Goal: Transaction & Acquisition: Purchase product/service

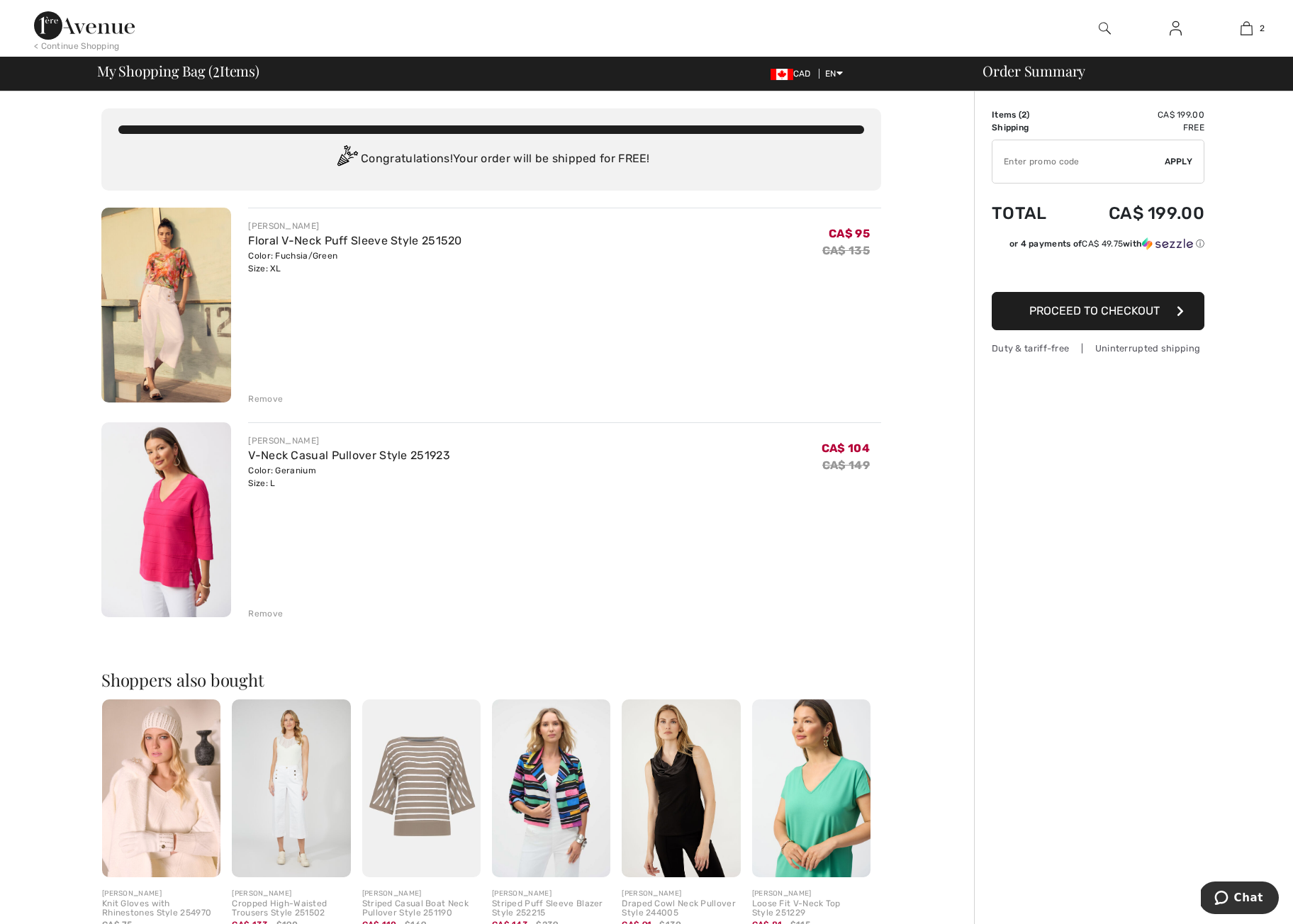
click at [272, 614] on div "Remove" at bounding box center [265, 613] width 34 height 12
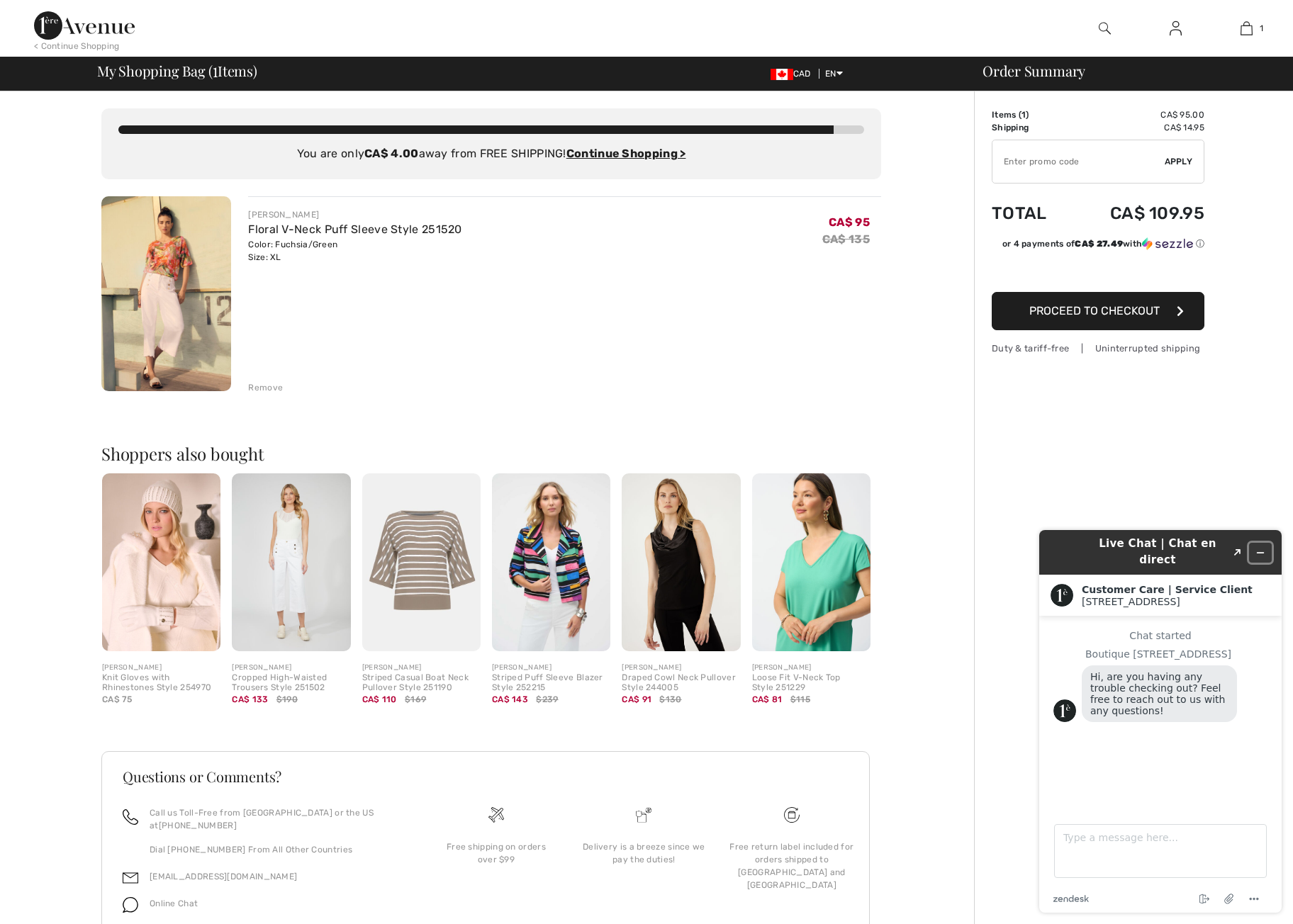
click at [1259, 548] on icon "Minimize widget" at bounding box center [1261, 552] width 10 height 10
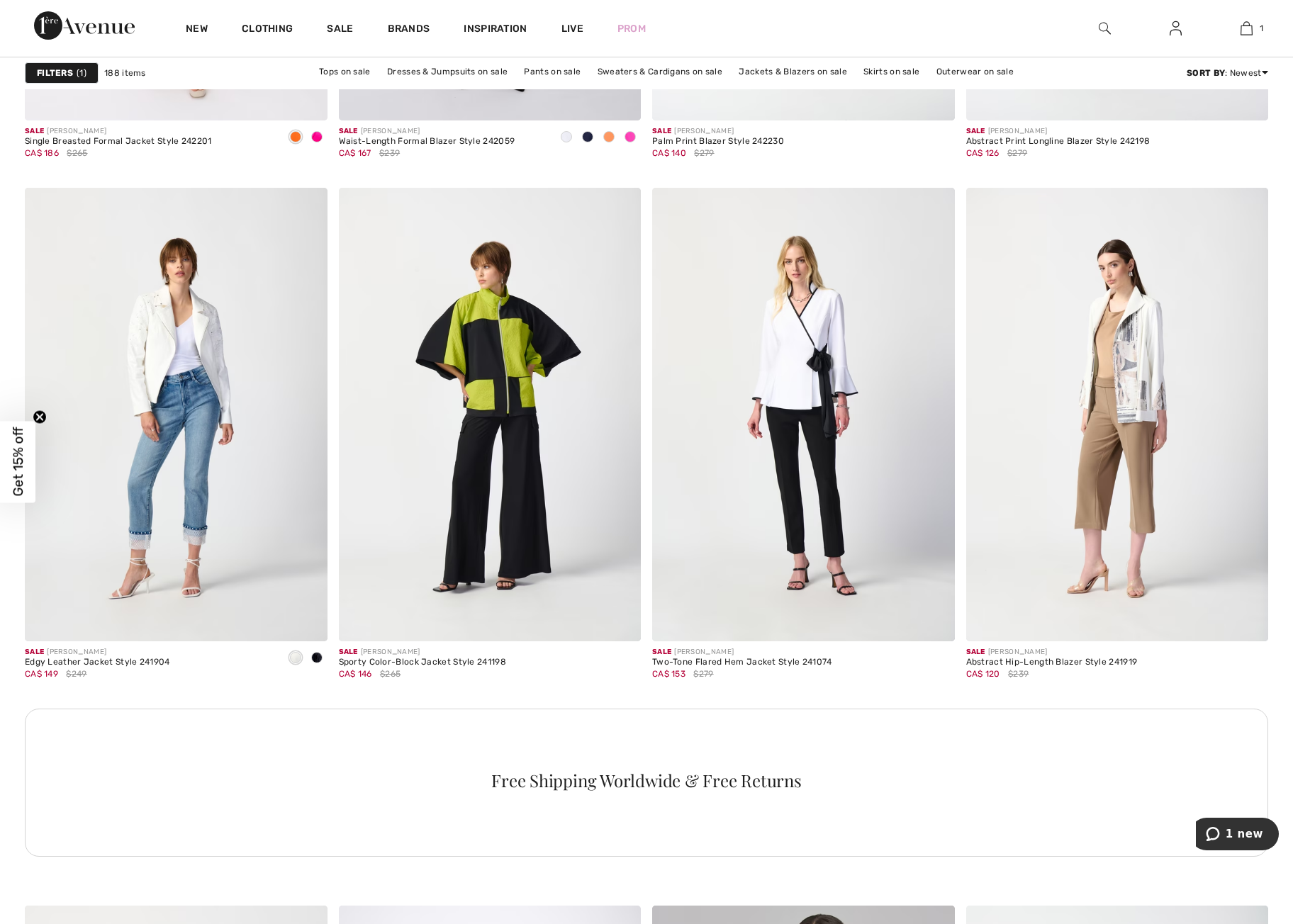
click at [1100, 29] on img at bounding box center [1105, 29] width 12 height 17
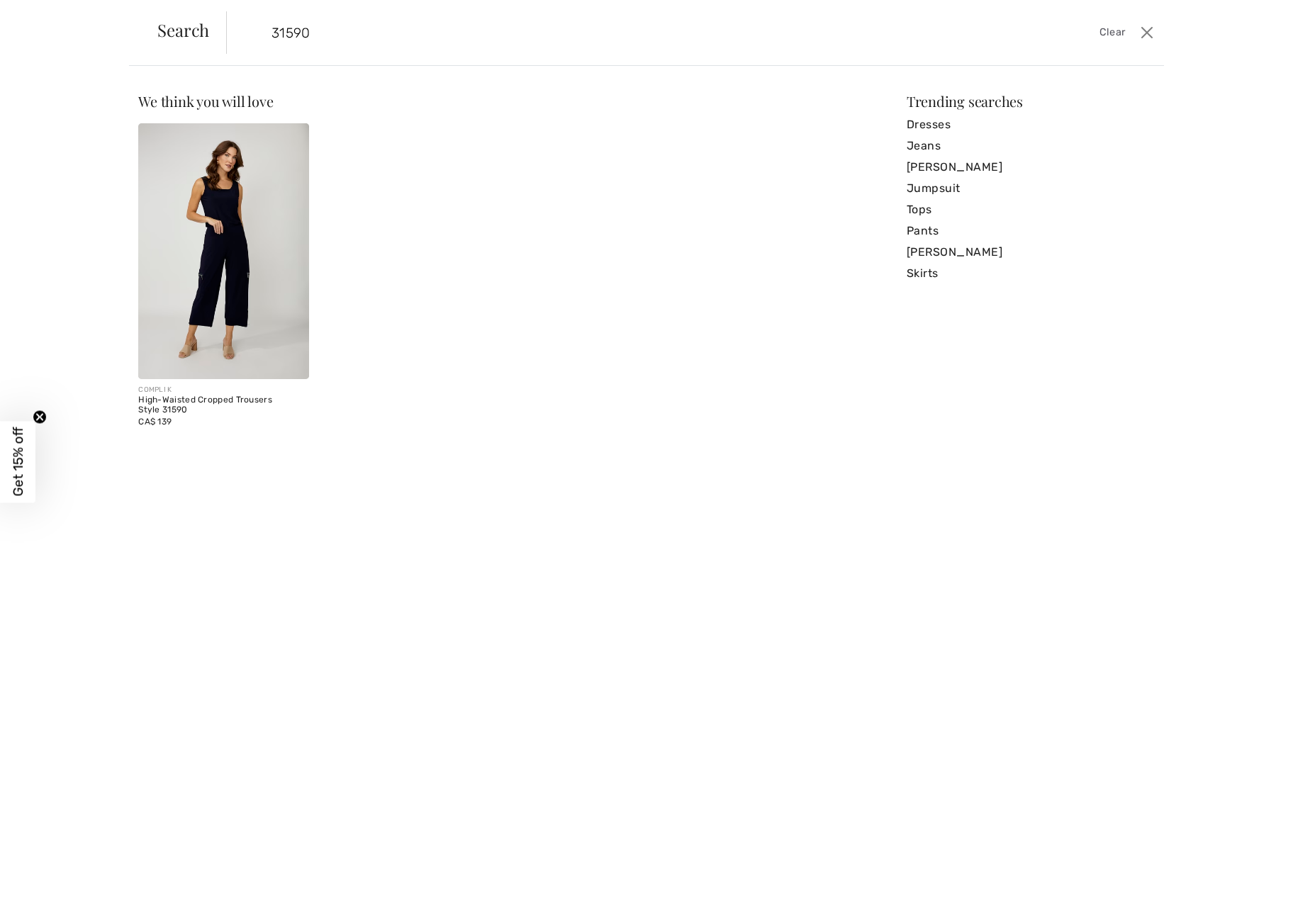
type input "31590"
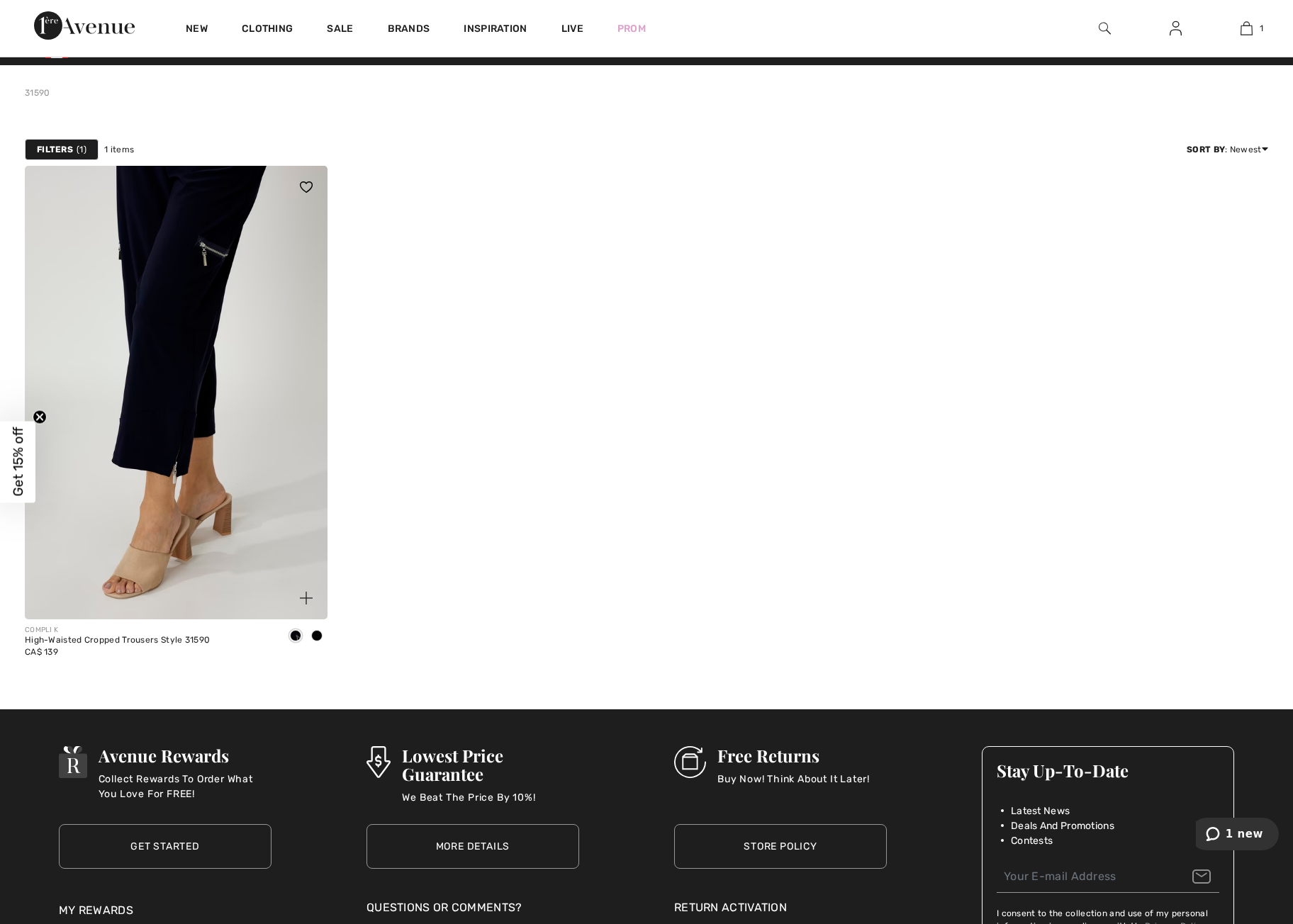
scroll to position [16, 0]
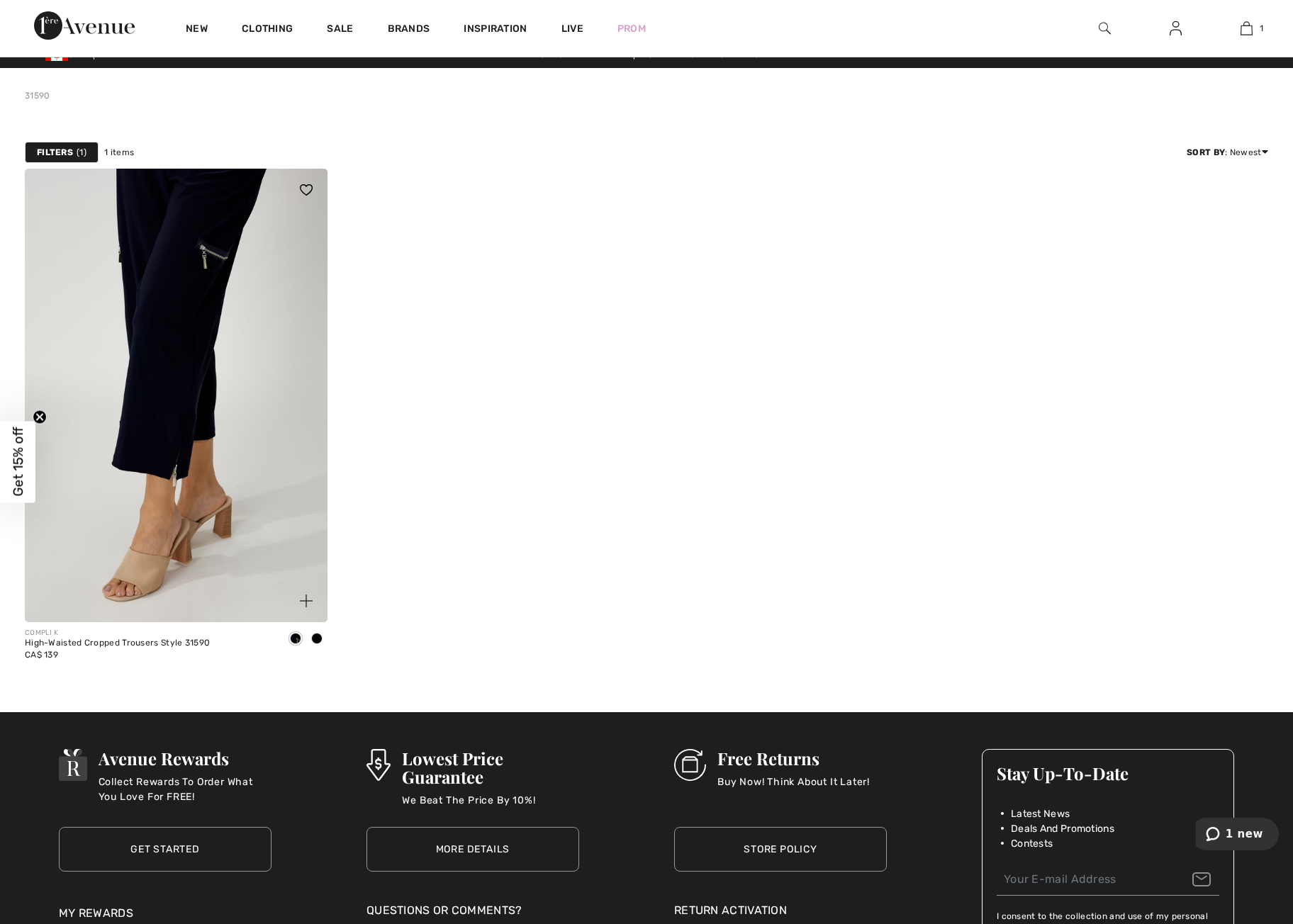
click at [203, 358] on img at bounding box center [176, 395] width 303 height 453
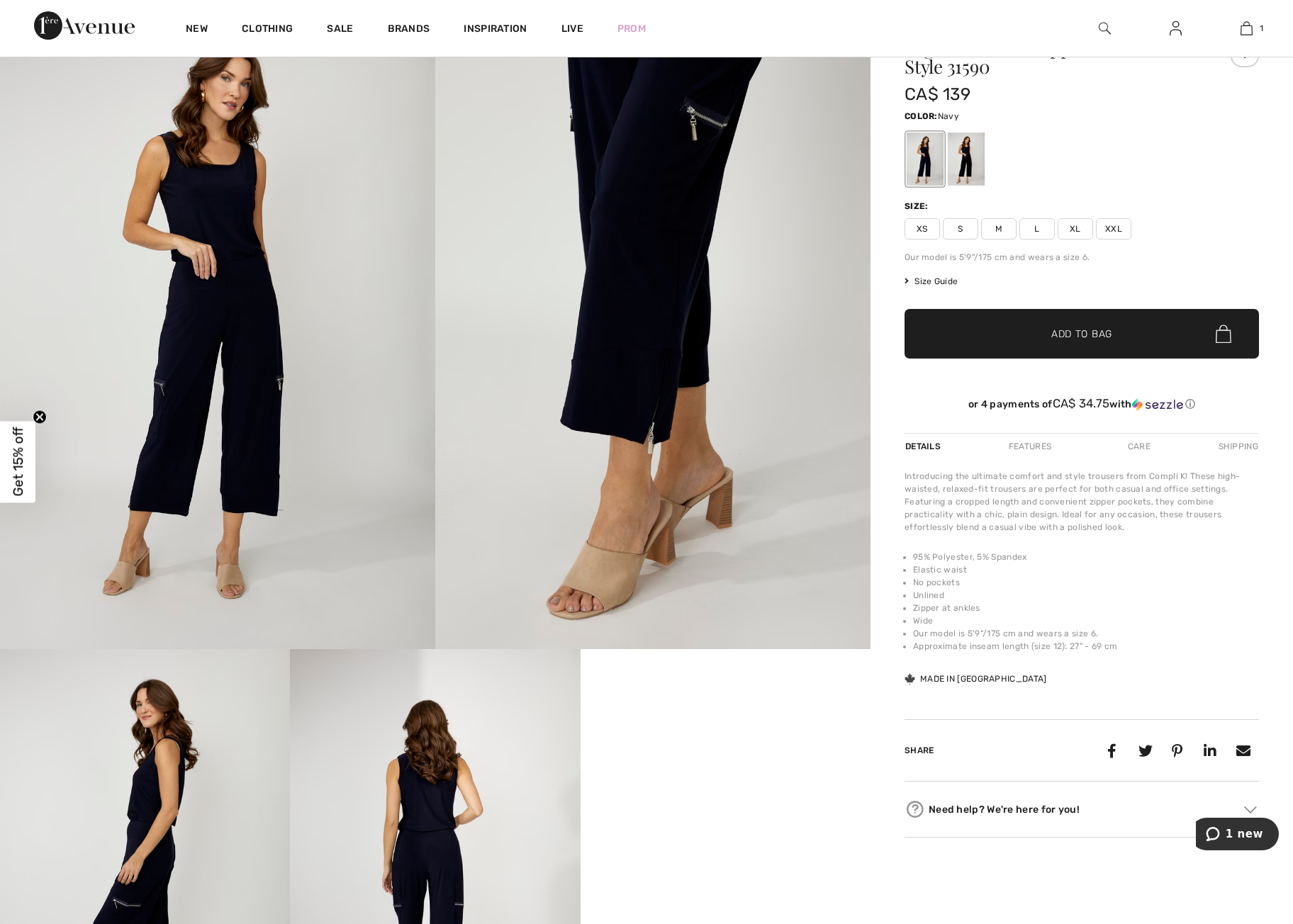
scroll to position [85, 0]
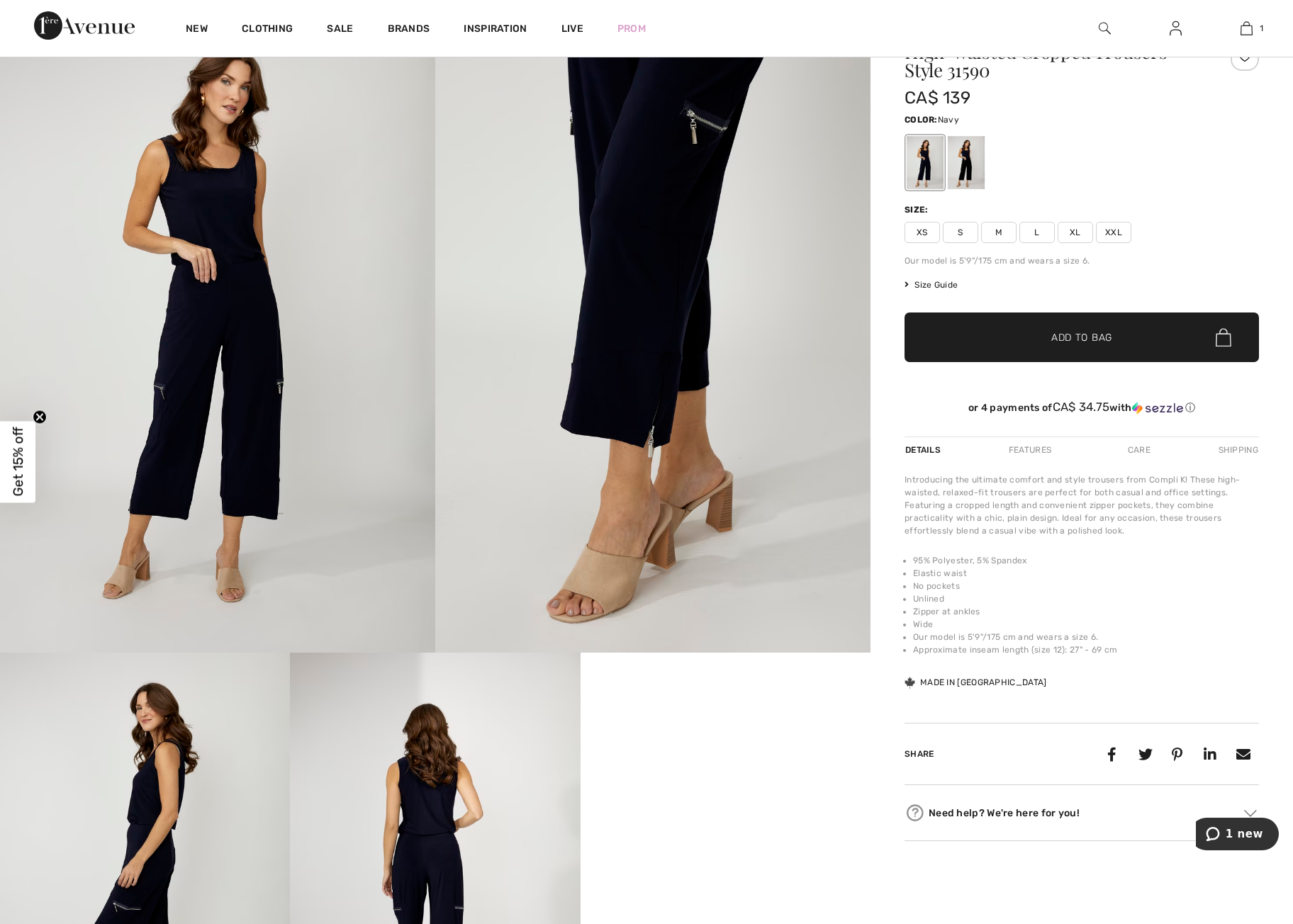
click at [1038, 234] on span "L" at bounding box center [1037, 232] width 35 height 21
click at [1070, 336] on span "Add to Bag" at bounding box center [1082, 338] width 61 height 15
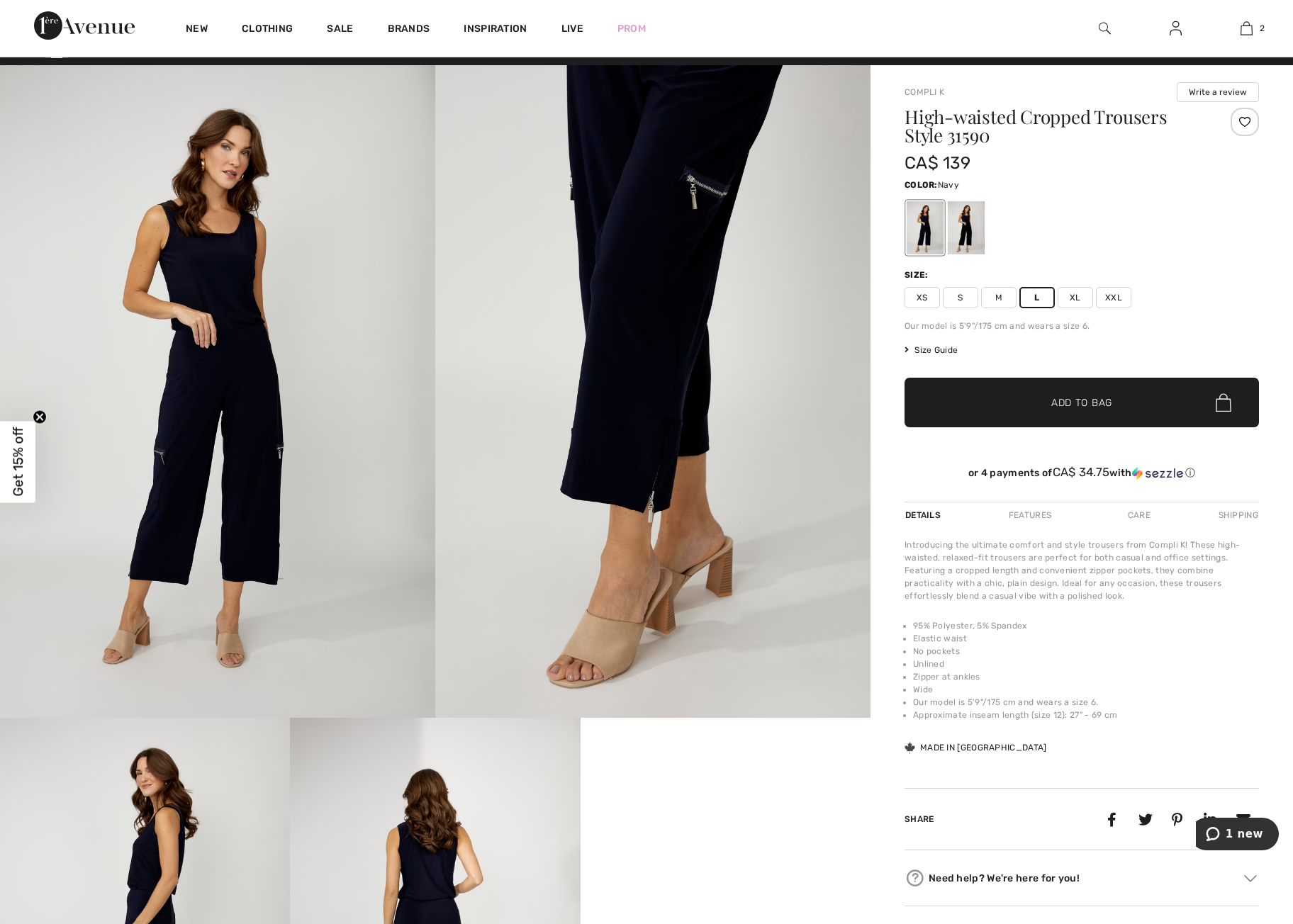
scroll to position [0, 0]
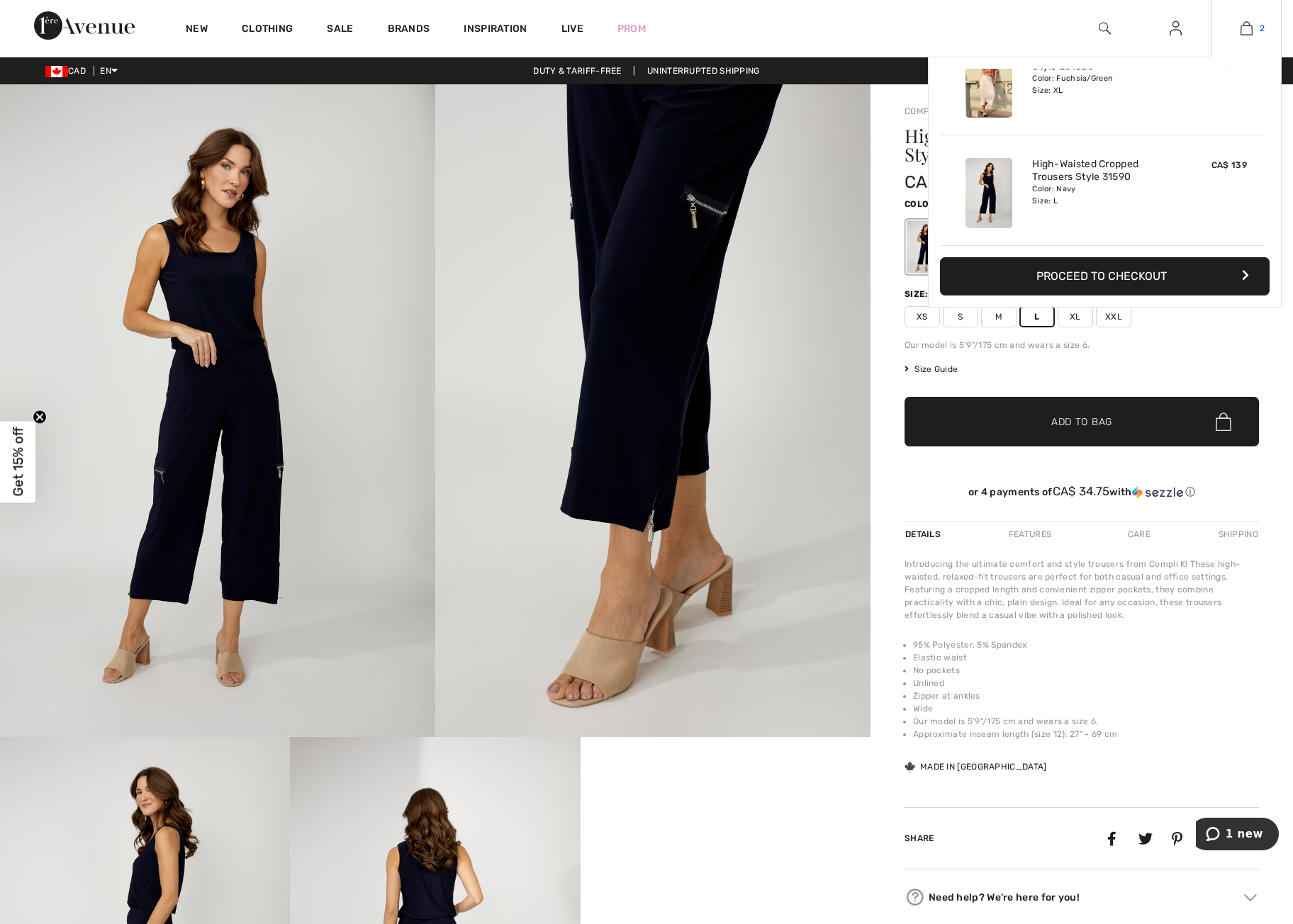
click at [1247, 27] on img at bounding box center [1246, 29] width 12 height 17
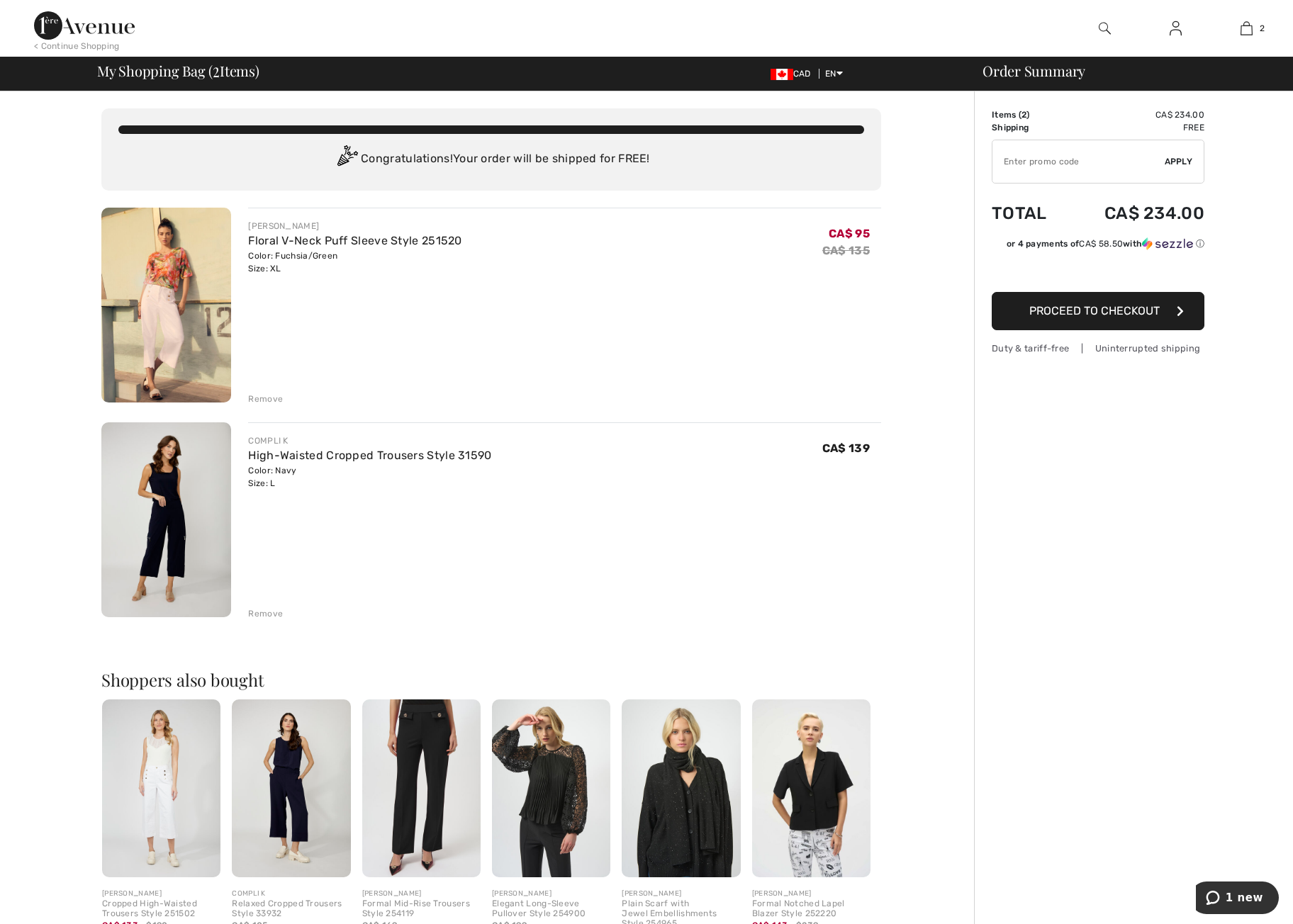
click at [265, 612] on div "Remove" at bounding box center [265, 613] width 34 height 12
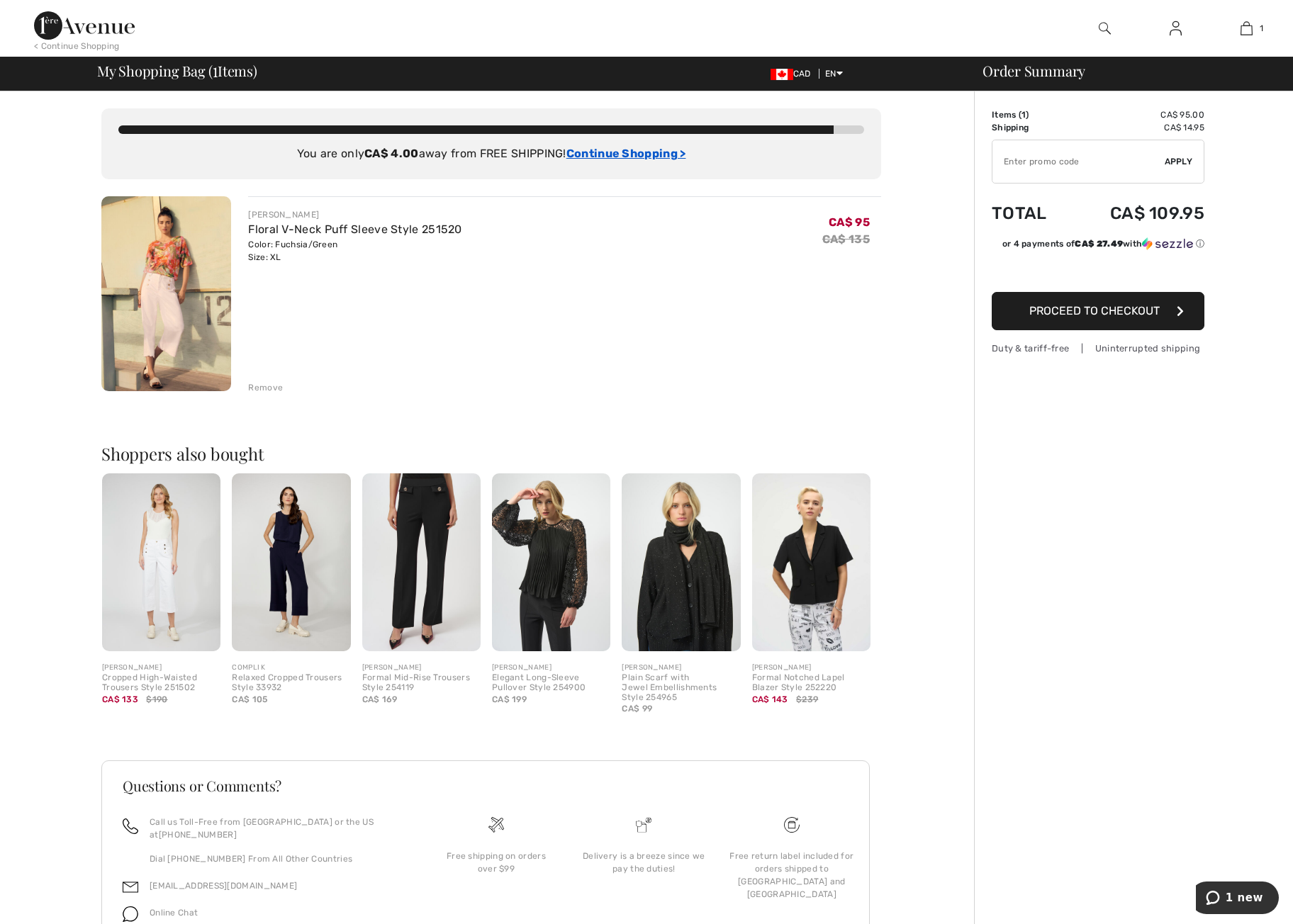
click at [626, 153] on ins "Continue Shopping >" at bounding box center [627, 153] width 120 height 13
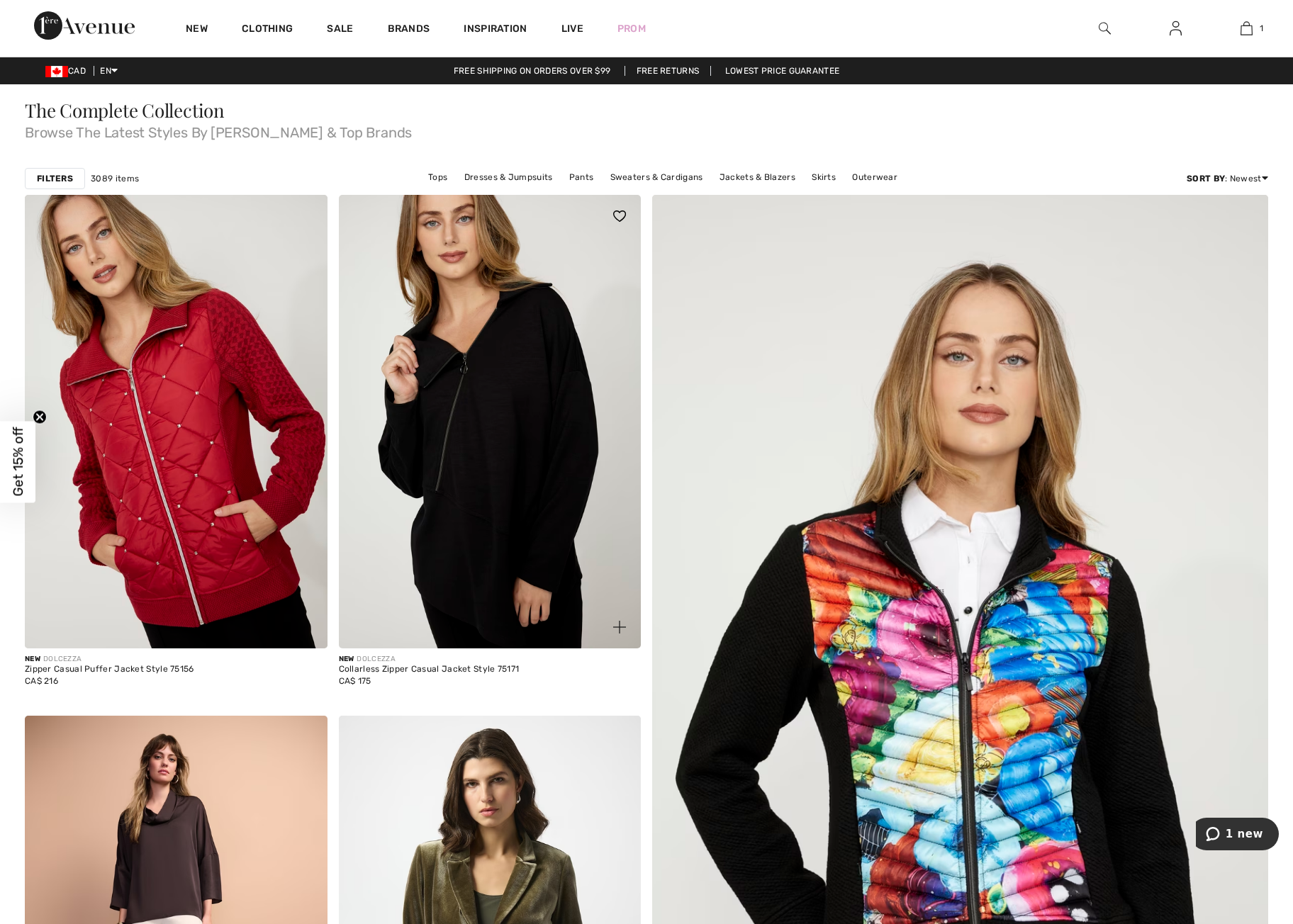
click at [512, 439] on img at bounding box center [491, 422] width 303 height 453
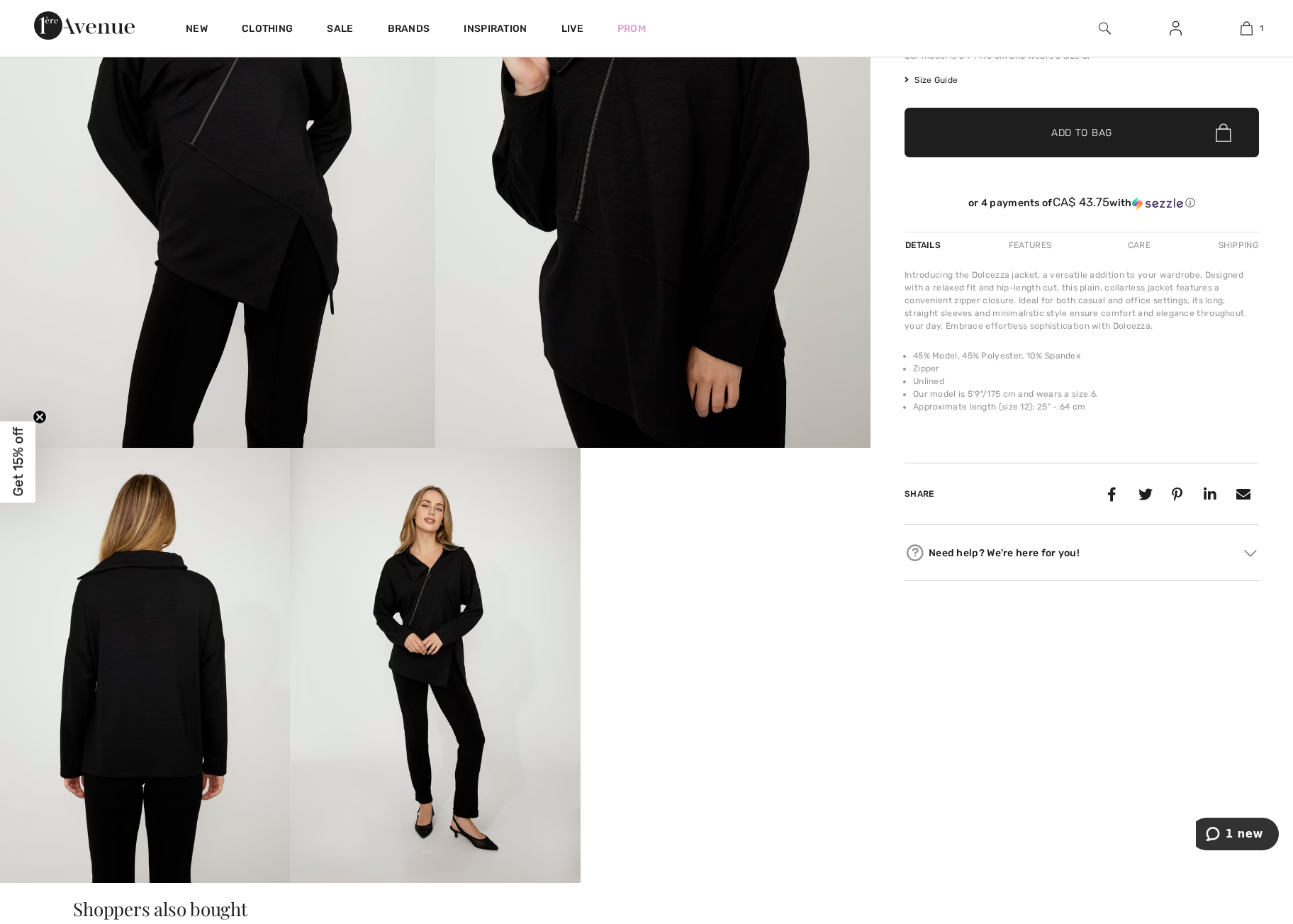
scroll to position [284, 0]
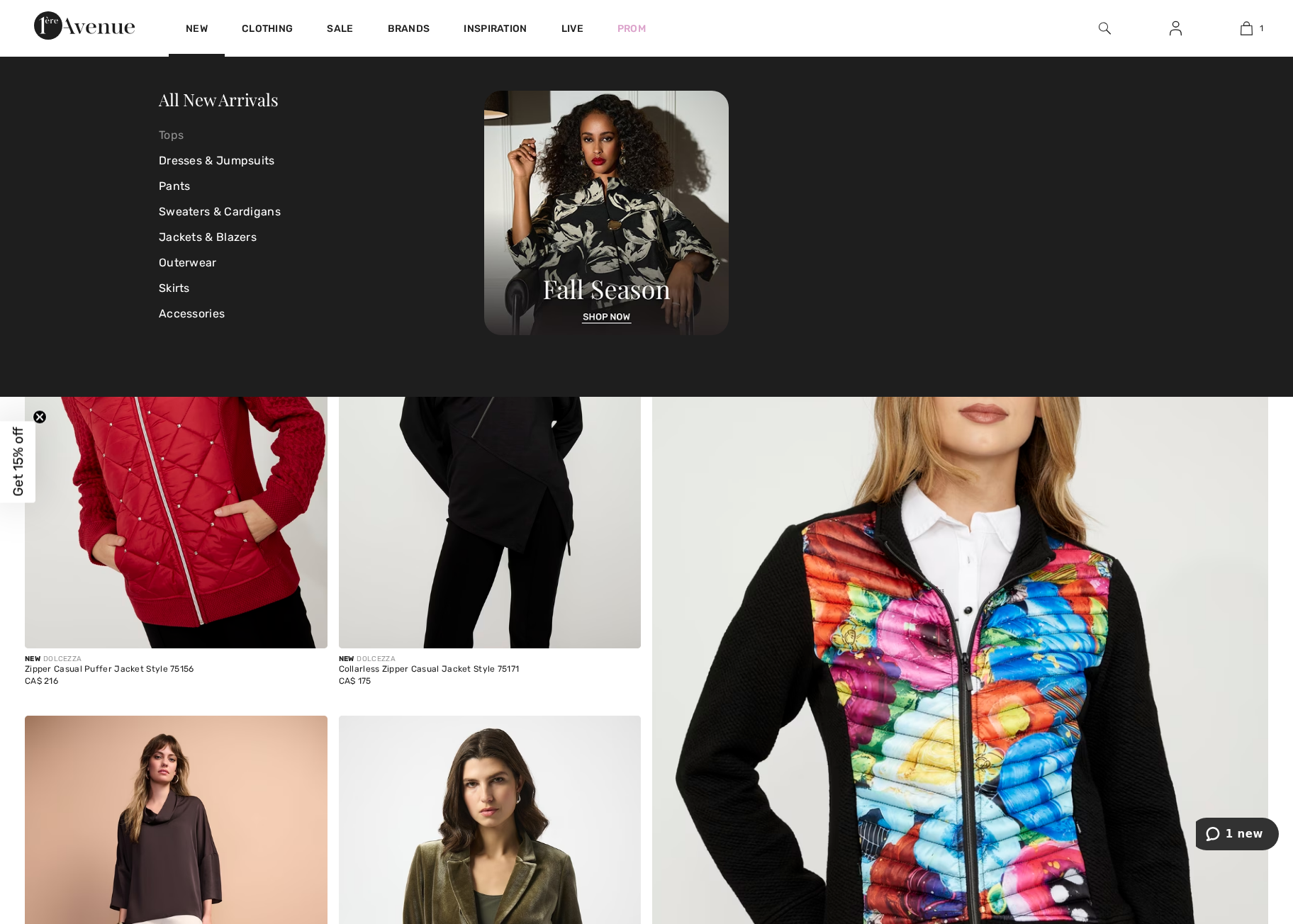
click at [176, 137] on link "Tops" at bounding box center [322, 135] width 326 height 26
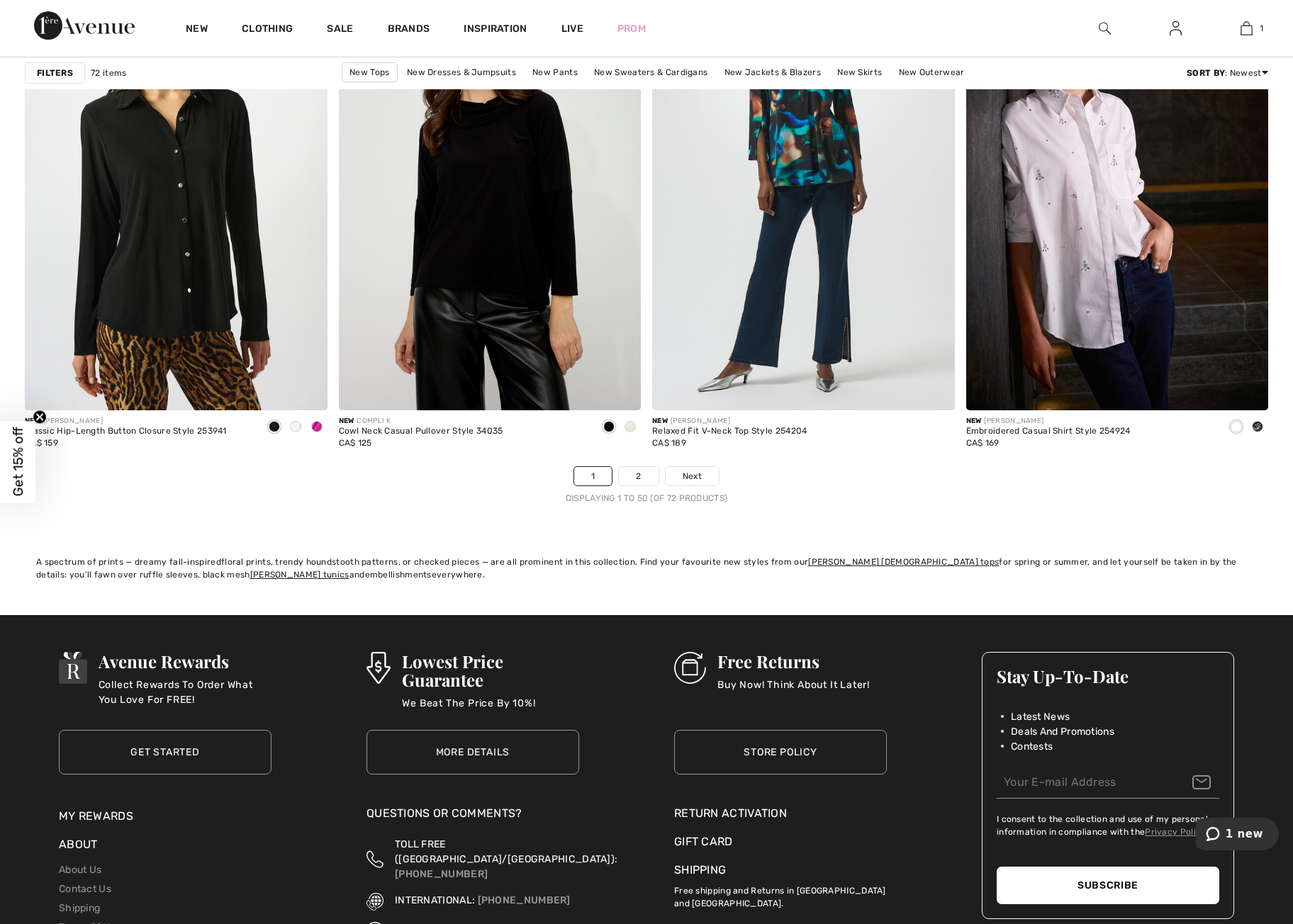
scroll to position [7653, 0]
click at [687, 475] on span "Next" at bounding box center [693, 475] width 19 height 12
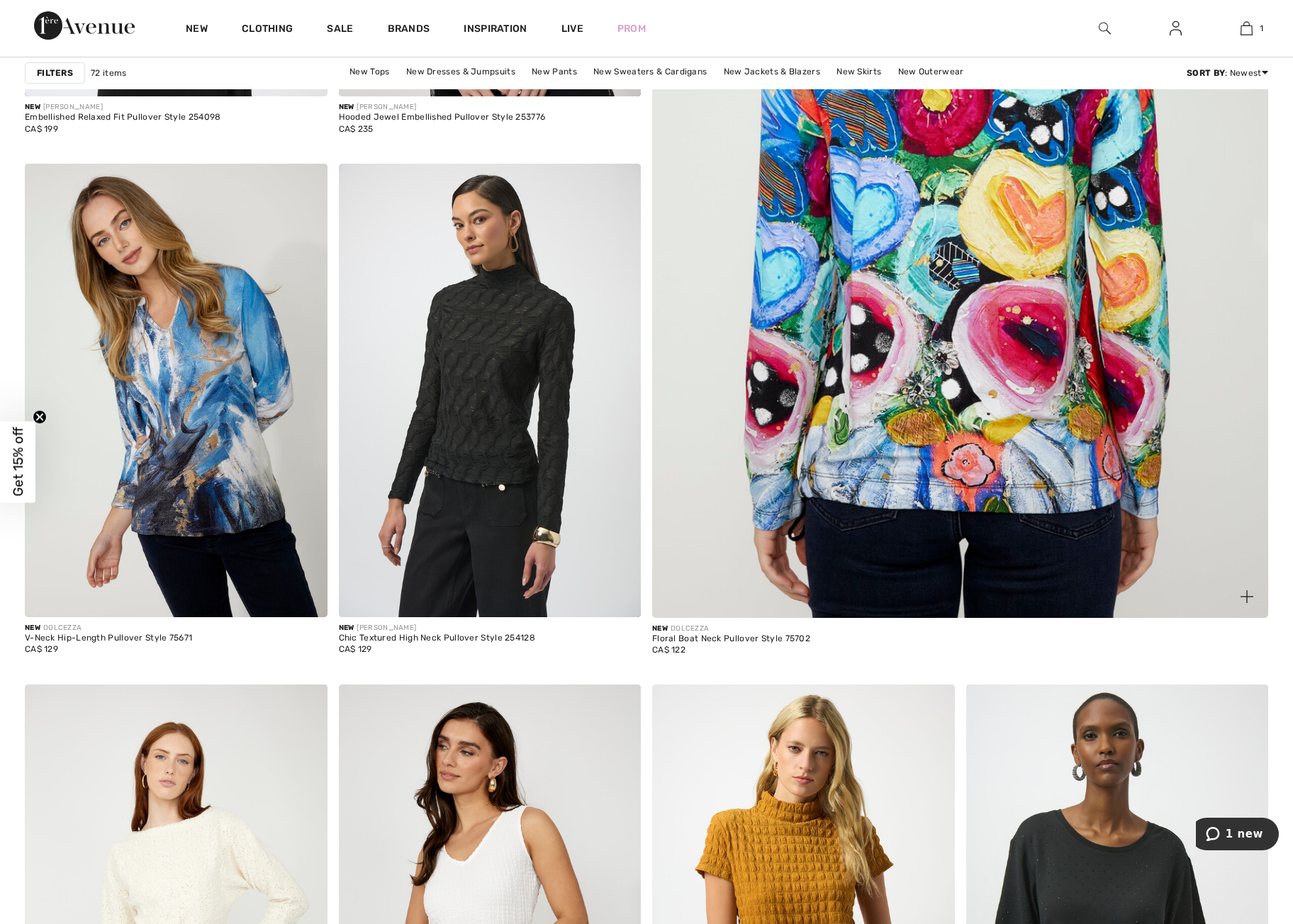
scroll to position [572, 0]
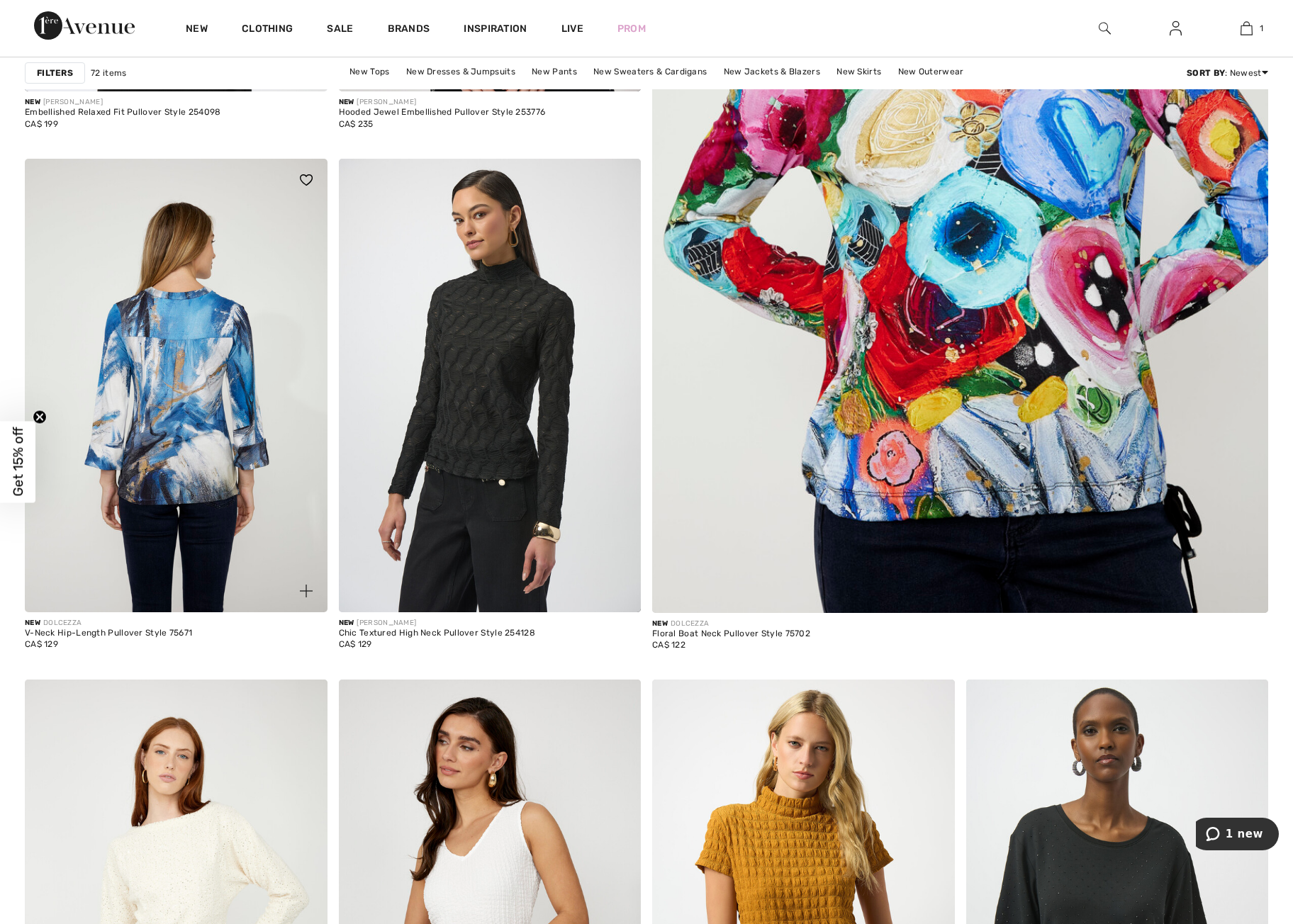
click at [184, 457] on img at bounding box center [176, 386] width 303 height 453
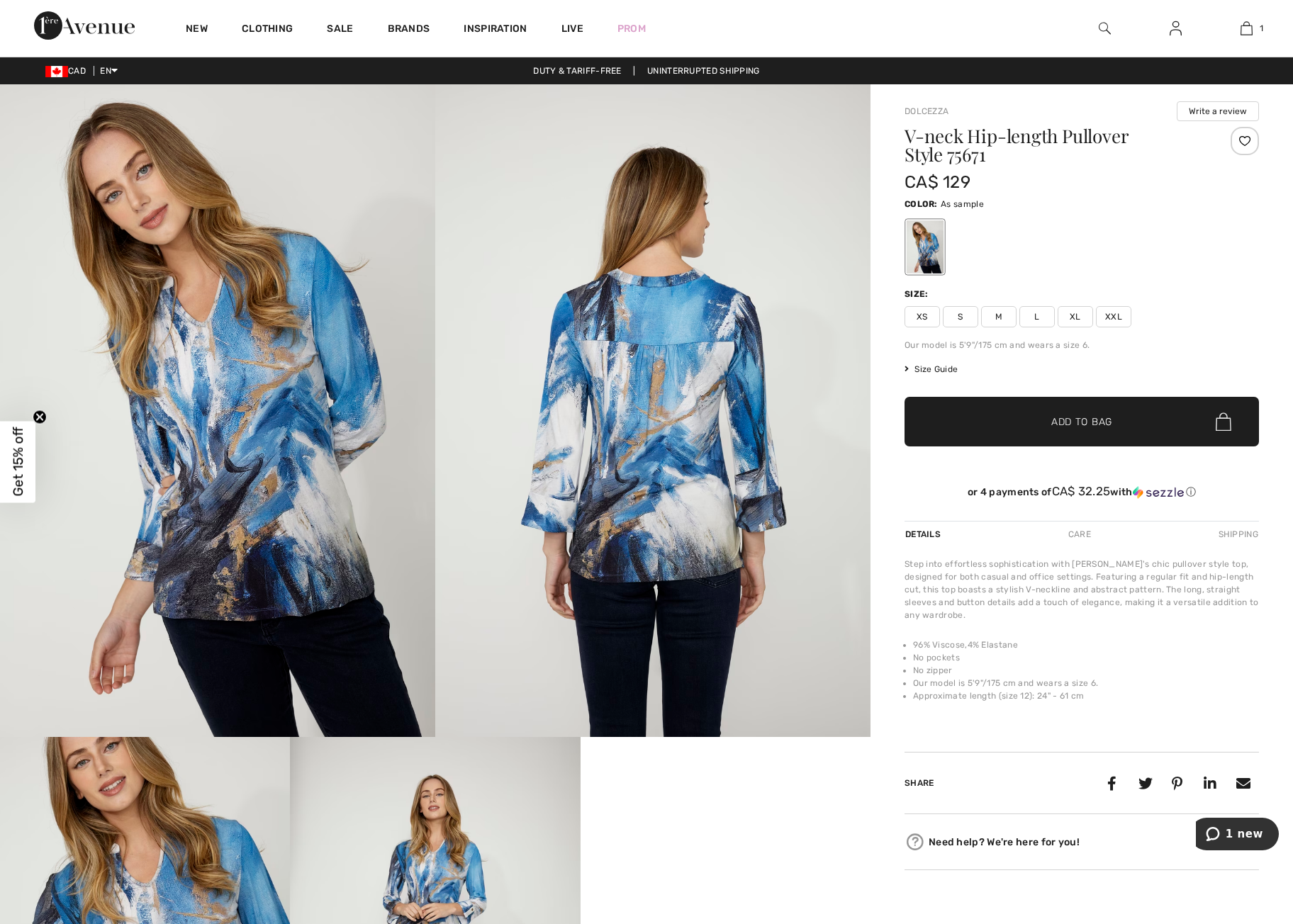
scroll to position [1, 0]
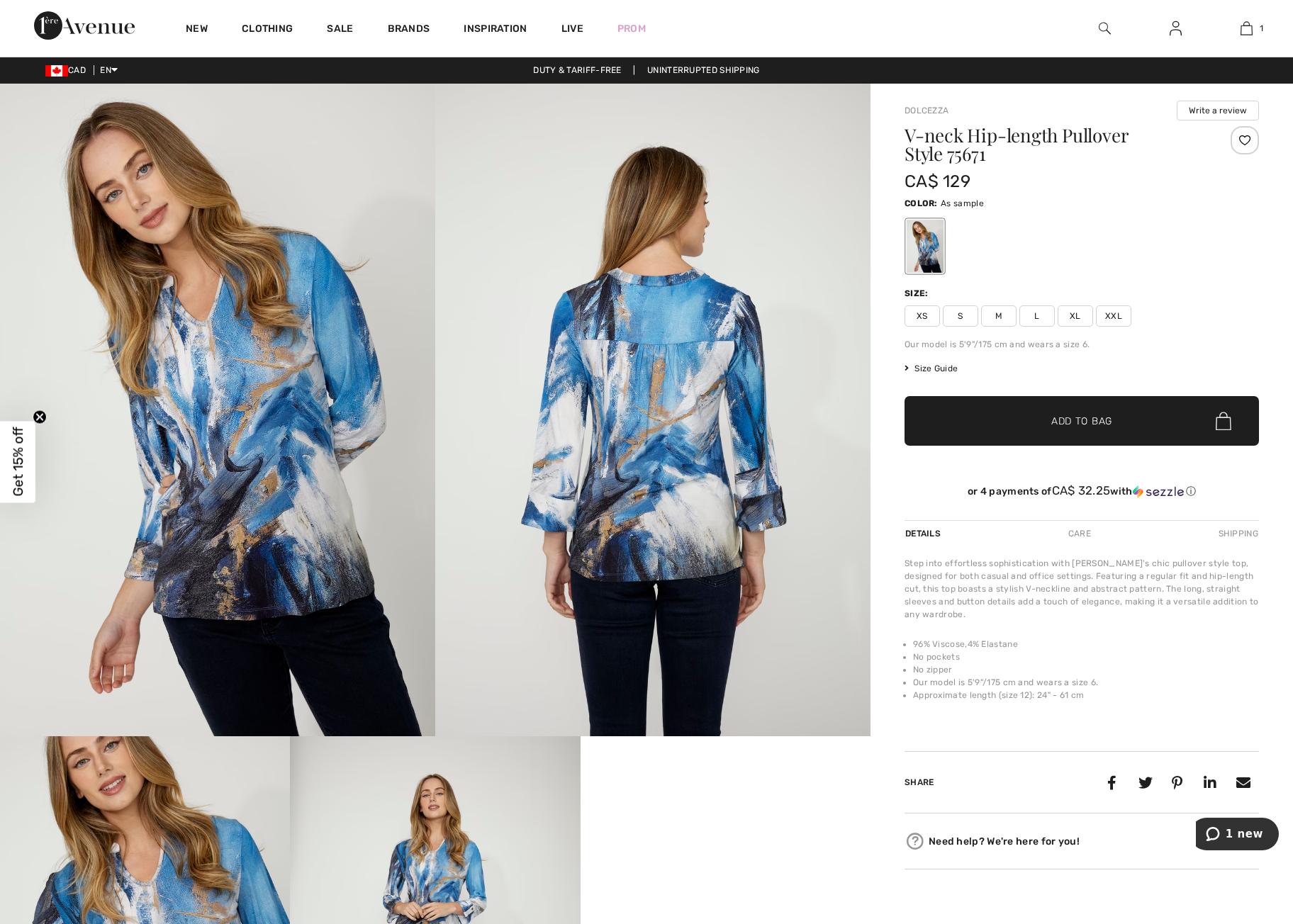
click at [1082, 317] on span "XL" at bounding box center [1075, 316] width 35 height 21
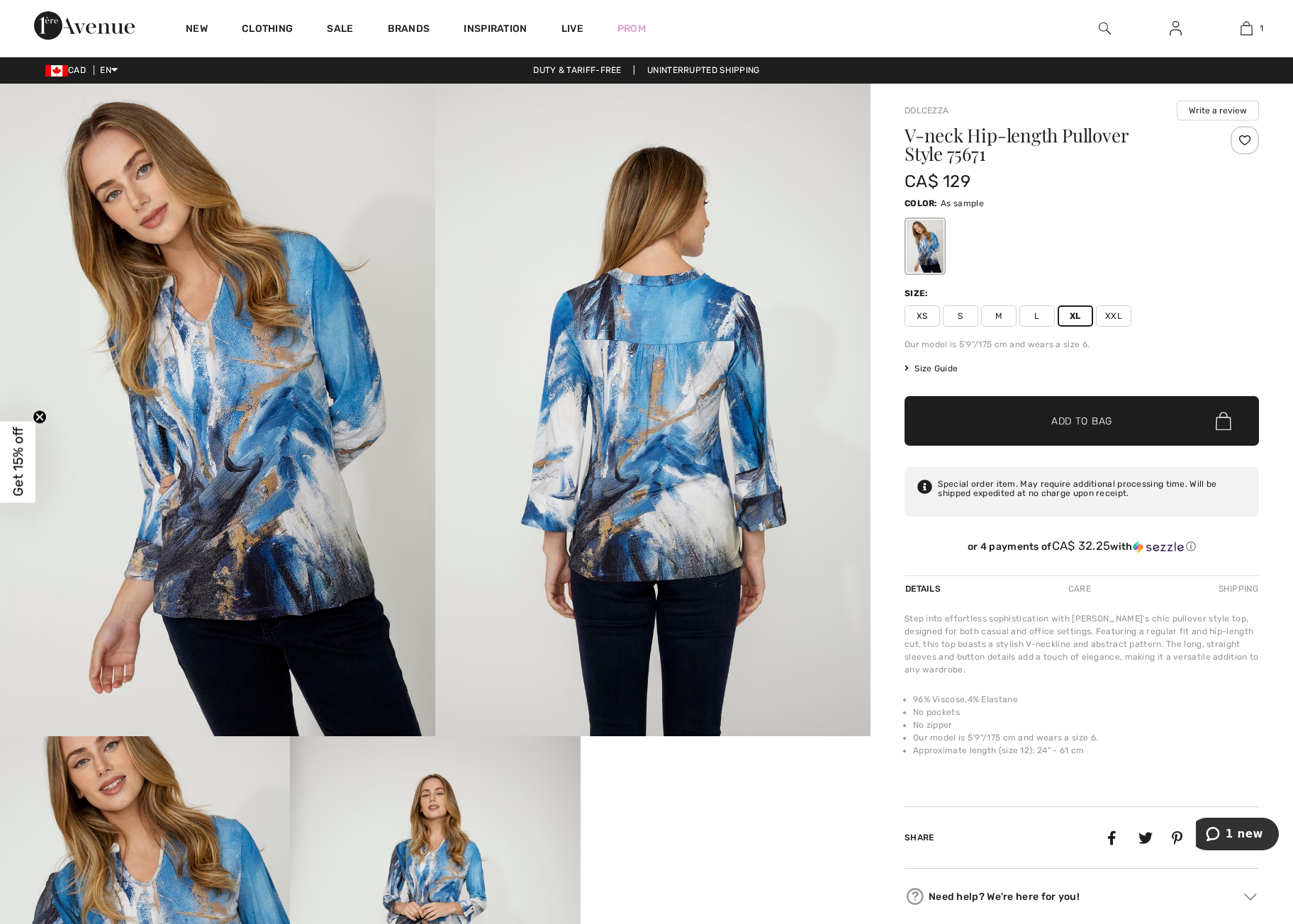
click at [1081, 423] on span "Add to Bag" at bounding box center [1082, 422] width 61 height 15
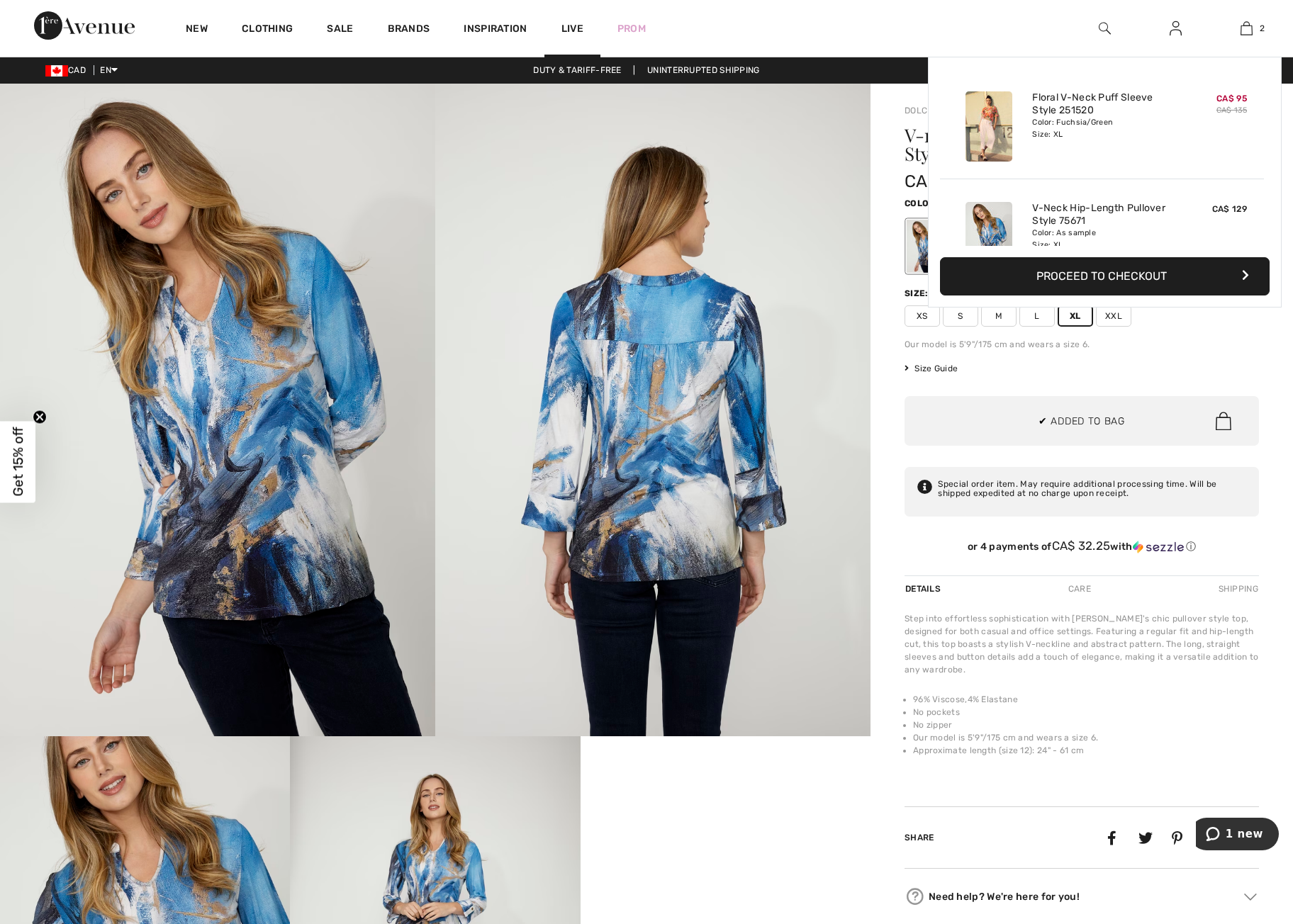
scroll to position [44, 0]
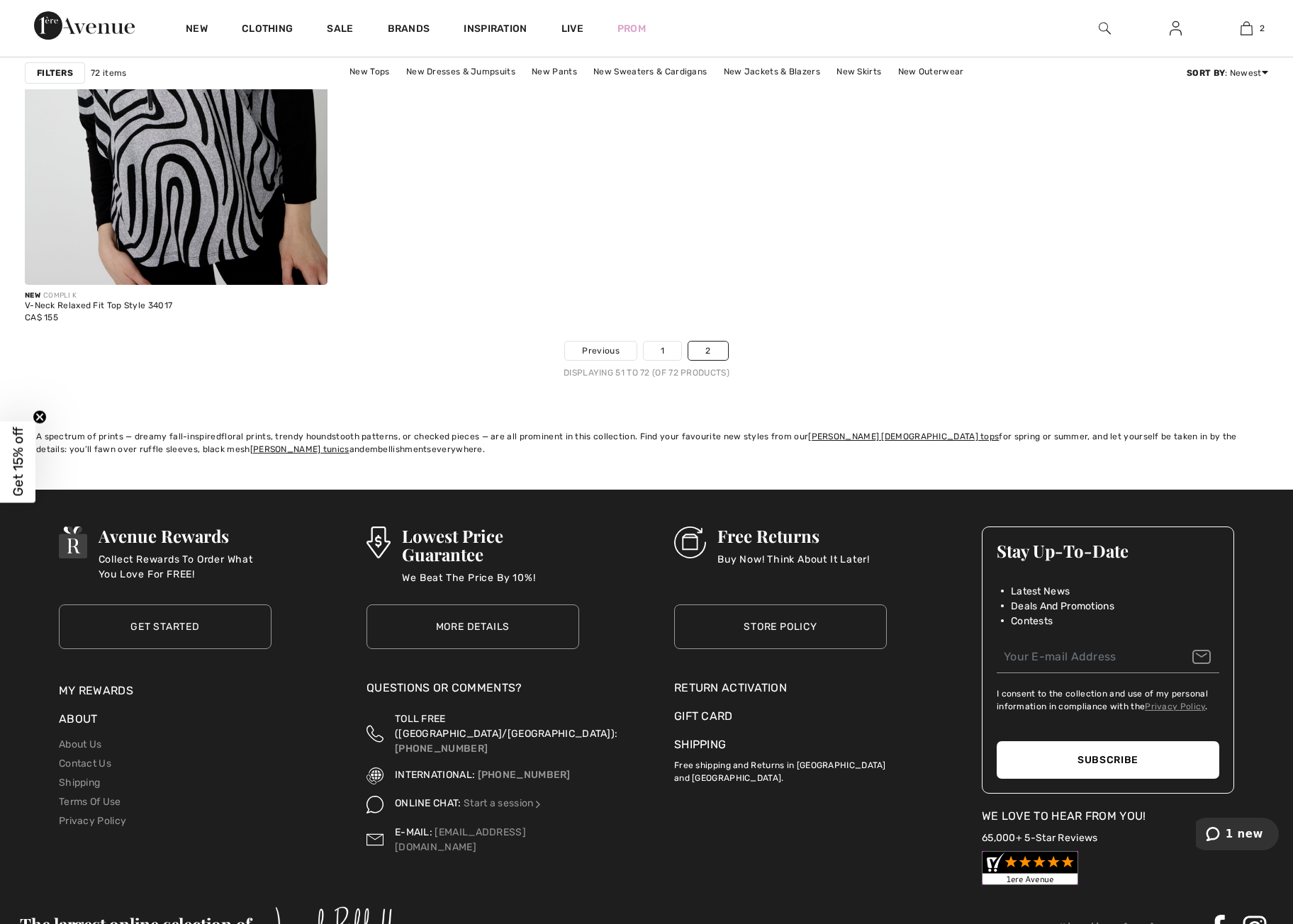
scroll to position [3820, 0]
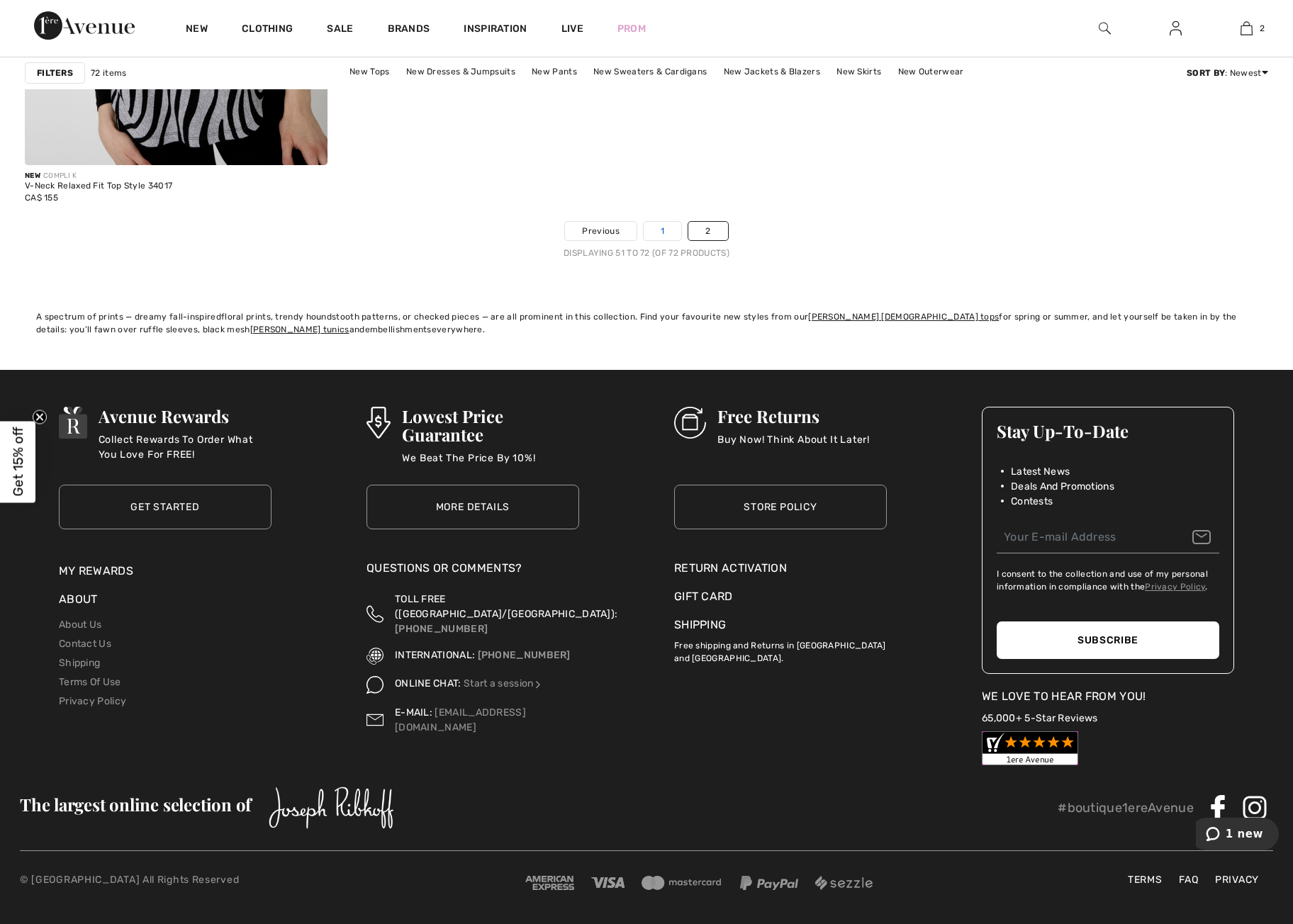
click at [662, 226] on link "1" at bounding box center [662, 231] width 37 height 18
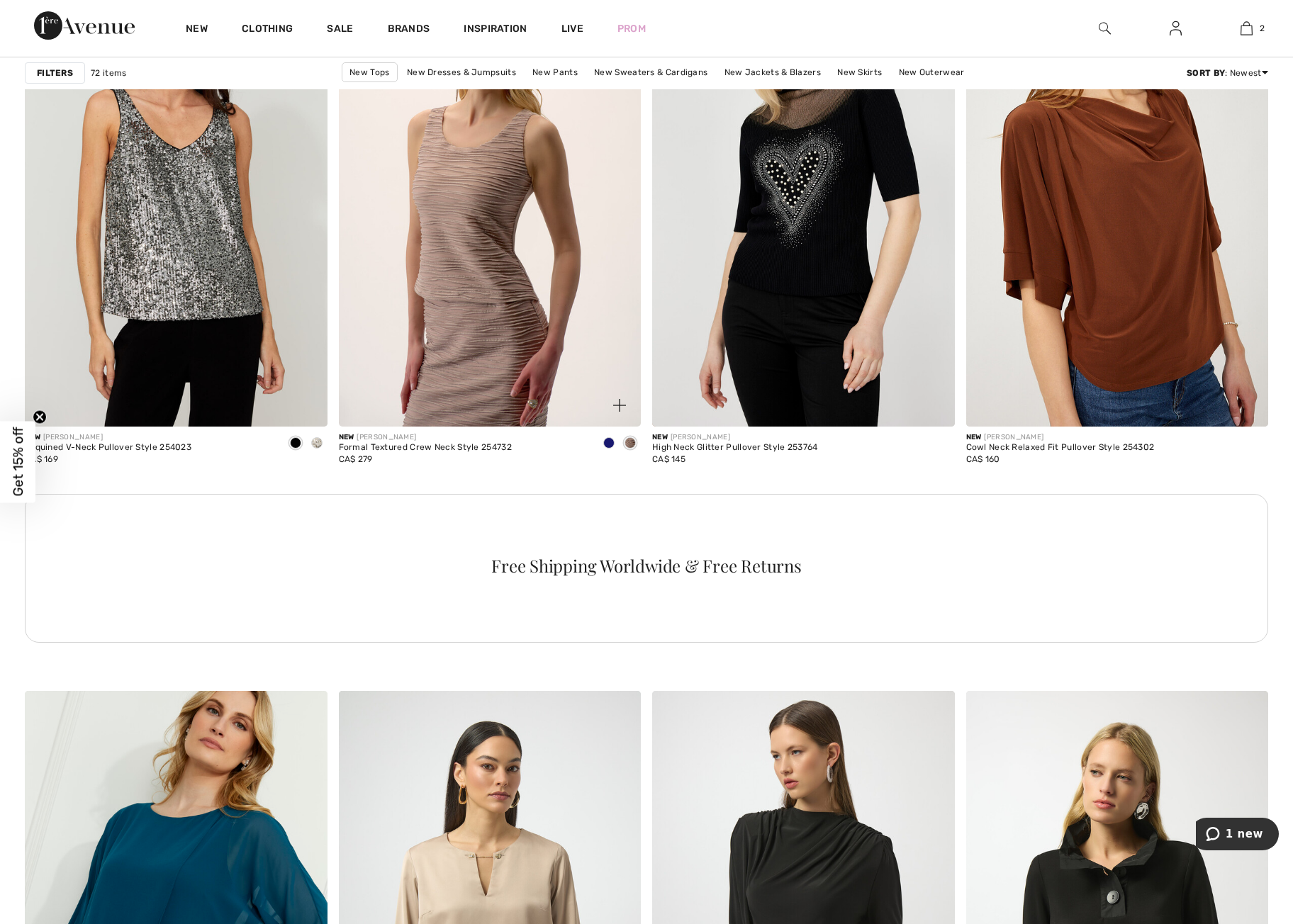
scroll to position [5875, 0]
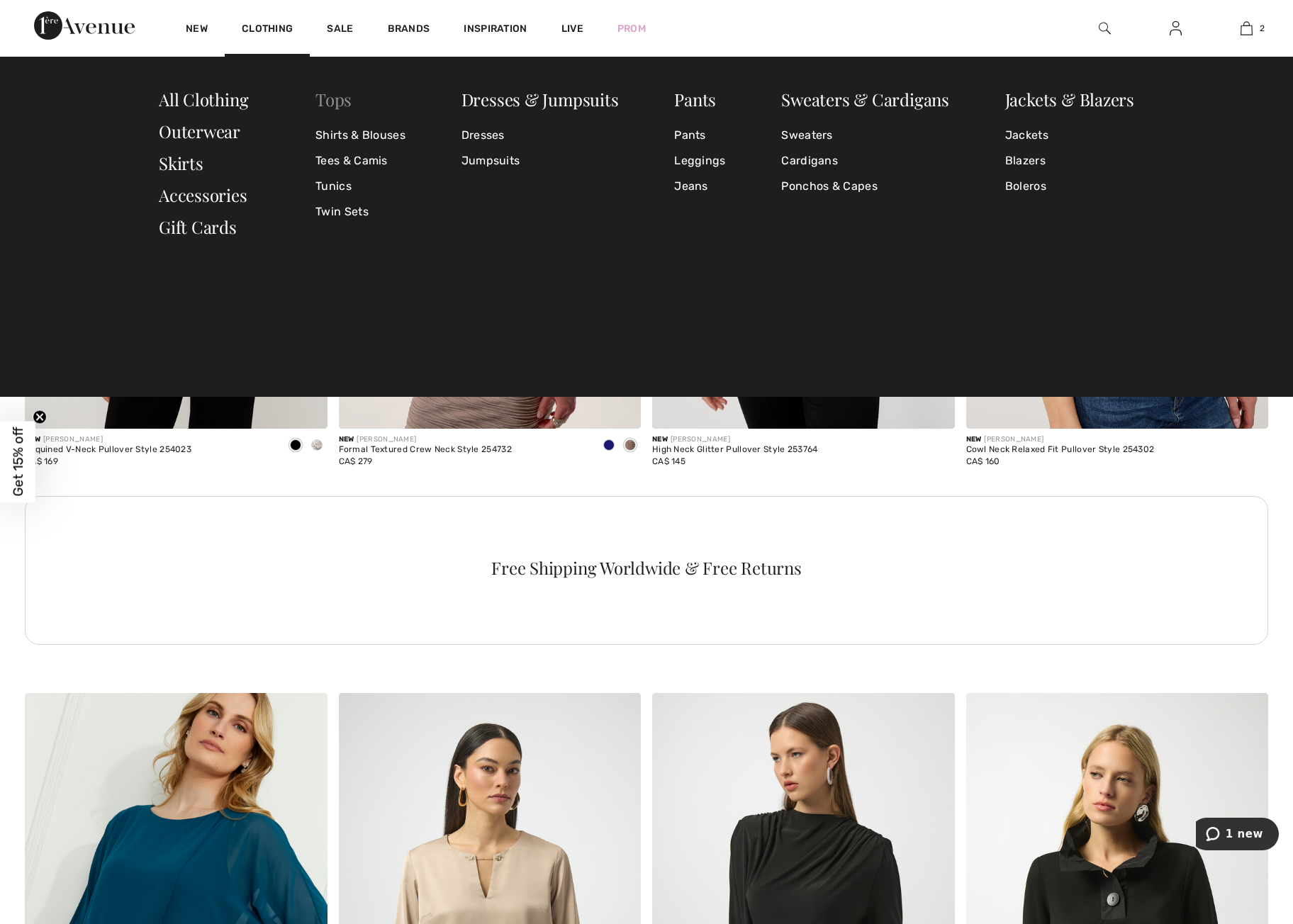
click at [335, 102] on link "Tops" at bounding box center [333, 99] width 36 height 23
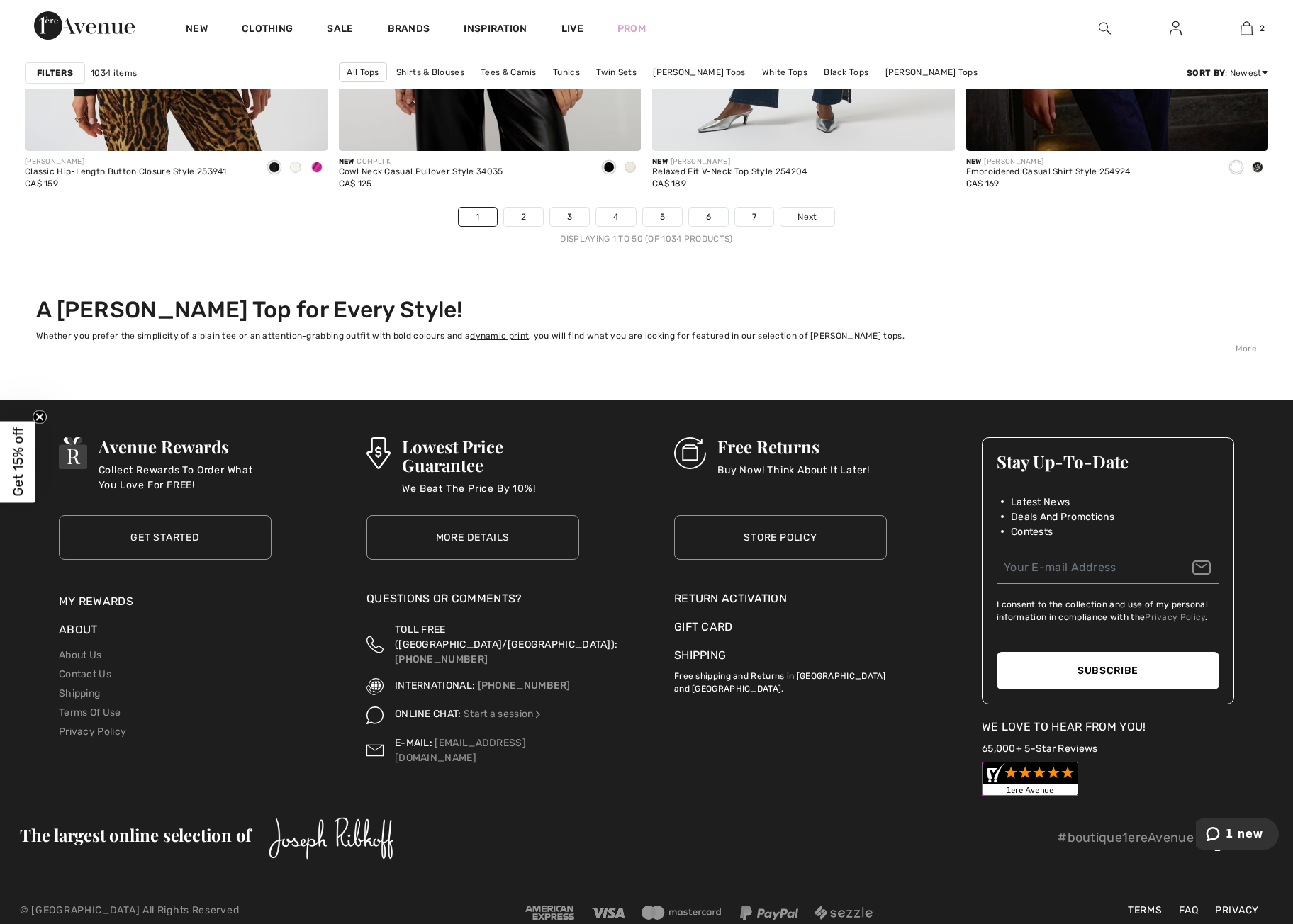
scroll to position [7921, 0]
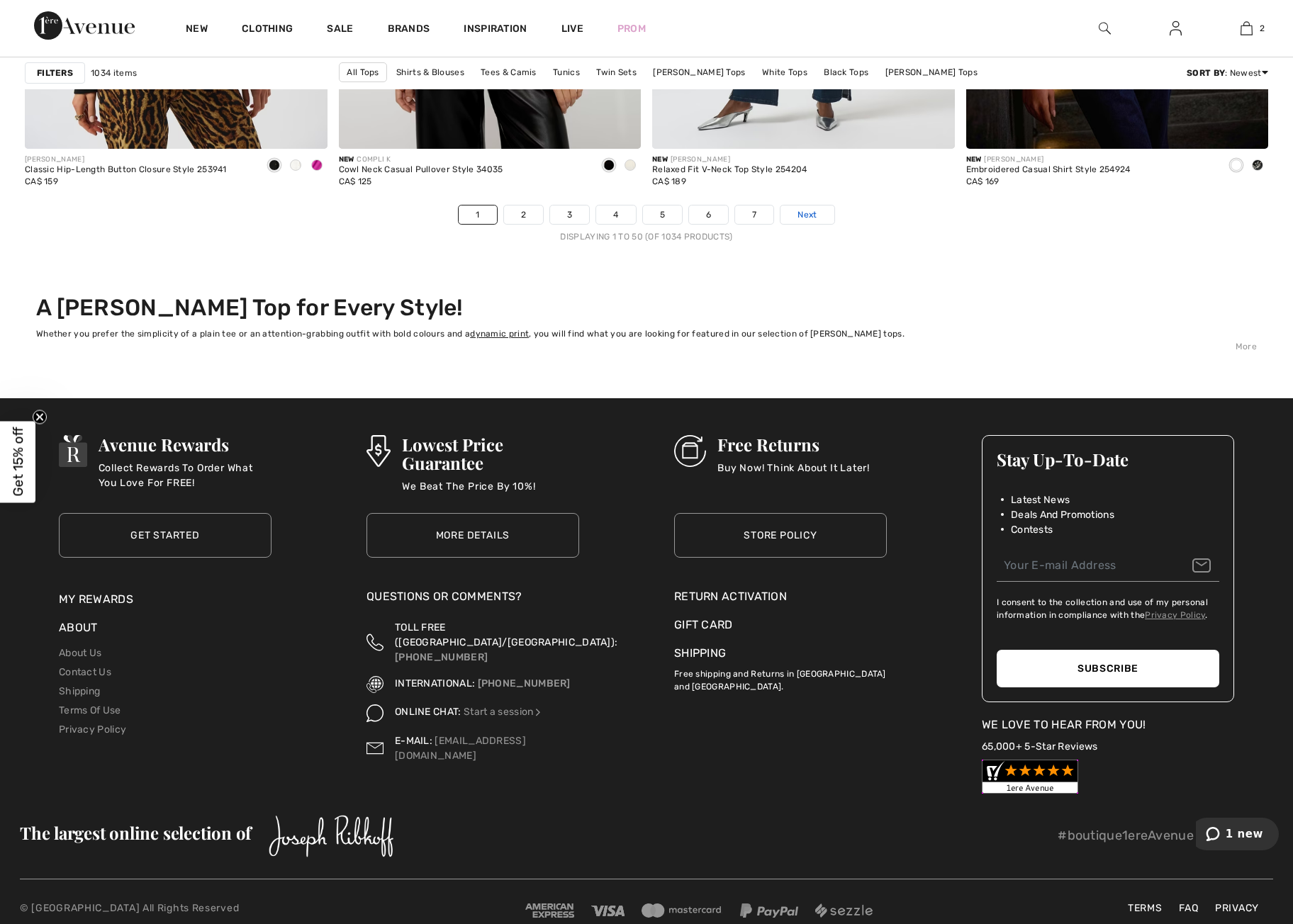
click at [815, 220] on span "Next" at bounding box center [807, 214] width 19 height 12
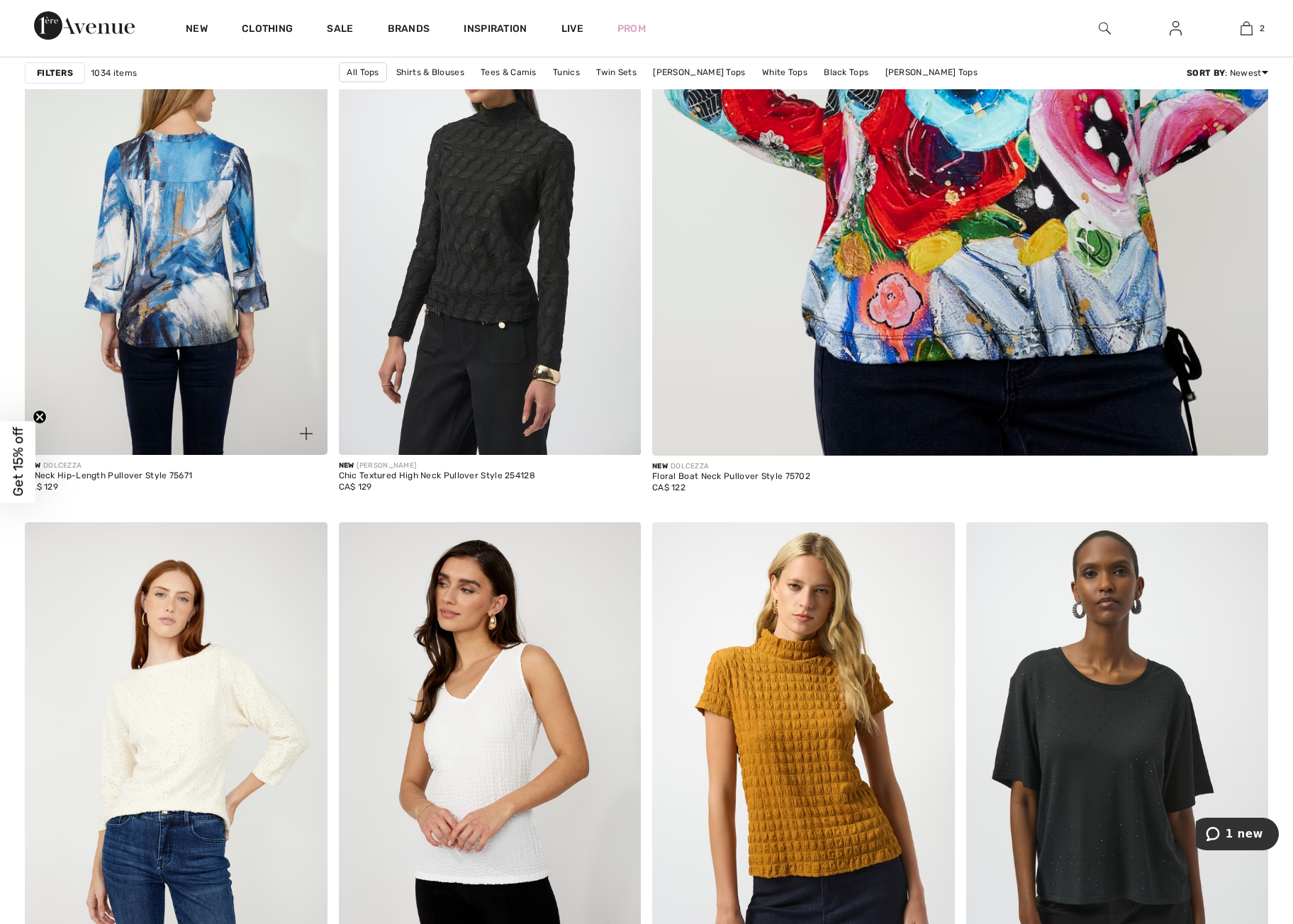
scroll to position [736, 0]
click at [205, 334] on img at bounding box center [176, 228] width 303 height 453
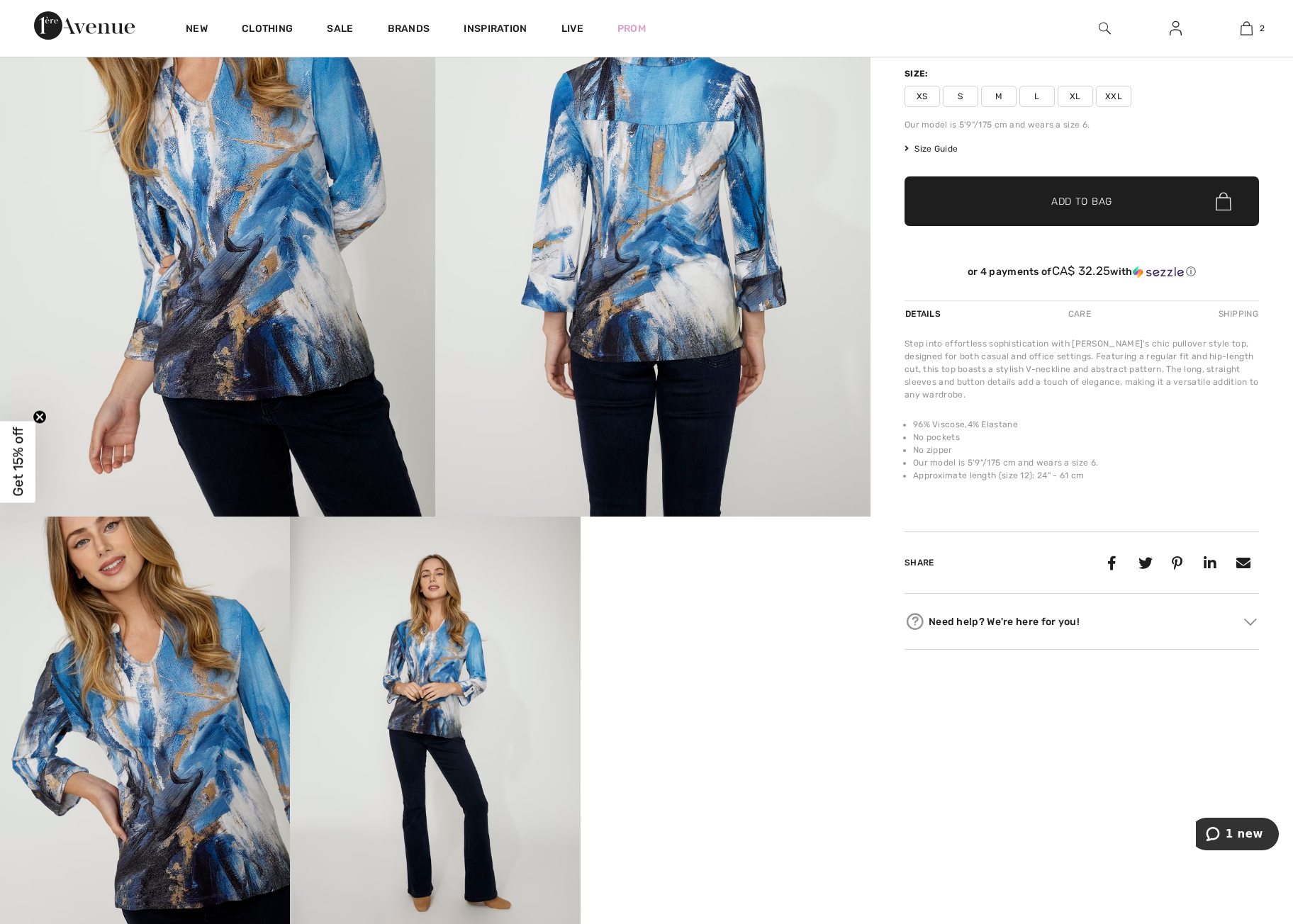
scroll to position [233, 0]
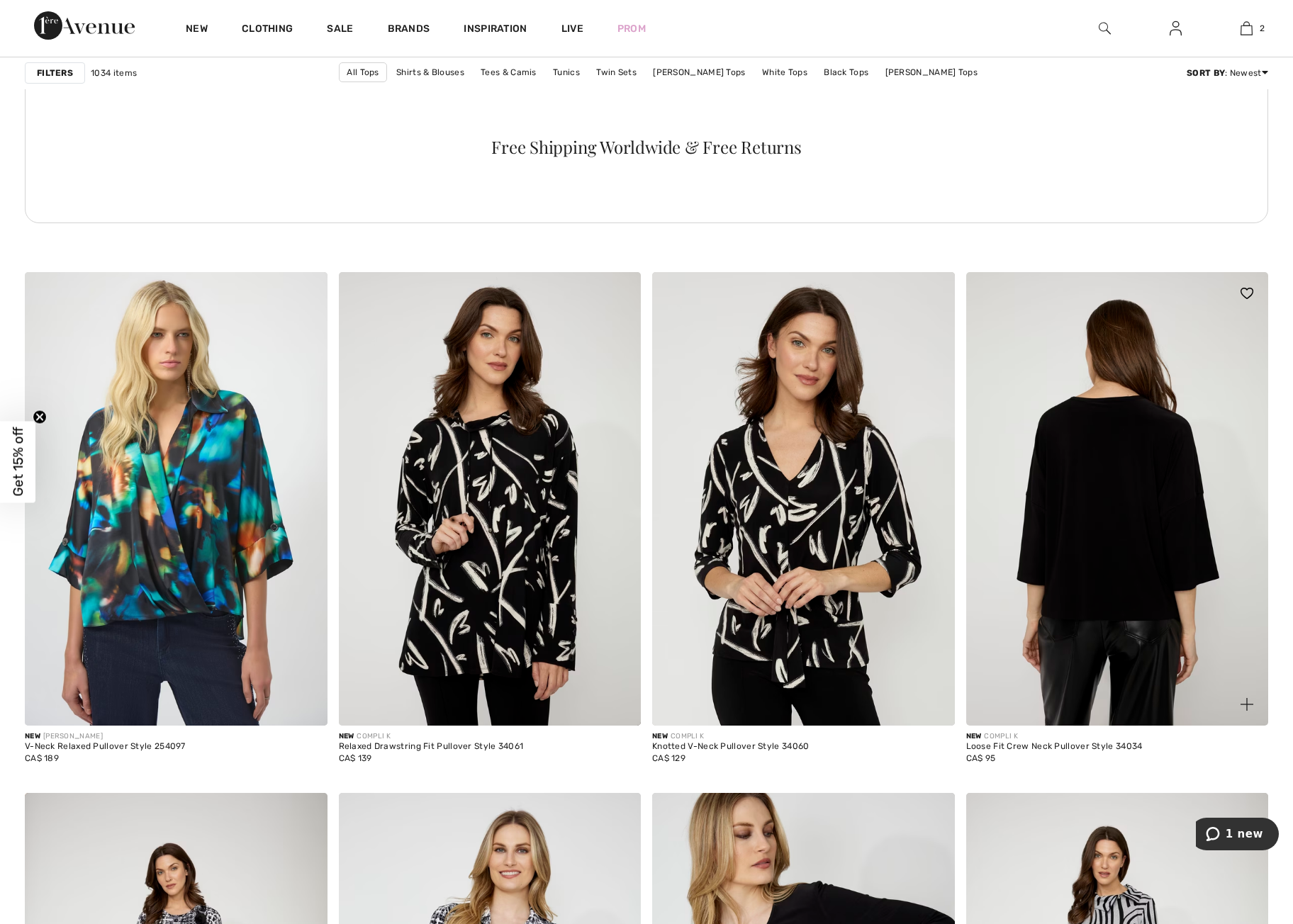
scroll to position [2226, 0]
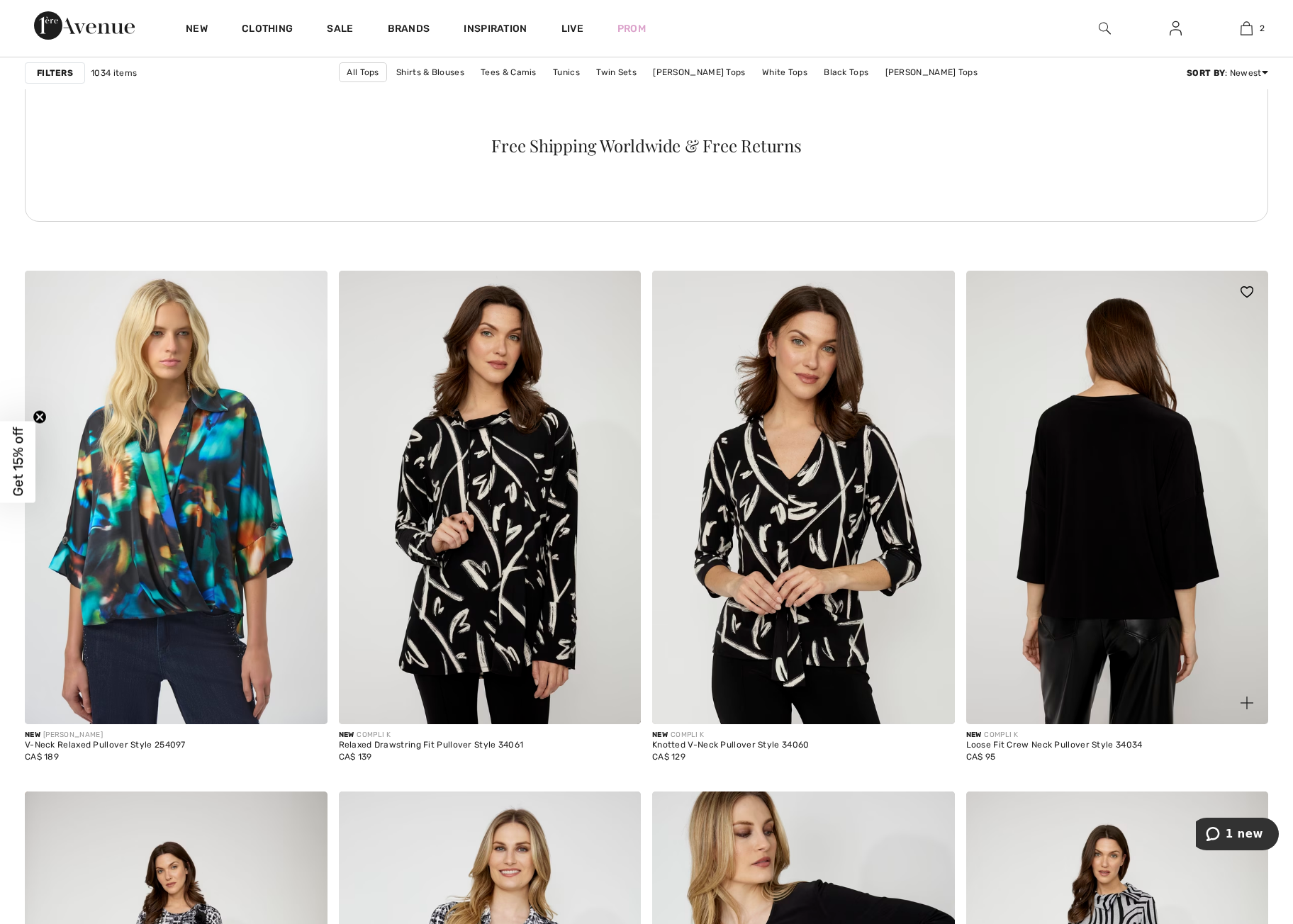
click at [1126, 494] on img at bounding box center [1118, 497] width 303 height 453
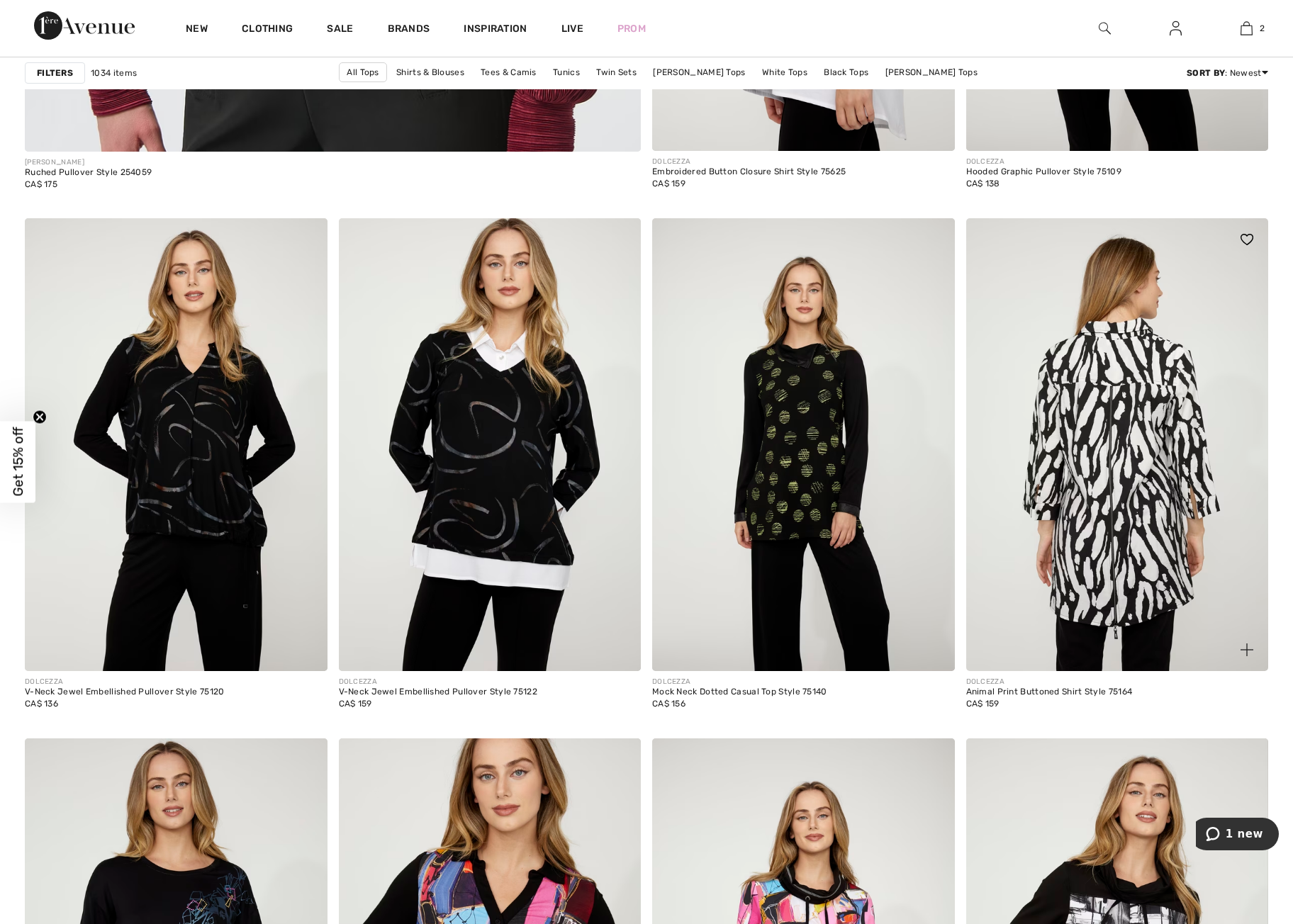
scroll to position [5121, 0]
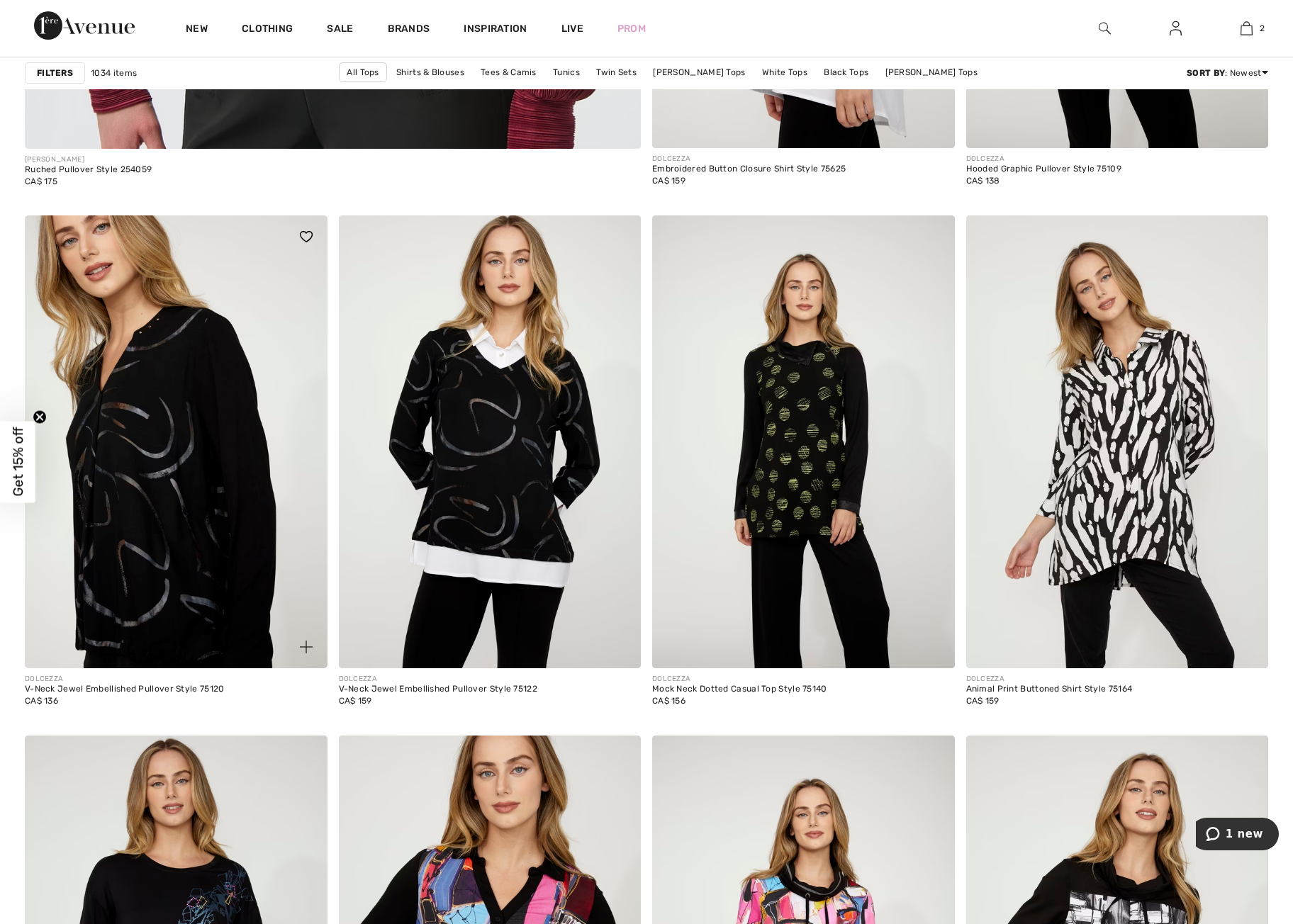
click at [157, 506] on img at bounding box center [176, 442] width 303 height 453
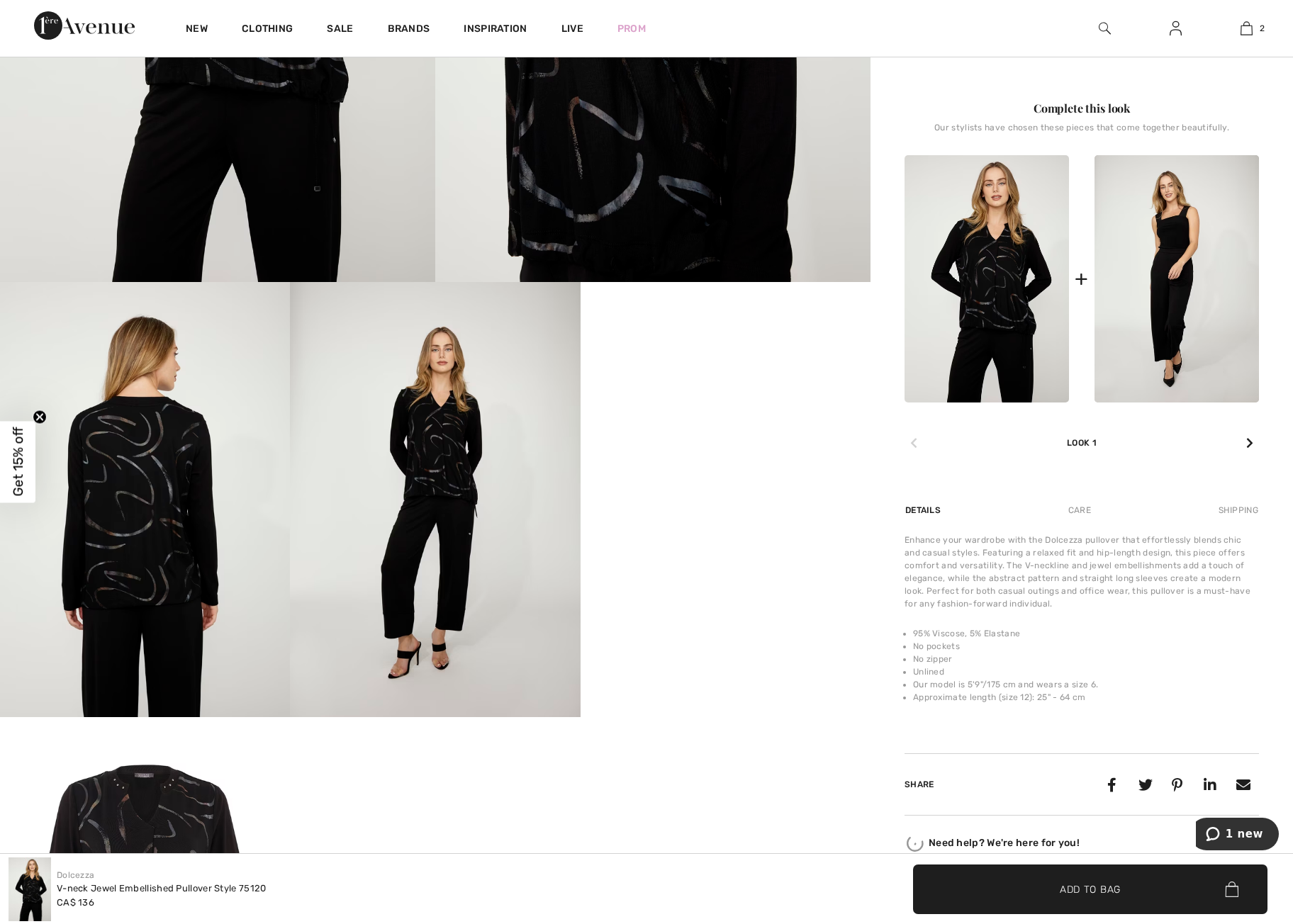
scroll to position [456, 0]
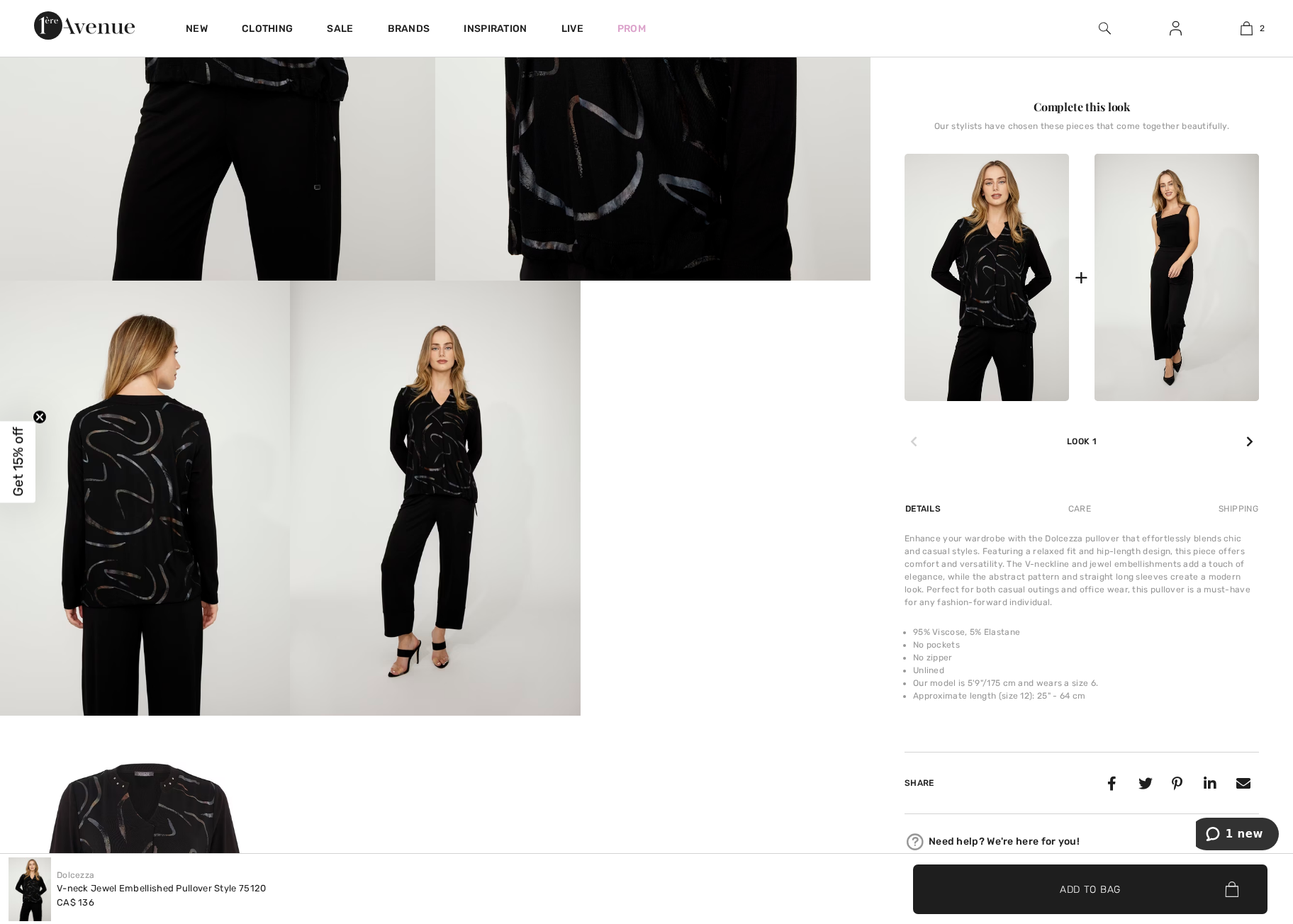
click at [447, 500] on img at bounding box center [434, 498] width 290 height 435
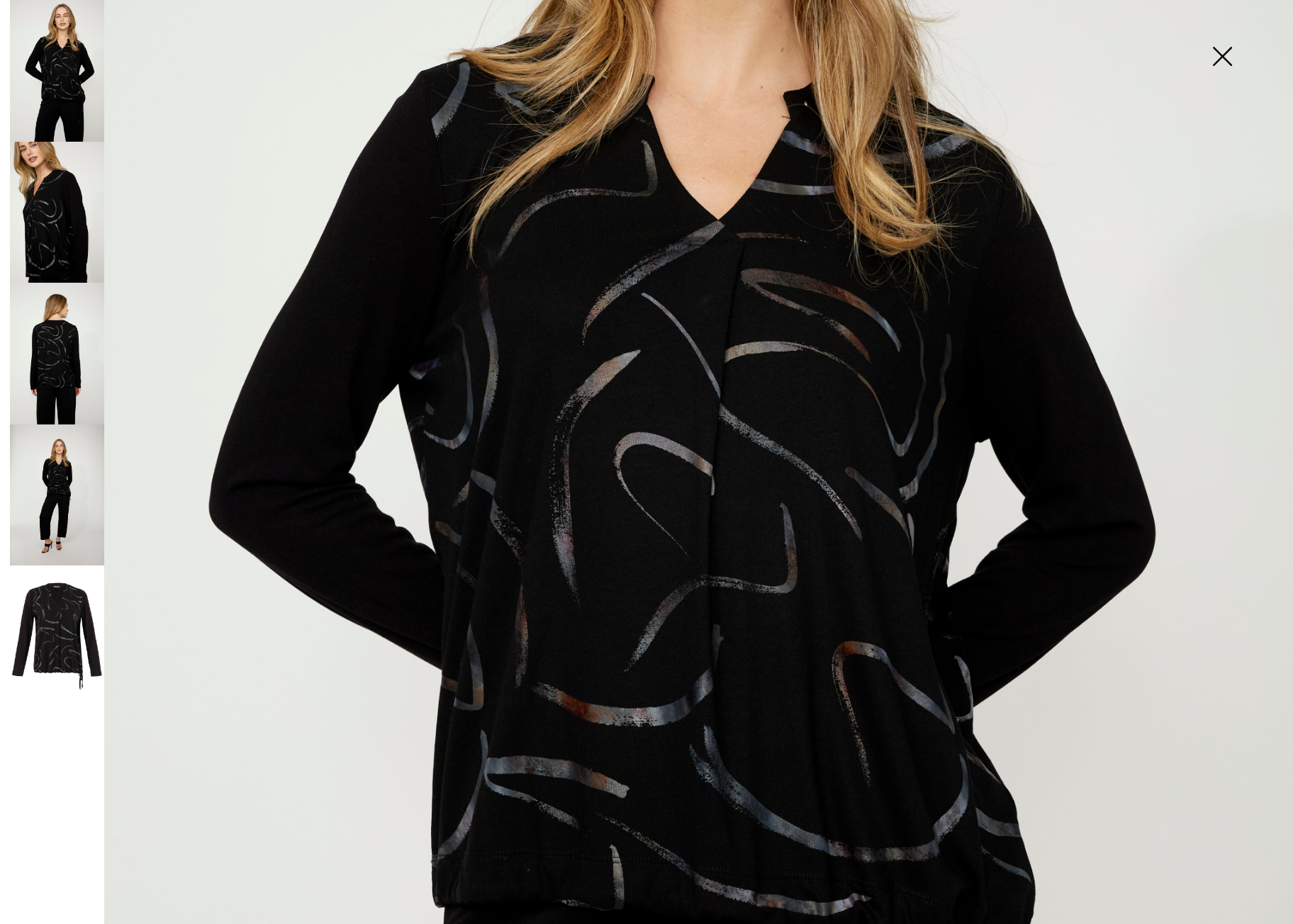
scroll to position [445, 0]
click at [61, 232] on img at bounding box center [56, 212] width 94 height 142
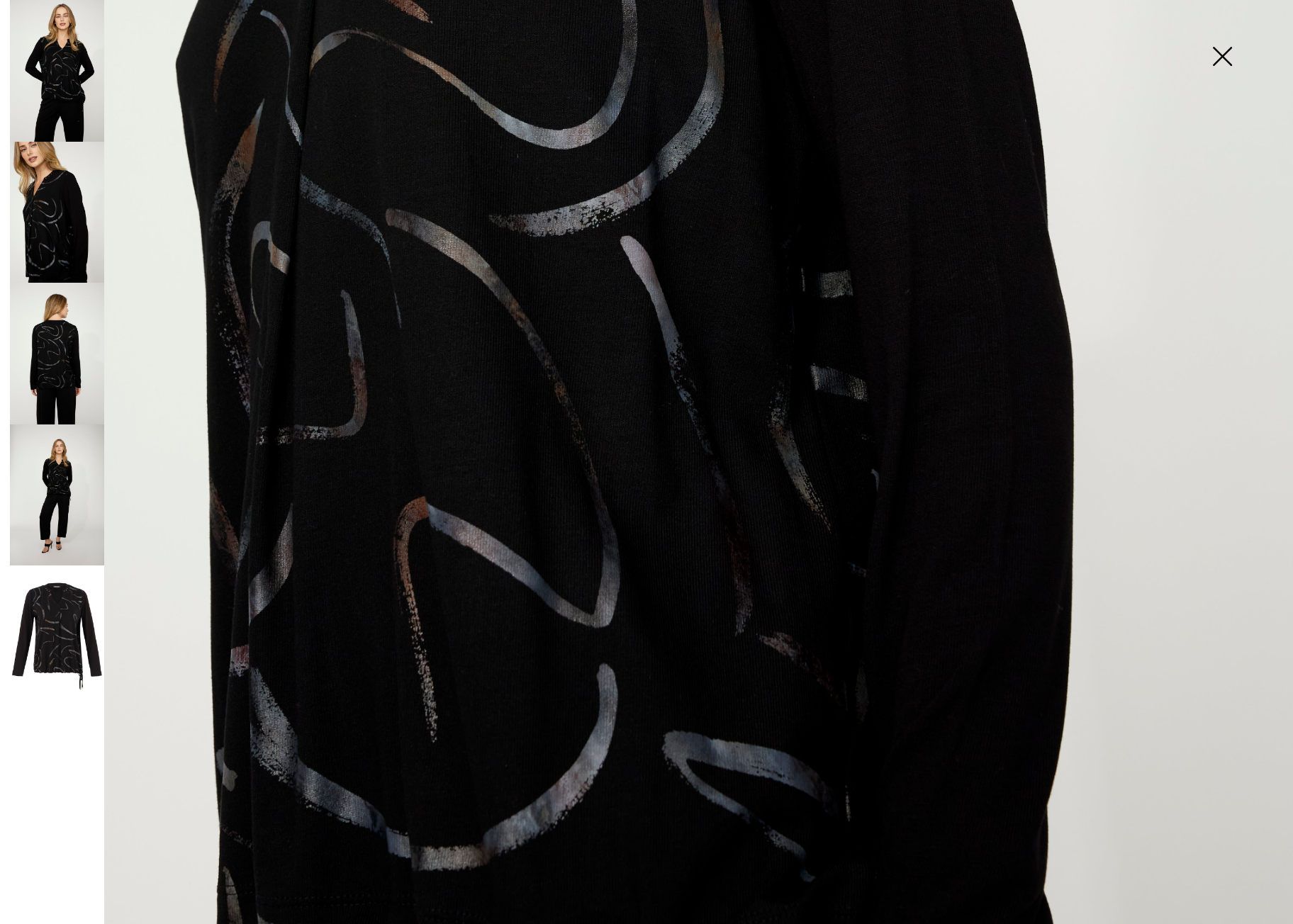
scroll to position [1015, 0]
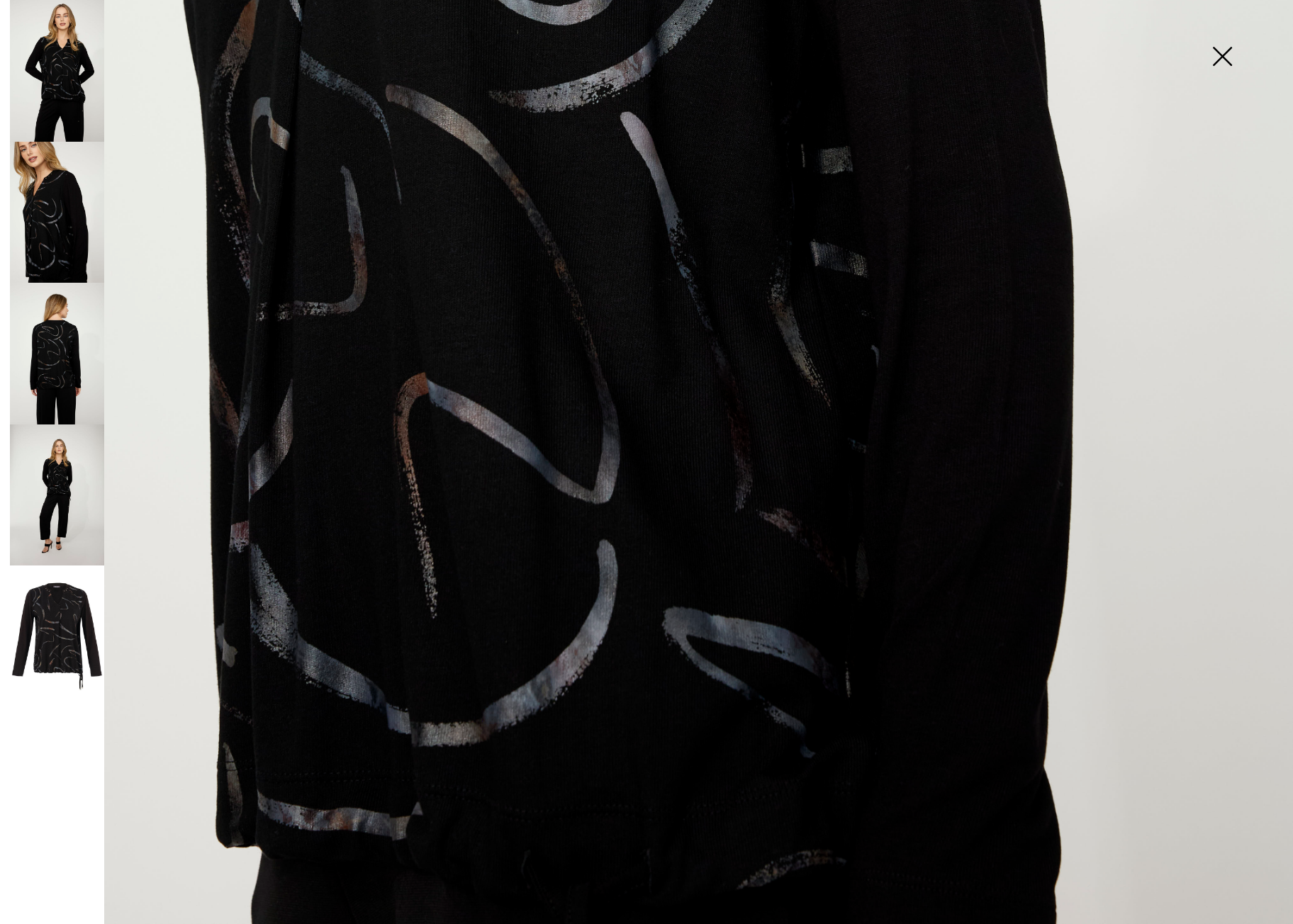
click at [55, 374] on img at bounding box center [56, 353] width 94 height 142
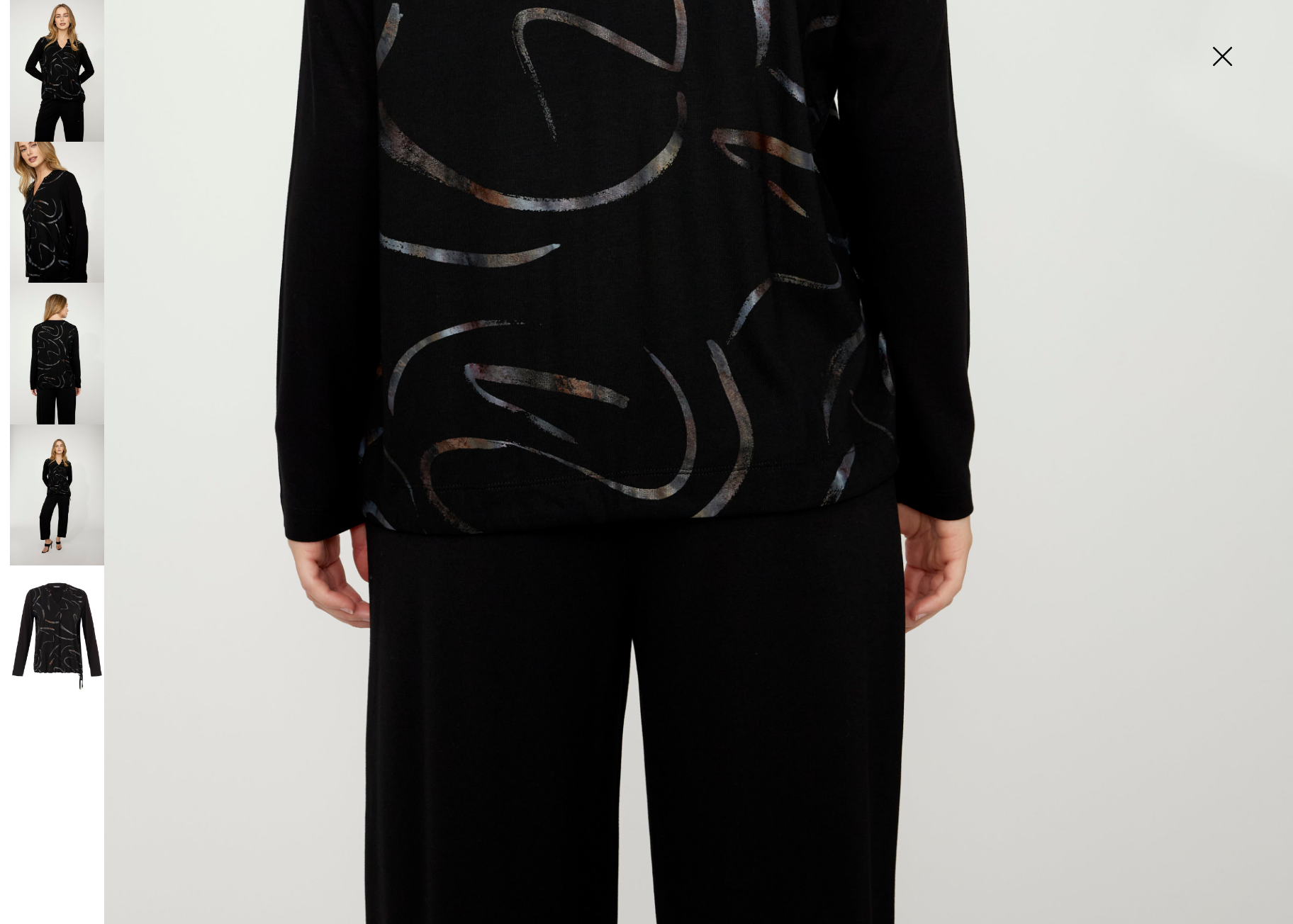
scroll to position [924, 0]
click at [62, 502] on img at bounding box center [56, 495] width 94 height 142
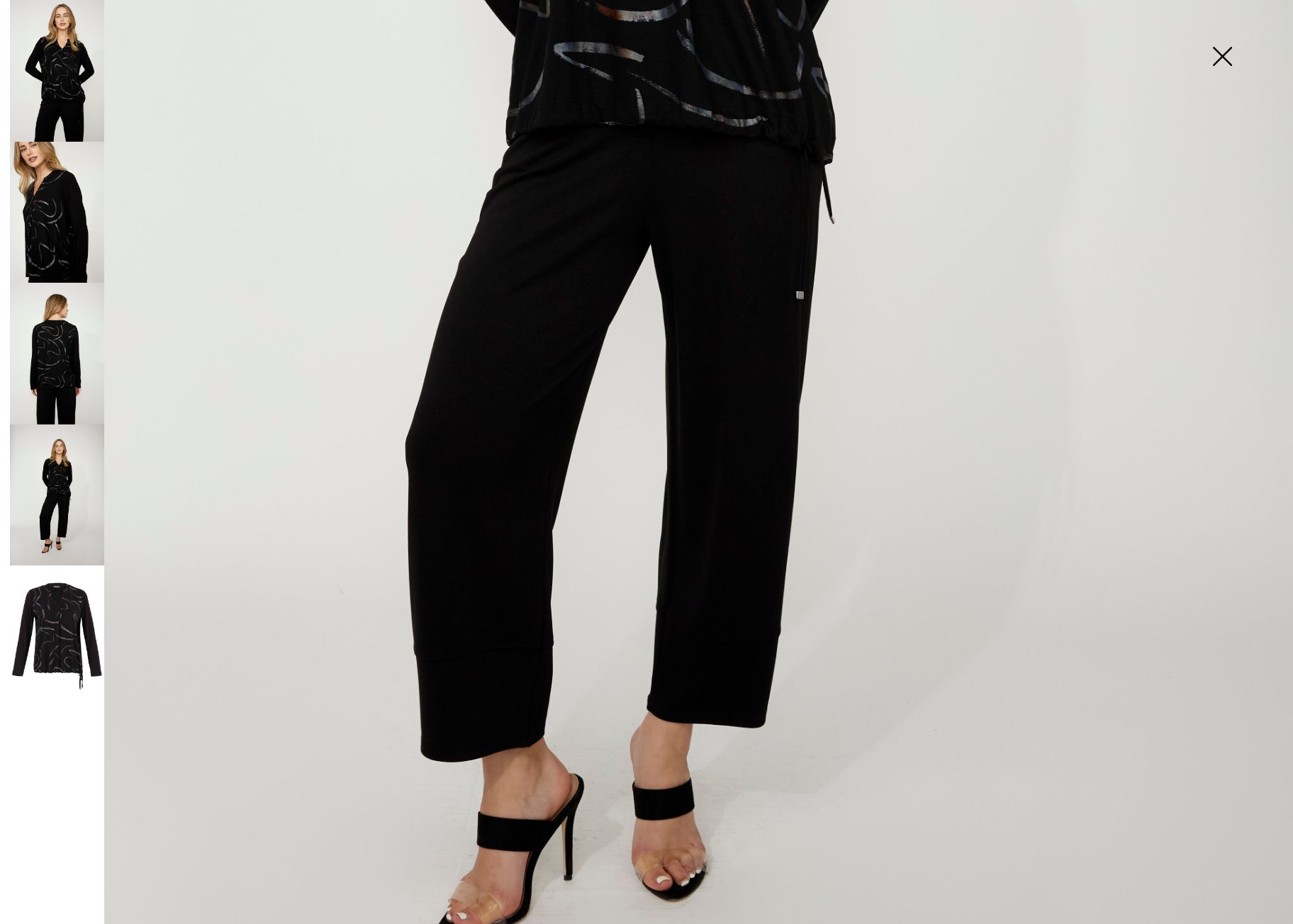
scroll to position [832, 0]
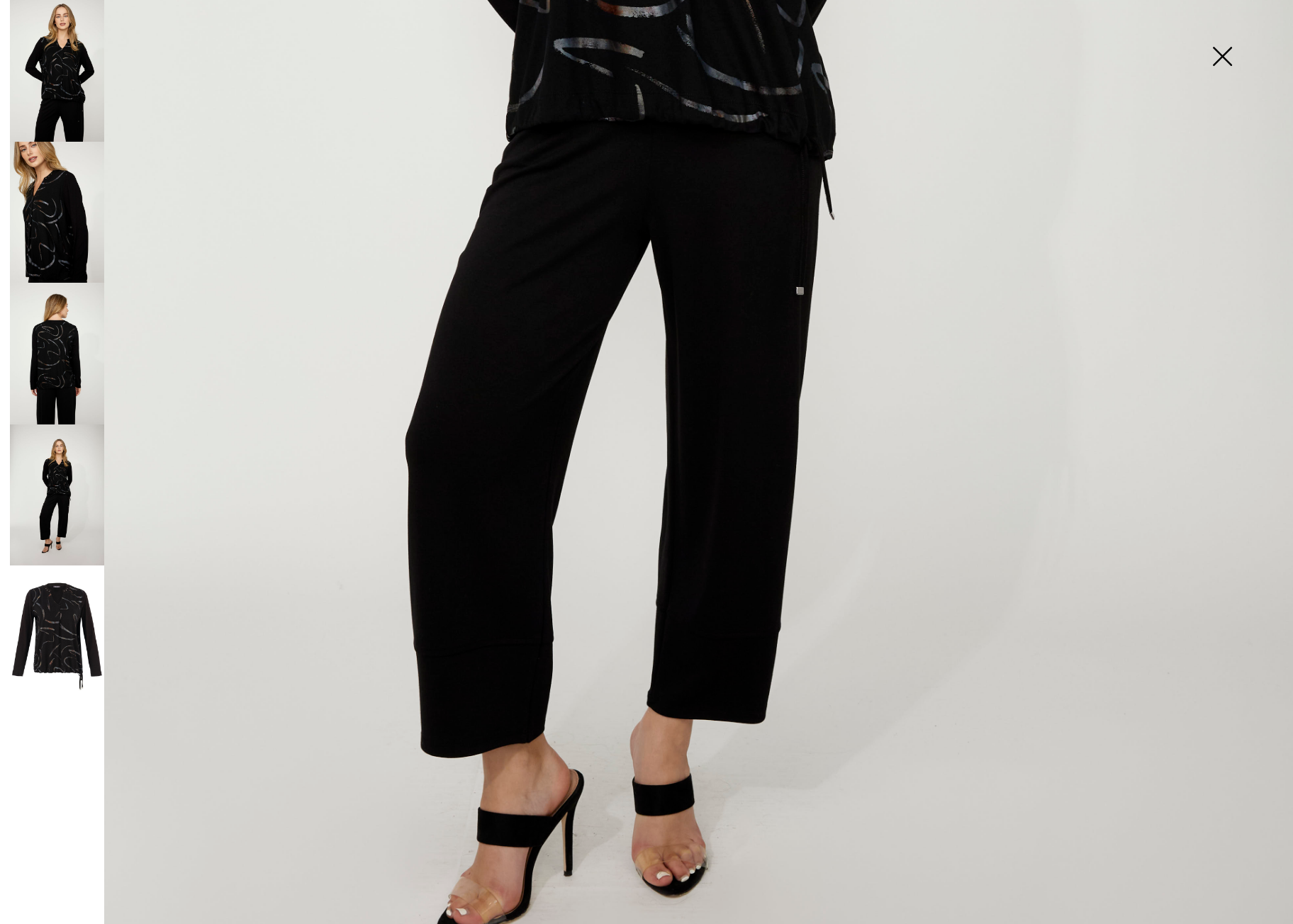
click at [72, 642] on img at bounding box center [56, 636] width 94 height 141
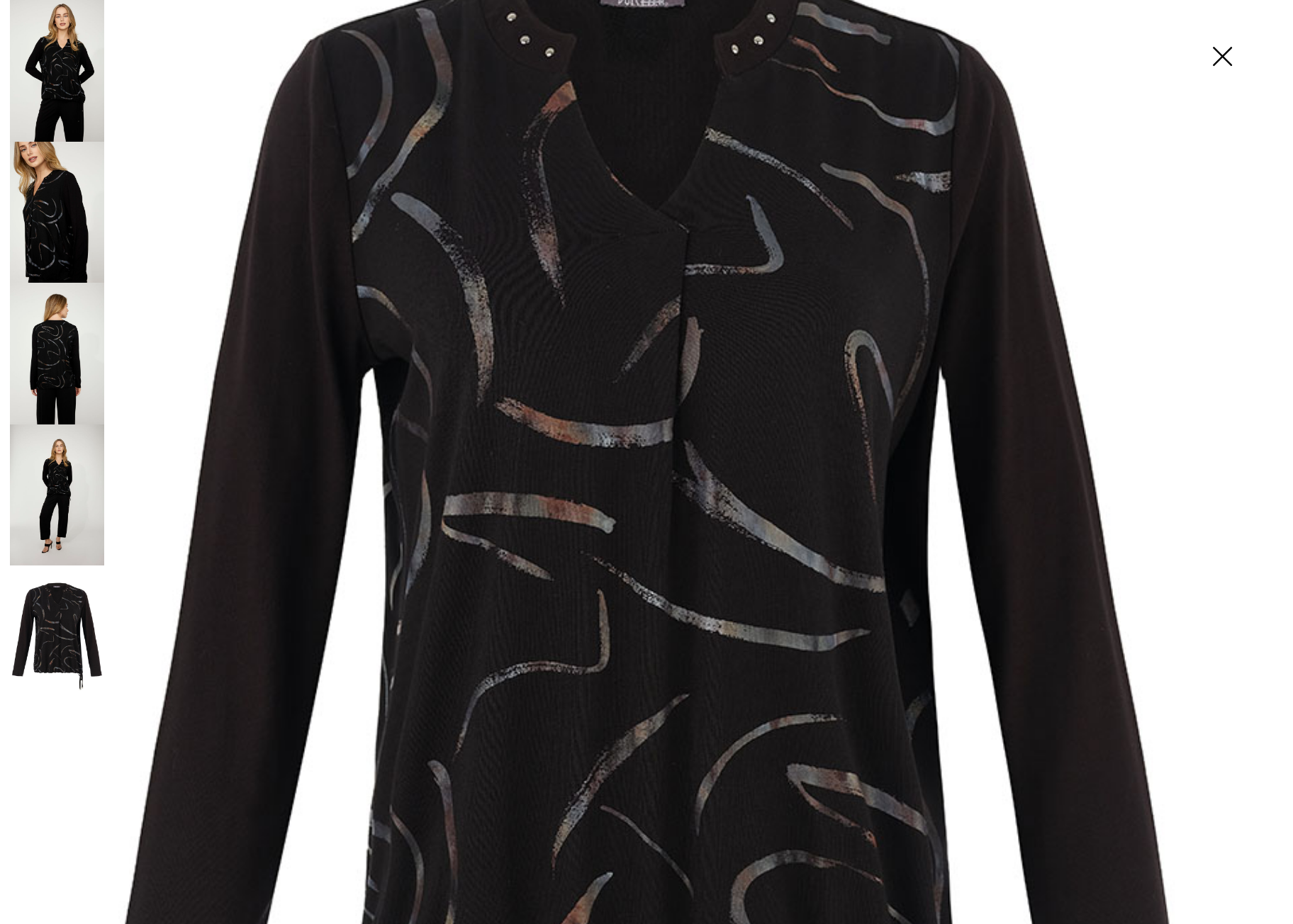
scroll to position [249, 0]
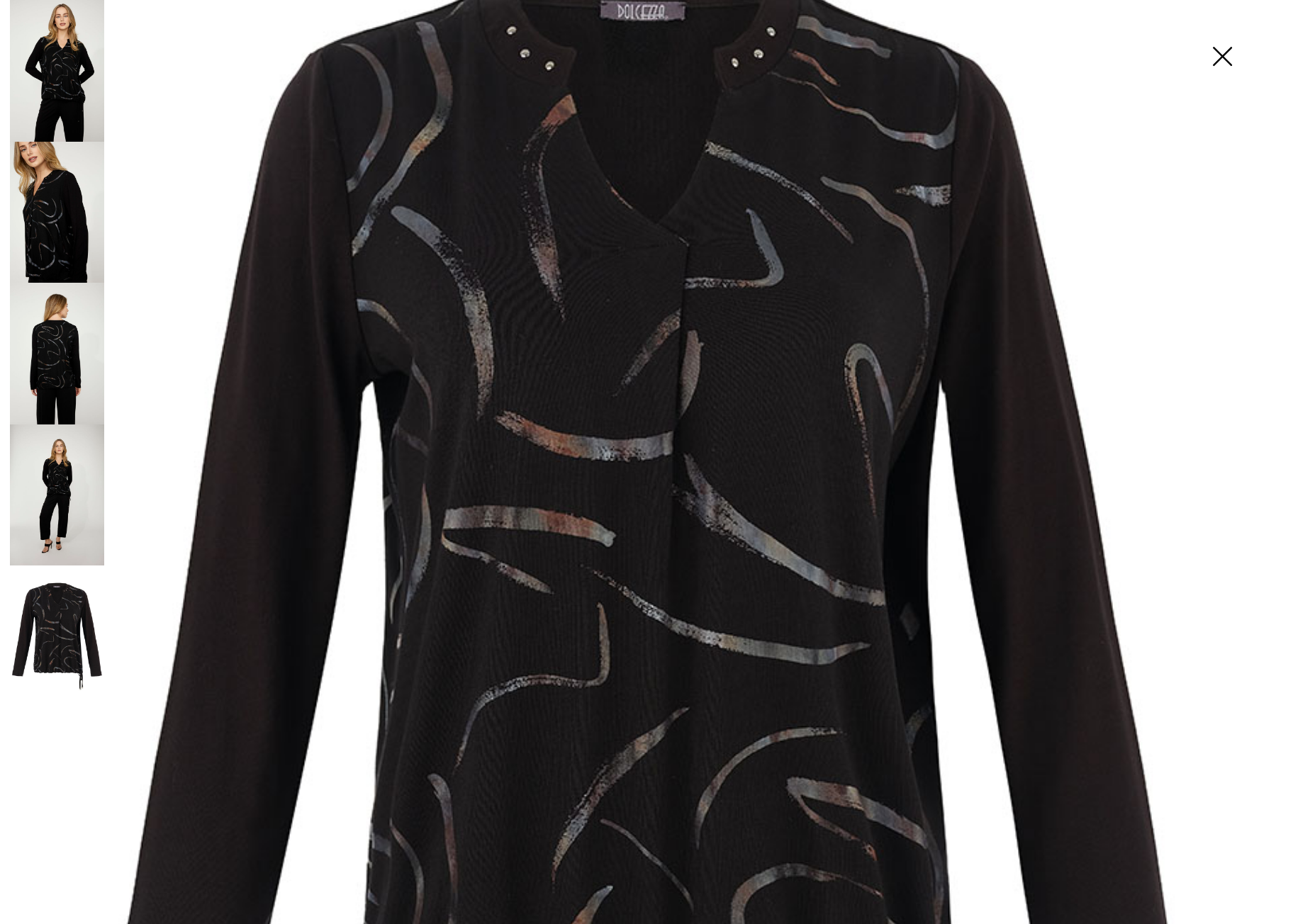
click at [1228, 65] on img at bounding box center [1222, 57] width 71 height 73
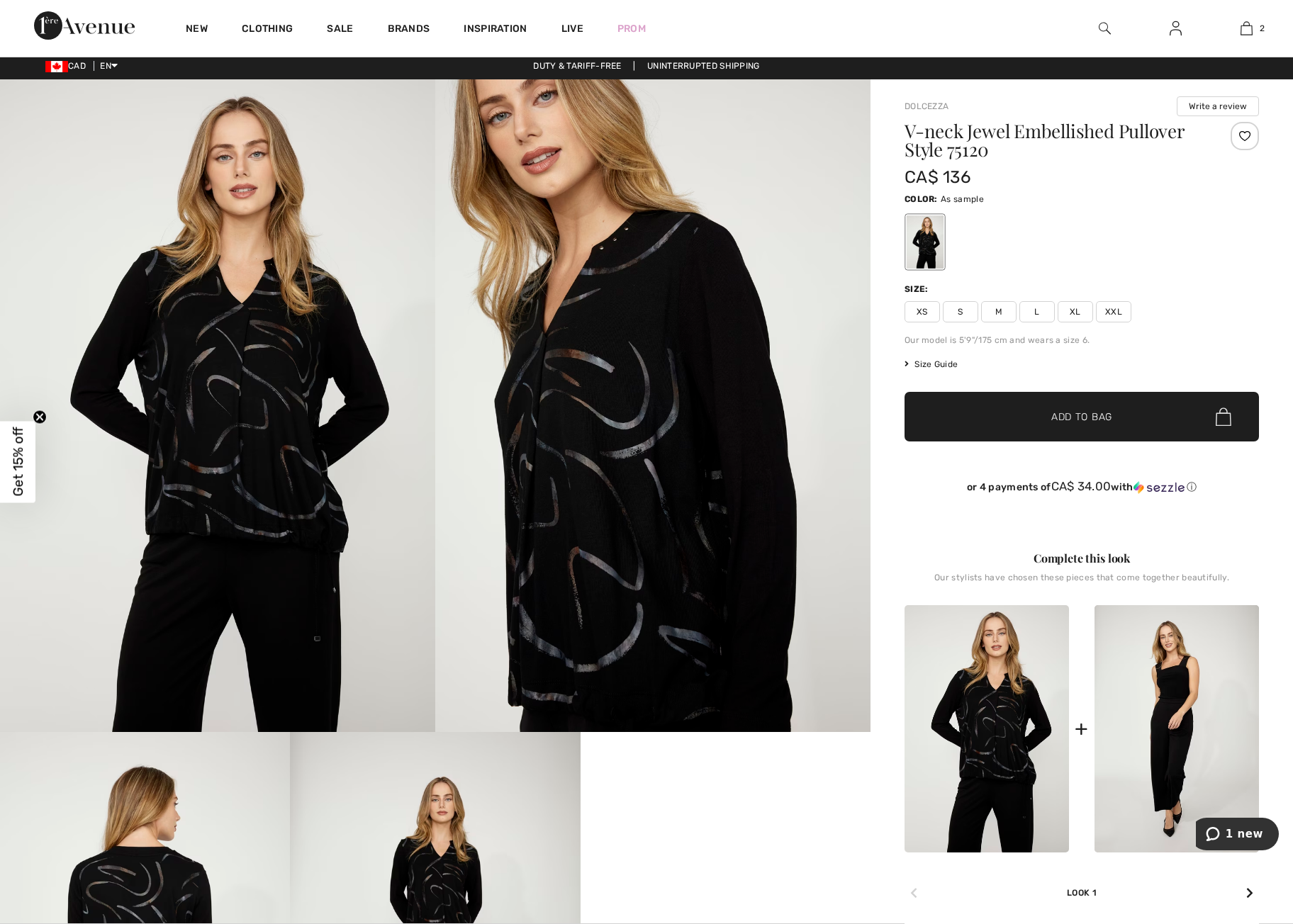
scroll to position [0, 0]
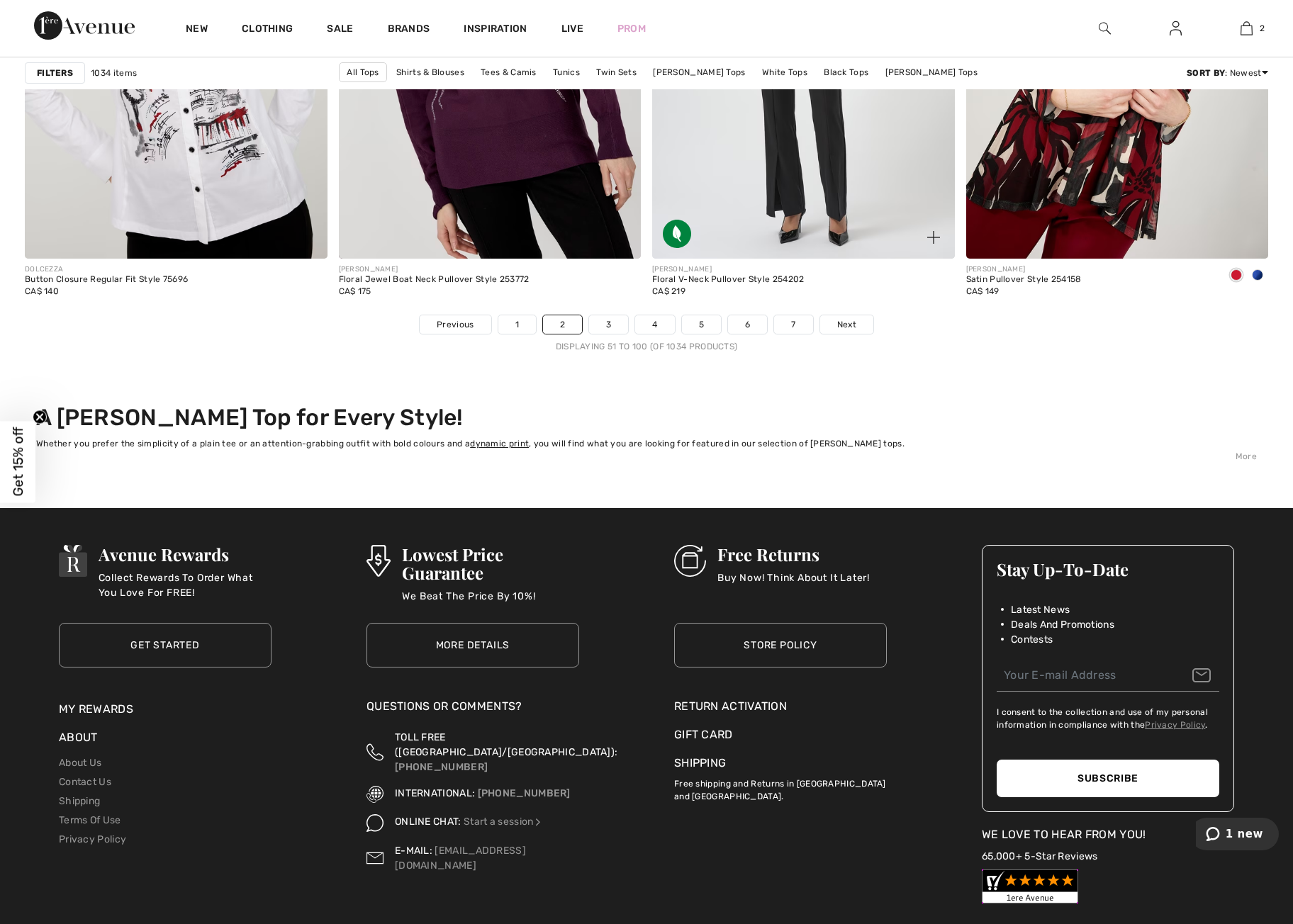
scroll to position [7818, 0]
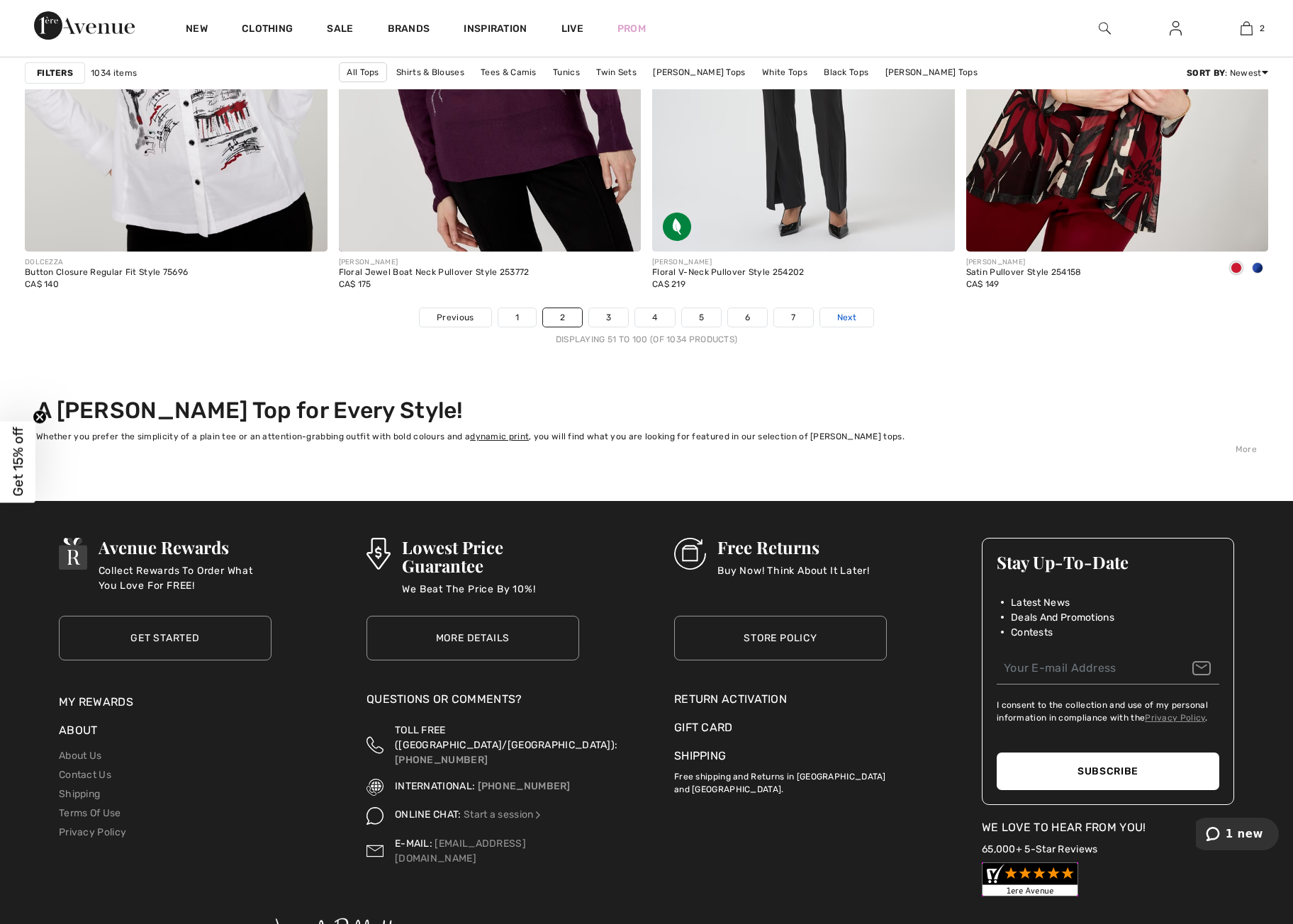
click at [850, 314] on span "Next" at bounding box center [847, 317] width 19 height 12
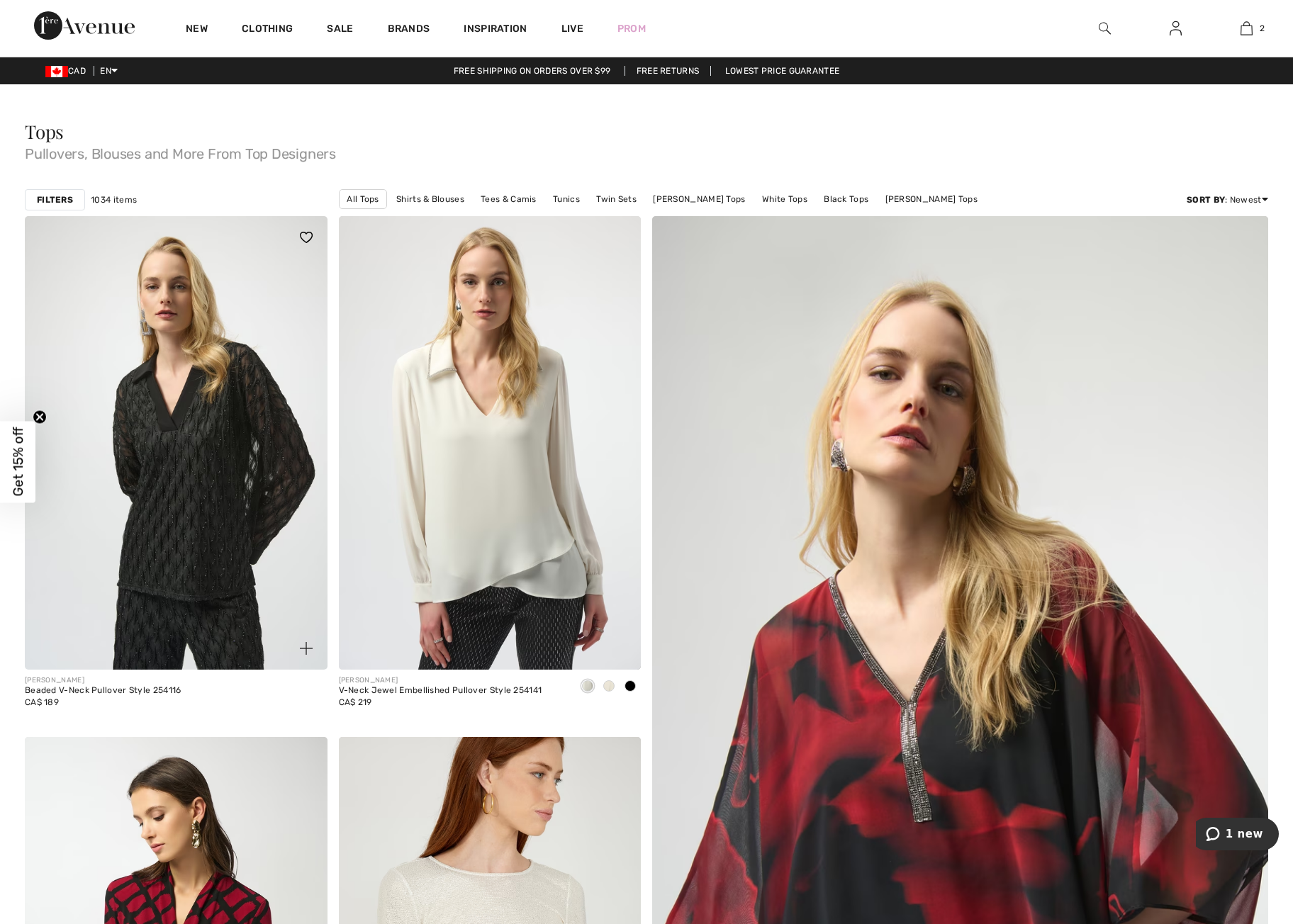
click at [209, 514] on img at bounding box center [176, 443] width 303 height 453
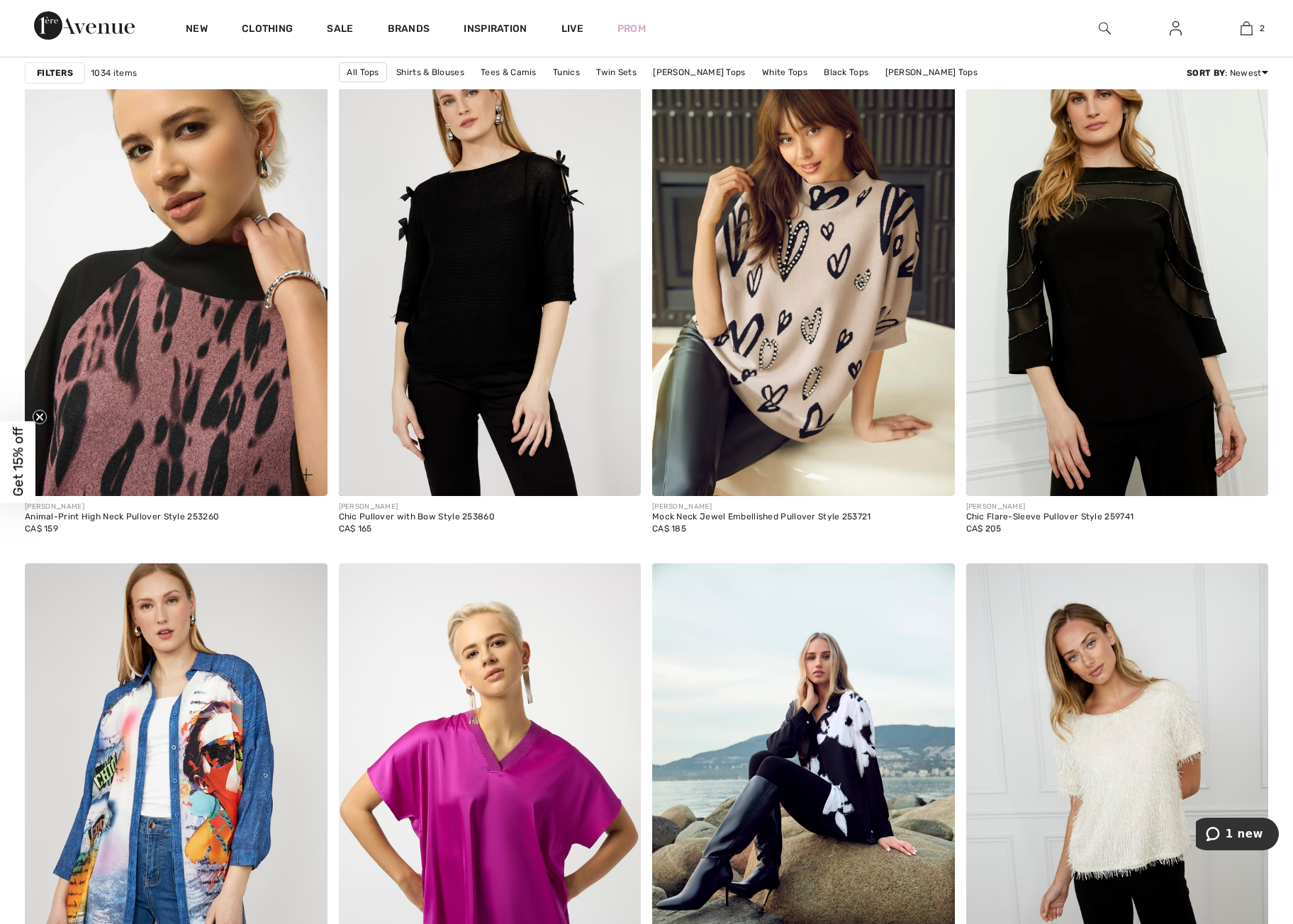
scroll to position [2986, 0]
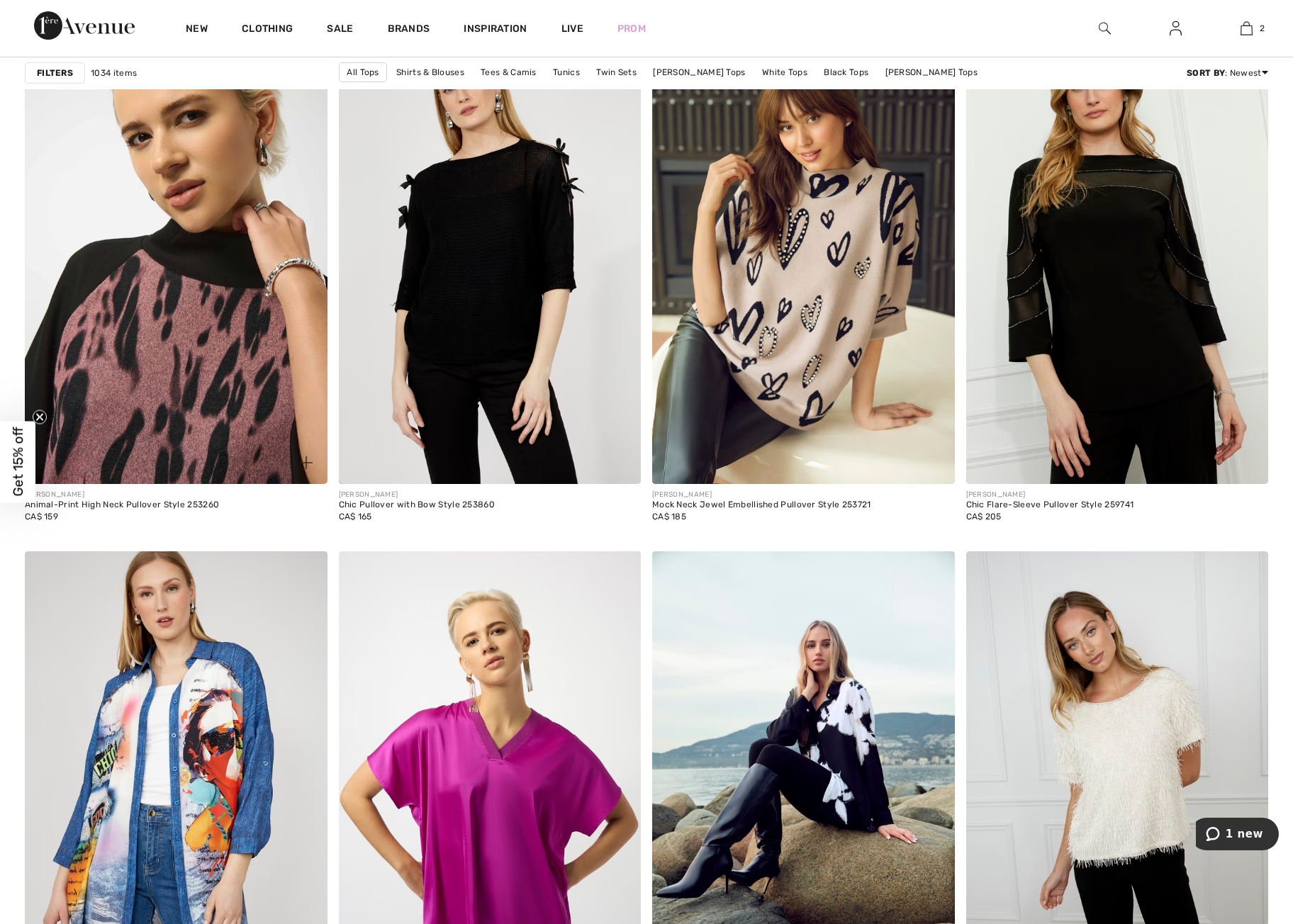
click at [221, 407] on img at bounding box center [176, 258] width 303 height 453
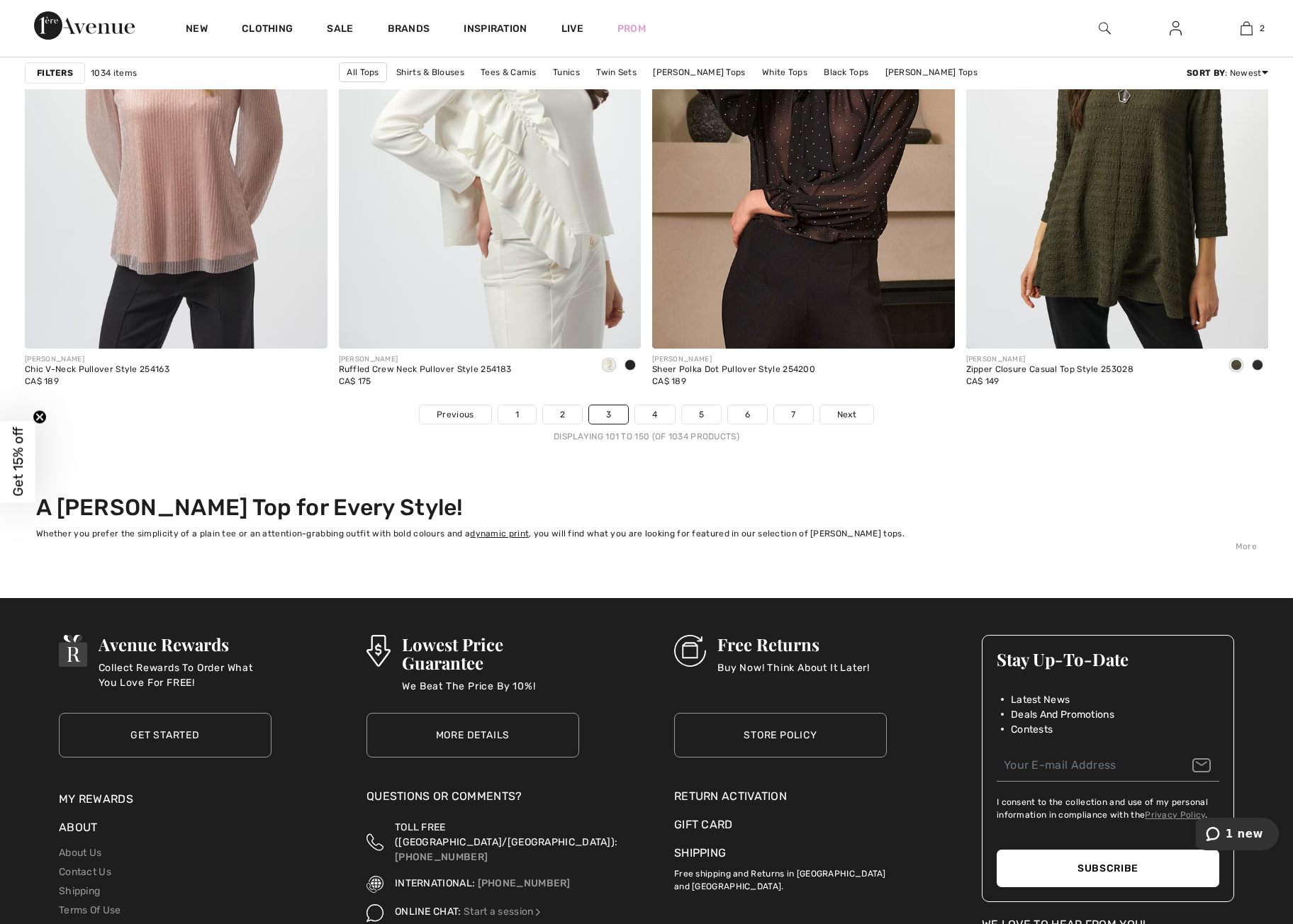
scroll to position [7723, 0]
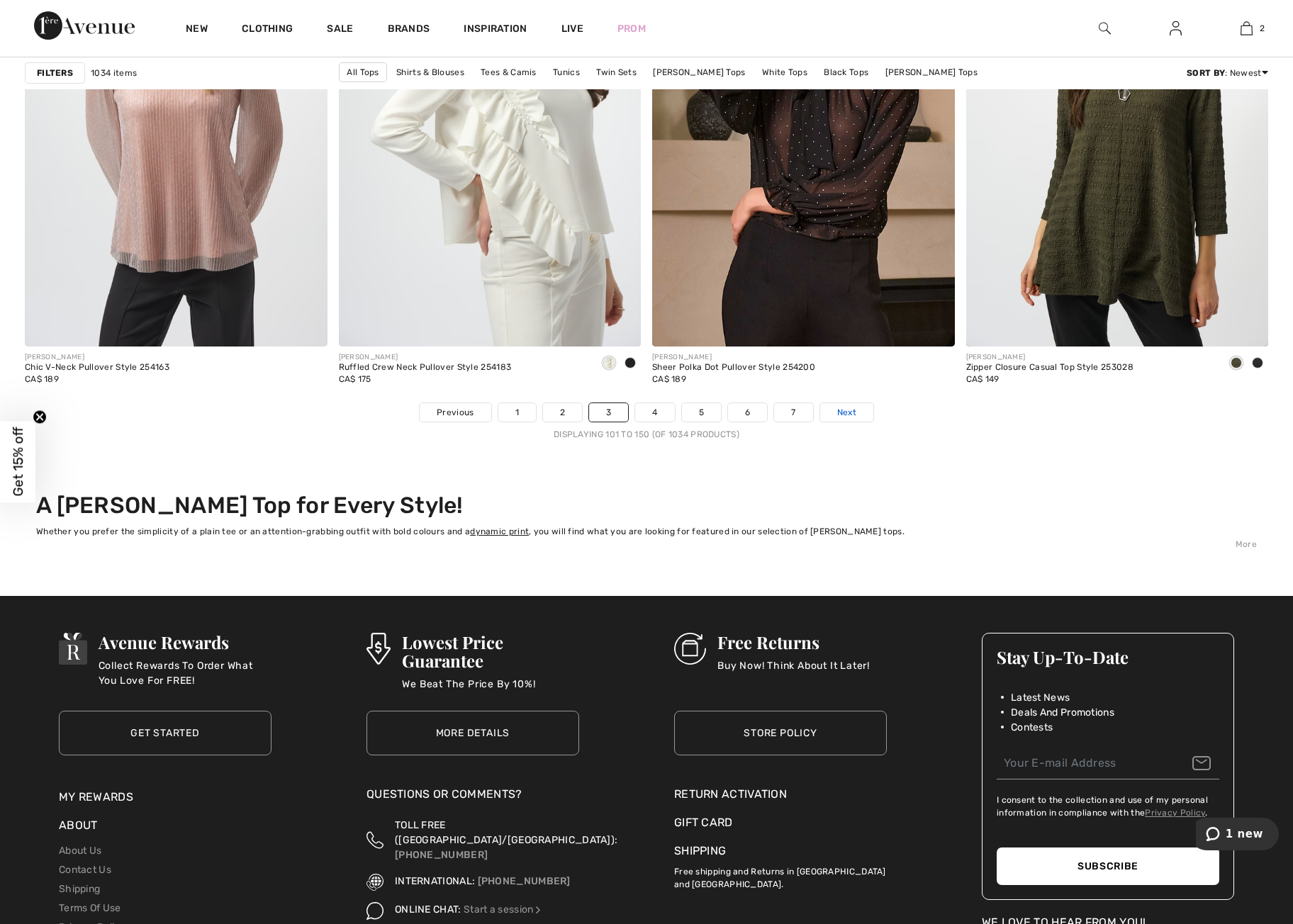
click at [859, 417] on link "Next" at bounding box center [847, 412] width 53 height 18
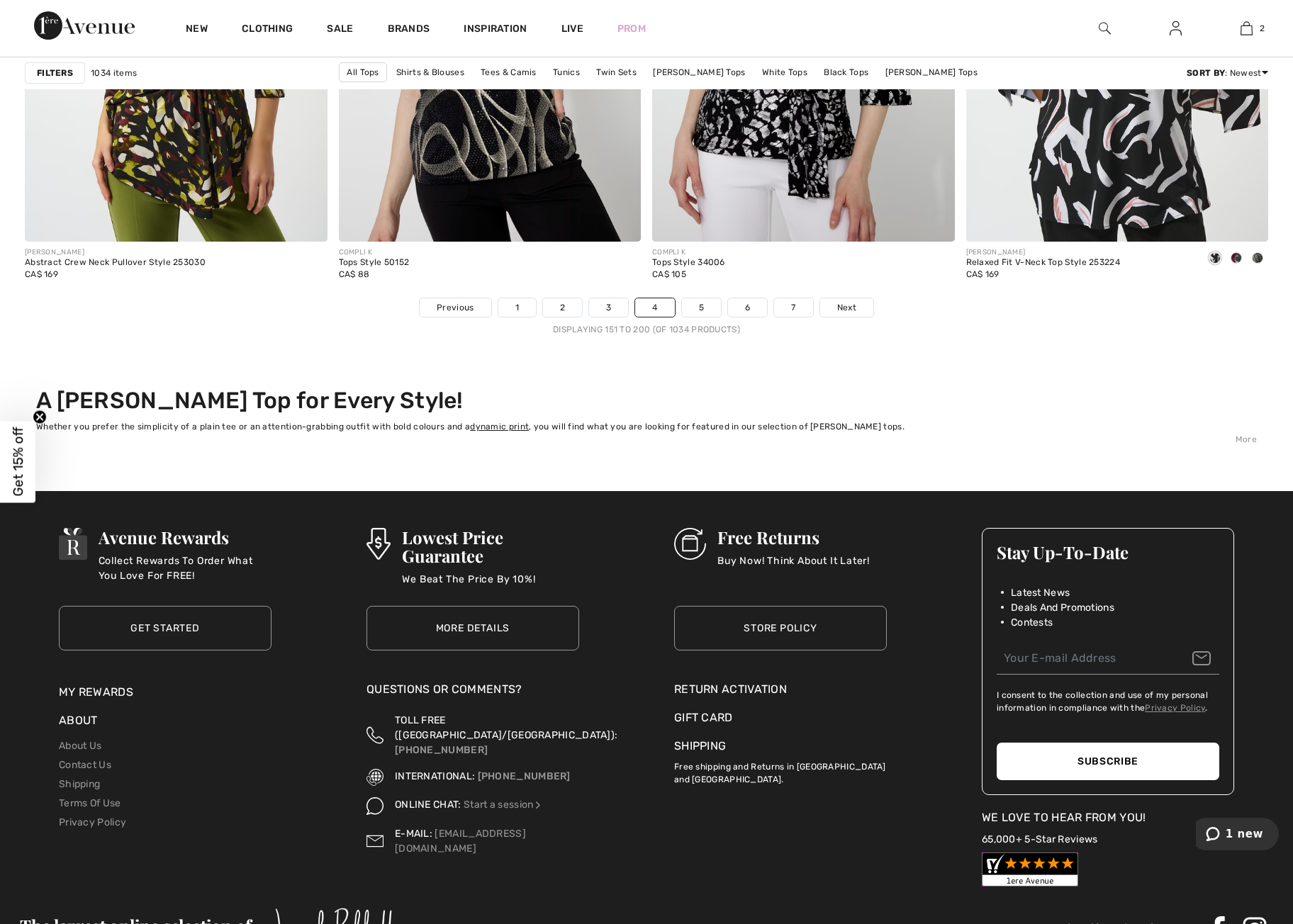
scroll to position [7839, 0]
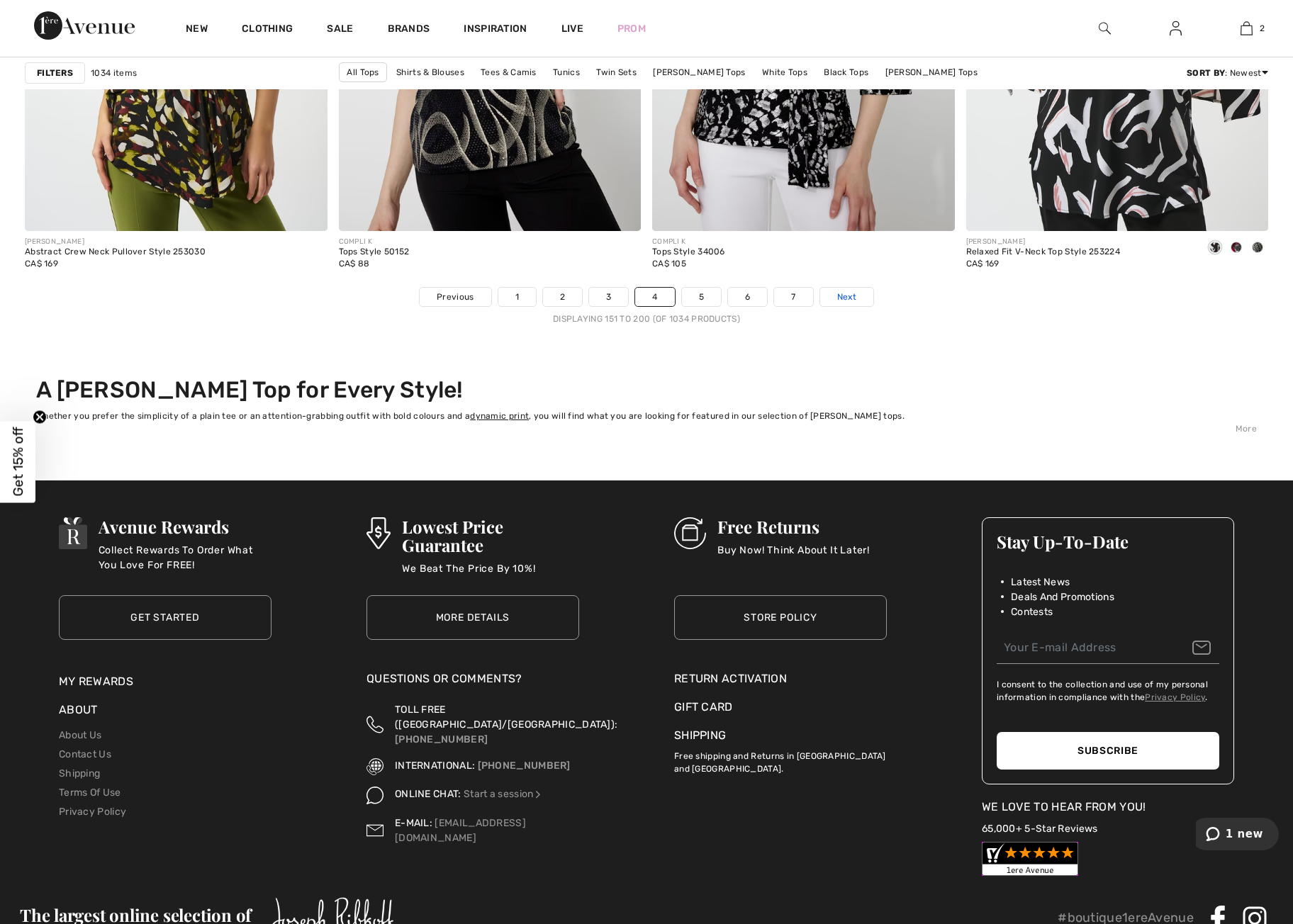
click at [842, 295] on span "Next" at bounding box center [847, 296] width 19 height 12
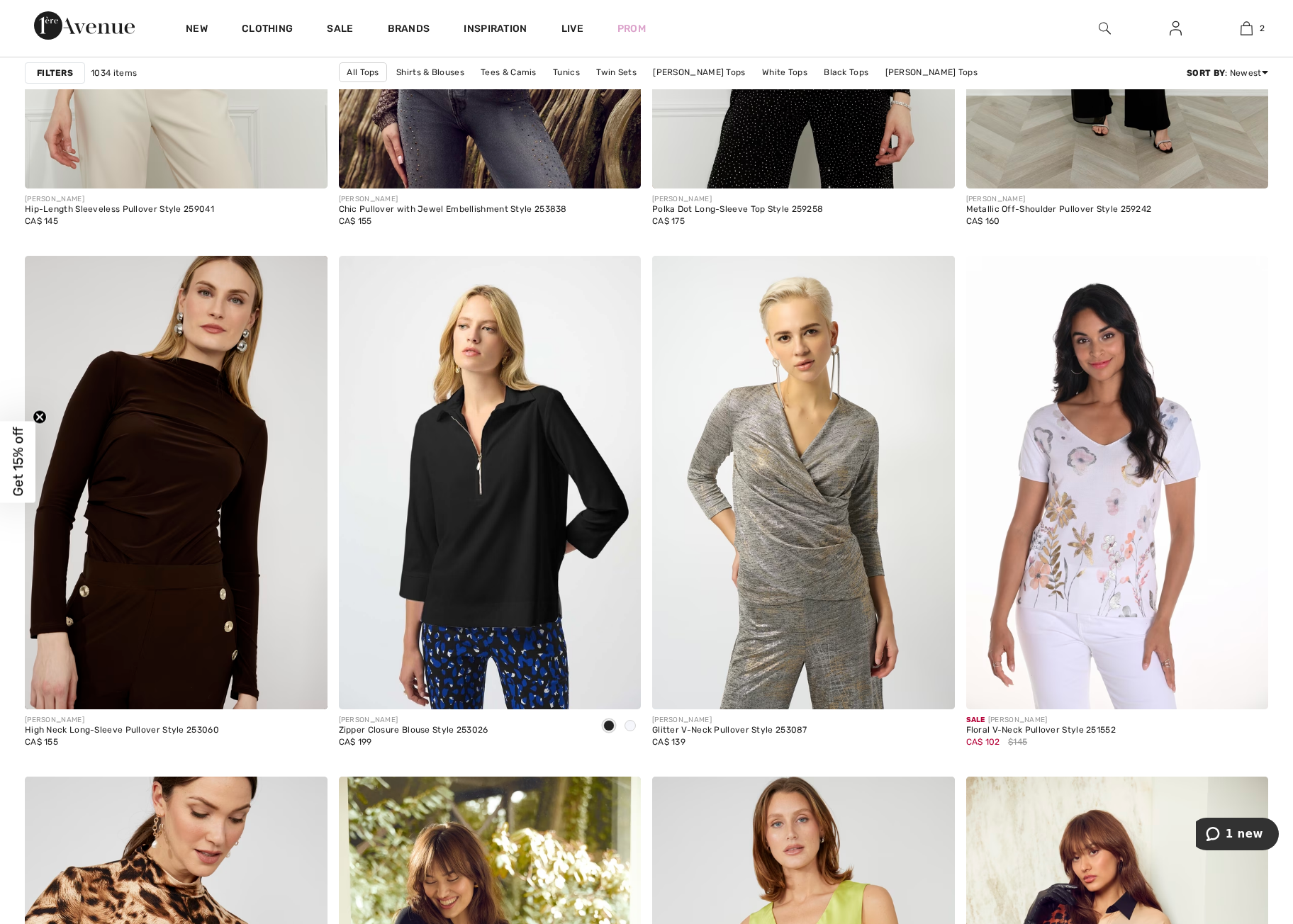
scroll to position [6842, 0]
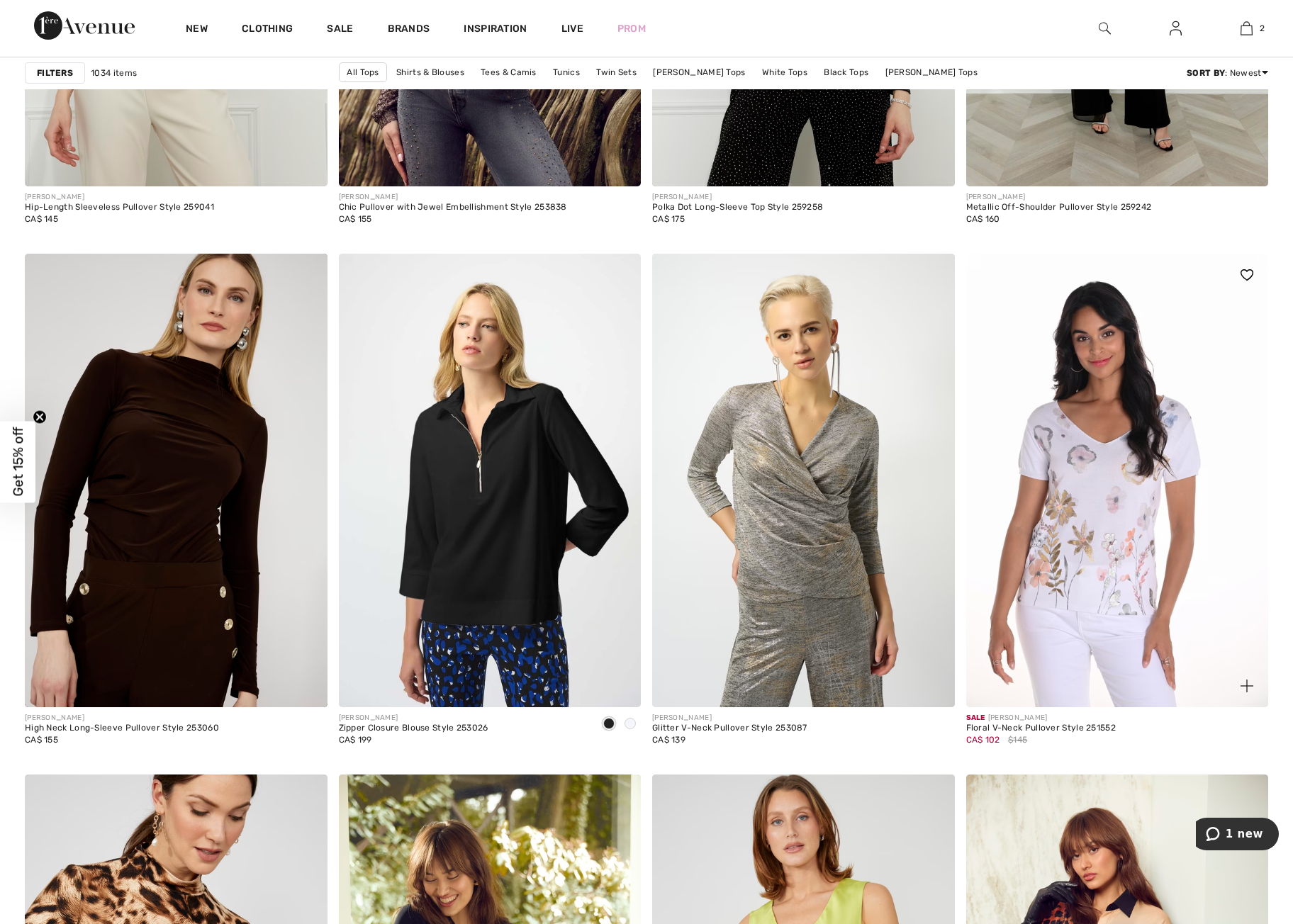
click at [1110, 558] on img at bounding box center [1118, 480] width 303 height 453
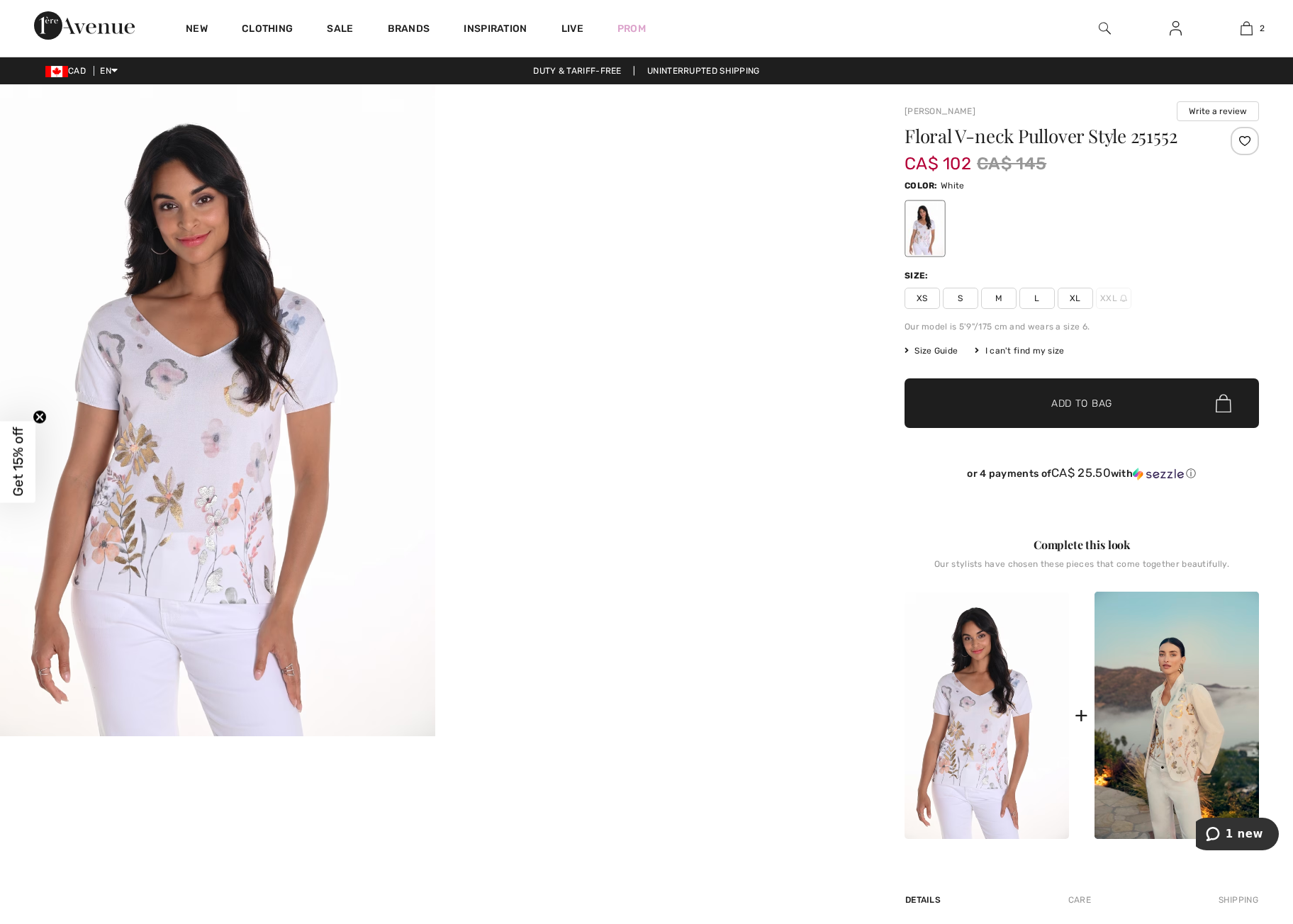
click at [1075, 293] on span "XL" at bounding box center [1075, 298] width 35 height 21
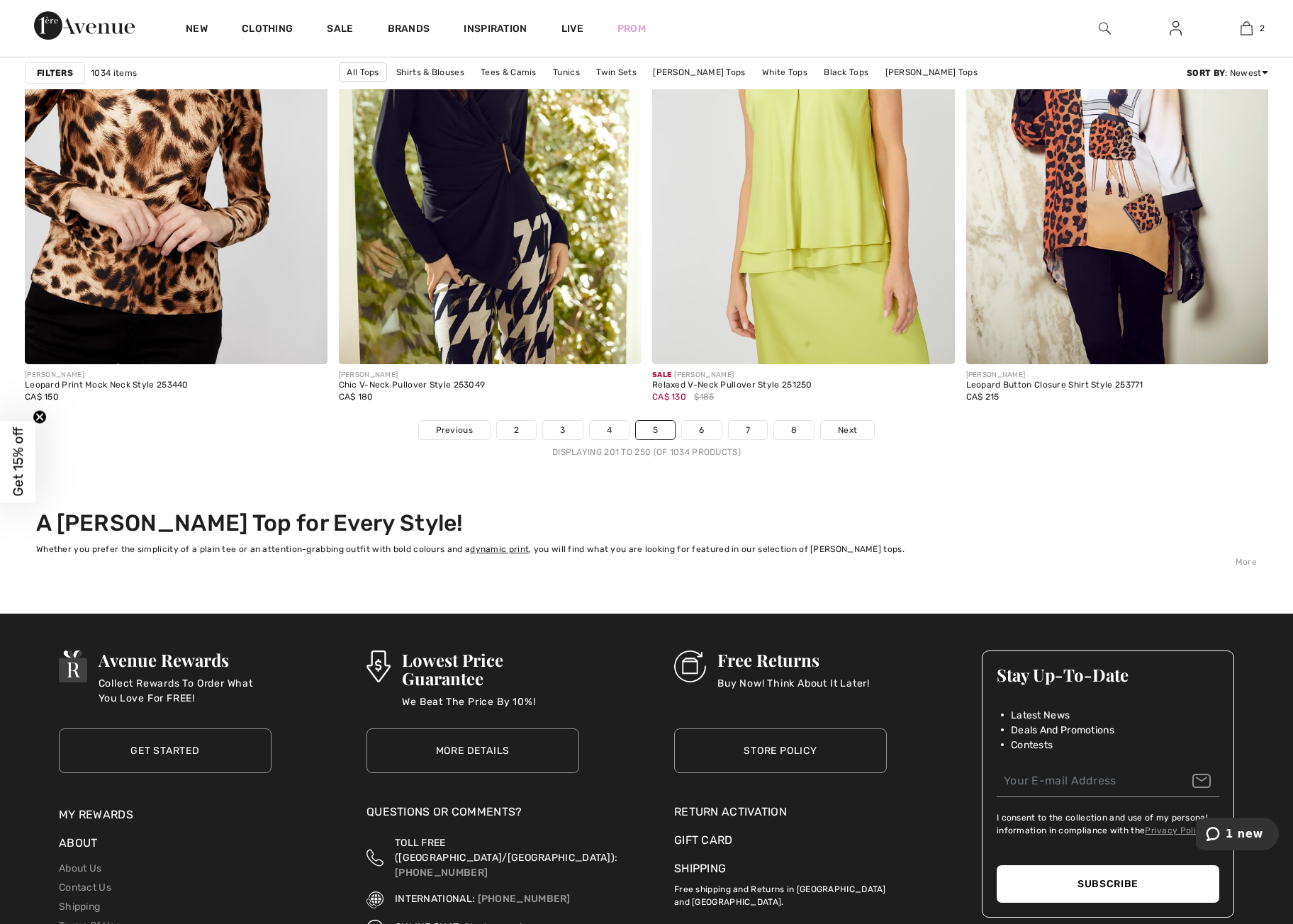
scroll to position [7714, 0]
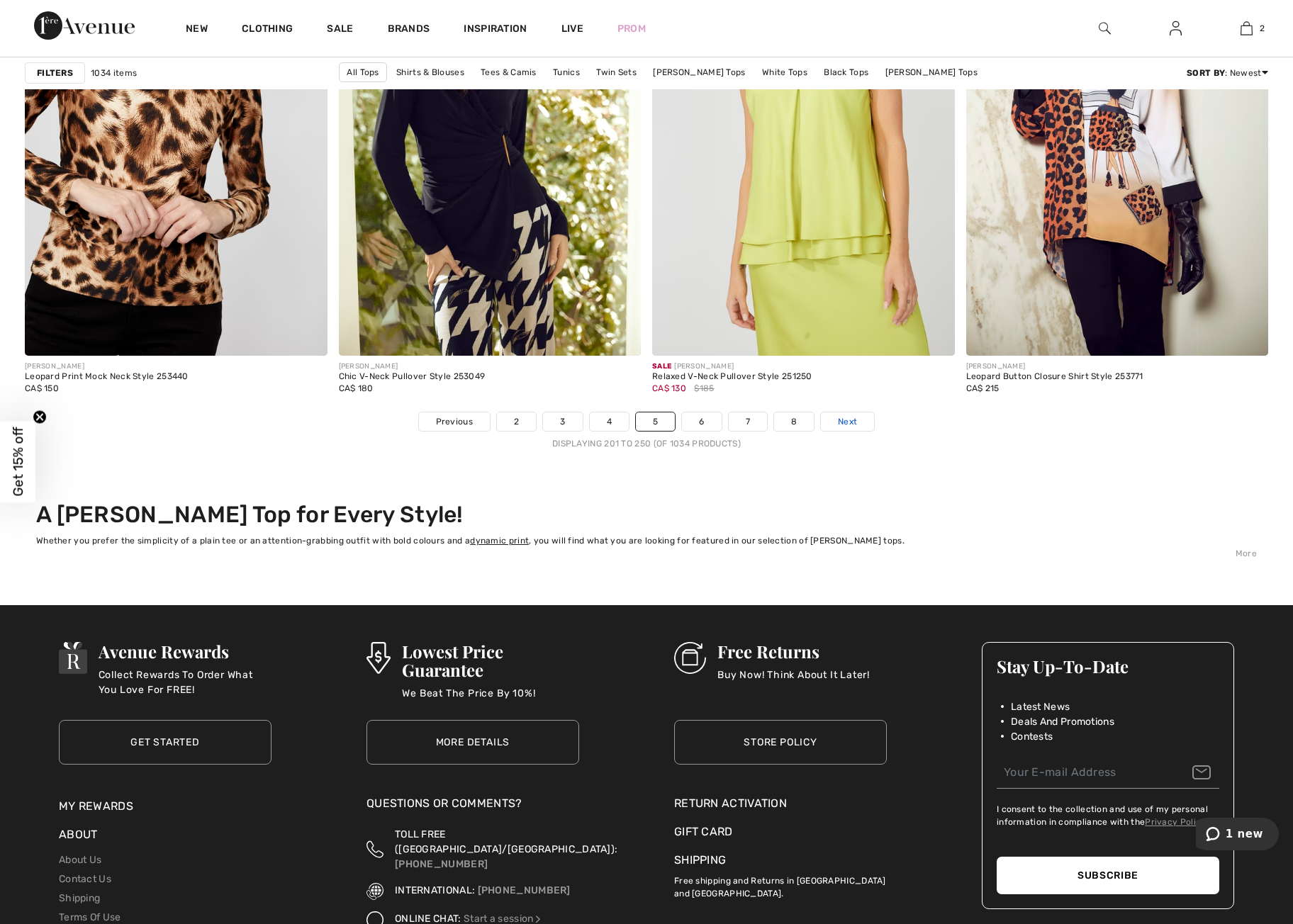
click at [847, 423] on span "Next" at bounding box center [848, 421] width 19 height 12
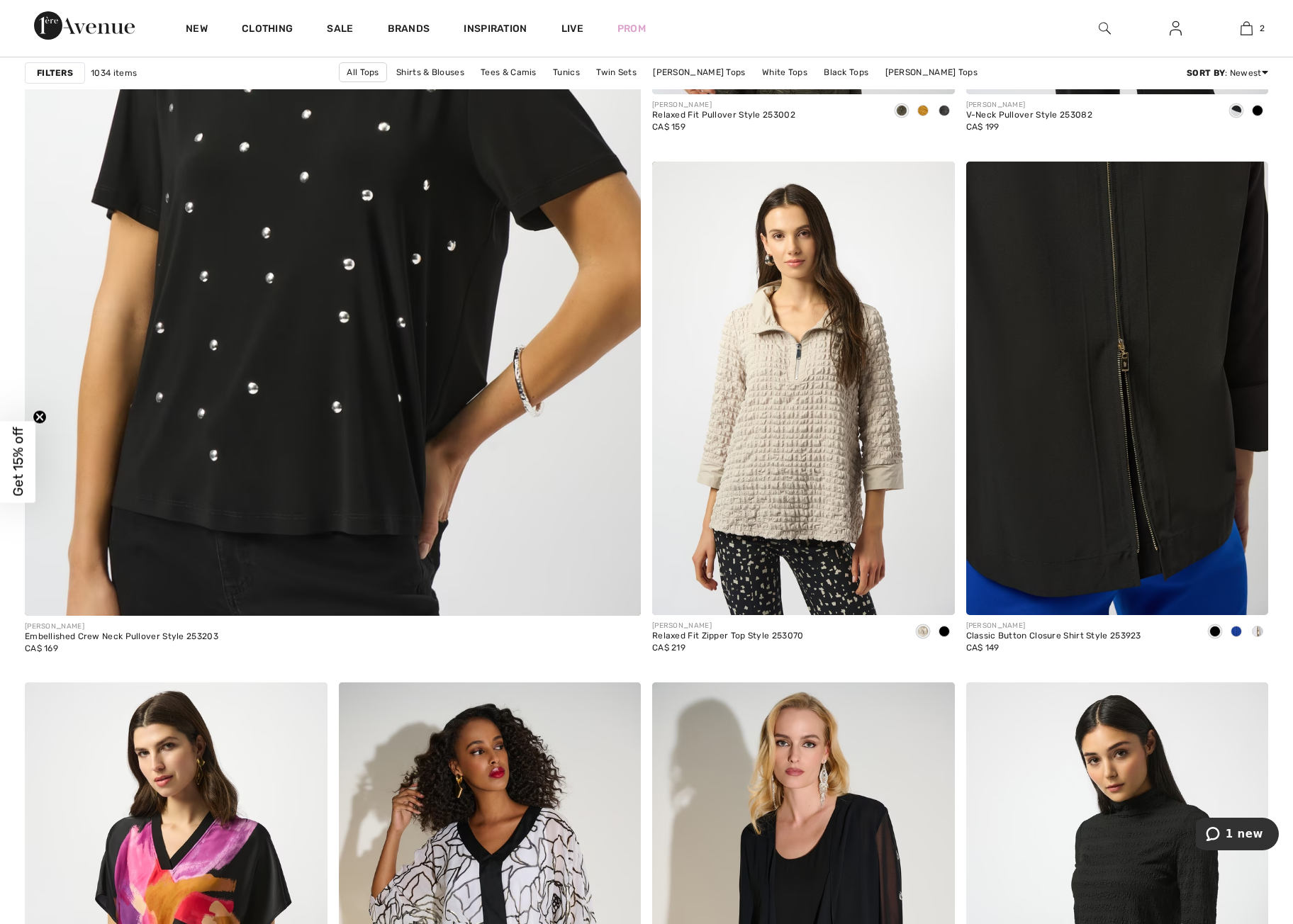
scroll to position [4670, 0]
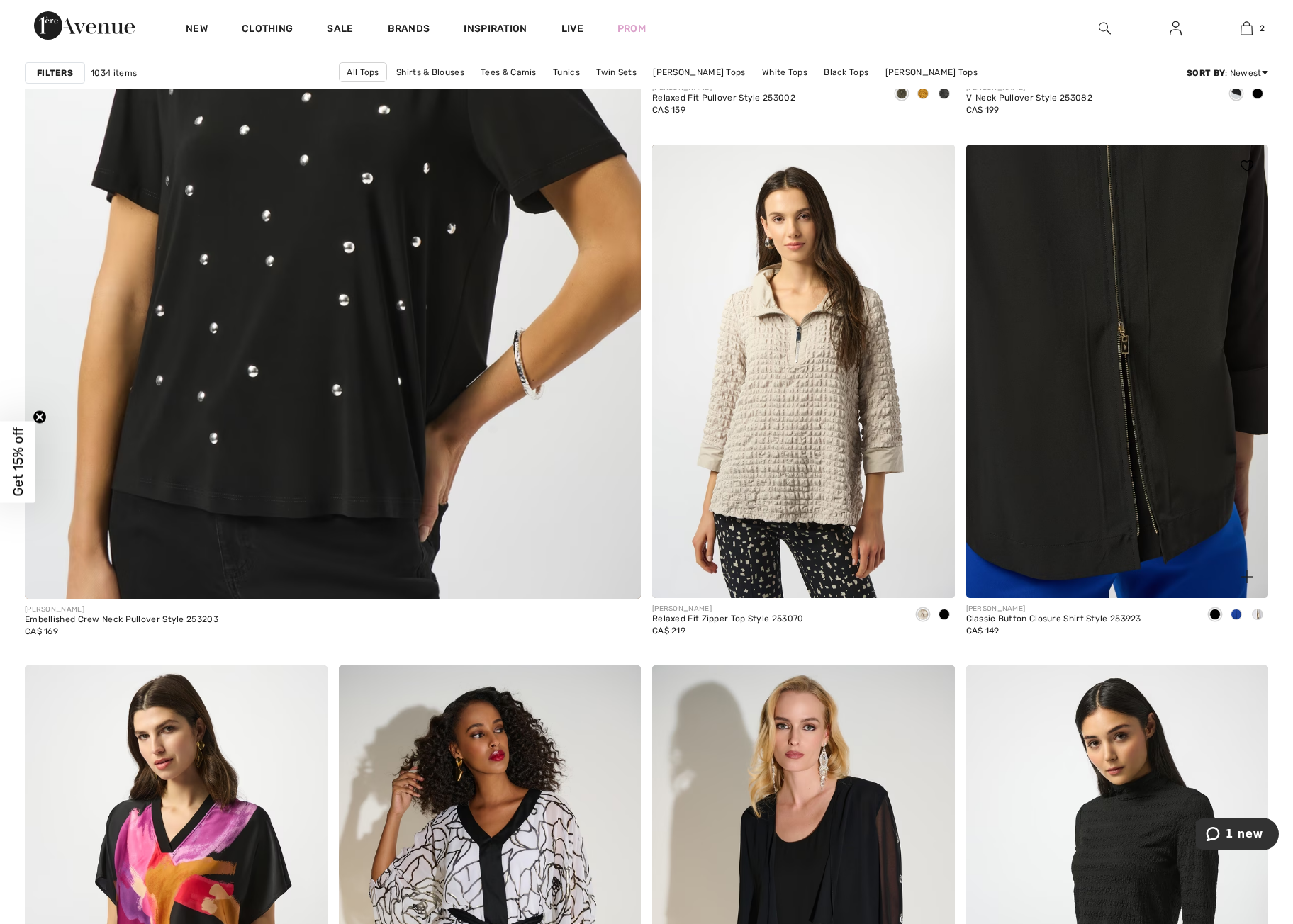
click at [1094, 442] on img at bounding box center [1118, 372] width 303 height 453
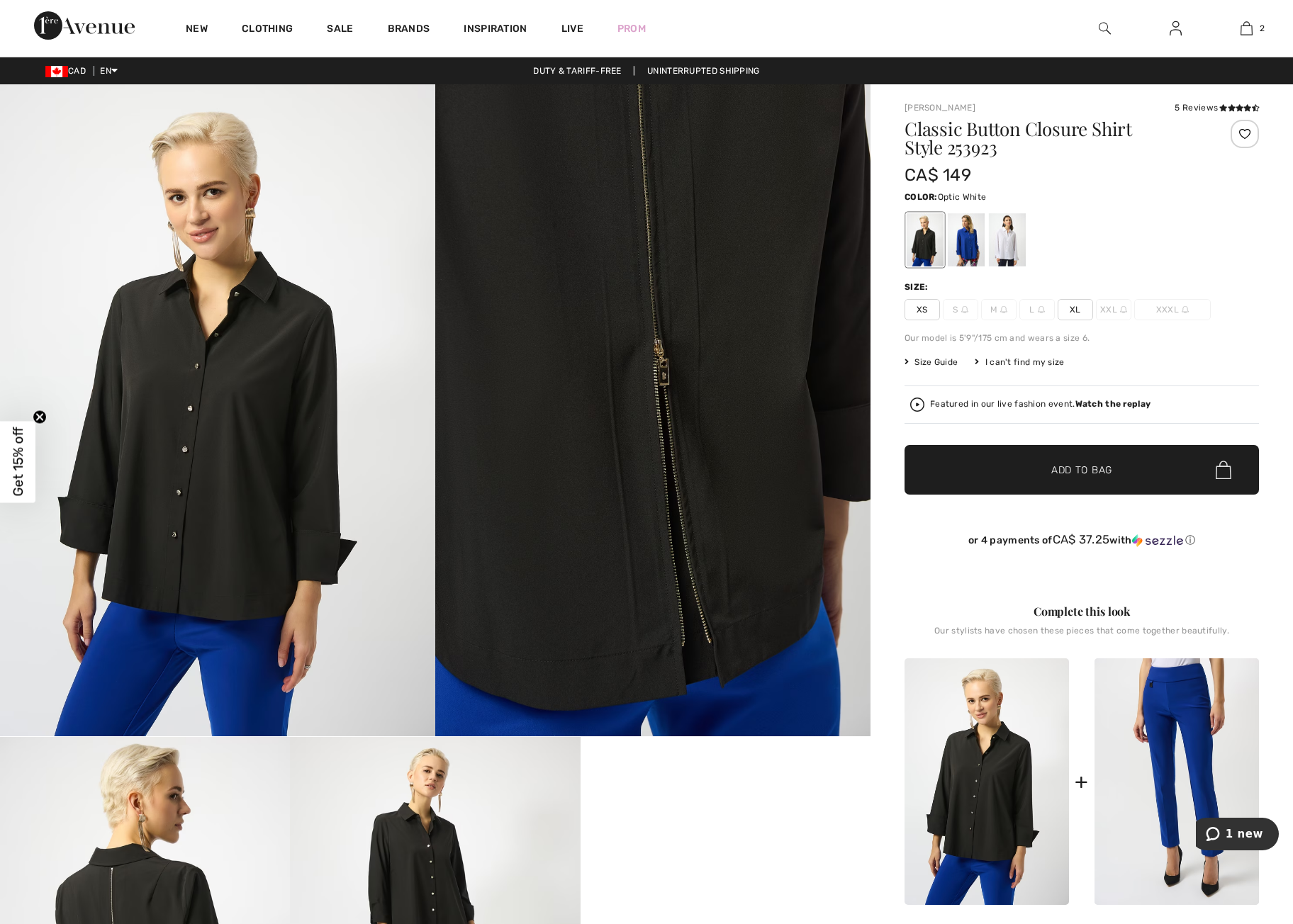
click at [1010, 240] on div at bounding box center [1007, 240] width 37 height 53
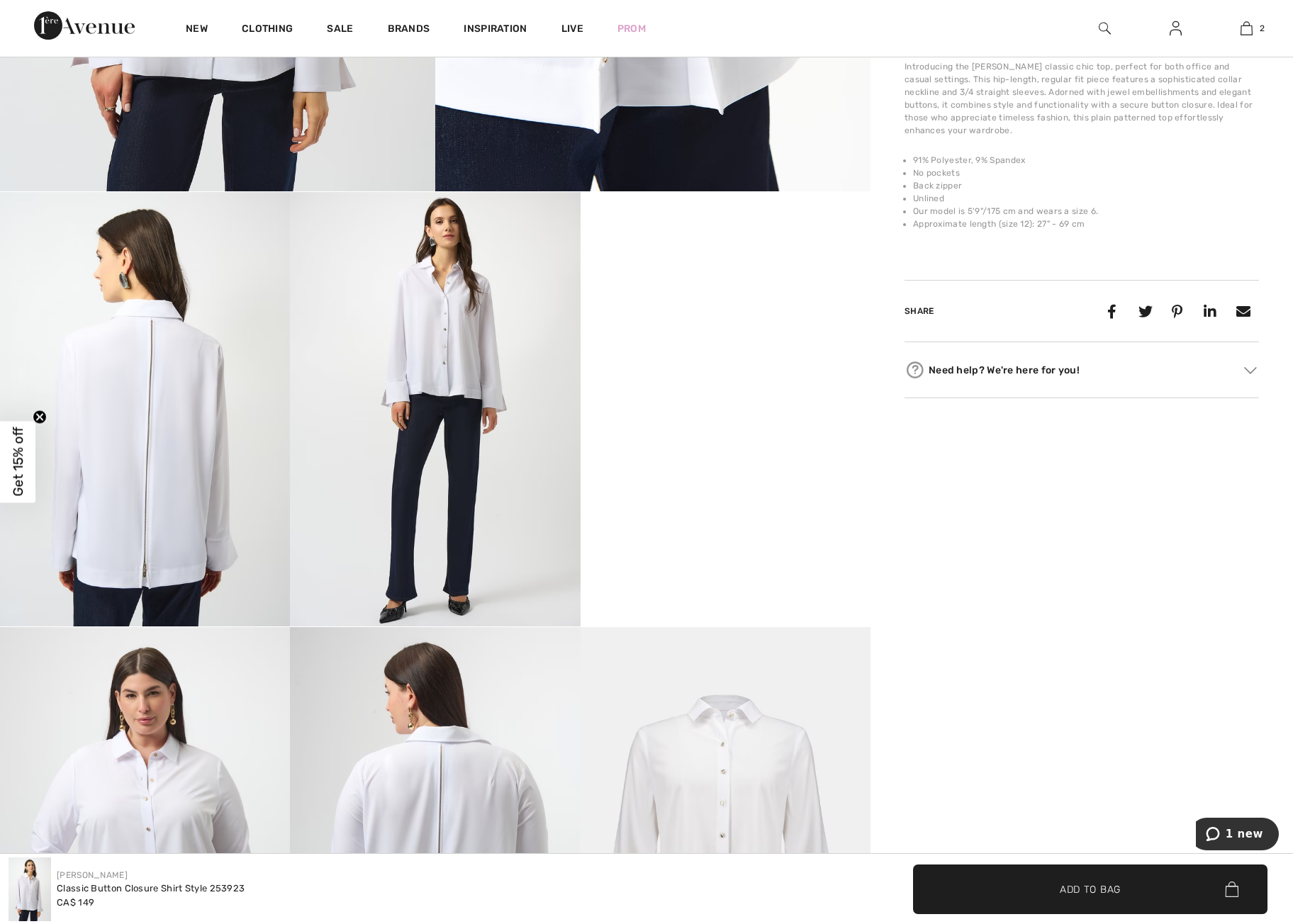
scroll to position [525, 0]
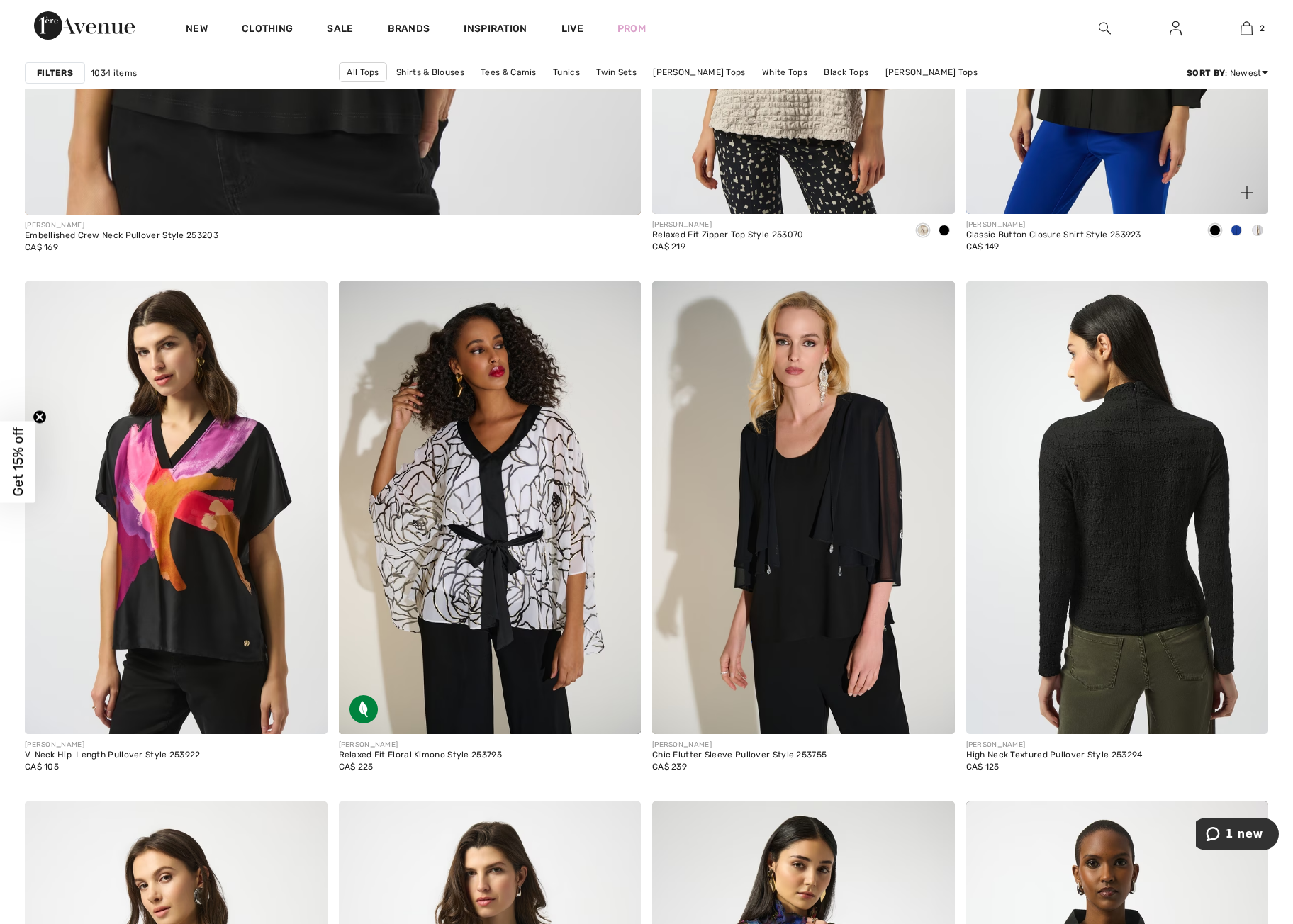
scroll to position [5058, 0]
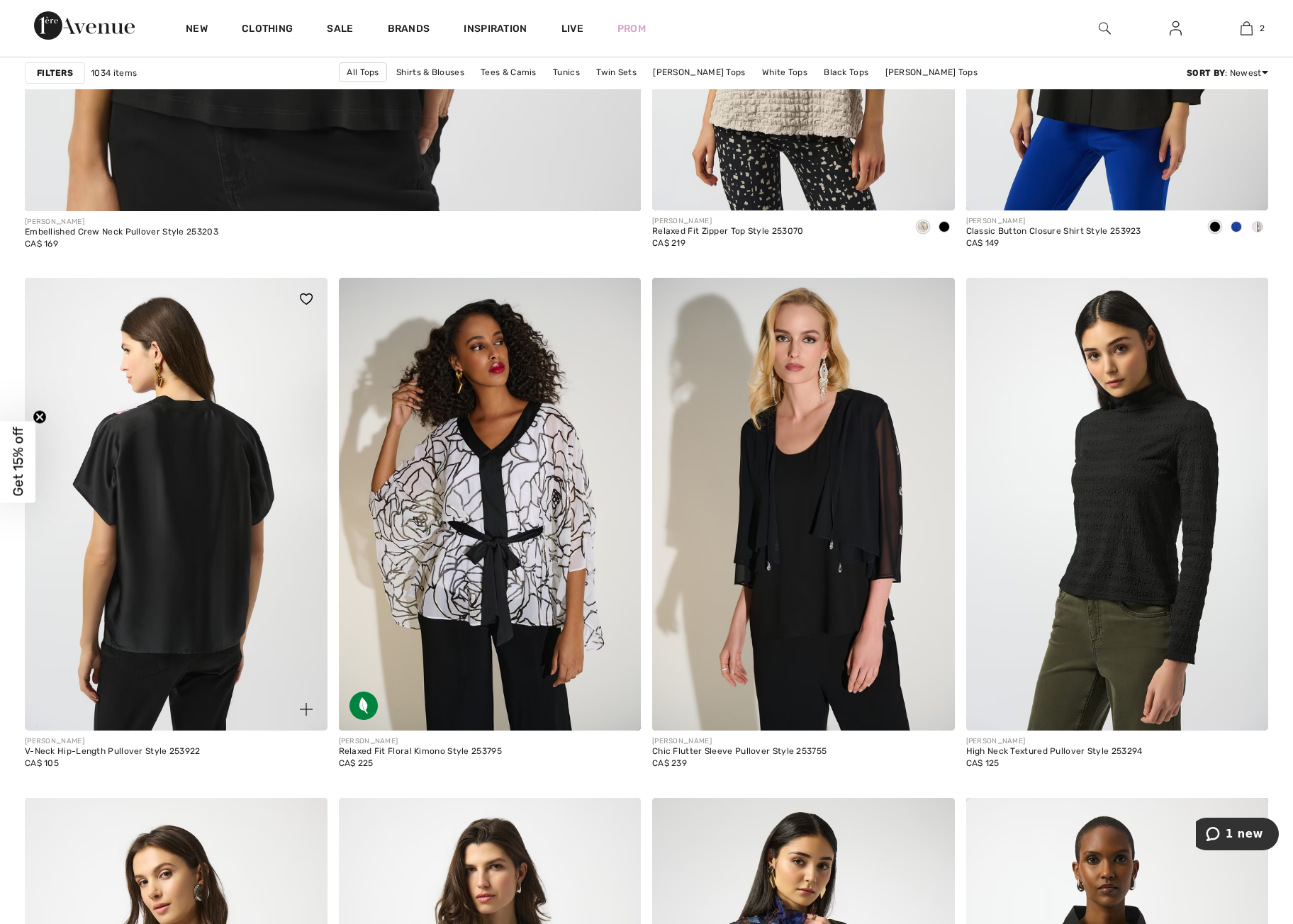
click at [202, 578] on img at bounding box center [176, 505] width 303 height 453
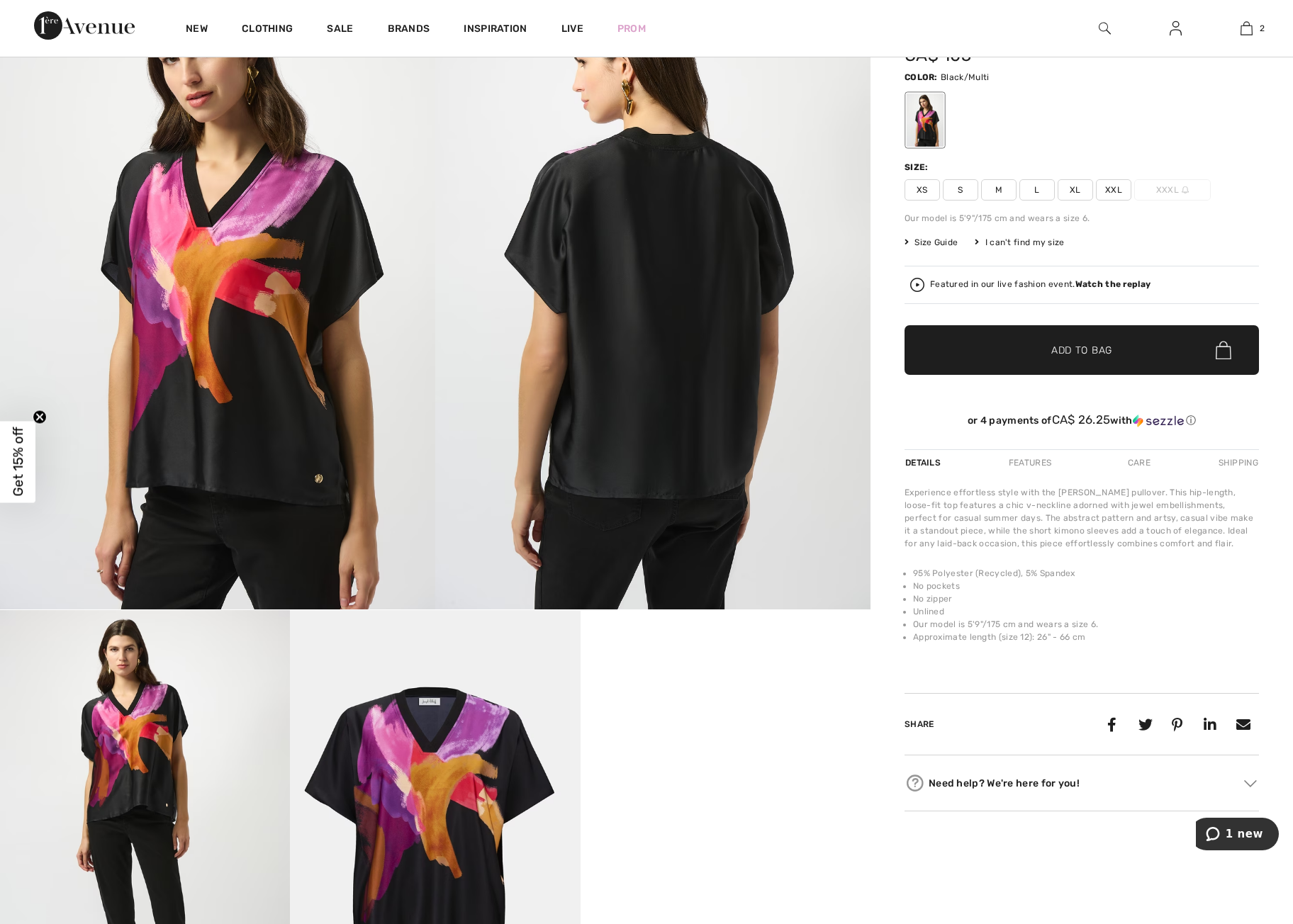
scroll to position [131, 0]
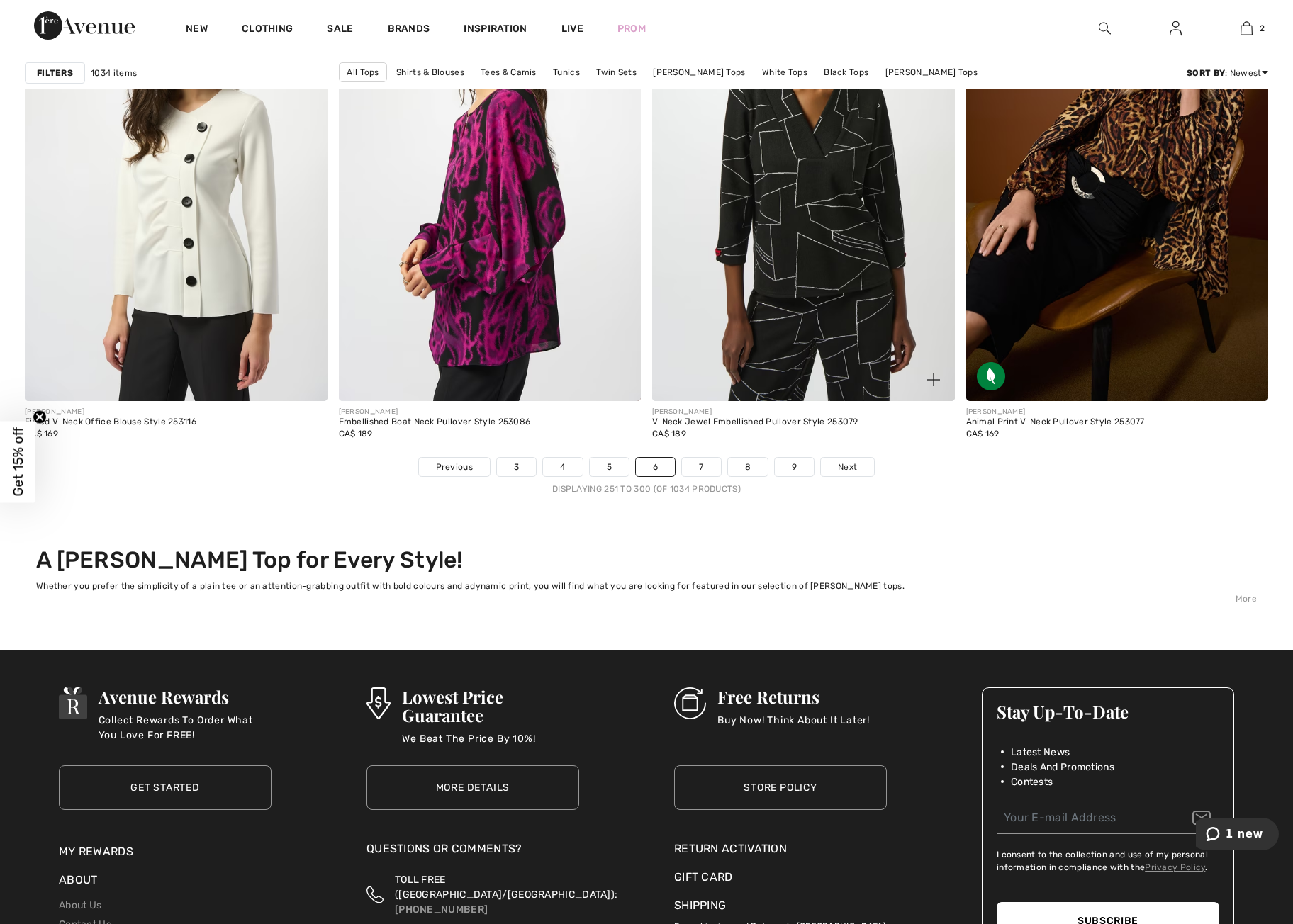
scroll to position [7671, 0]
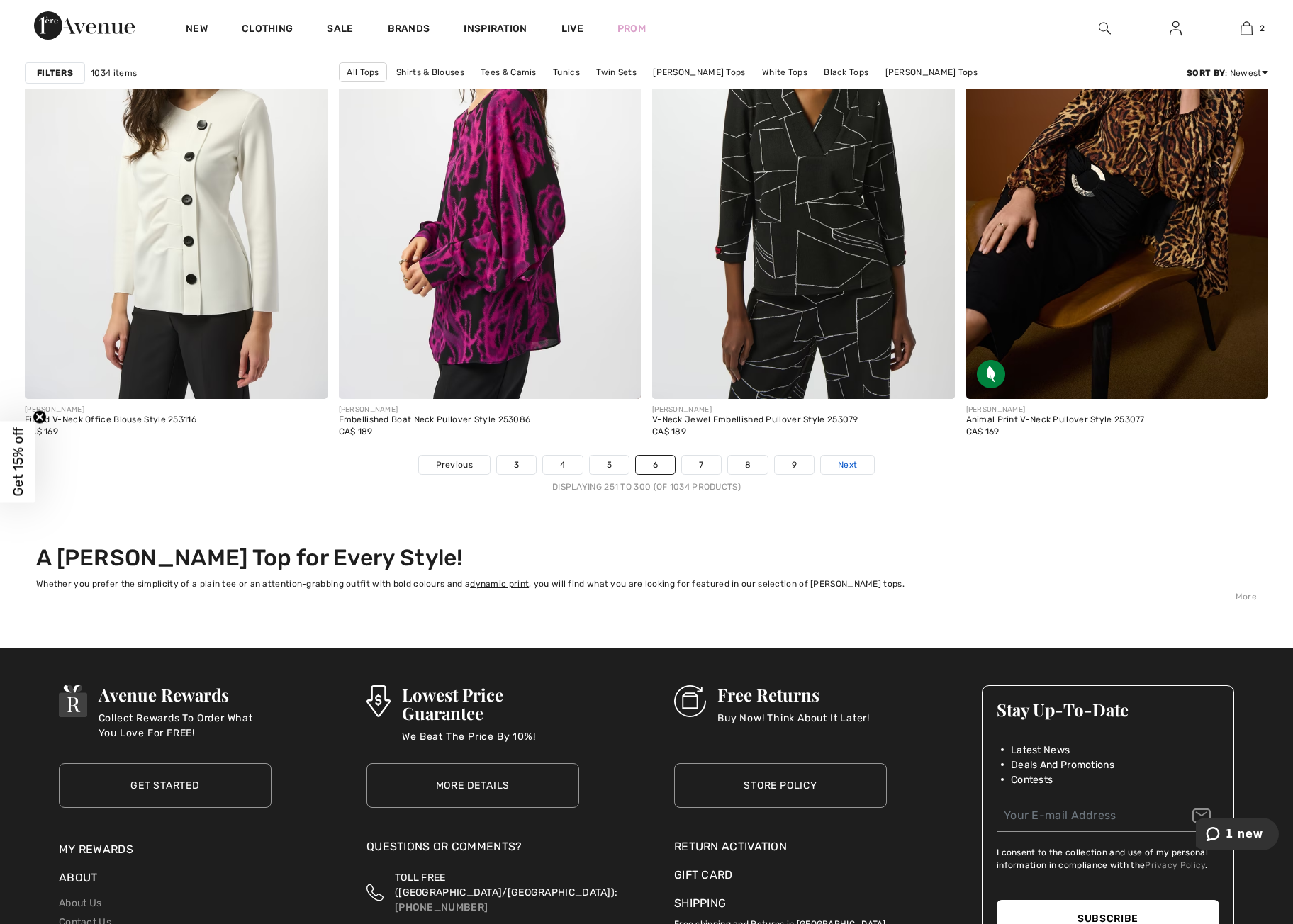
click at [863, 470] on link "Next" at bounding box center [848, 465] width 53 height 18
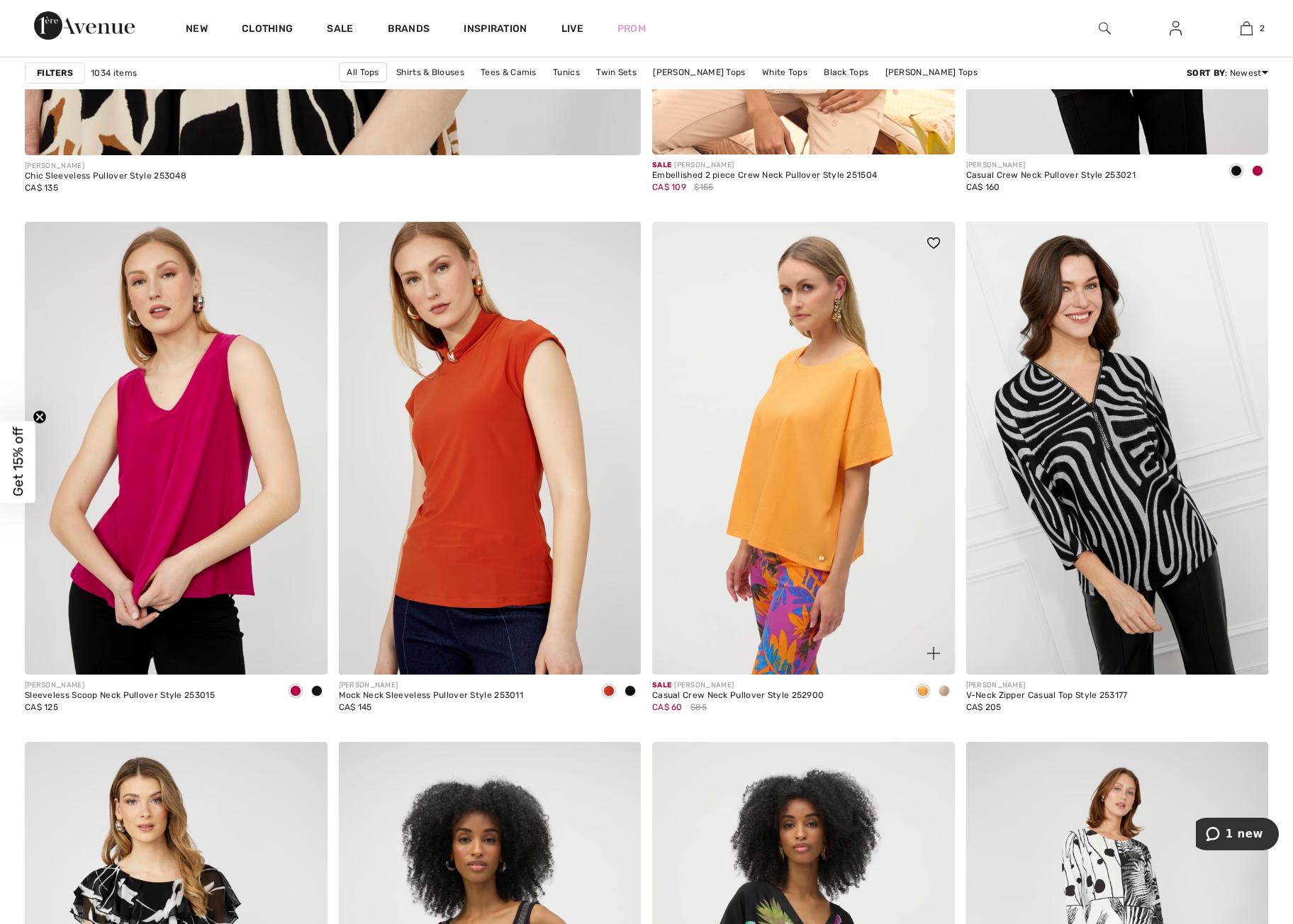
scroll to position [5115, 0]
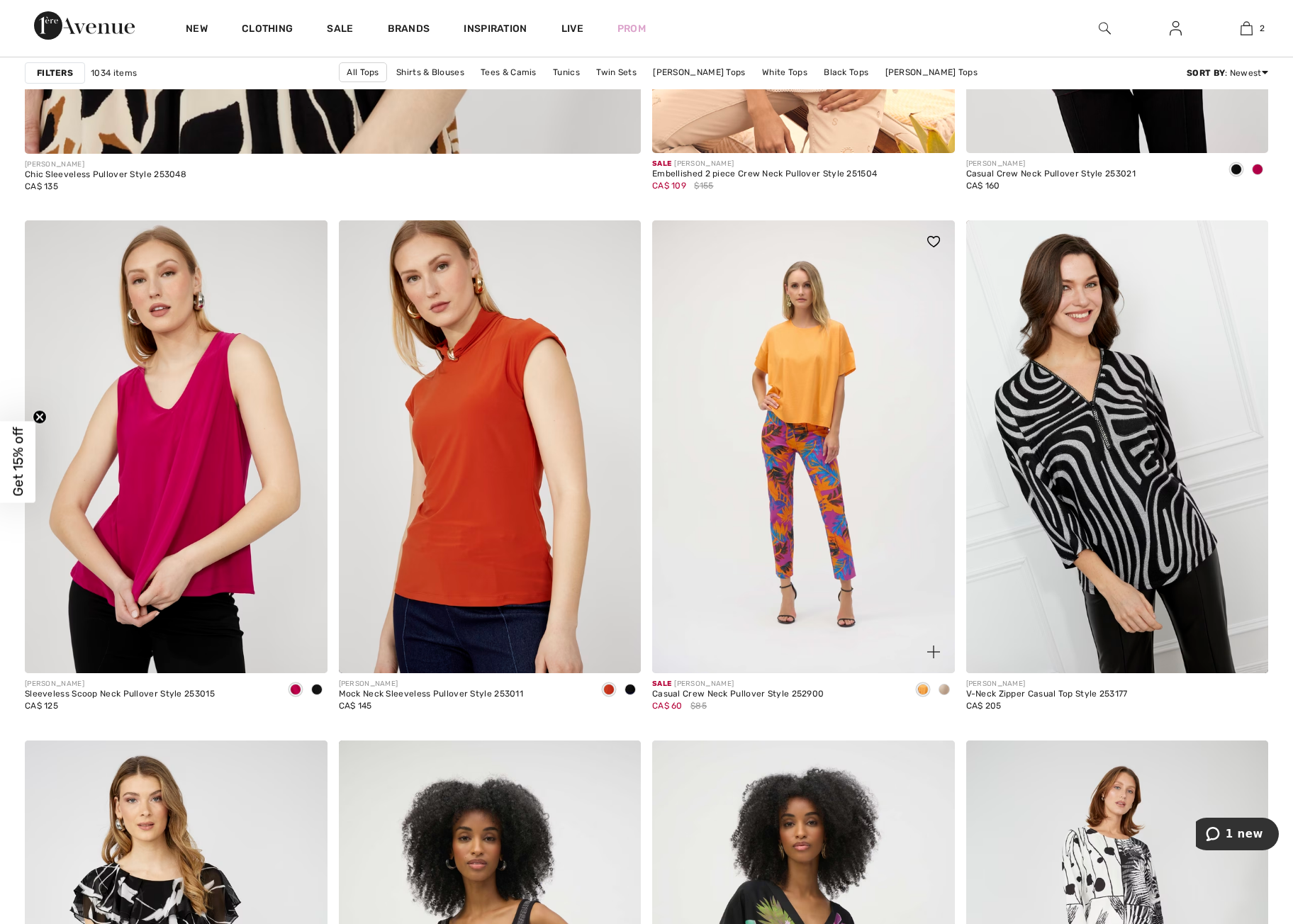
click at [951, 690] on div at bounding box center [944, 691] width 21 height 24
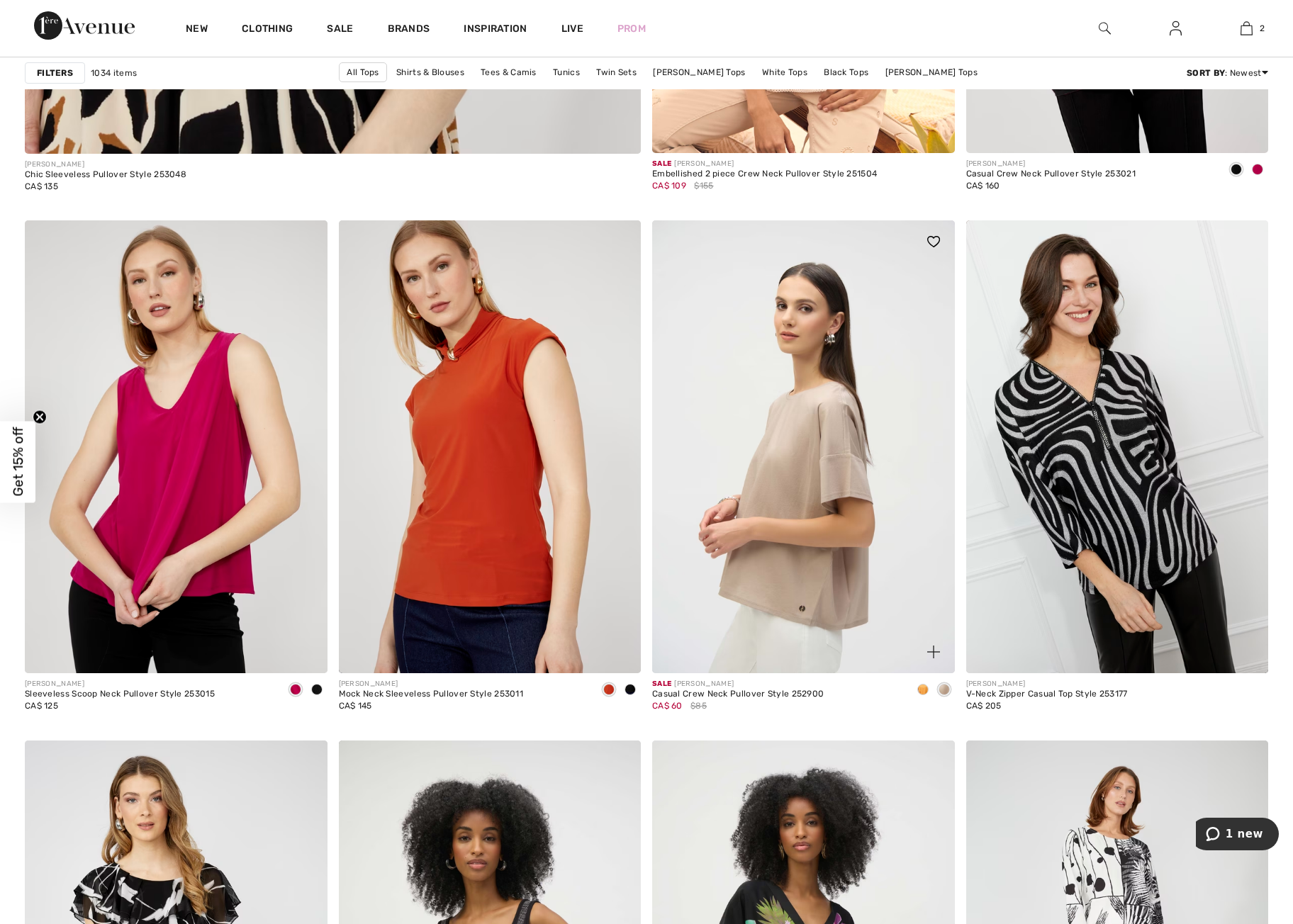
click at [923, 691] on span at bounding box center [923, 690] width 11 height 11
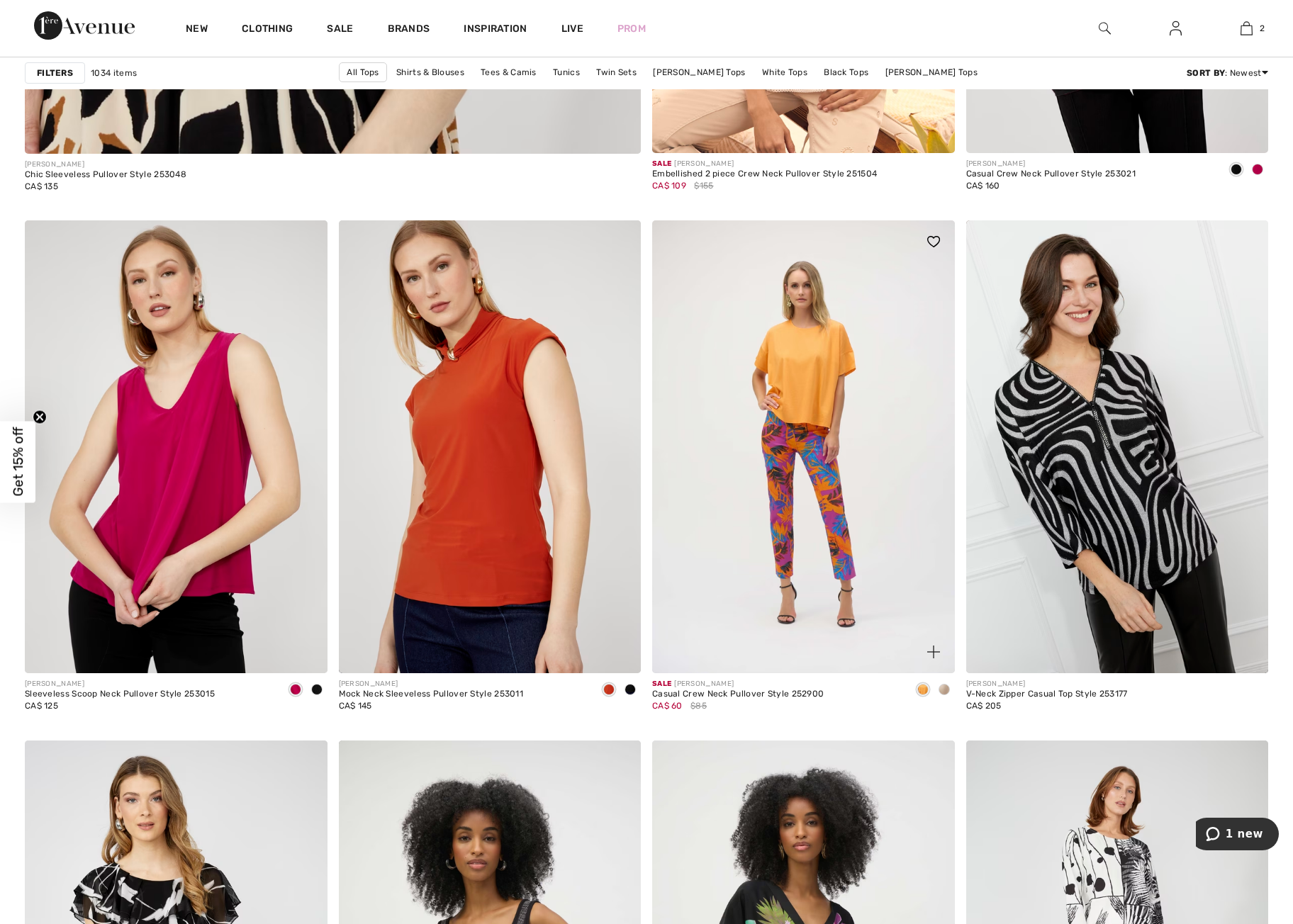
click at [940, 691] on span at bounding box center [944, 690] width 11 height 11
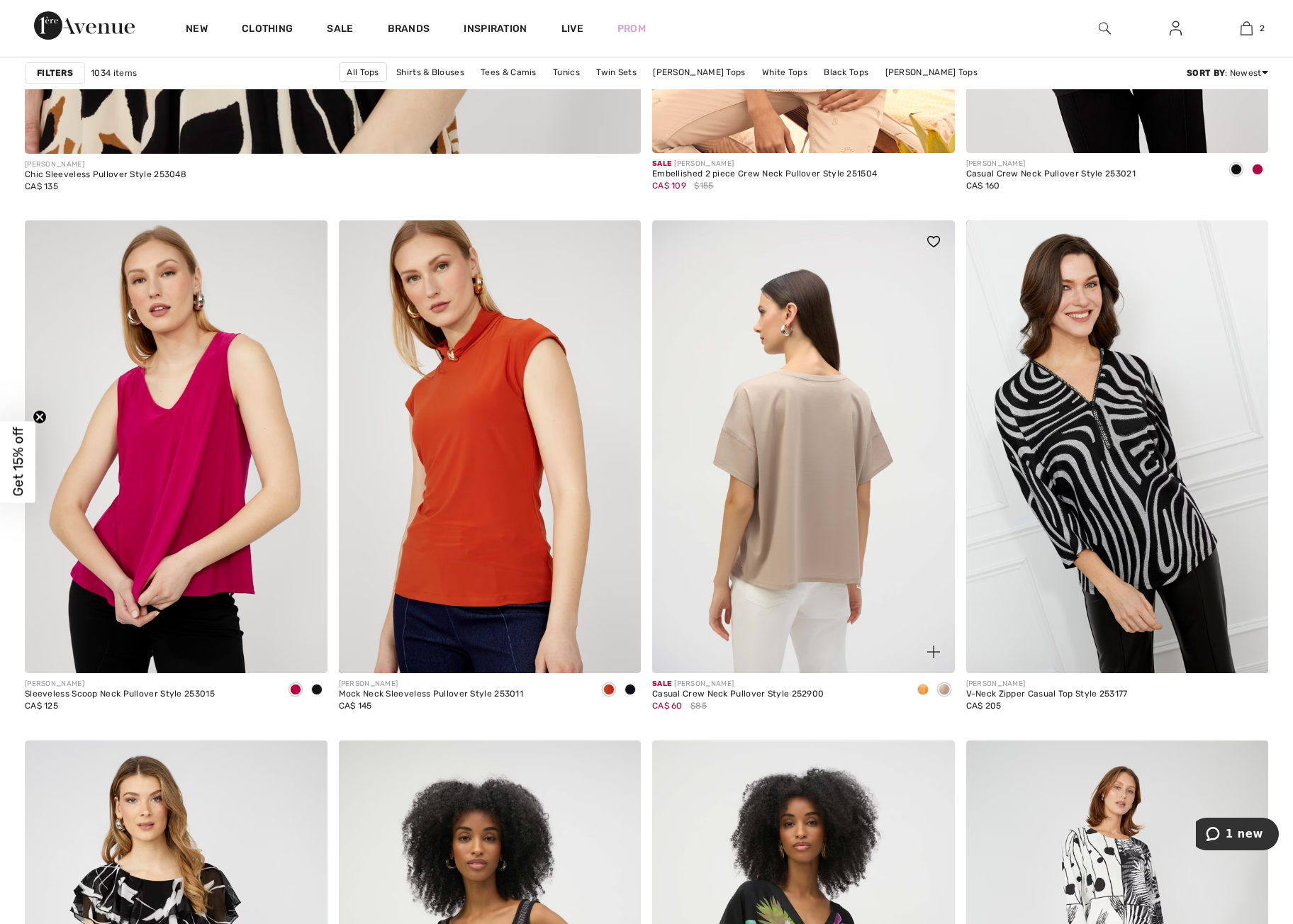
click at [794, 532] on img at bounding box center [804, 447] width 303 height 453
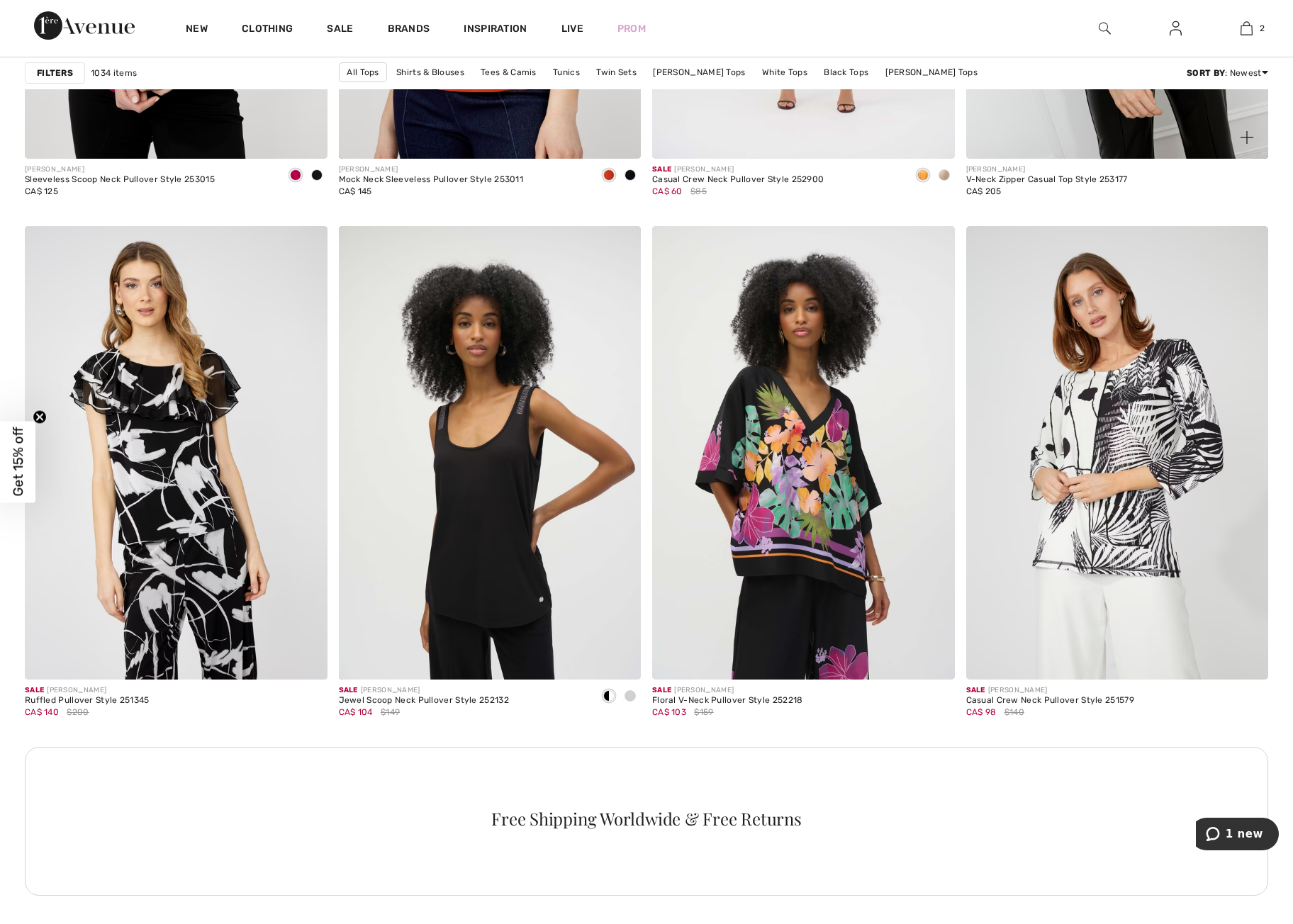
scroll to position [5632, 0]
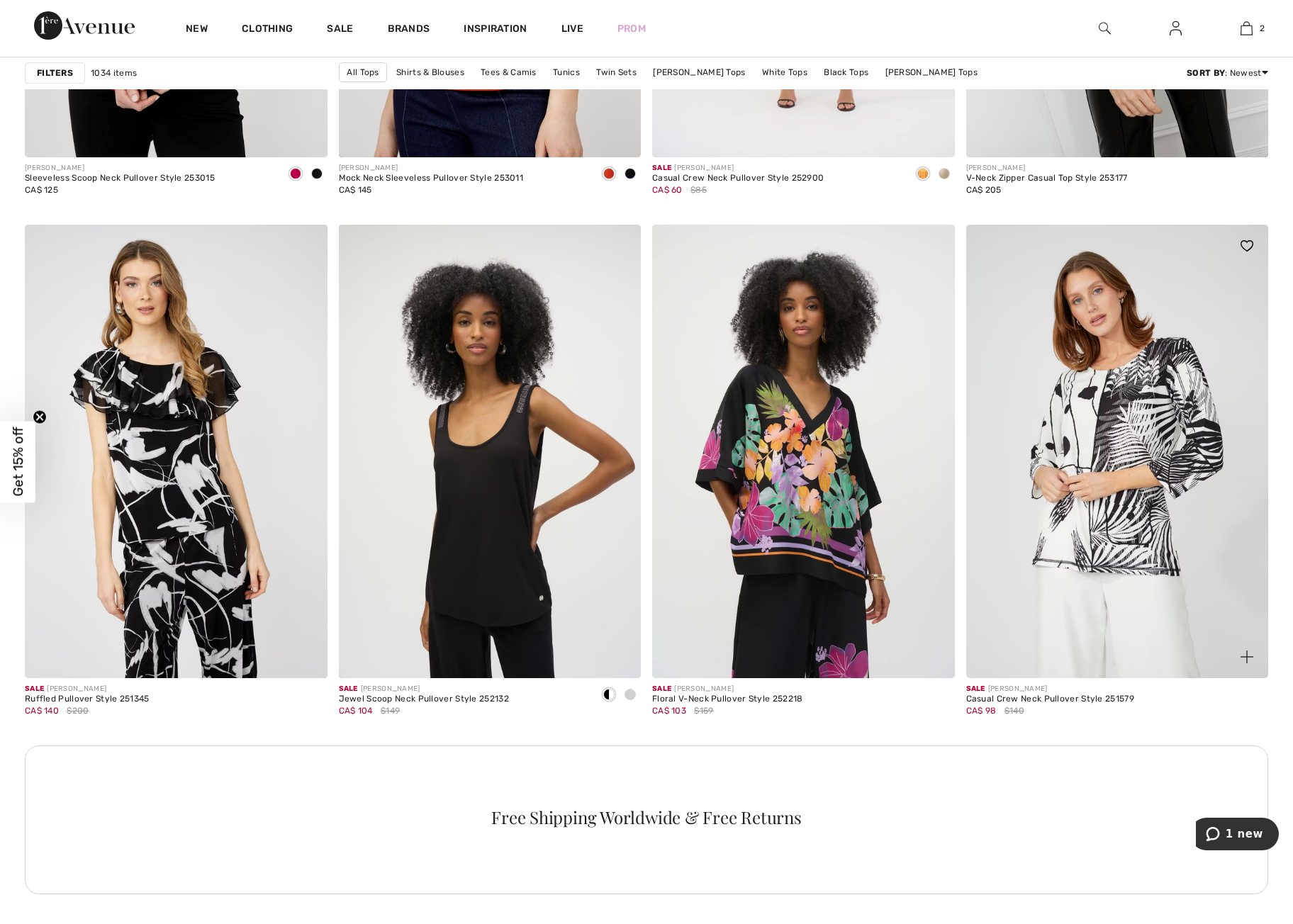
click at [1112, 499] on img at bounding box center [1118, 452] width 303 height 453
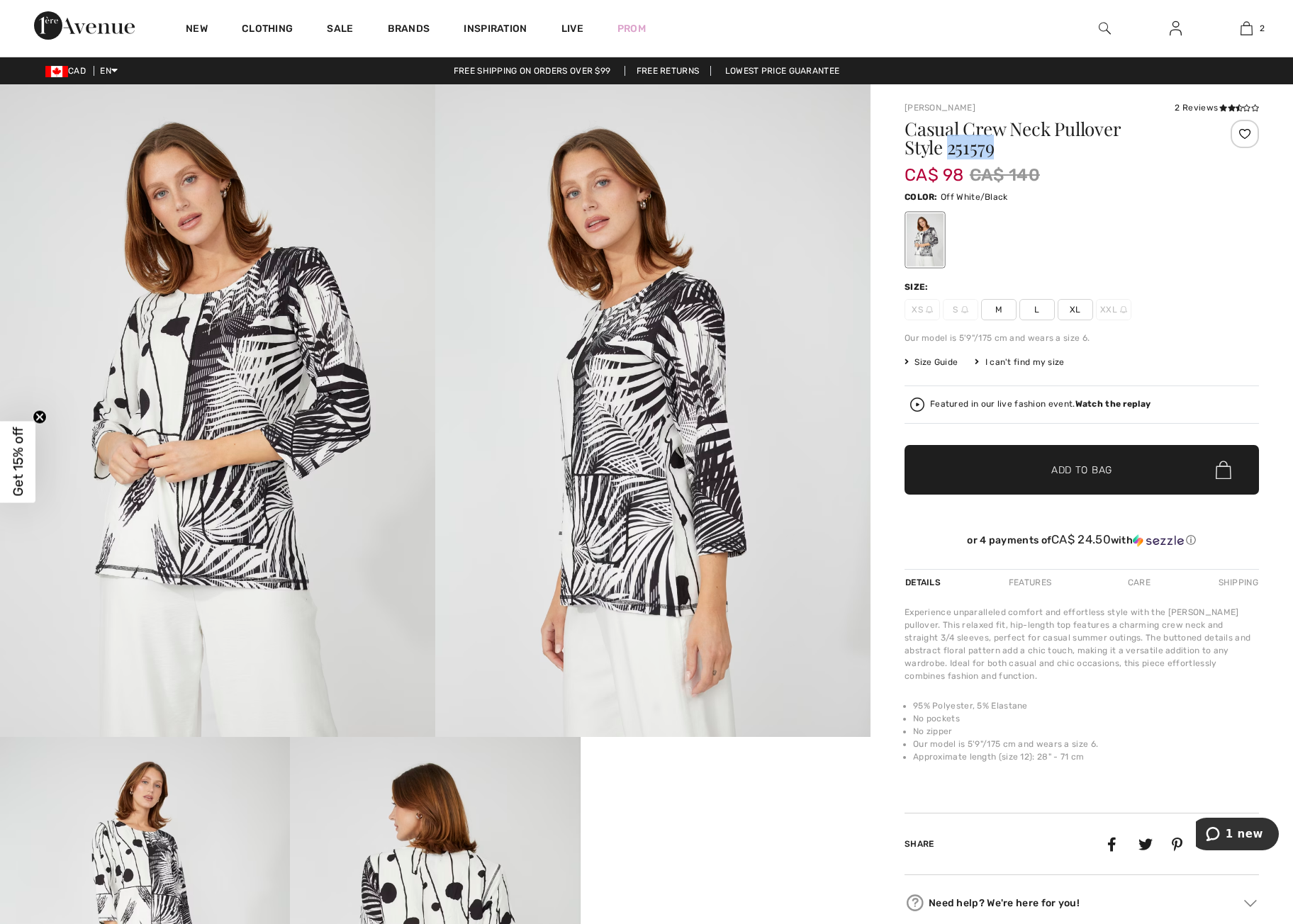
drag, startPoint x: 949, startPoint y: 147, endPoint x: 1001, endPoint y: 151, distance: 52.2
click at [1002, 151] on h1 "Casual Crew Neck Pullover Style 251579" at bounding box center [1053, 138] width 295 height 37
copy h1 "251579"
click at [1101, 29] on img at bounding box center [1105, 29] width 12 height 17
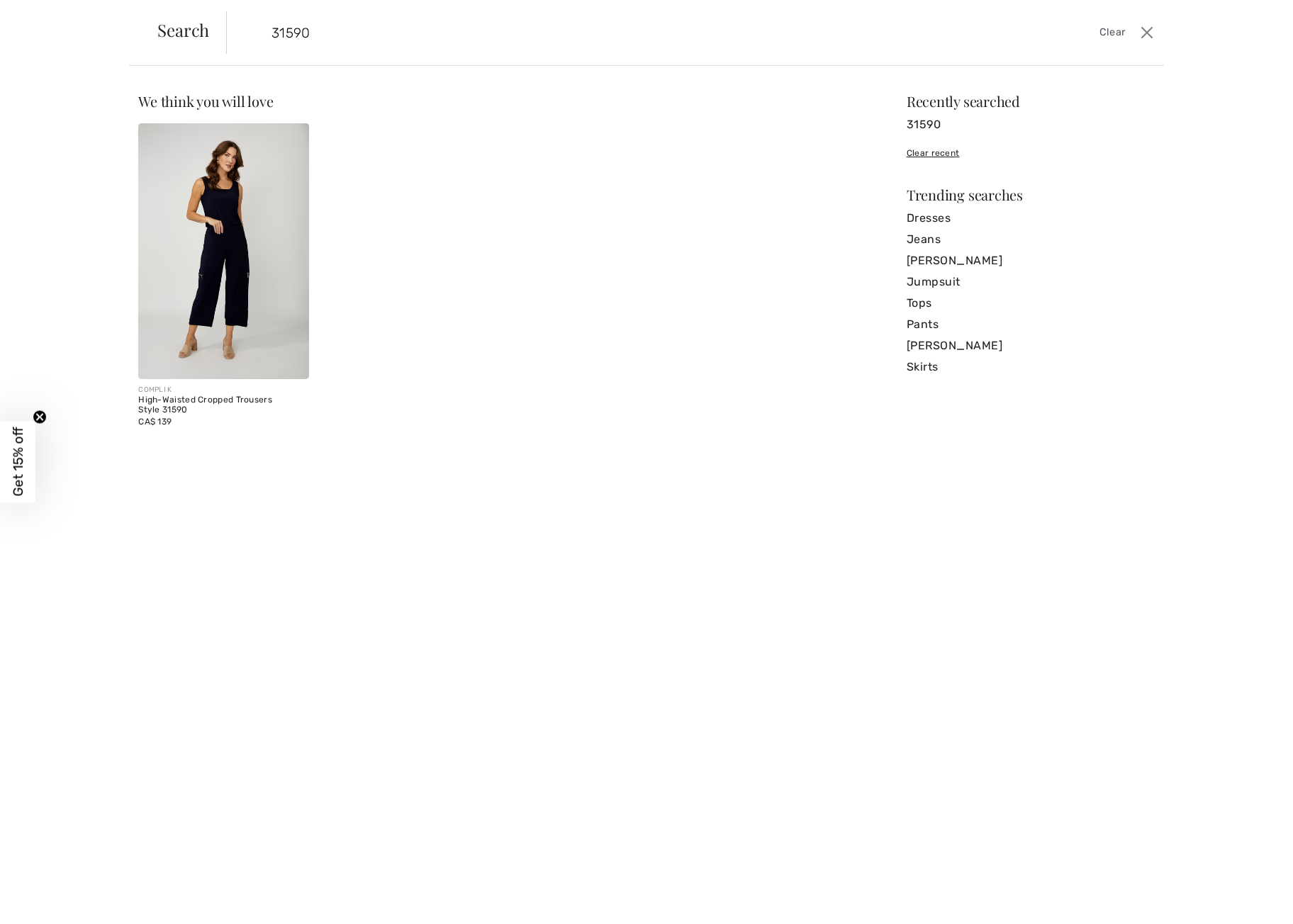
type input "31590"
click at [242, 262] on img at bounding box center [223, 251] width 171 height 256
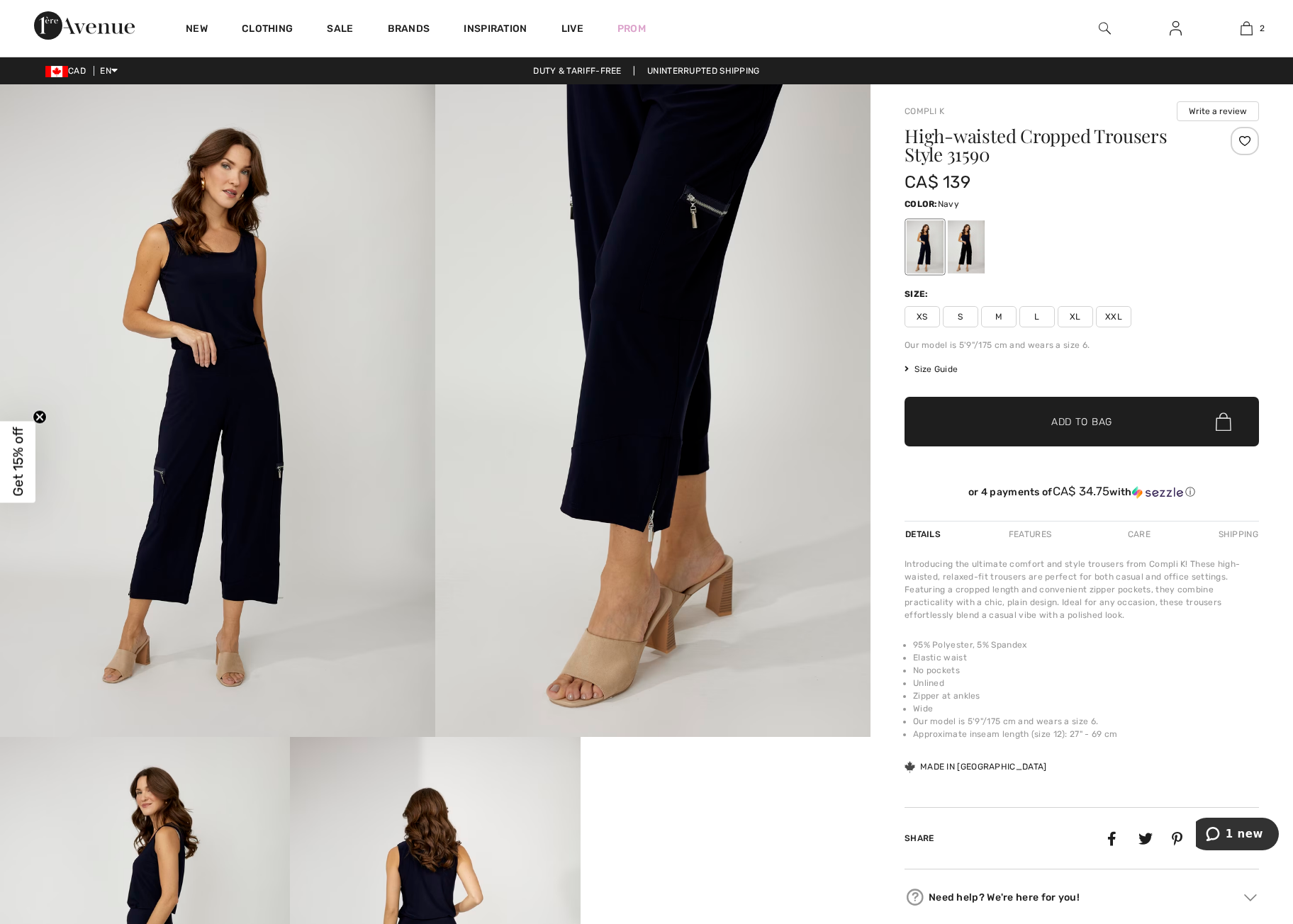
drag, startPoint x: 1039, startPoint y: 321, endPoint x: 1041, endPoint y: 334, distance: 13.2
click at [1039, 321] on span "L" at bounding box center [1037, 317] width 35 height 21
drag, startPoint x: 1080, startPoint y: 424, endPoint x: 1096, endPoint y: 430, distance: 17.1
click at [1080, 425] on span "Add to Bag" at bounding box center [1082, 422] width 61 height 15
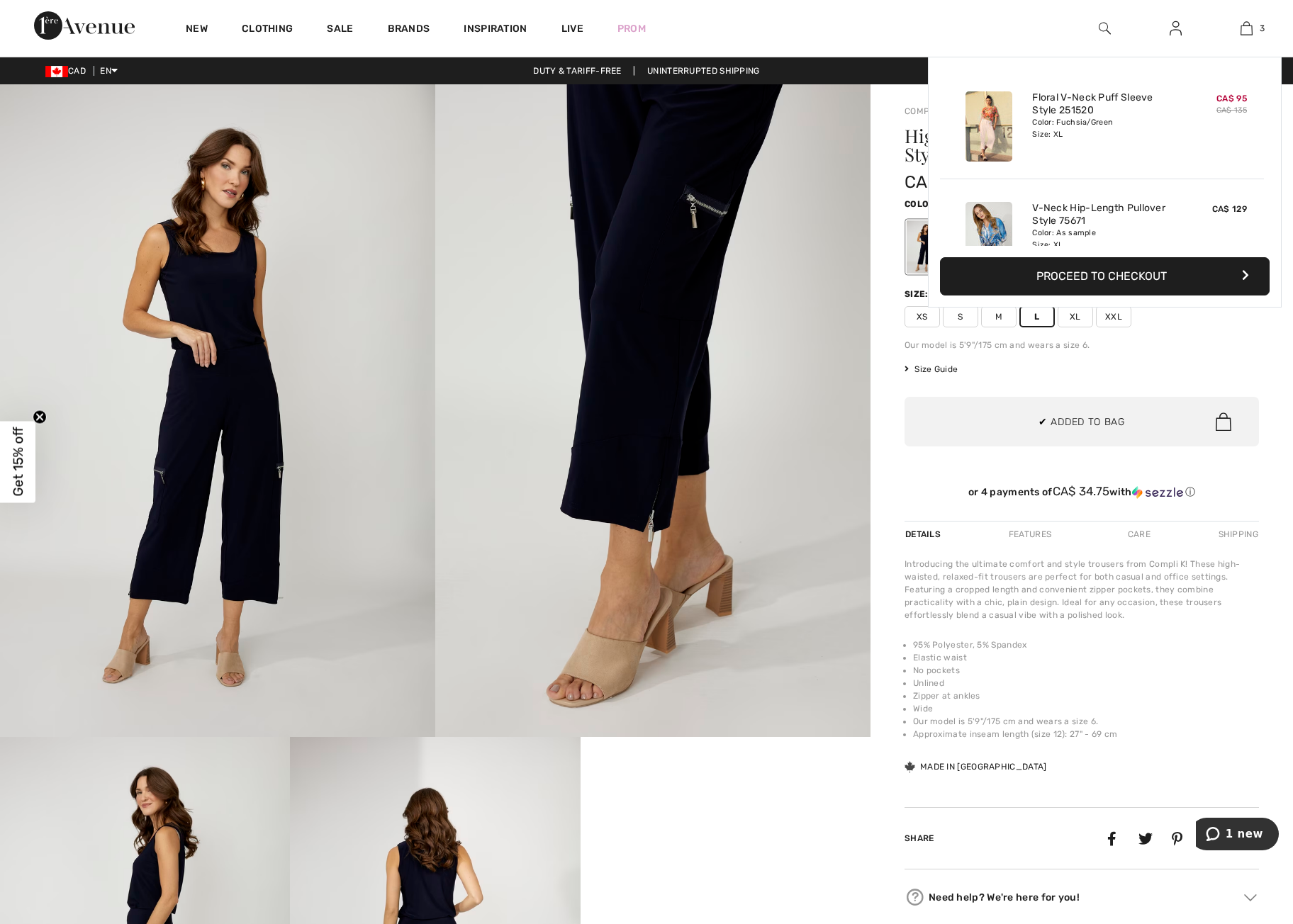
scroll to position [154, 0]
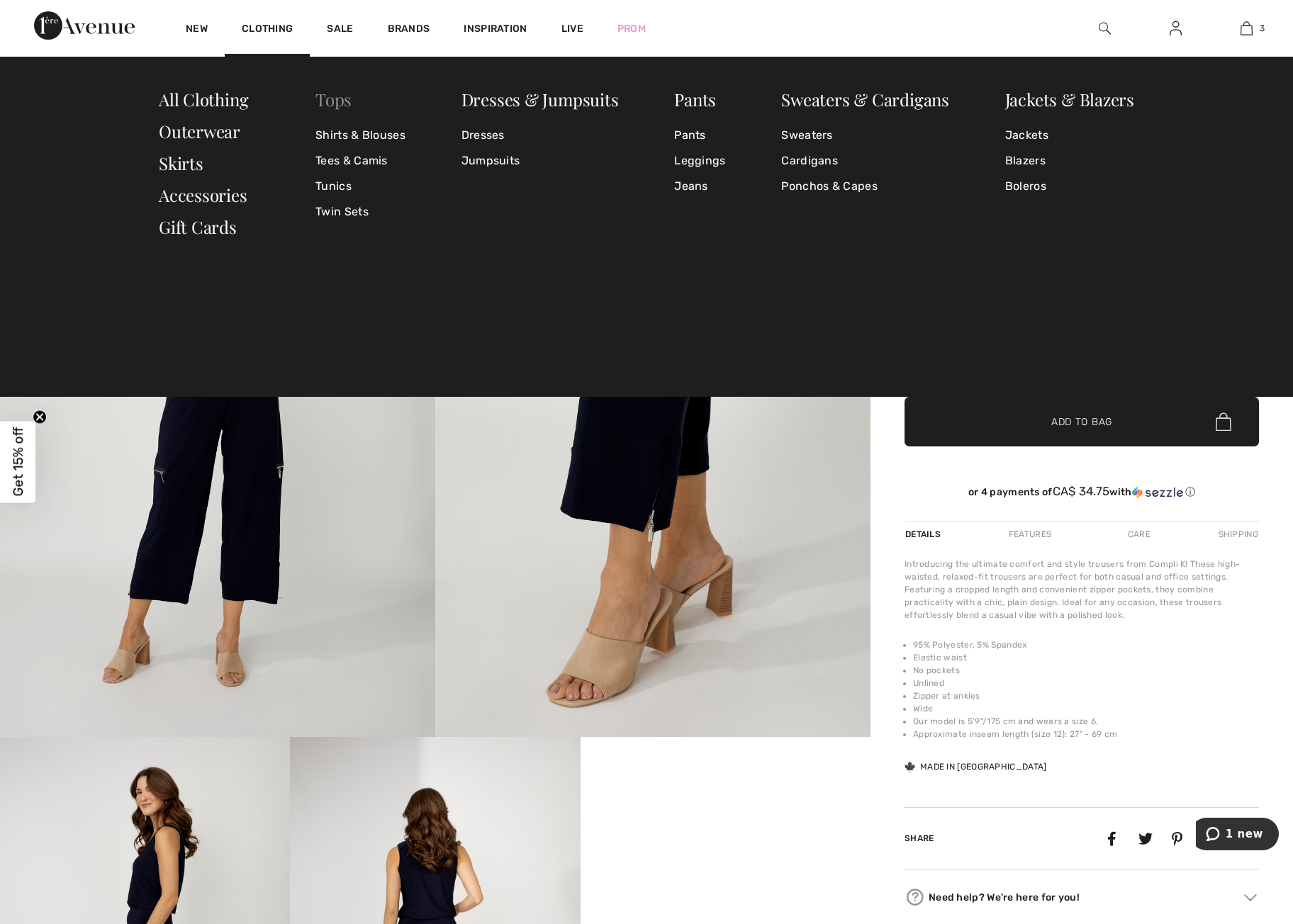
click at [333, 103] on link "Tops" at bounding box center [333, 99] width 36 height 23
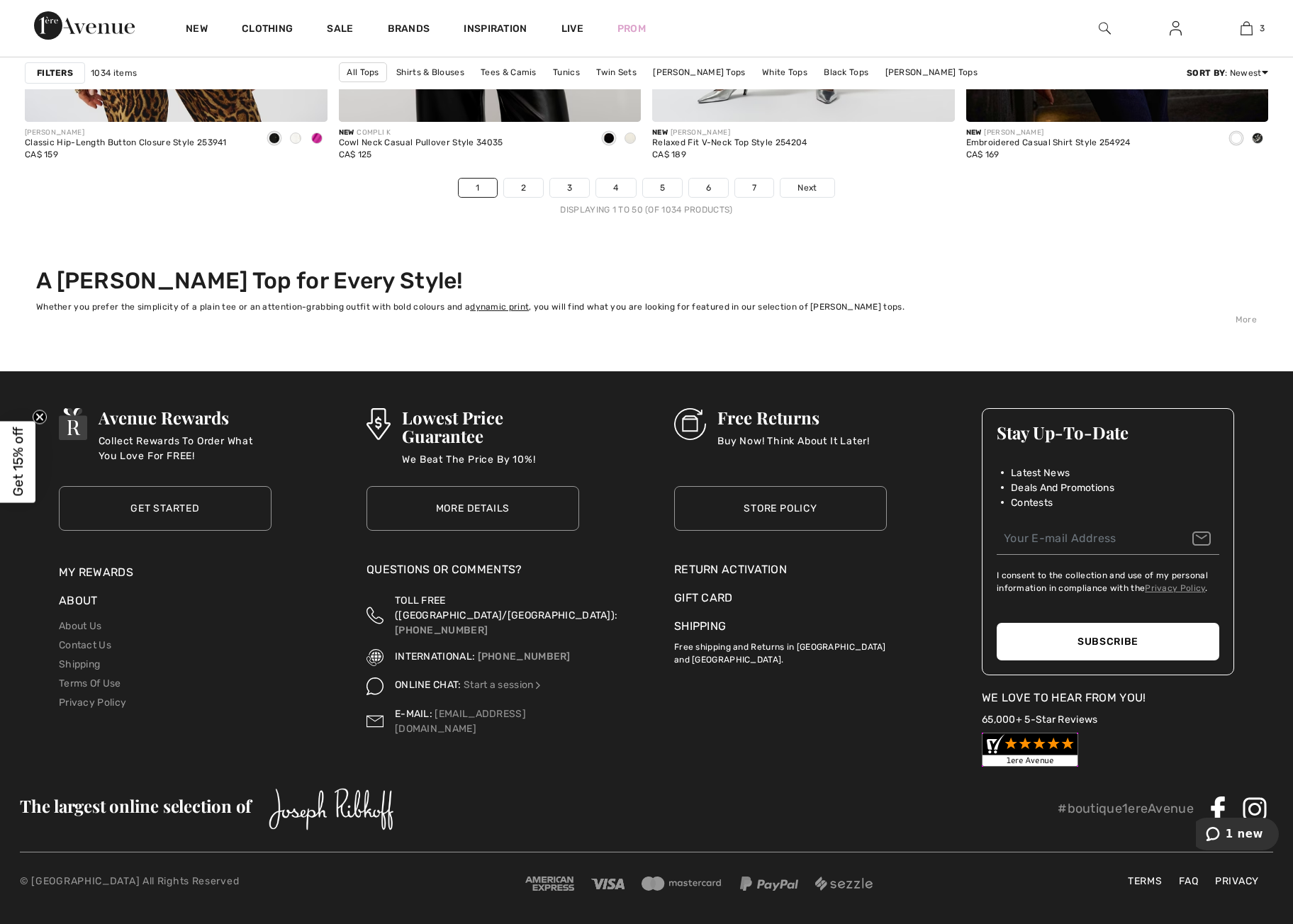
scroll to position [7949, 0]
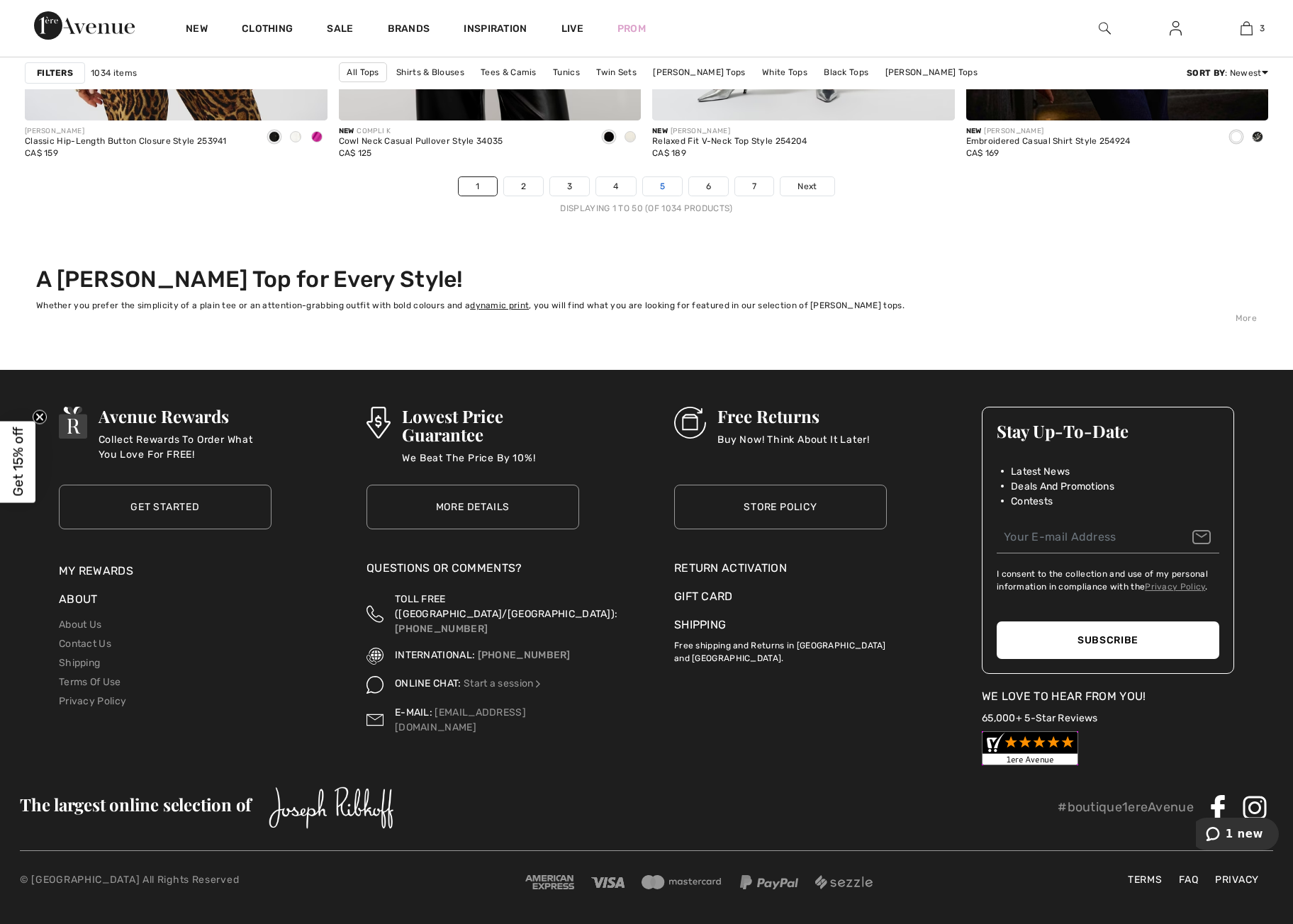
click at [663, 187] on link "5" at bounding box center [662, 186] width 39 height 18
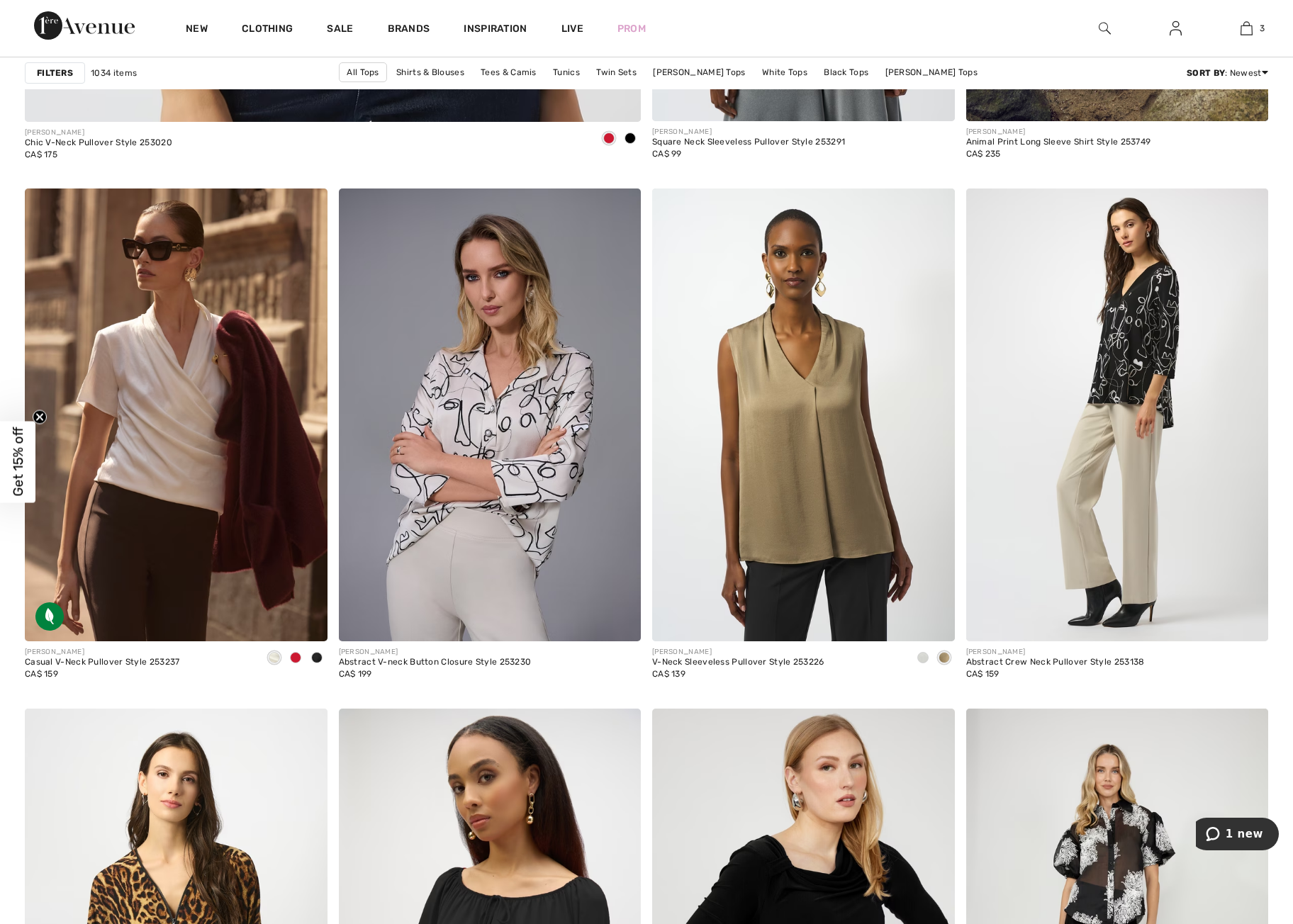
scroll to position [5165, 0]
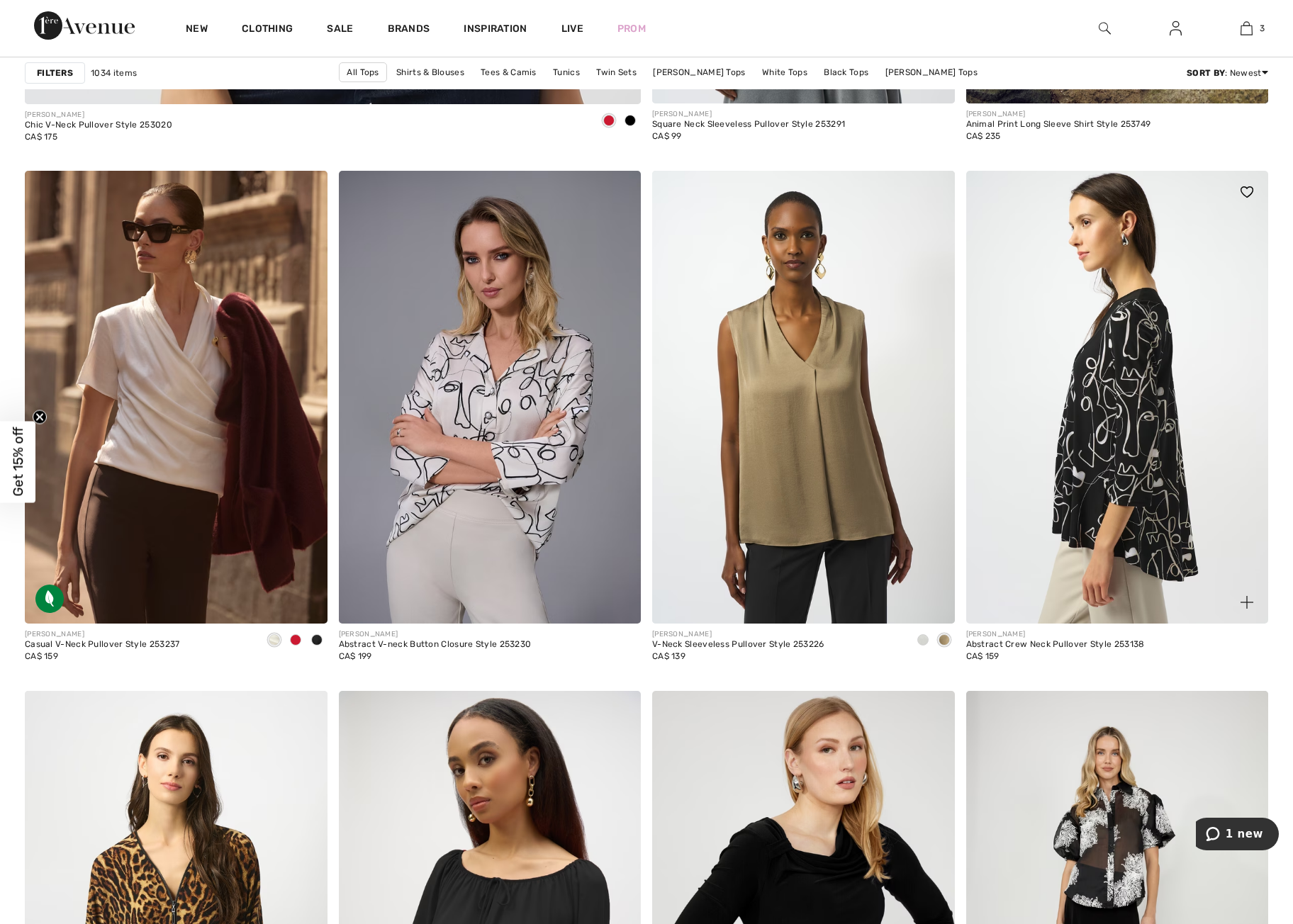
click at [1119, 426] on img at bounding box center [1118, 397] width 303 height 453
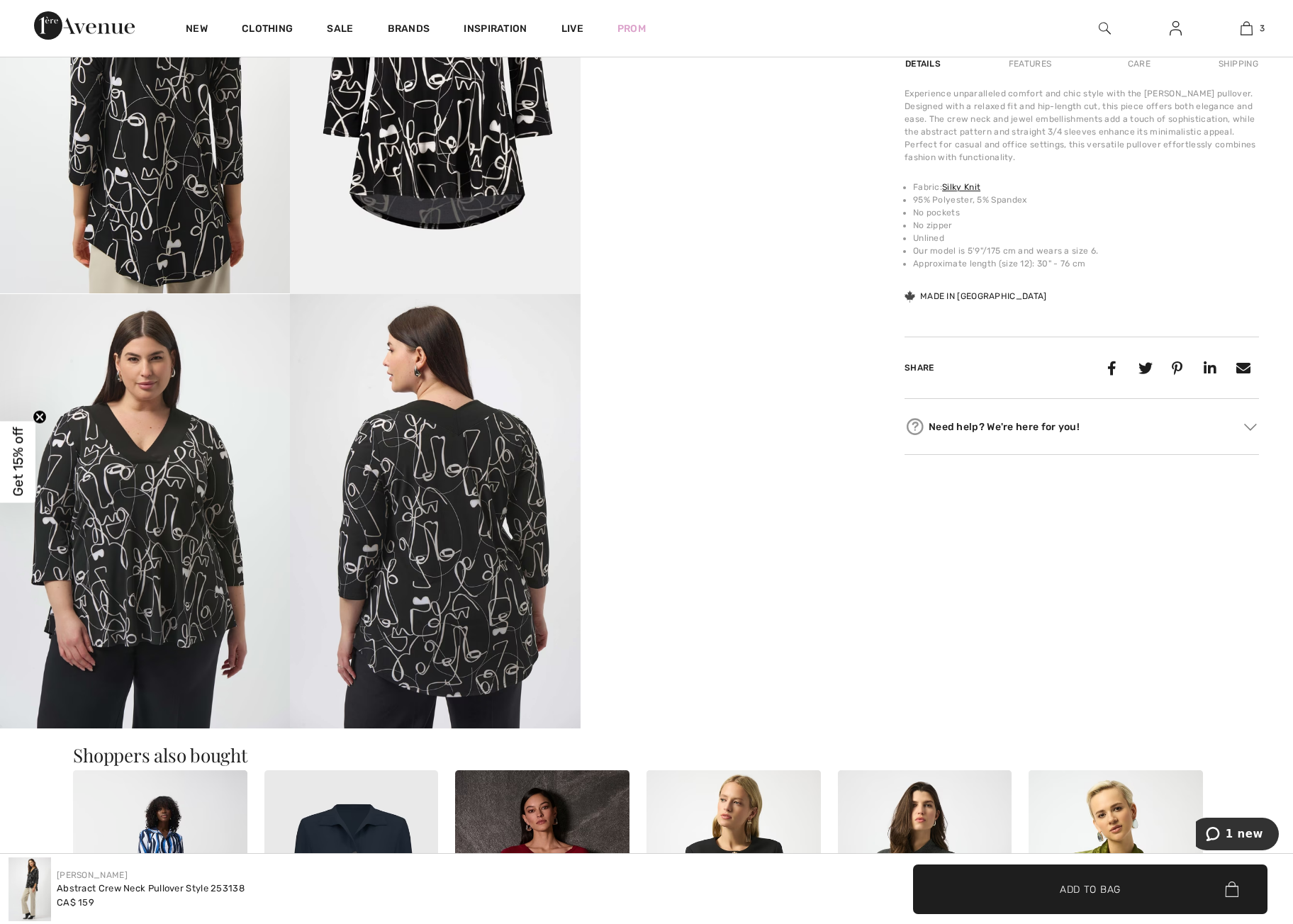
scroll to position [883, 0]
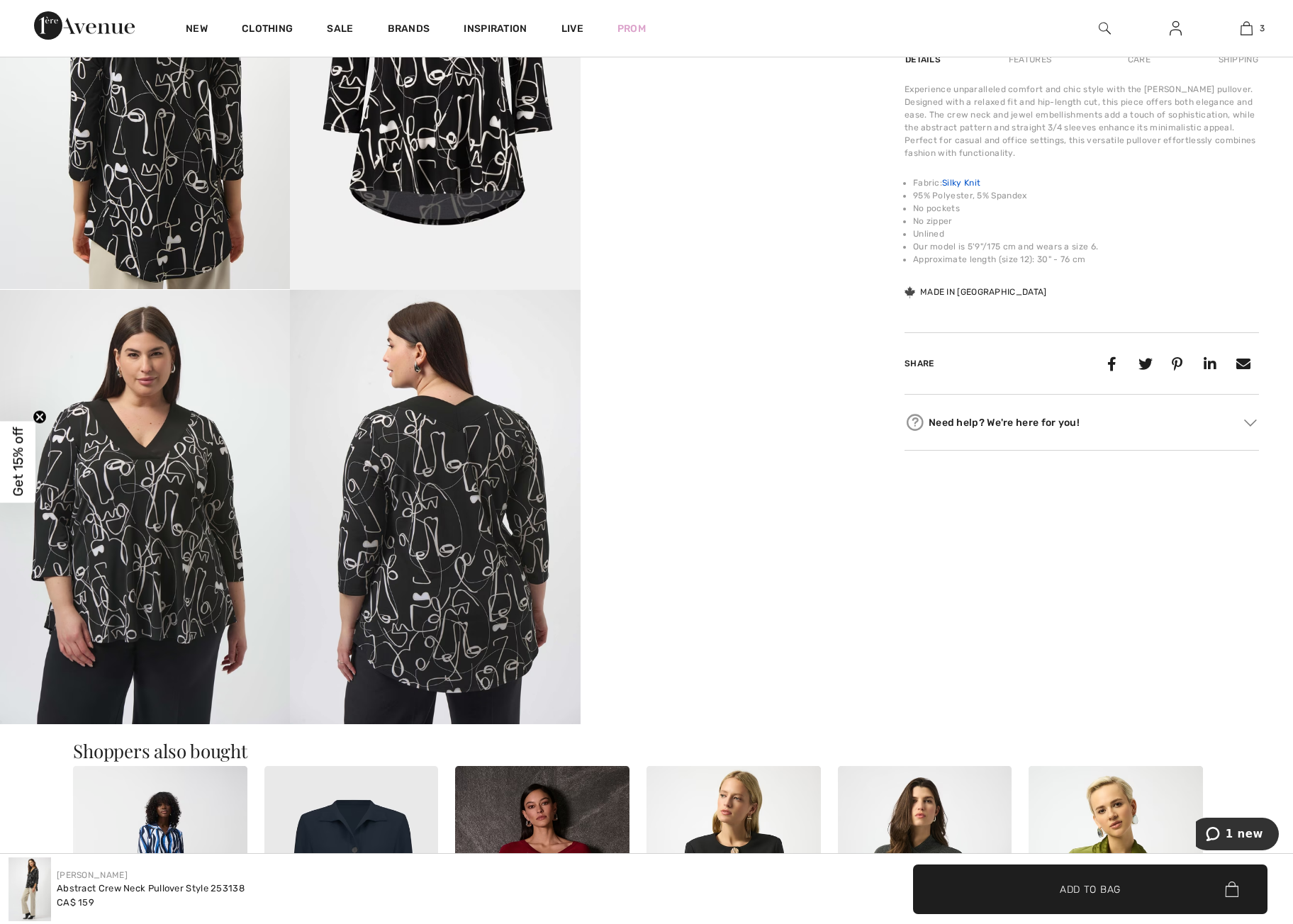
click at [965, 185] on link "Silky Knit" at bounding box center [961, 183] width 38 height 10
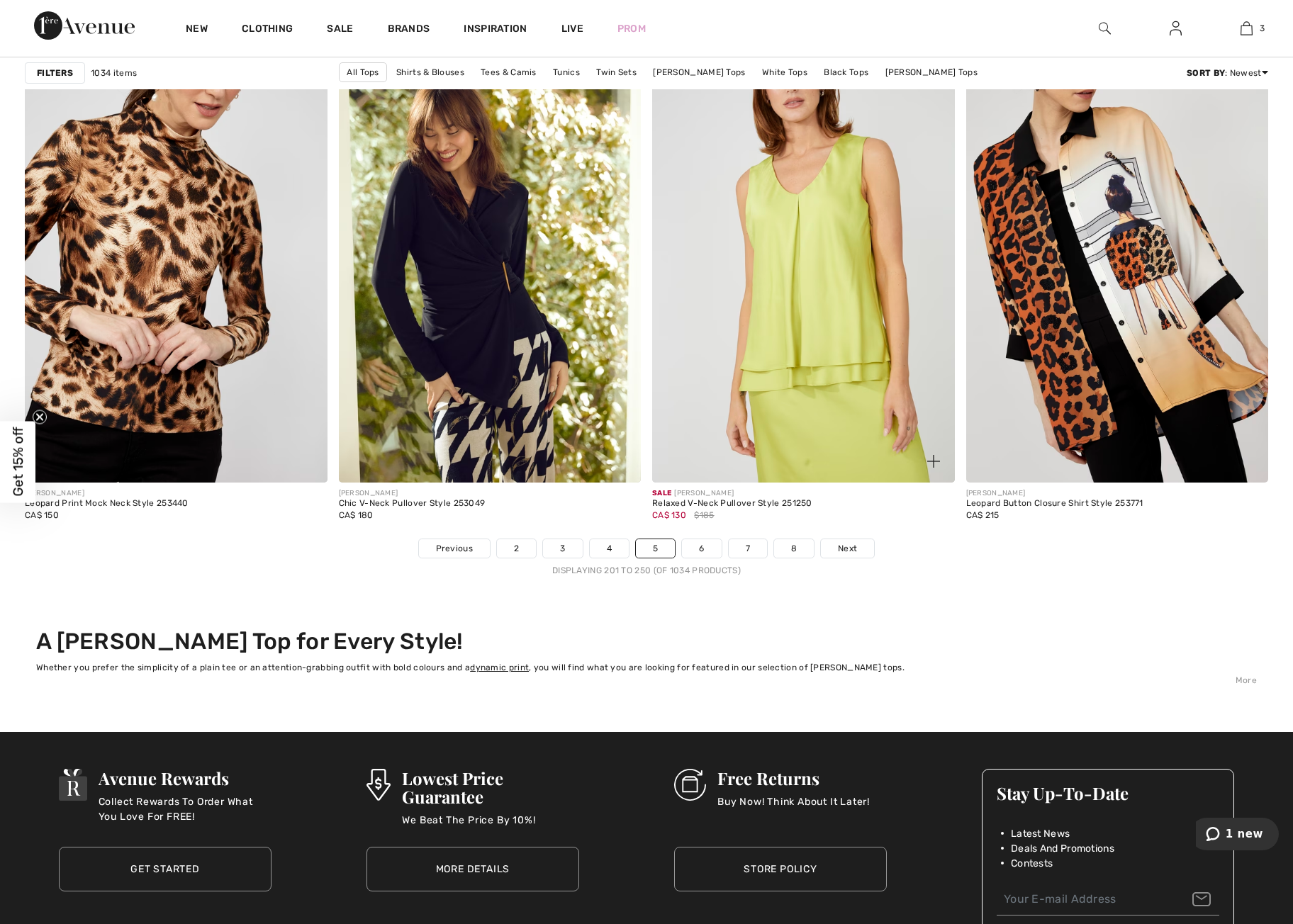
scroll to position [7589, 0]
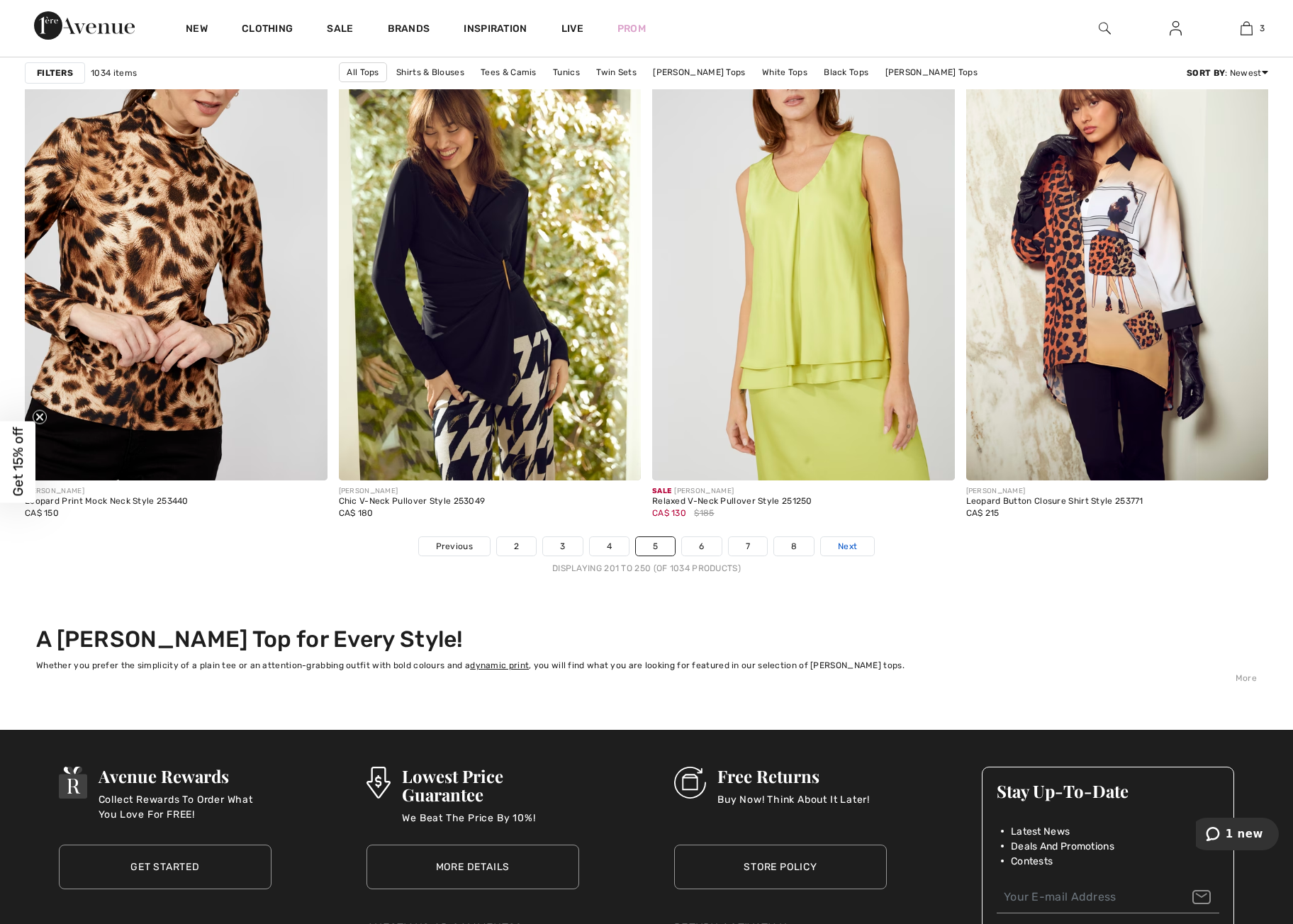
click at [847, 547] on span "Next" at bounding box center [848, 546] width 19 height 12
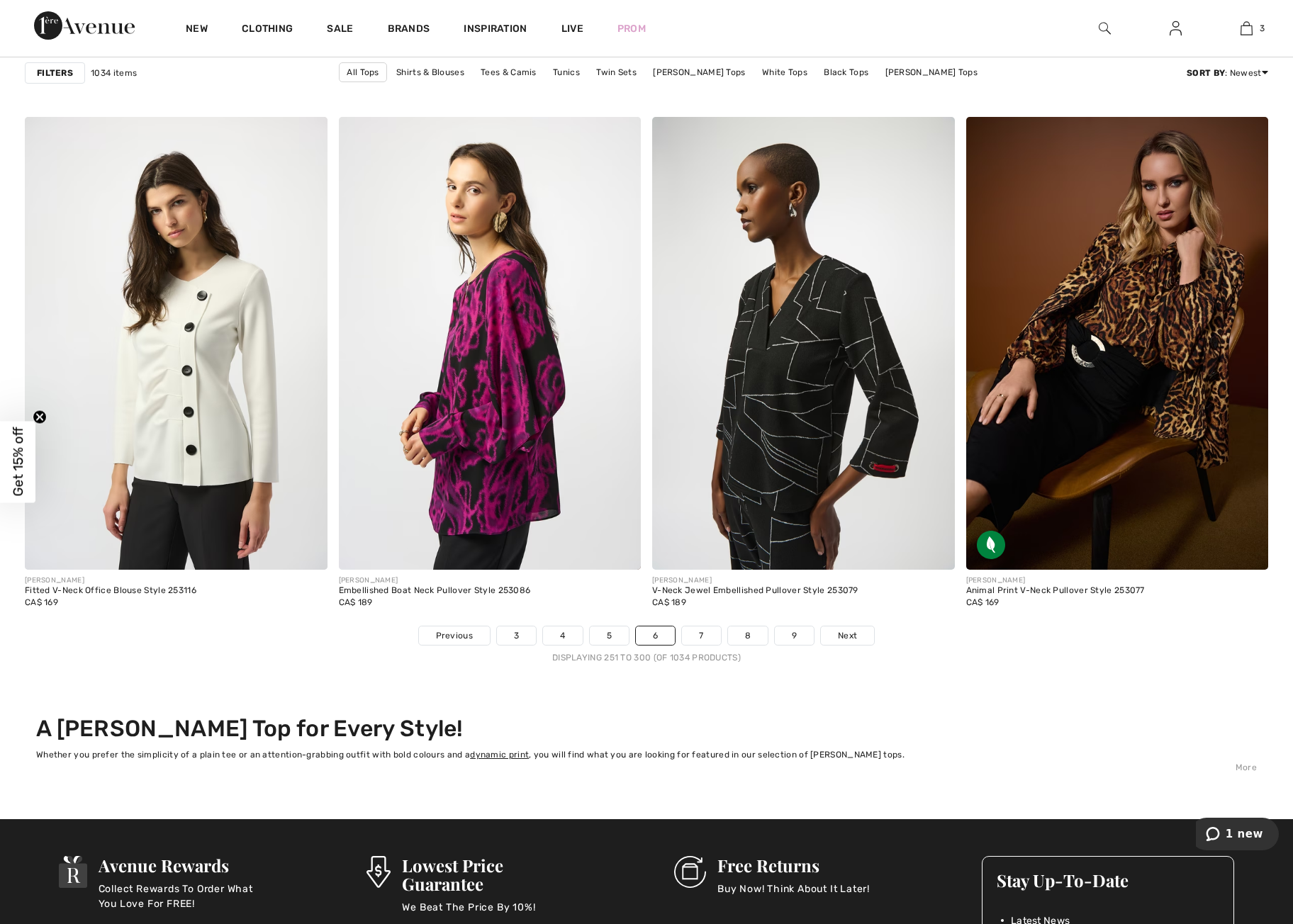
scroll to position [7502, 0]
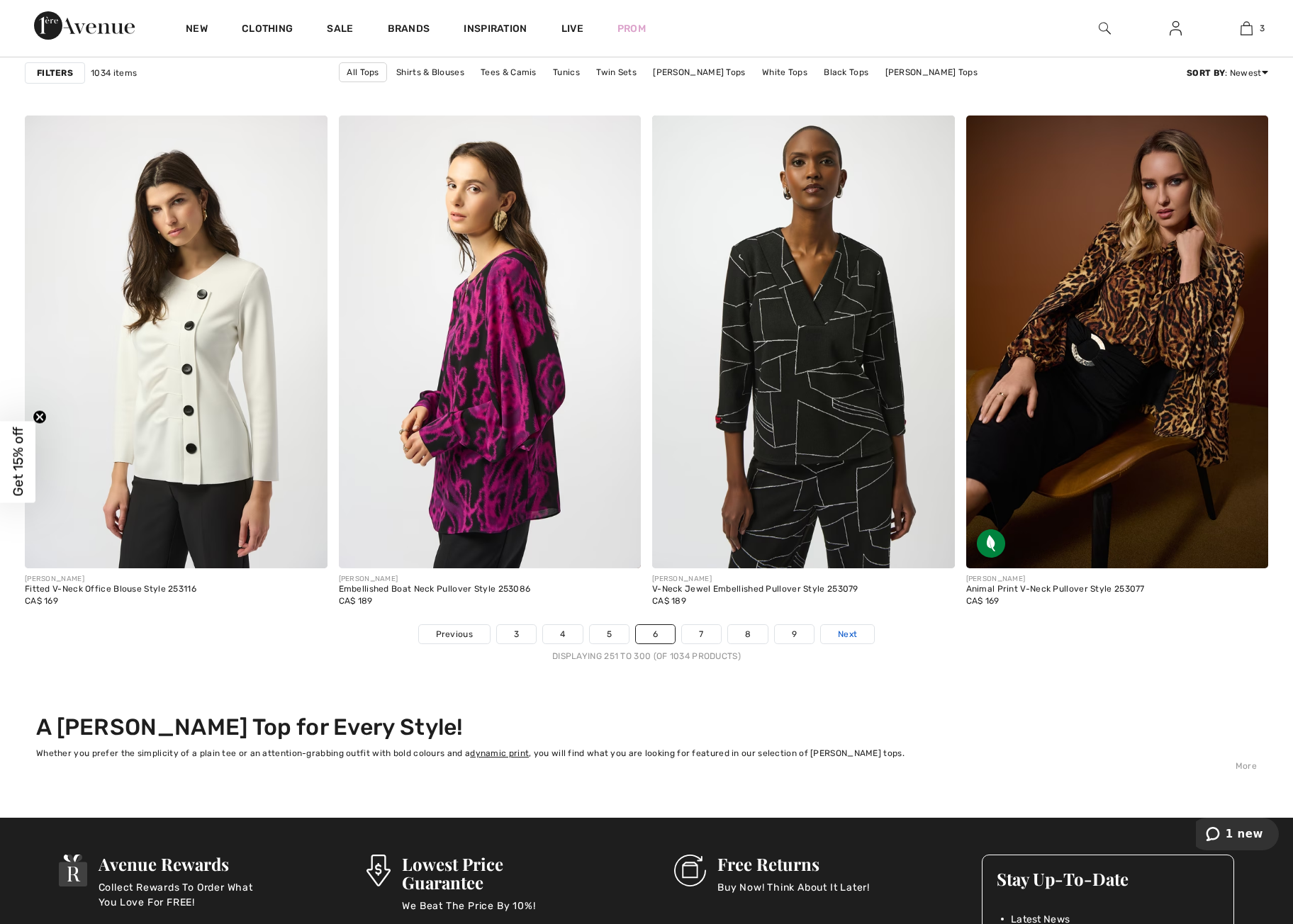
click at [857, 639] on span "Next" at bounding box center [848, 633] width 19 height 12
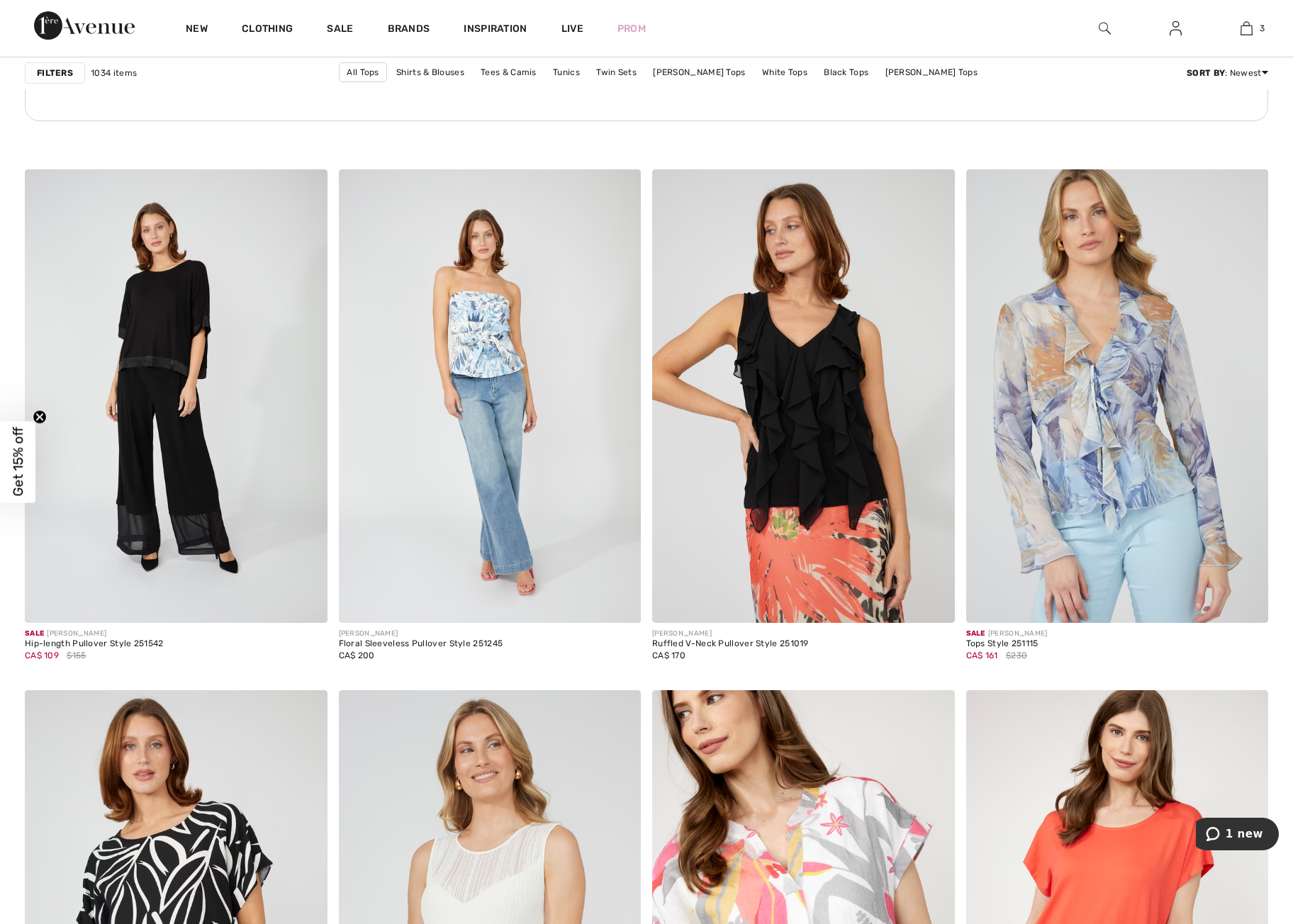
scroll to position [6391, 0]
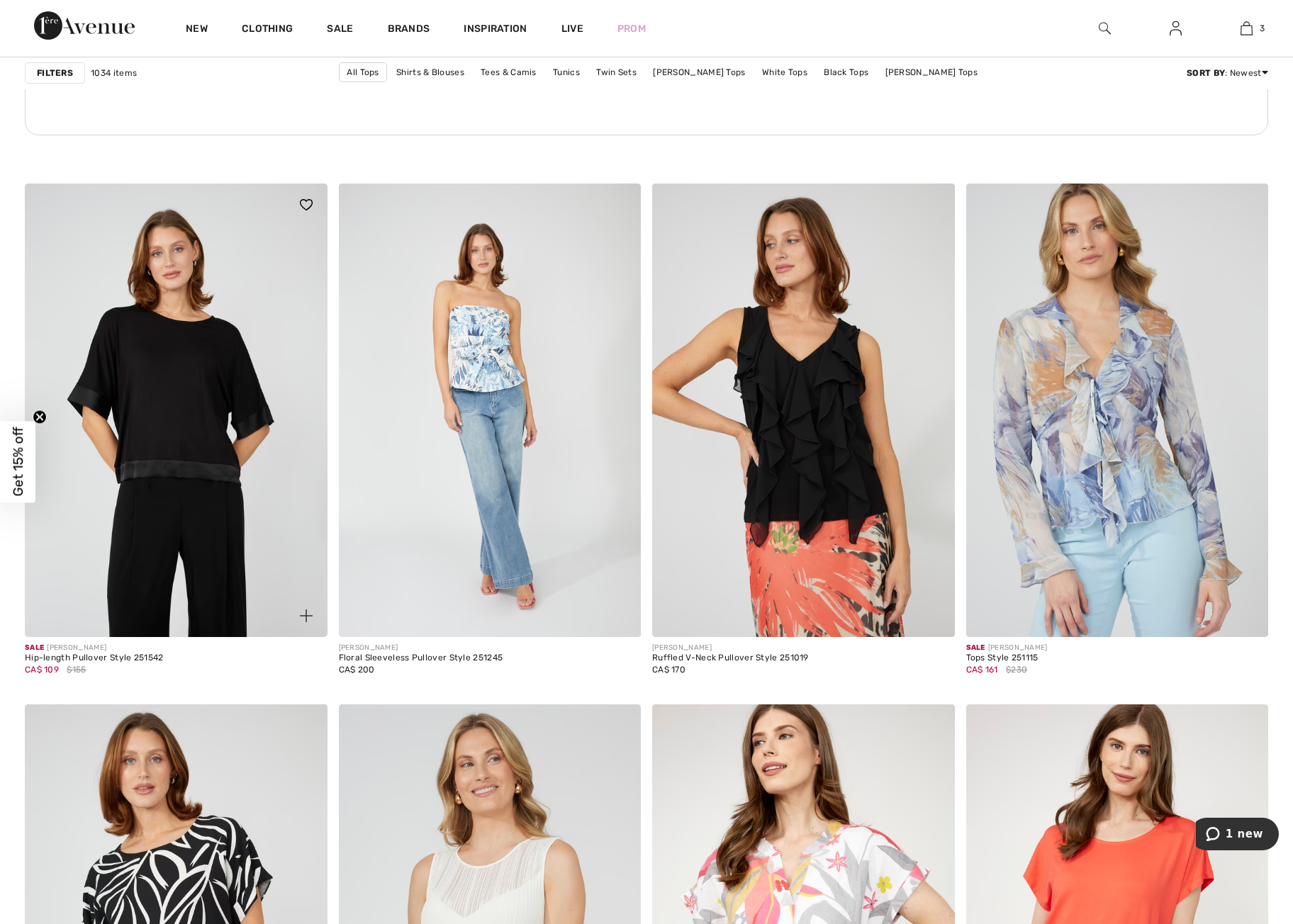
click at [168, 416] on img at bounding box center [176, 411] width 303 height 453
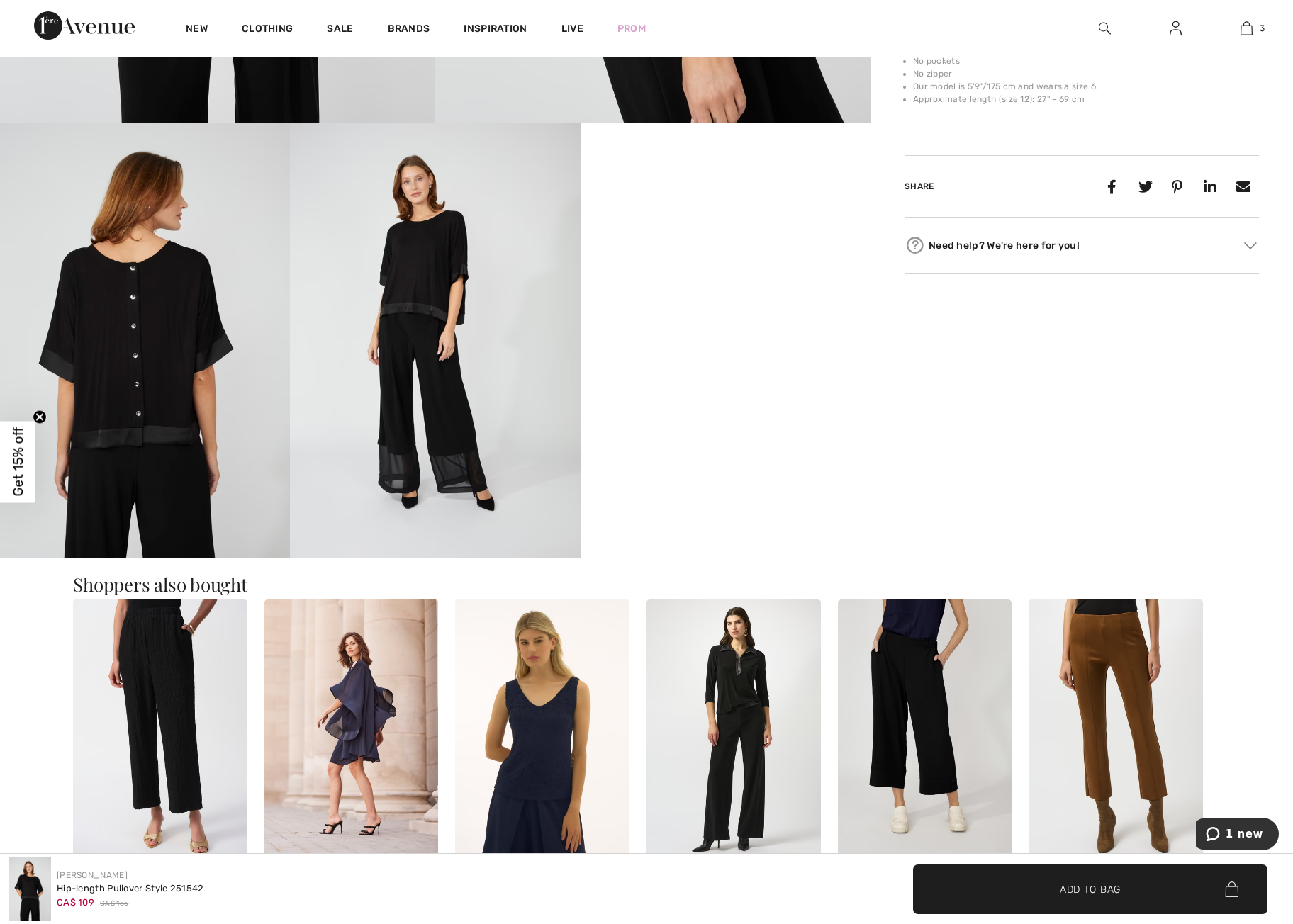
scroll to position [634, 0]
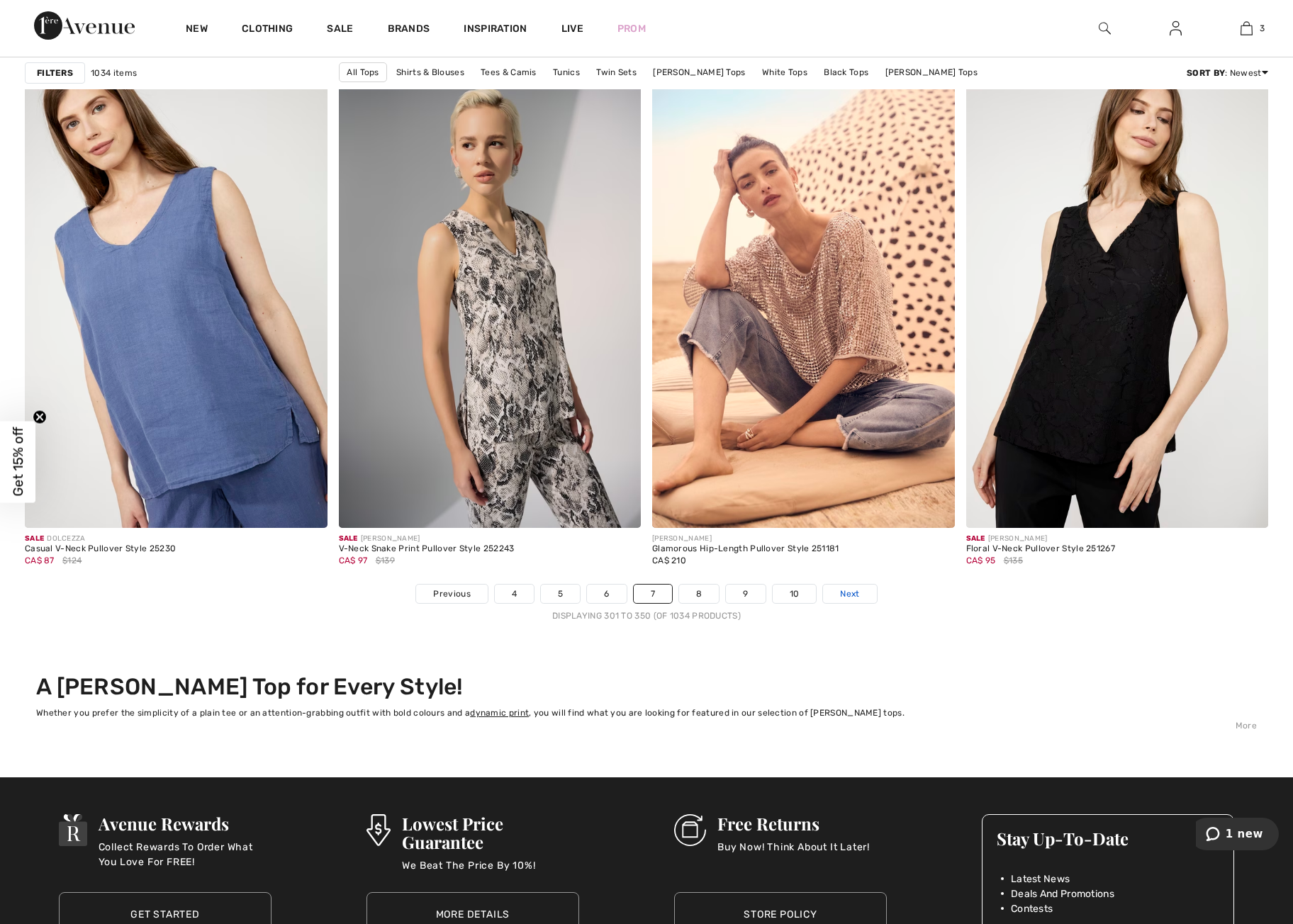
scroll to position [7538, 0]
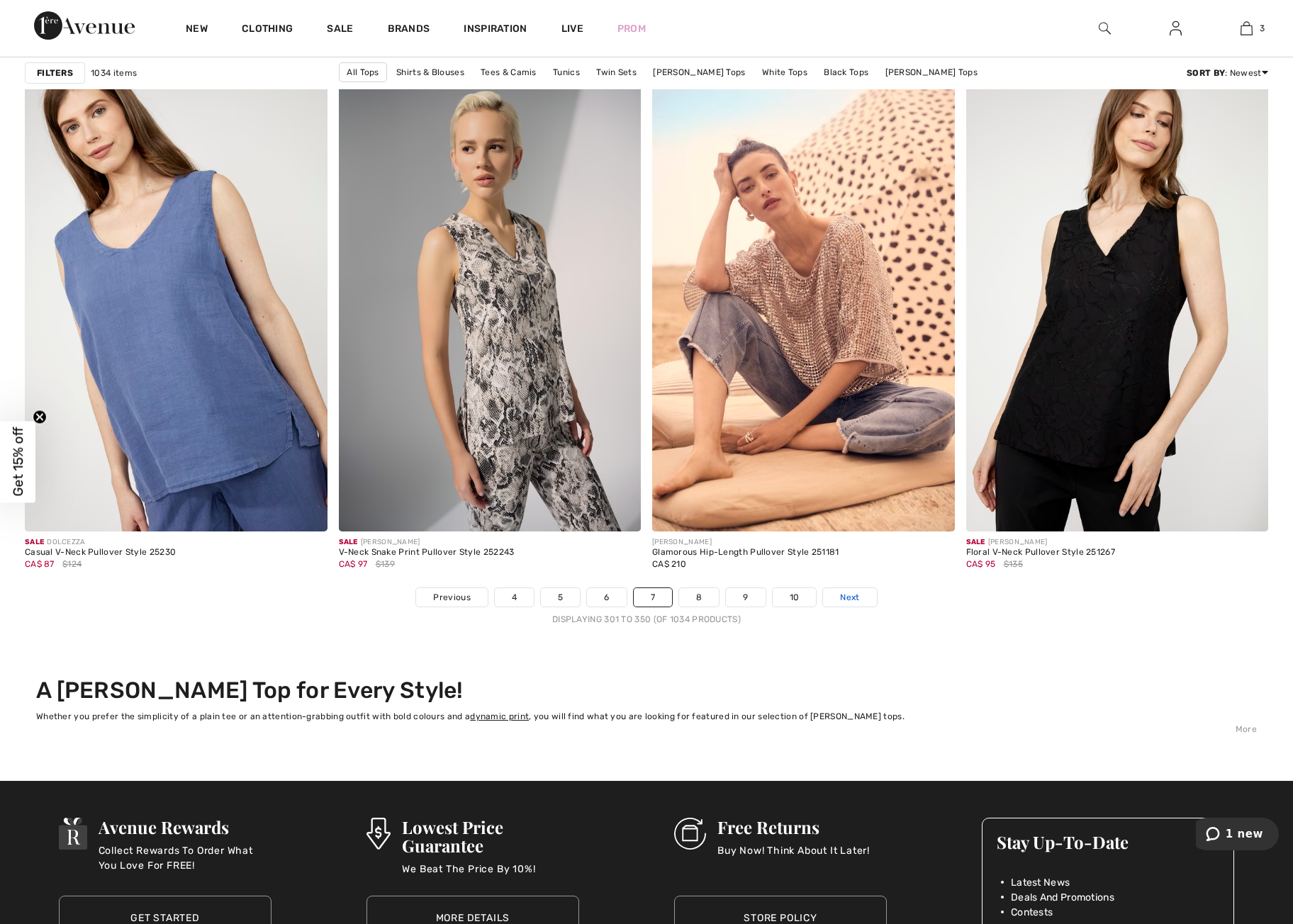
click at [849, 595] on span "Next" at bounding box center [850, 597] width 19 height 12
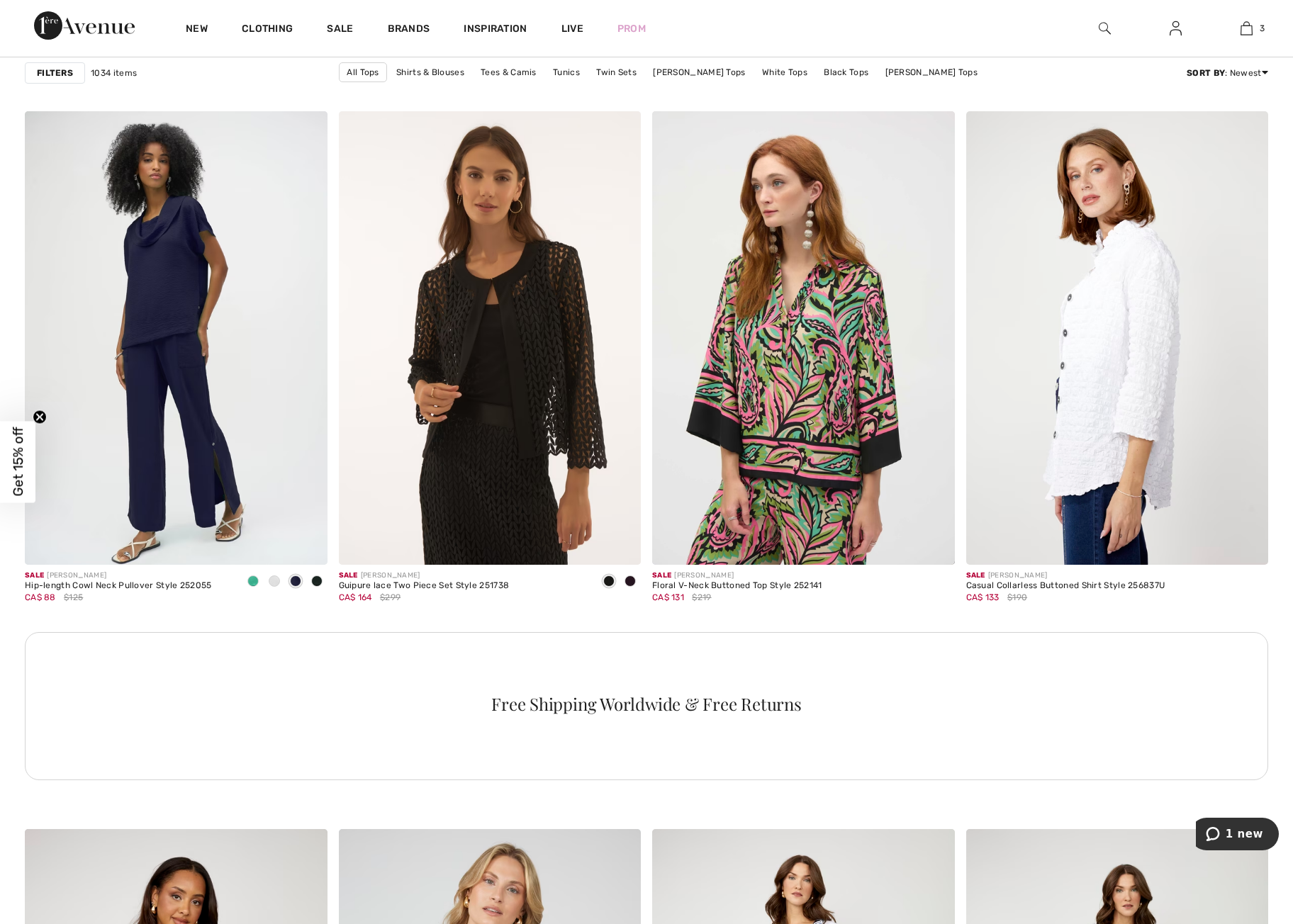
scroll to position [1668, 0]
click at [1105, 432] on img at bounding box center [1118, 337] width 303 height 453
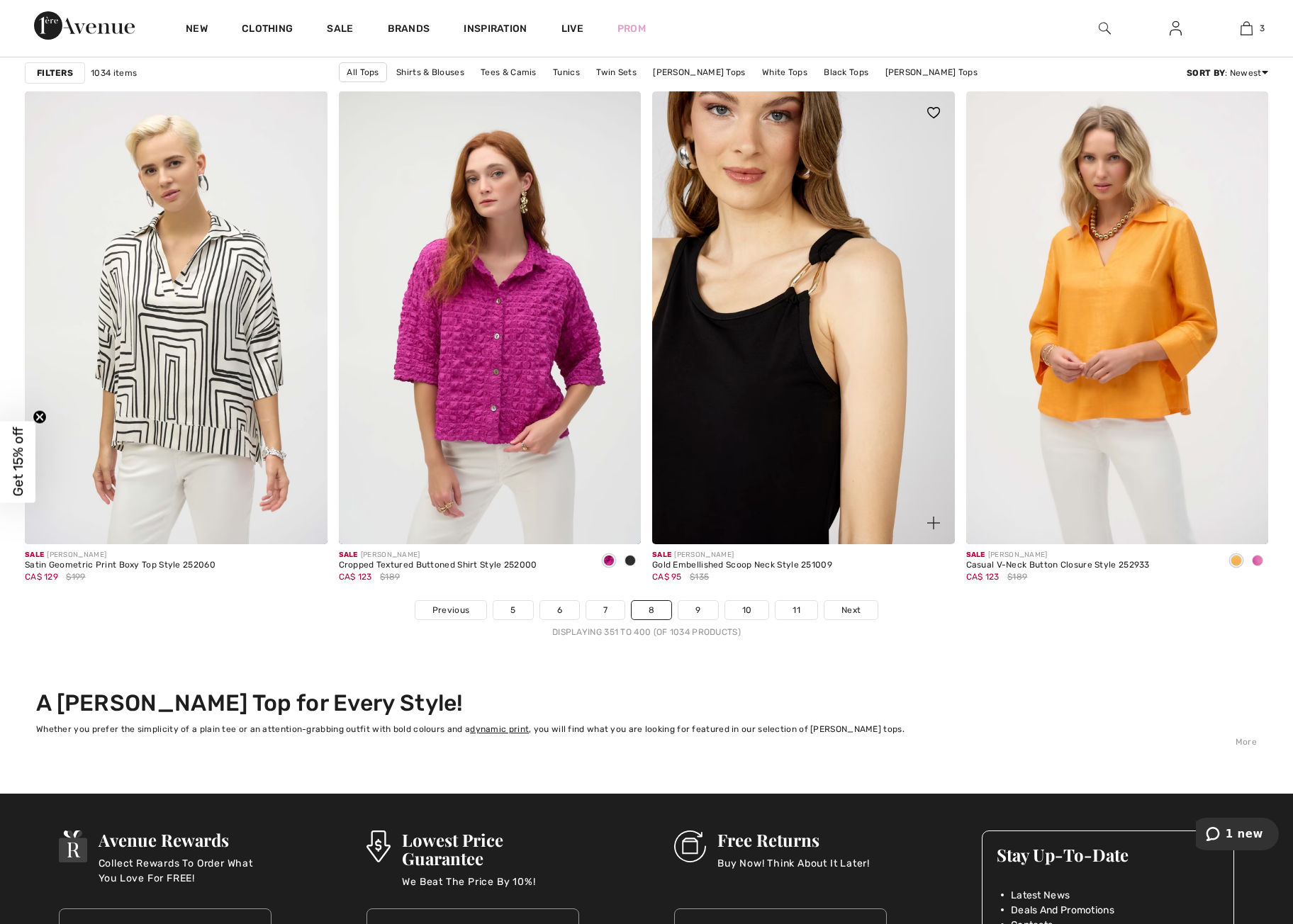
scroll to position [7529, 0]
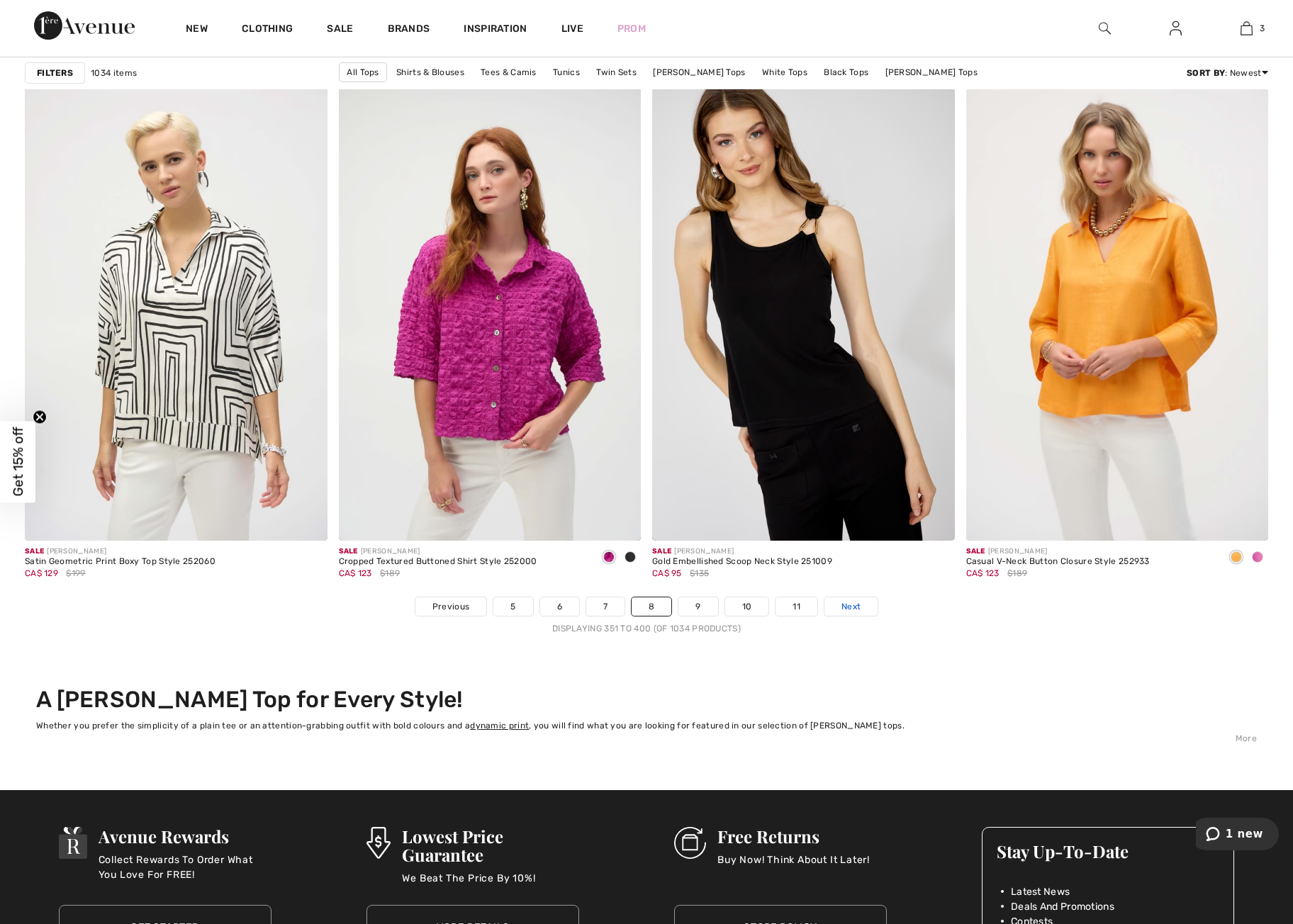
click at [850, 612] on span "Next" at bounding box center [851, 606] width 19 height 12
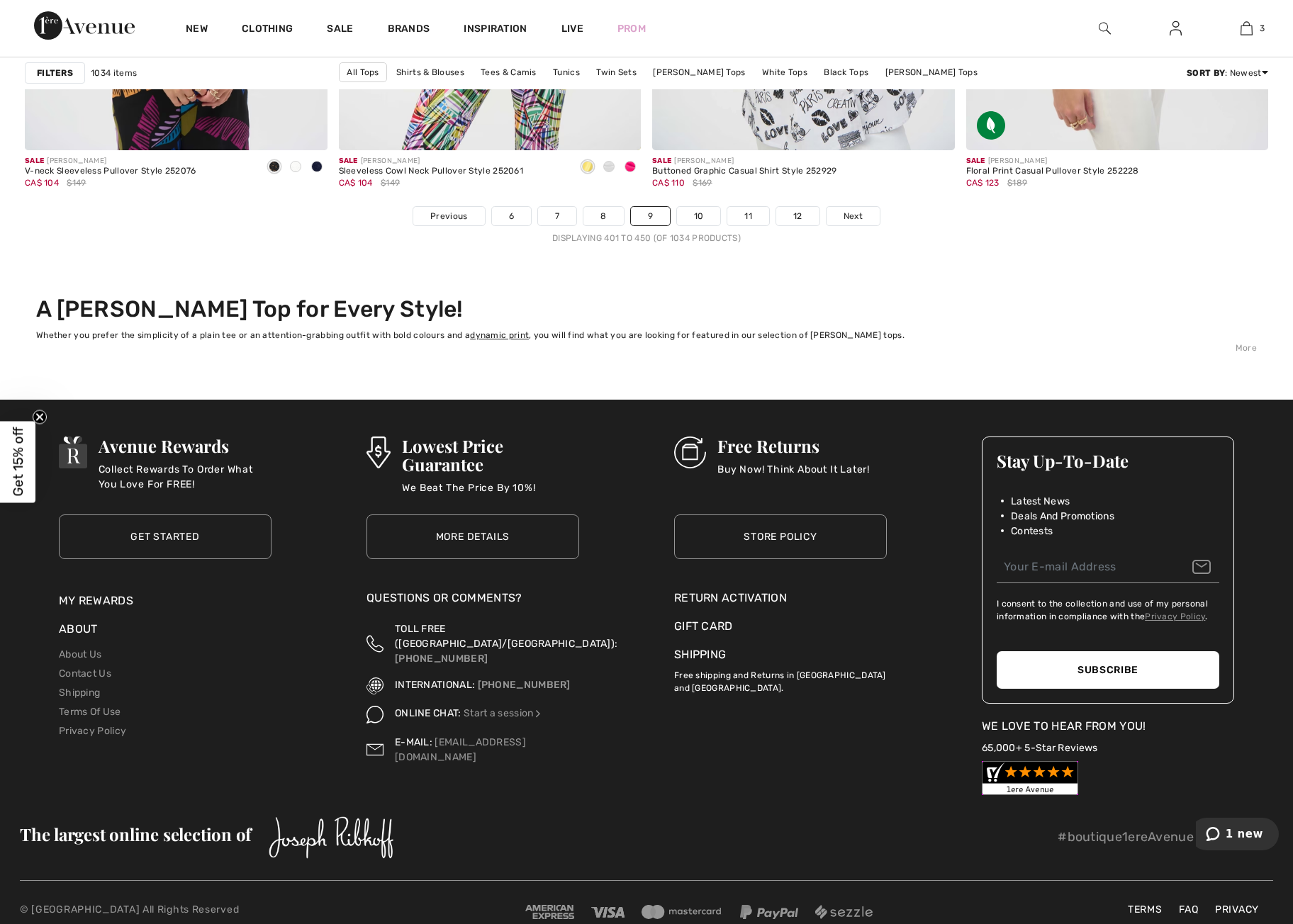
scroll to position [7949, 0]
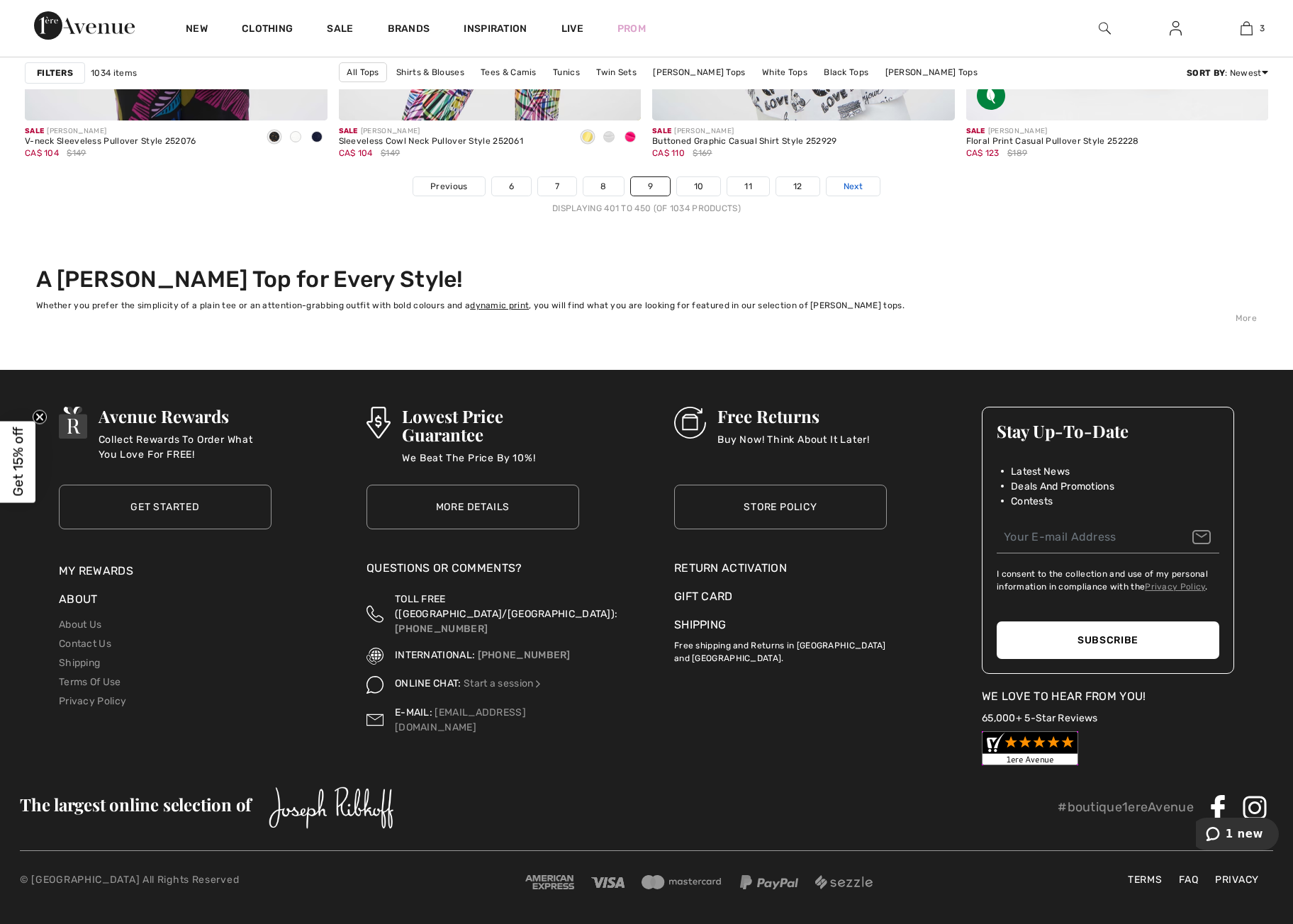
click at [869, 191] on link "Next" at bounding box center [854, 186] width 53 height 18
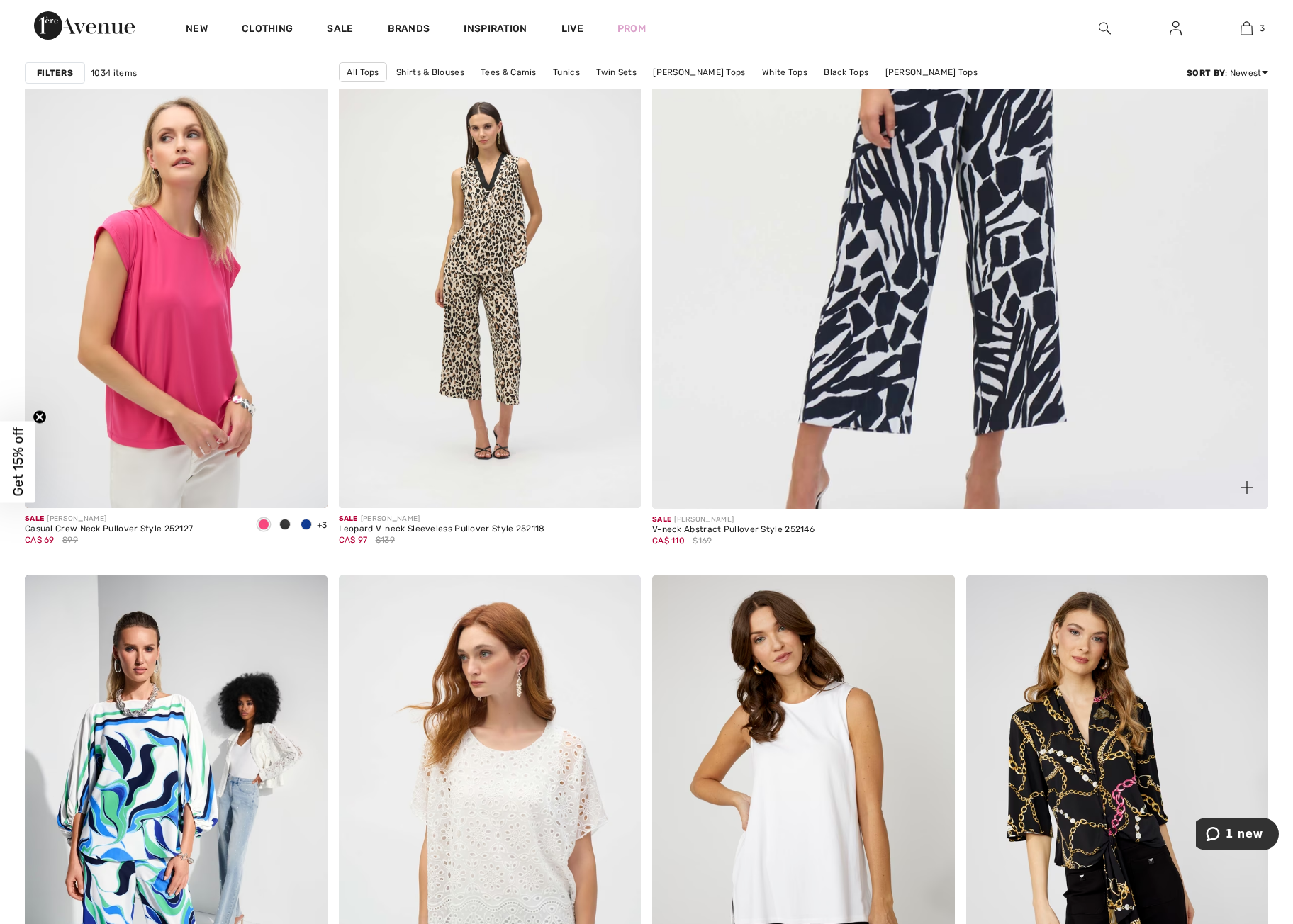
scroll to position [683, 0]
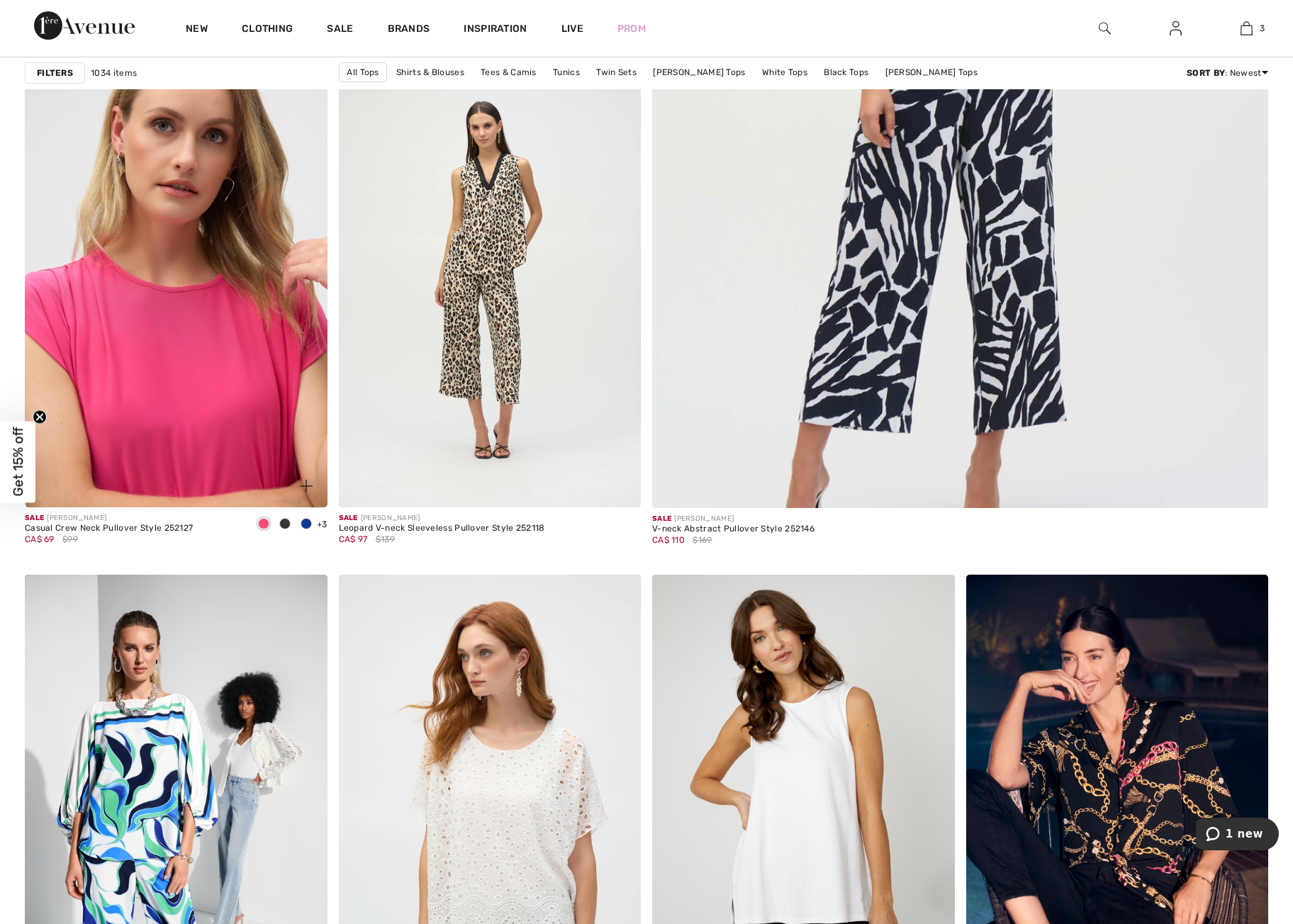
click at [167, 371] on img at bounding box center [176, 281] width 303 height 453
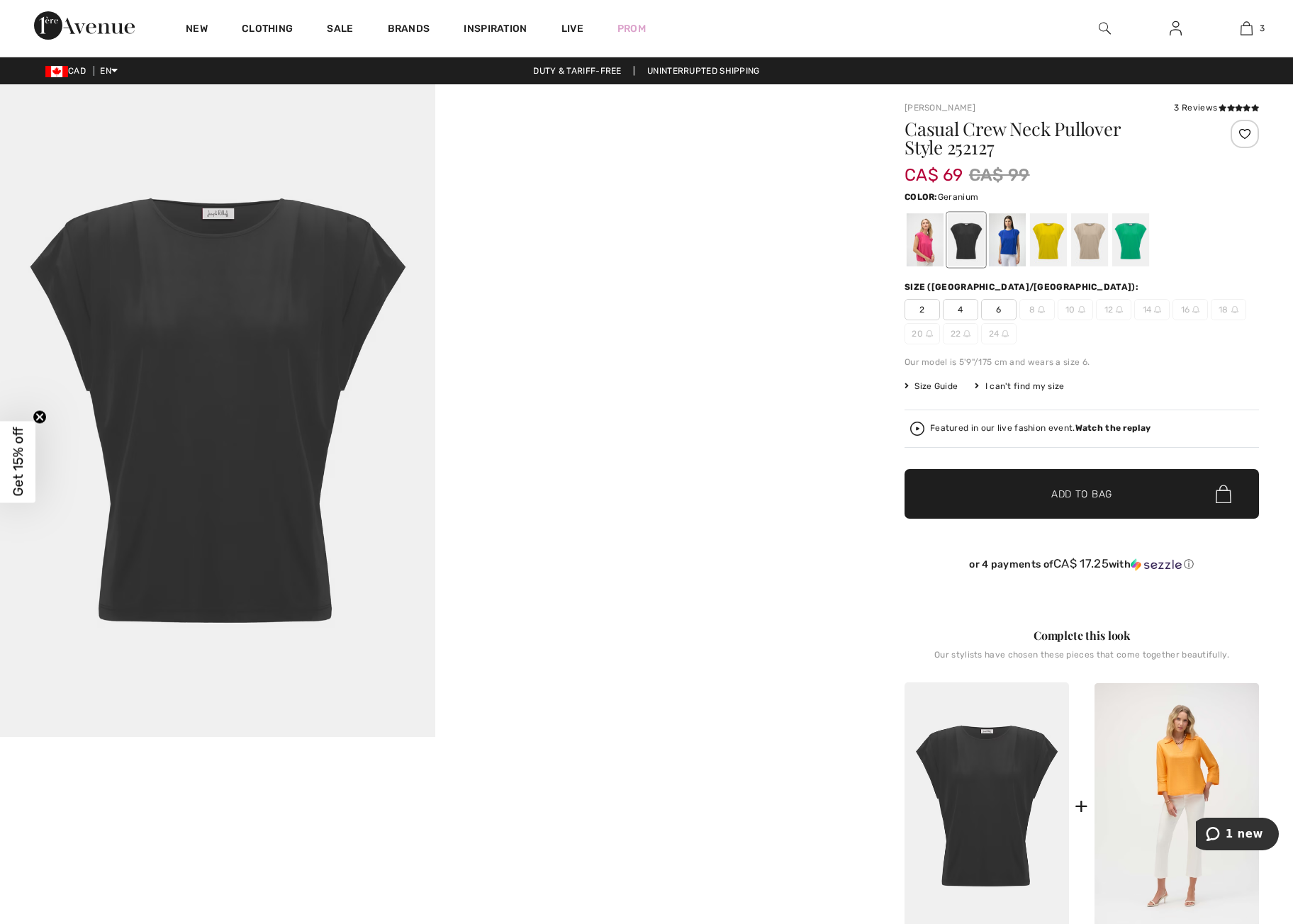
click at [922, 250] on div at bounding box center [925, 240] width 37 height 53
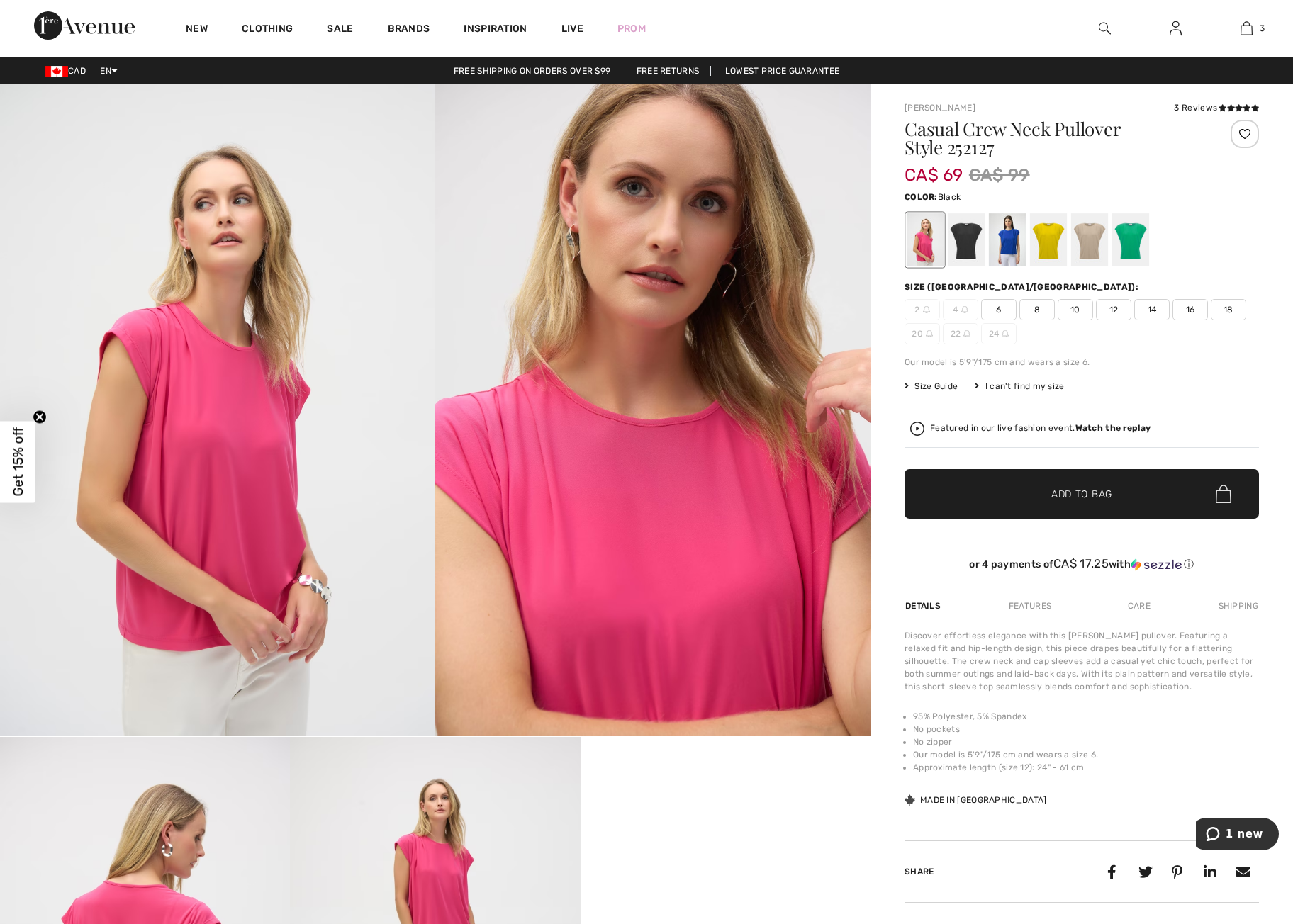
click at [969, 247] on div at bounding box center [966, 240] width 37 height 53
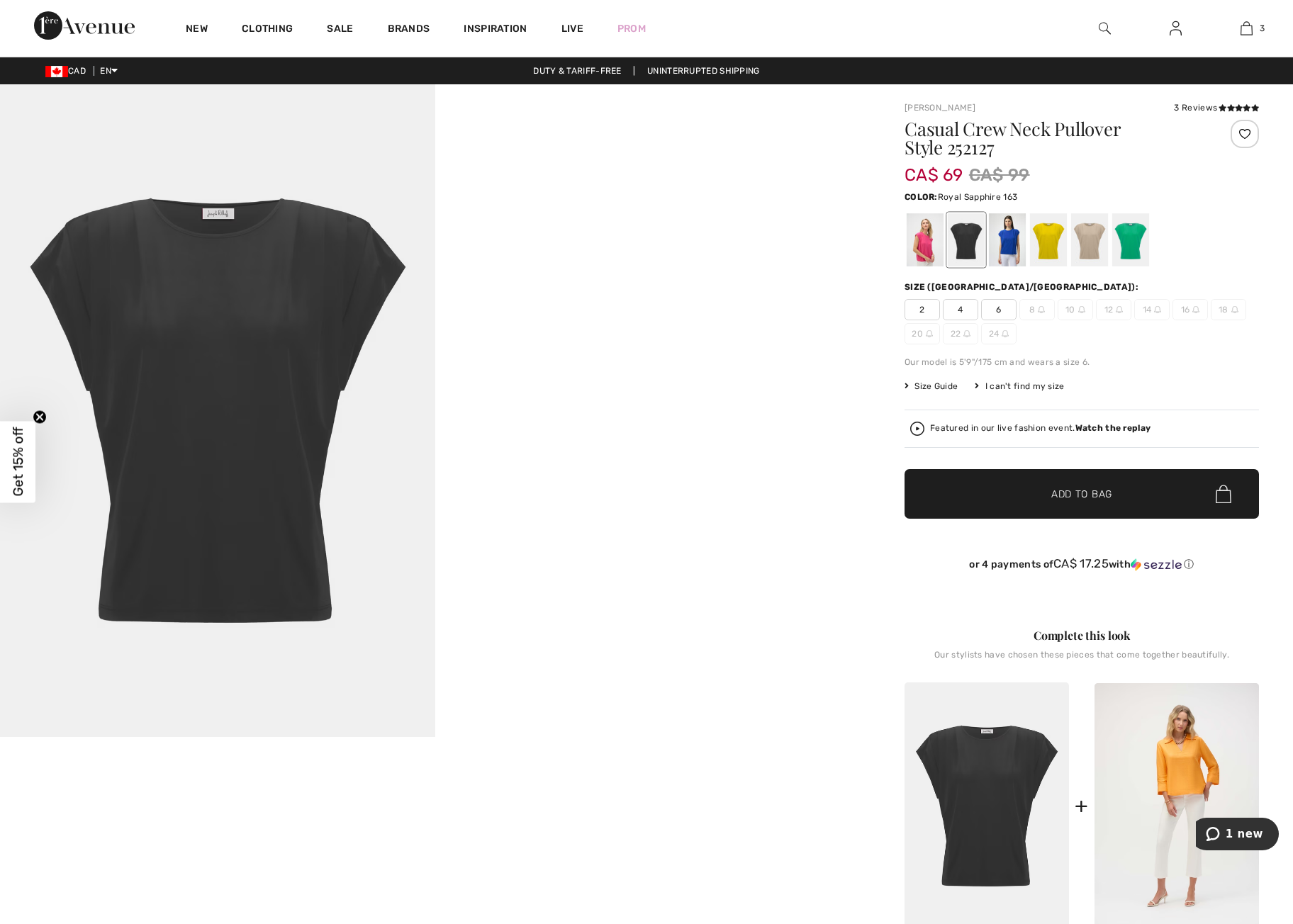
click at [1008, 248] on div at bounding box center [1007, 240] width 37 height 53
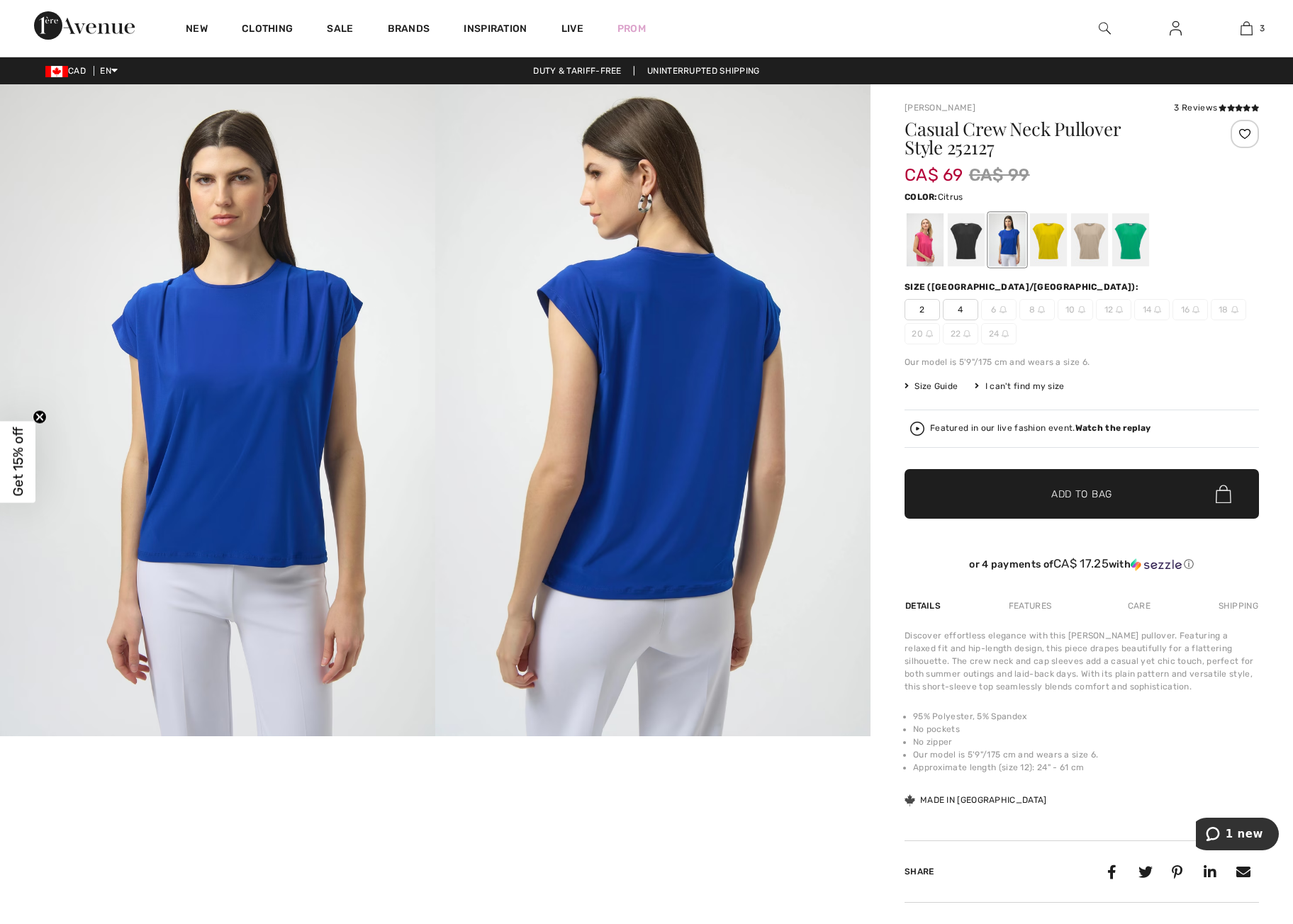
click at [1052, 247] on div at bounding box center [1048, 240] width 37 height 53
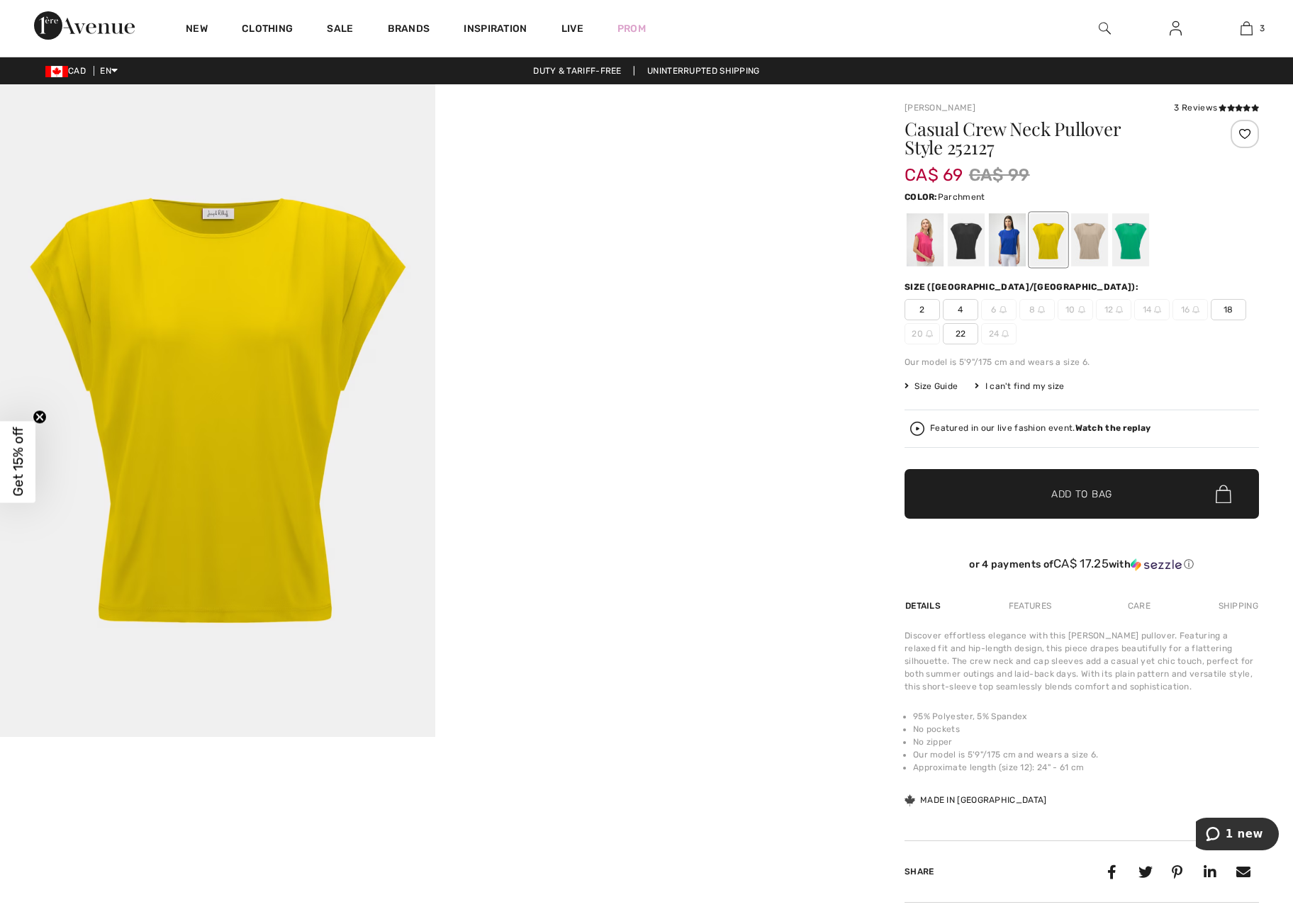
click at [1094, 248] on div at bounding box center [1090, 240] width 37 height 53
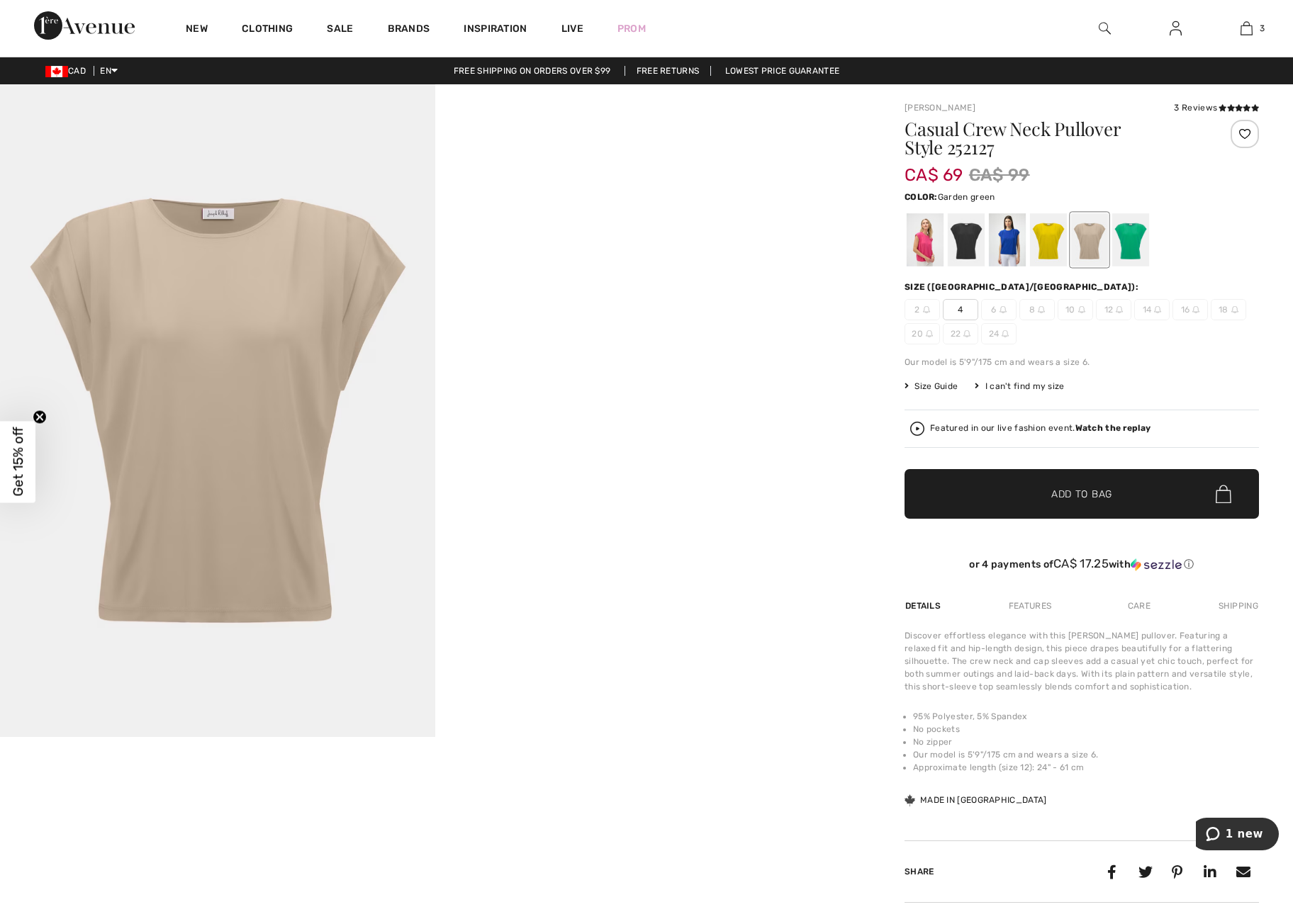
click at [1130, 246] on div at bounding box center [1131, 240] width 37 height 53
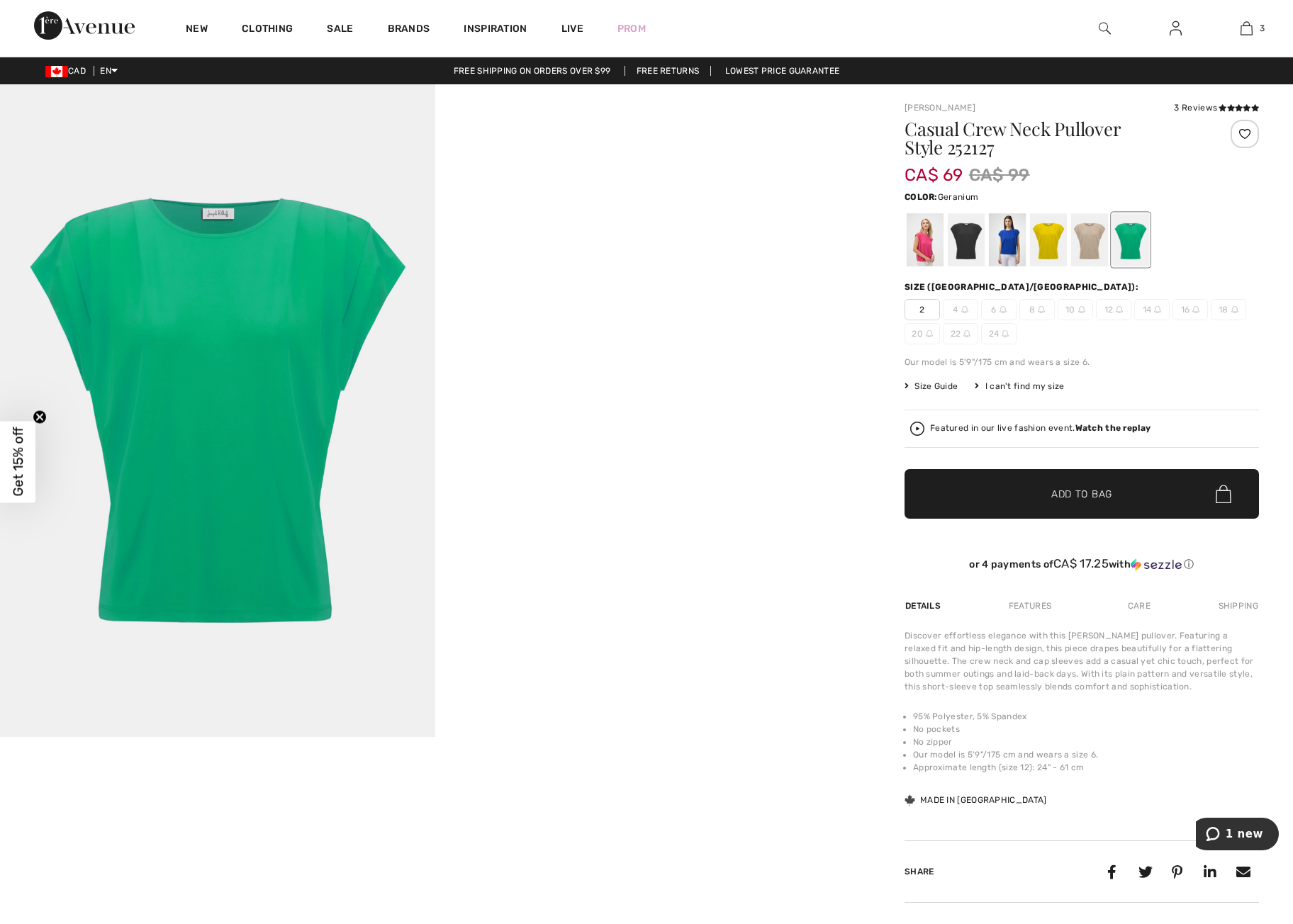
click at [917, 246] on div at bounding box center [925, 240] width 37 height 53
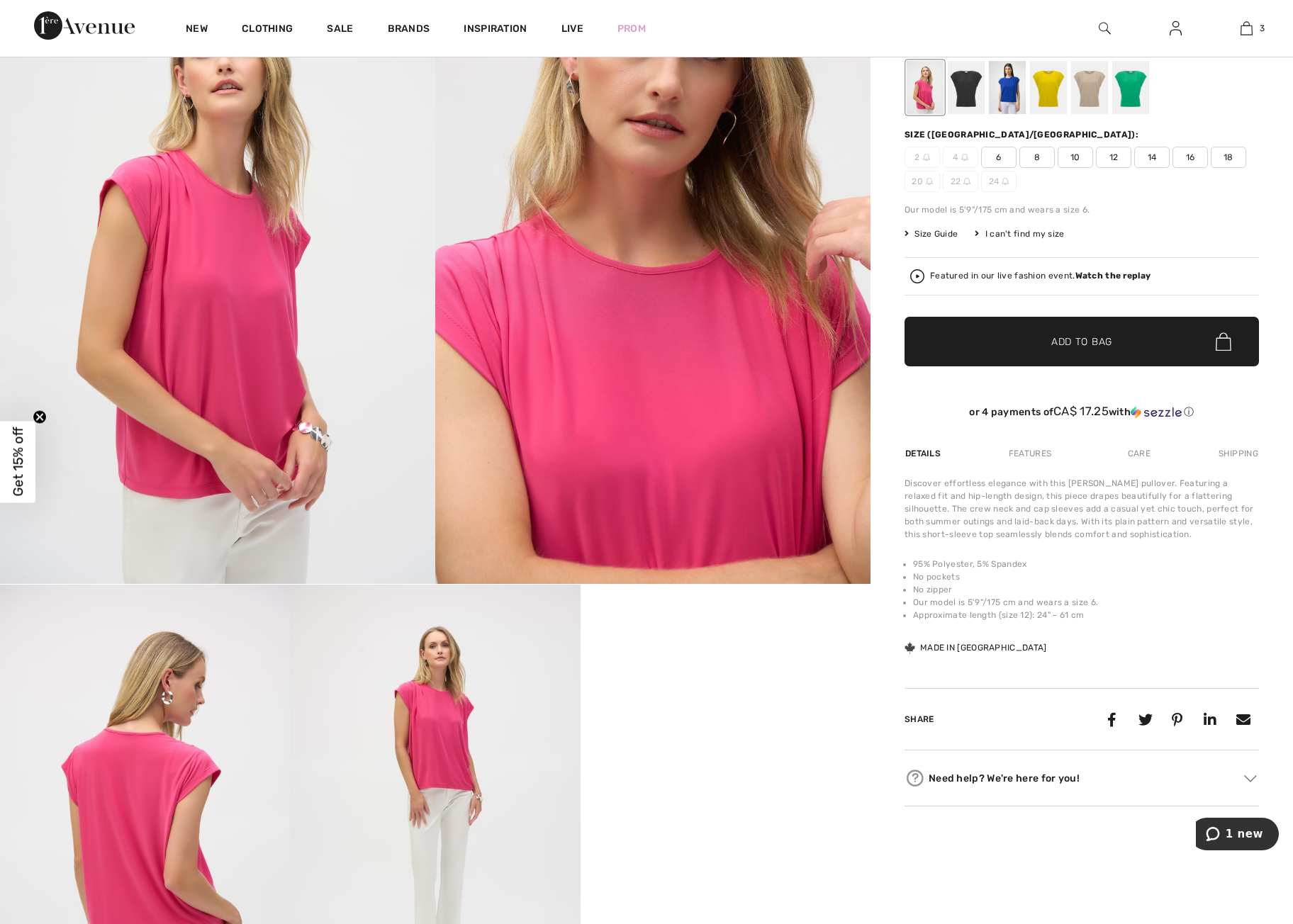
scroll to position [146, 0]
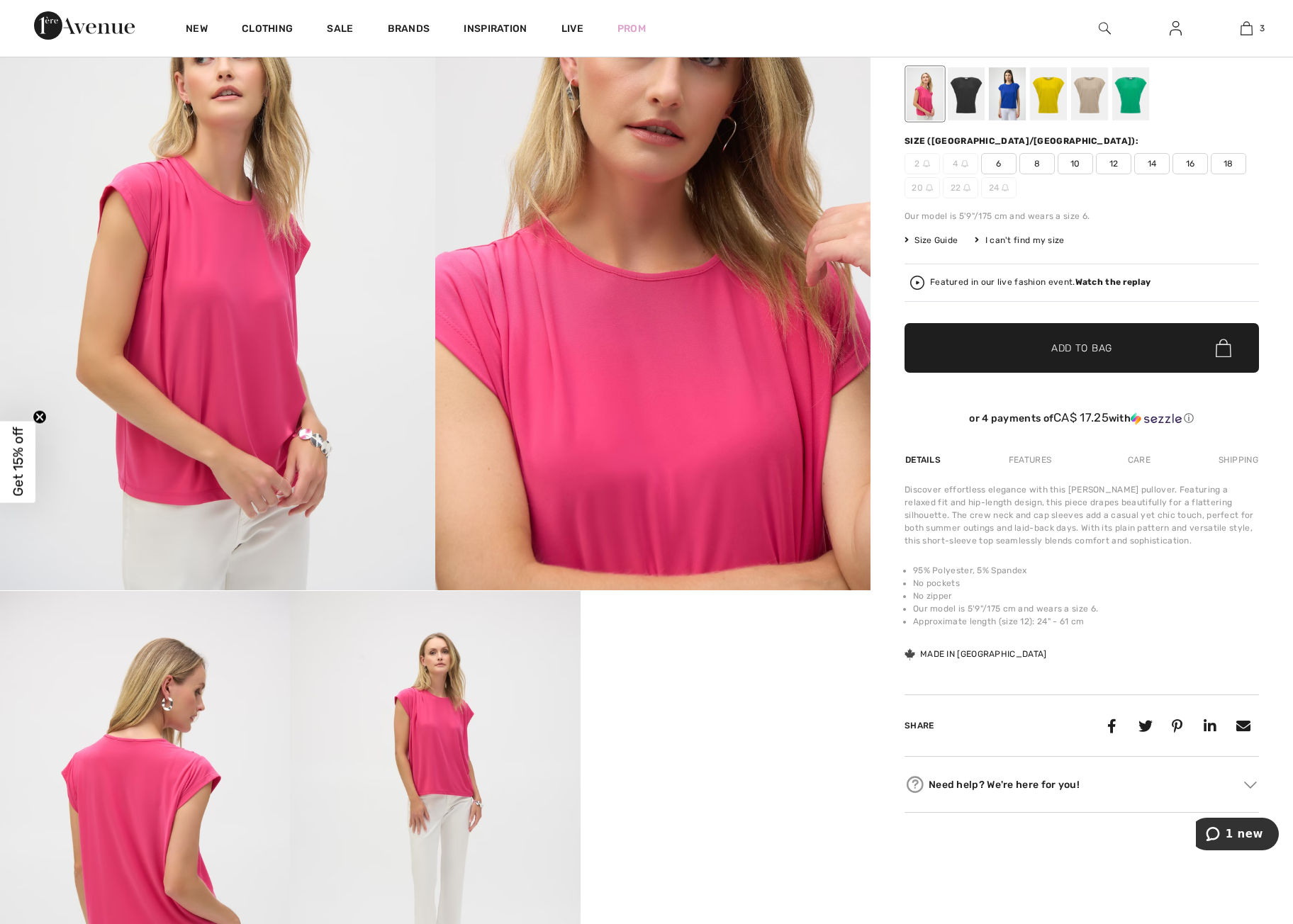
drag, startPoint x: 1151, startPoint y: 162, endPoint x: 1149, endPoint y: 176, distance: 14.1
click at [1151, 162] on span "14" at bounding box center [1152, 164] width 35 height 21
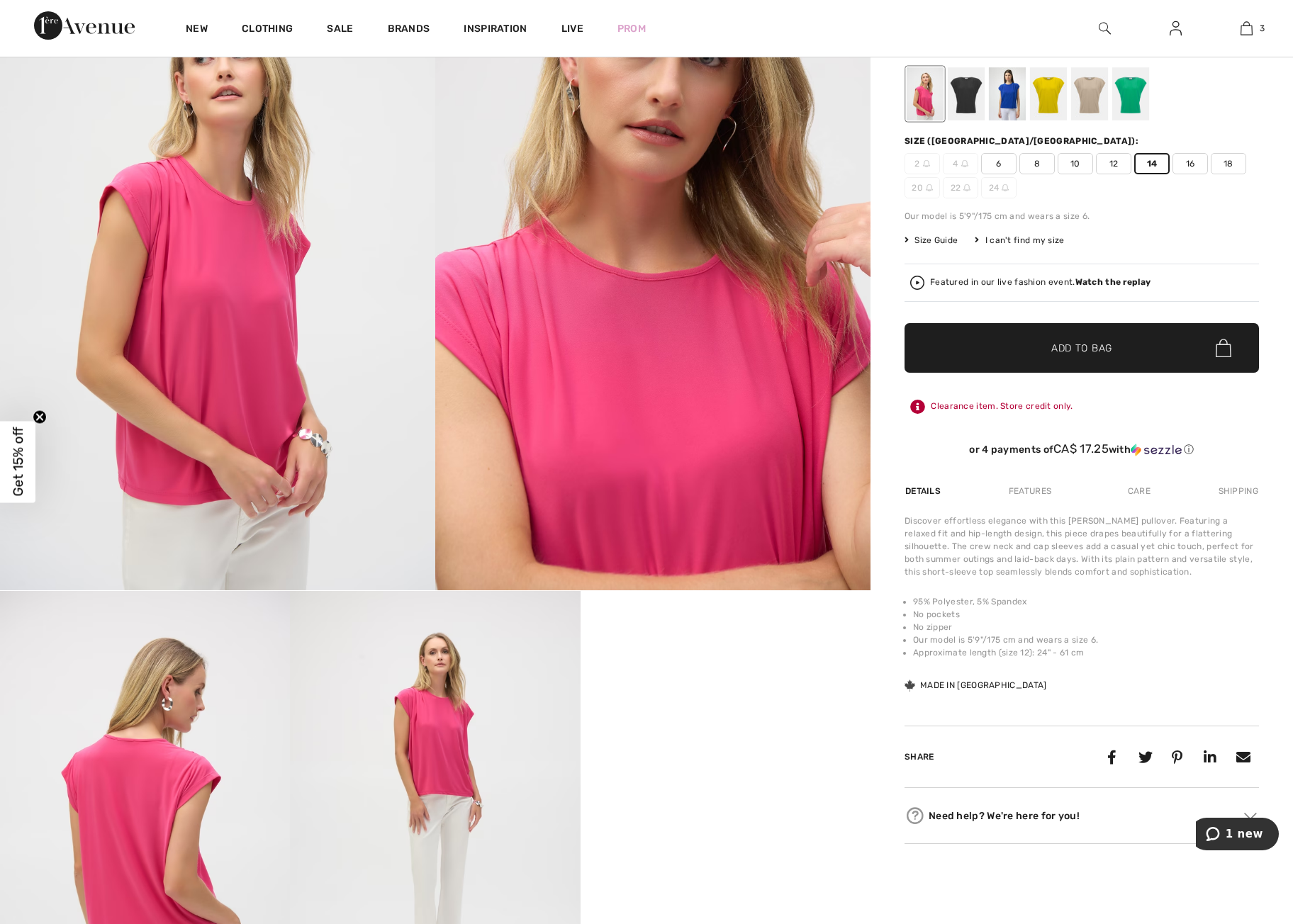
click at [1107, 350] on span "Add to Bag" at bounding box center [1082, 349] width 61 height 15
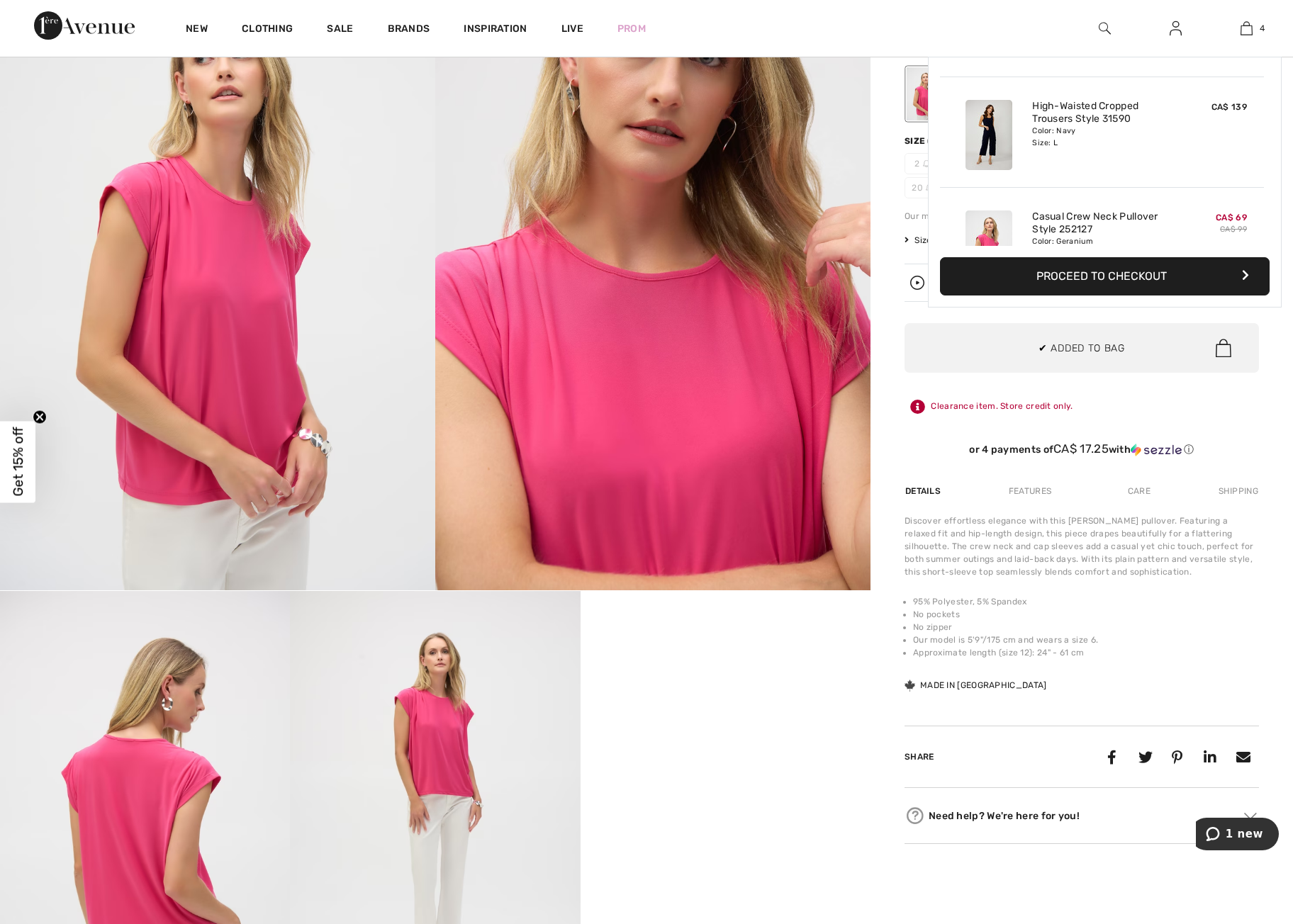
scroll to position [265, 0]
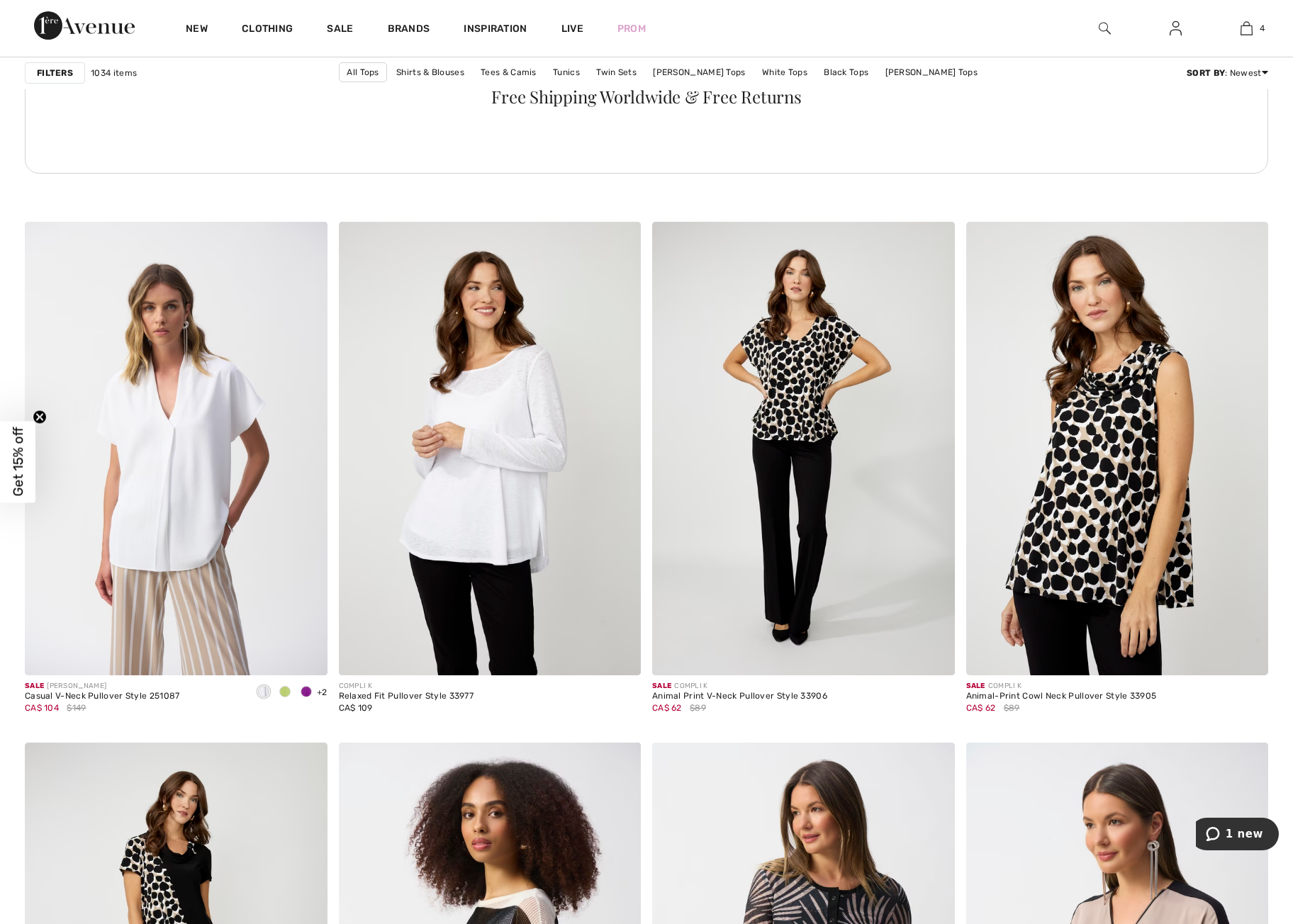
scroll to position [6354, 0]
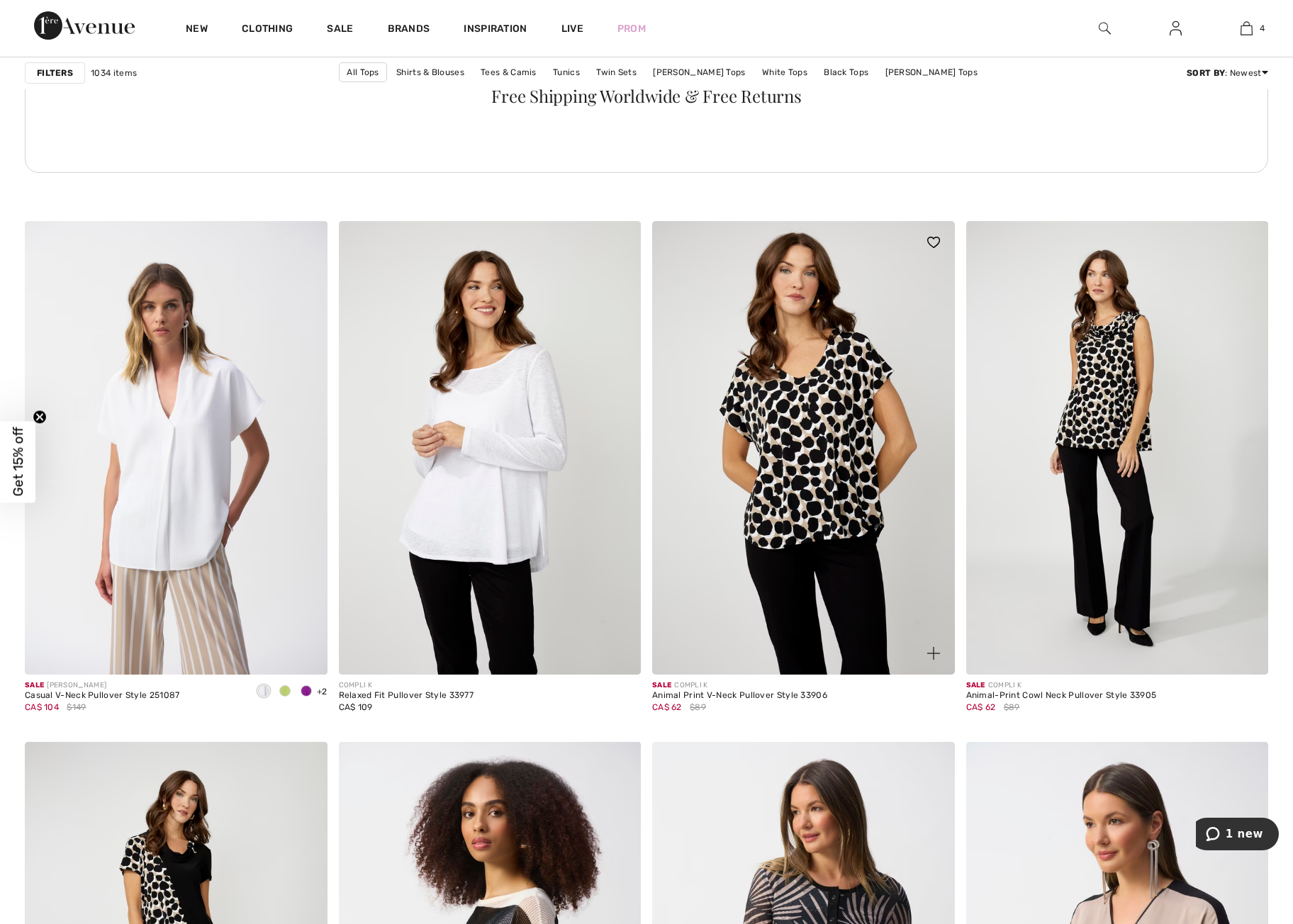
click at [798, 472] on img at bounding box center [804, 448] width 303 height 453
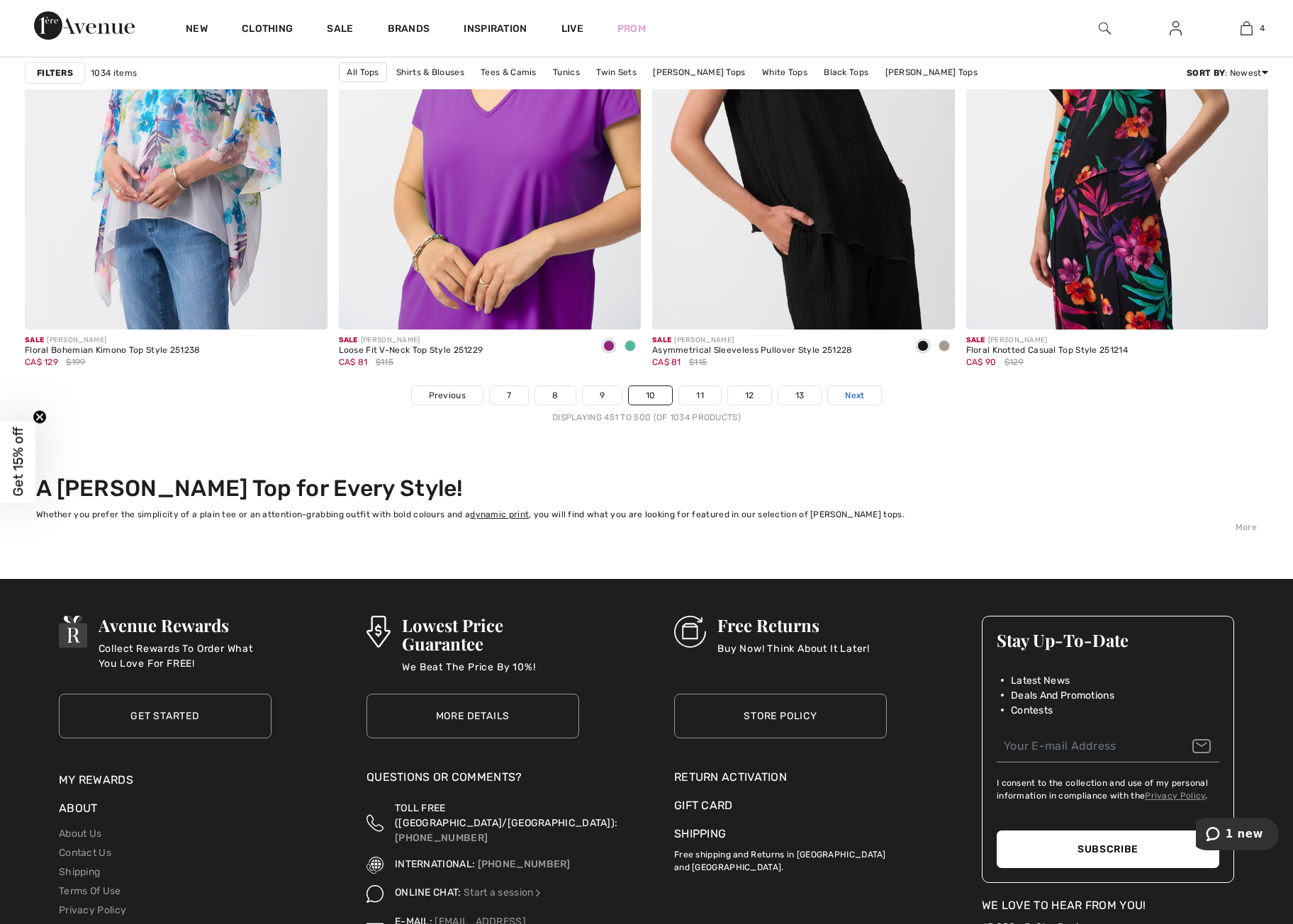
scroll to position [7745, 0]
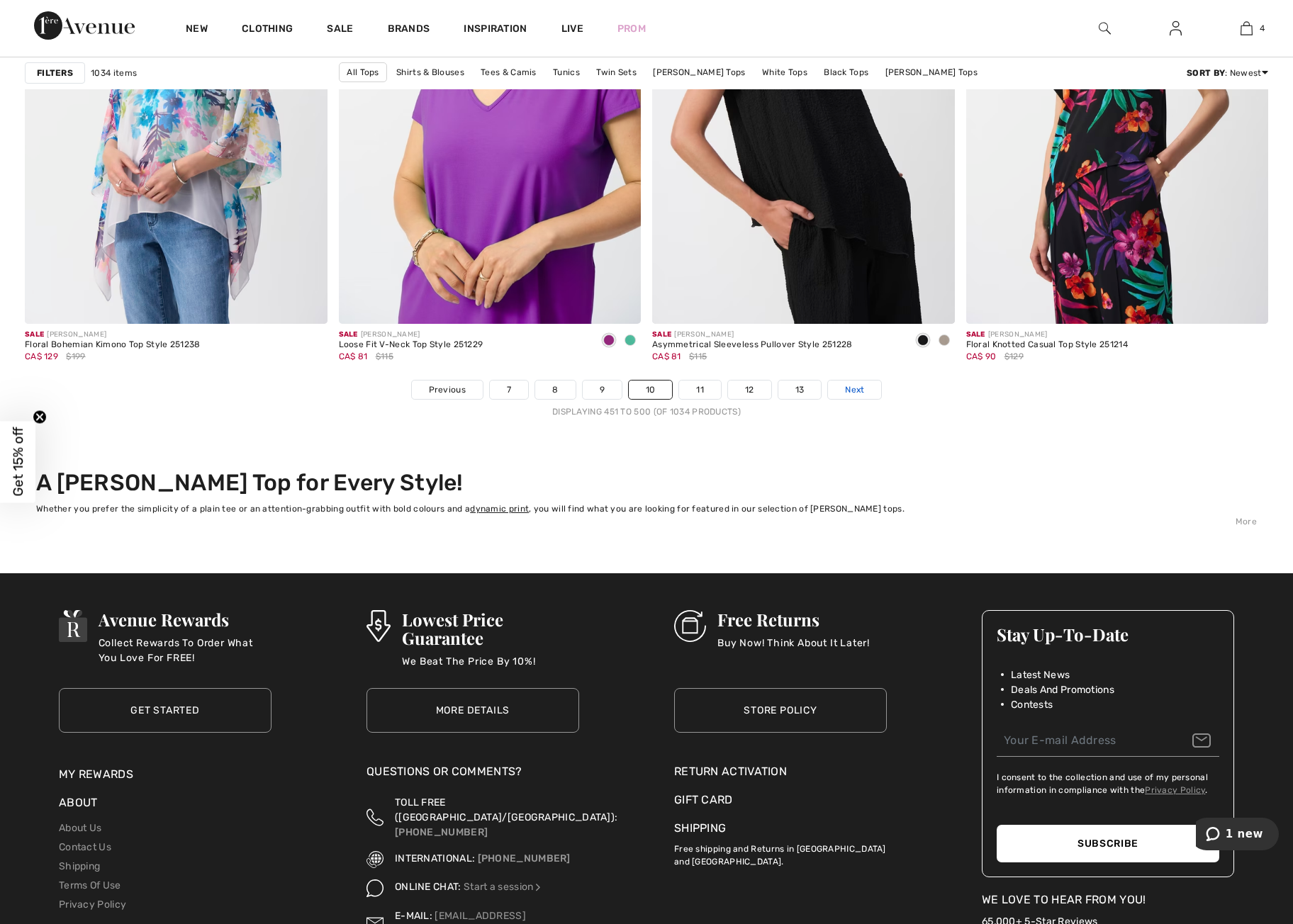
click at [850, 392] on span "Next" at bounding box center [855, 390] width 19 height 12
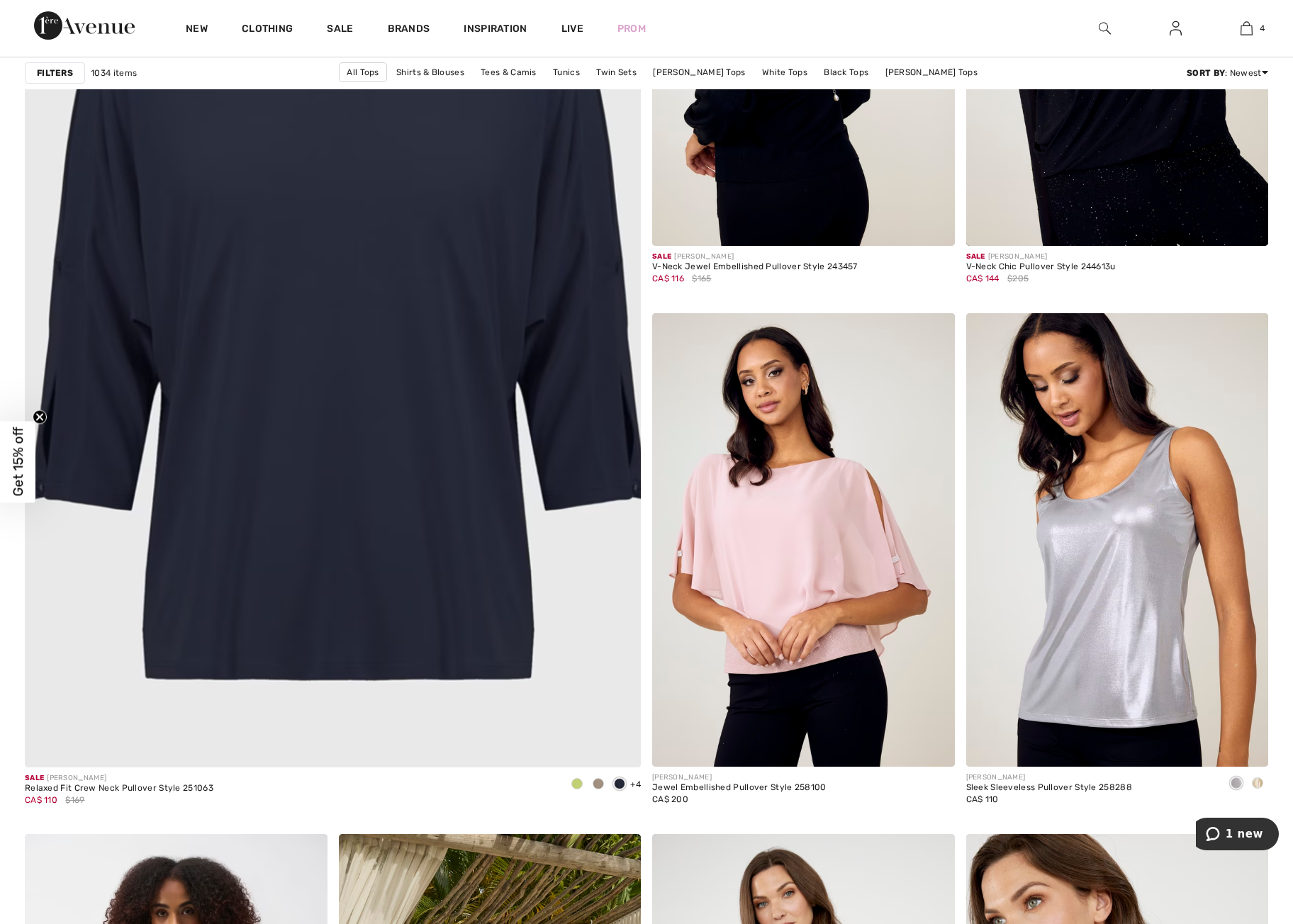
scroll to position [4503, 0]
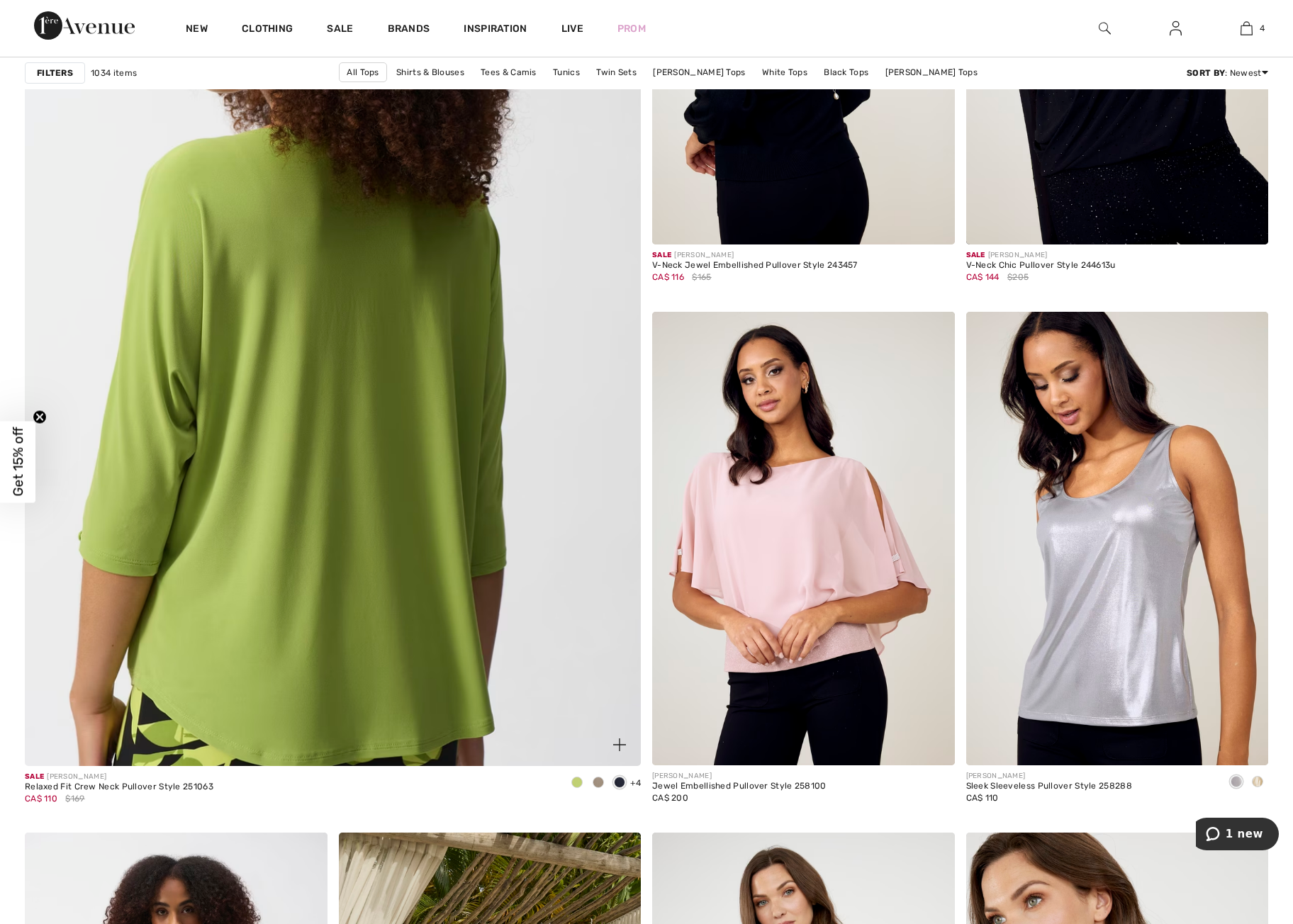
click at [335, 490] on img at bounding box center [333, 345] width 739 height 1109
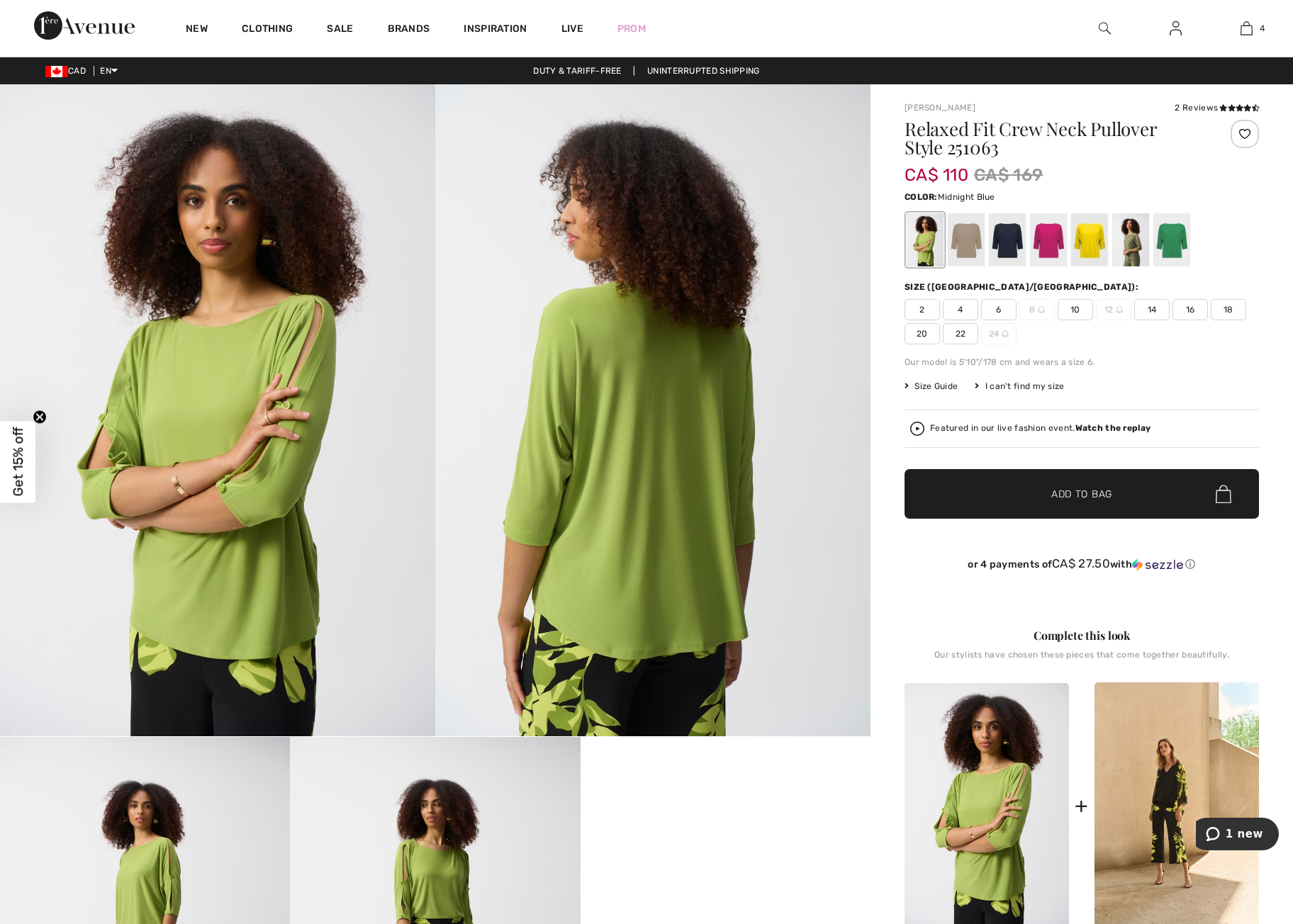
click at [1014, 242] on div at bounding box center [1007, 240] width 37 height 53
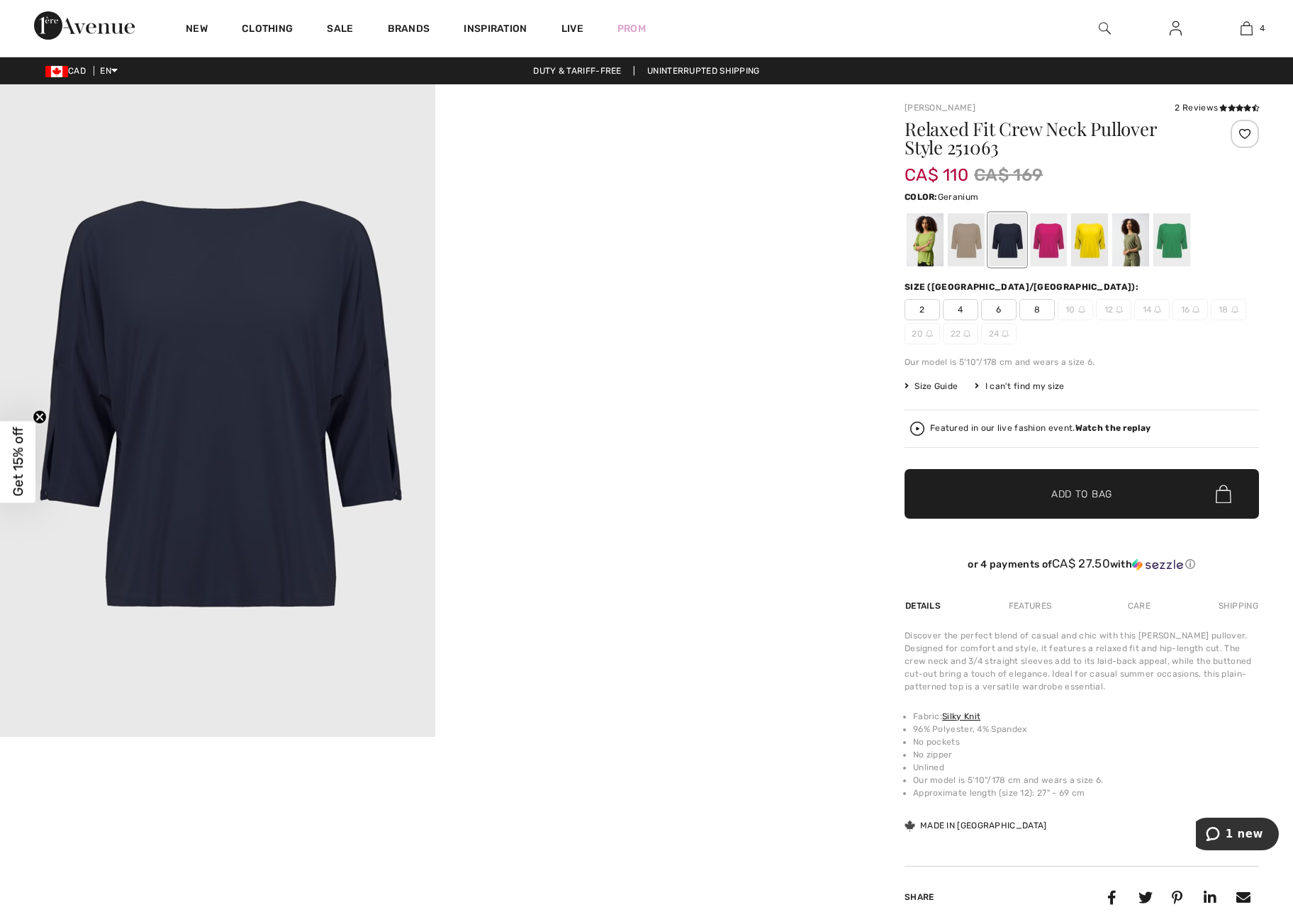
click at [1057, 246] on div at bounding box center [1048, 240] width 37 height 53
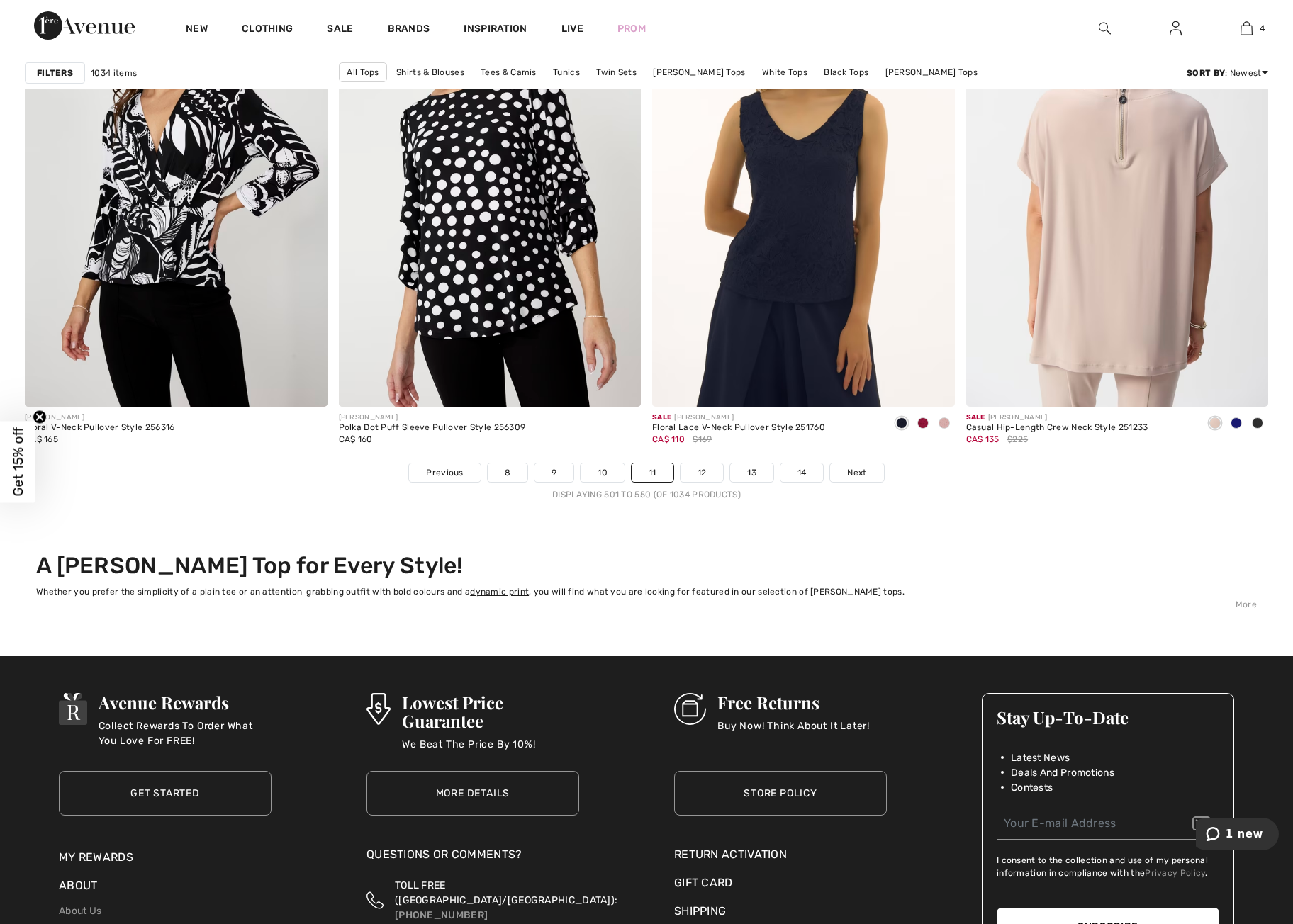
scroll to position [7664, 0]
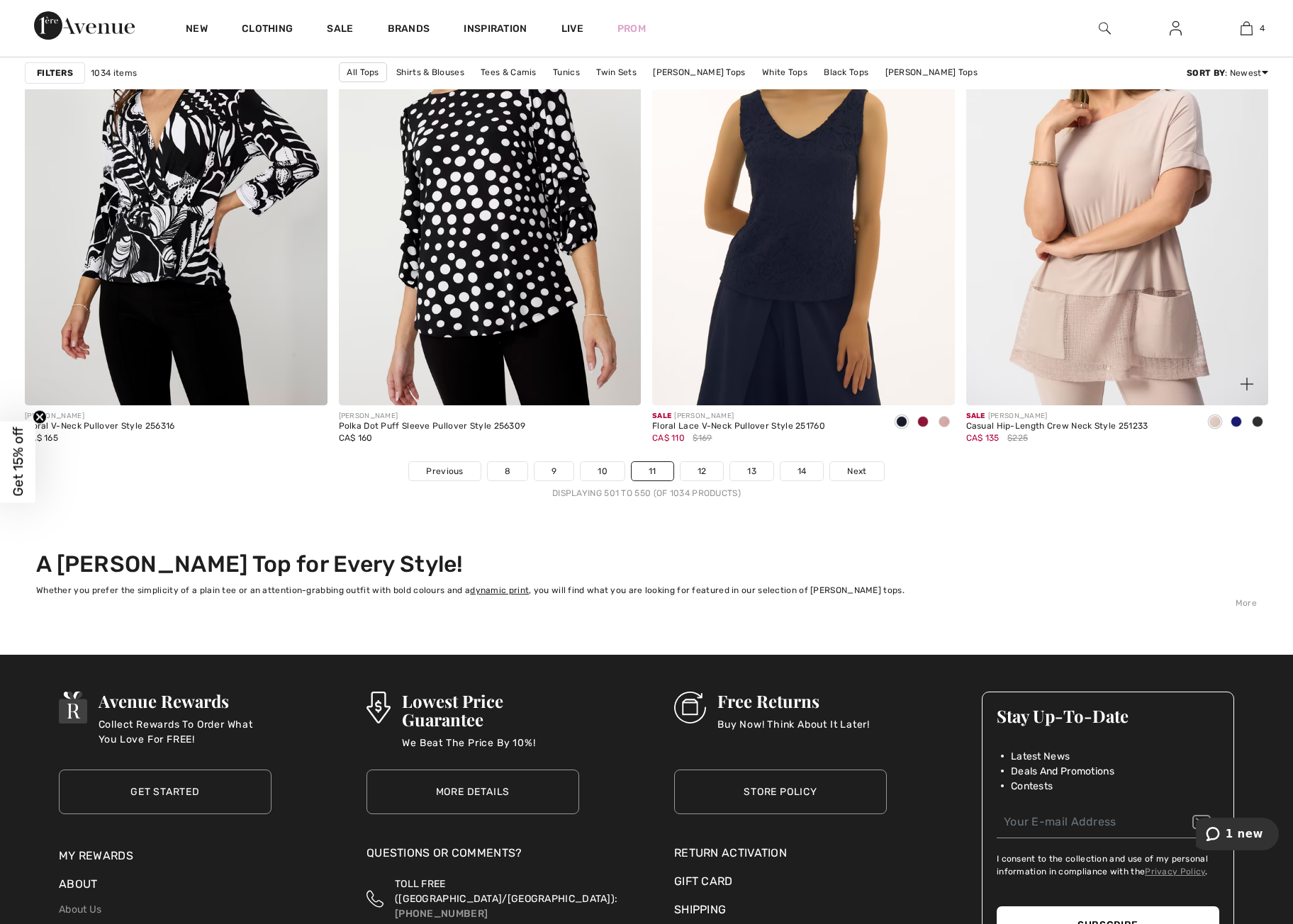
click at [1235, 421] on span at bounding box center [1237, 422] width 11 height 11
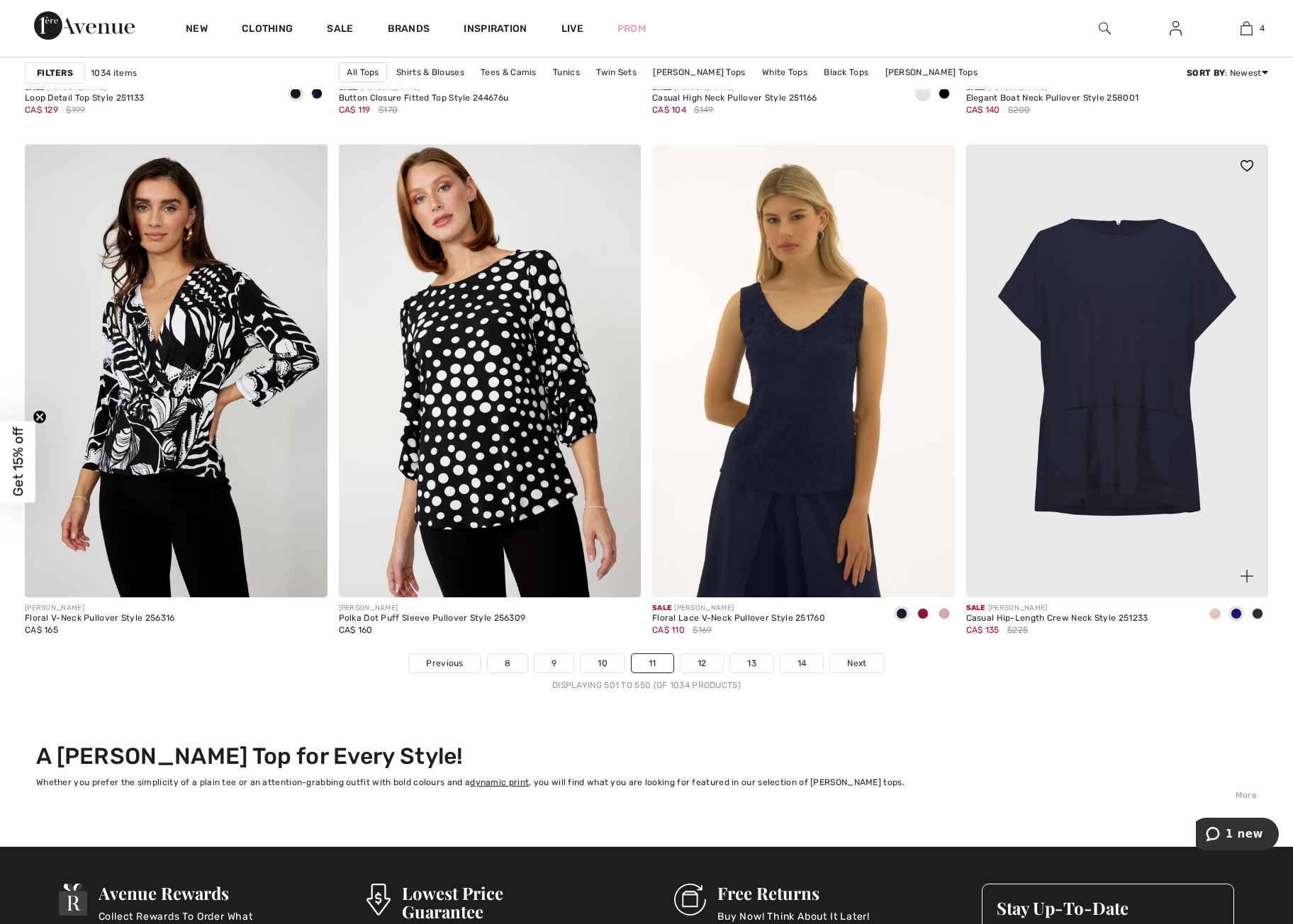
scroll to position [7469, 0]
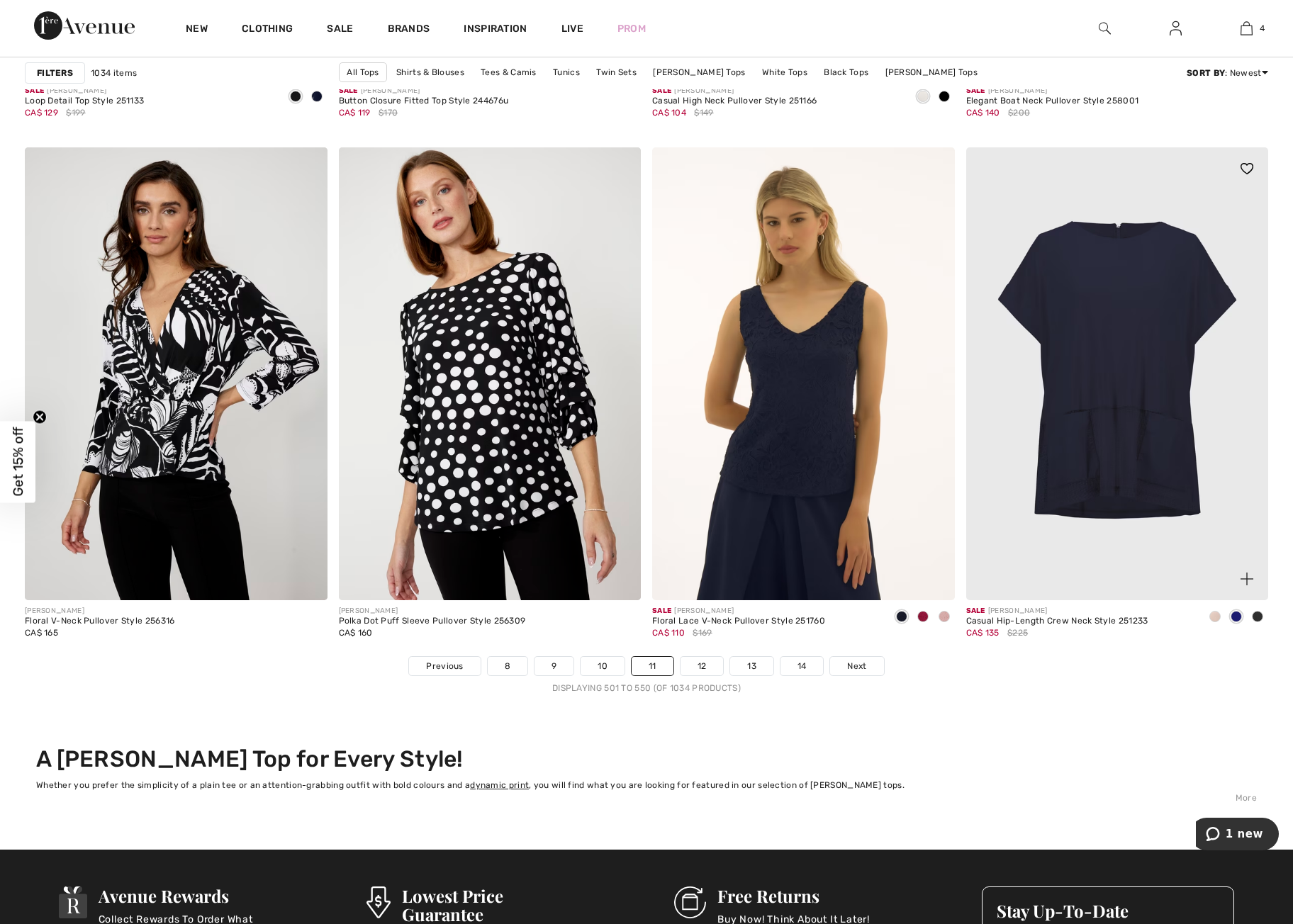
click at [1161, 345] on img at bounding box center [1118, 374] width 303 height 453
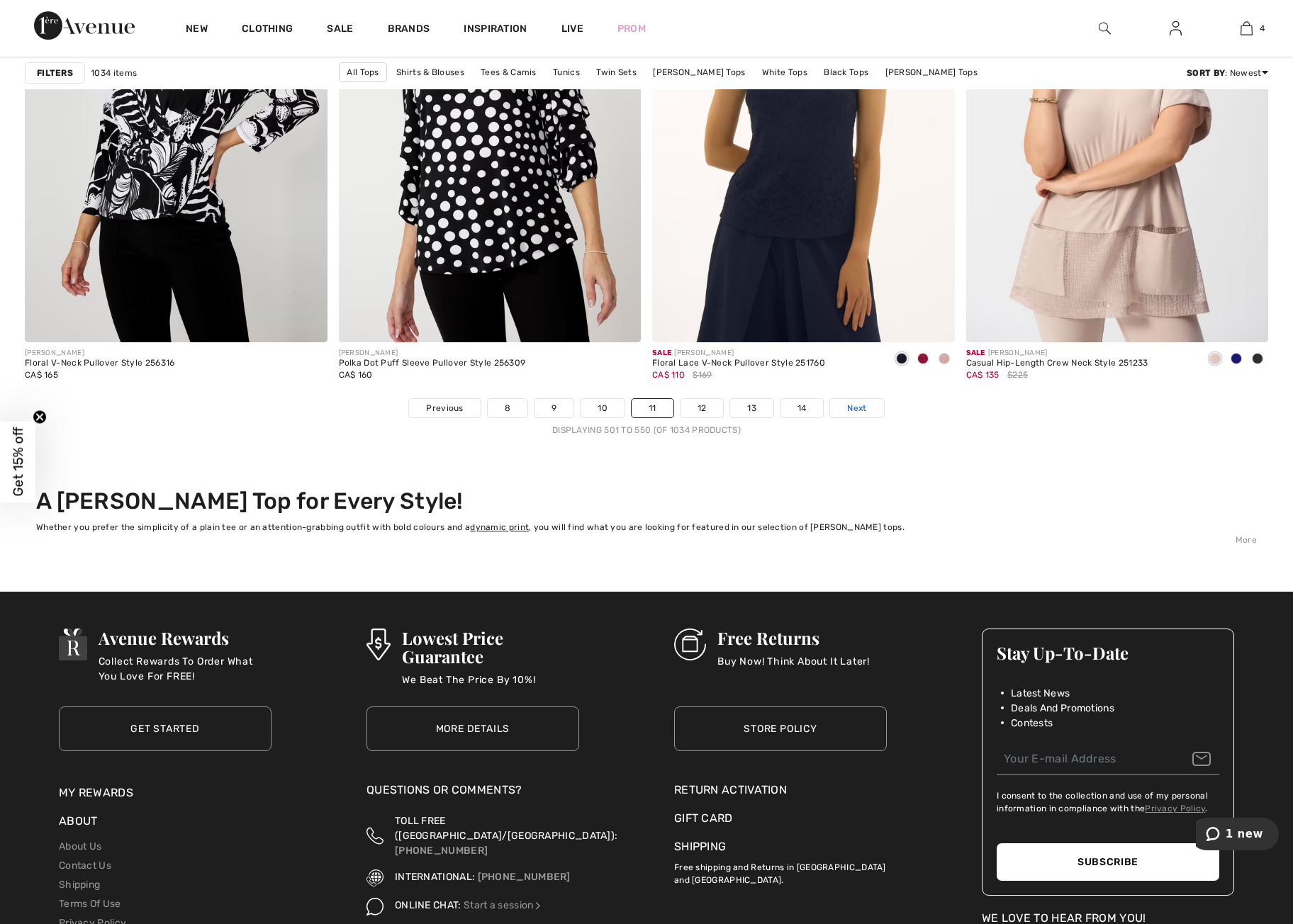
scroll to position [7731, 0]
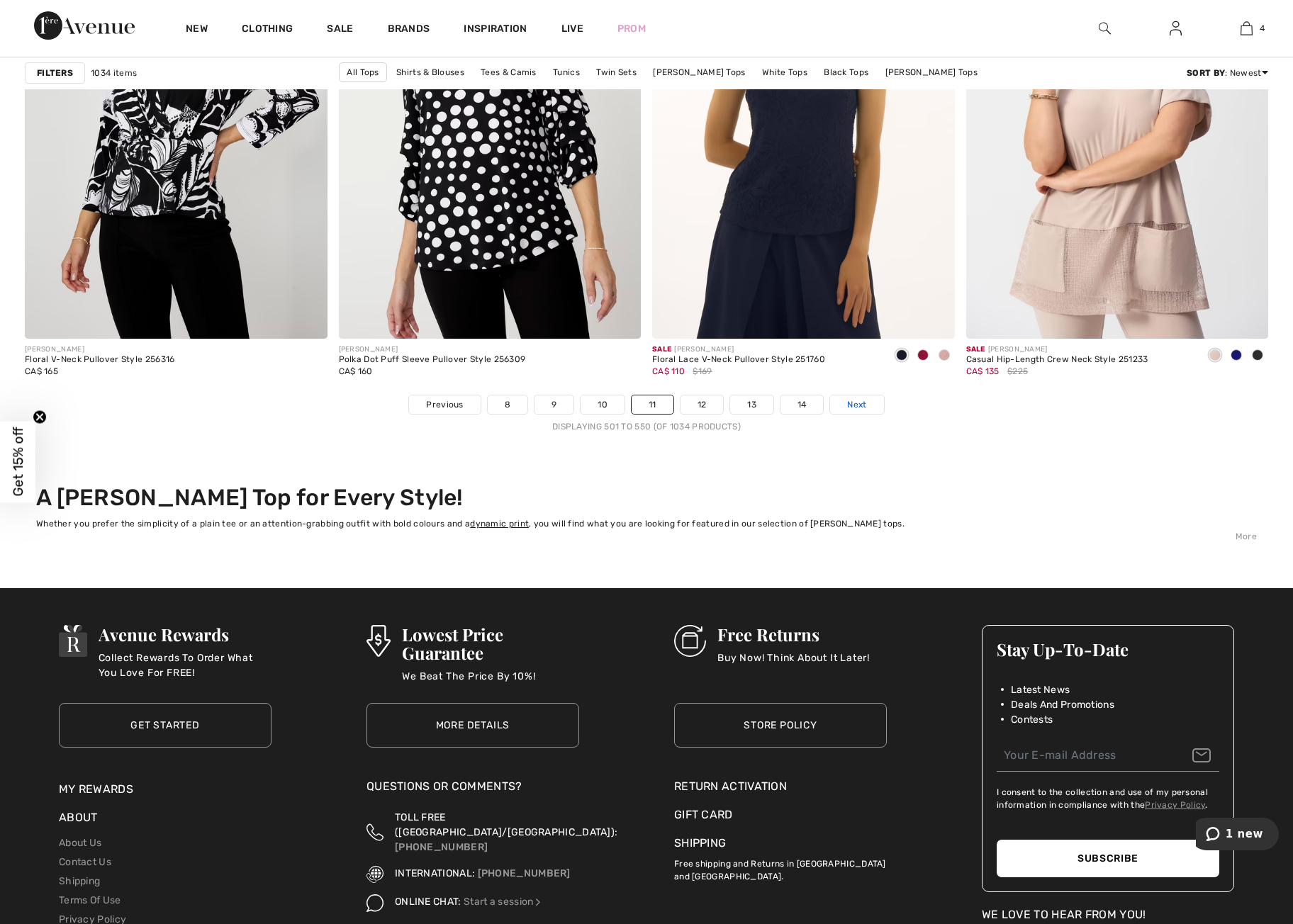
click at [852, 407] on span "Next" at bounding box center [857, 404] width 19 height 12
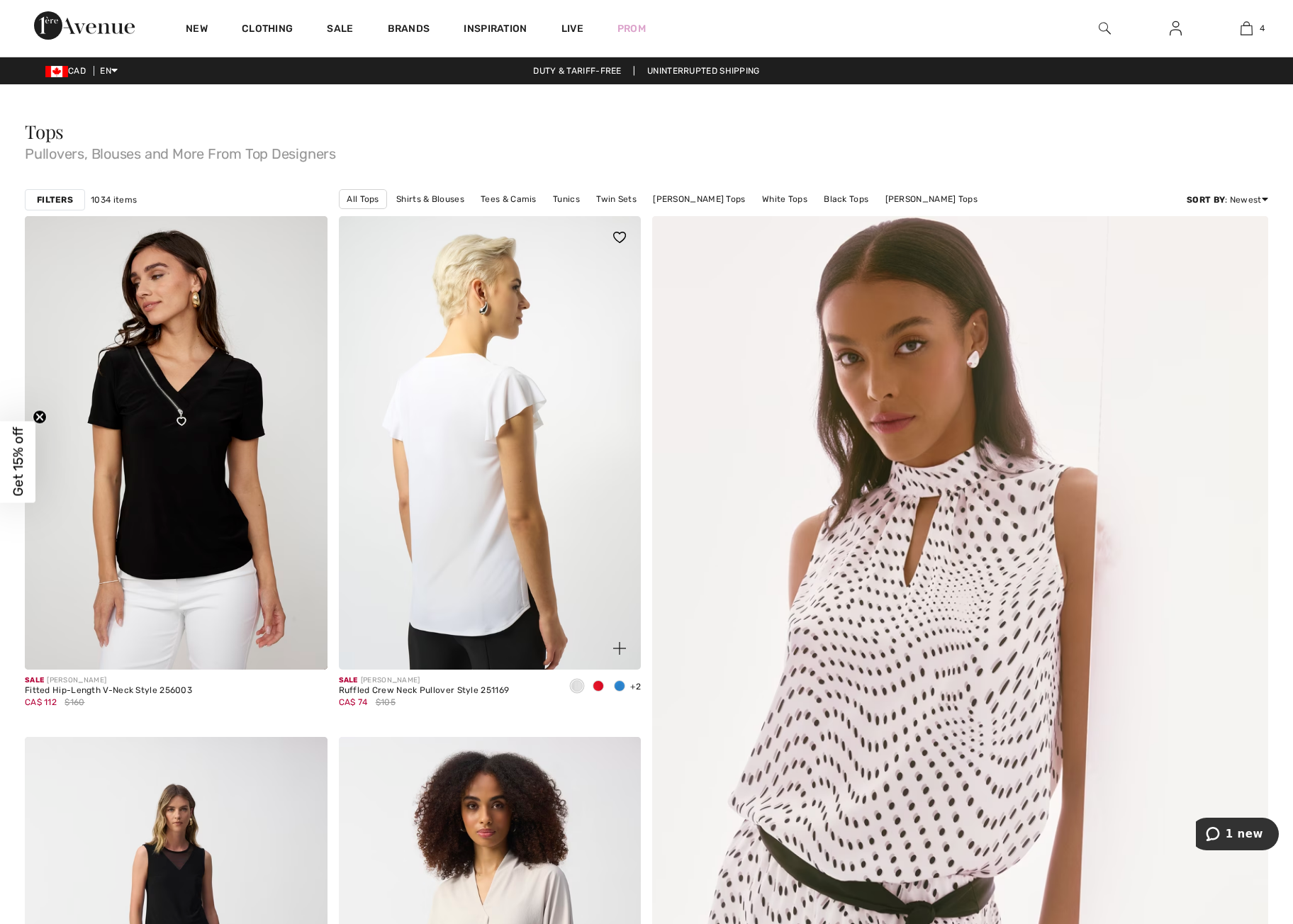
click at [481, 472] on img at bounding box center [491, 443] width 303 height 453
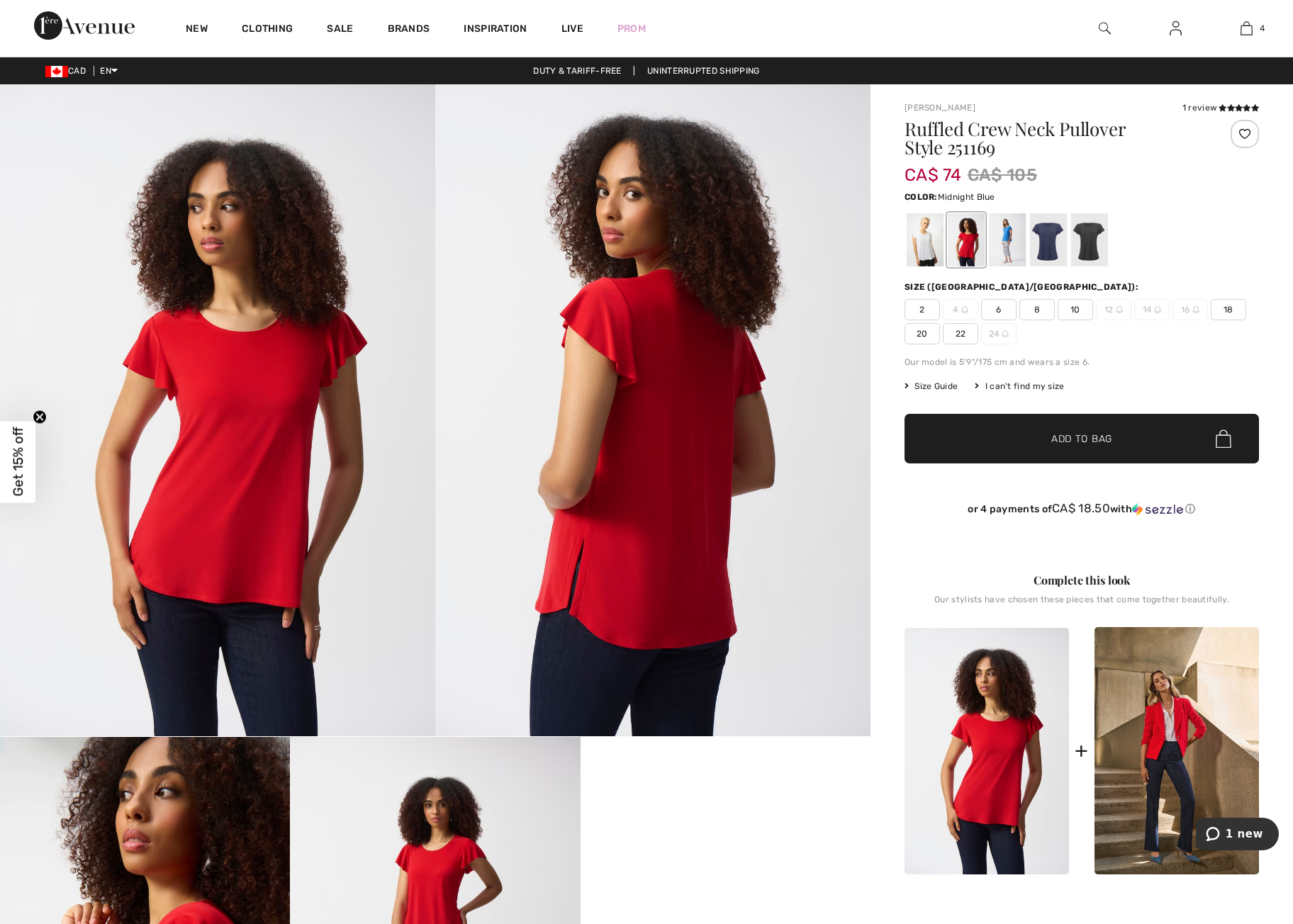
click at [1050, 246] on div at bounding box center [1048, 240] width 37 height 53
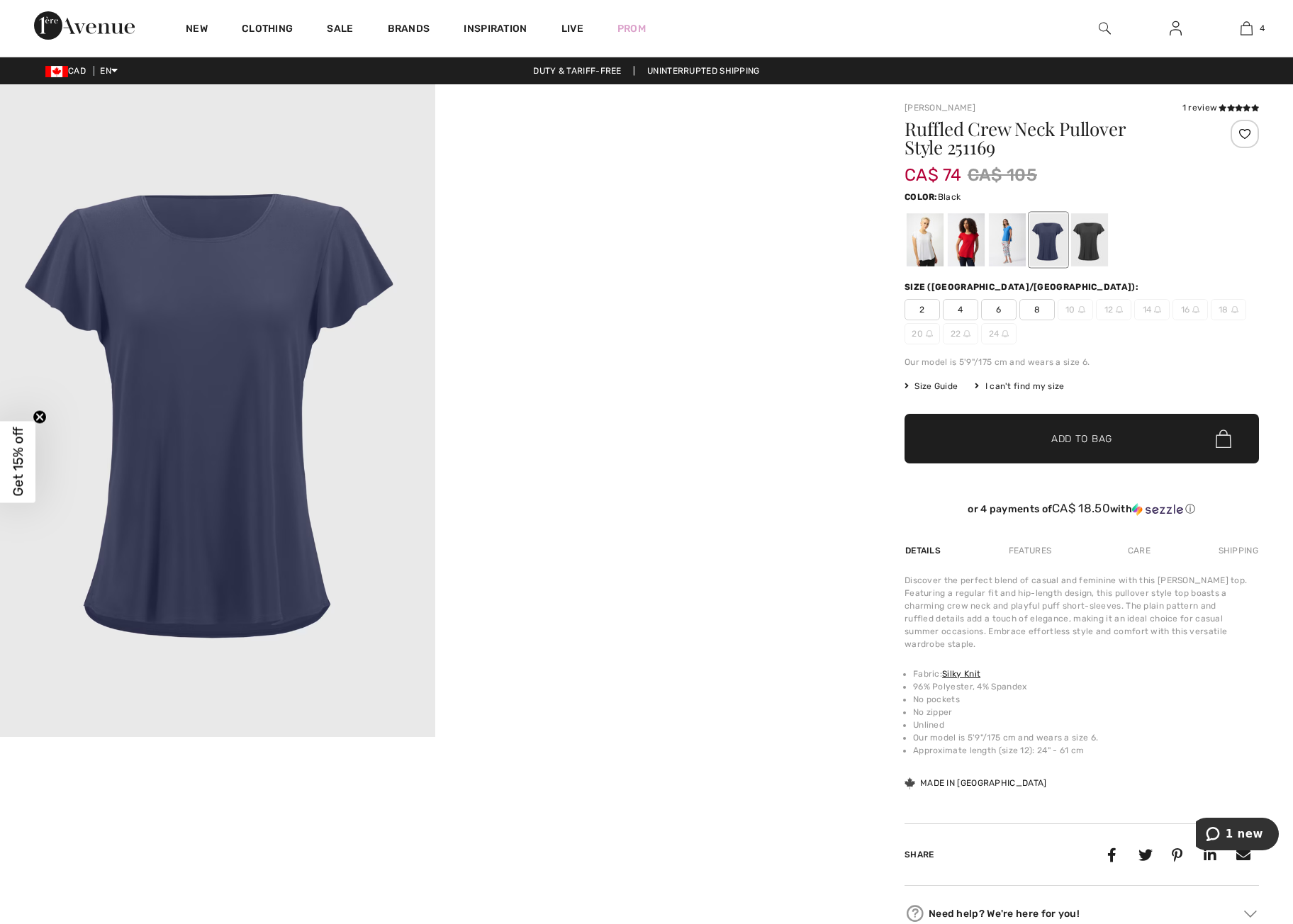
click at [1080, 243] on div at bounding box center [1090, 240] width 37 height 53
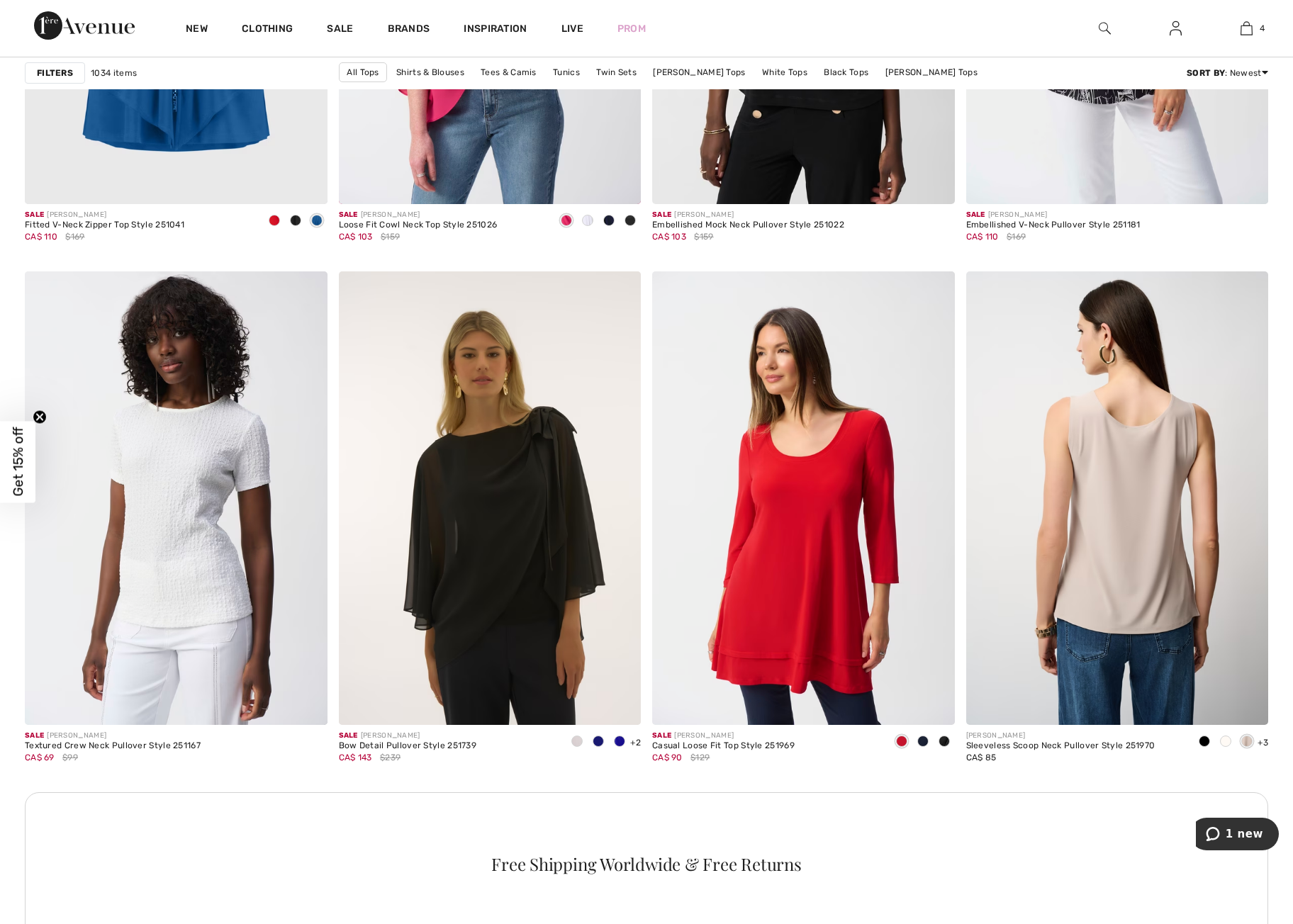
scroll to position [1511, 0]
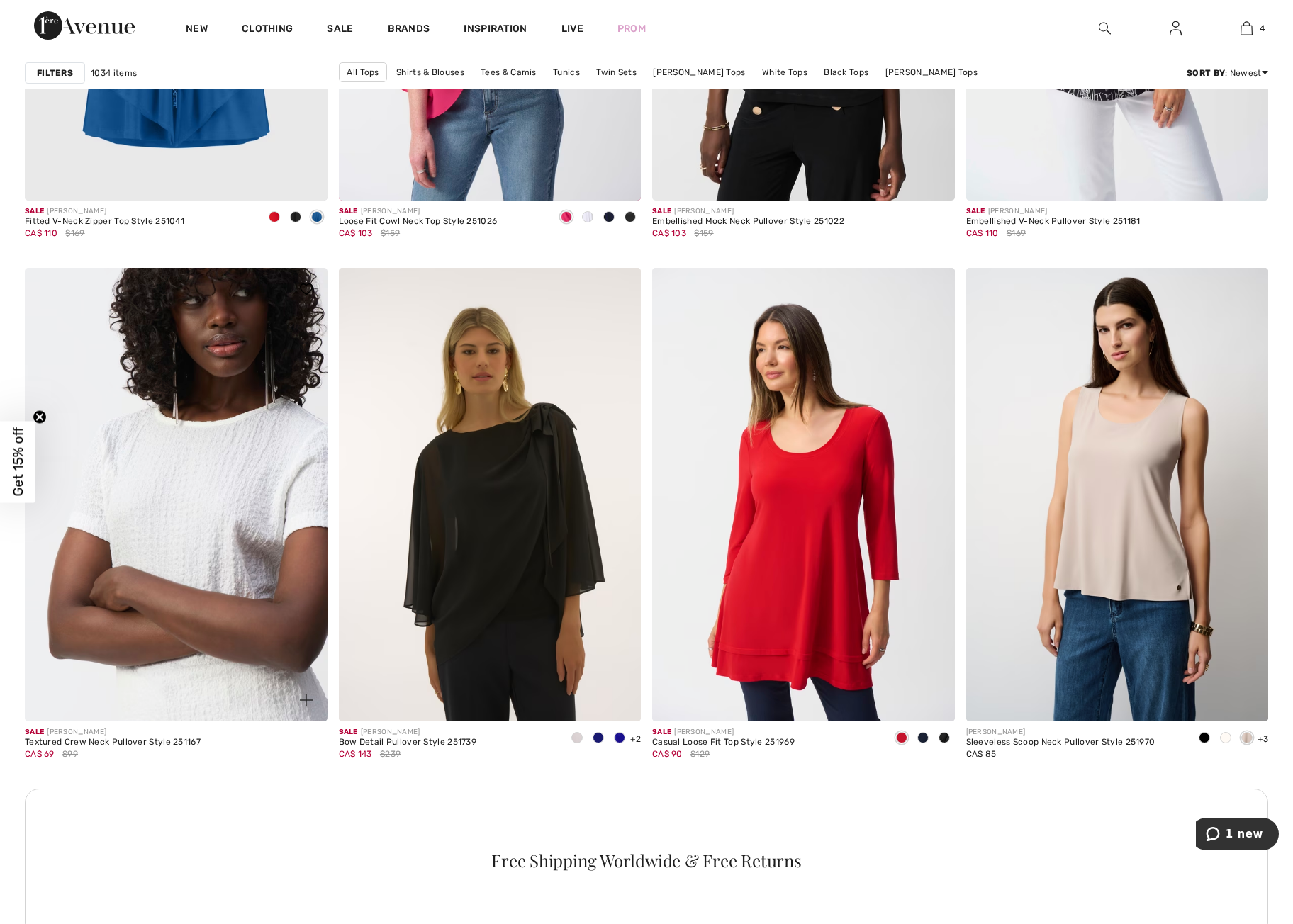
click at [201, 551] on img at bounding box center [176, 494] width 303 height 453
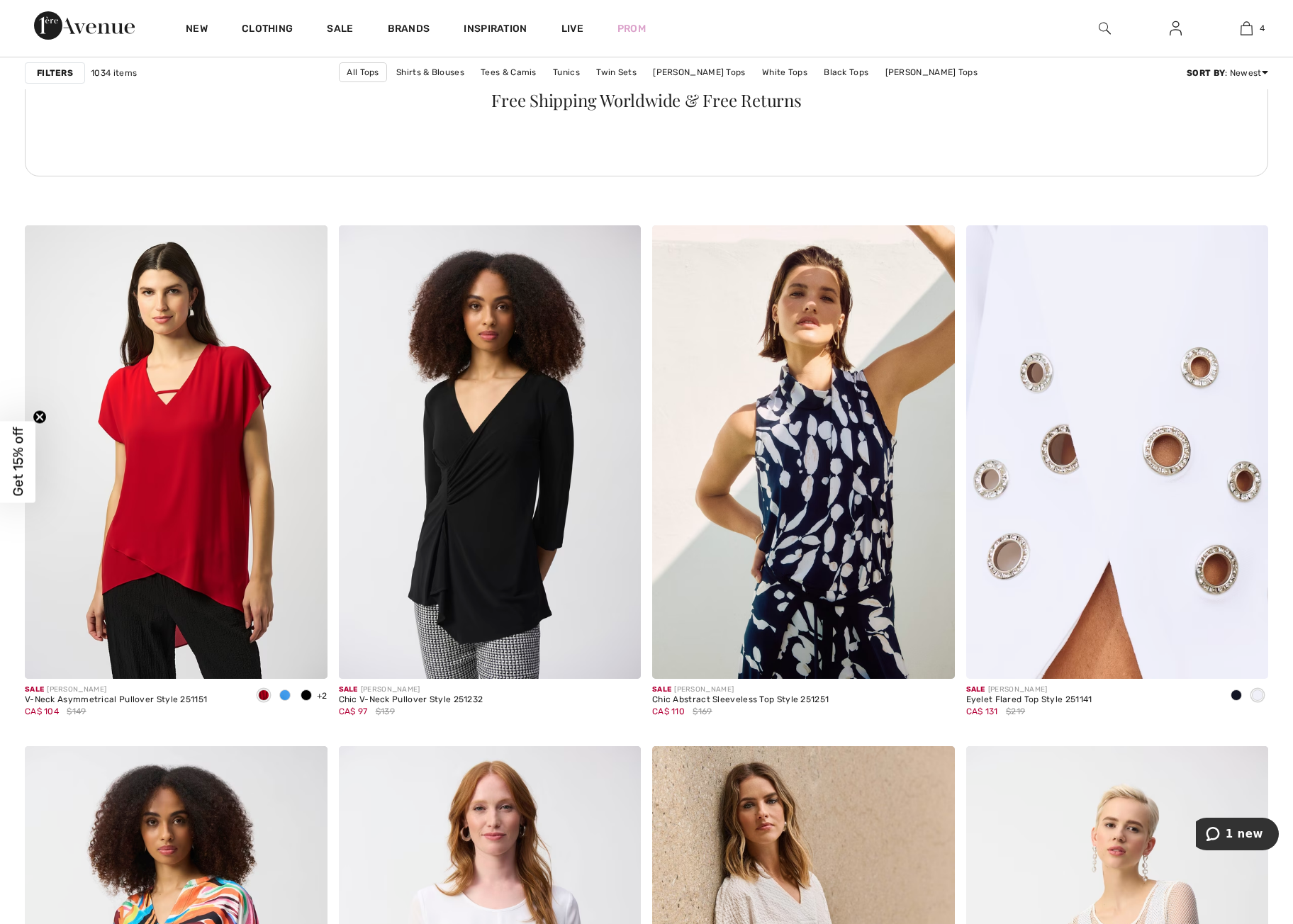
scroll to position [2287, 0]
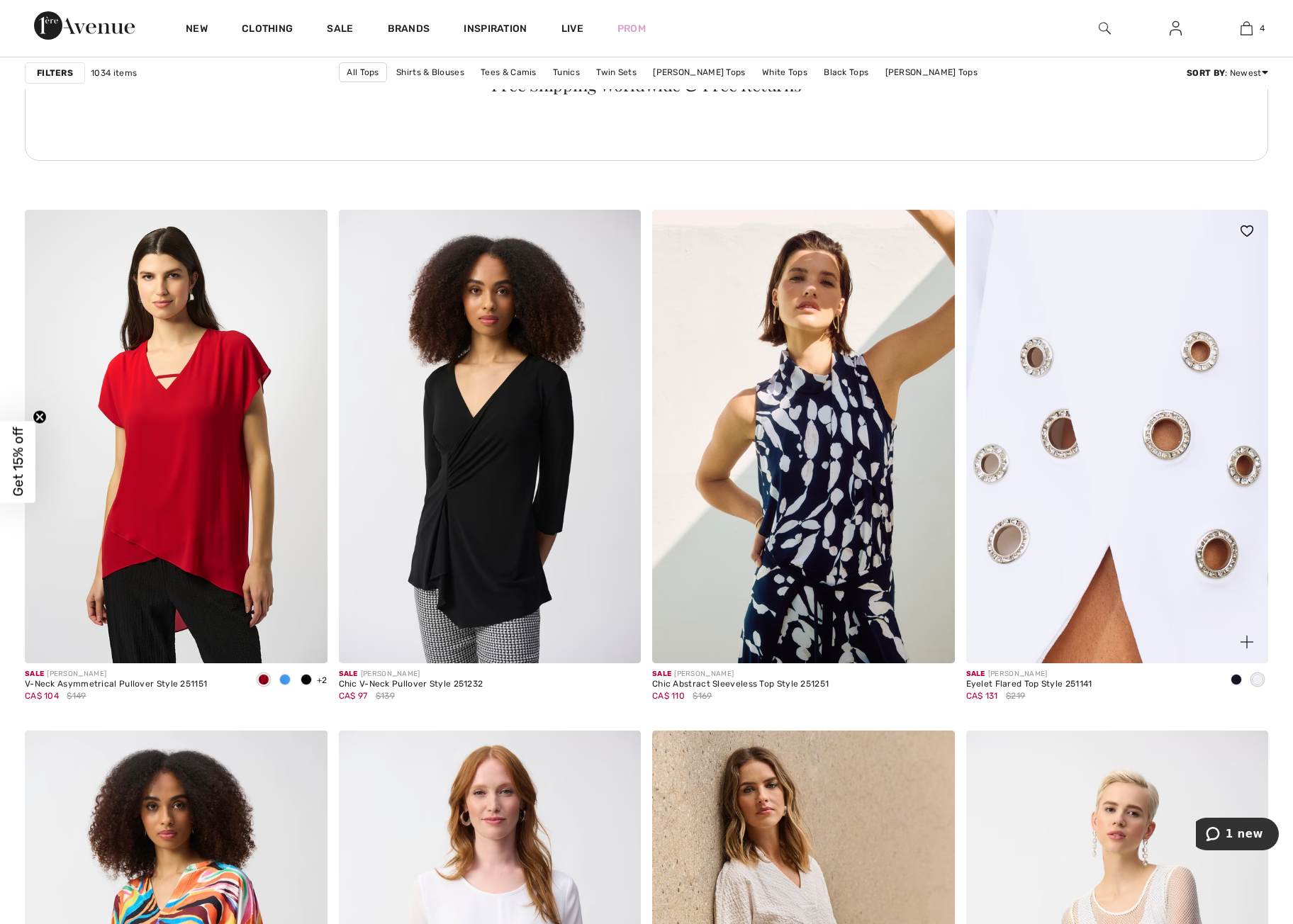
click at [1087, 508] on img at bounding box center [1118, 436] width 303 height 453
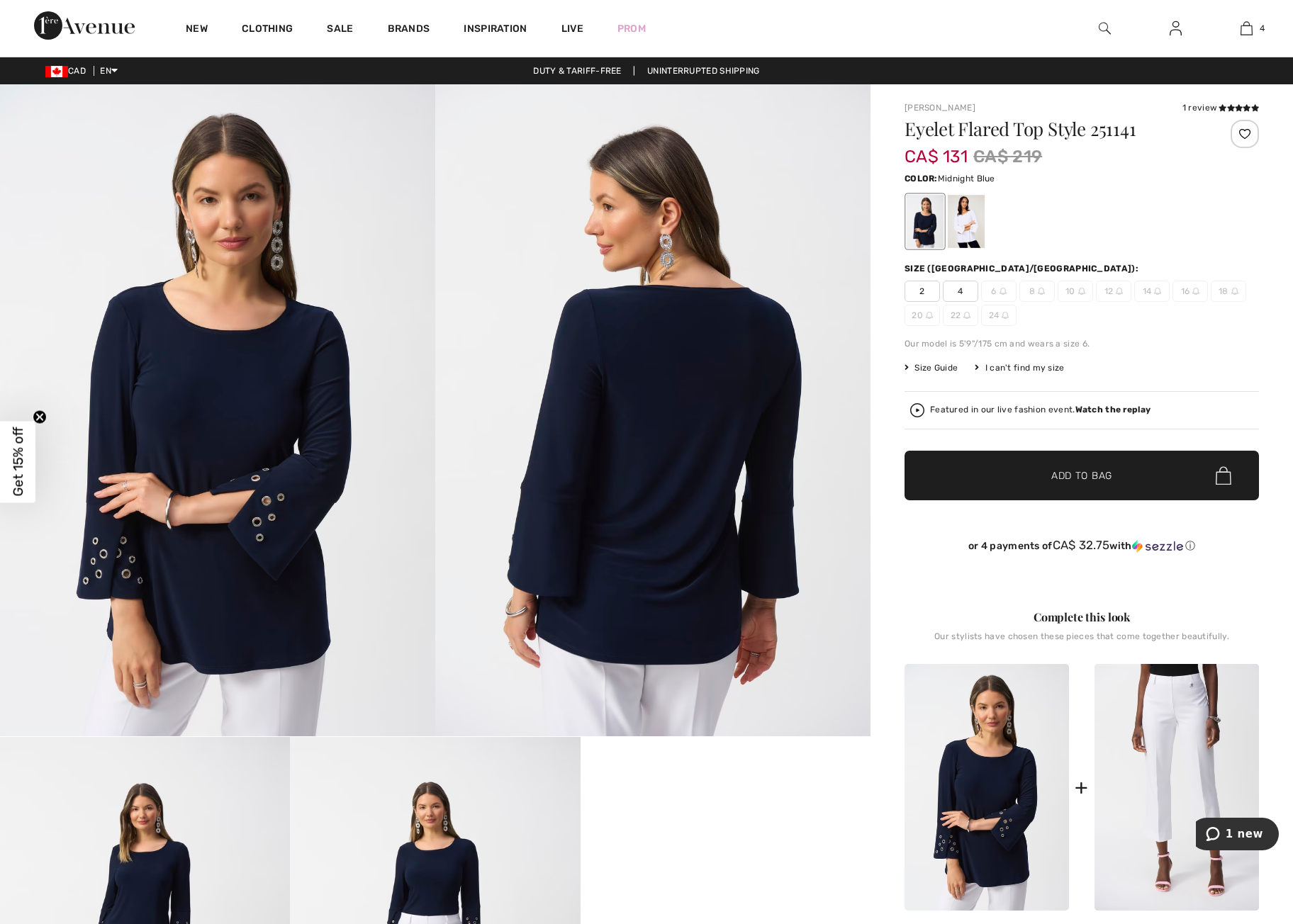
click at [921, 229] on div at bounding box center [925, 222] width 37 height 53
click at [966, 226] on div at bounding box center [966, 222] width 37 height 53
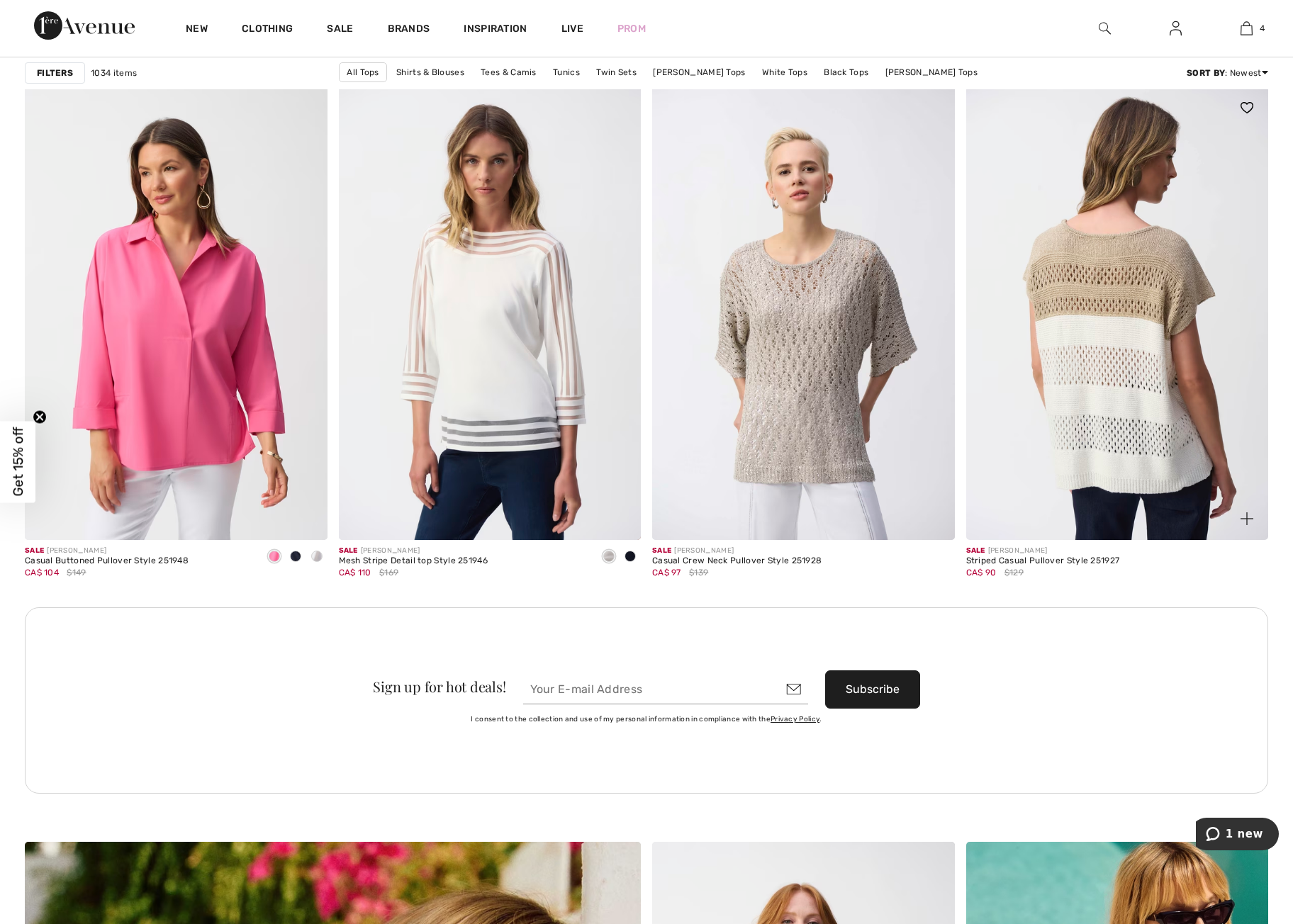
scroll to position [3454, 0]
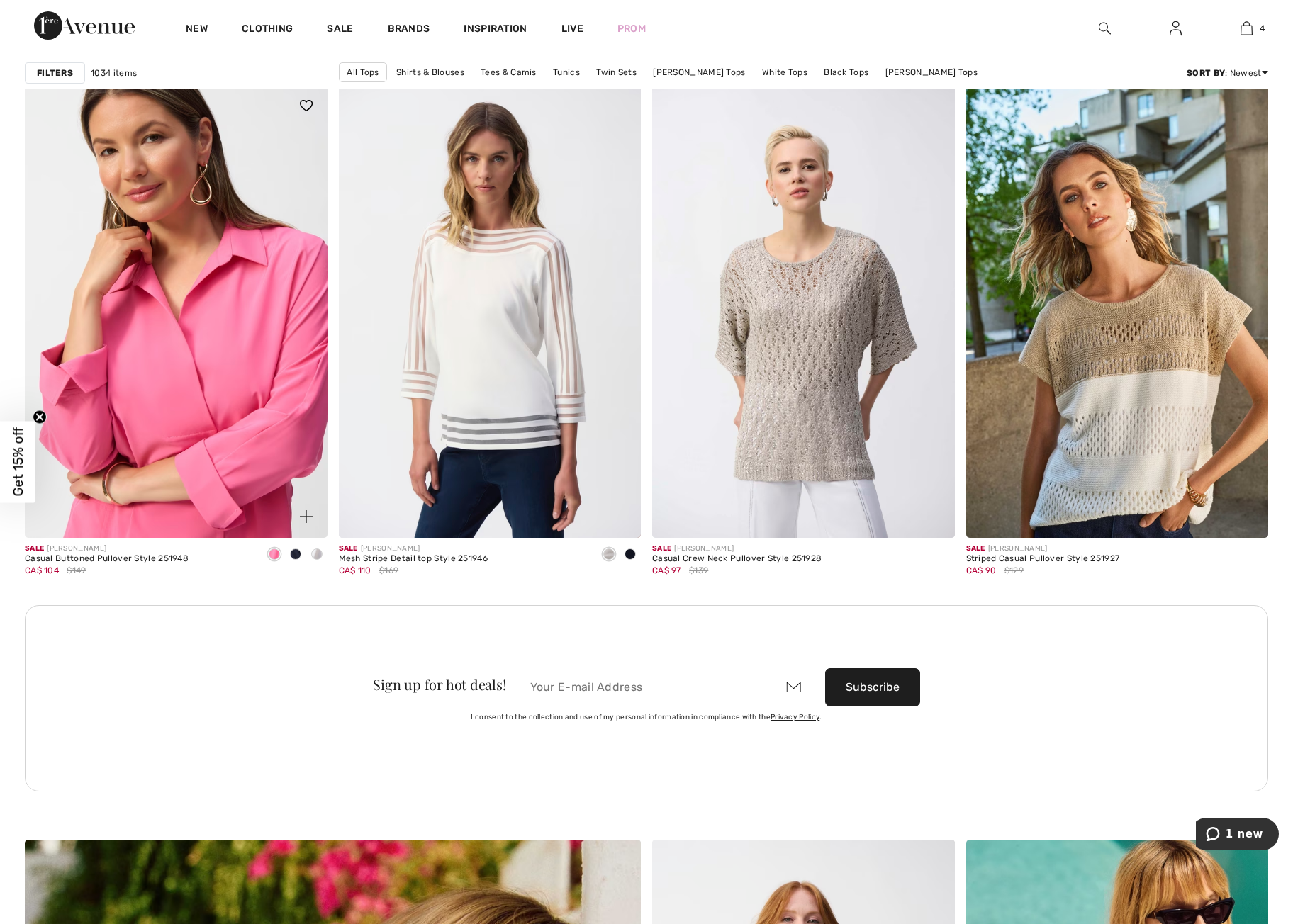
click at [197, 451] on img at bounding box center [176, 311] width 303 height 453
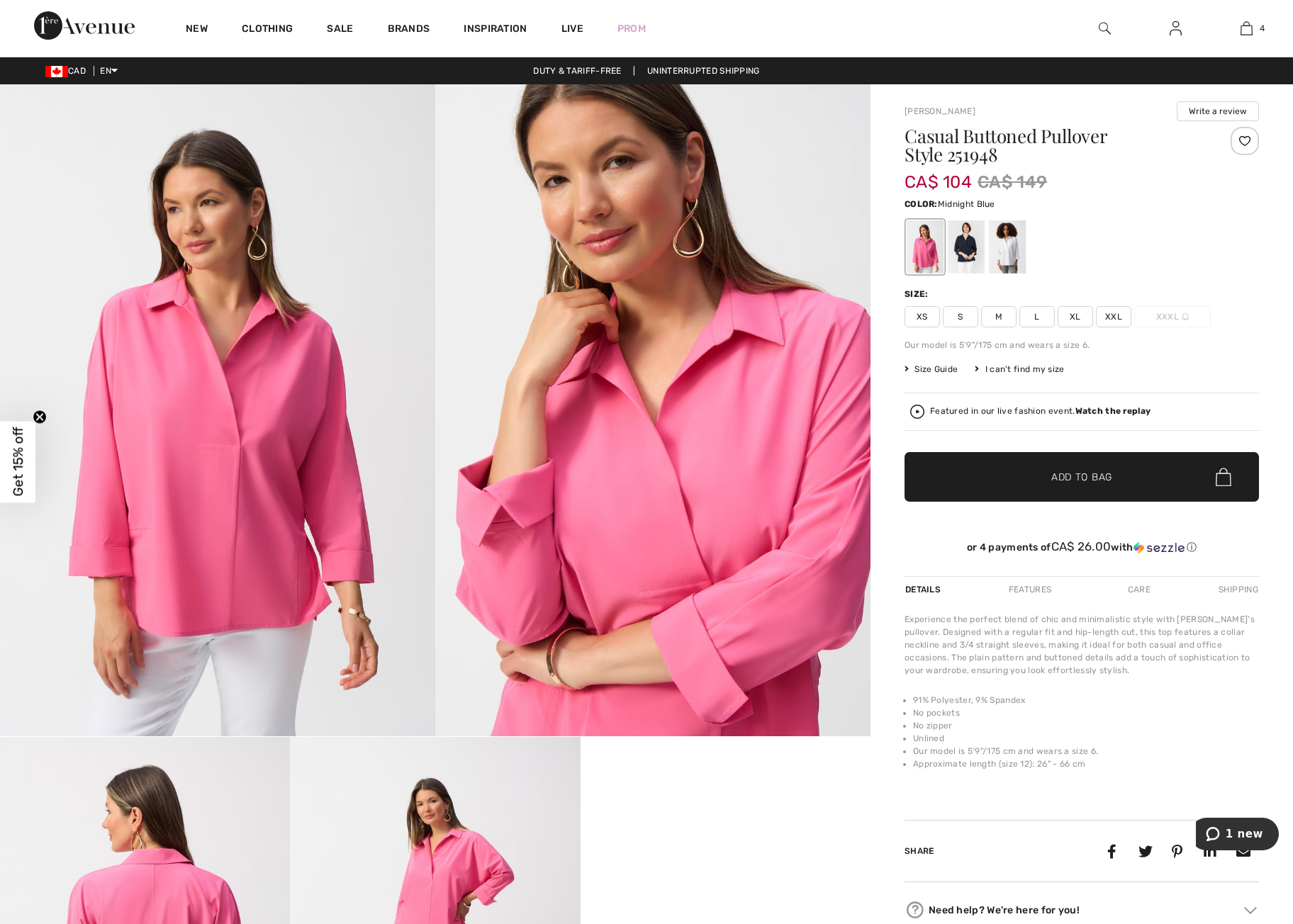
click at [961, 253] on div at bounding box center [966, 247] width 37 height 53
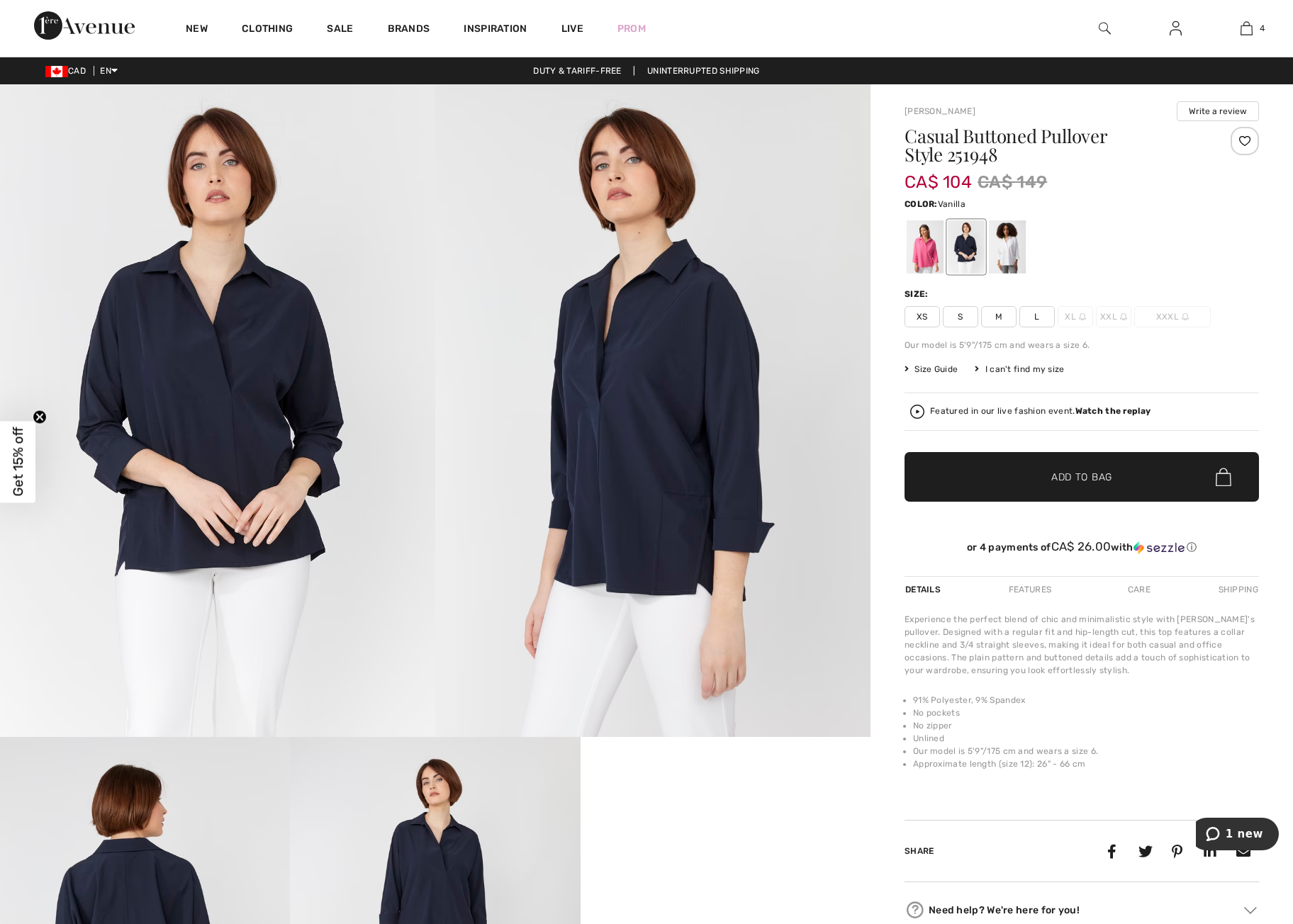
click at [1009, 247] on div at bounding box center [1007, 247] width 37 height 53
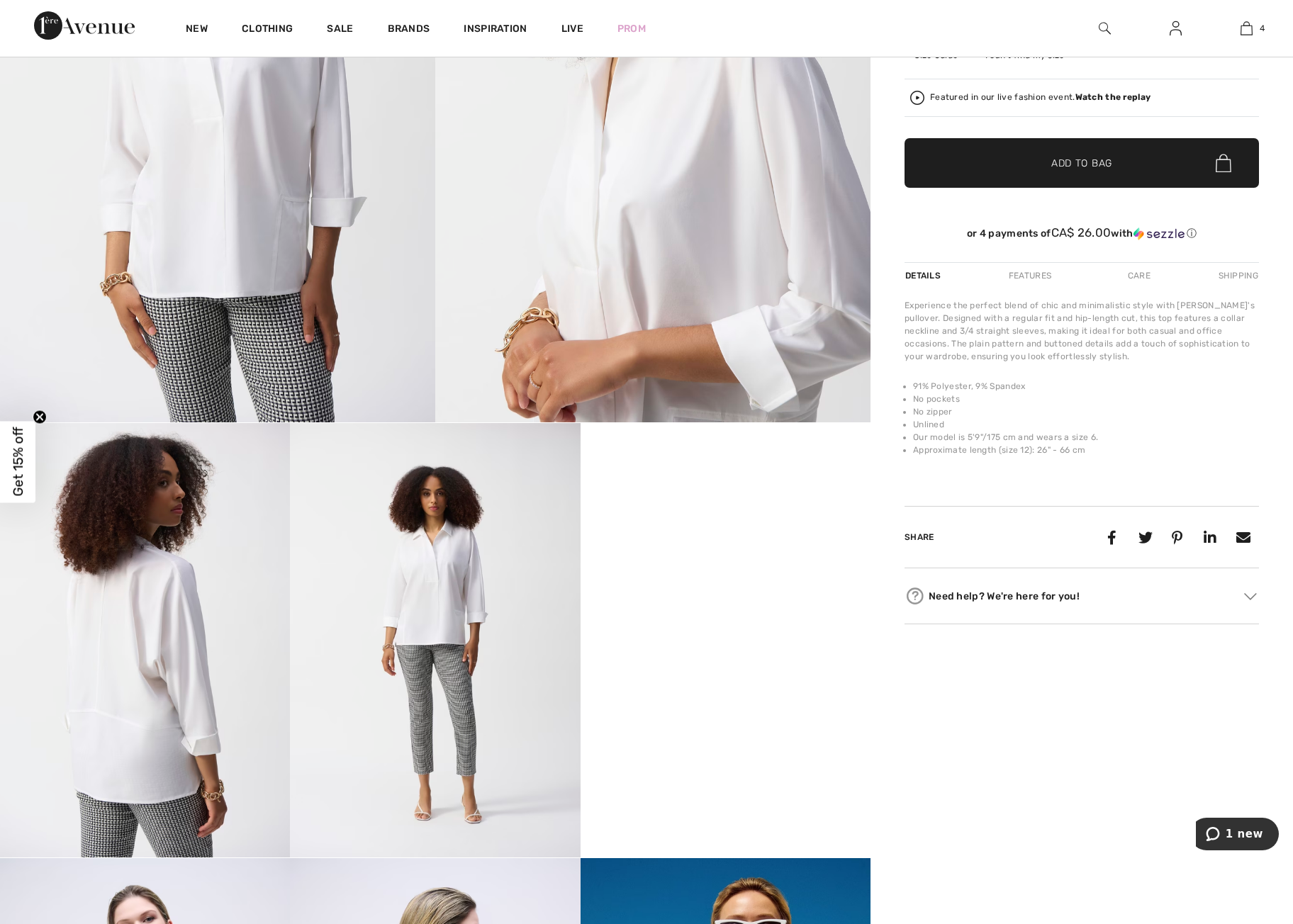
scroll to position [315, 0]
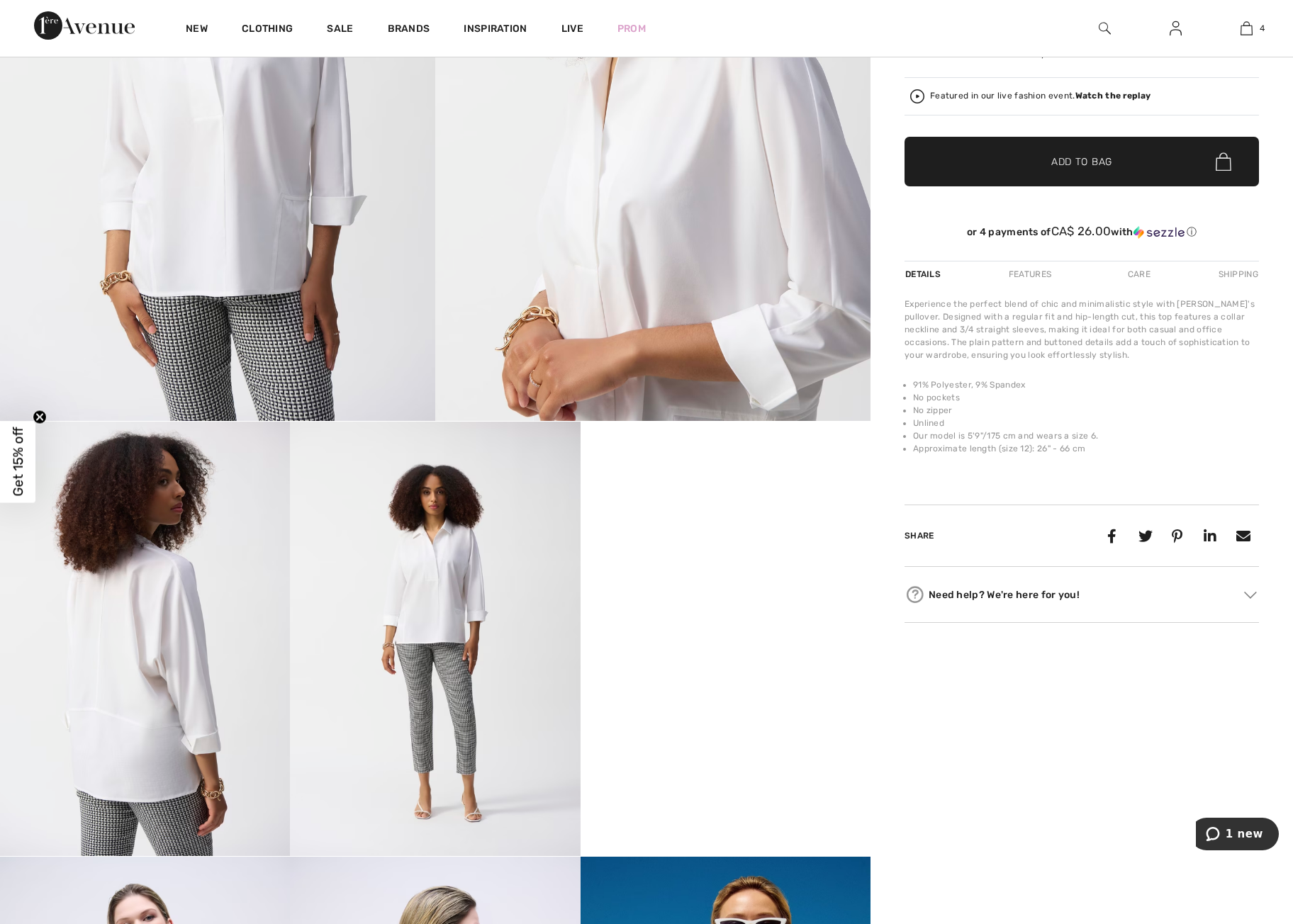
click at [280, 259] on img at bounding box center [217, 94] width 435 height 653
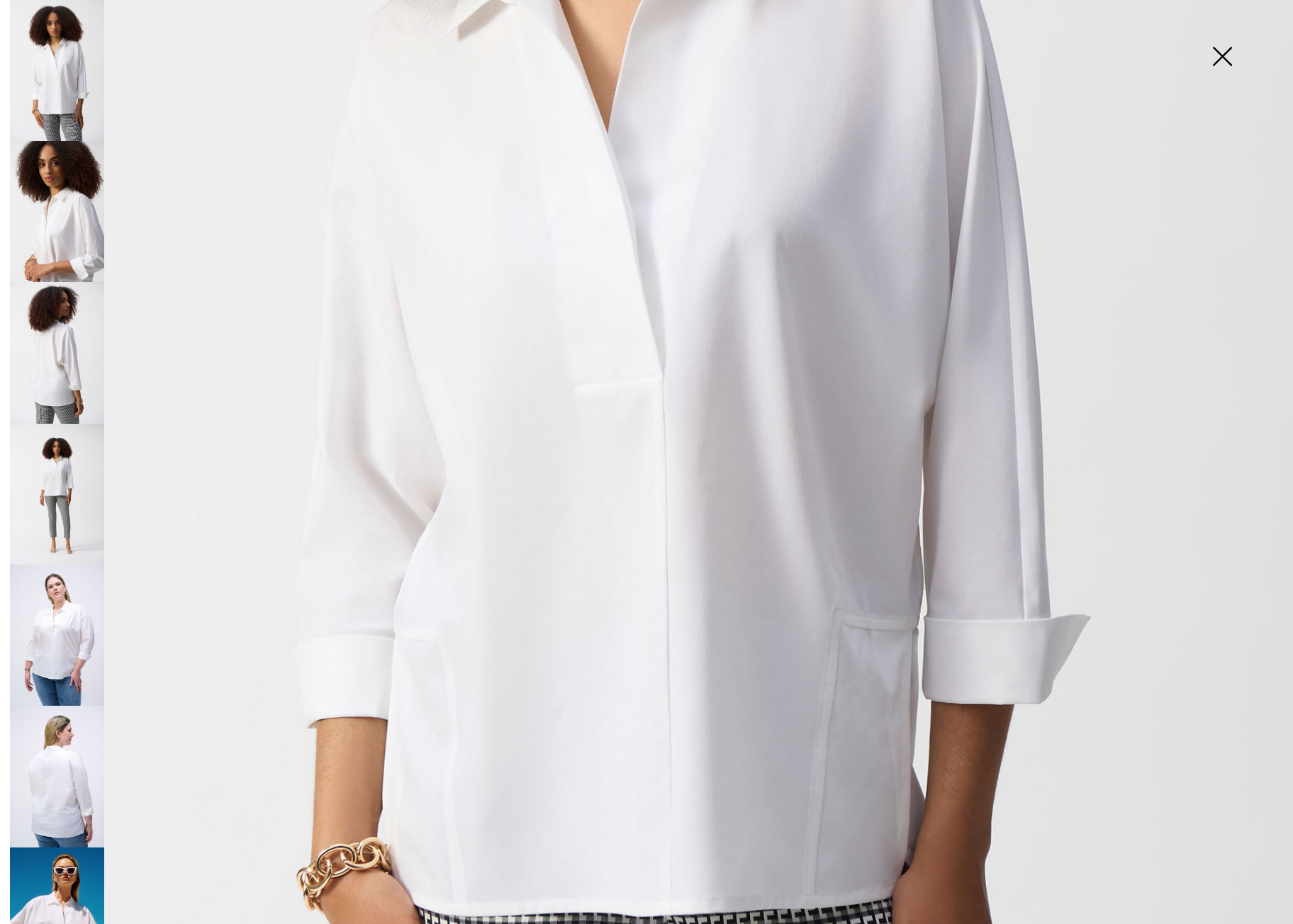
scroll to position [28, 0]
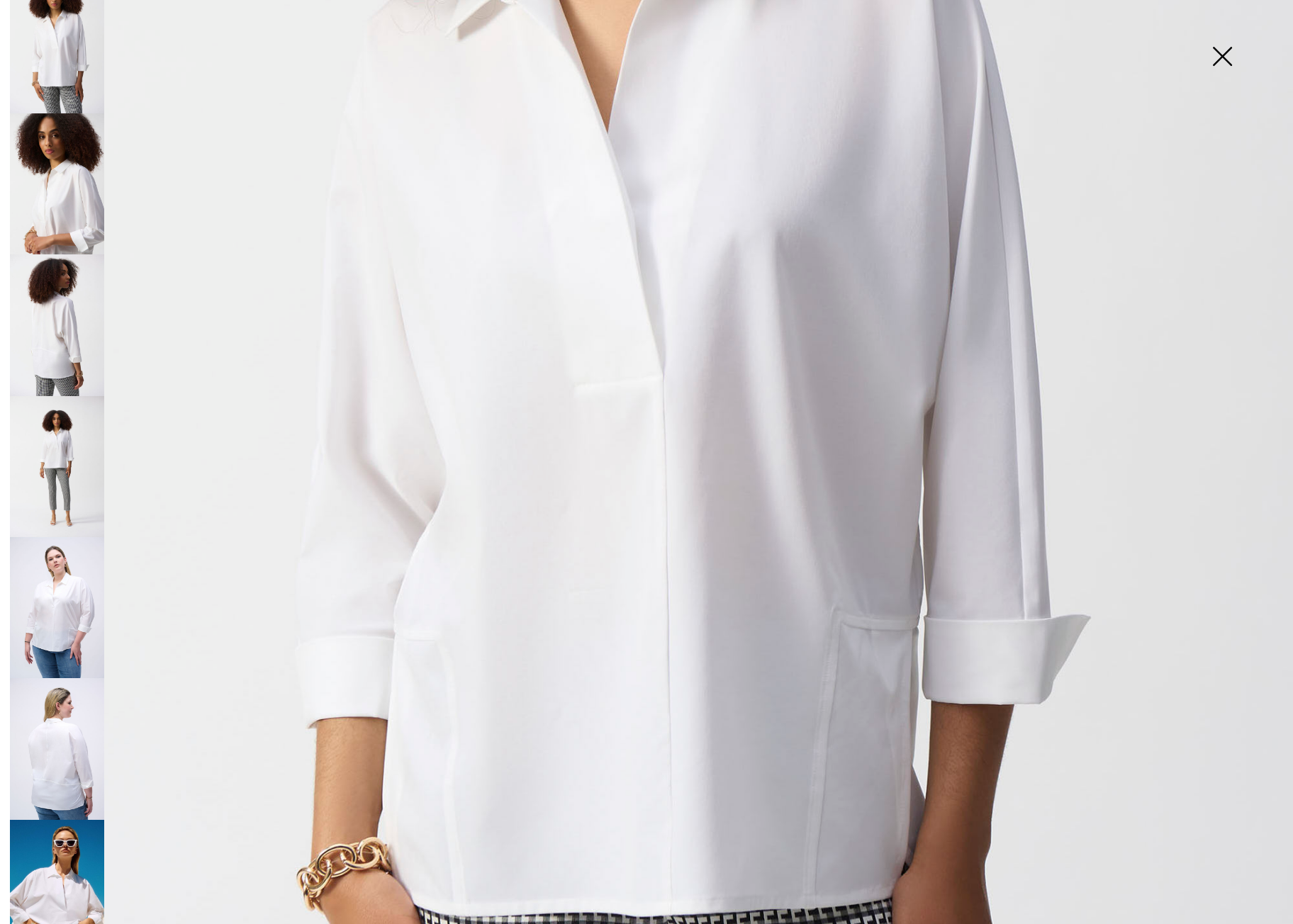
click at [68, 869] on img at bounding box center [56, 891] width 94 height 142
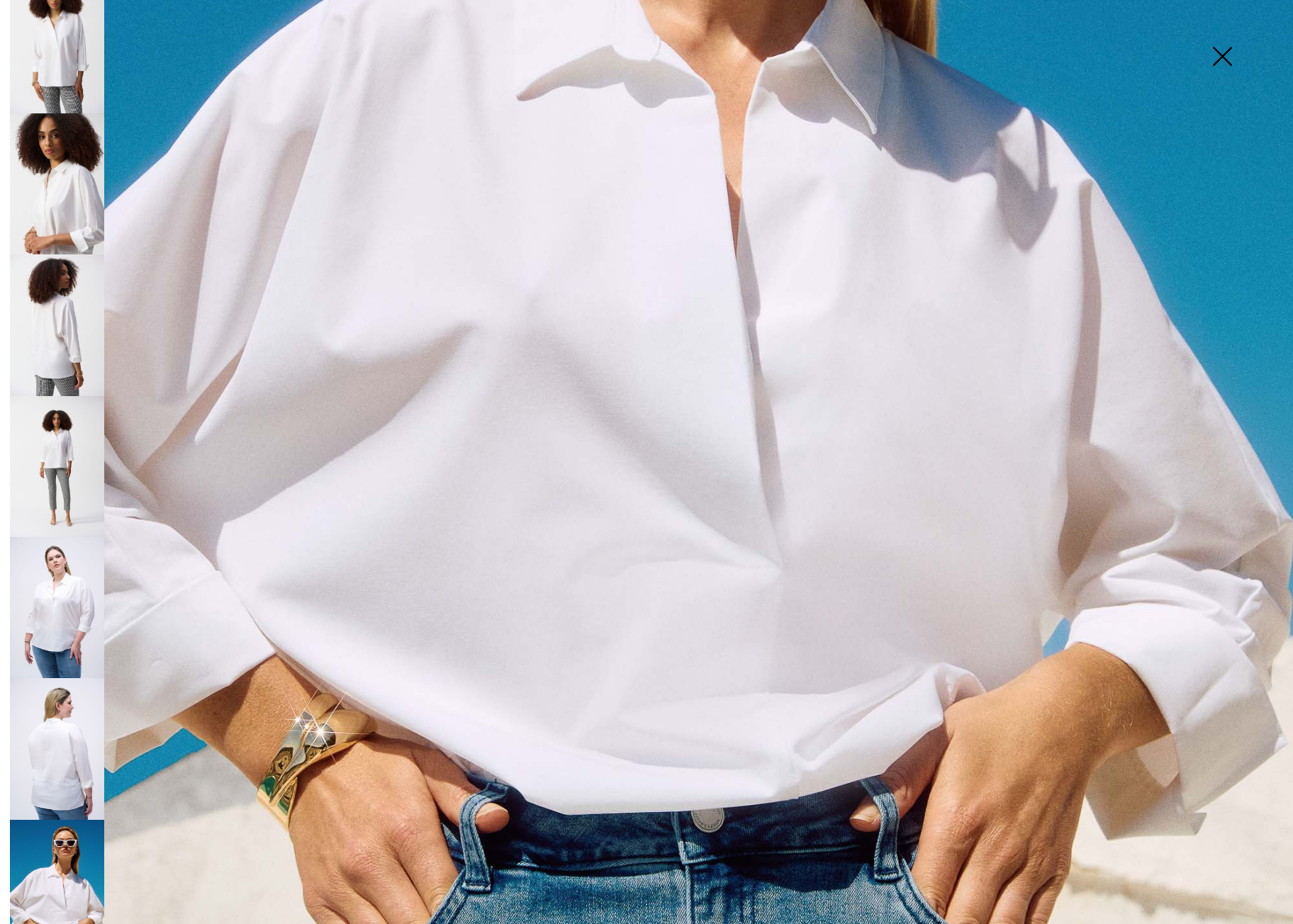
scroll to position [703, 0]
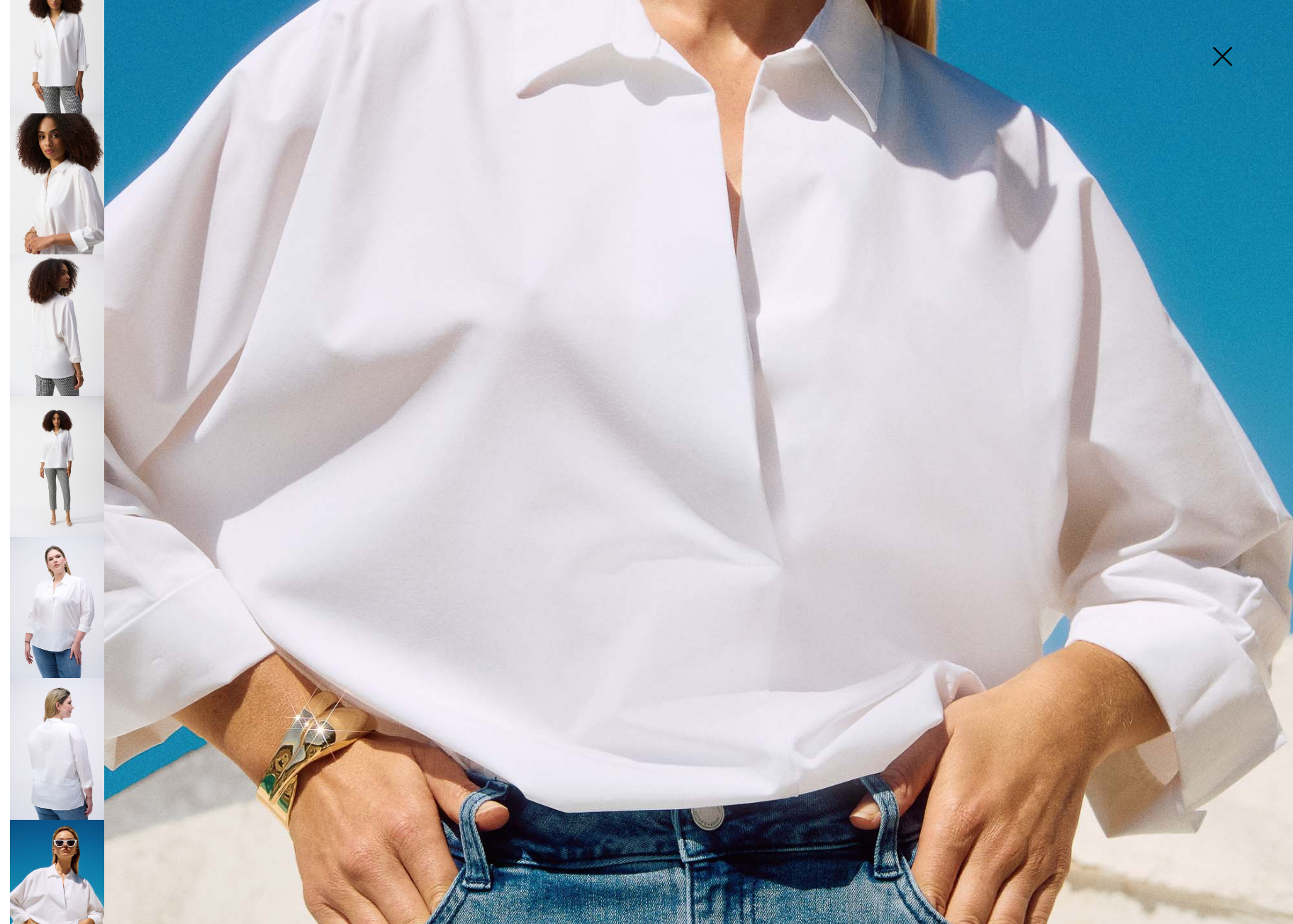
click at [63, 740] on img at bounding box center [56, 749] width 94 height 142
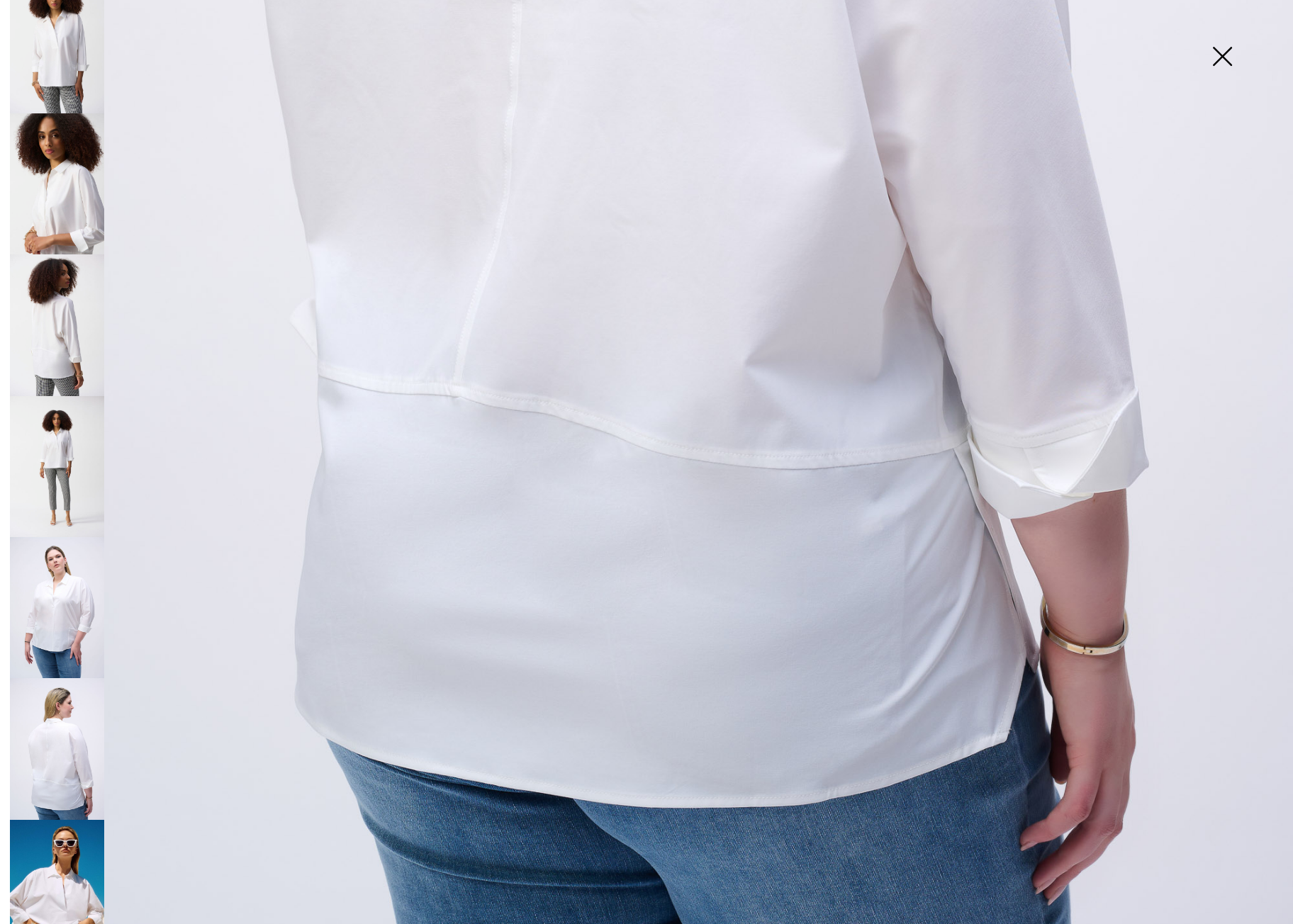
scroll to position [1015, 0]
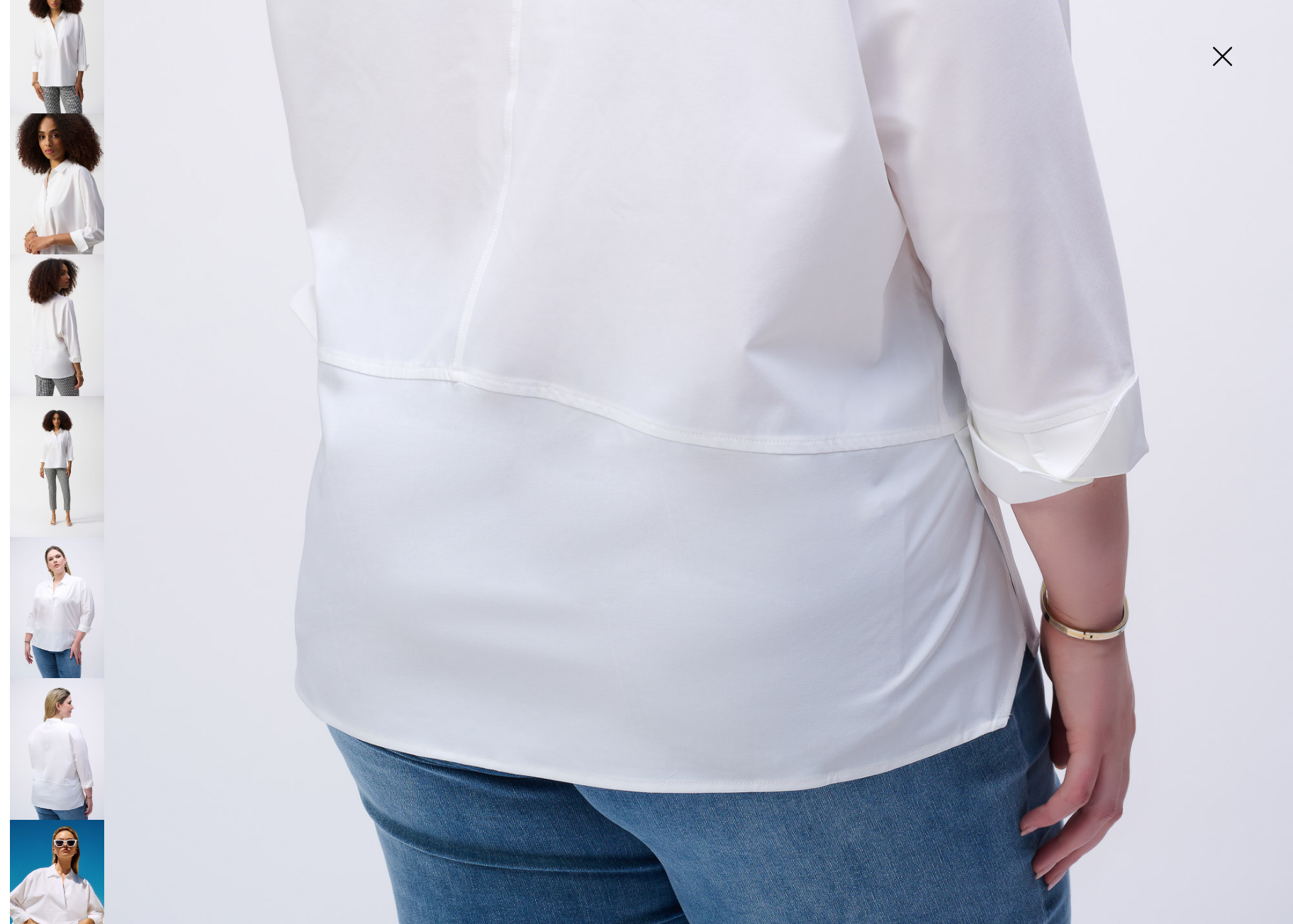
click at [52, 605] on img at bounding box center [56, 608] width 94 height 142
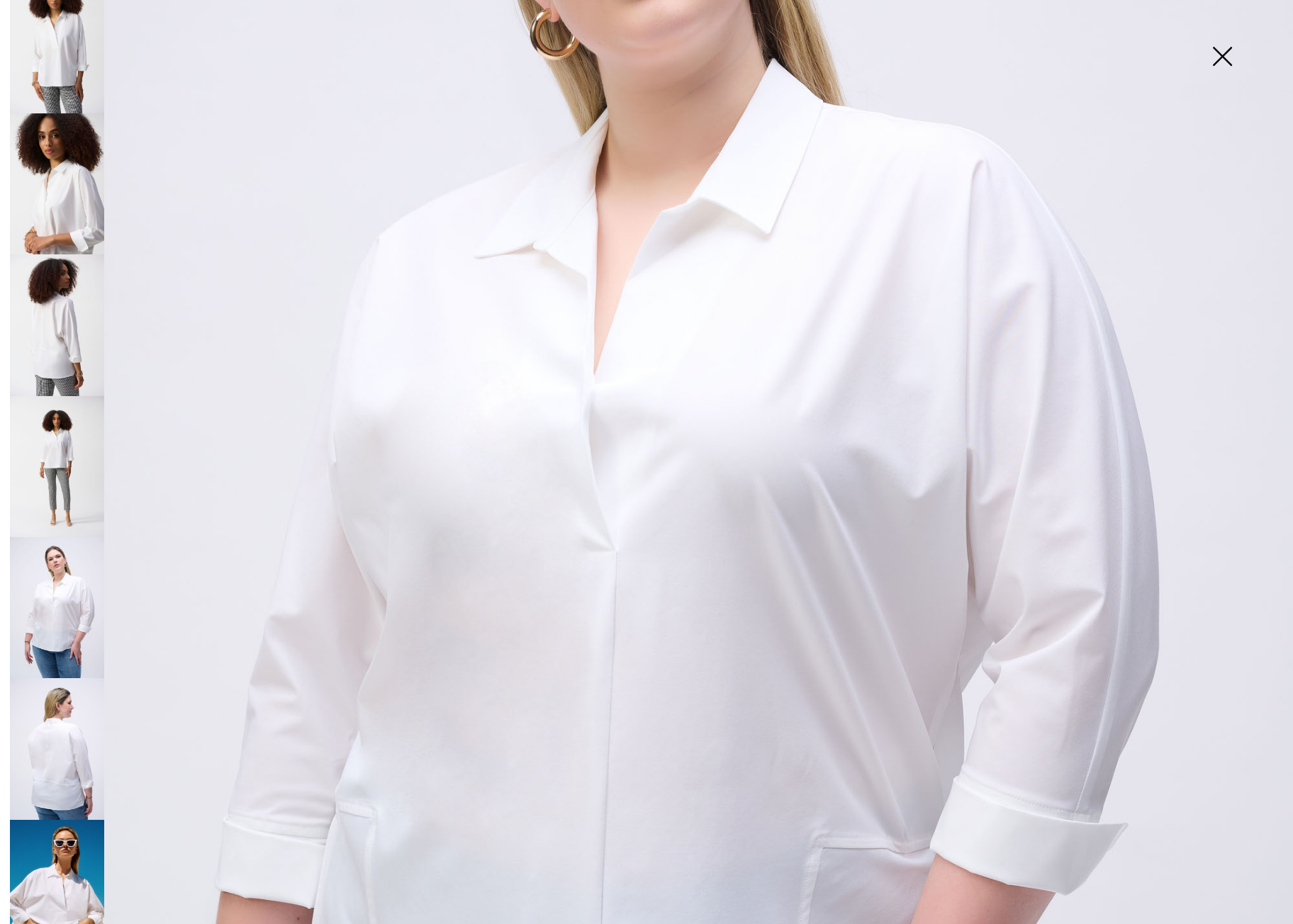
scroll to position [420, 0]
click at [1225, 58] on img at bounding box center [1222, 57] width 71 height 73
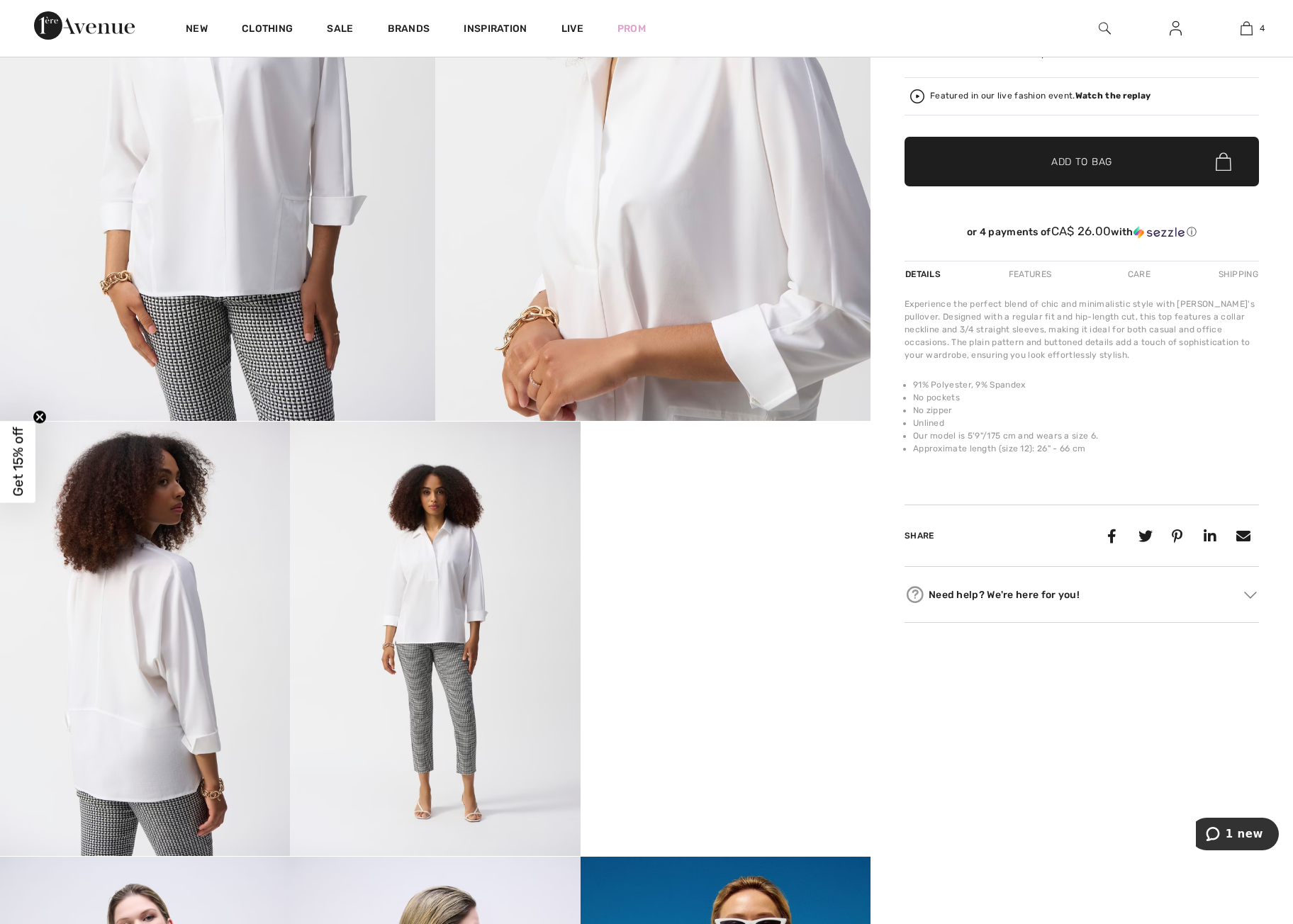
scroll to position [0, 0]
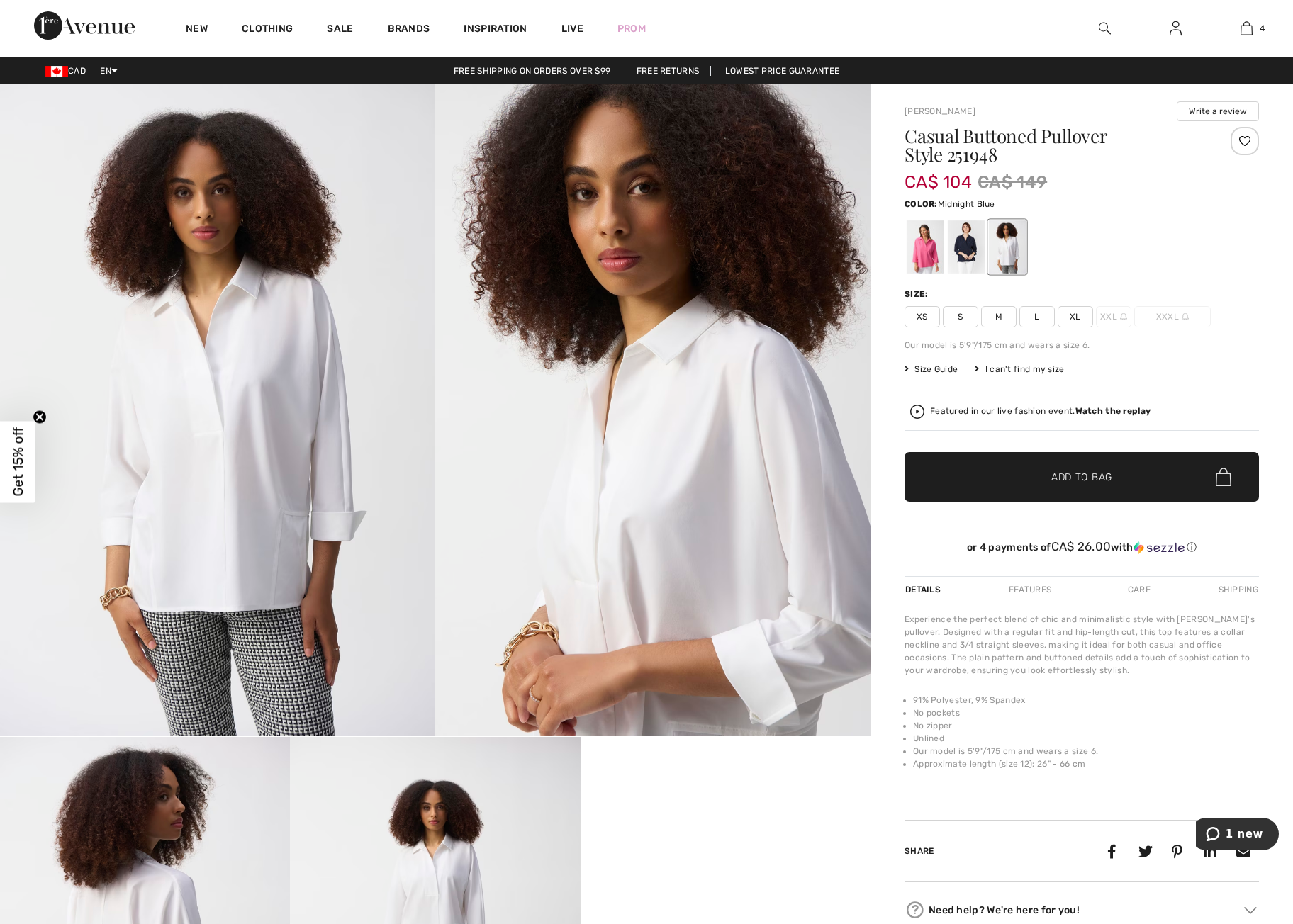
click at [968, 250] on div at bounding box center [966, 247] width 37 height 53
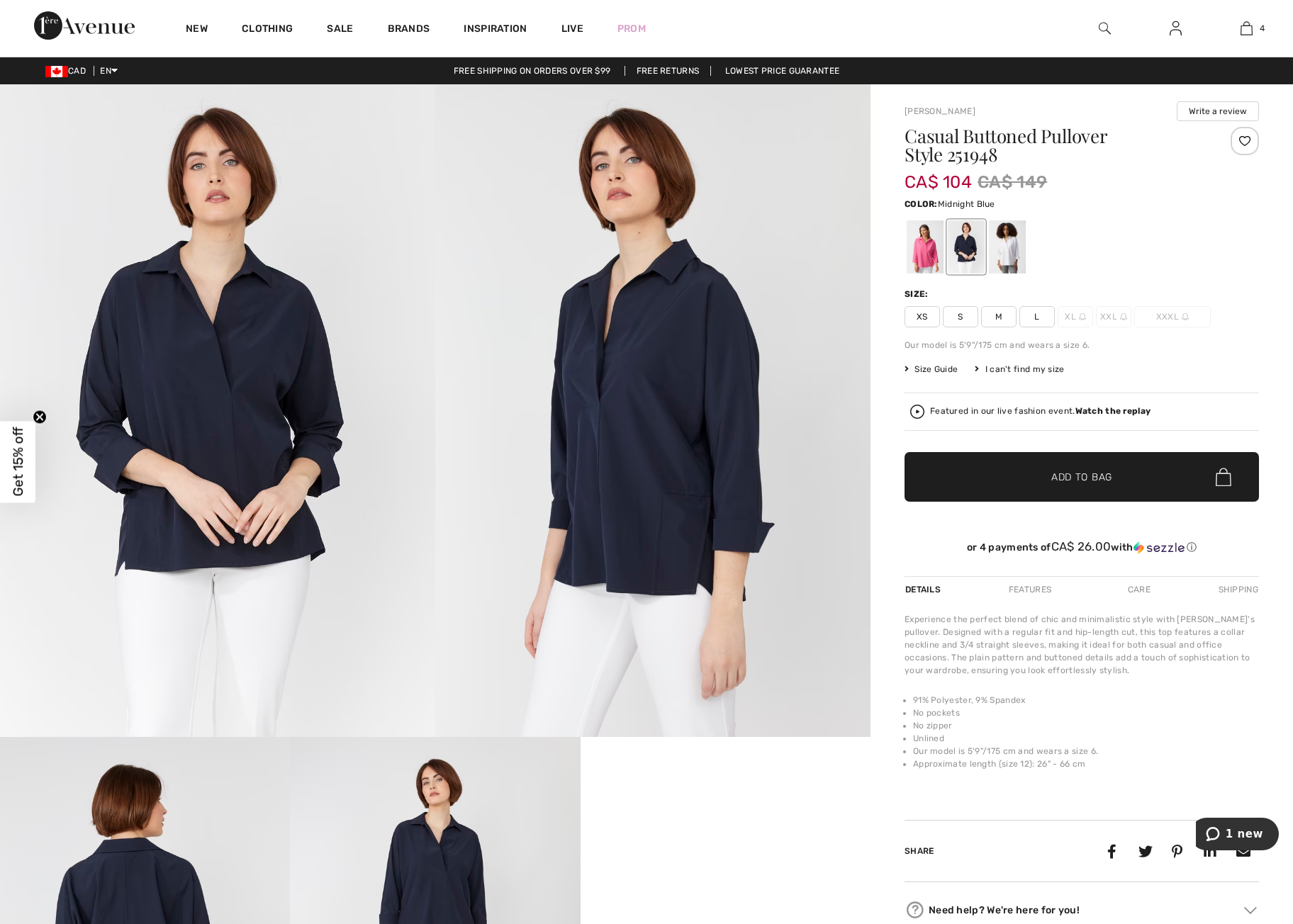
scroll to position [17, 0]
click at [1014, 256] on div at bounding box center [1007, 247] width 37 height 53
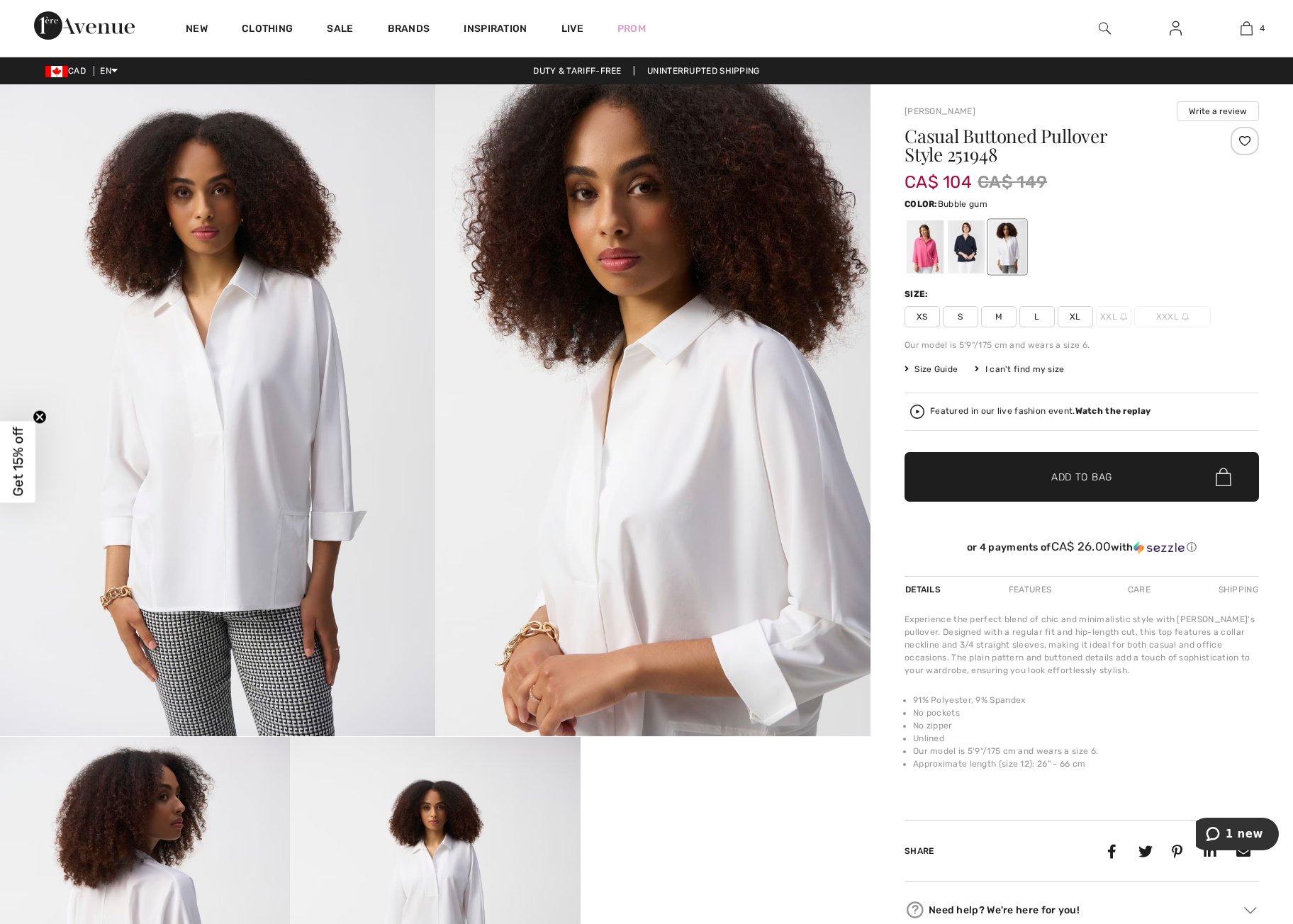
click at [929, 259] on div at bounding box center [925, 247] width 37 height 53
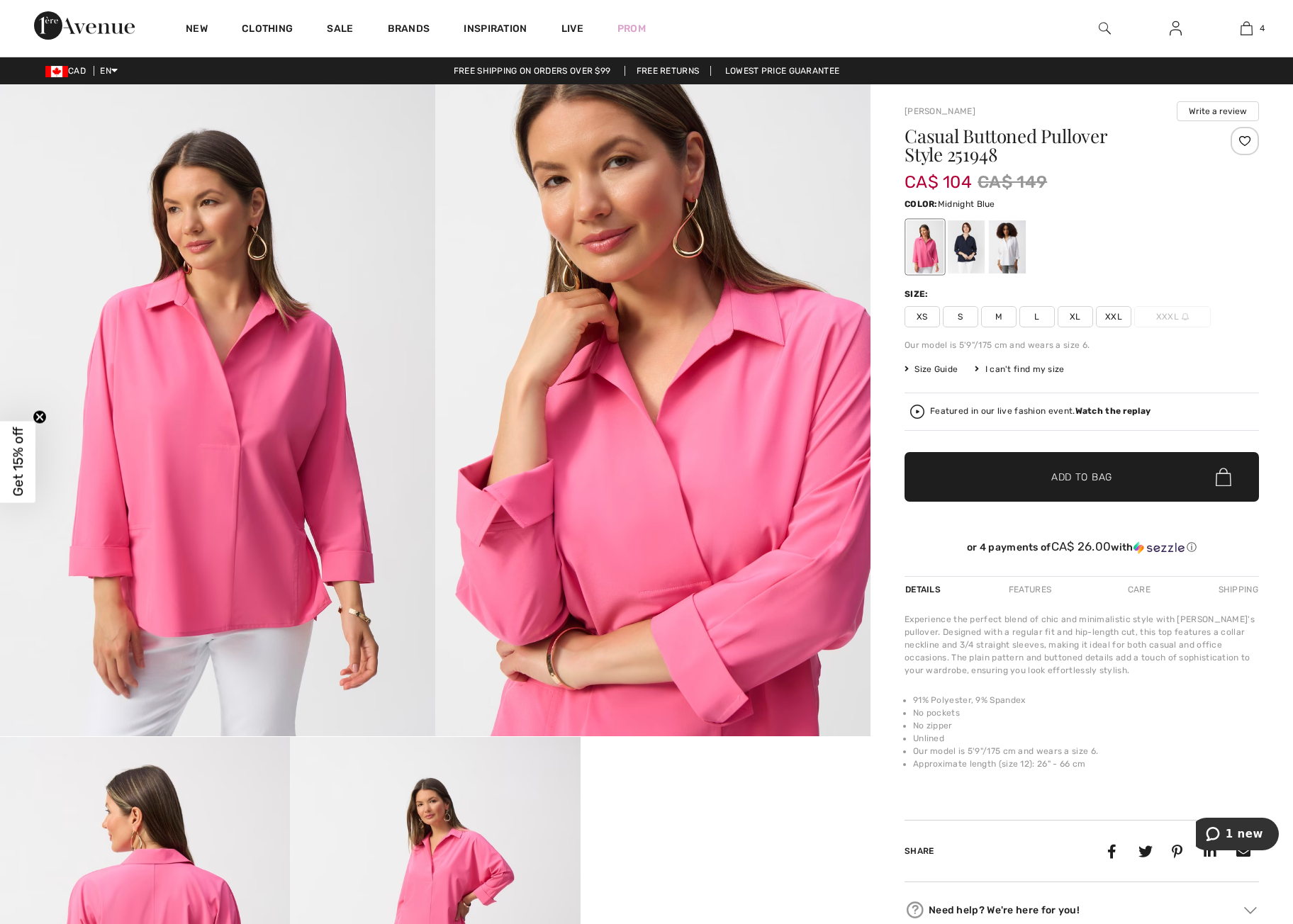
click at [964, 251] on div at bounding box center [966, 247] width 37 height 53
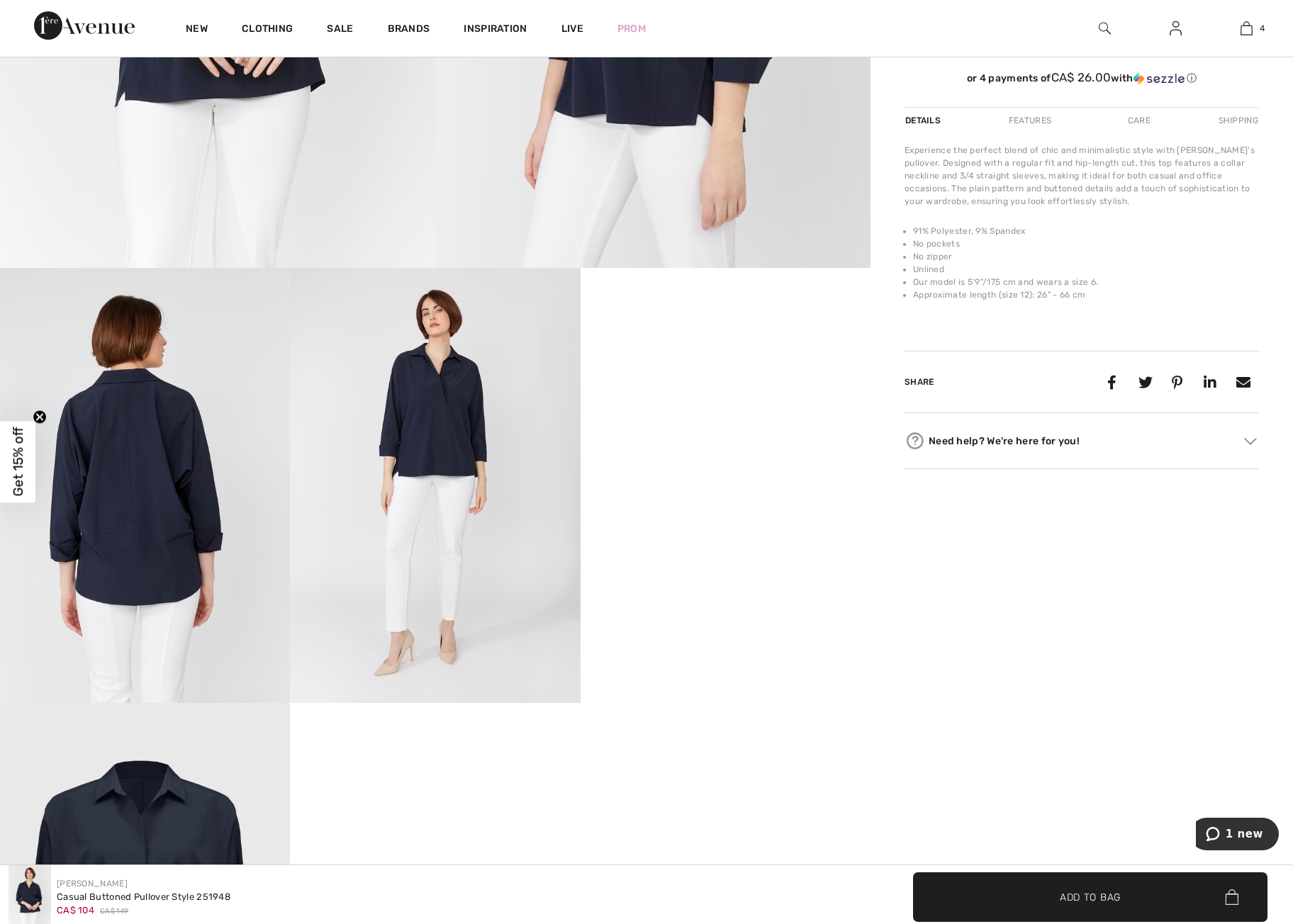
scroll to position [0, 0]
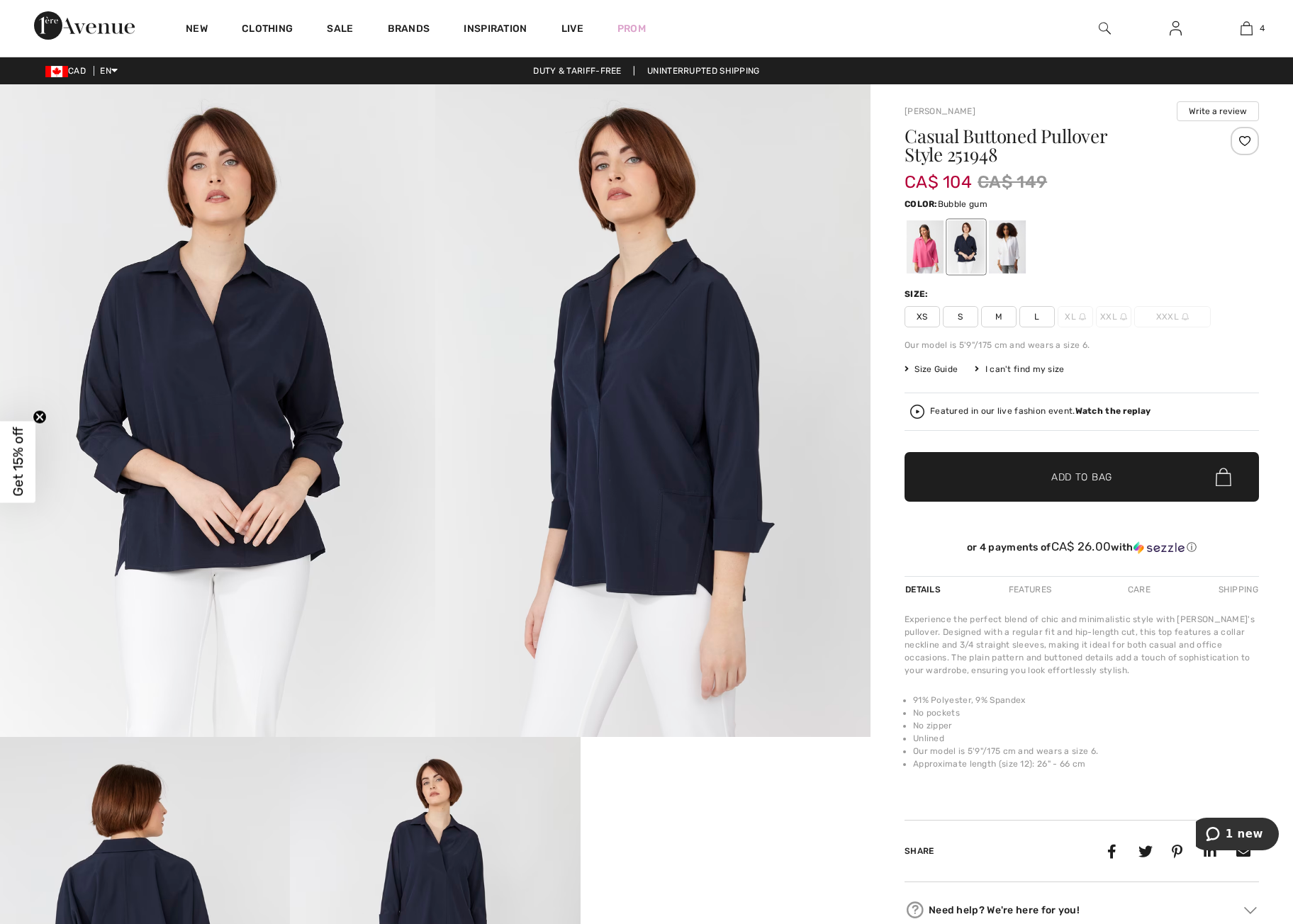
click at [929, 259] on div at bounding box center [925, 247] width 37 height 53
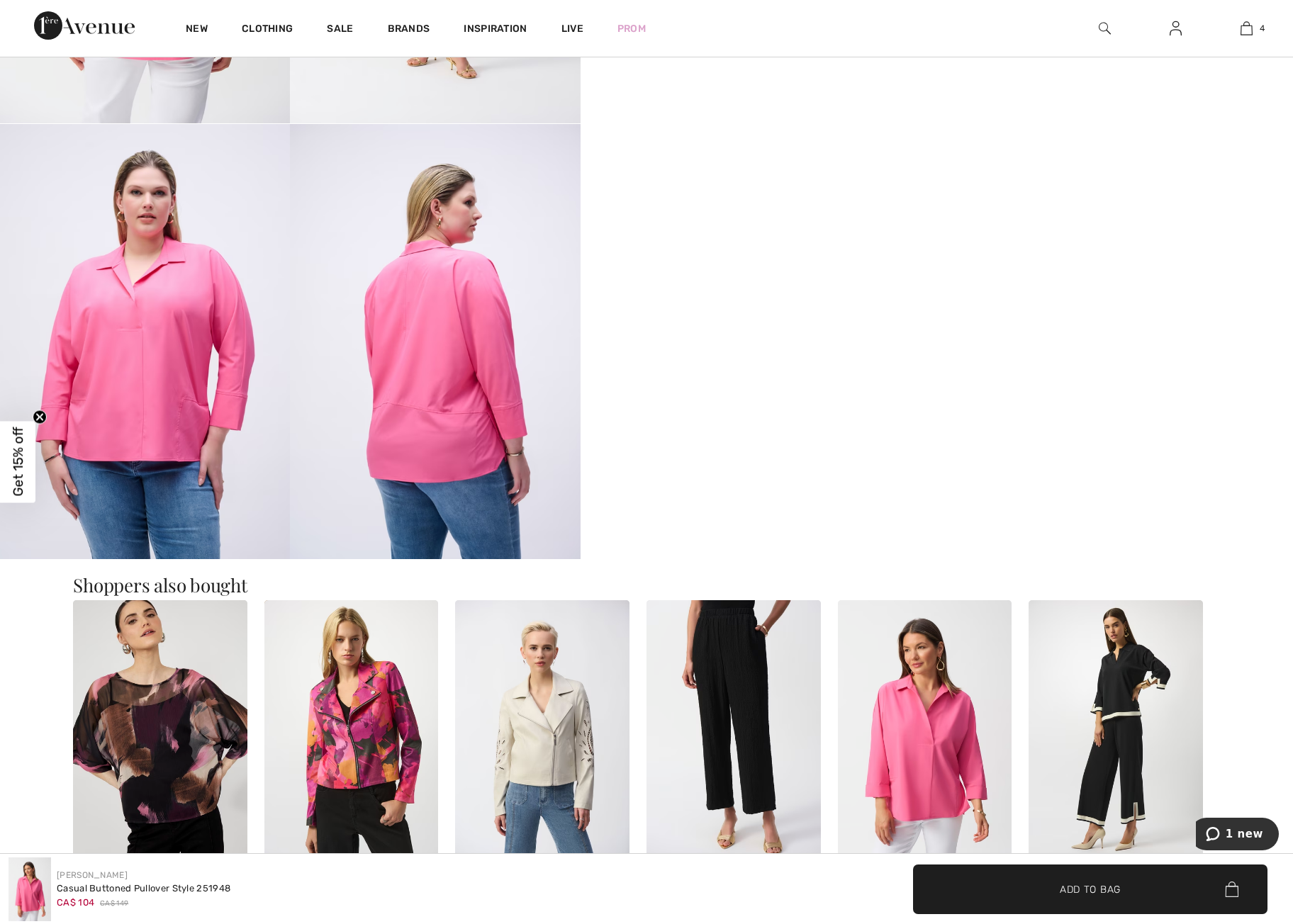
scroll to position [1047, 0]
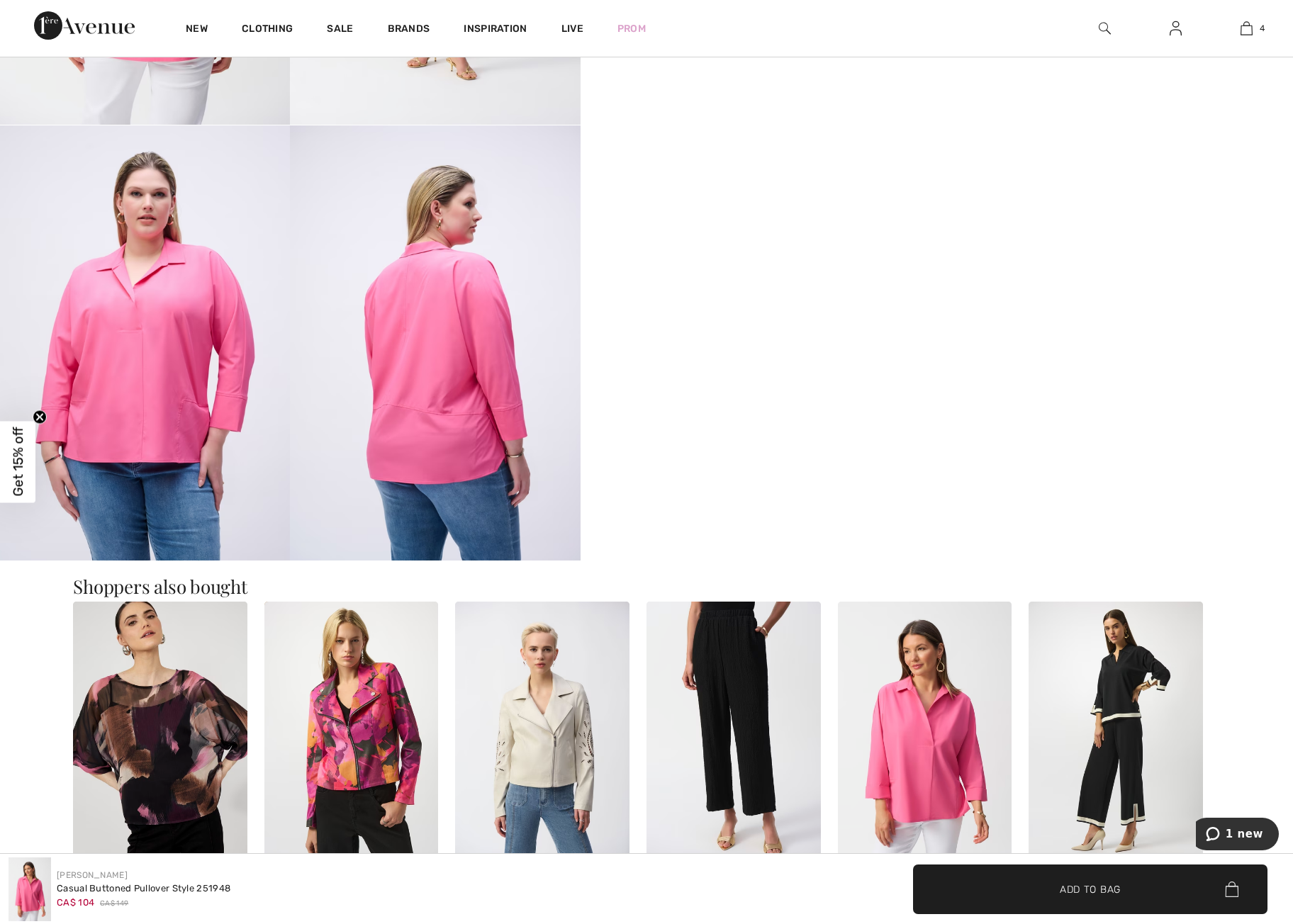
click at [412, 433] on img at bounding box center [434, 343] width 290 height 435
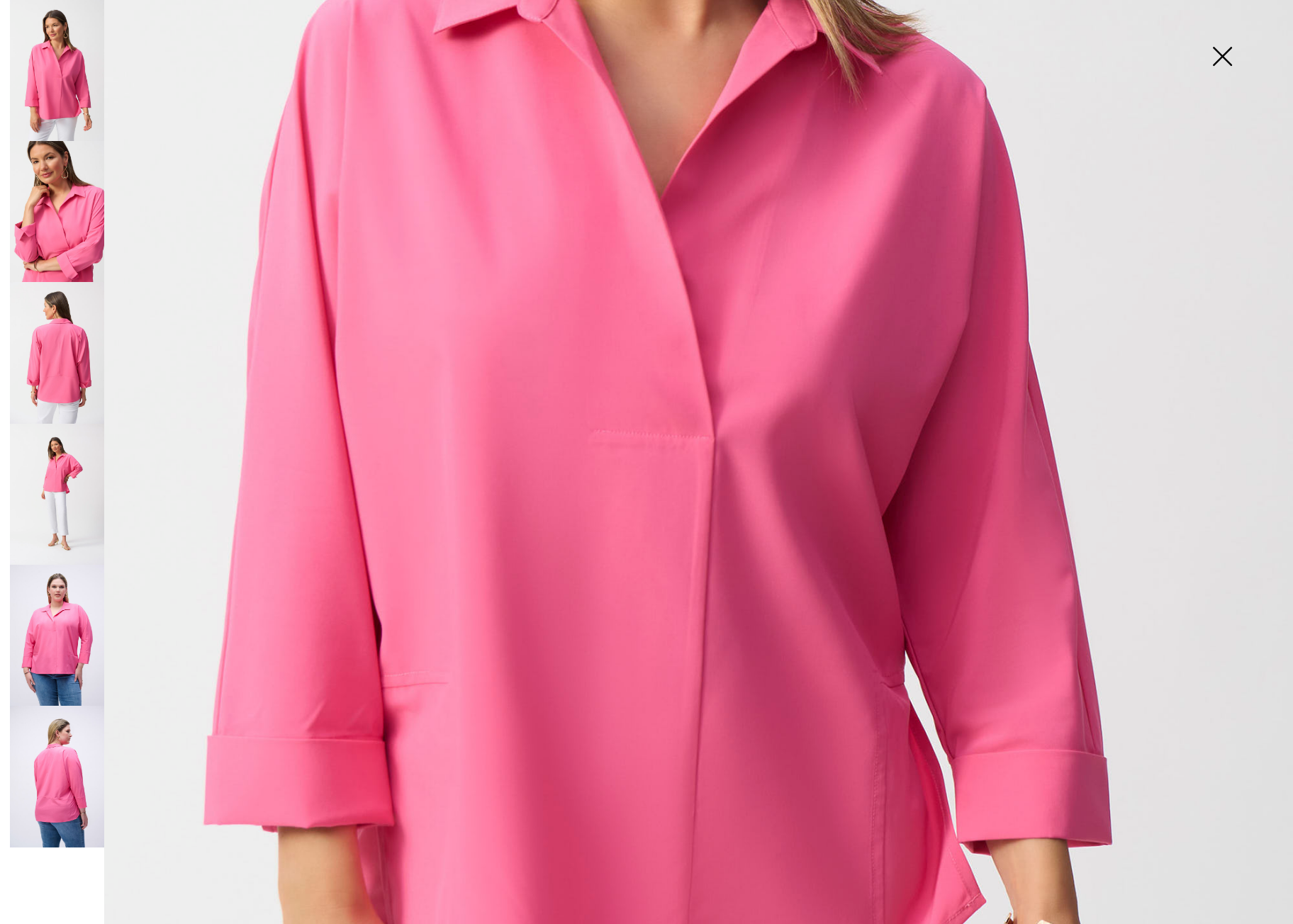
scroll to position [644, 0]
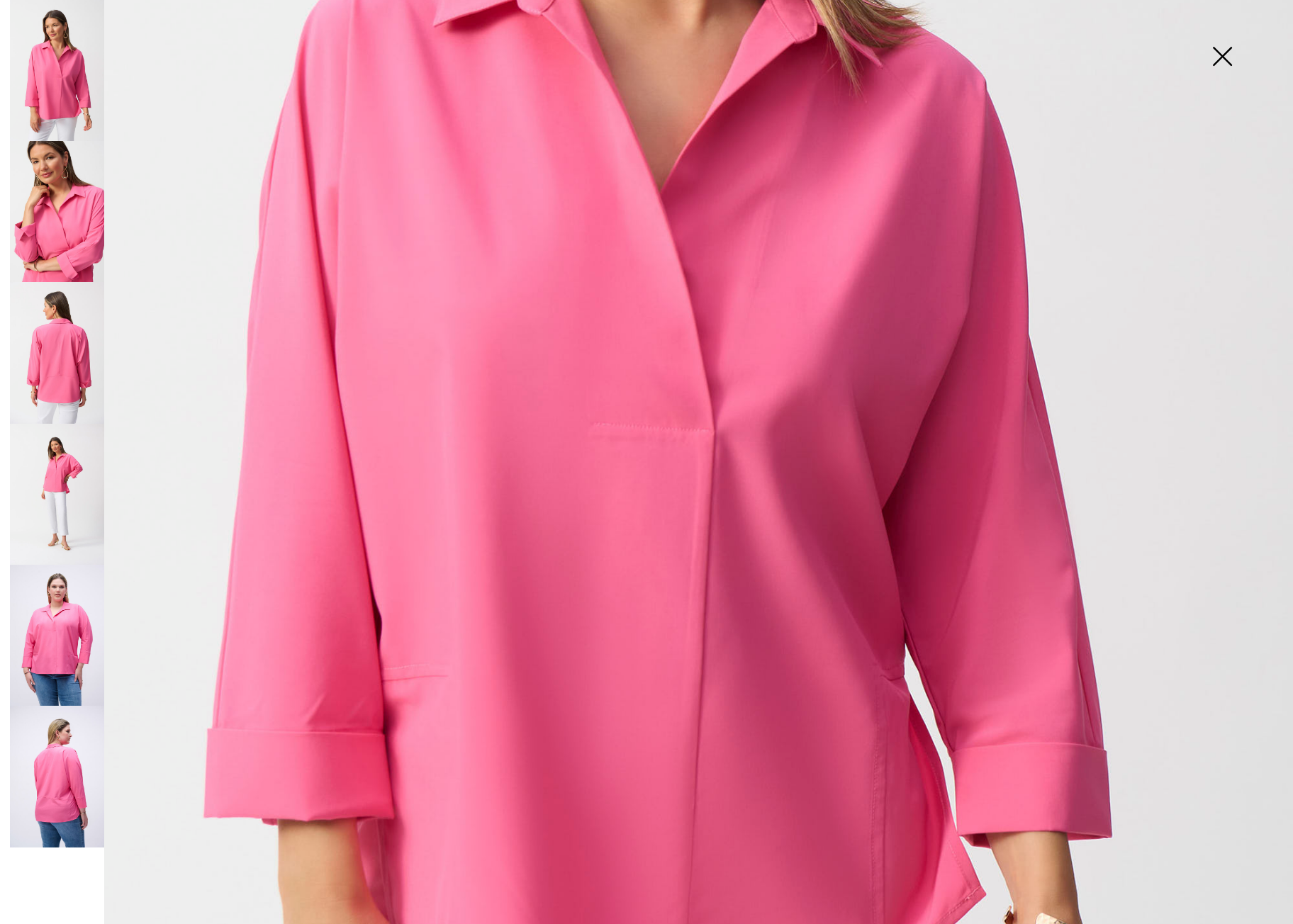
click at [43, 796] on img at bounding box center [56, 776] width 94 height 142
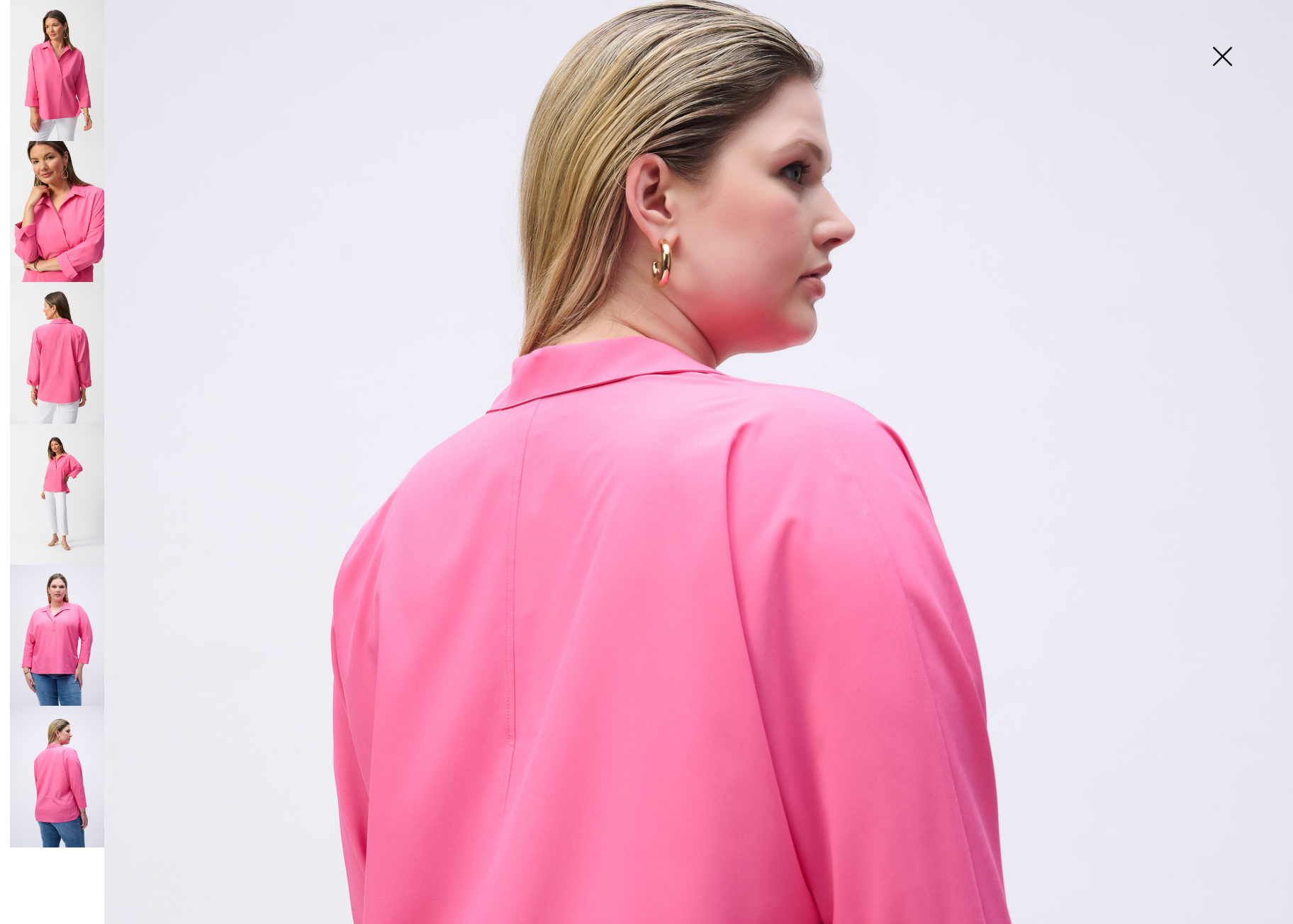
scroll to position [182, 0]
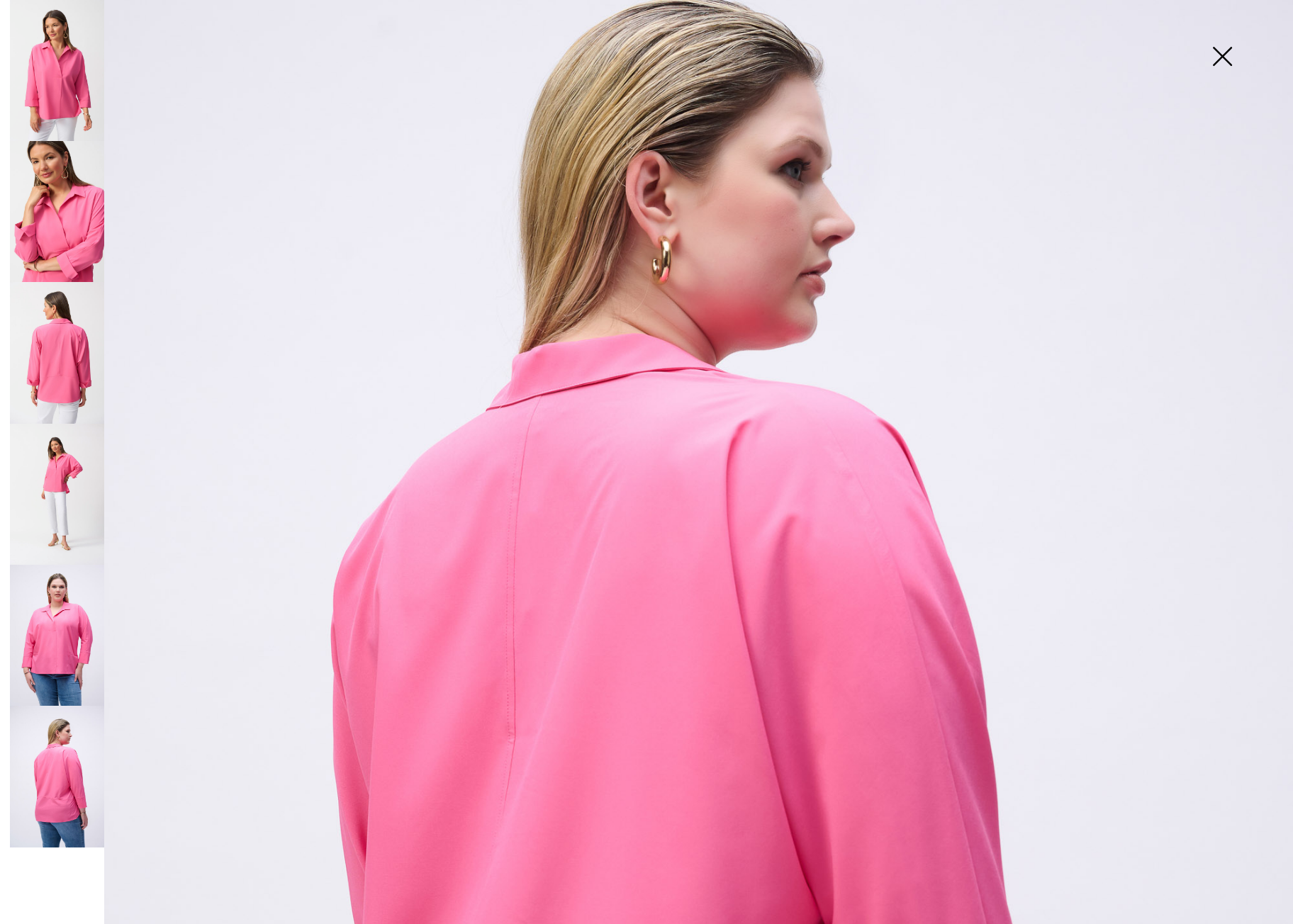
click at [52, 653] on img at bounding box center [56, 635] width 94 height 142
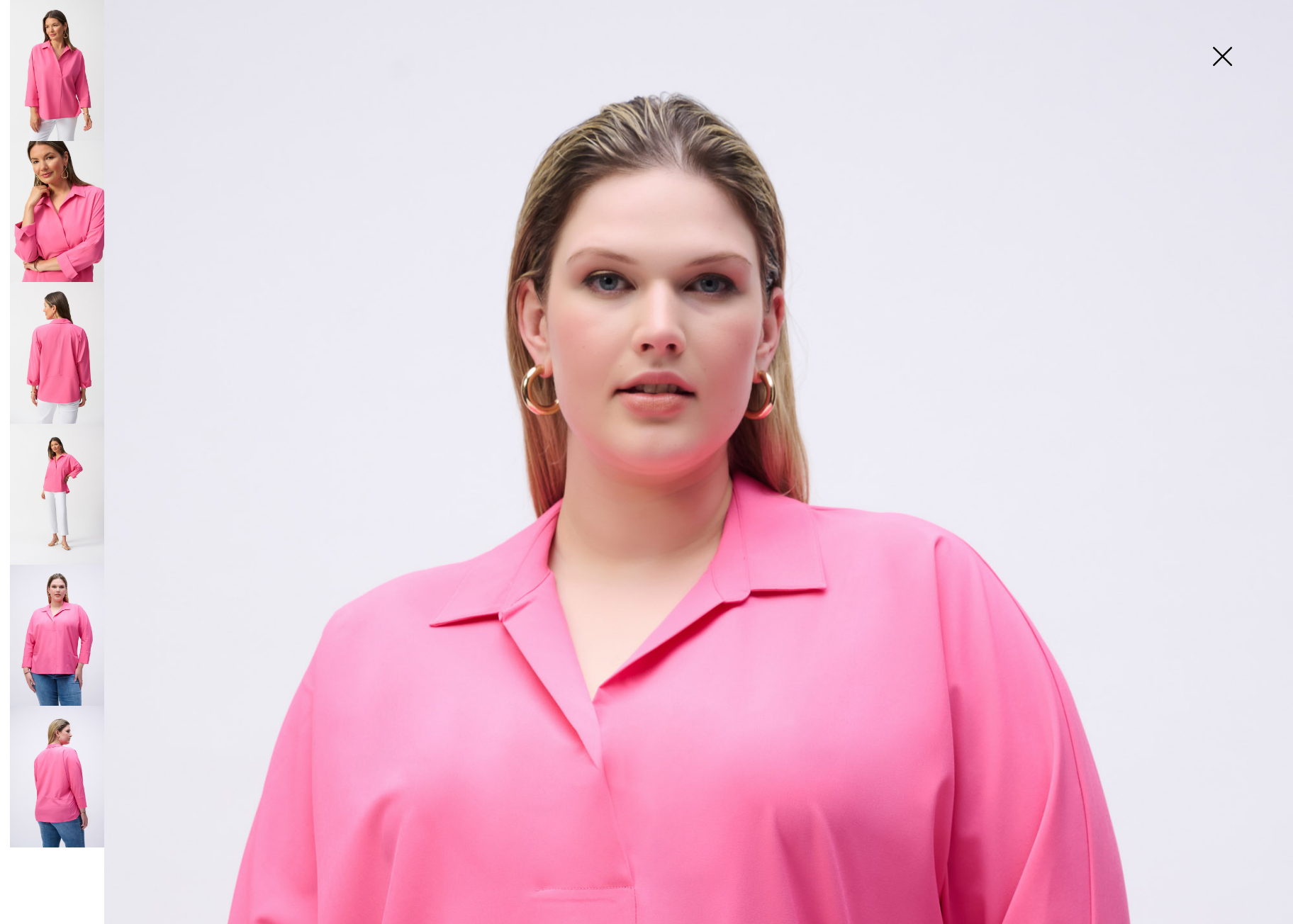
scroll to position [25, 0]
click at [1227, 57] on img at bounding box center [1222, 57] width 71 height 73
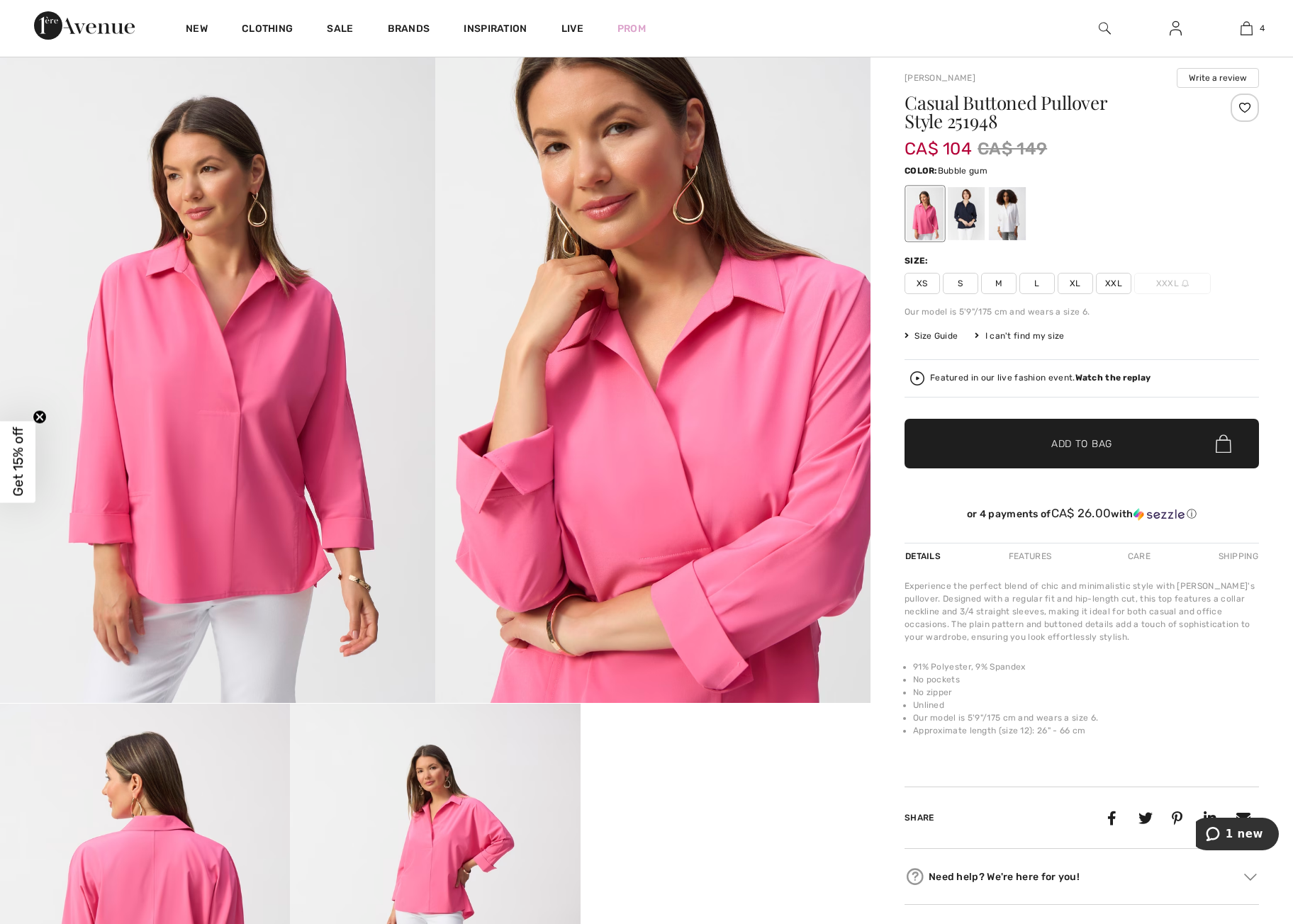
scroll to position [0, 0]
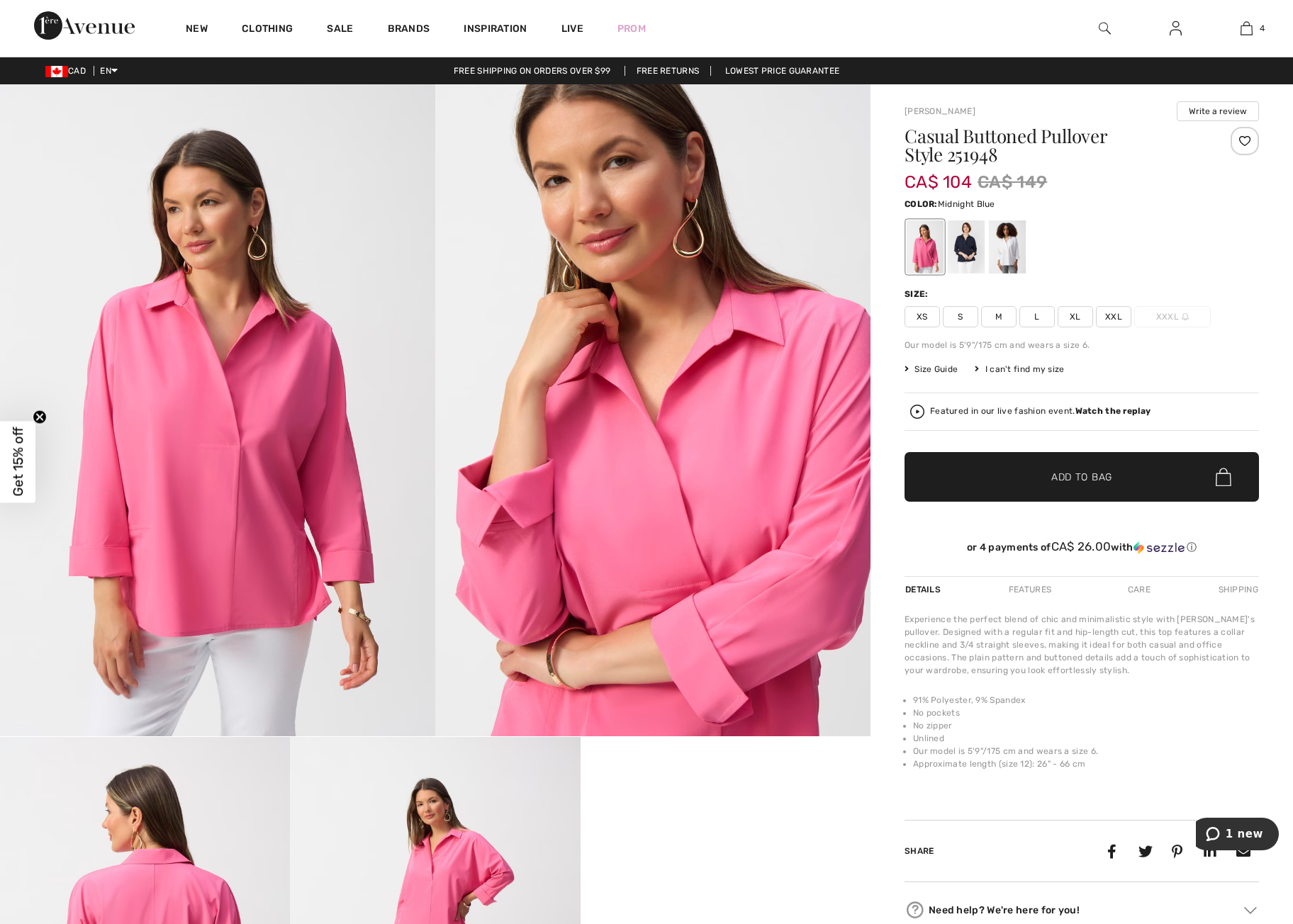
click at [975, 243] on div at bounding box center [966, 247] width 37 height 53
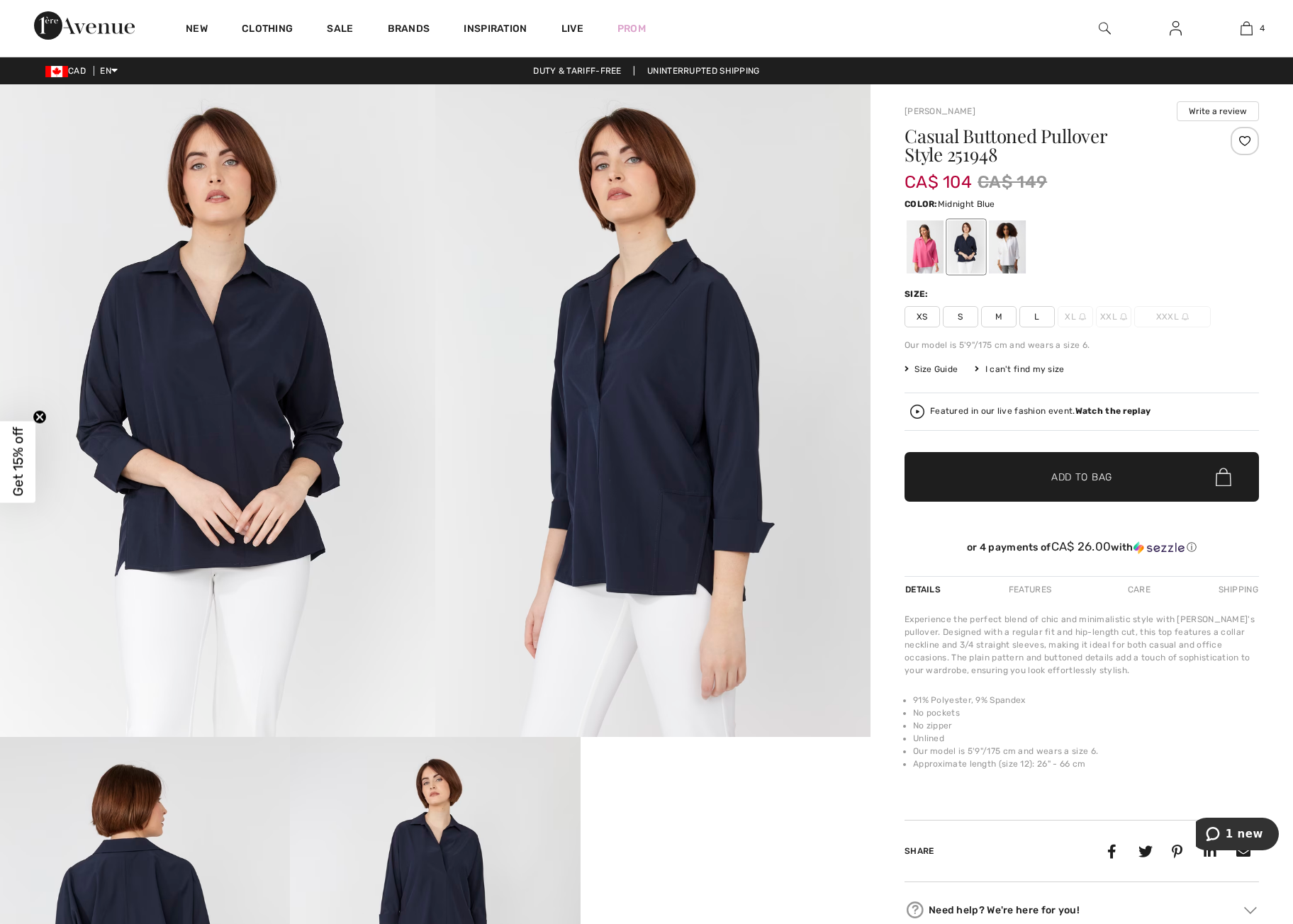
drag, startPoint x: 1036, startPoint y: 316, endPoint x: 1038, endPoint y: 334, distance: 18.1
click at [1036, 316] on span "L" at bounding box center [1037, 317] width 35 height 21
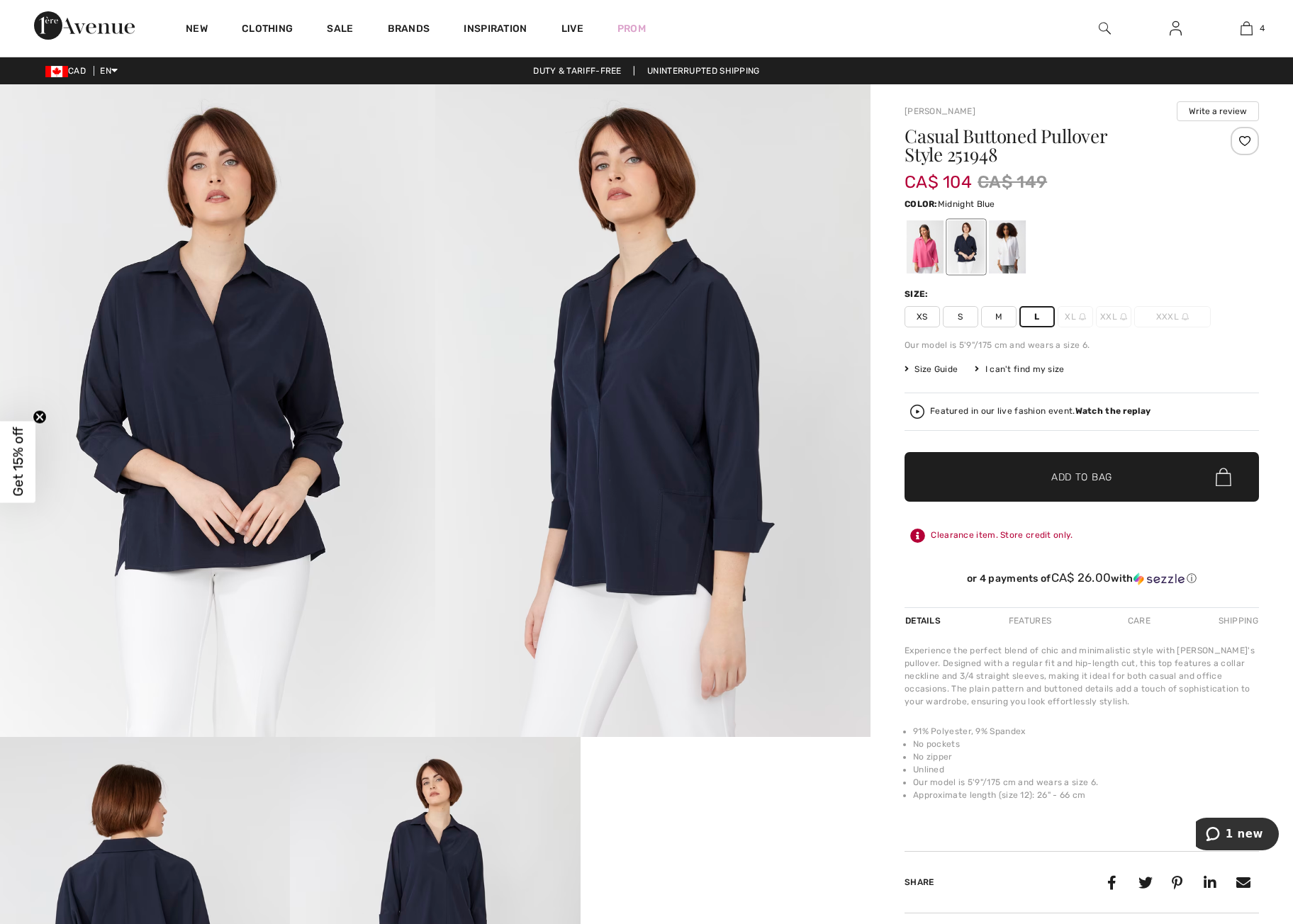
click at [1081, 477] on span "Add to Bag" at bounding box center [1082, 477] width 61 height 15
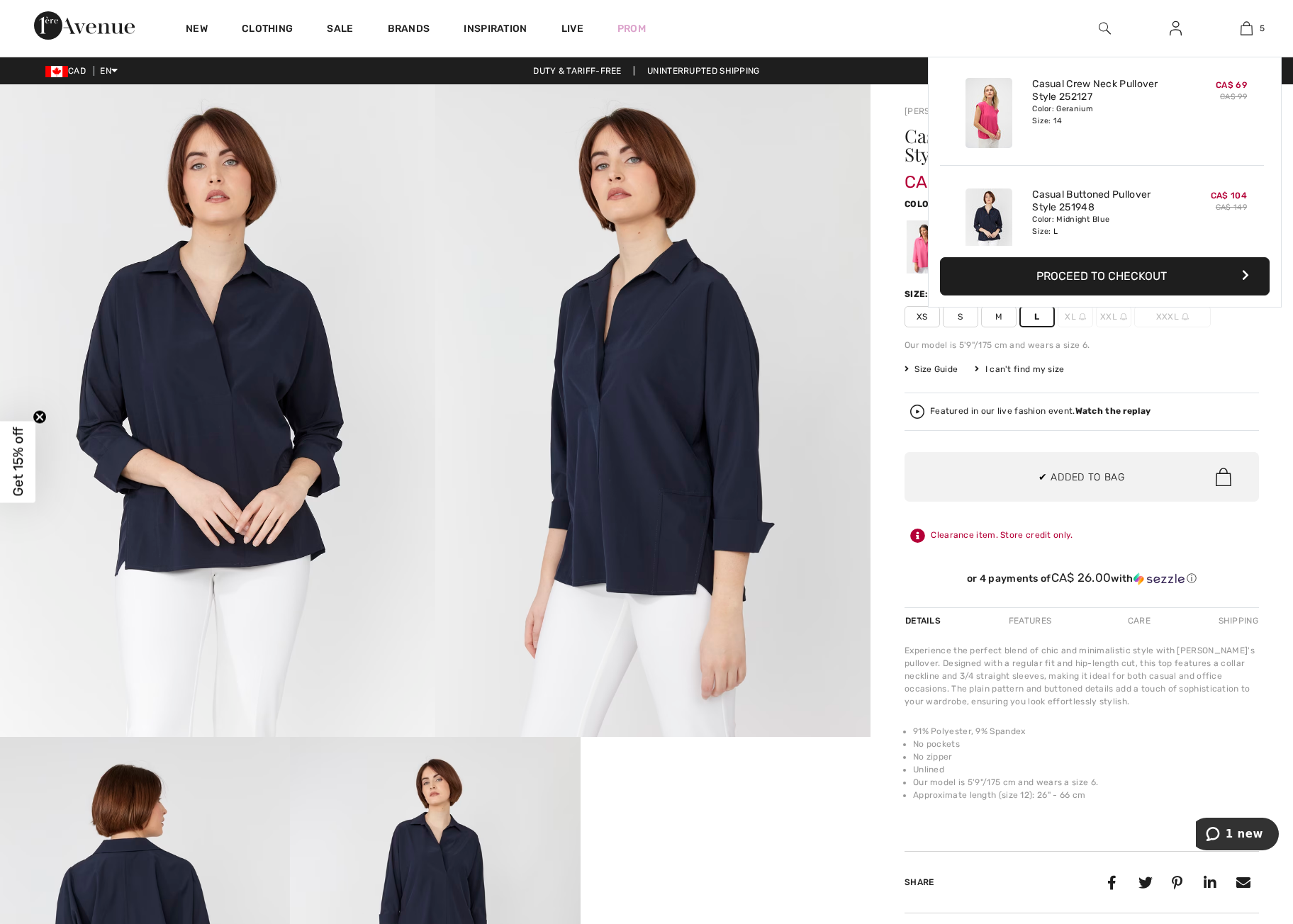
scroll to position [375, 0]
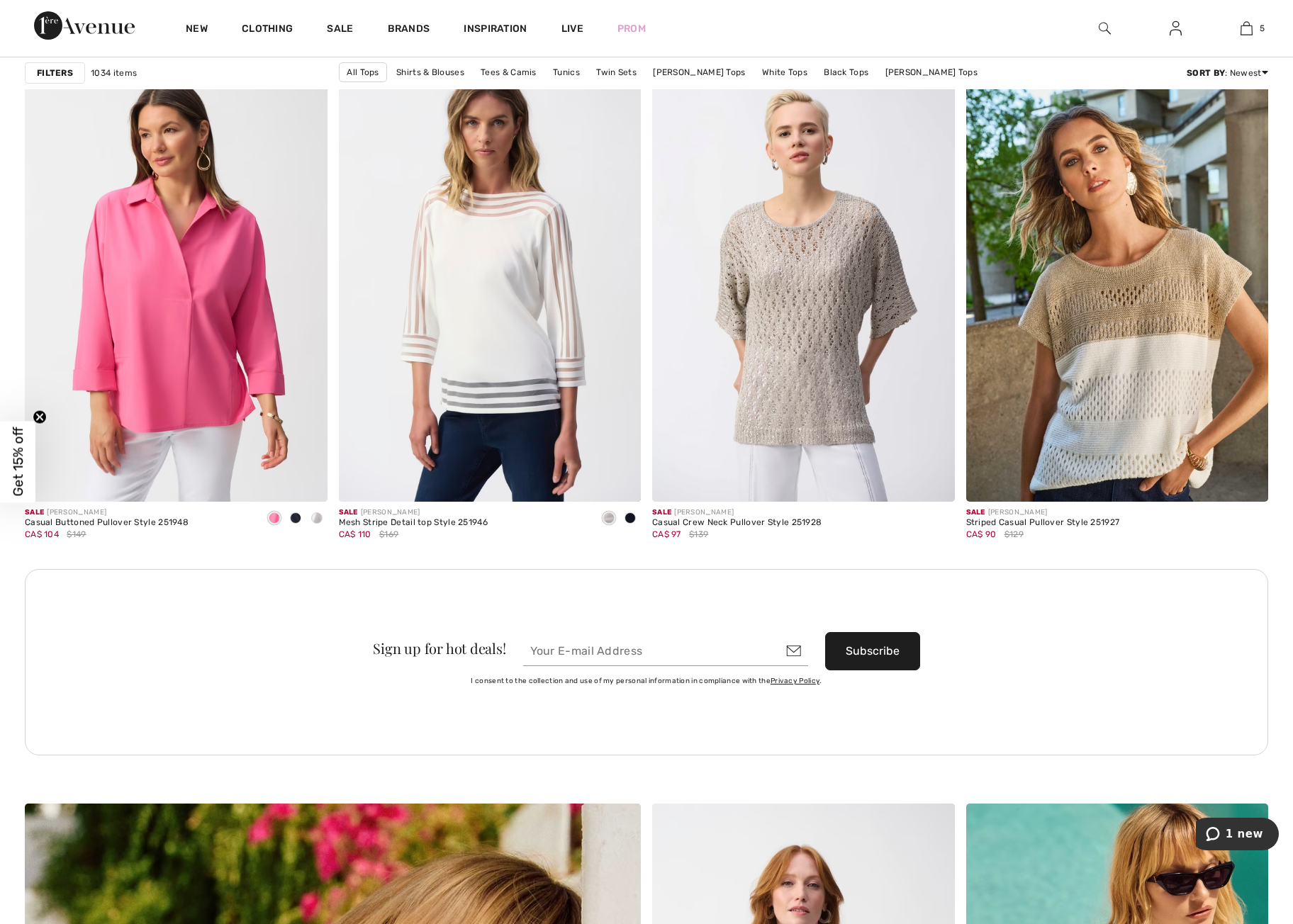
scroll to position [3481, 0]
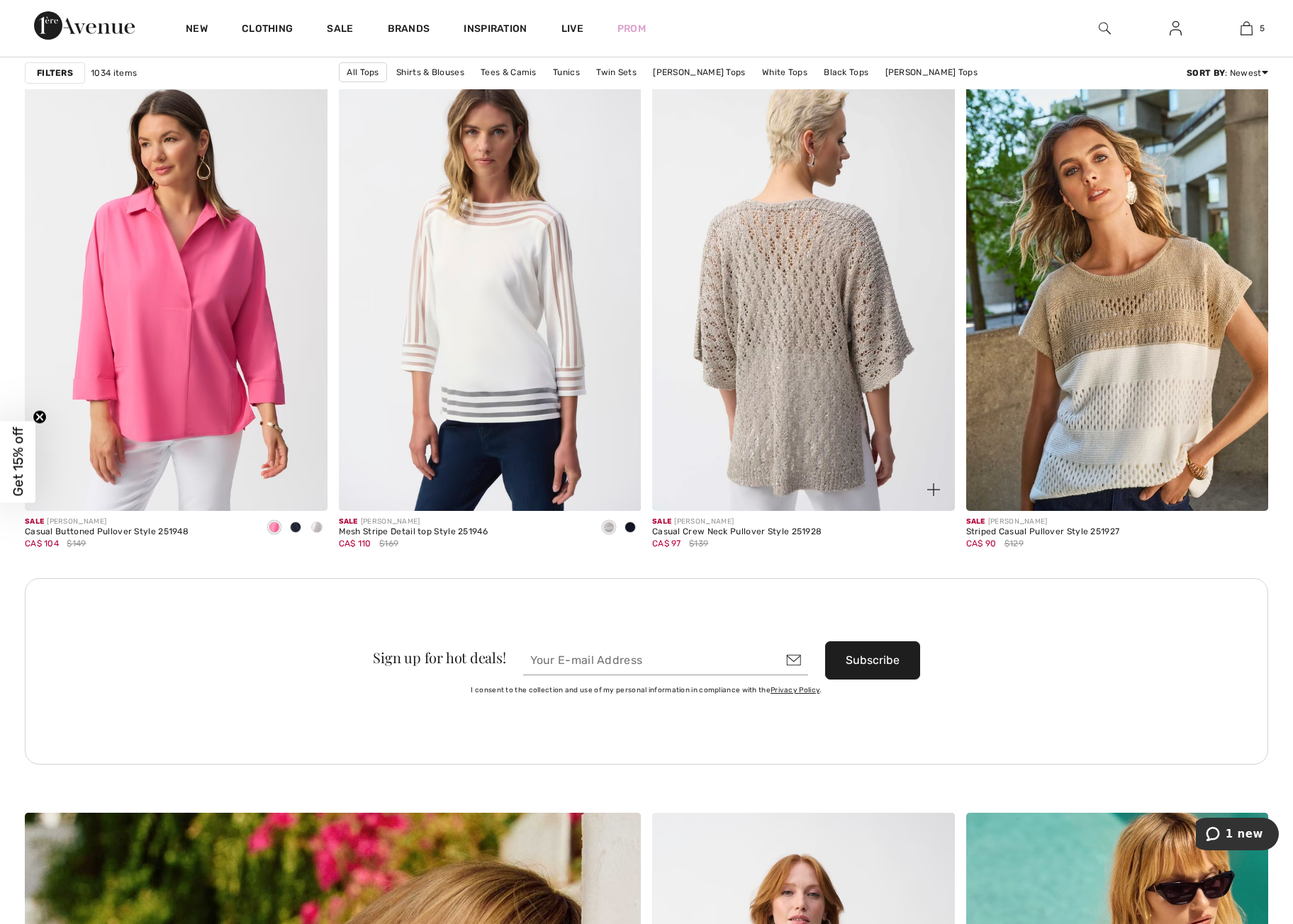
click at [786, 375] on img at bounding box center [804, 284] width 303 height 453
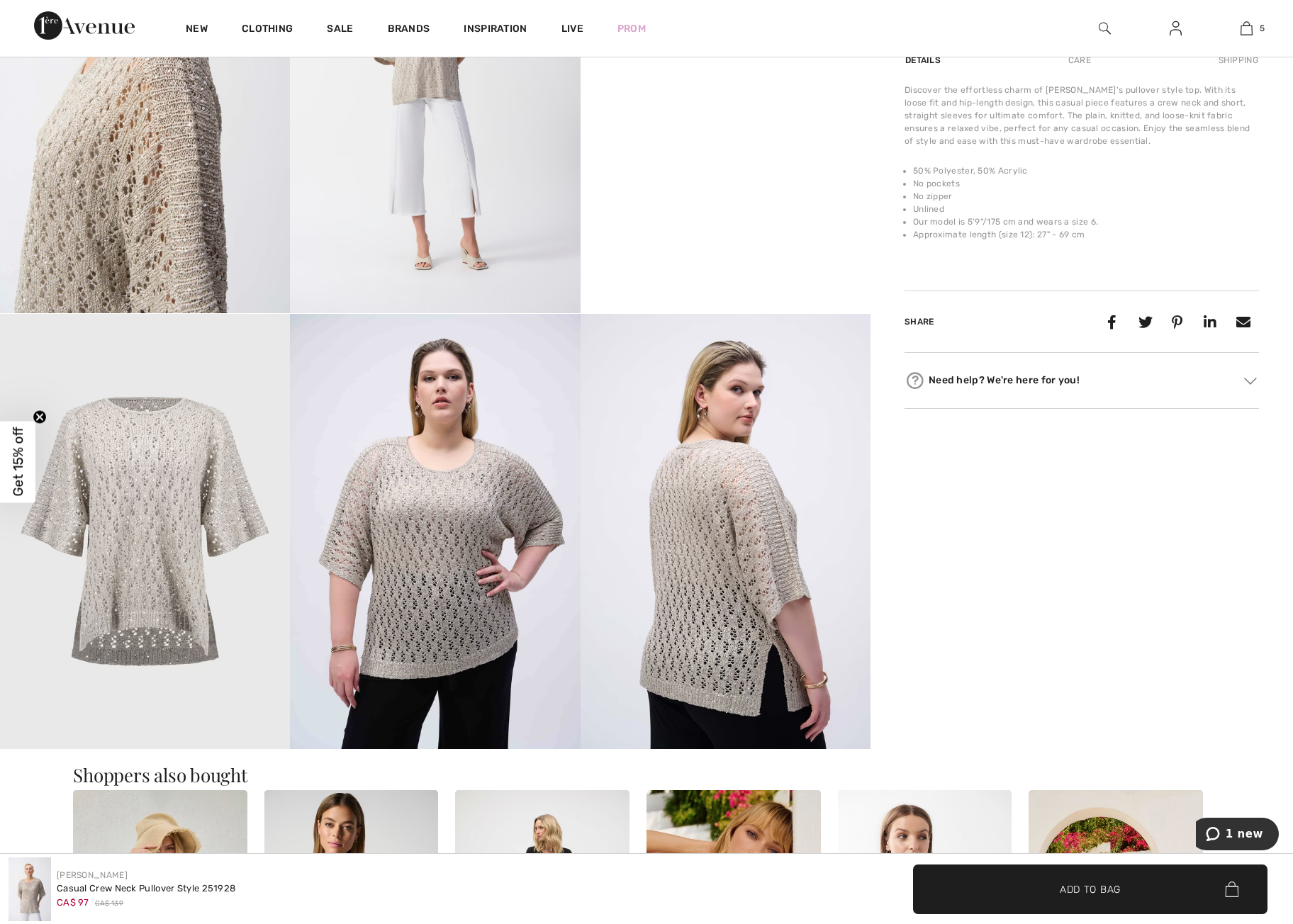
scroll to position [870, 0]
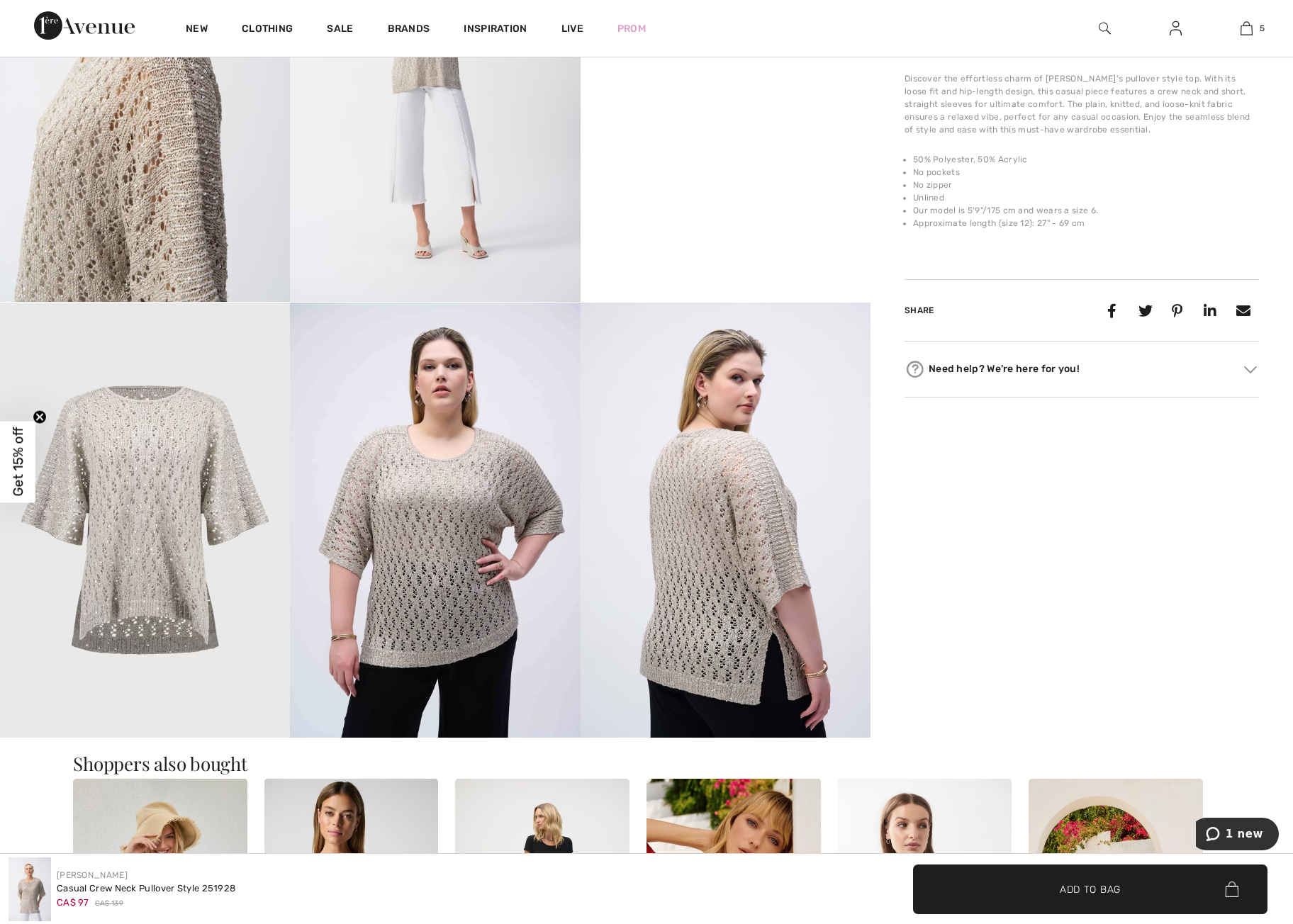
click at [734, 628] on img at bounding box center [726, 520] width 290 height 435
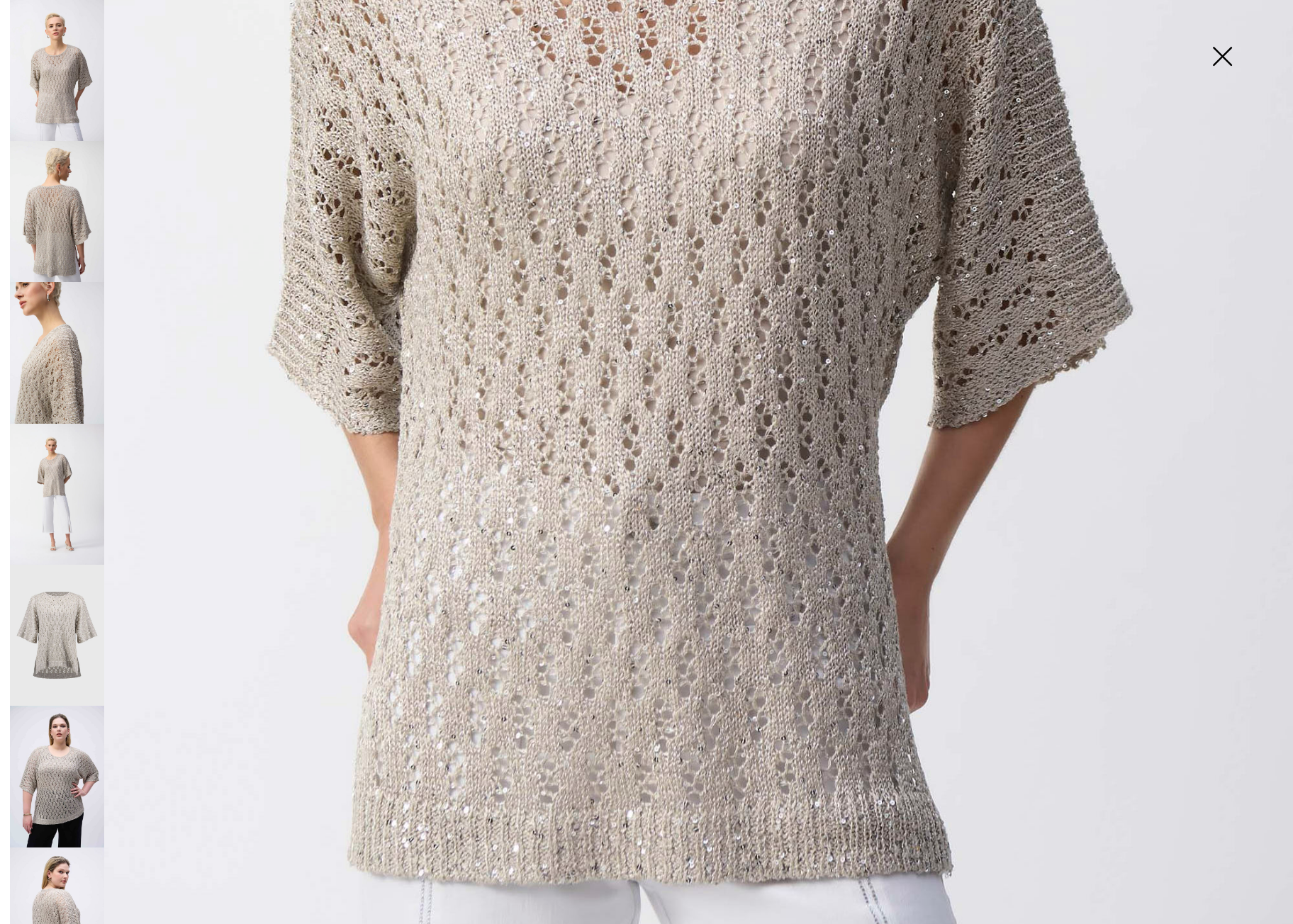
scroll to position [1014, 0]
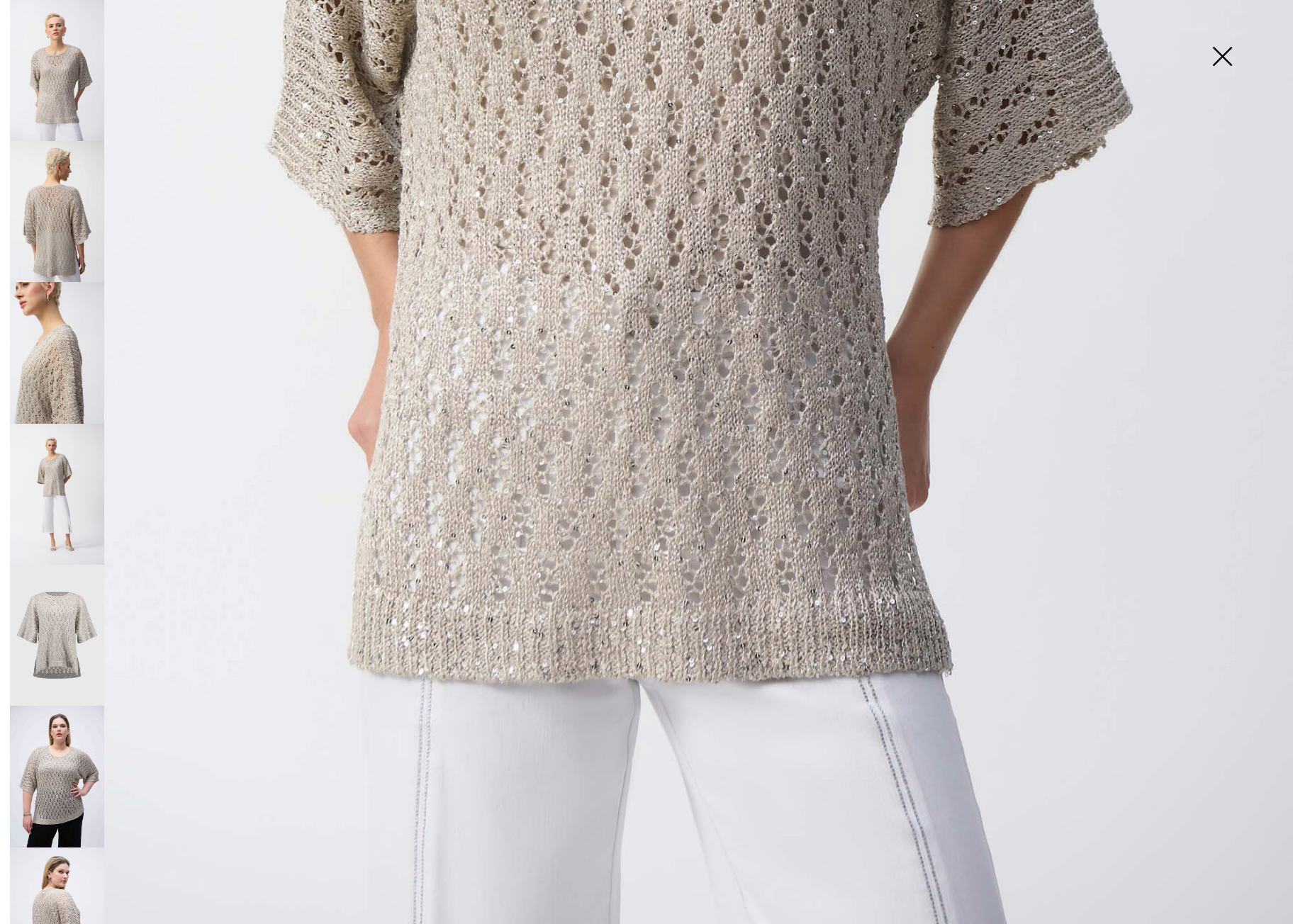
click at [70, 891] on img at bounding box center [56, 918] width 94 height 142
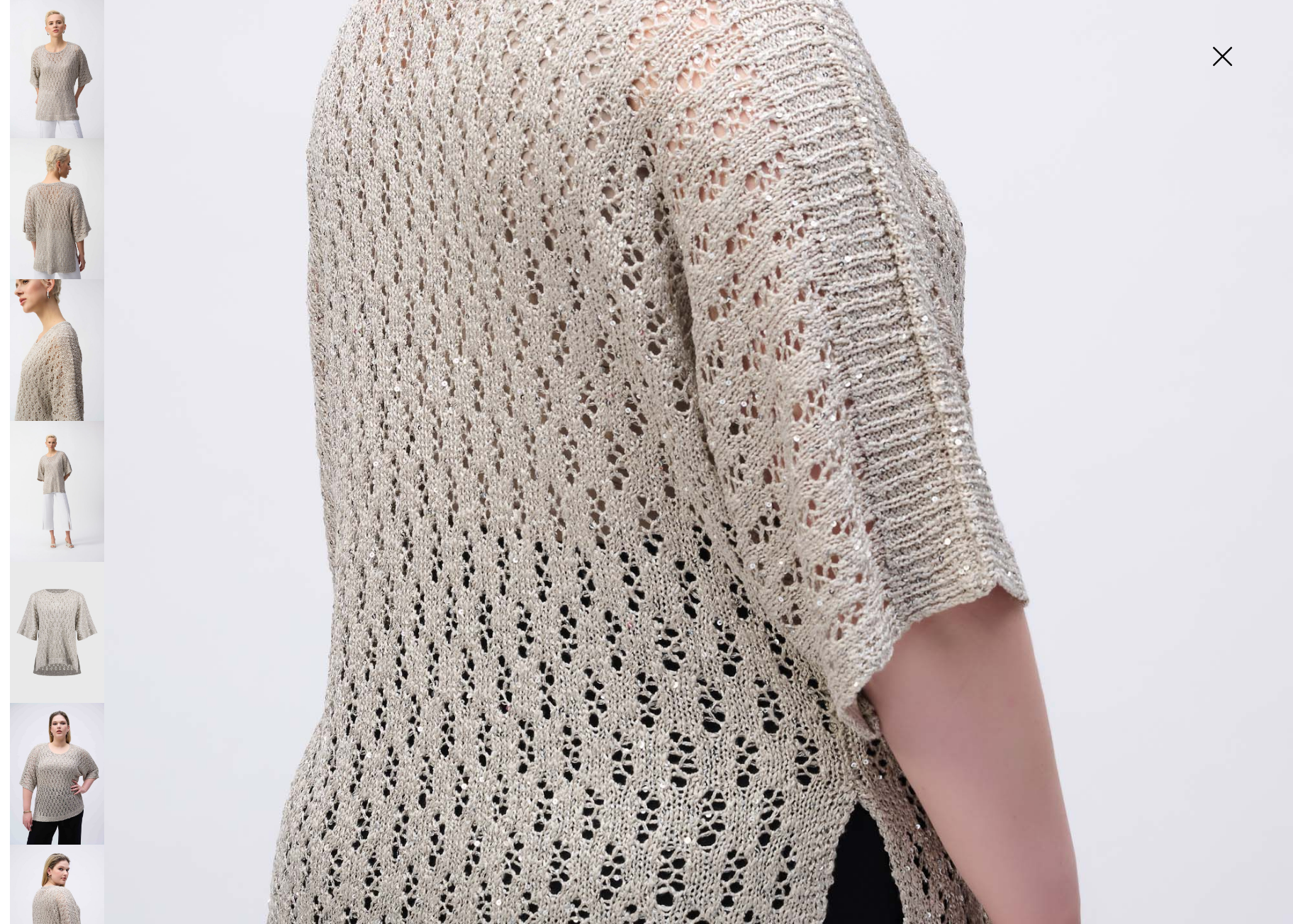
scroll to position [670, 0]
click at [87, 753] on img at bounding box center [56, 773] width 94 height 142
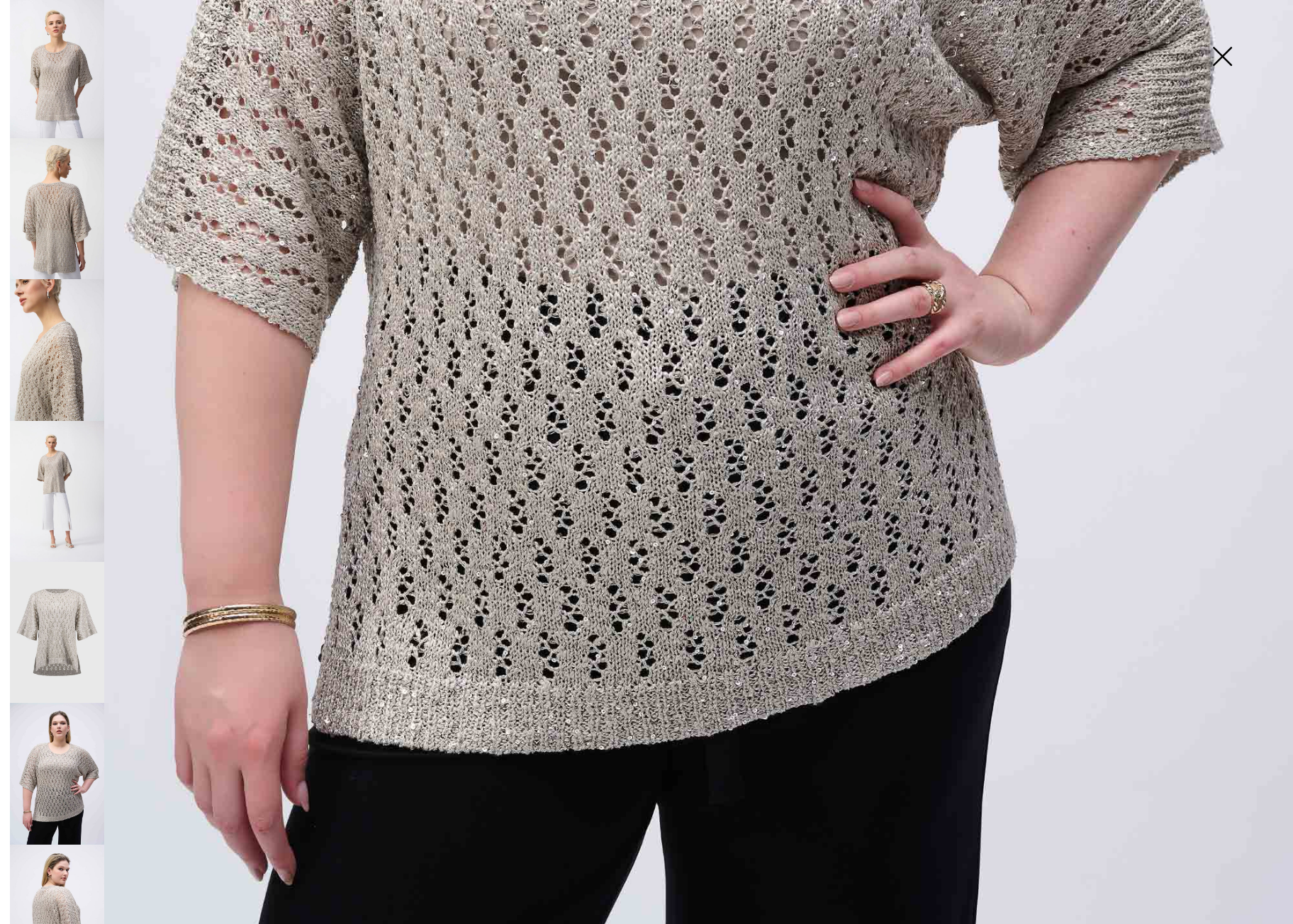
scroll to position [1015, 0]
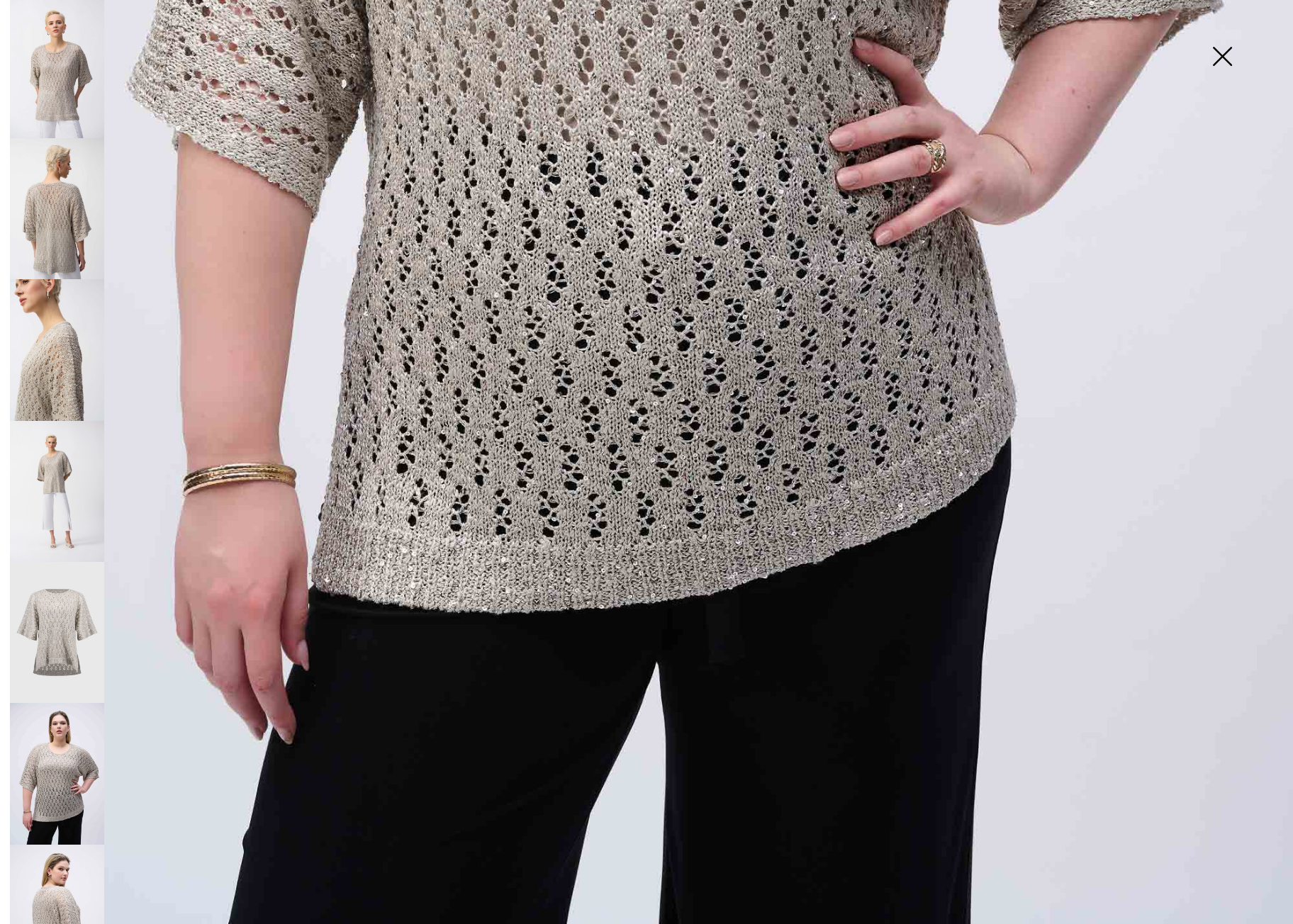
click at [57, 609] on img at bounding box center [56, 633] width 94 height 141
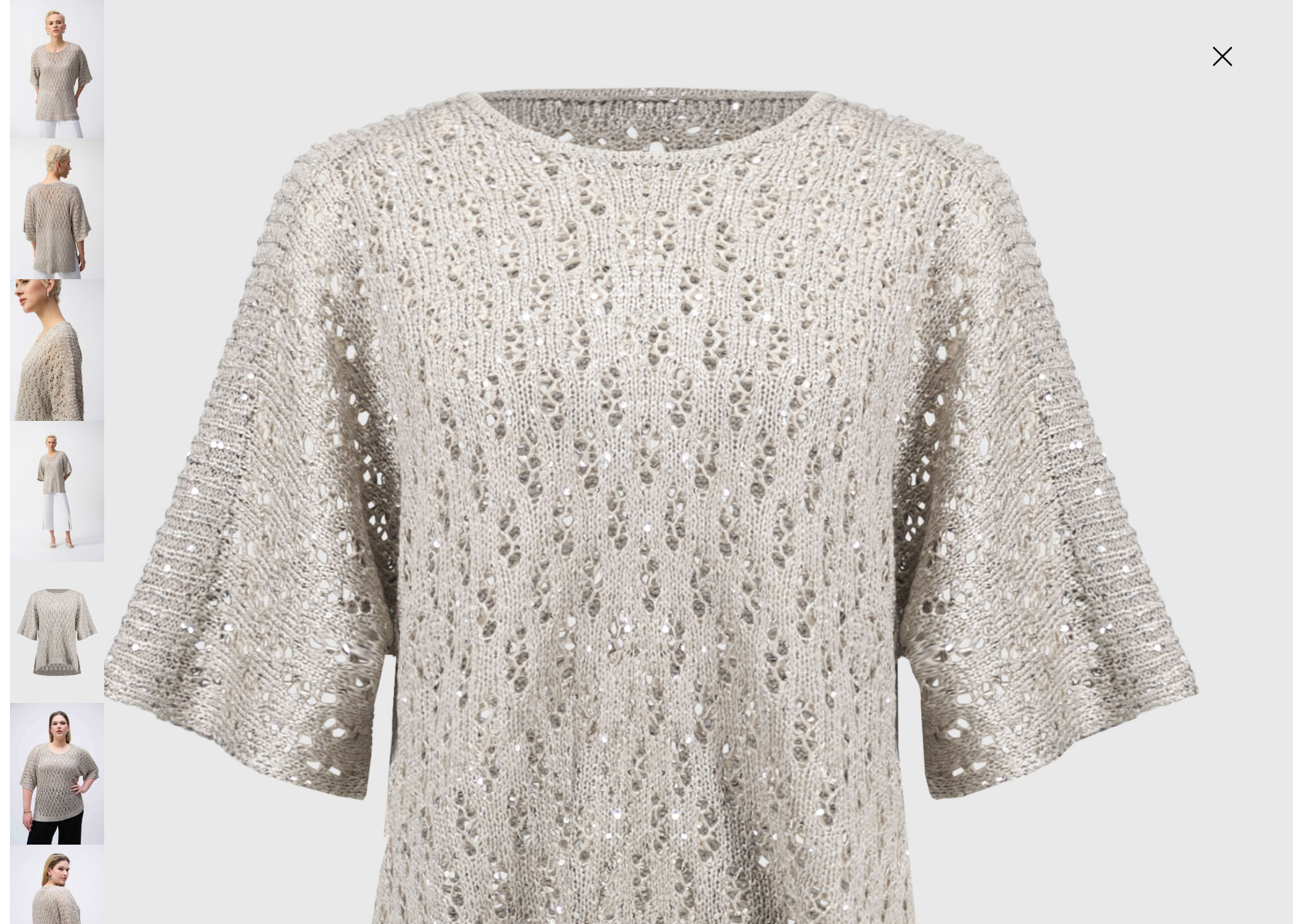
scroll to position [275, 0]
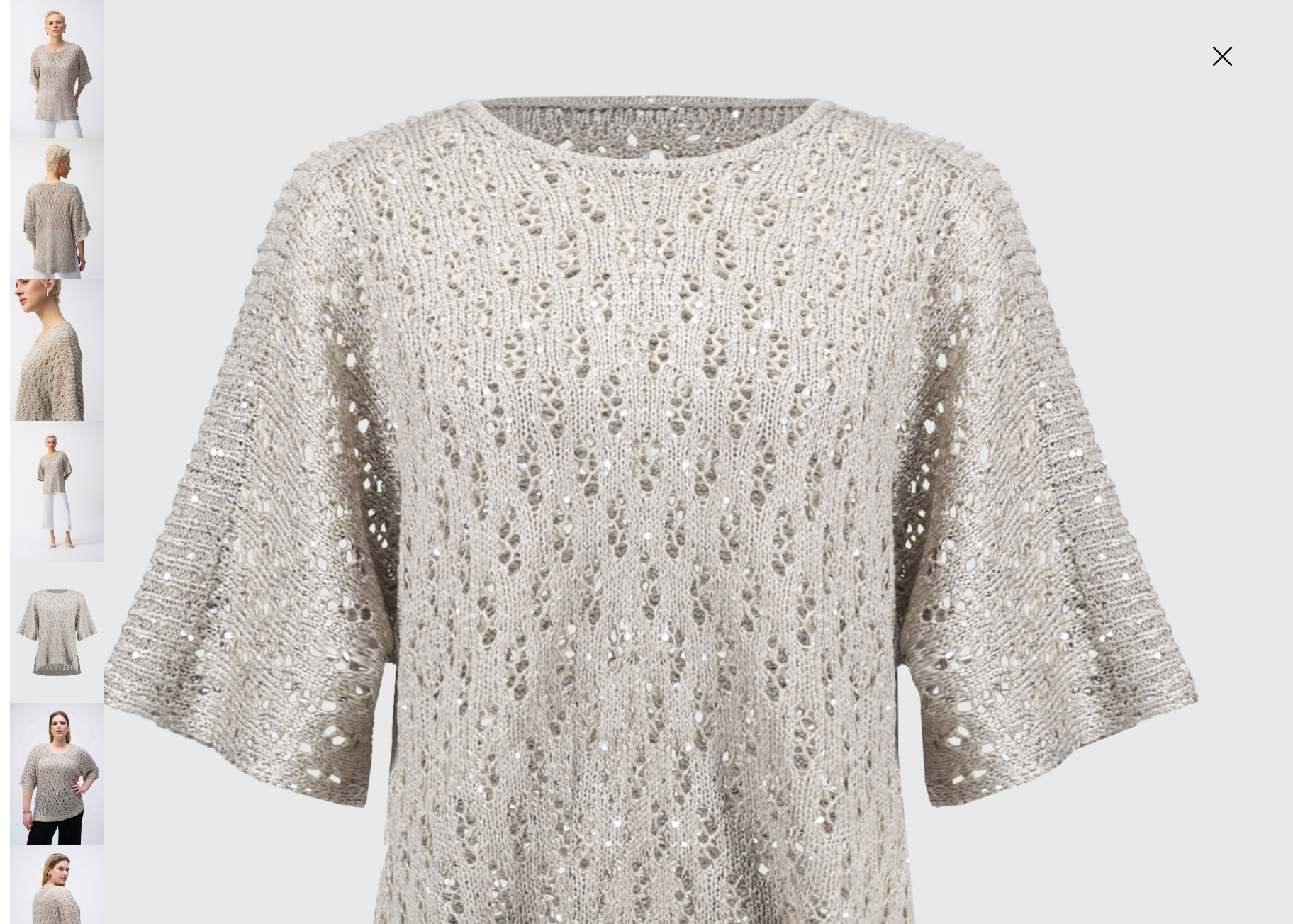
click at [1229, 60] on img at bounding box center [1222, 57] width 71 height 73
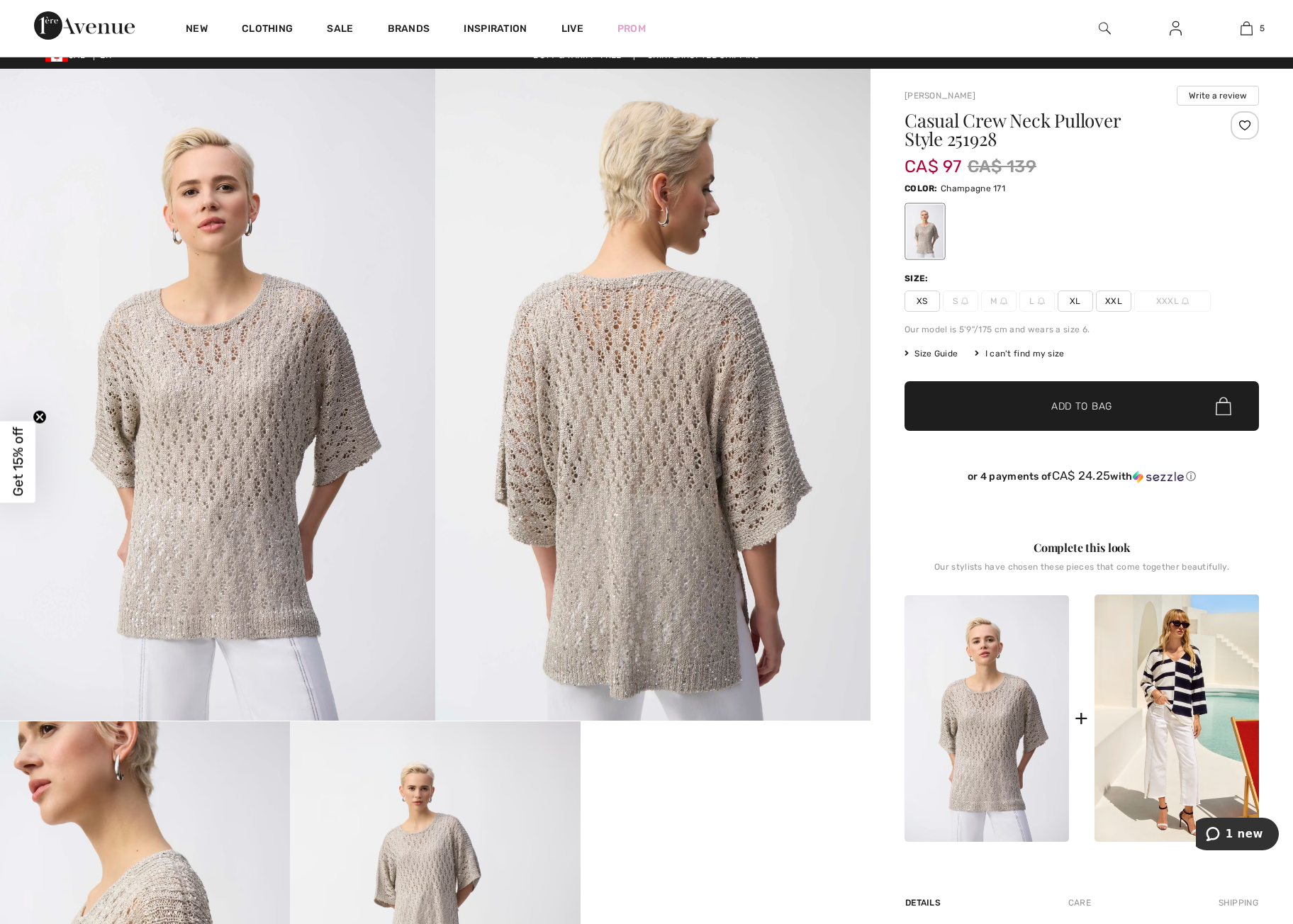
scroll to position [0, 0]
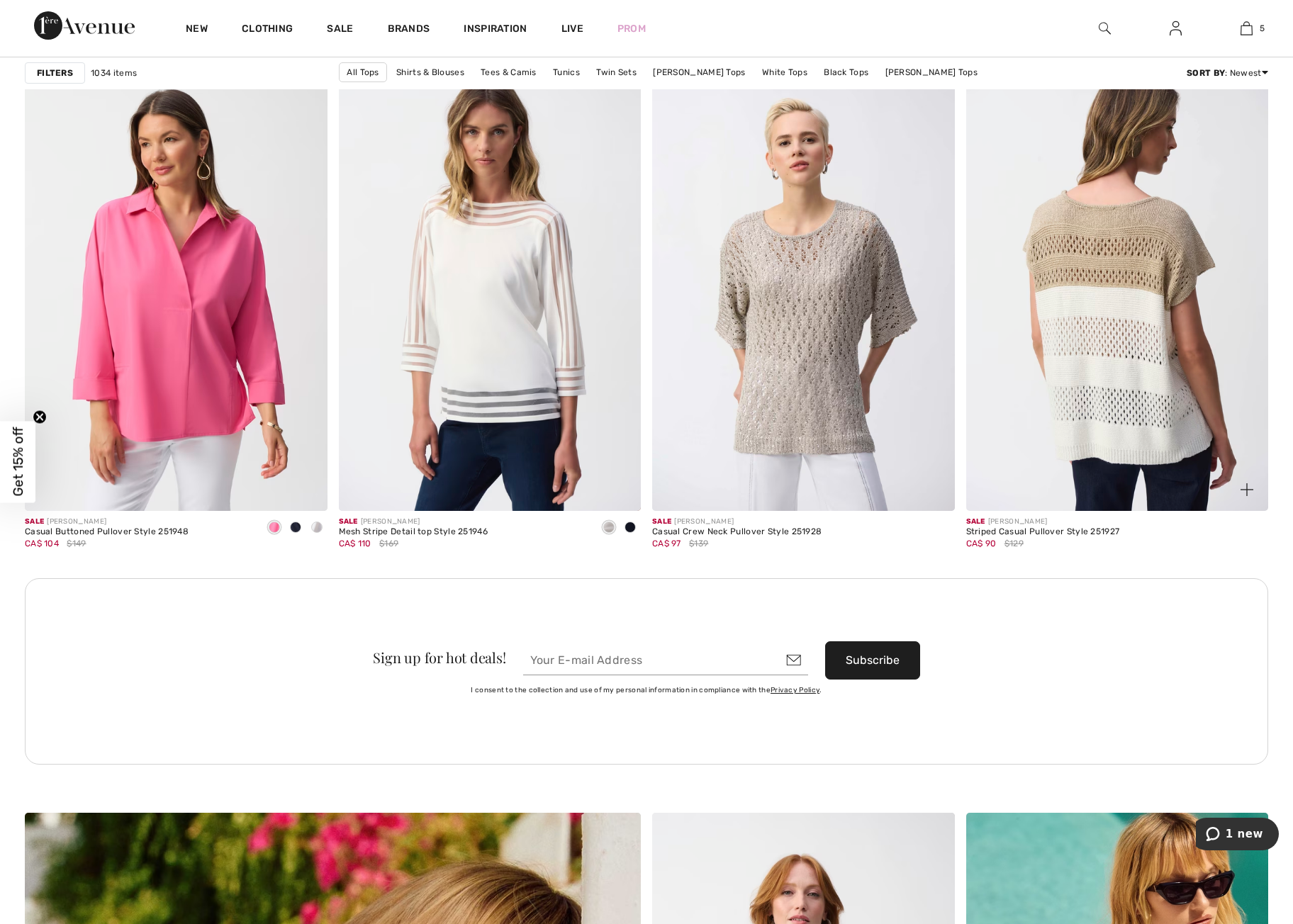
click at [1134, 431] on img at bounding box center [1118, 284] width 303 height 453
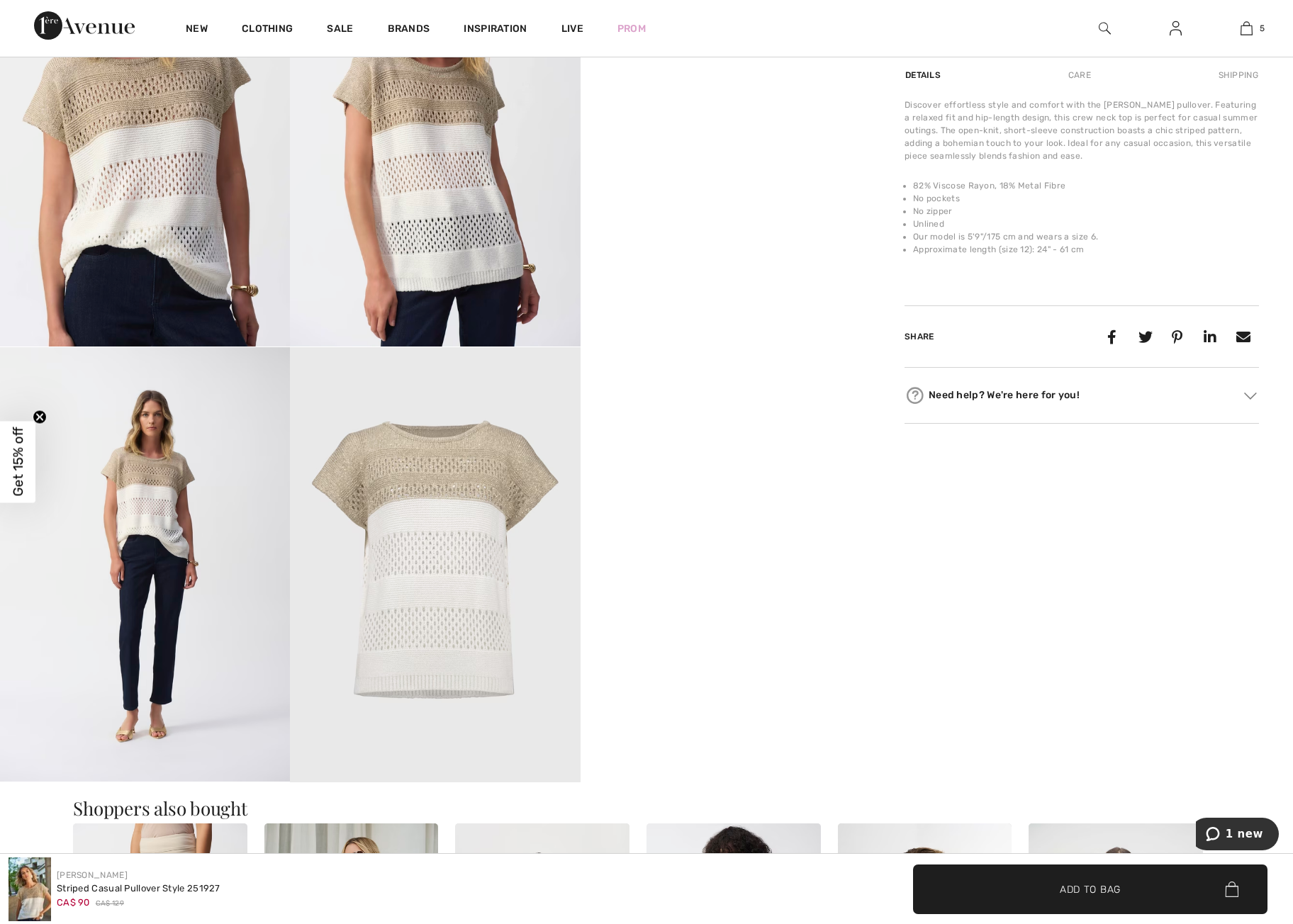
scroll to position [828, 0]
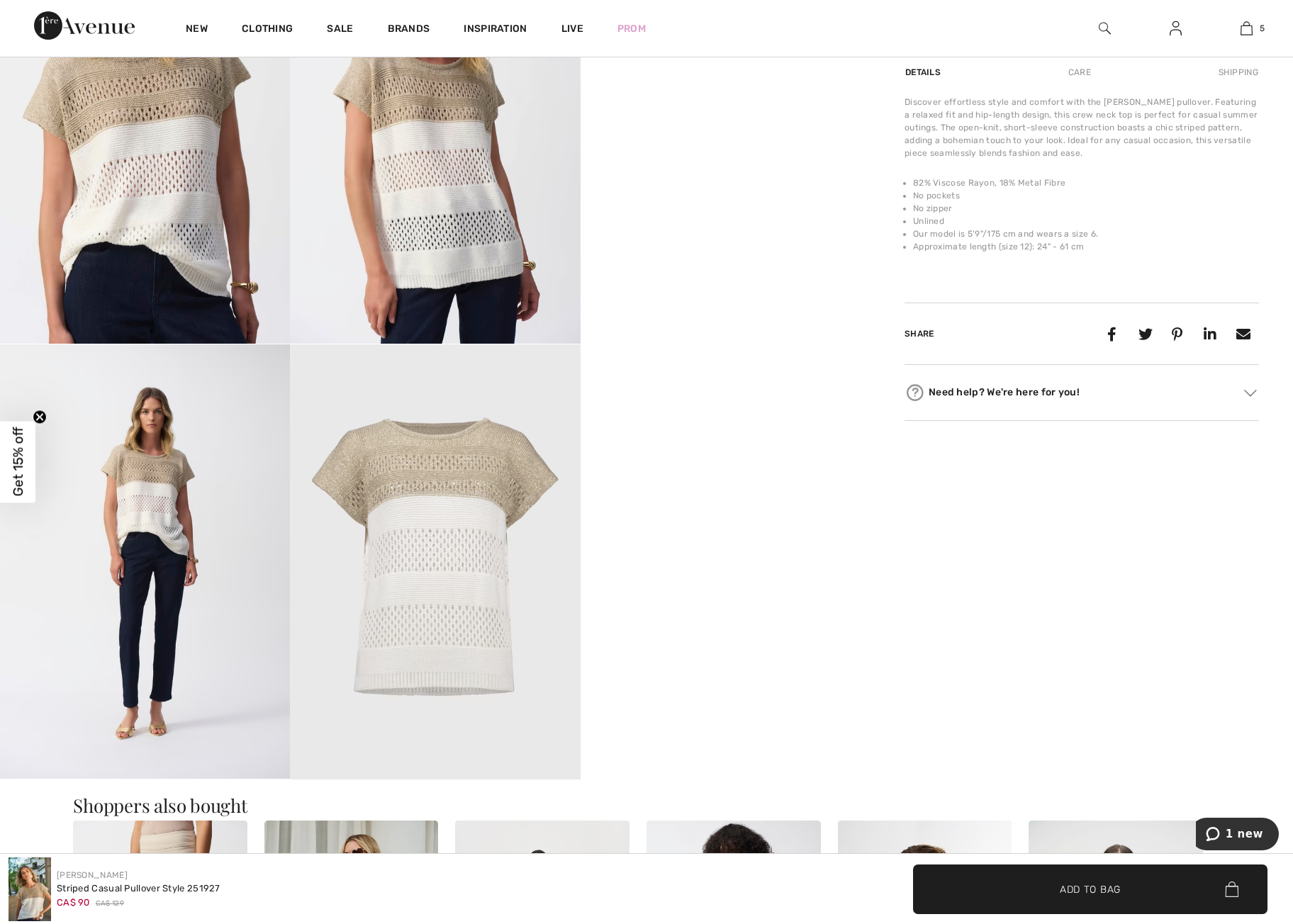
click at [442, 584] on img at bounding box center [434, 562] width 290 height 435
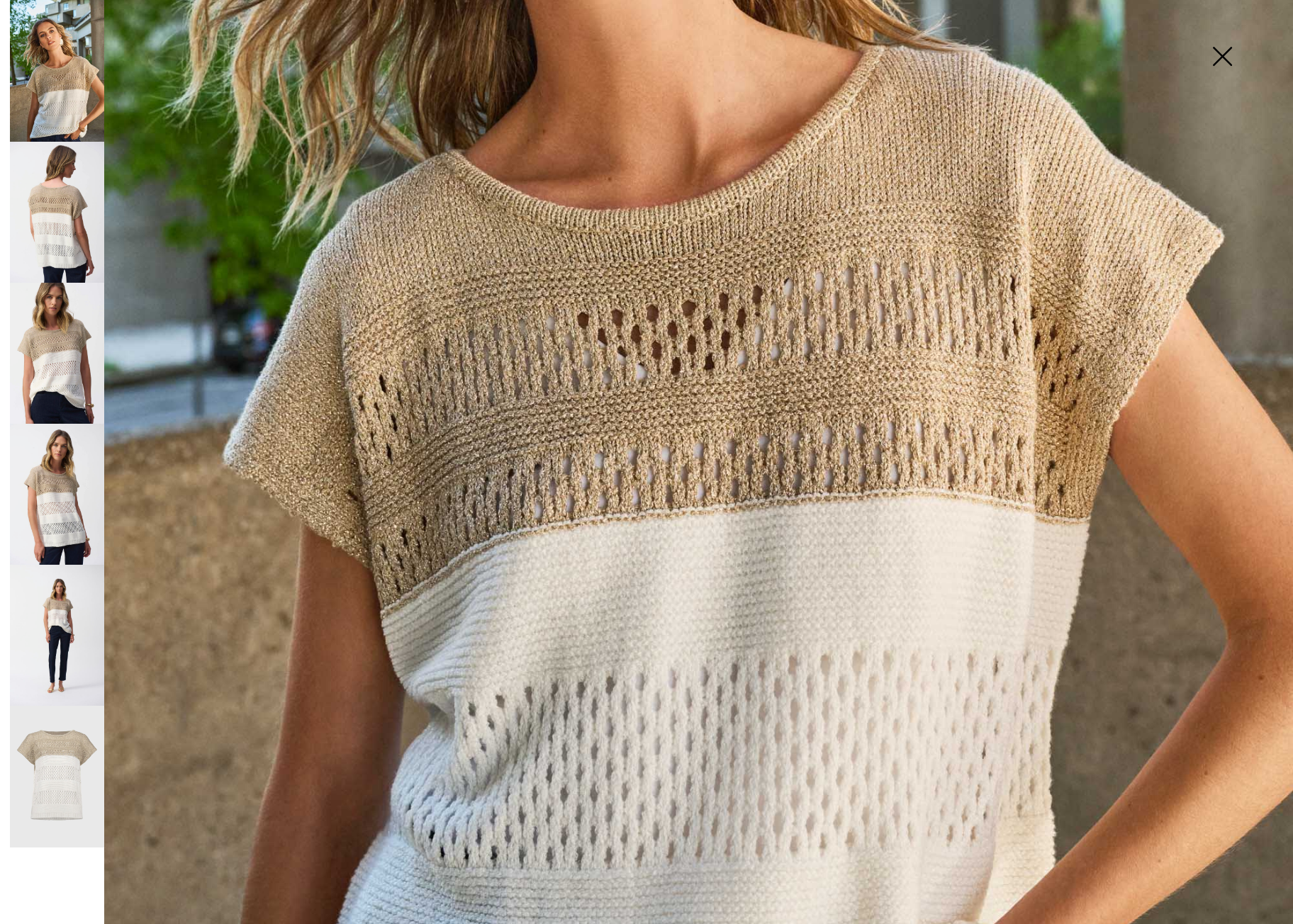
scroll to position [723, 0]
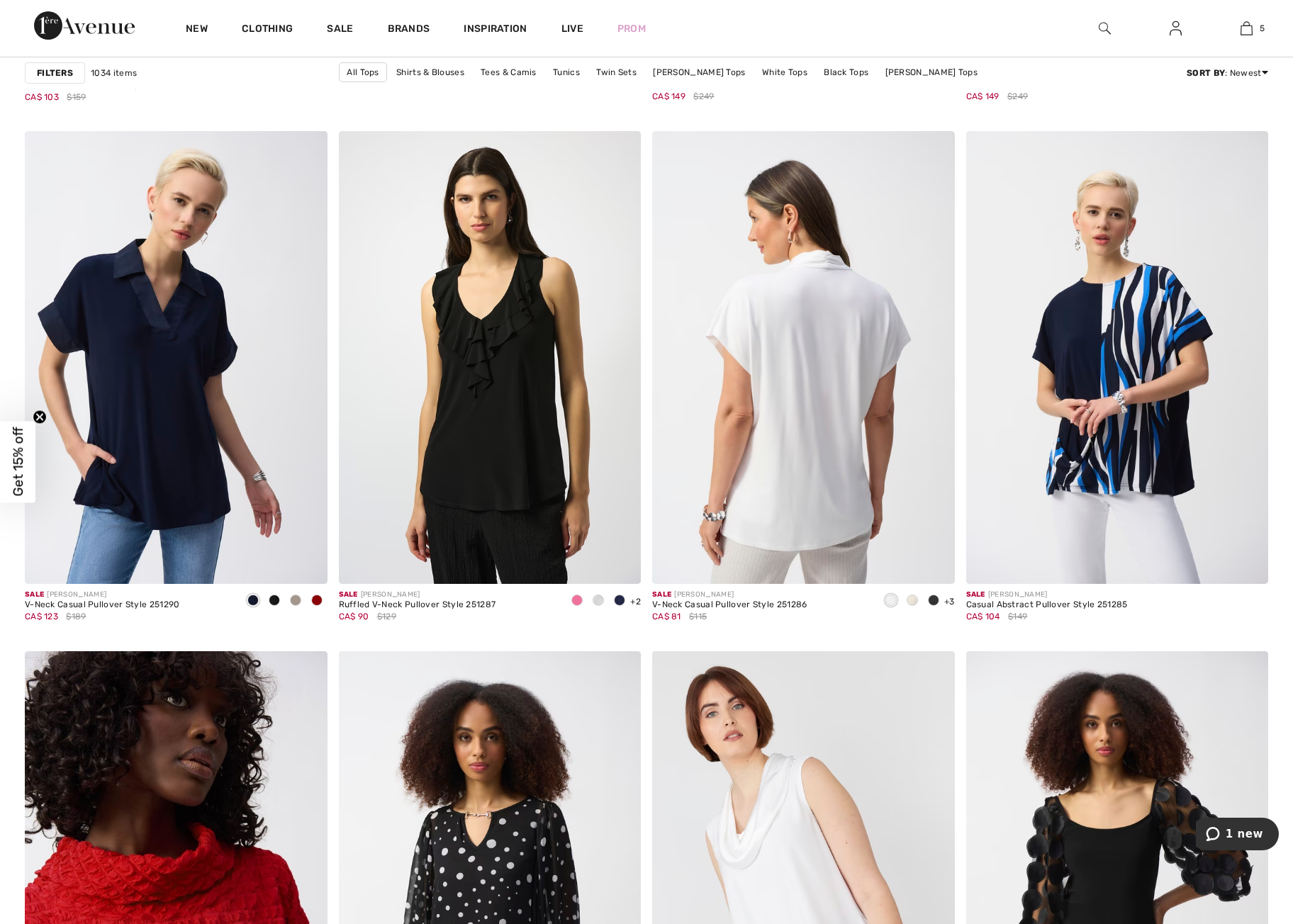
scroll to position [5210, 0]
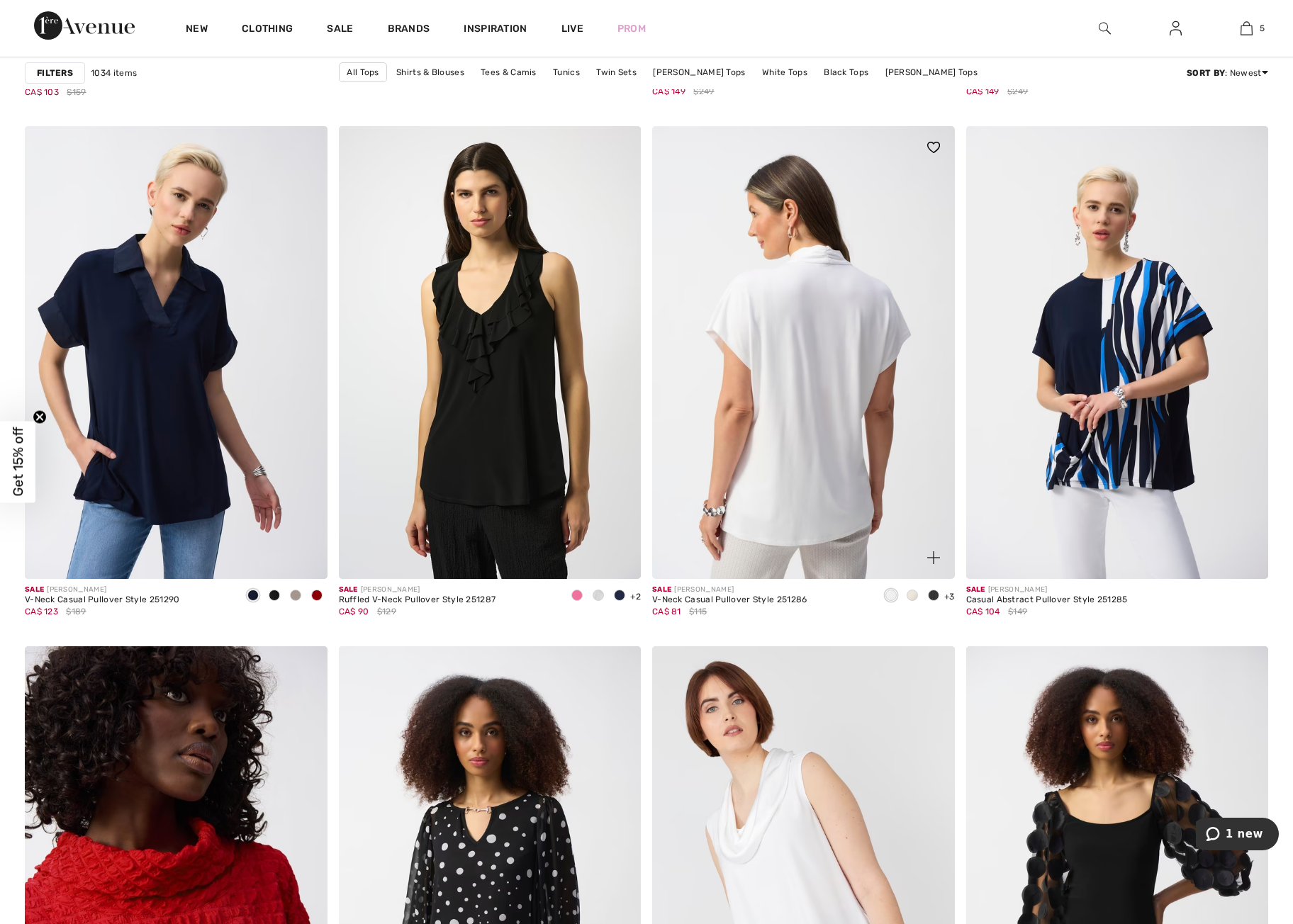
click at [786, 461] on img at bounding box center [804, 352] width 303 height 453
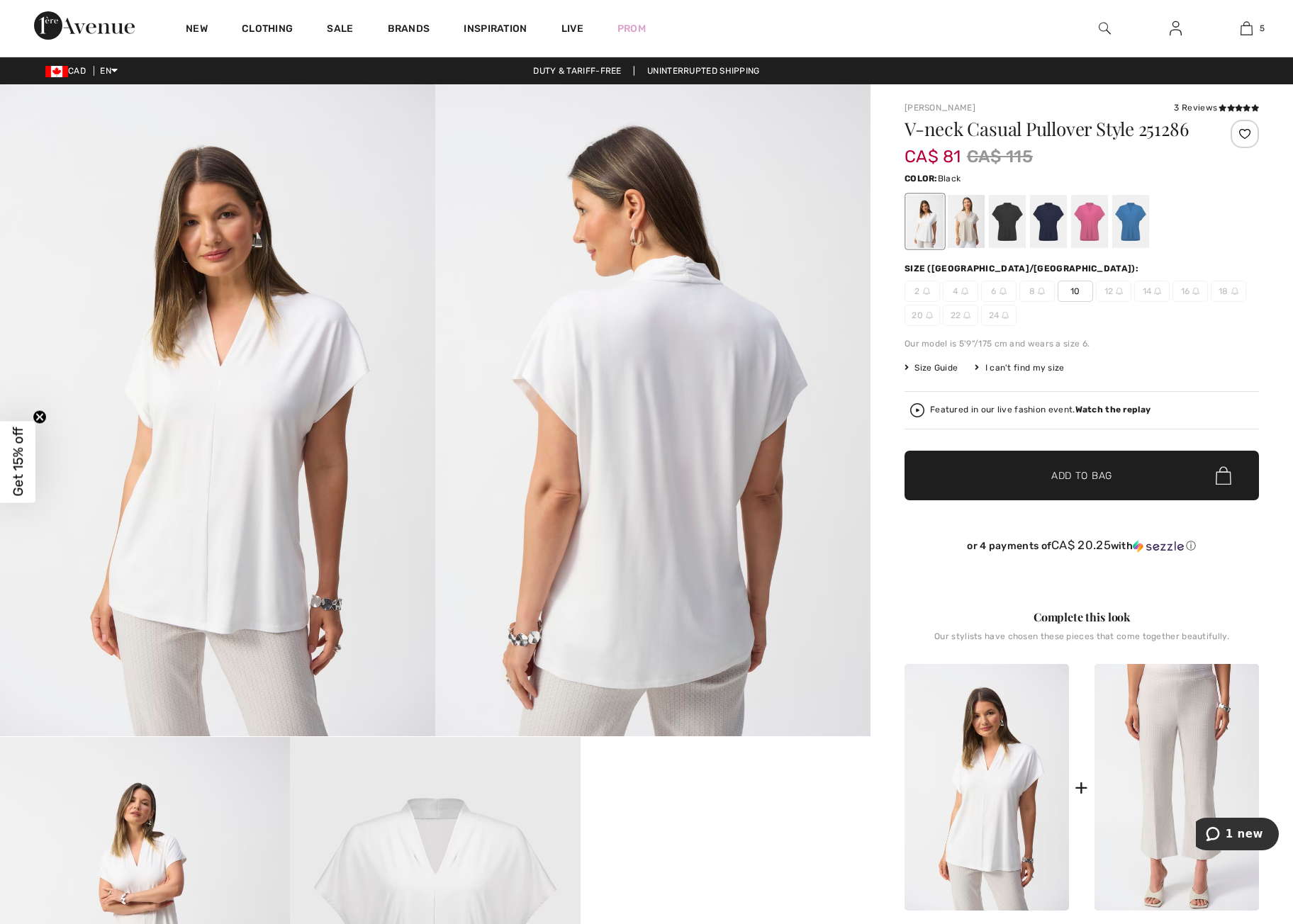
click at [1011, 231] on div at bounding box center [1007, 222] width 37 height 53
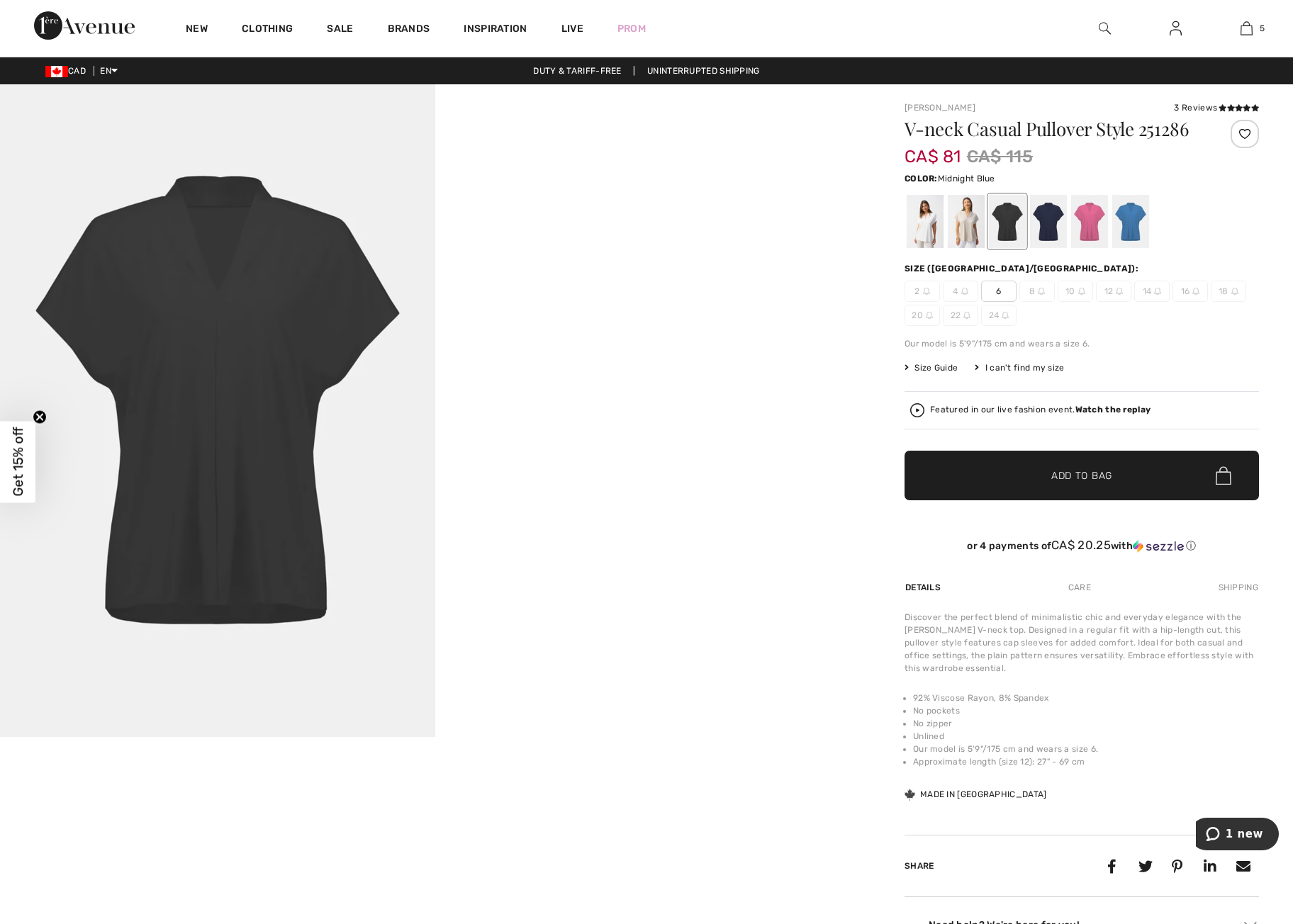
click at [1050, 224] on div at bounding box center [1048, 222] width 37 height 53
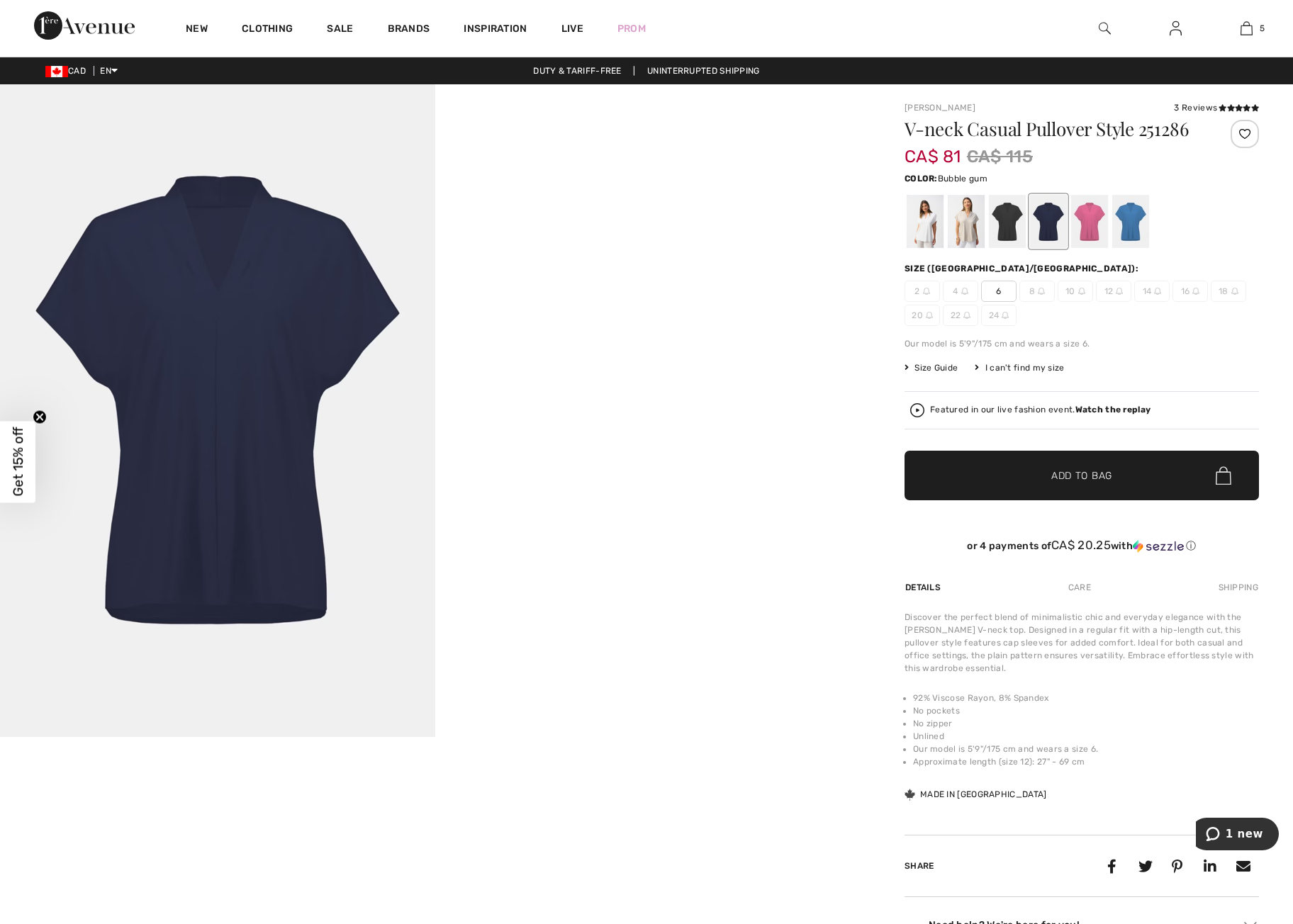
click at [1088, 222] on div at bounding box center [1090, 222] width 37 height 53
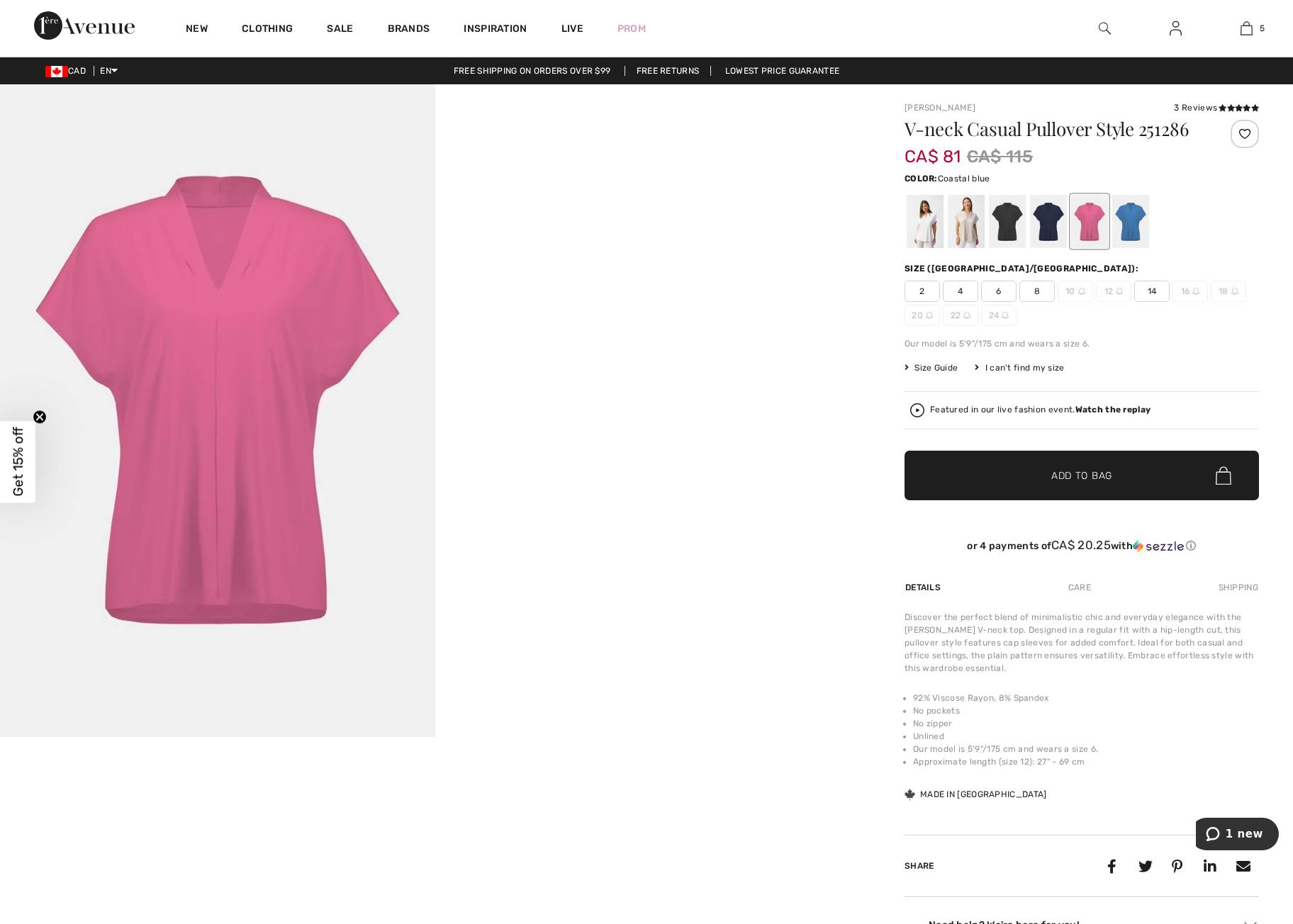
click at [1132, 223] on div at bounding box center [1131, 222] width 37 height 53
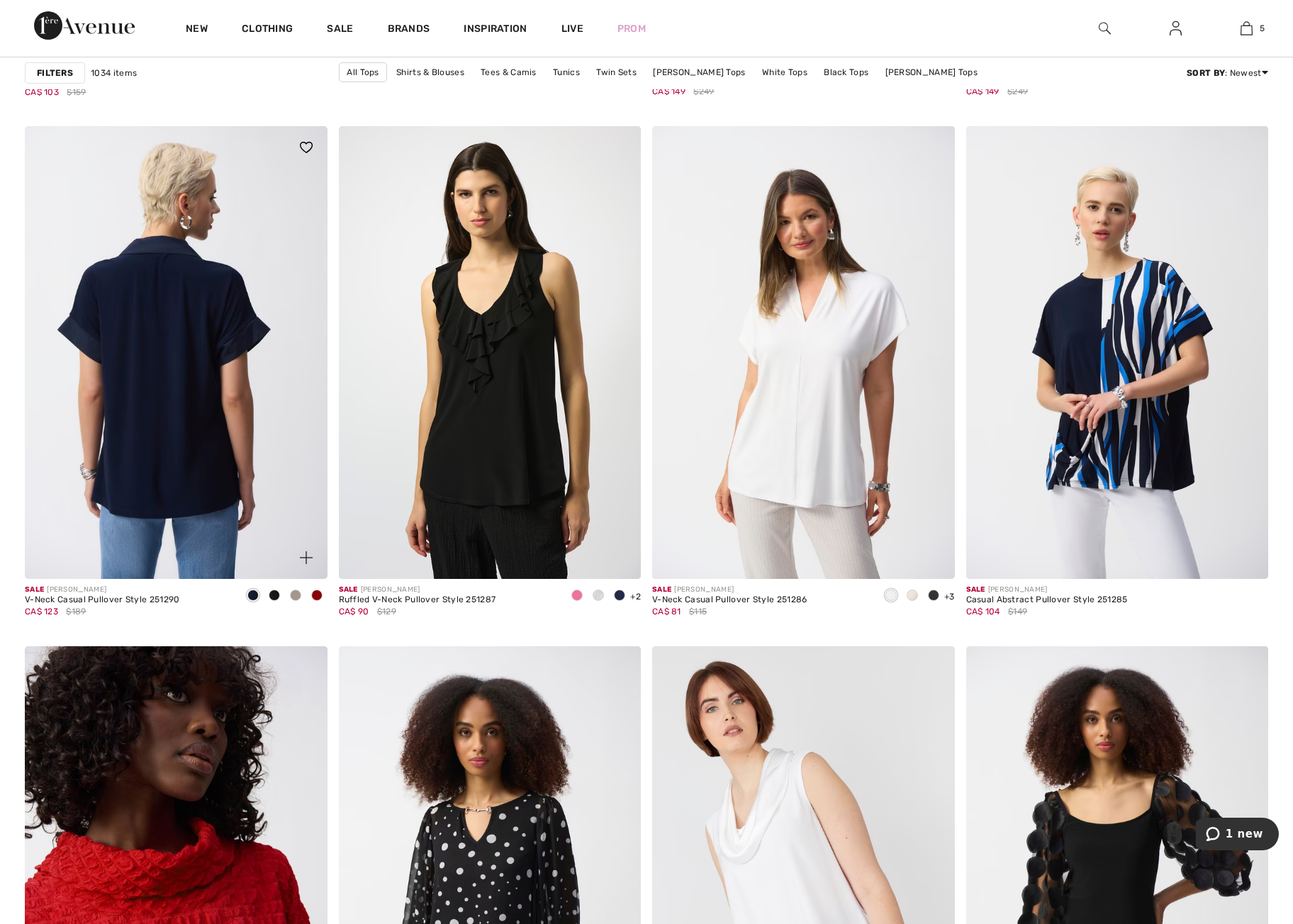
click at [127, 421] on img at bounding box center [176, 352] width 303 height 453
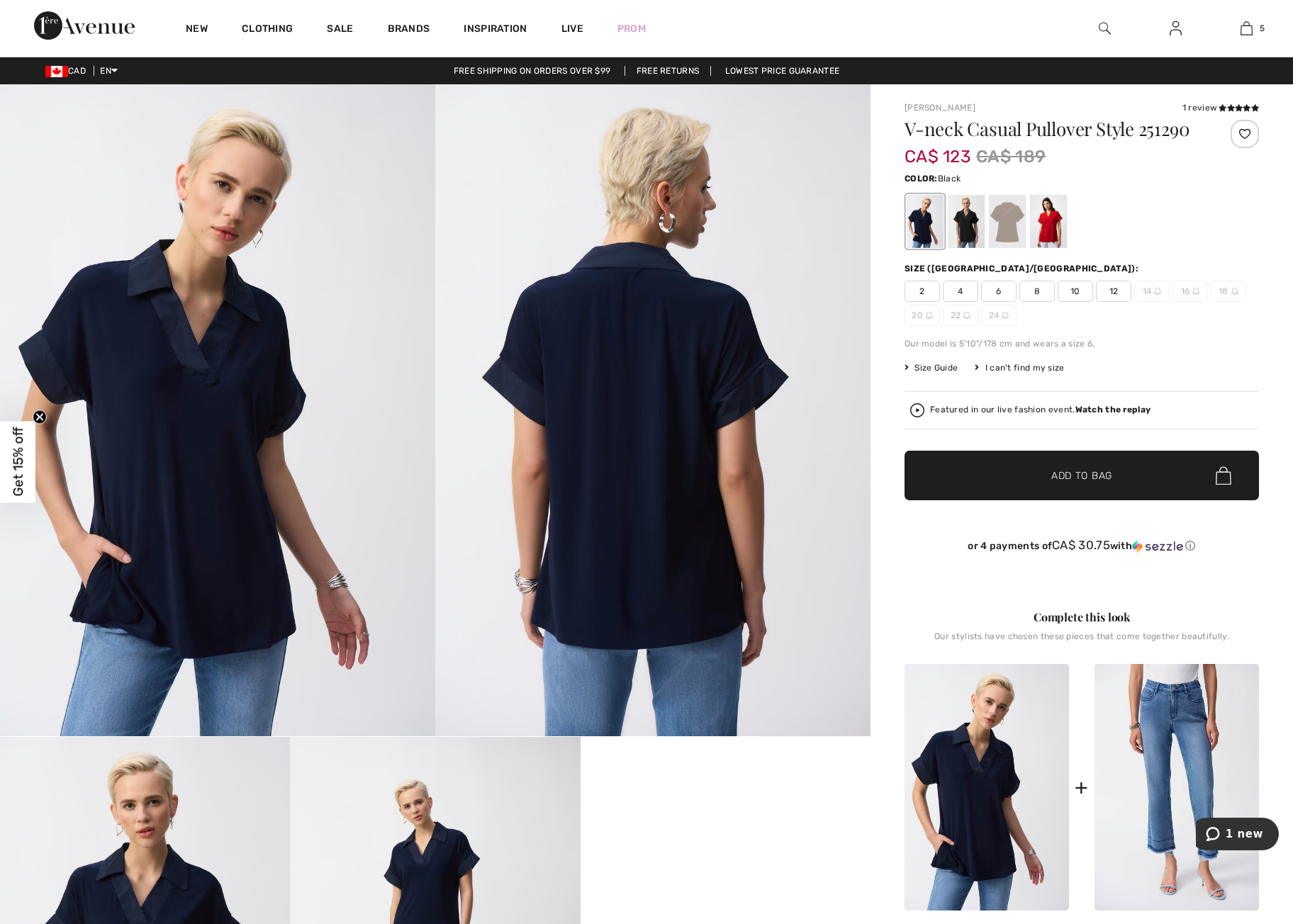
click at [976, 226] on div at bounding box center [966, 222] width 37 height 53
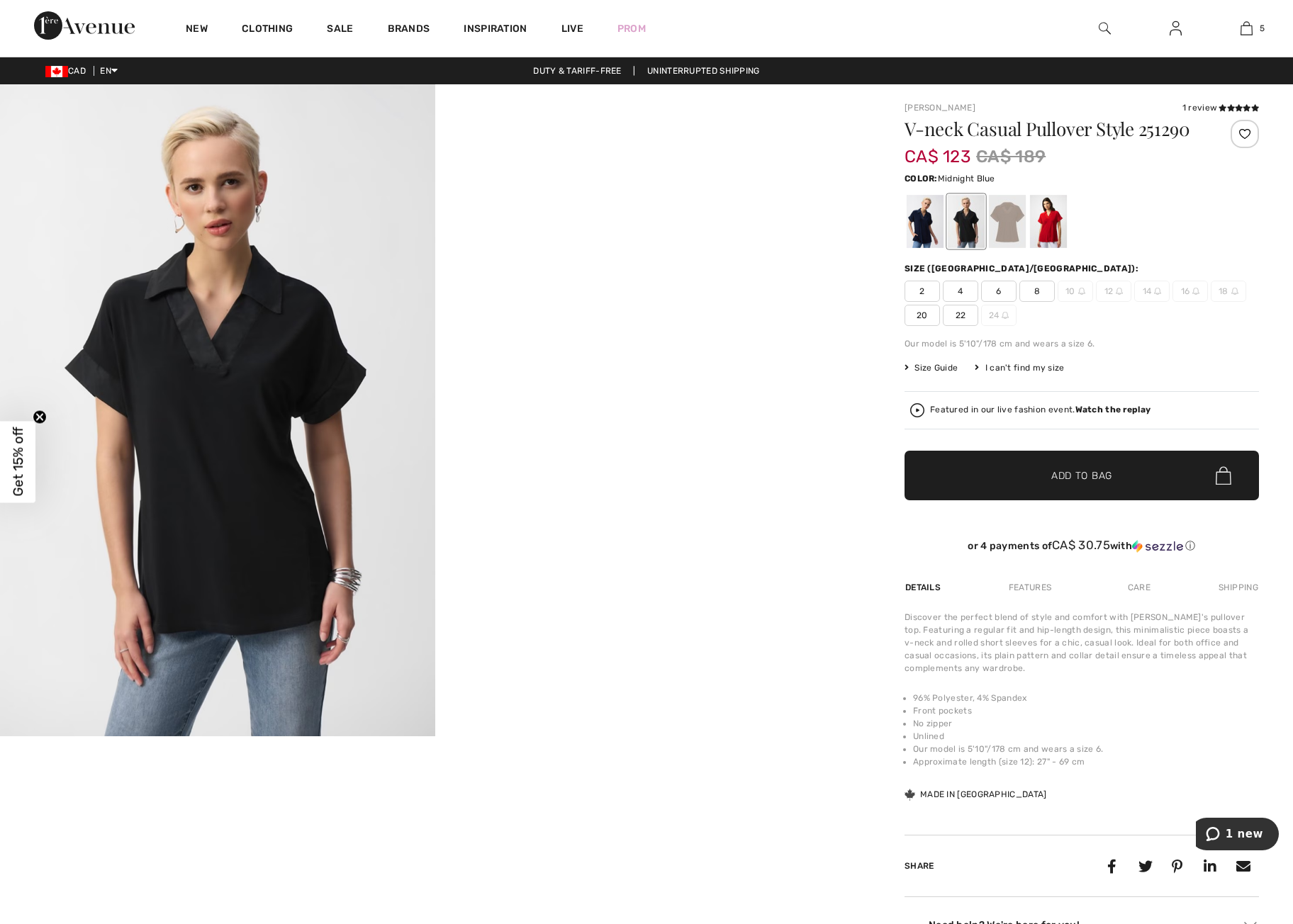
click at [924, 227] on div at bounding box center [925, 222] width 37 height 53
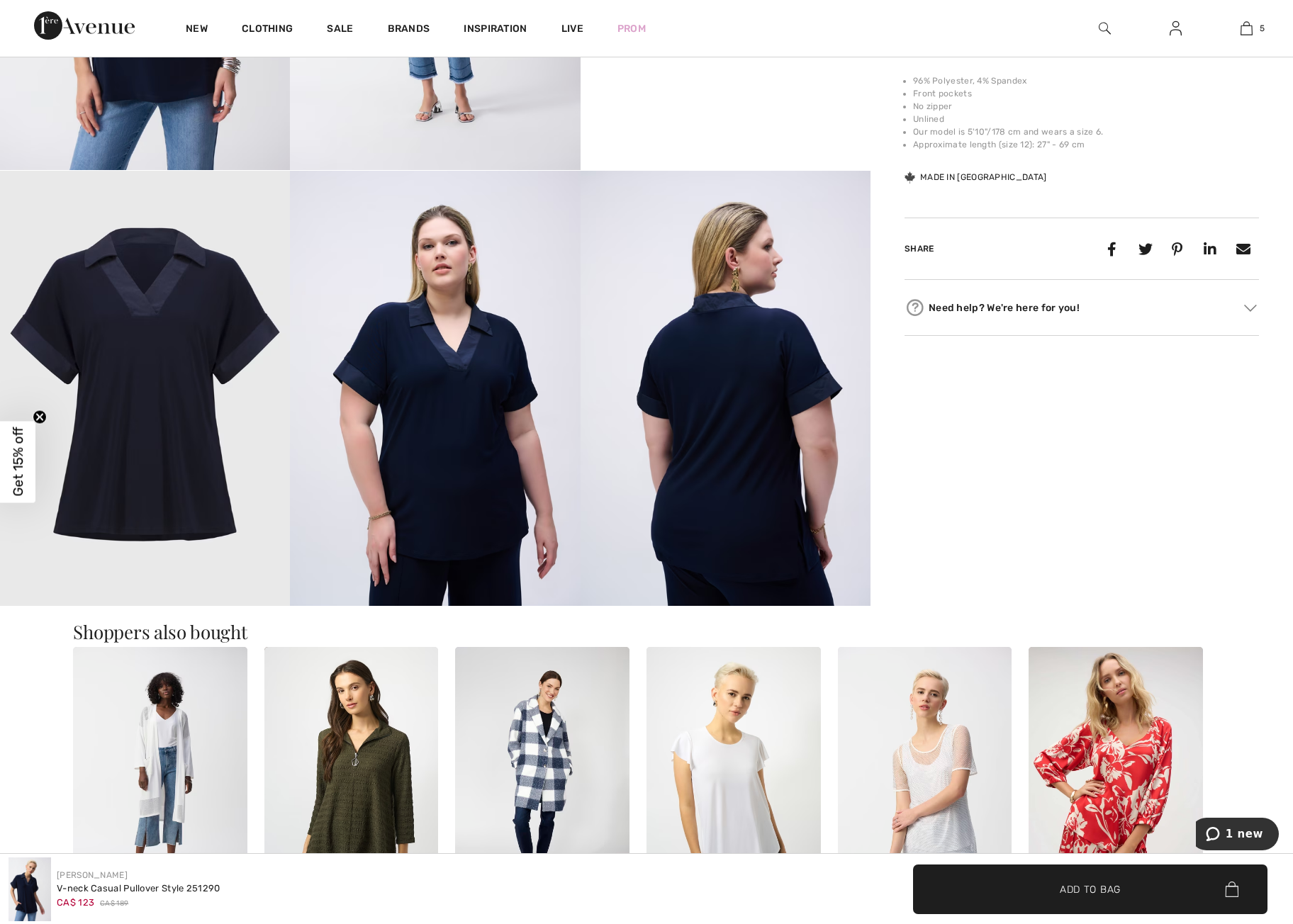
scroll to position [1003, 0]
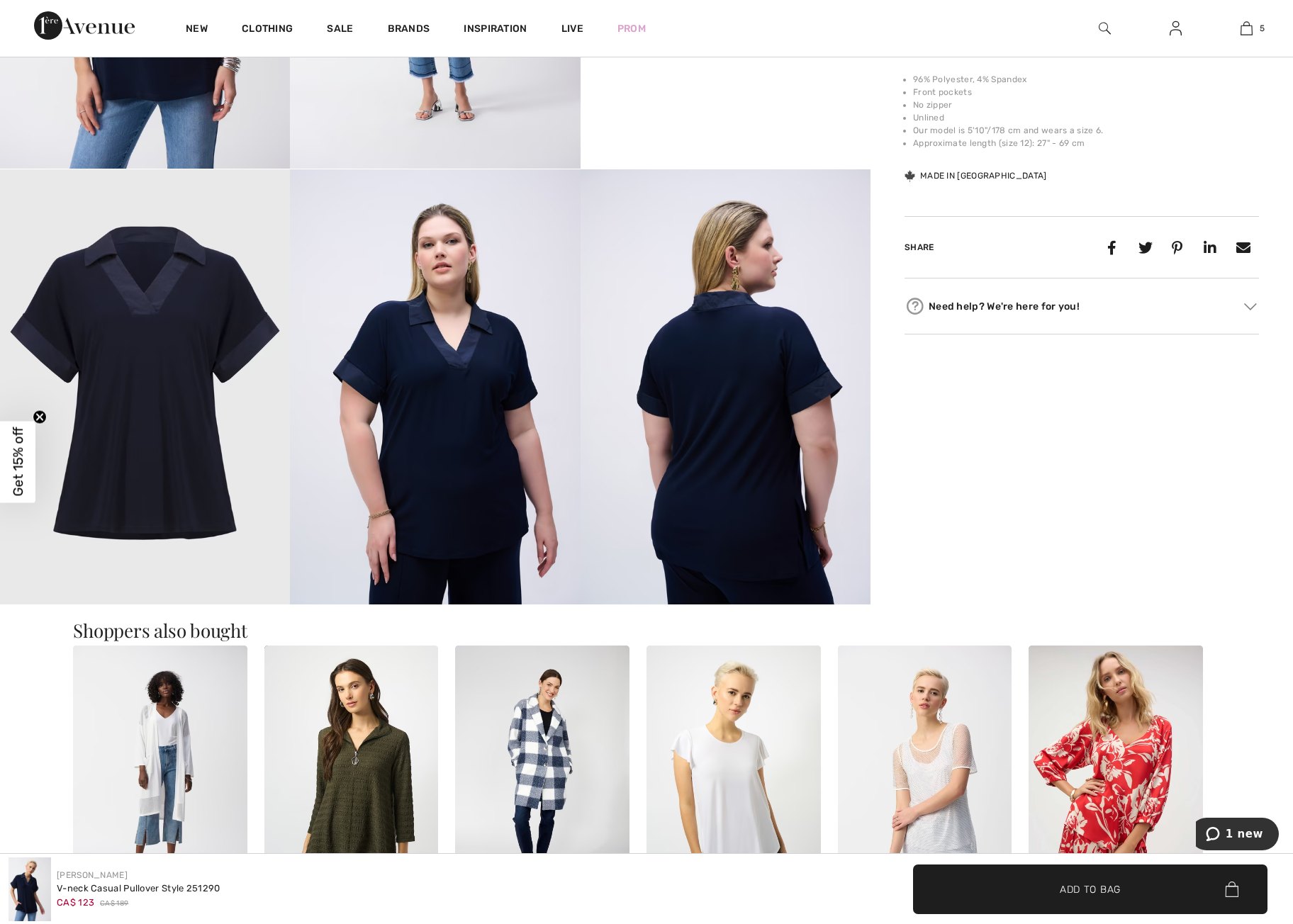
click at [517, 495] on img at bounding box center [434, 387] width 290 height 435
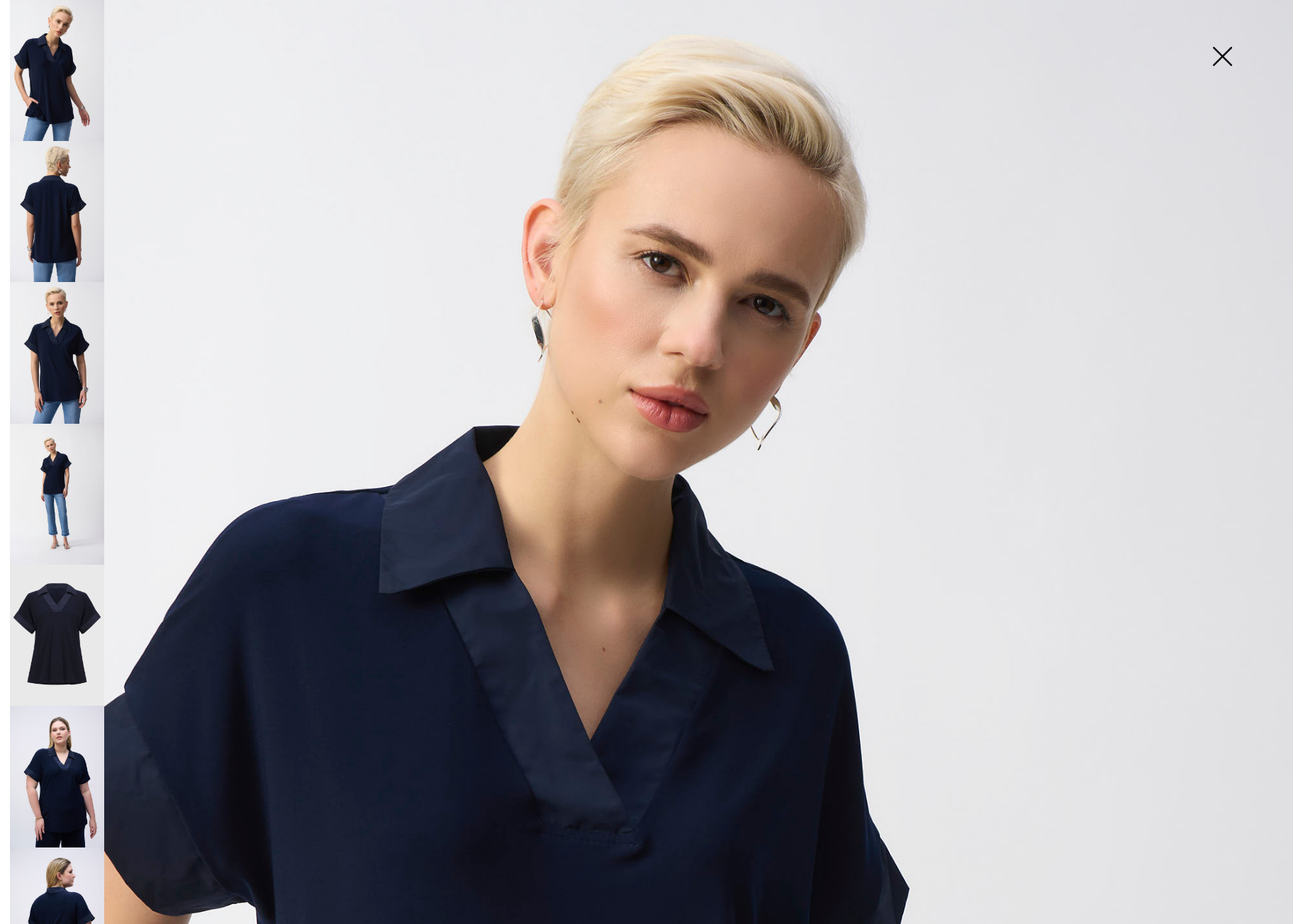
scroll to position [0, 0]
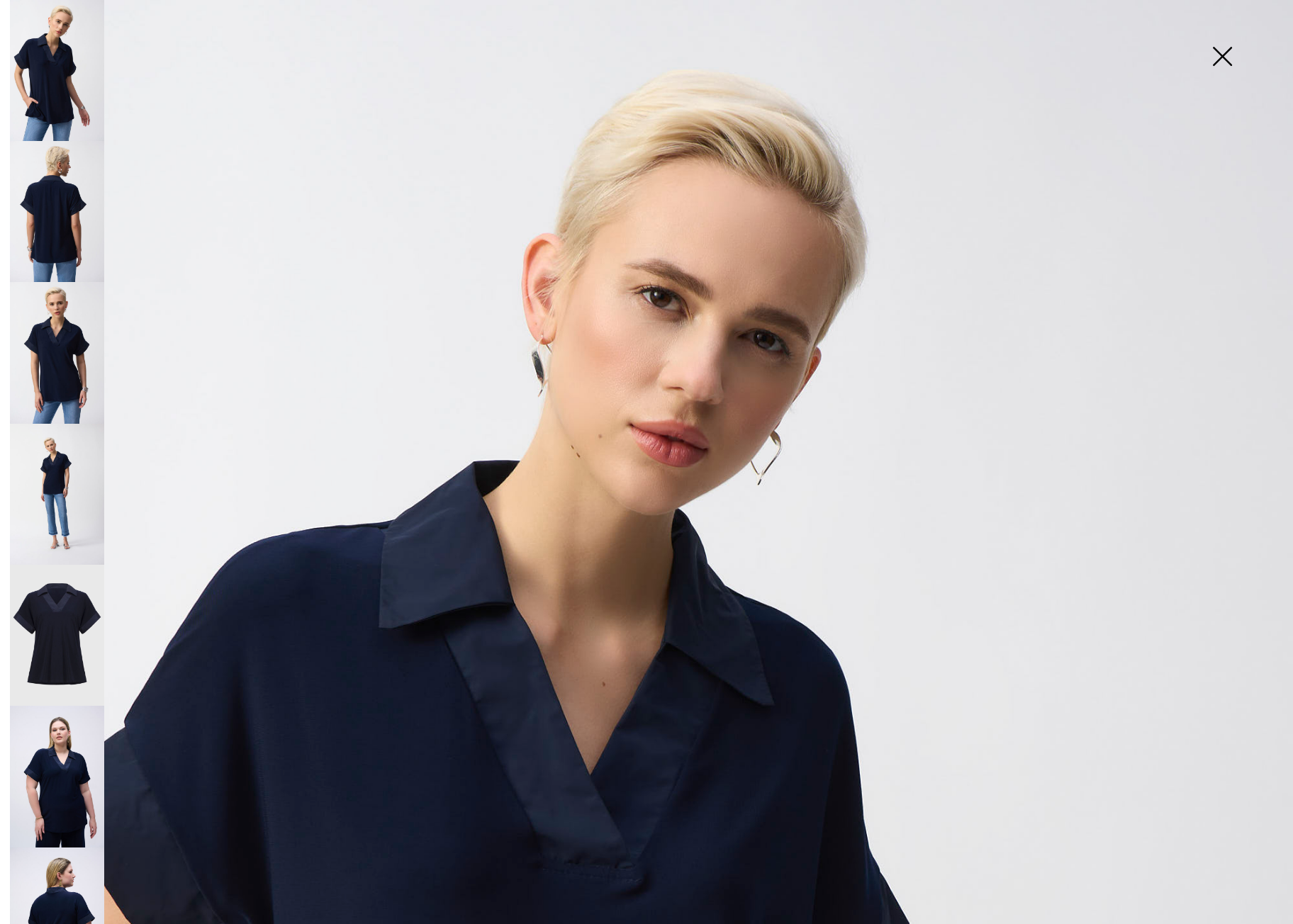
click at [57, 771] on img at bounding box center [56, 776] width 94 height 142
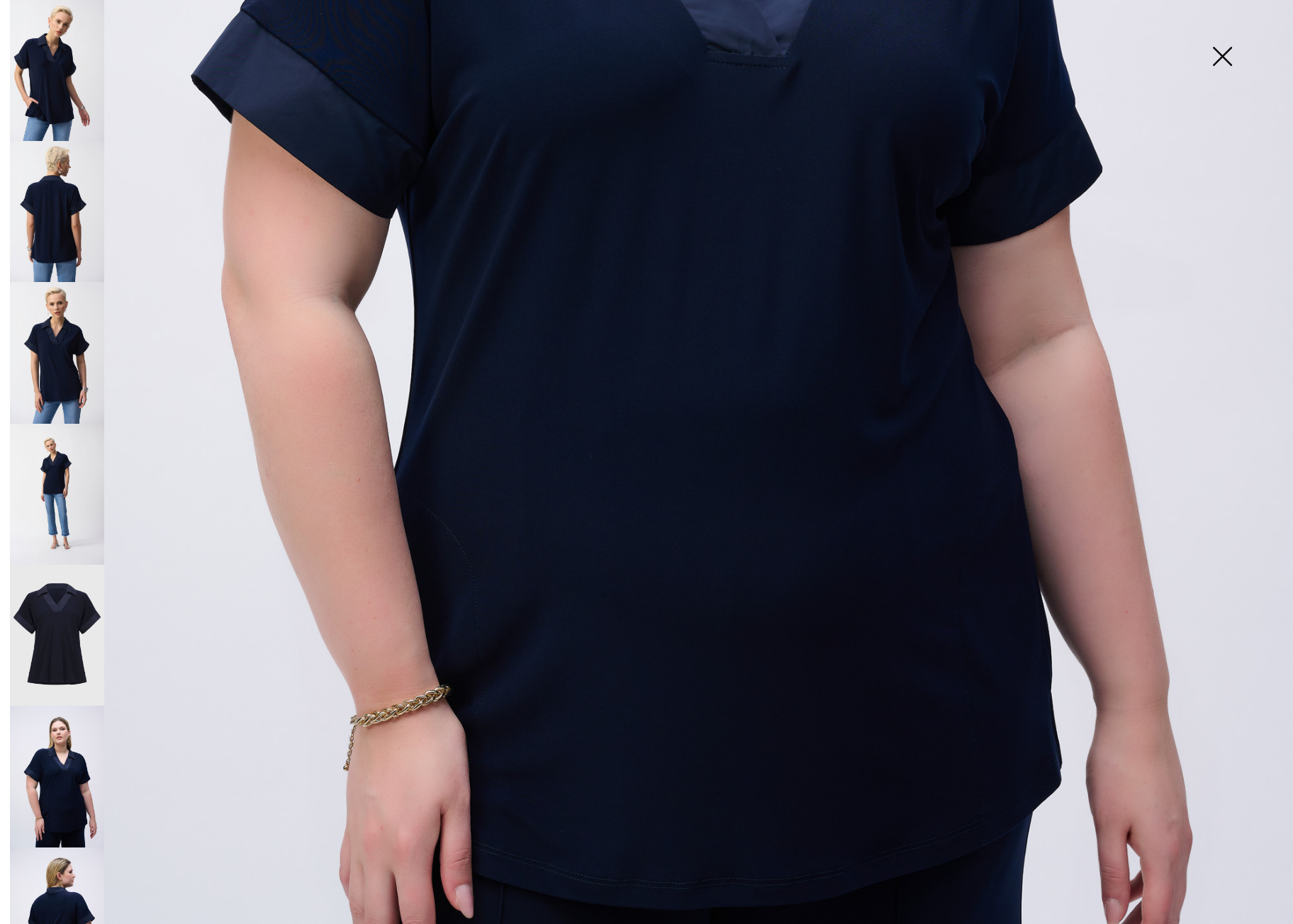
scroll to position [1015, 0]
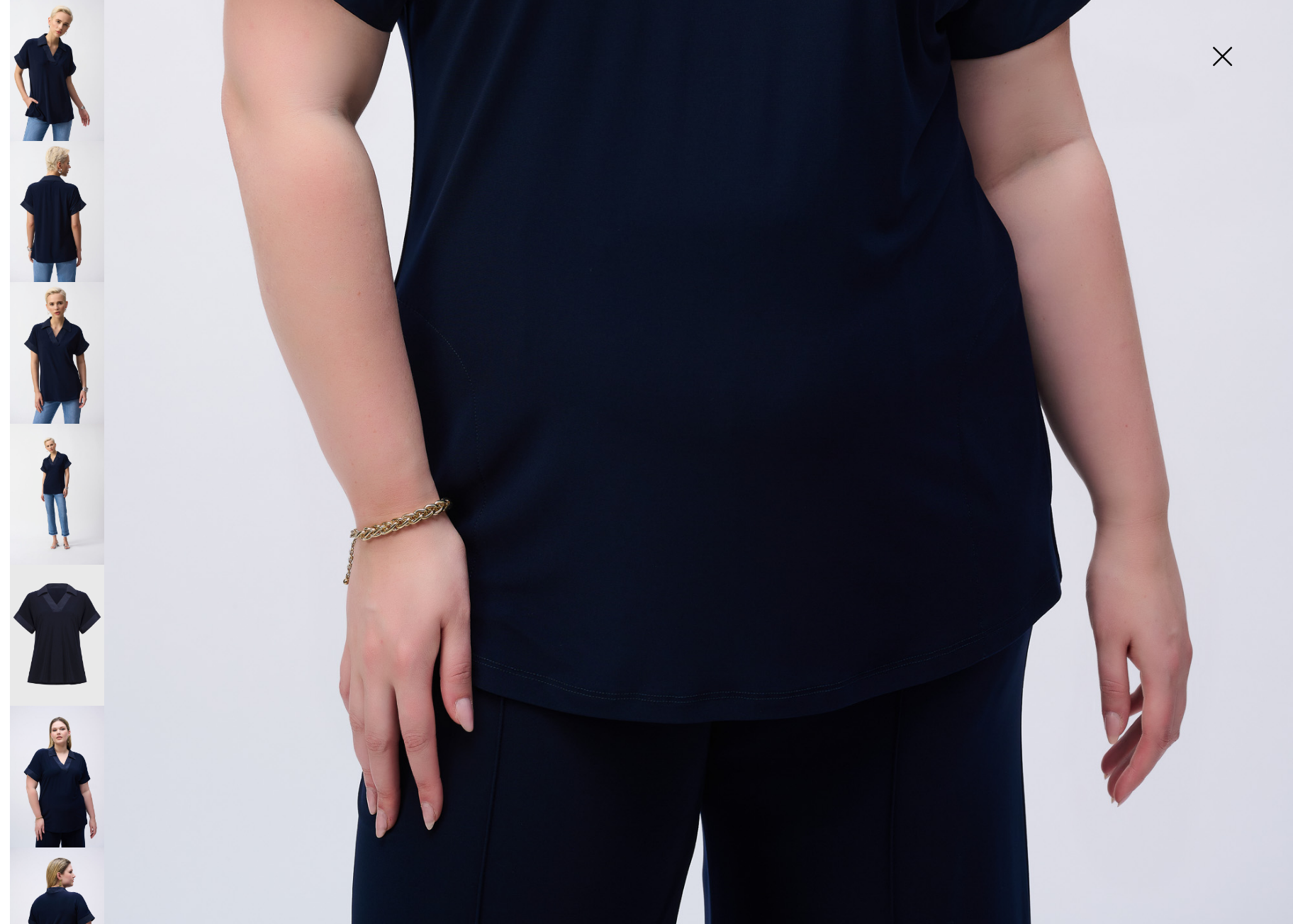
click at [57, 455] on img at bounding box center [56, 494] width 94 height 141
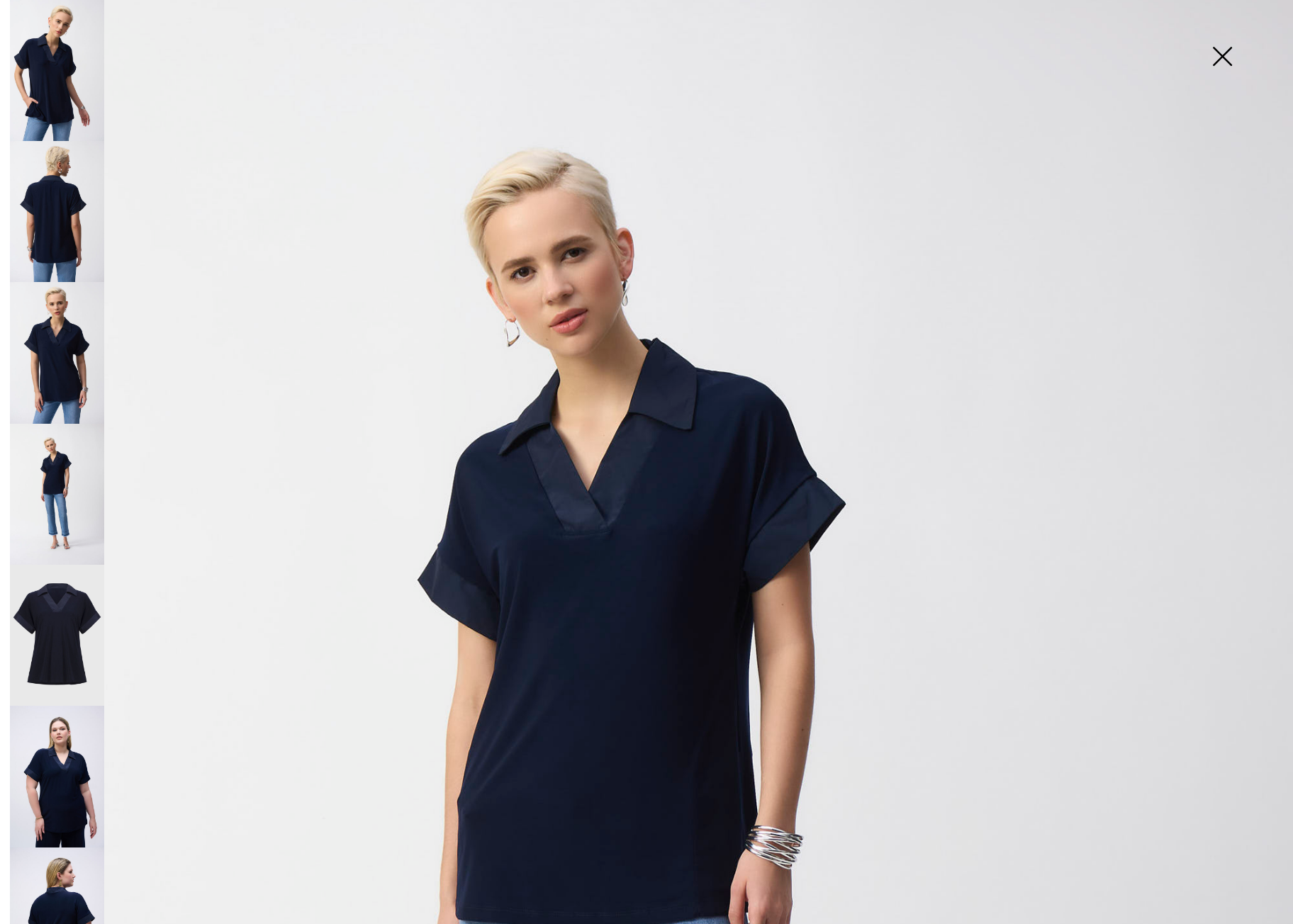
scroll to position [37, 0]
click at [51, 112] on img at bounding box center [56, 70] width 94 height 141
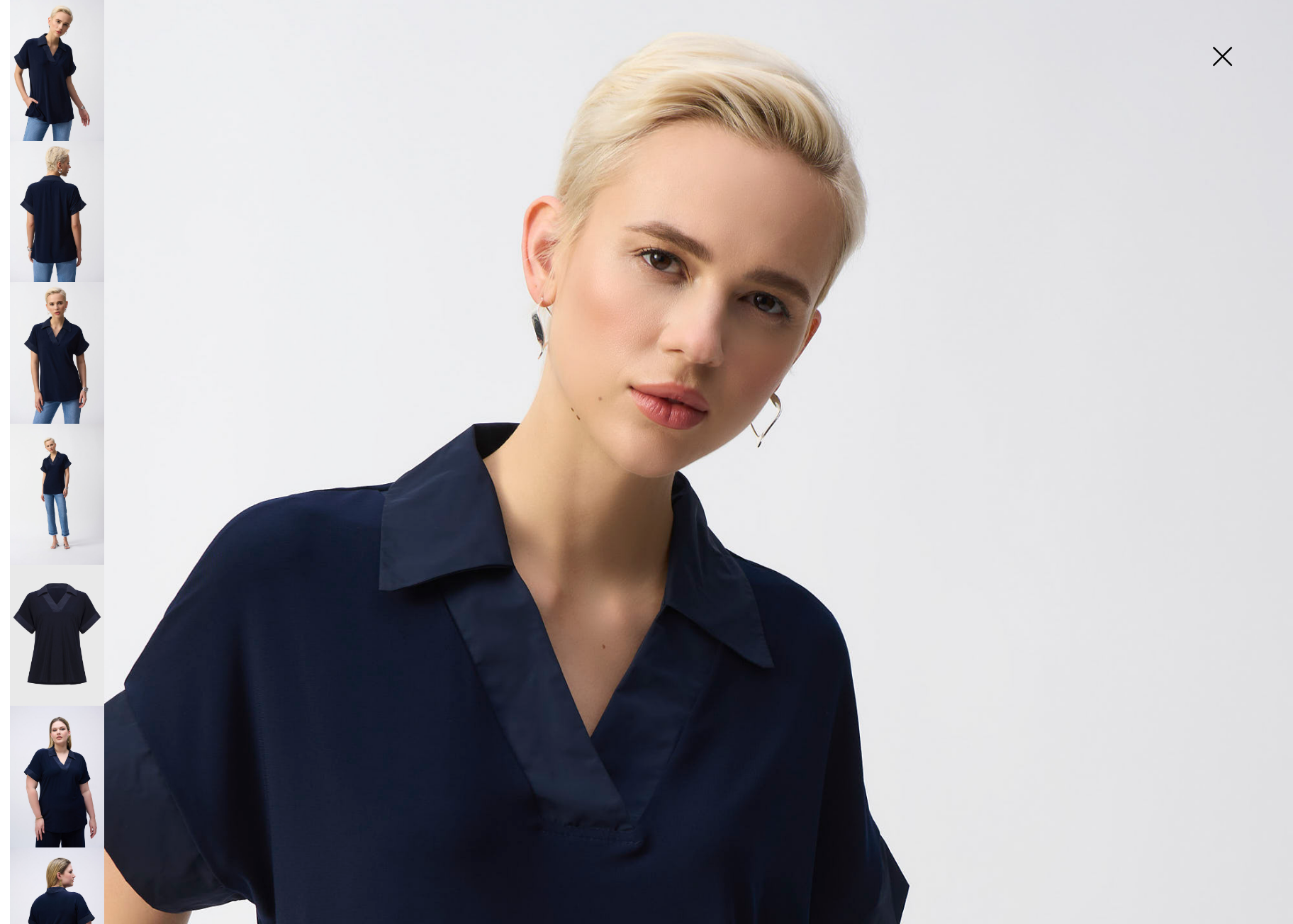
click at [1225, 61] on img at bounding box center [1222, 57] width 71 height 73
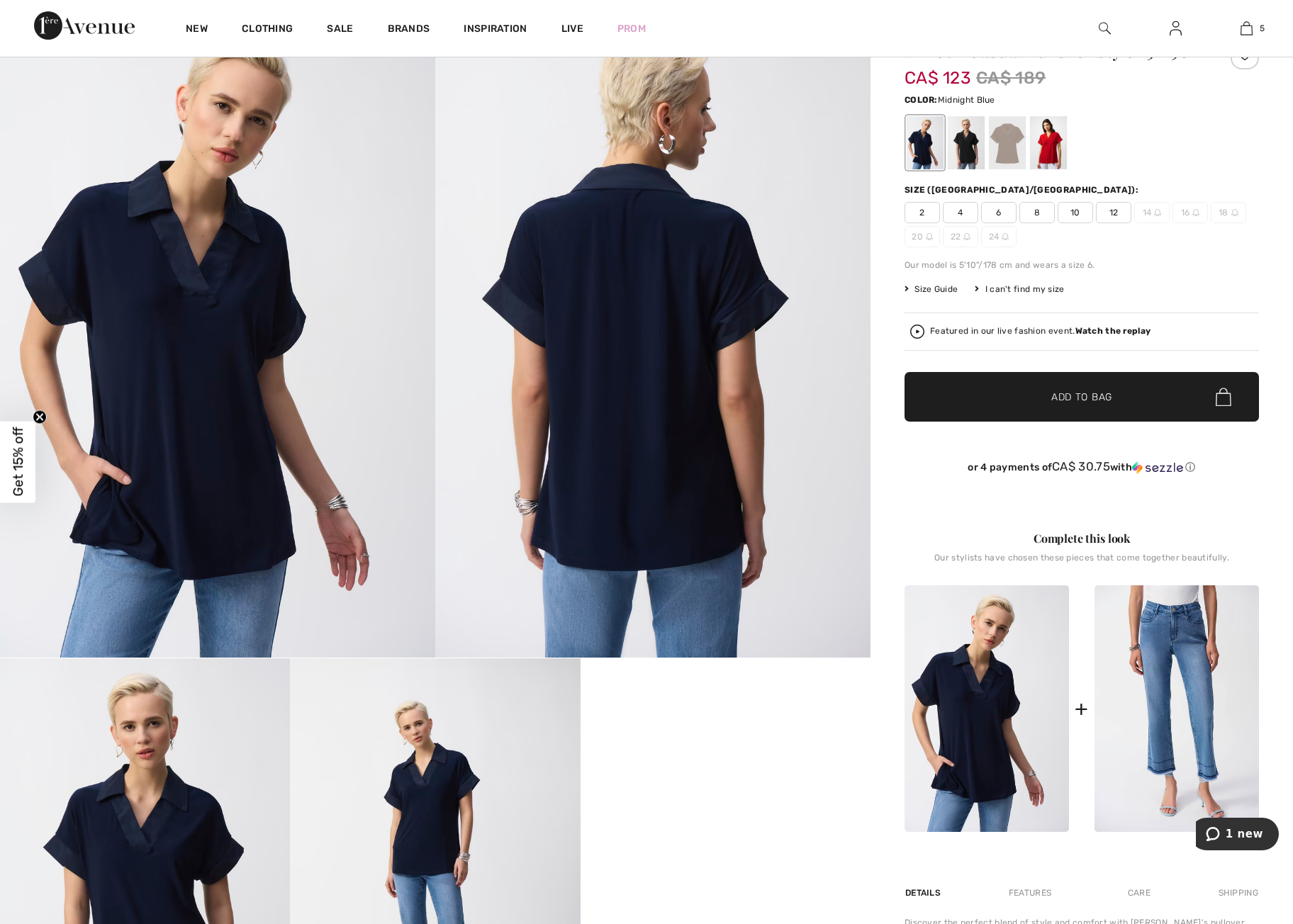
scroll to position [0, 0]
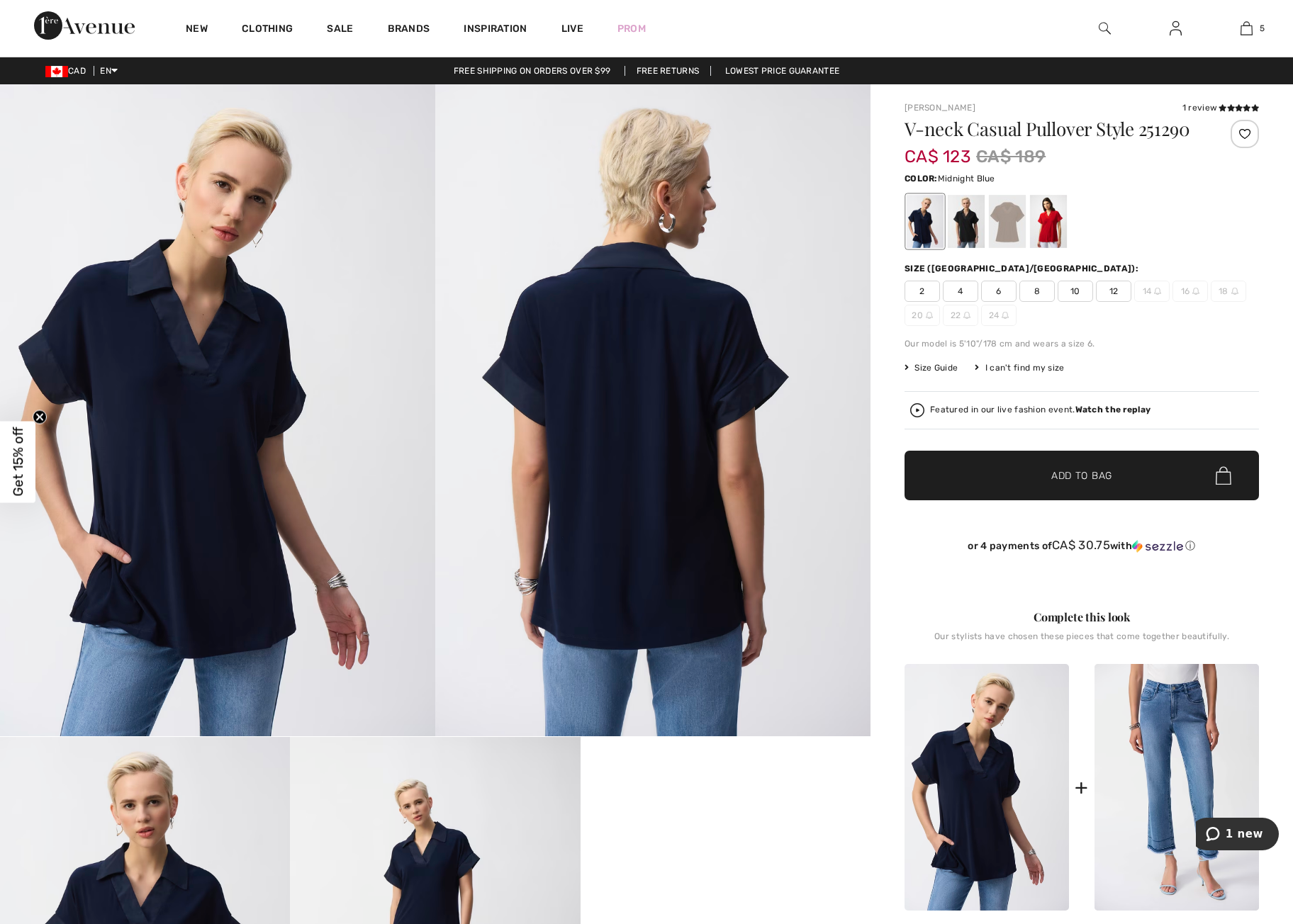
click at [1117, 294] on span "12" at bounding box center [1114, 291] width 35 height 21
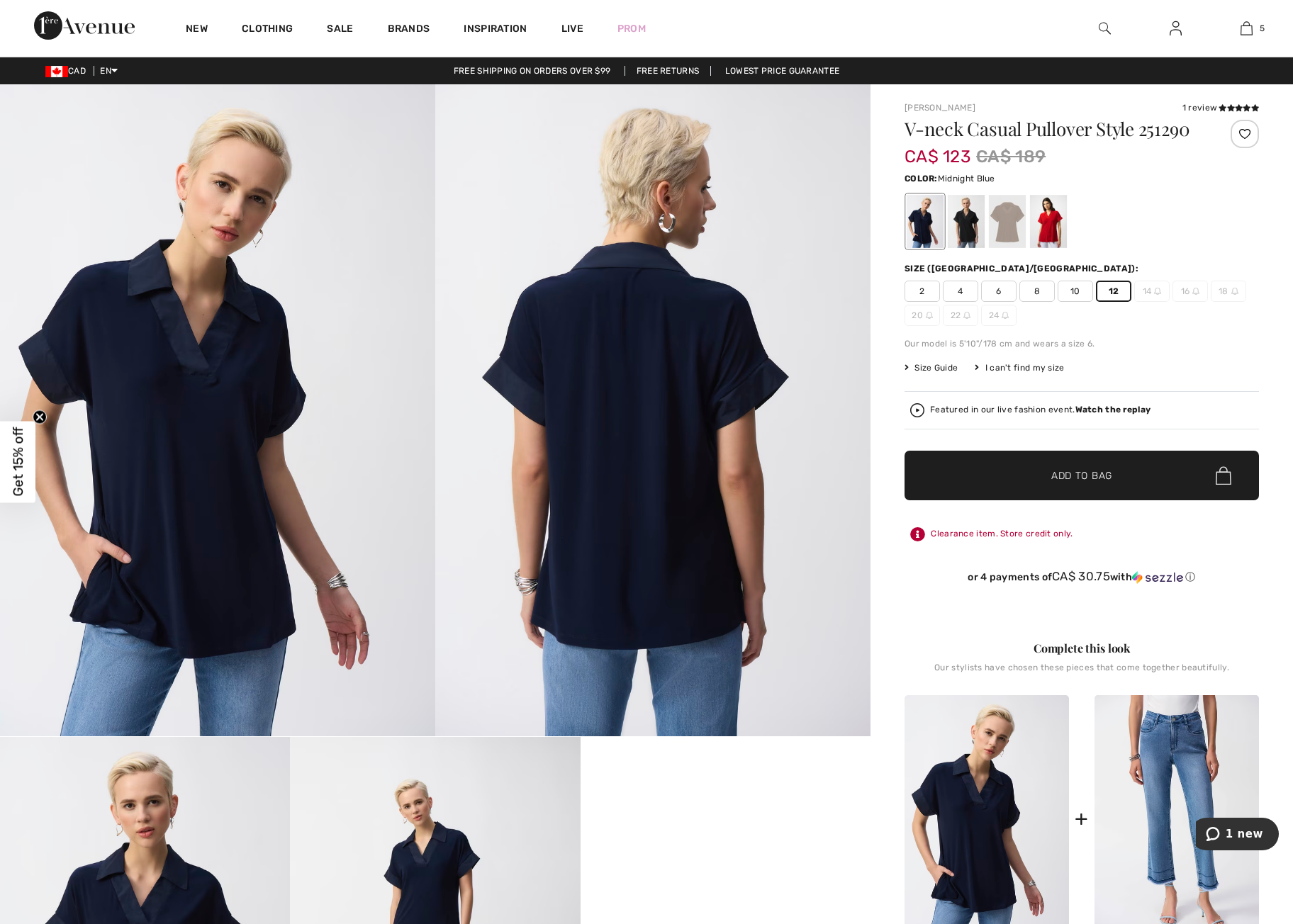
click at [1092, 477] on span "Add to Bag" at bounding box center [1082, 476] width 61 height 15
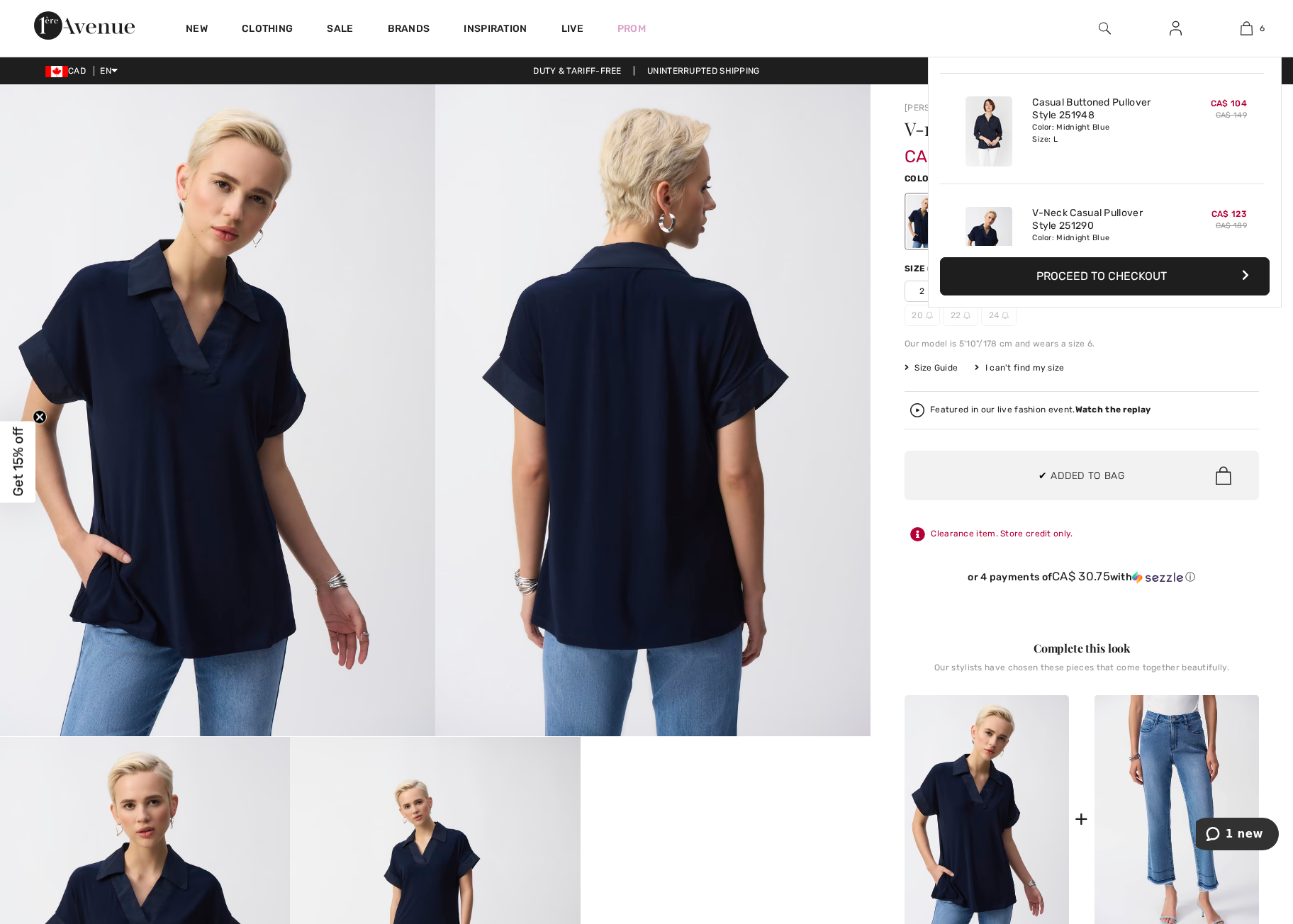
scroll to position [487, 0]
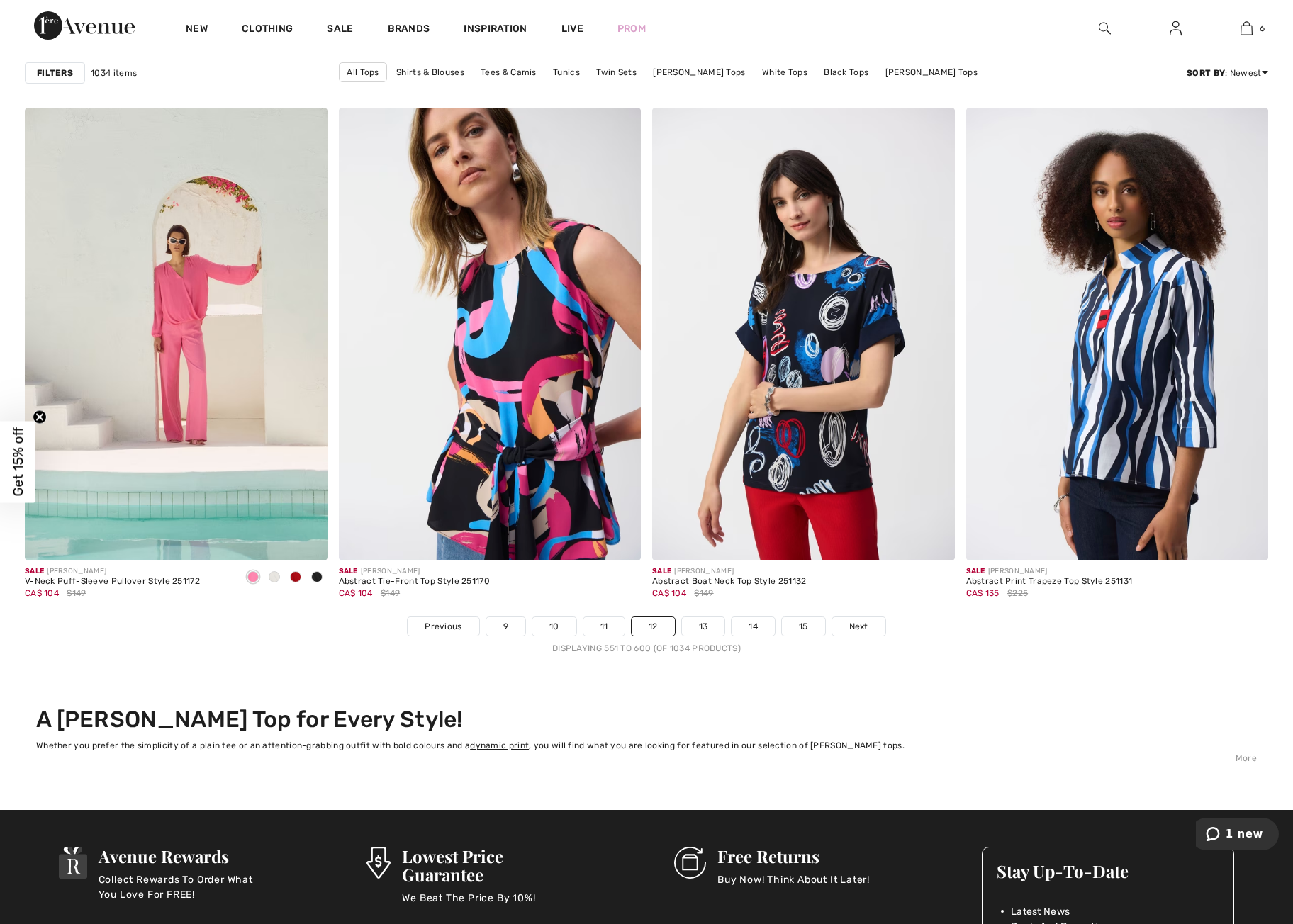
scroll to position [7510, 0]
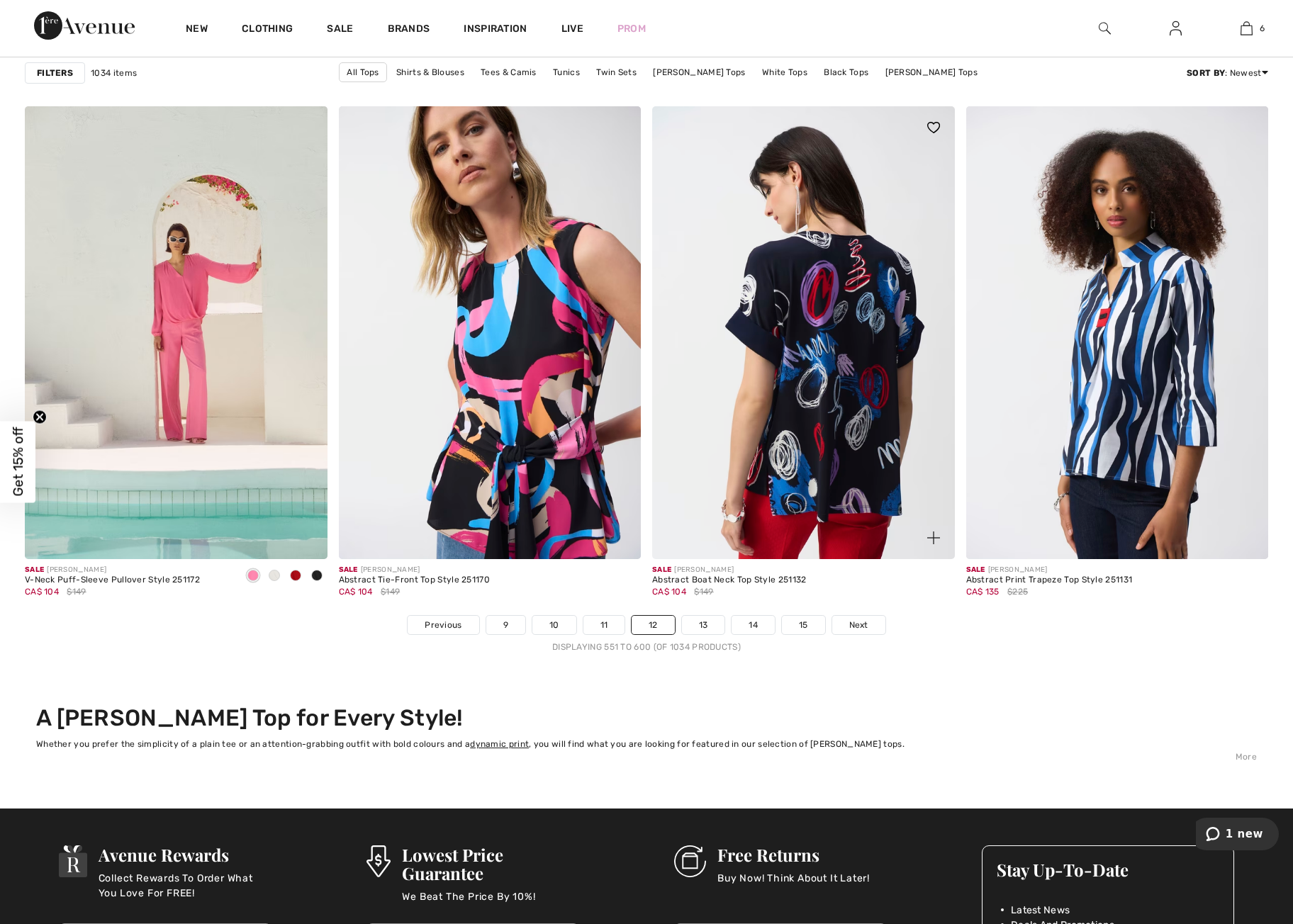
click at [821, 422] on img at bounding box center [804, 333] width 303 height 453
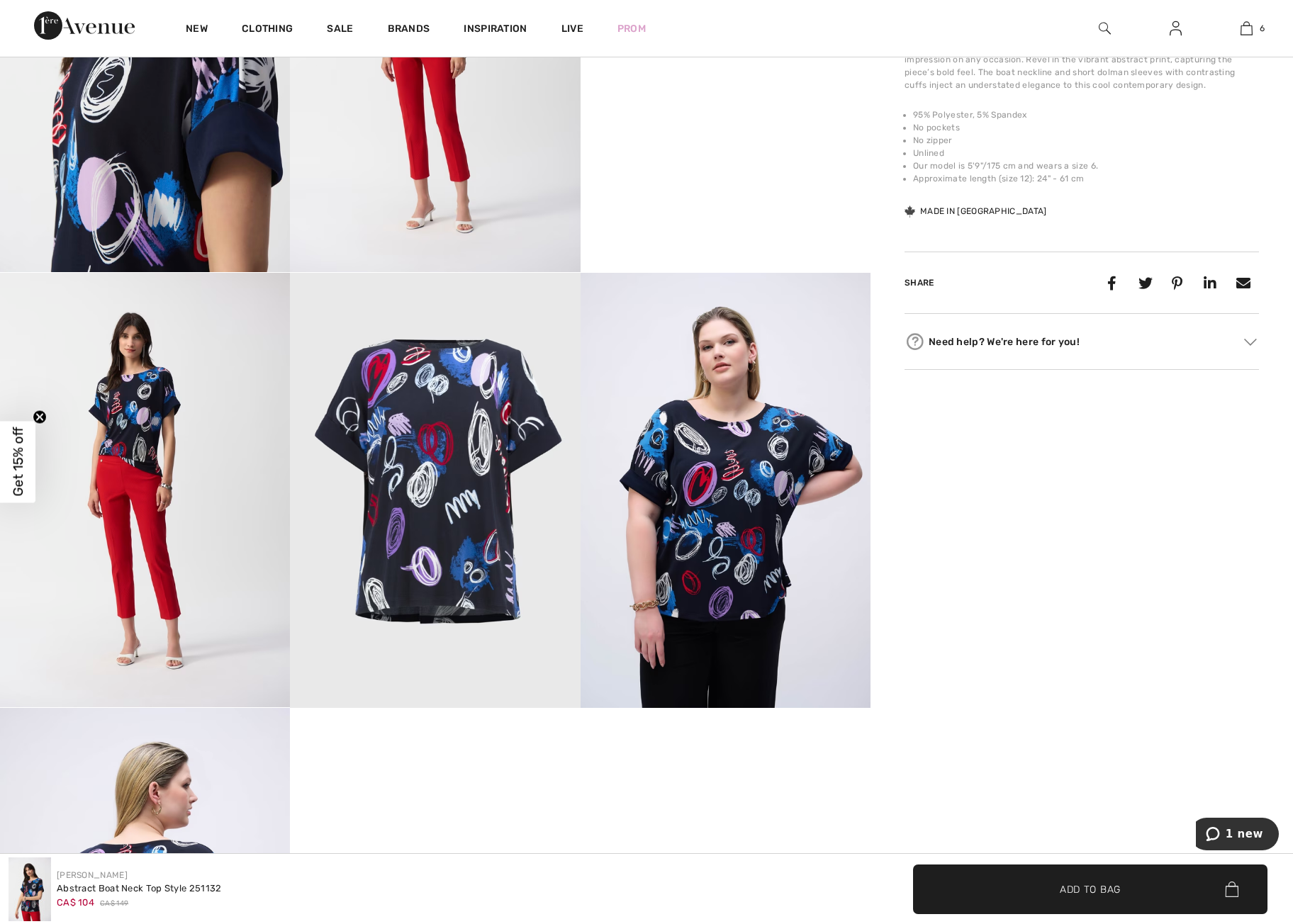
scroll to position [901, 0]
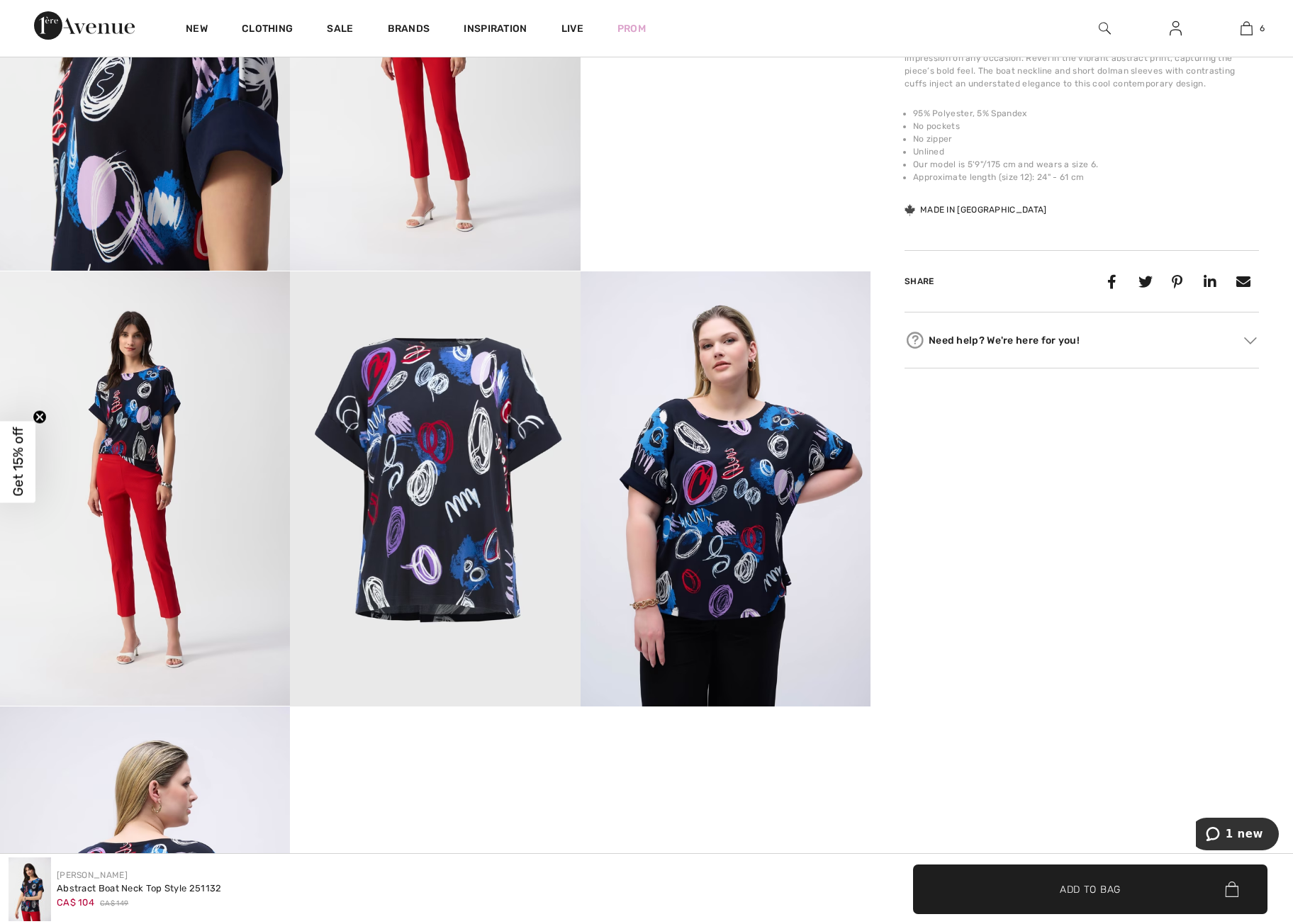
click at [731, 580] on img at bounding box center [726, 489] width 290 height 435
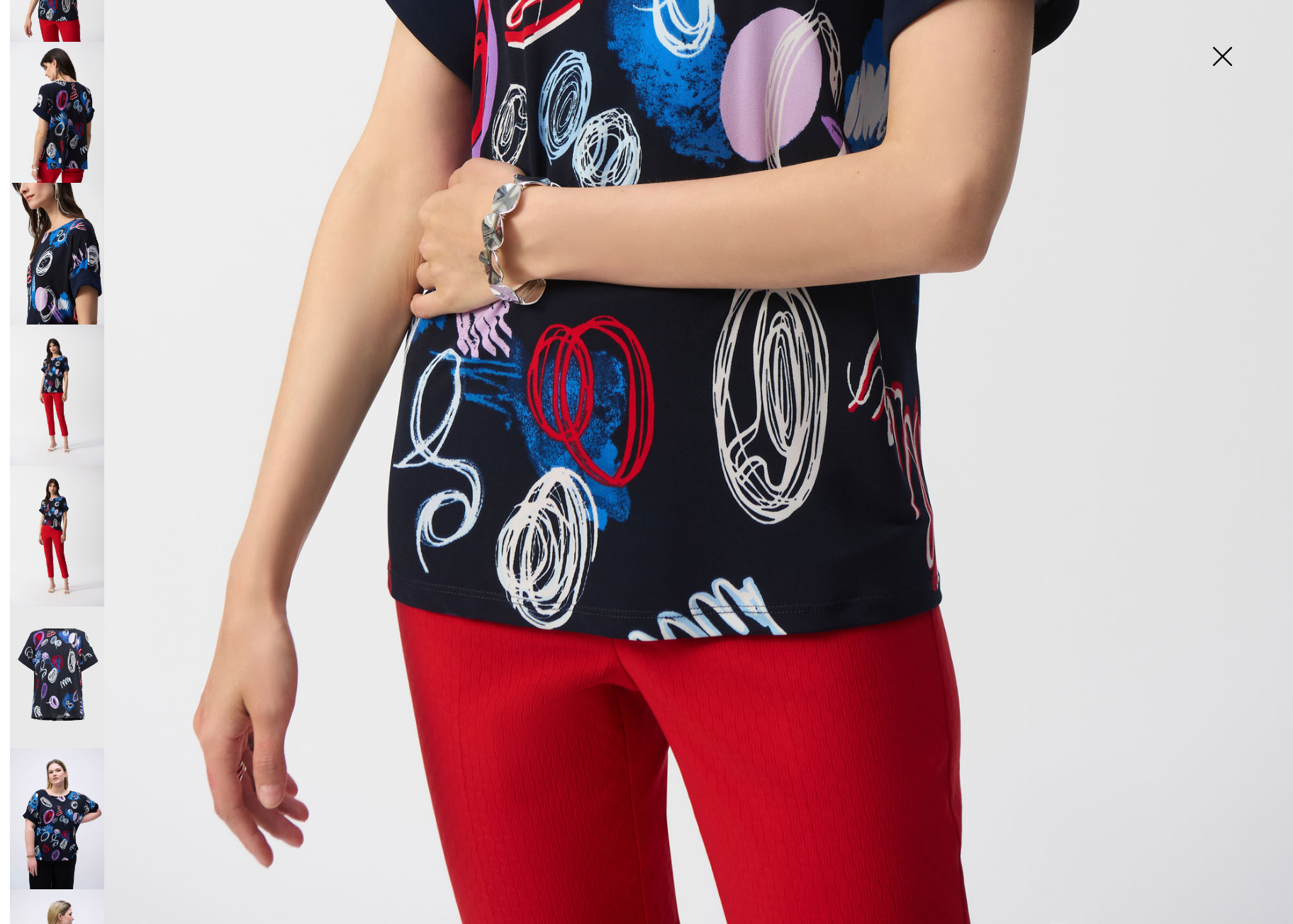
scroll to position [163, 0]
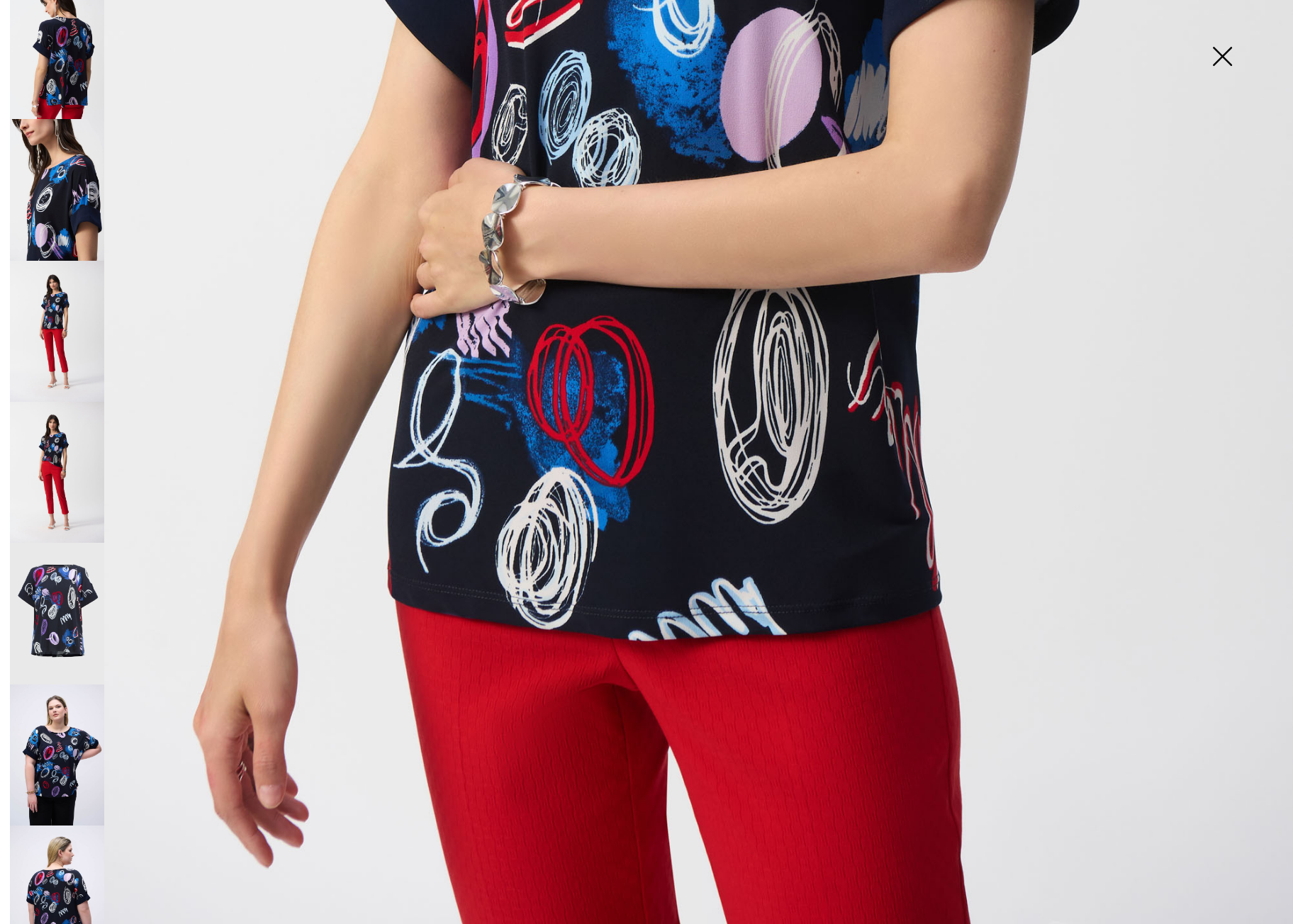
click at [74, 863] on img at bounding box center [56, 896] width 94 height 142
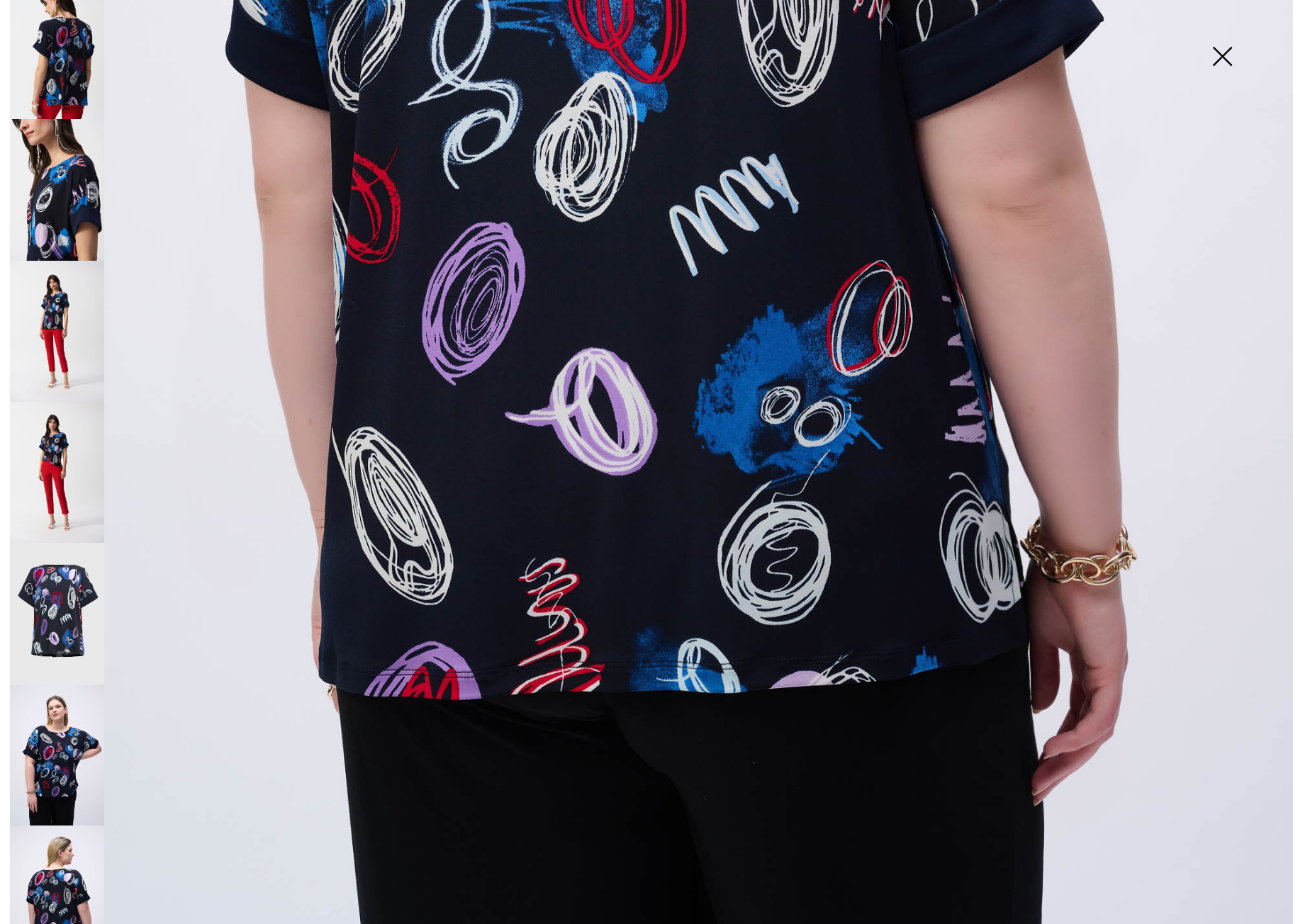
scroll to position [1015, 0]
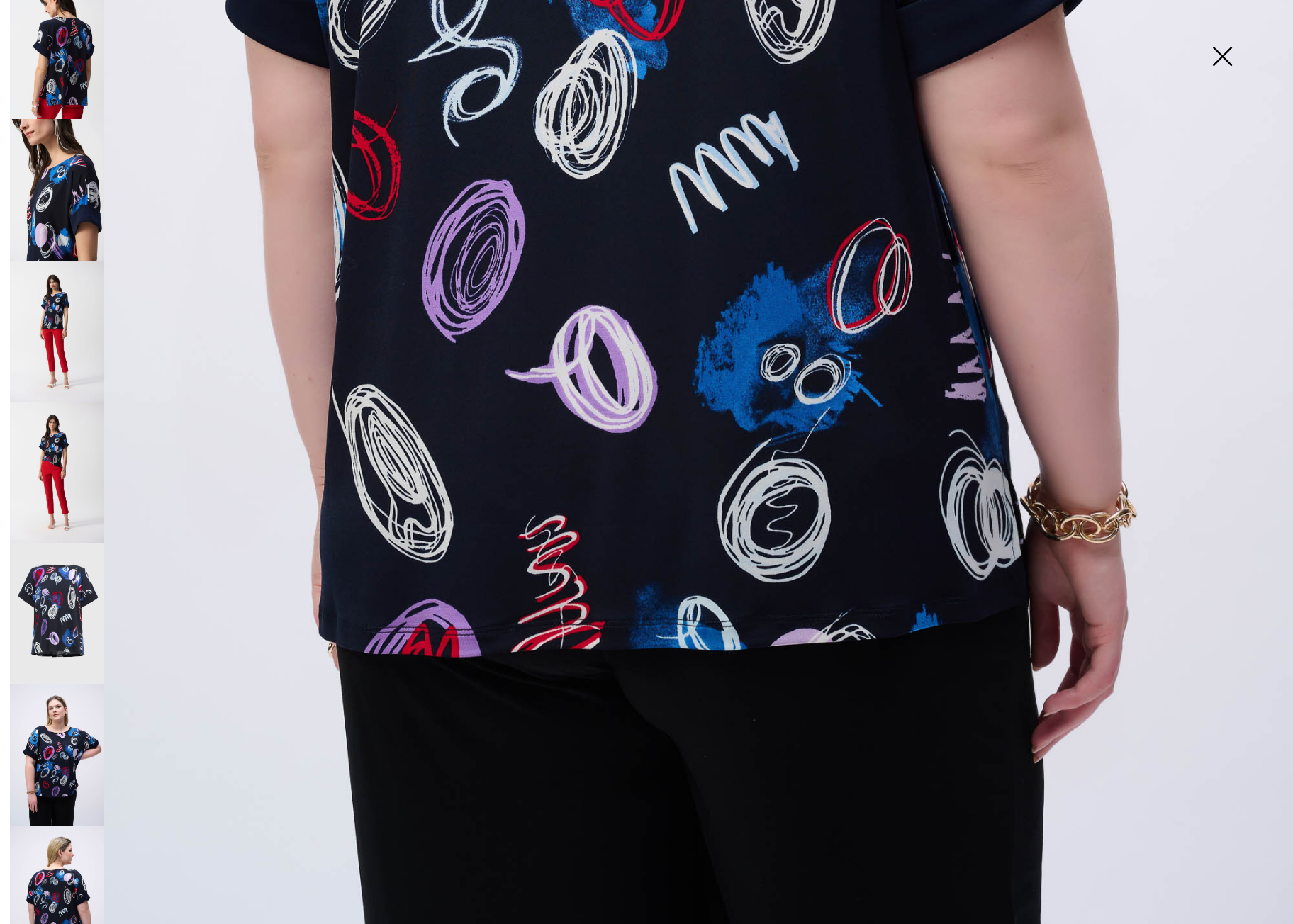
click at [49, 732] on img at bounding box center [56, 755] width 94 height 142
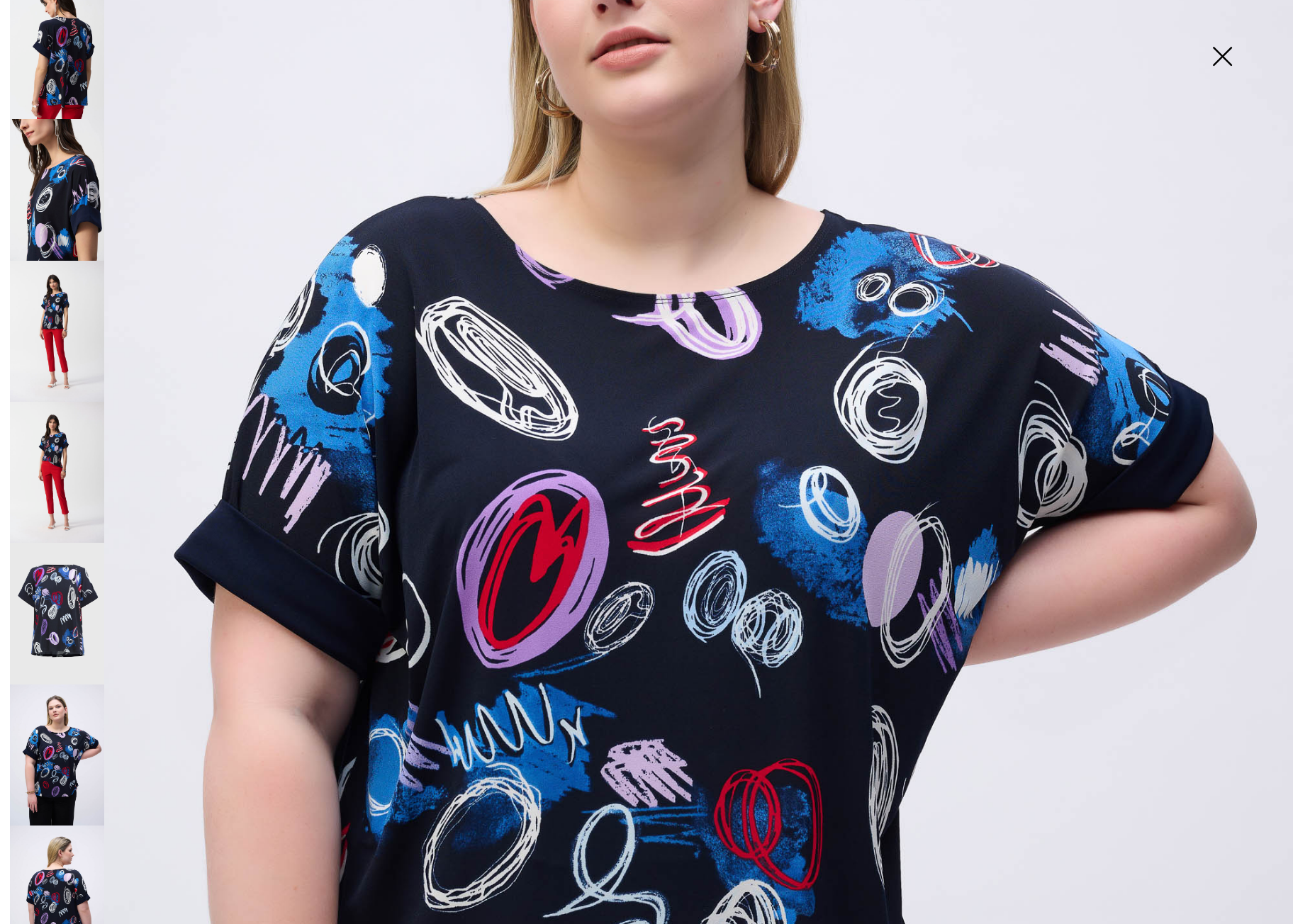
scroll to position [370, 0]
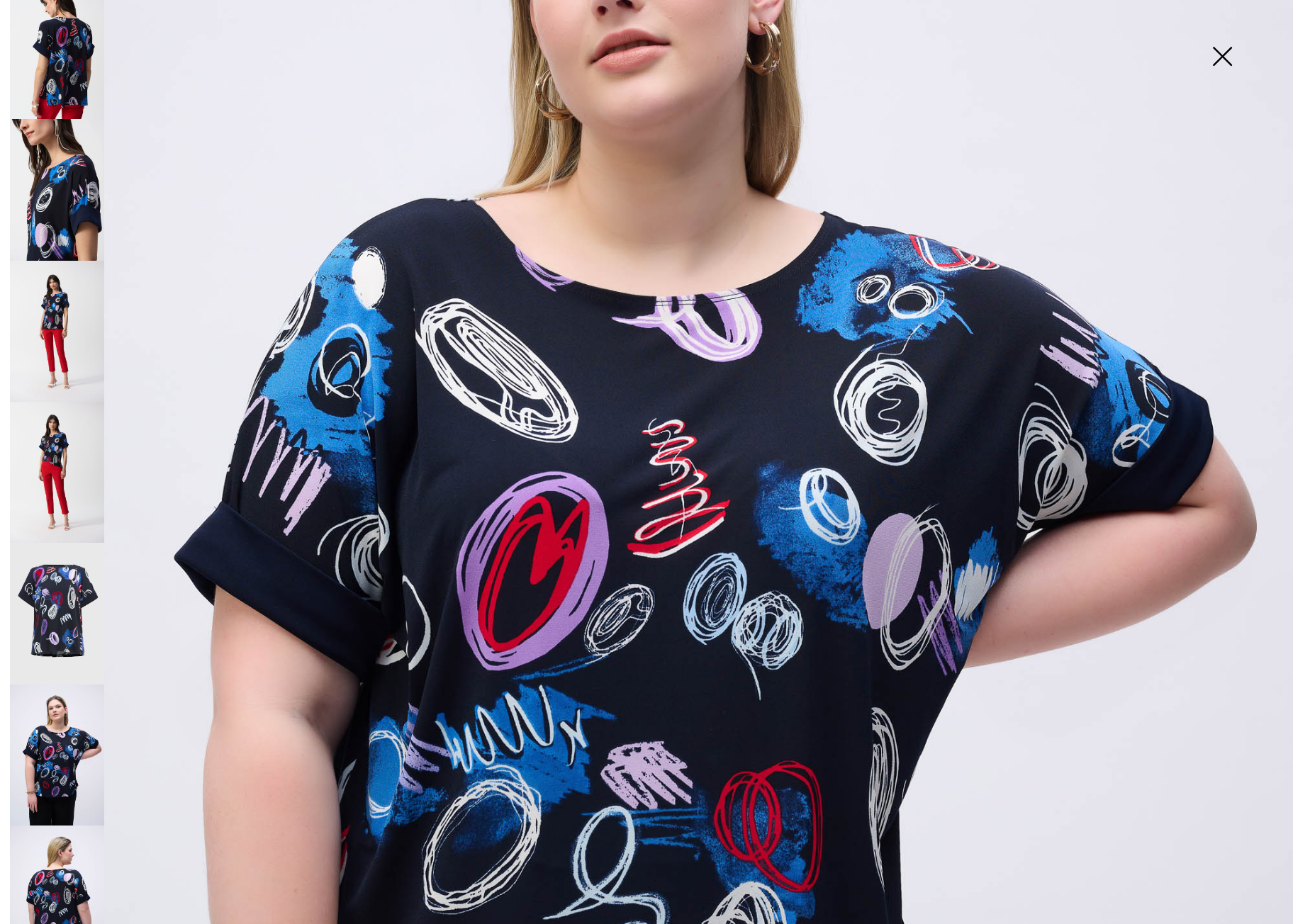
click at [65, 578] on img at bounding box center [56, 613] width 94 height 142
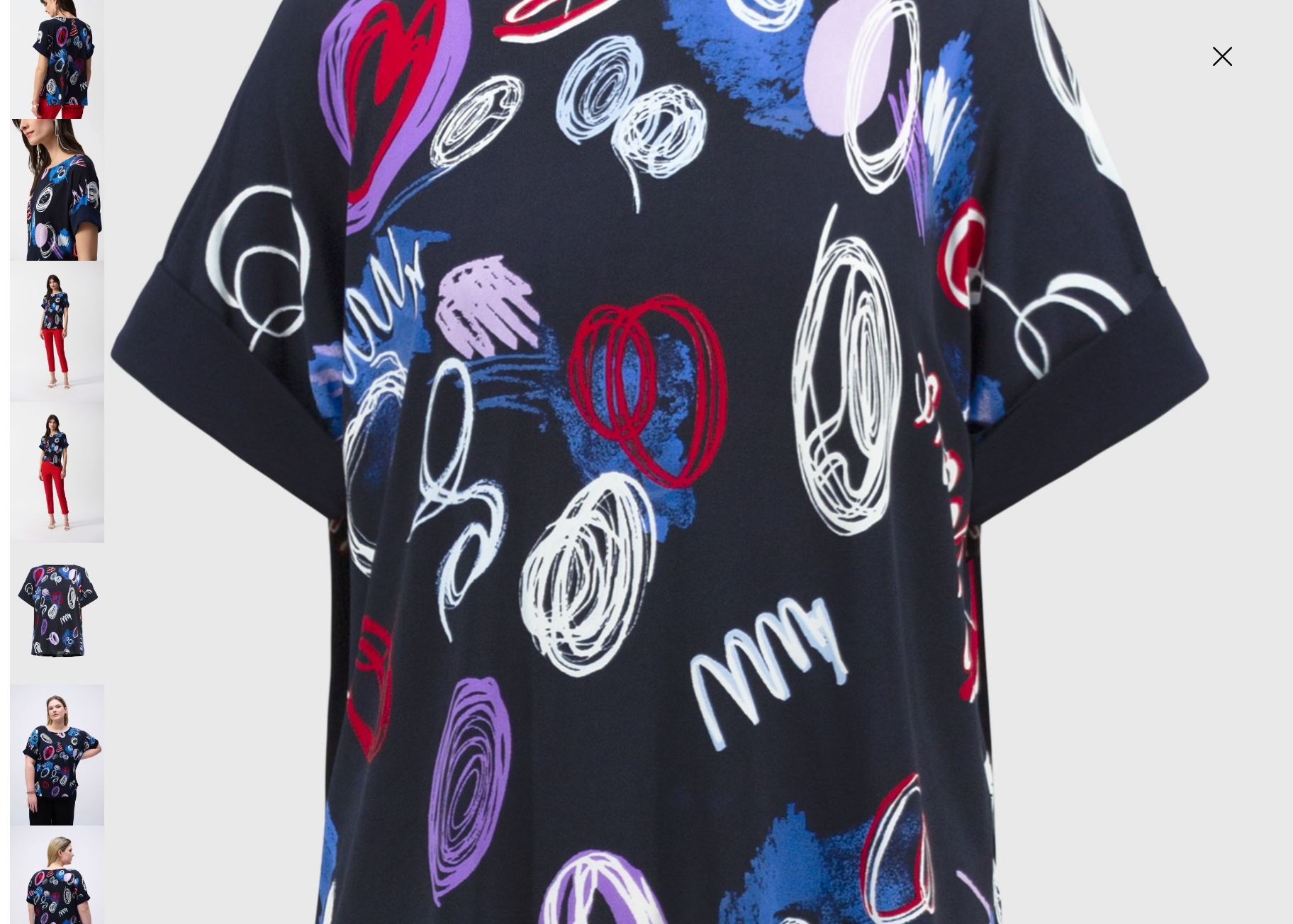
click at [57, 415] on img at bounding box center [56, 472] width 94 height 141
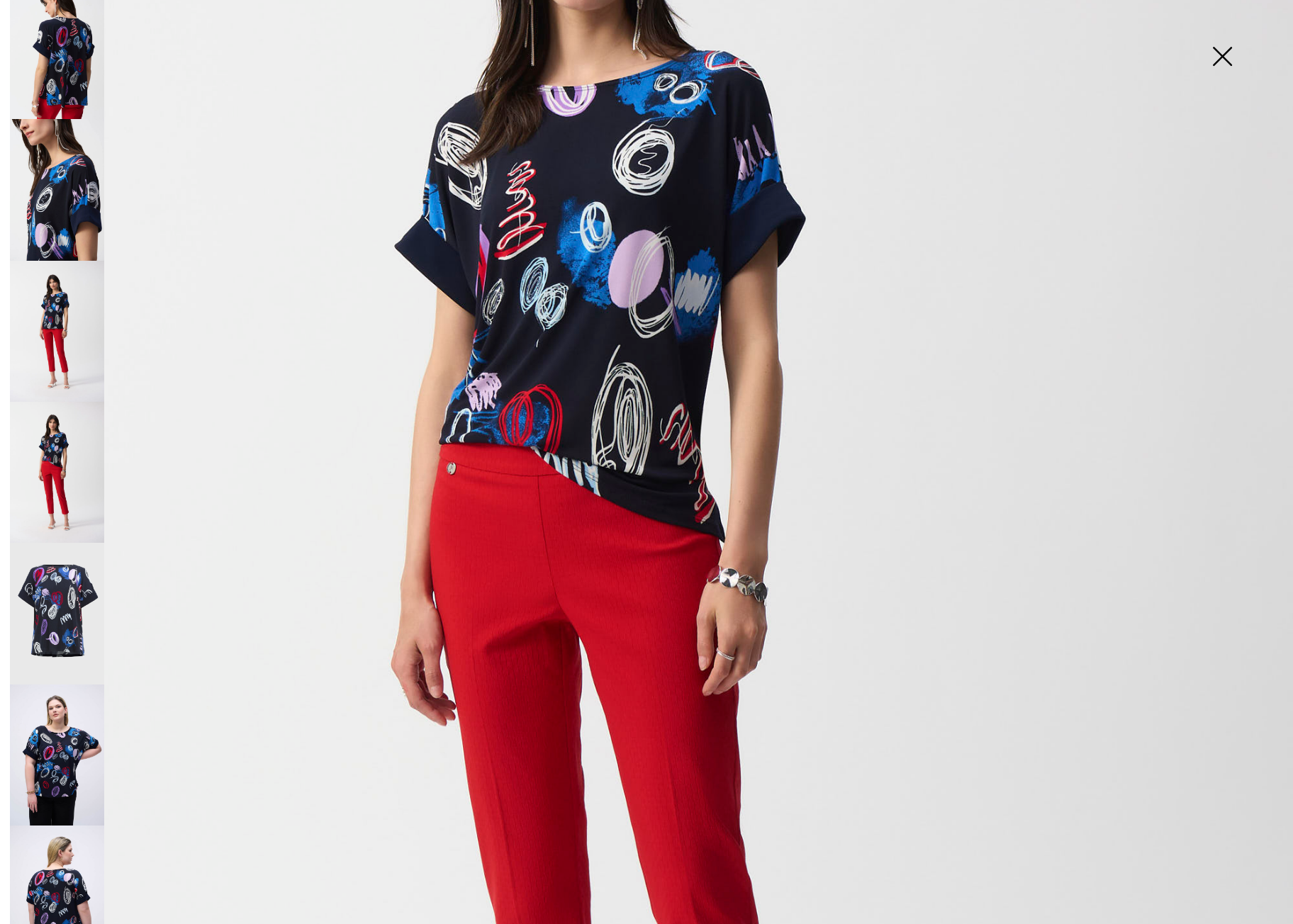
click at [49, 454] on img at bounding box center [56, 472] width 94 height 141
click at [56, 317] on img at bounding box center [56, 331] width 94 height 141
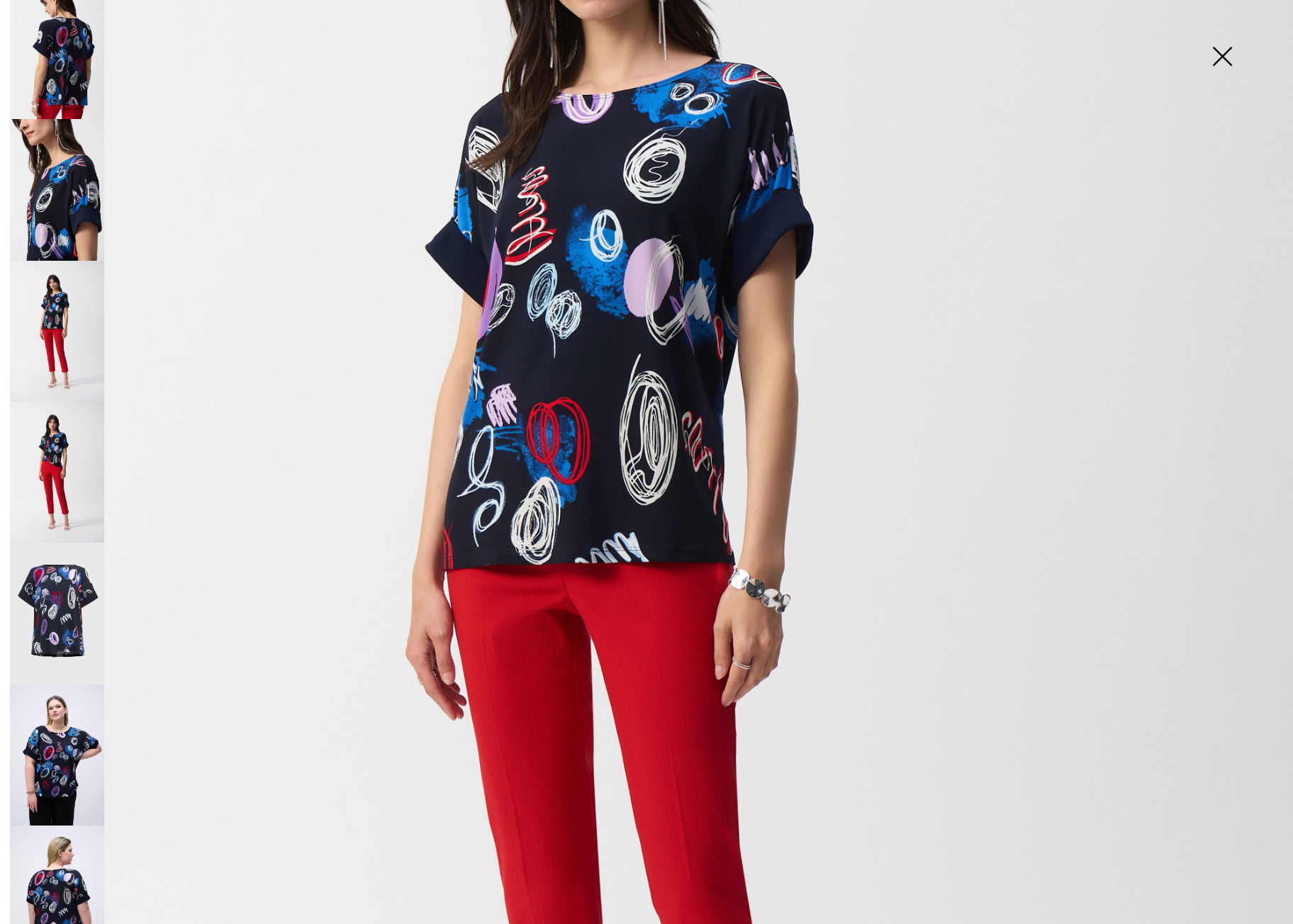
click at [71, 168] on img at bounding box center [56, 190] width 94 height 141
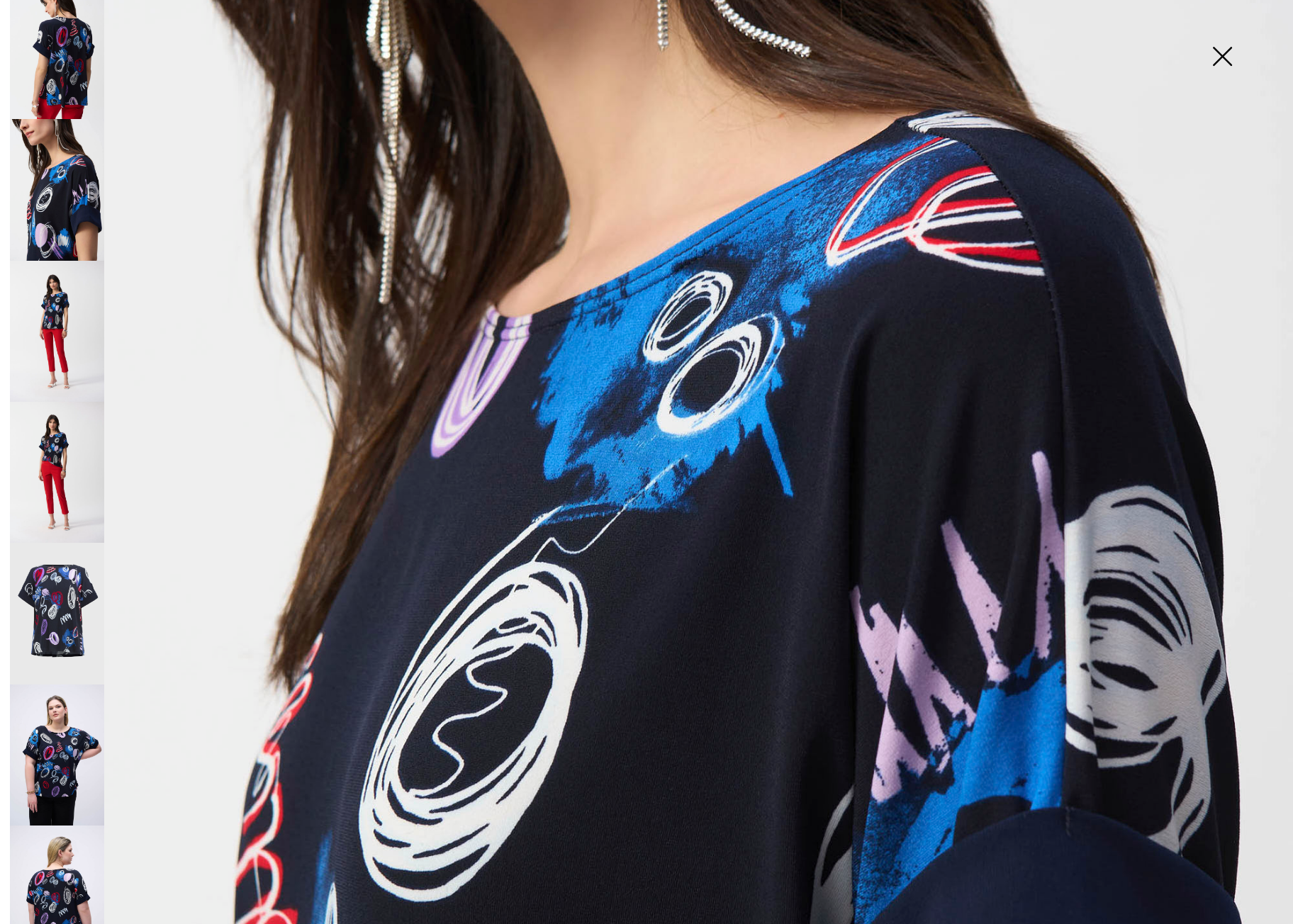
click at [65, 53] on img at bounding box center [56, 49] width 94 height 141
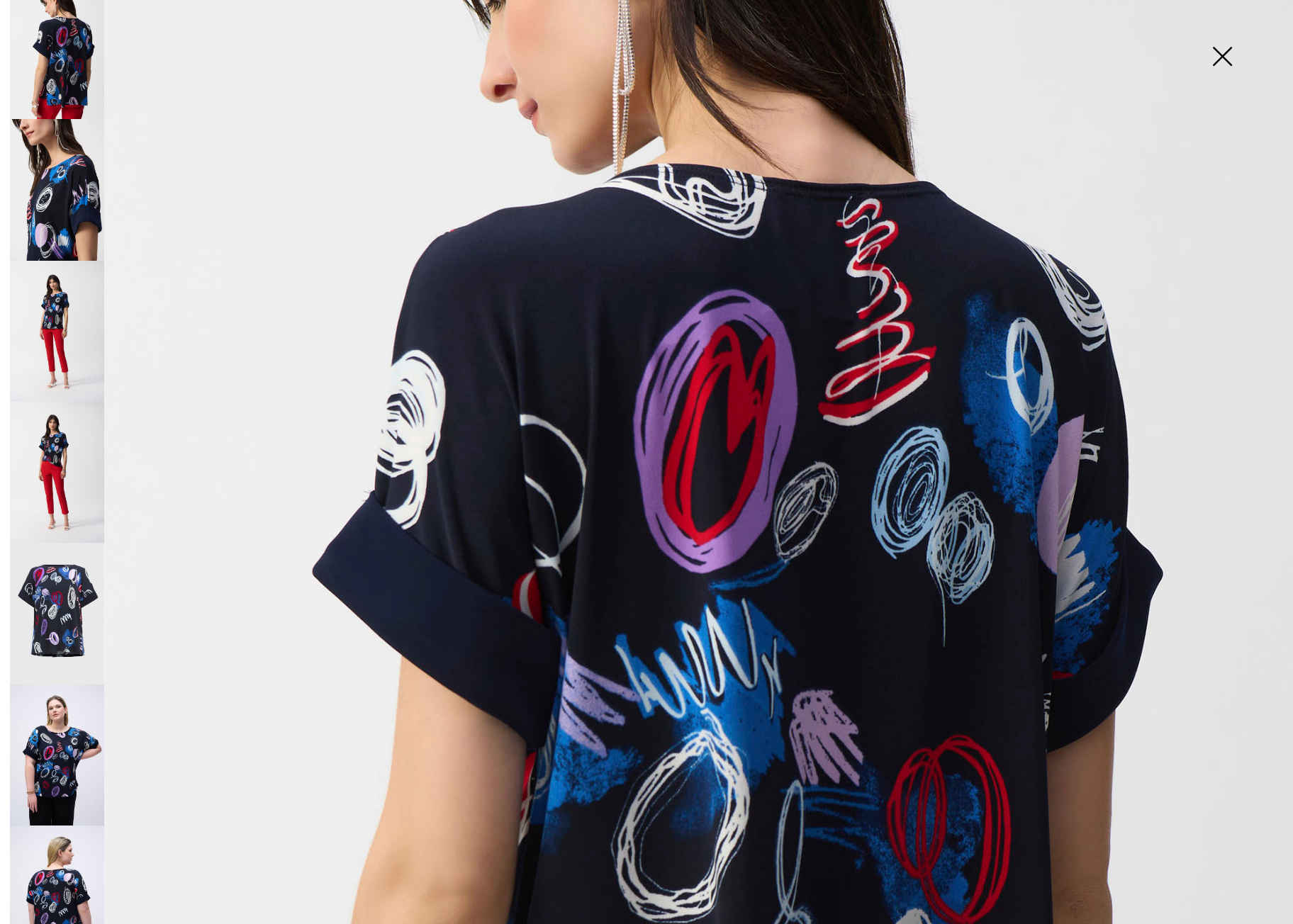
click at [1229, 55] on img at bounding box center [1222, 57] width 71 height 73
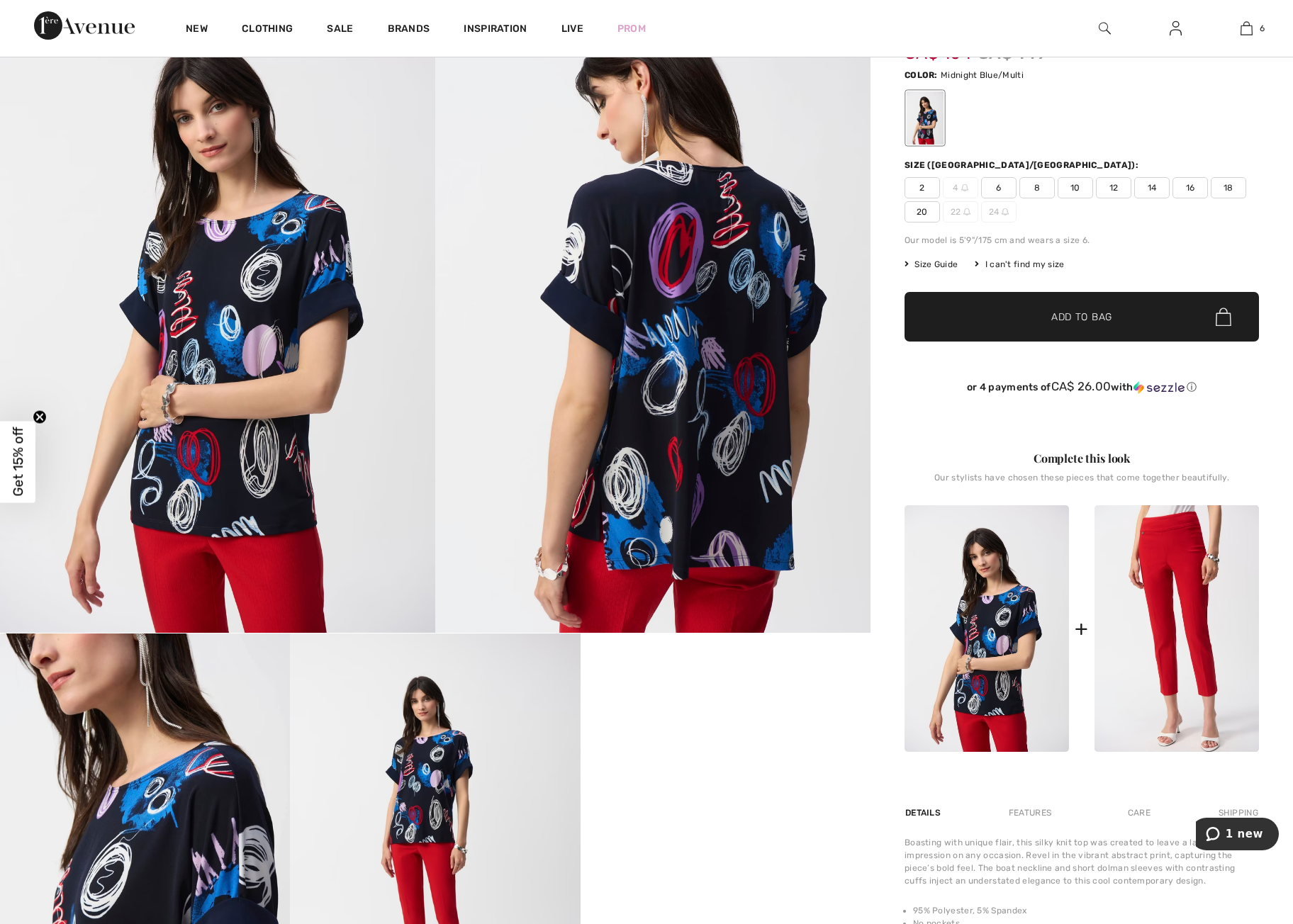
scroll to position [0, 0]
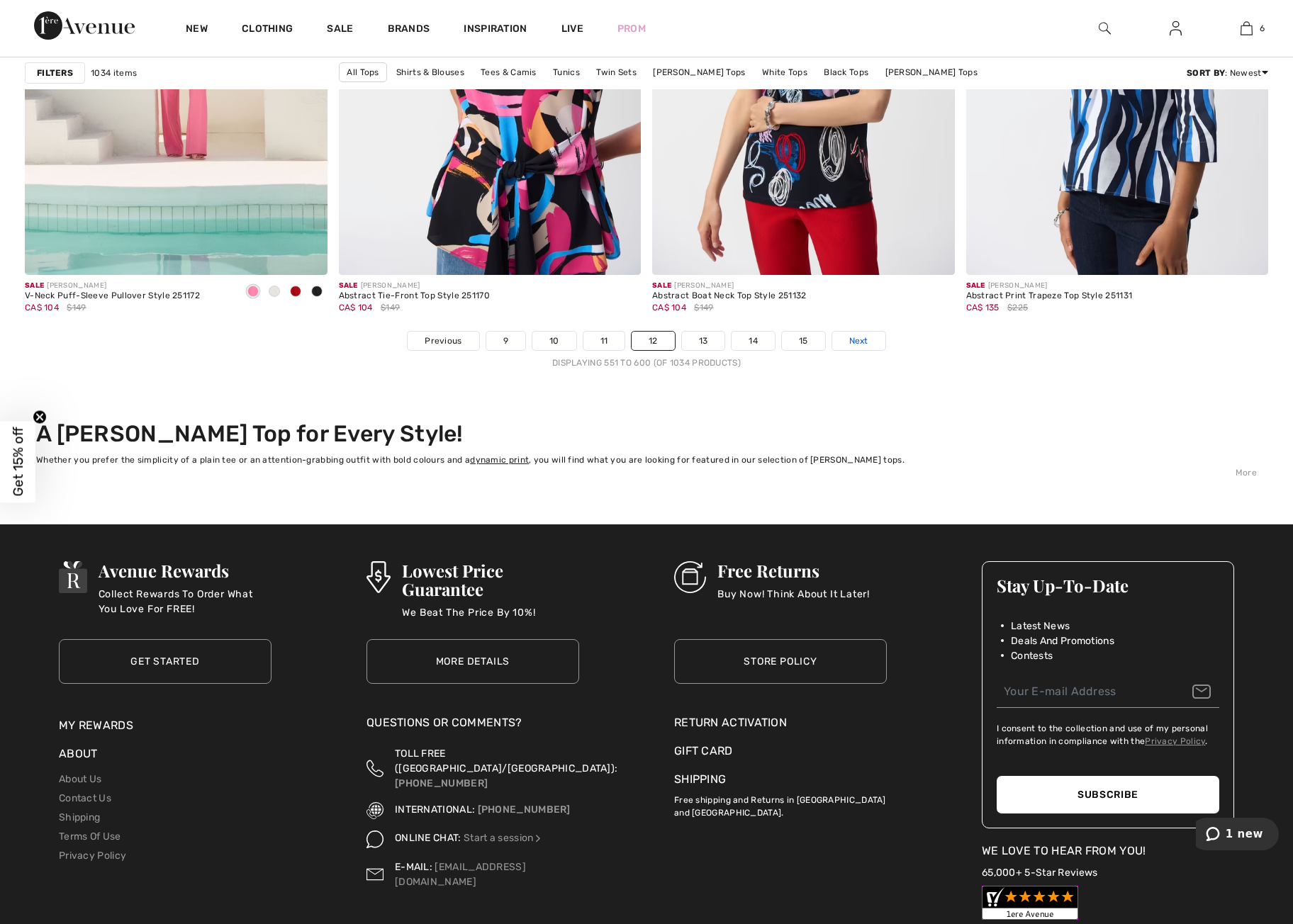
scroll to position [7799, 0]
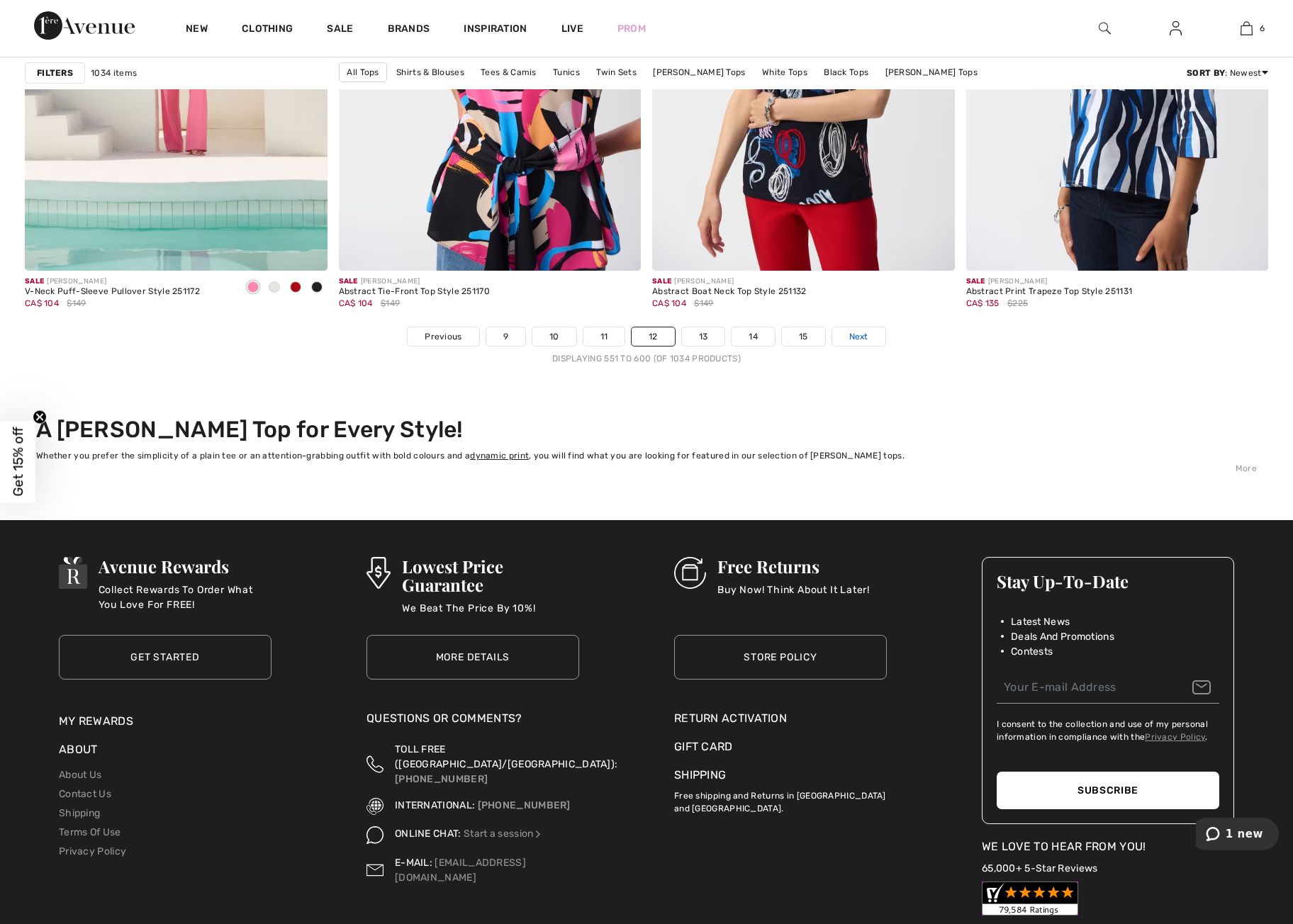
click at [853, 335] on span "Next" at bounding box center [859, 336] width 19 height 12
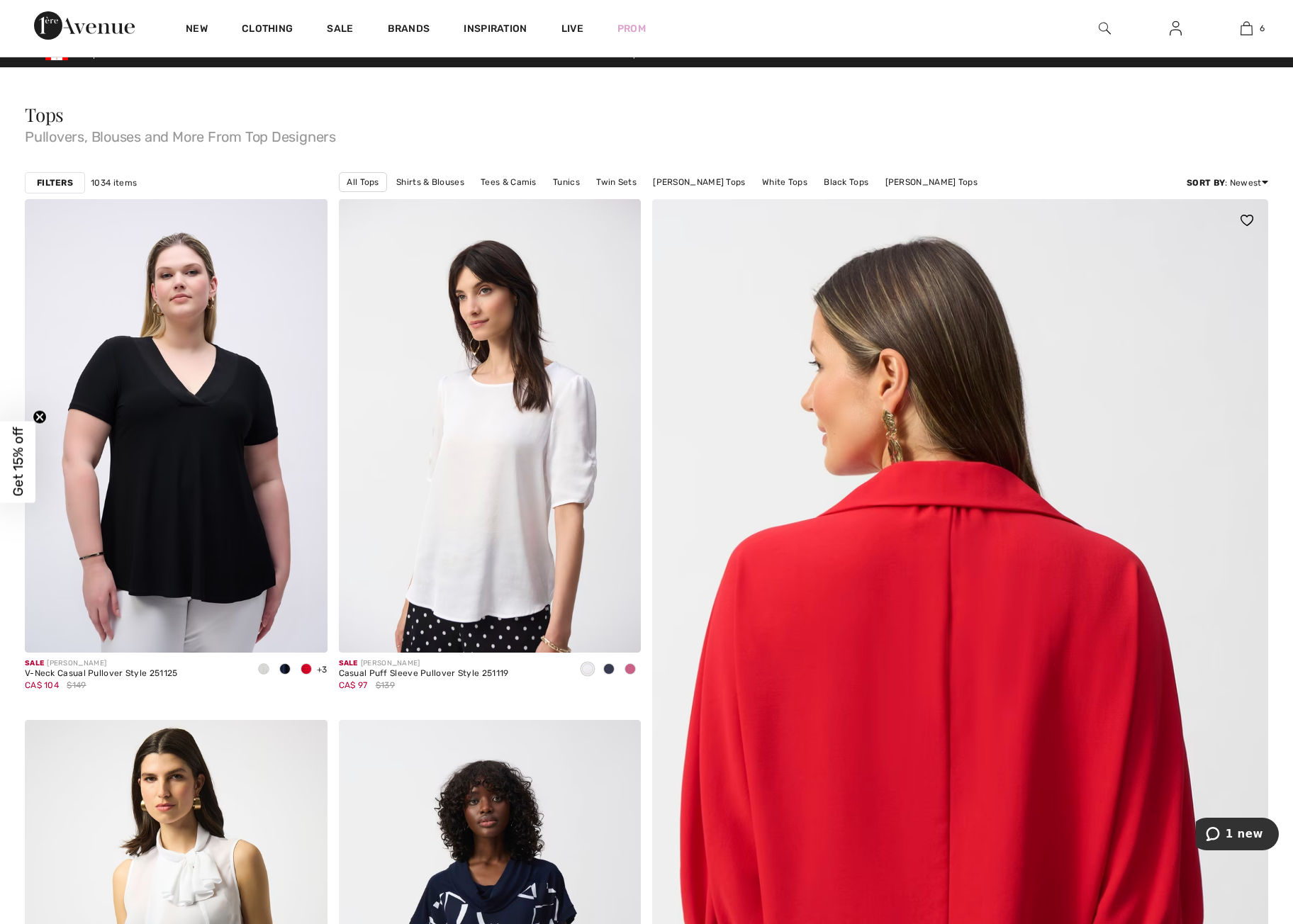
scroll to position [19, 0]
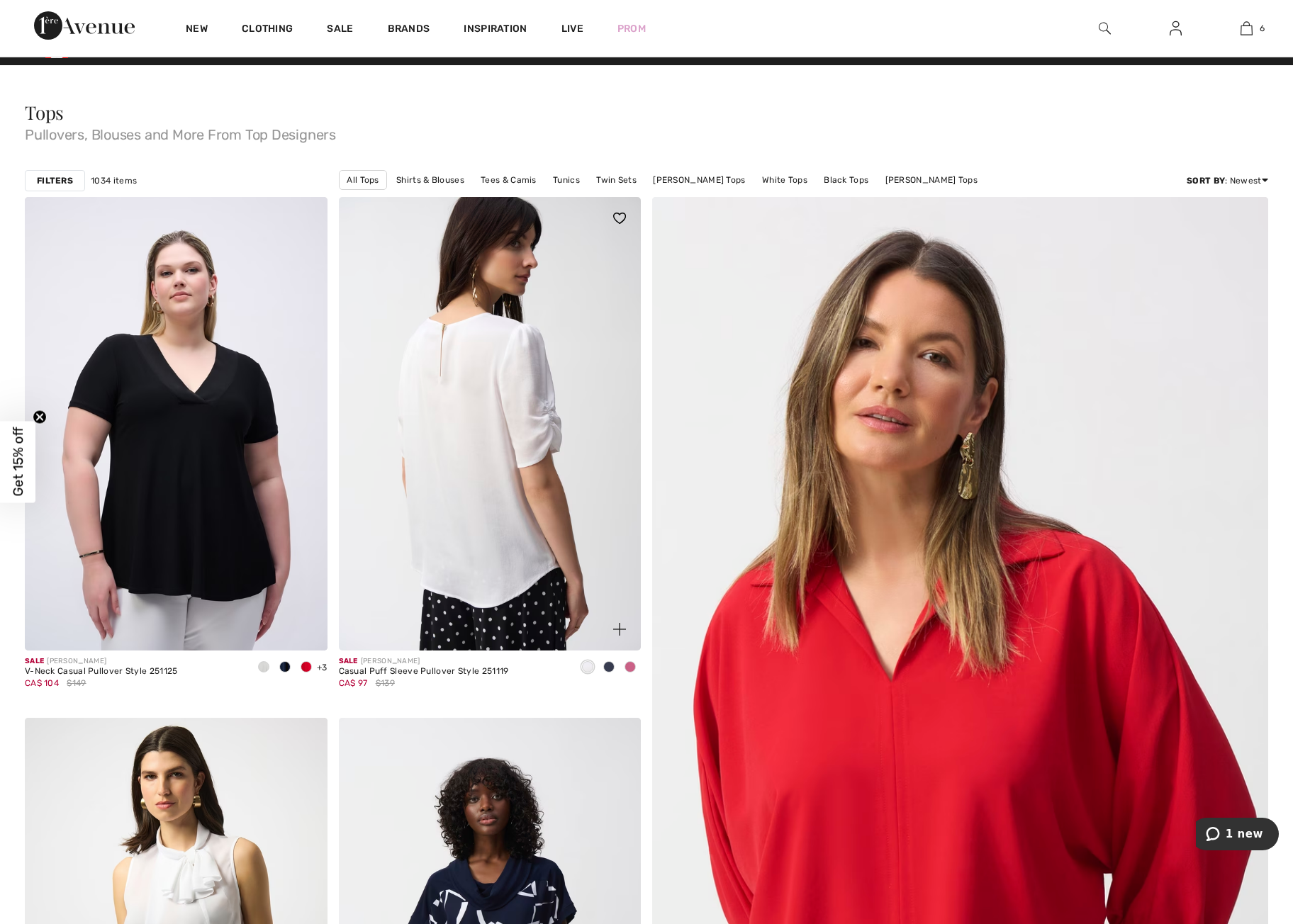
click at [540, 520] on img at bounding box center [491, 424] width 303 height 453
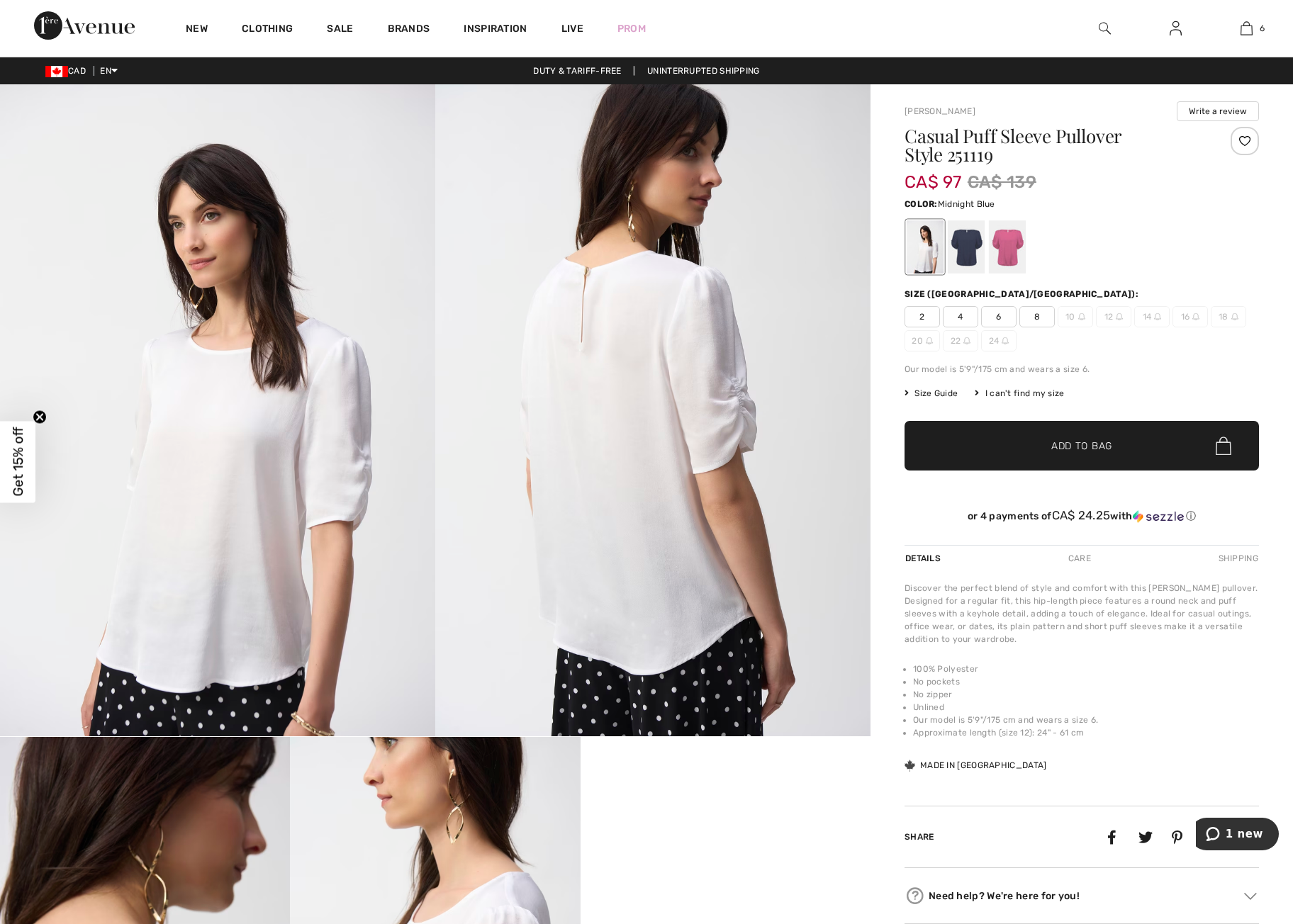
click at [967, 254] on div at bounding box center [966, 247] width 37 height 53
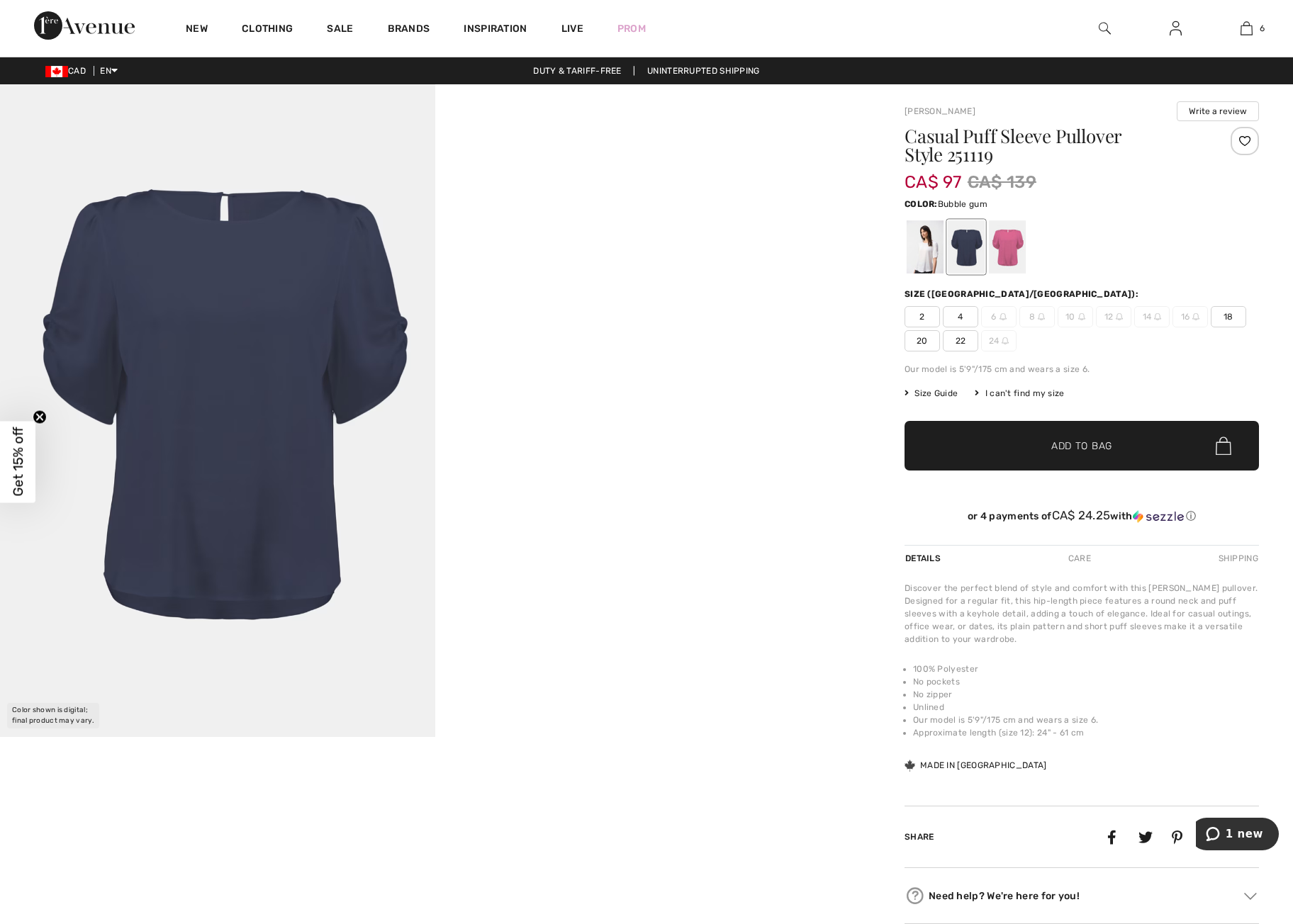
click at [1005, 249] on div at bounding box center [1007, 247] width 37 height 53
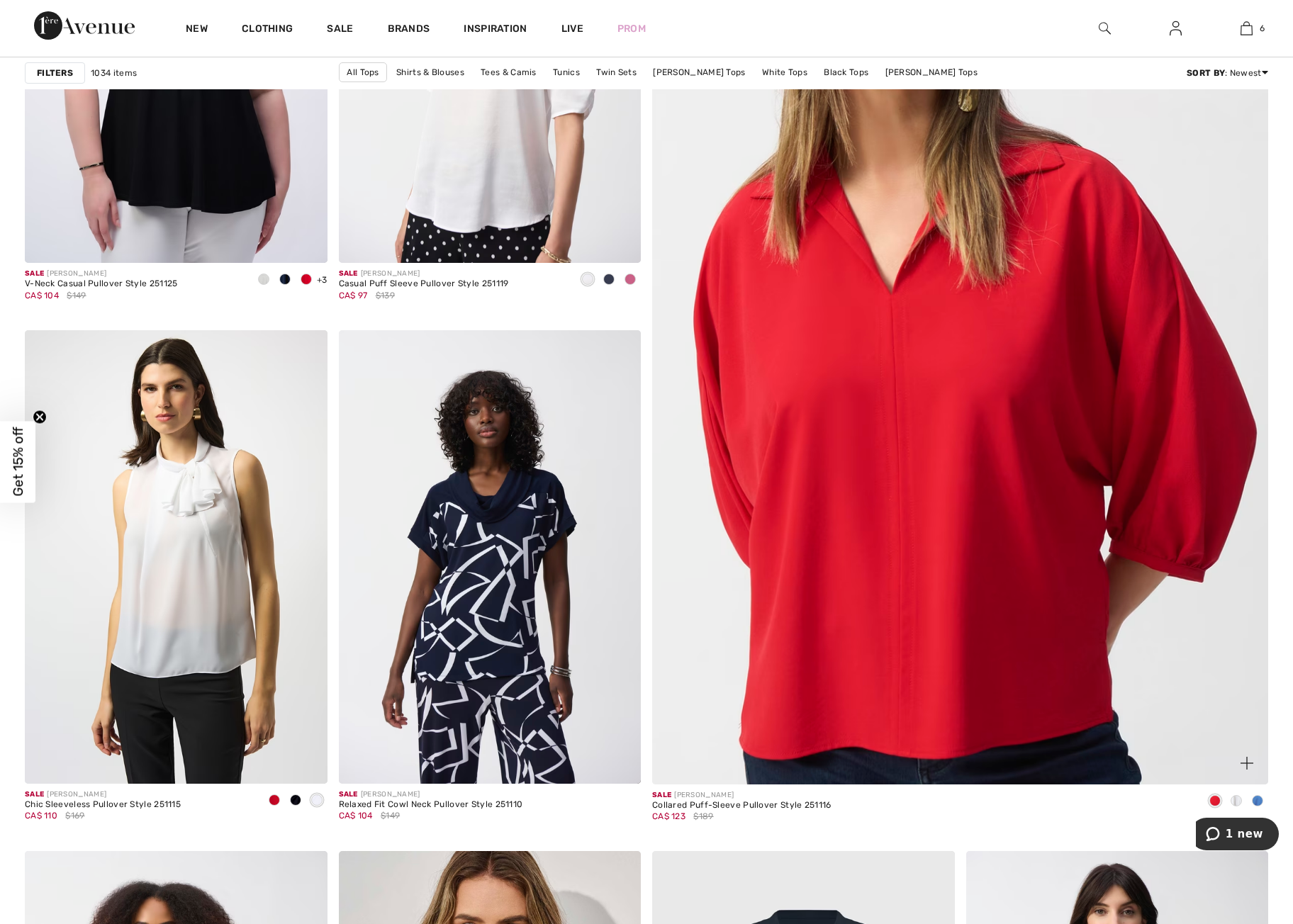
scroll to position [409, 0]
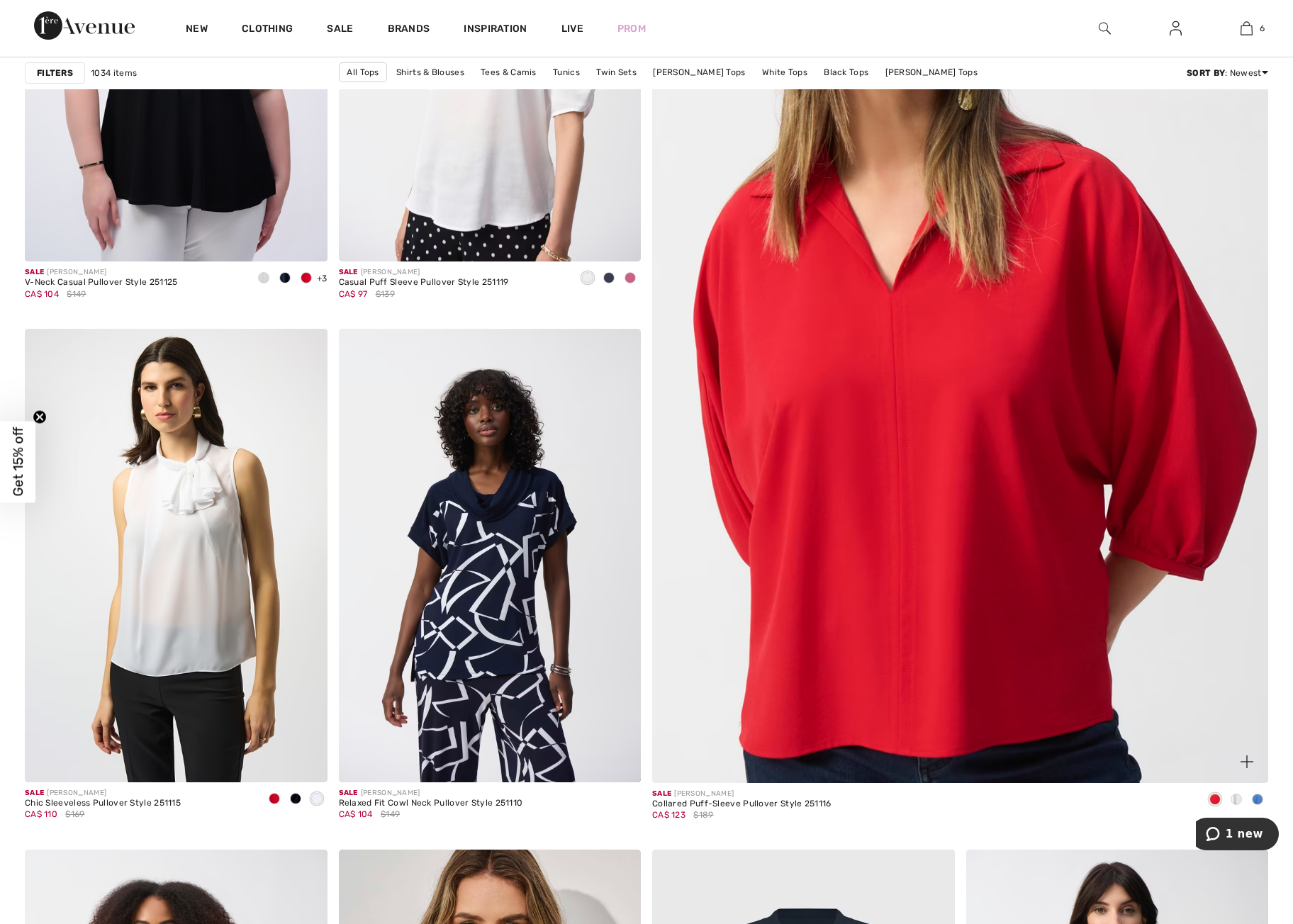
click at [981, 610] on img at bounding box center [960, 362] width 739 height 1109
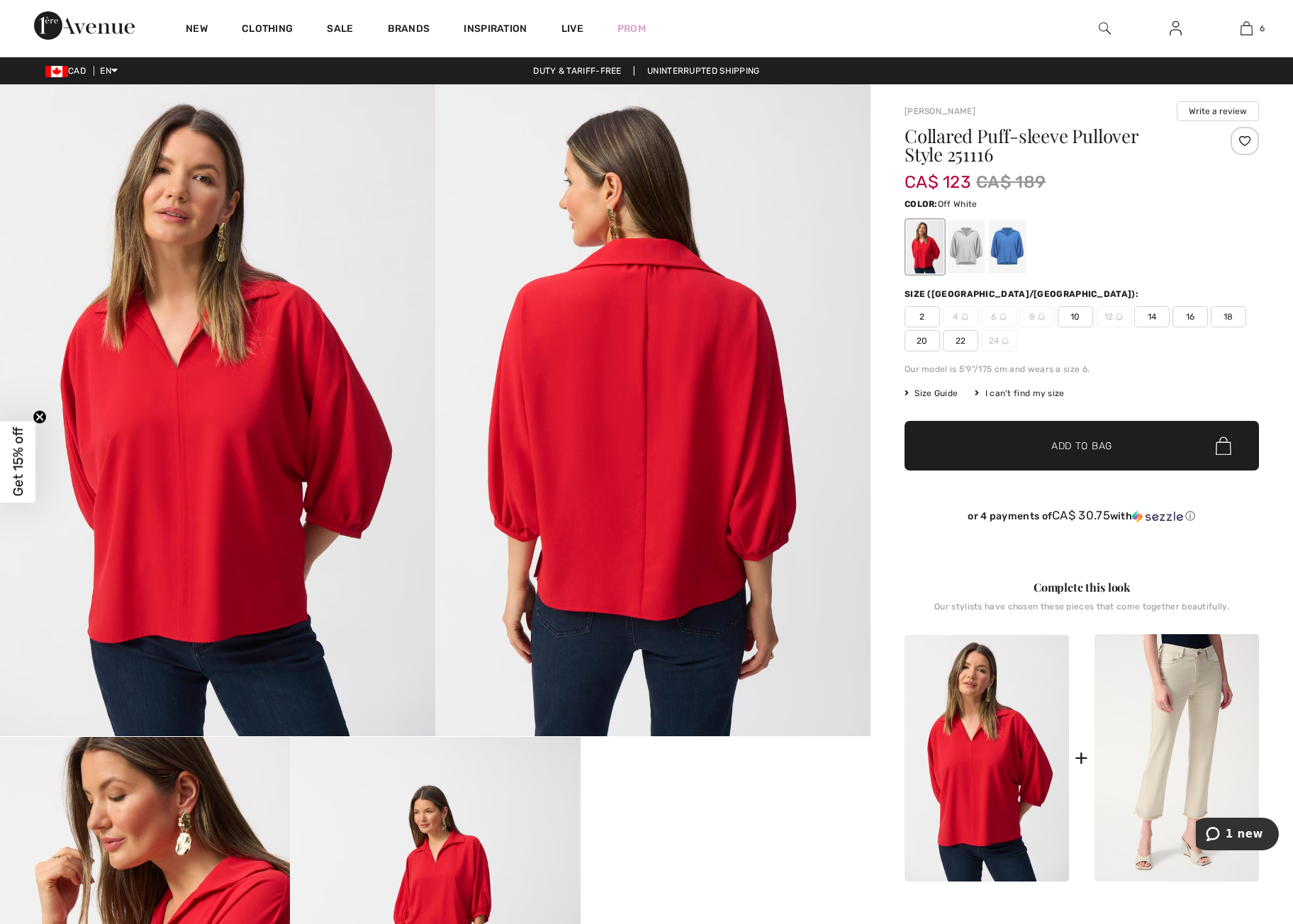
click at [969, 232] on div at bounding box center [966, 247] width 37 height 53
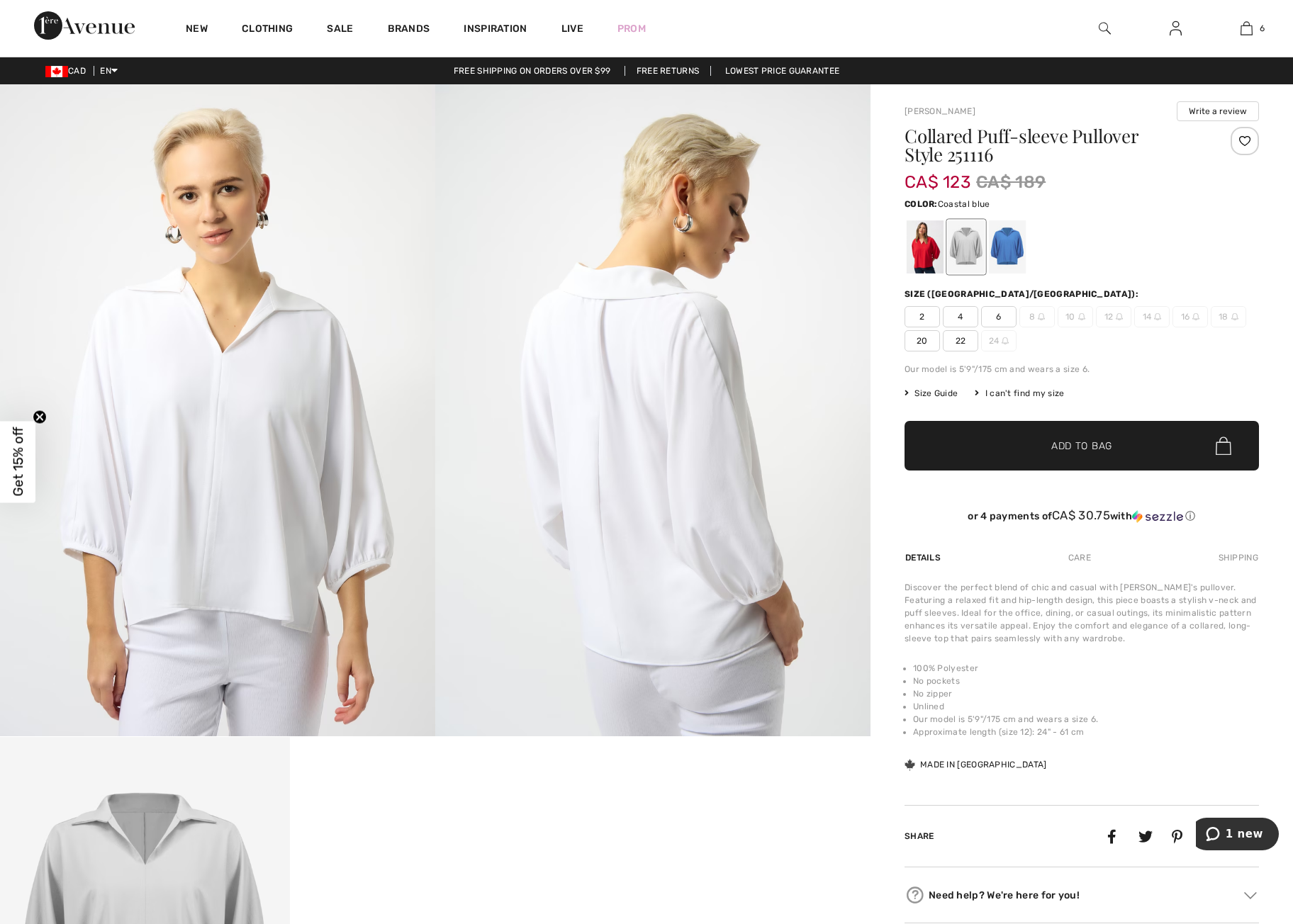
click at [1016, 243] on div at bounding box center [1007, 247] width 37 height 53
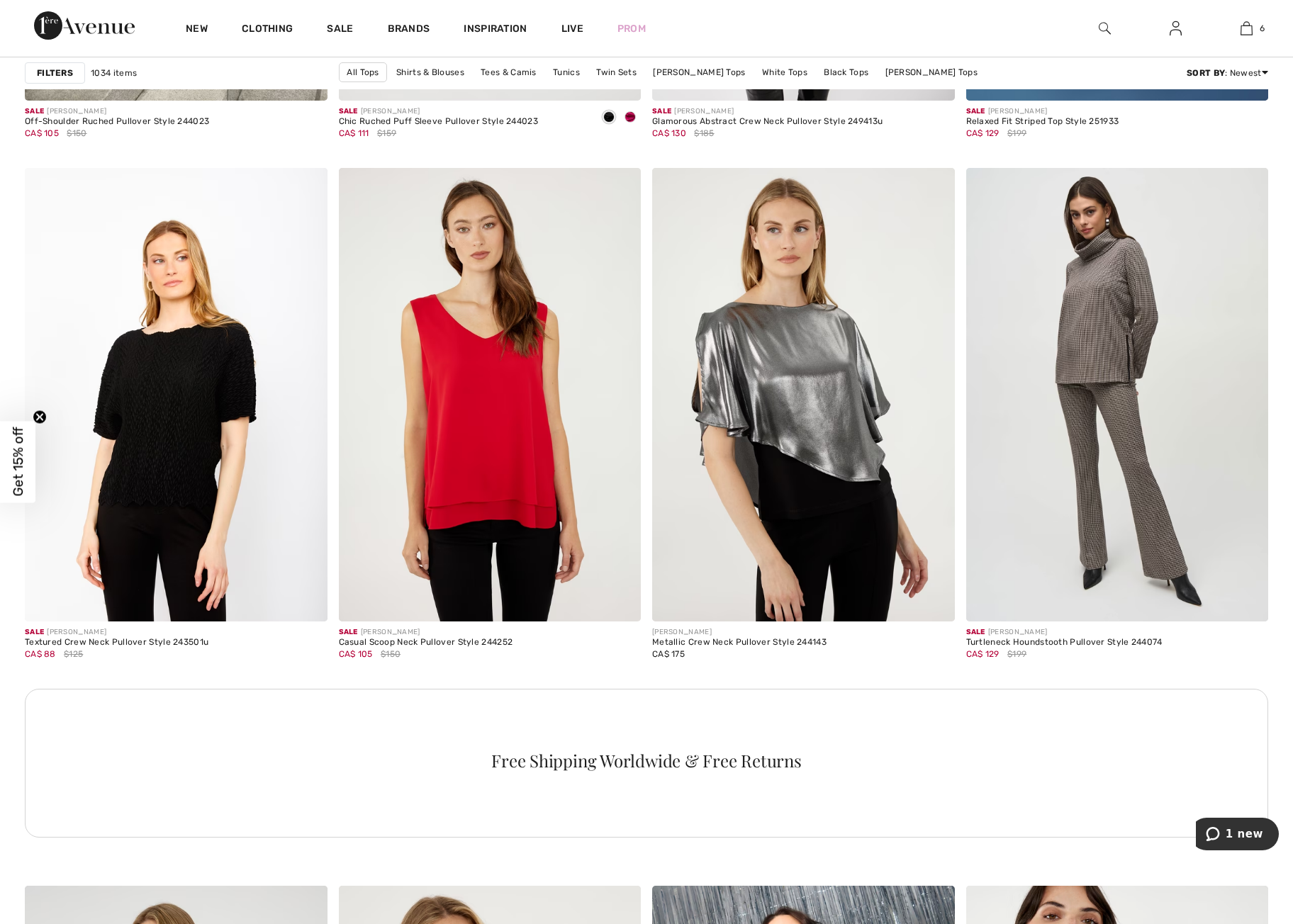
scroll to position [5700, 0]
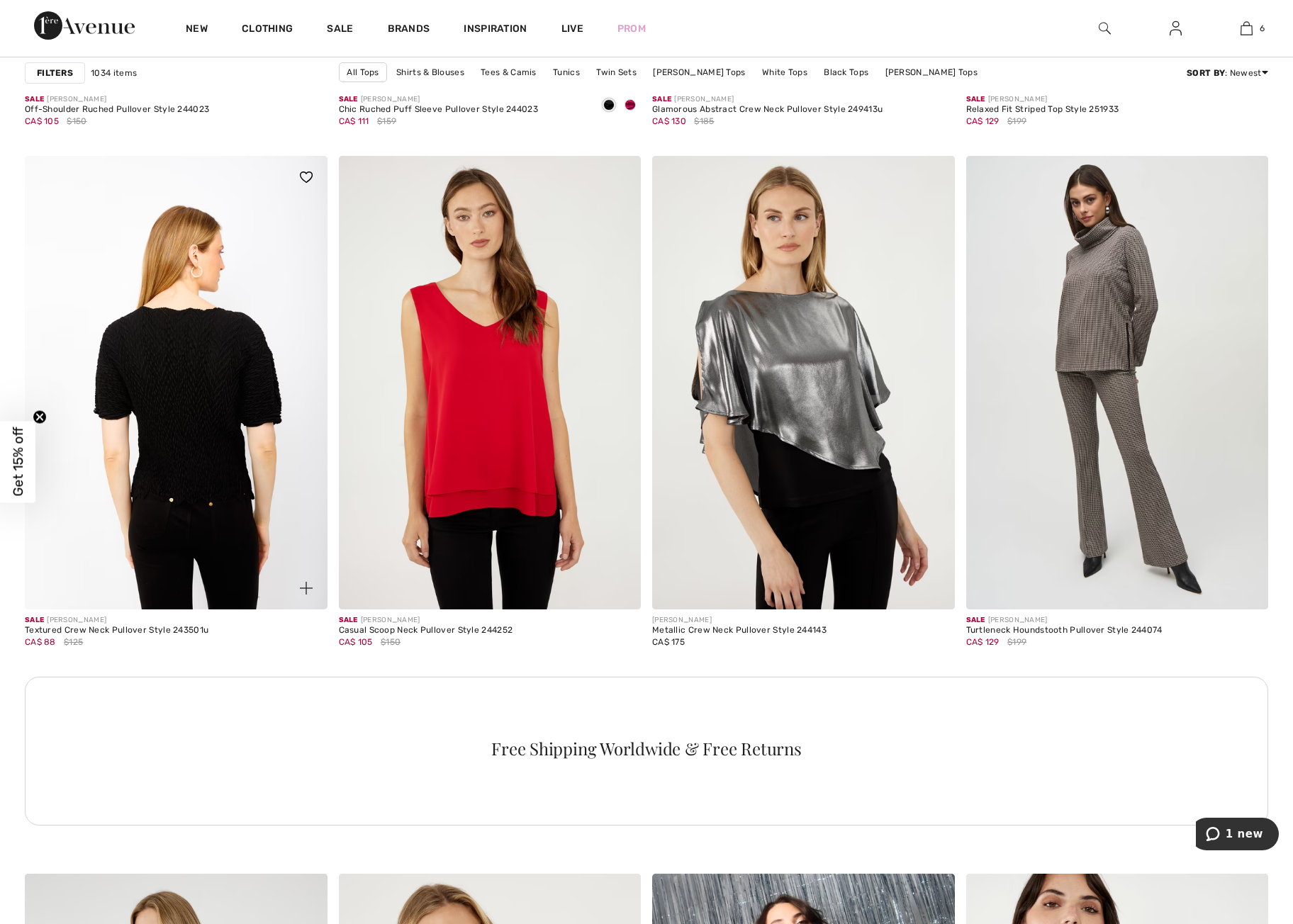
click at [166, 406] on img at bounding box center [176, 383] width 303 height 453
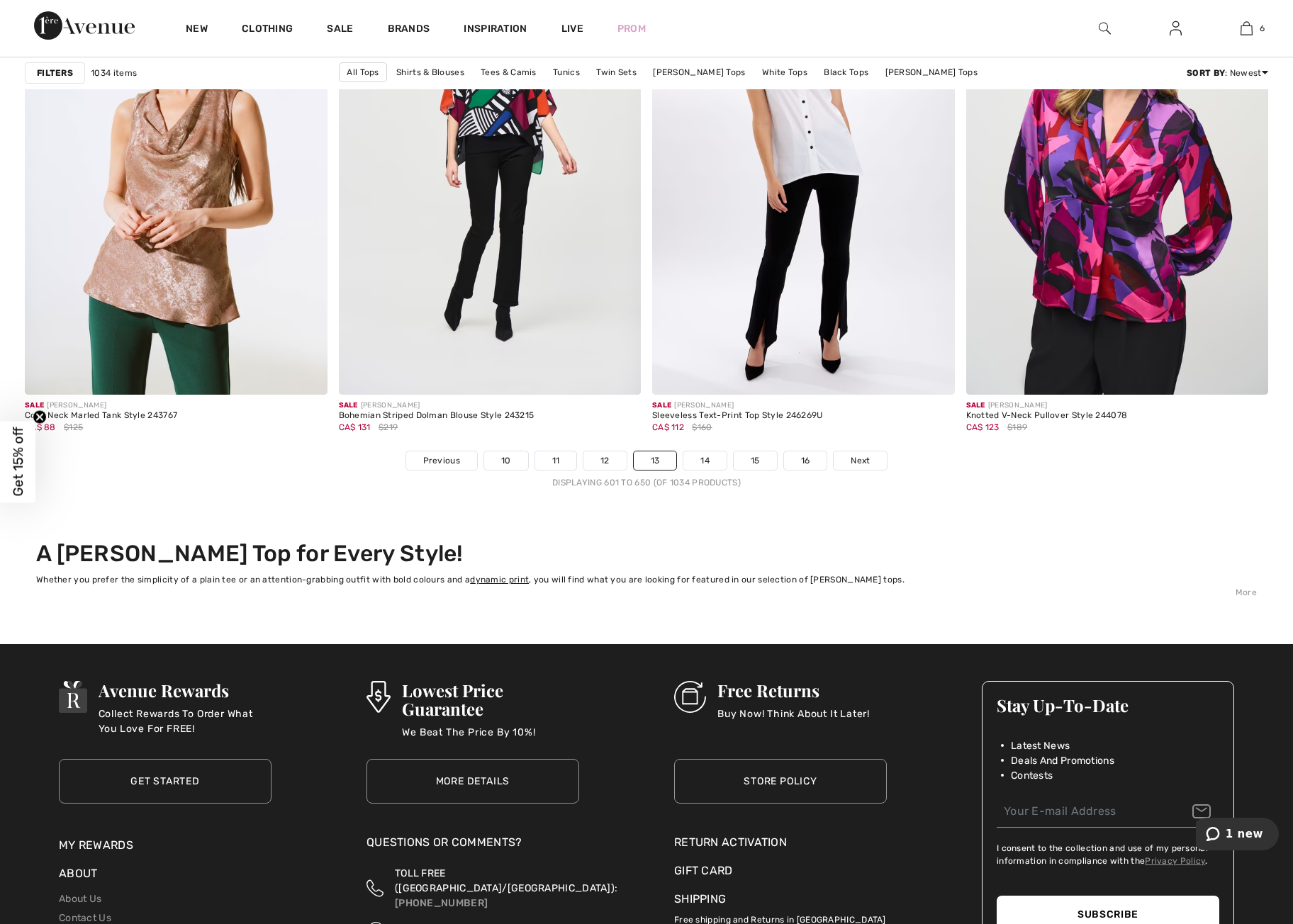
scroll to position [7673, 0]
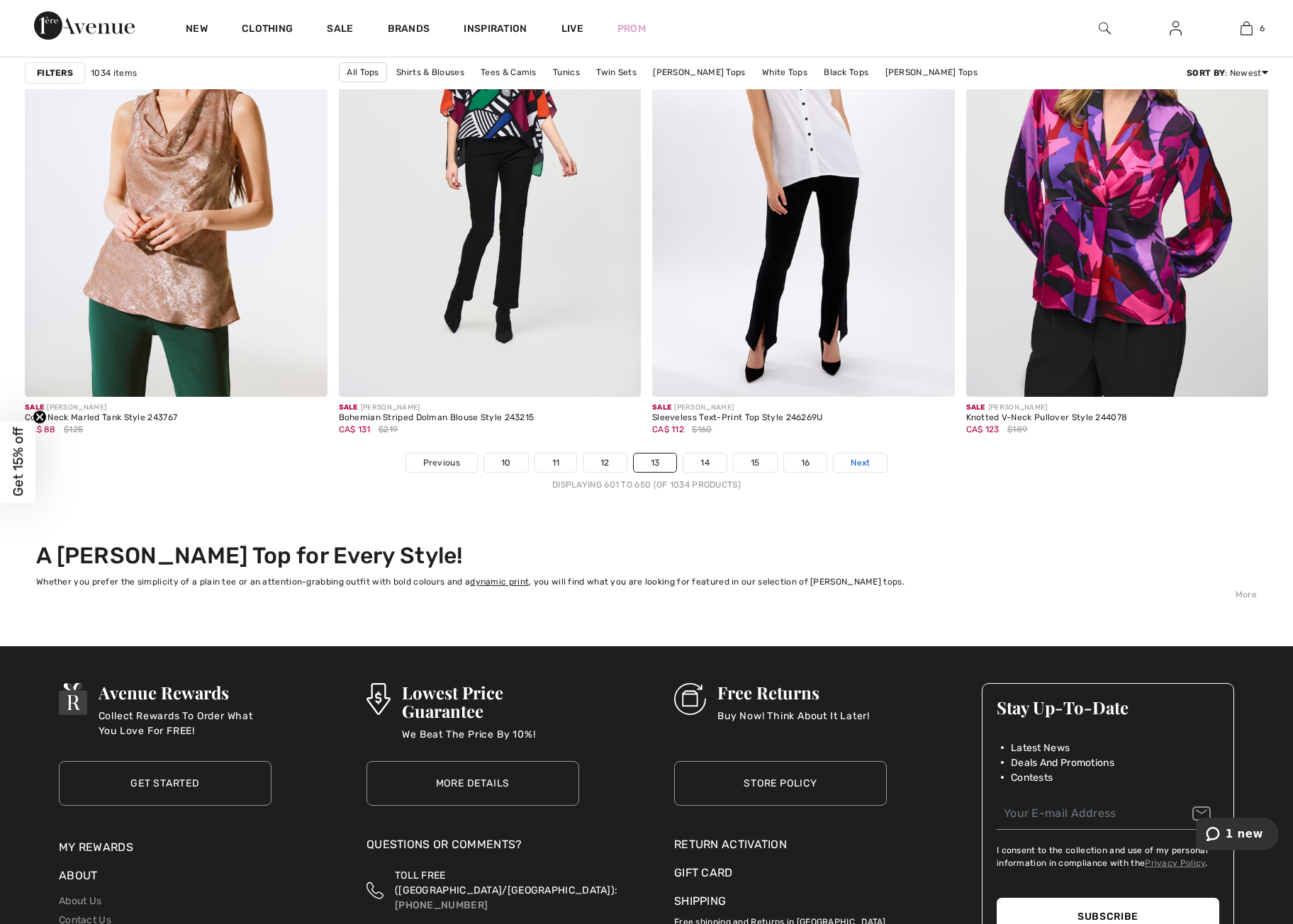
click at [869, 469] on span "Next" at bounding box center [860, 462] width 19 height 12
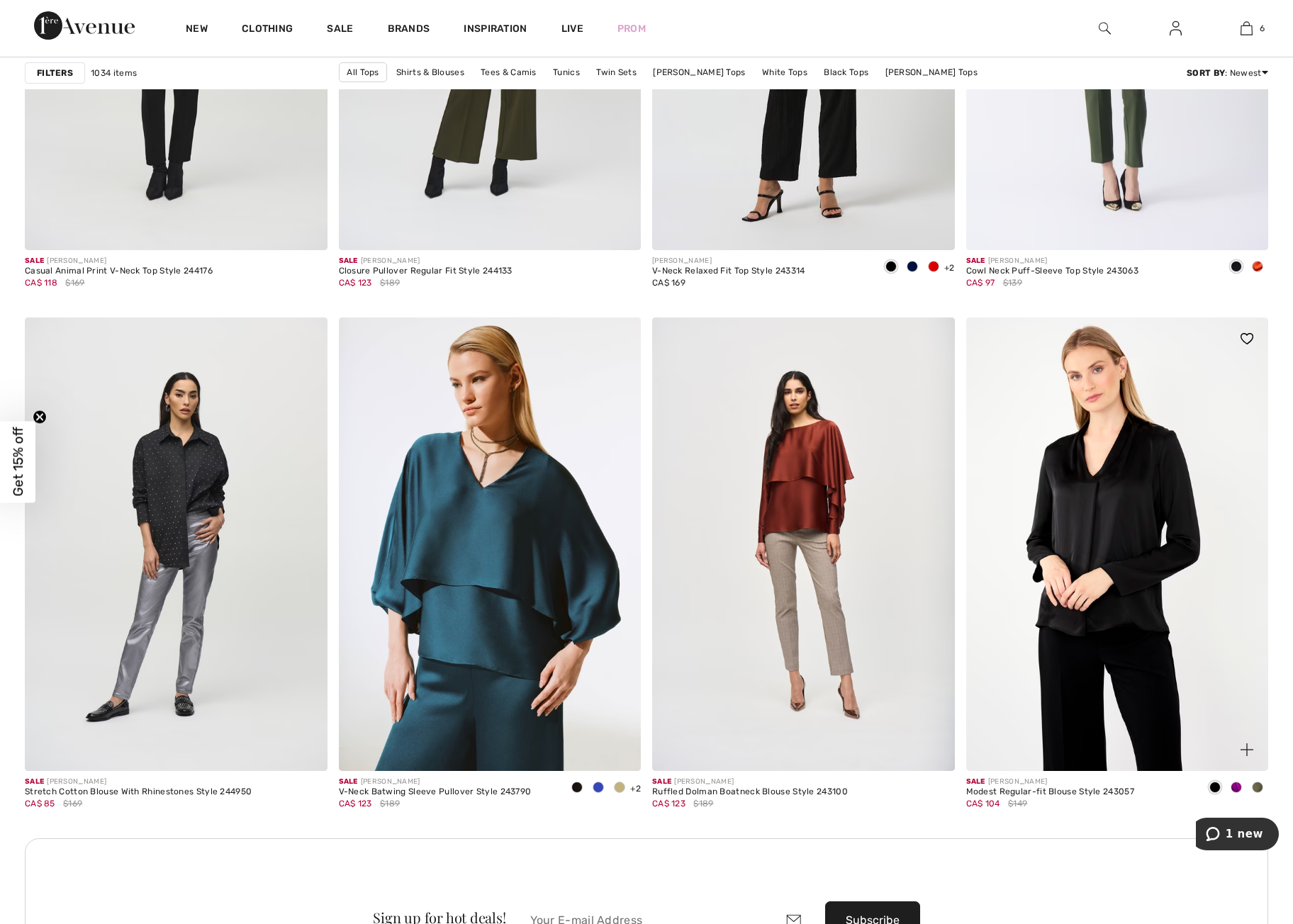
scroll to position [3219, 0]
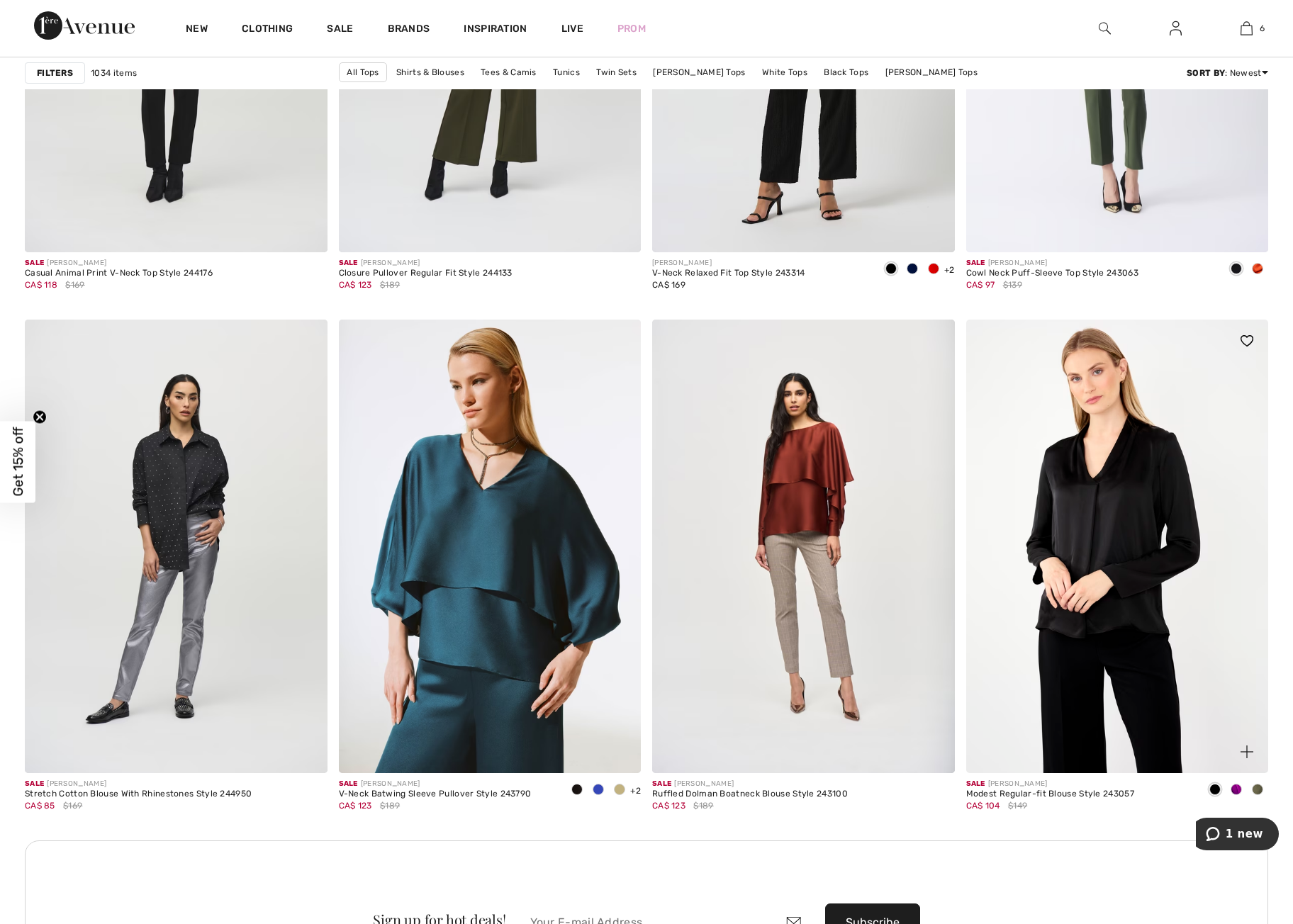
click at [1119, 581] on img at bounding box center [1118, 547] width 303 height 453
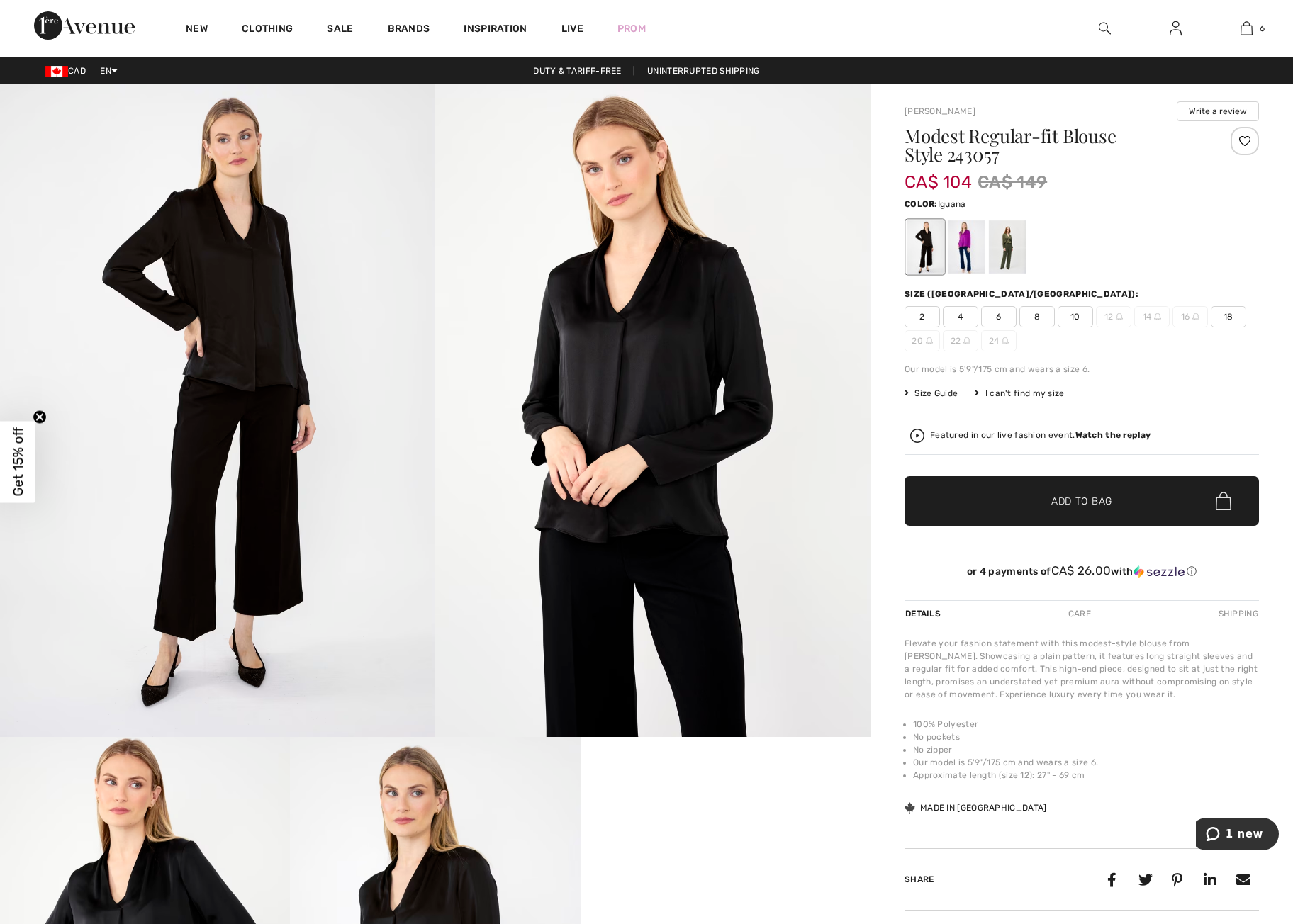
click at [1009, 249] on div at bounding box center [1007, 247] width 37 height 53
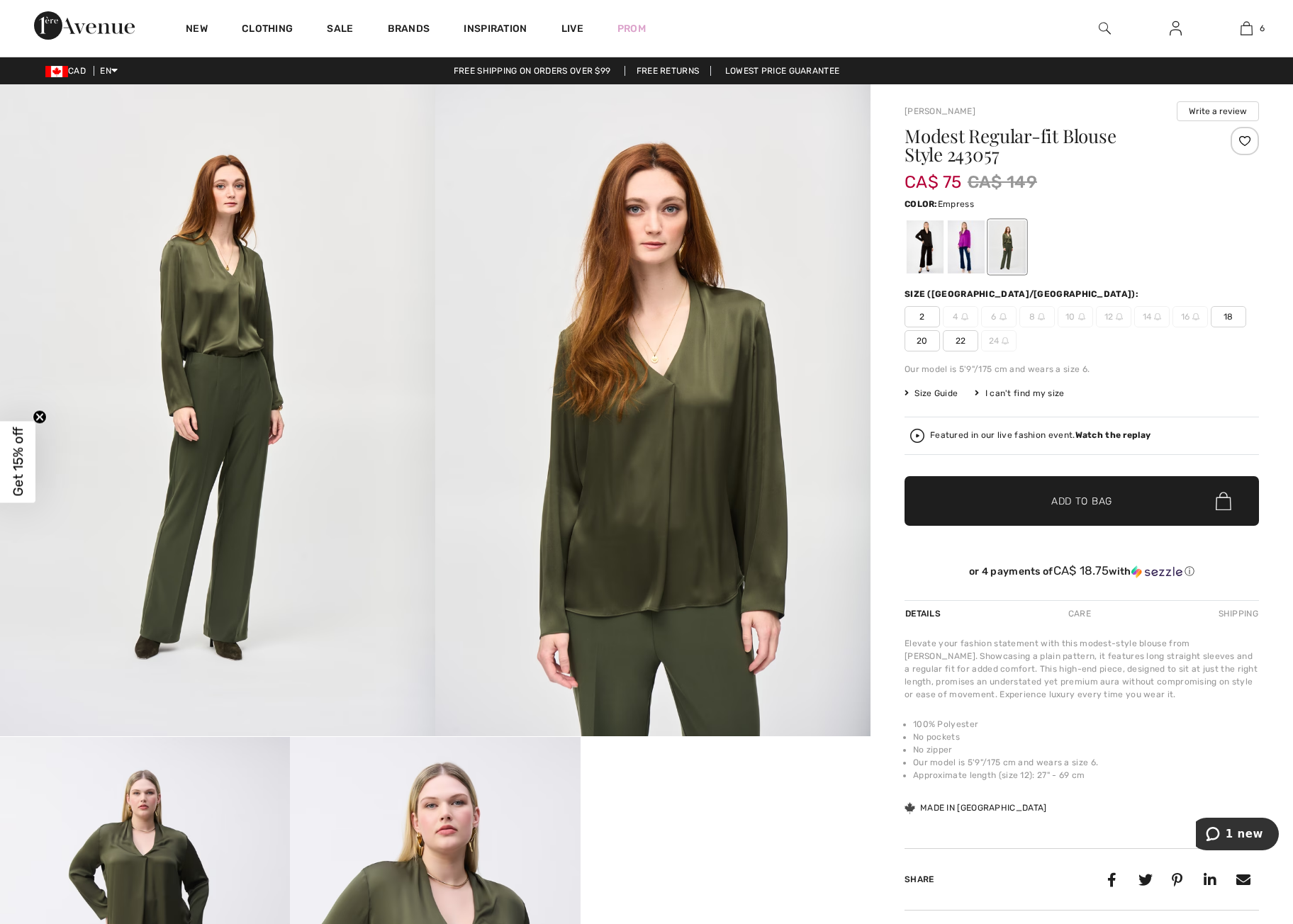
click at [964, 251] on div at bounding box center [966, 247] width 37 height 53
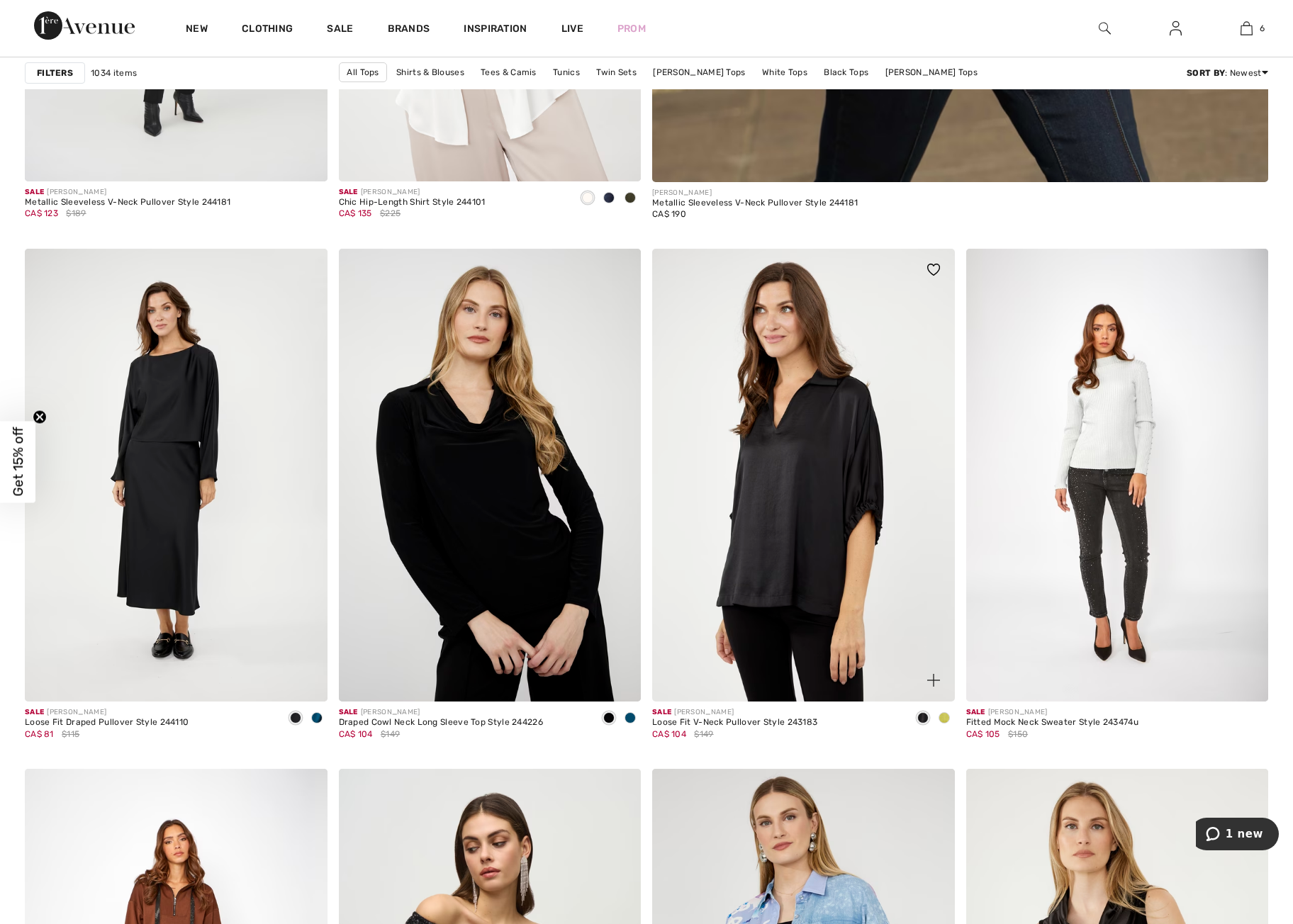
scroll to position [1008, 0]
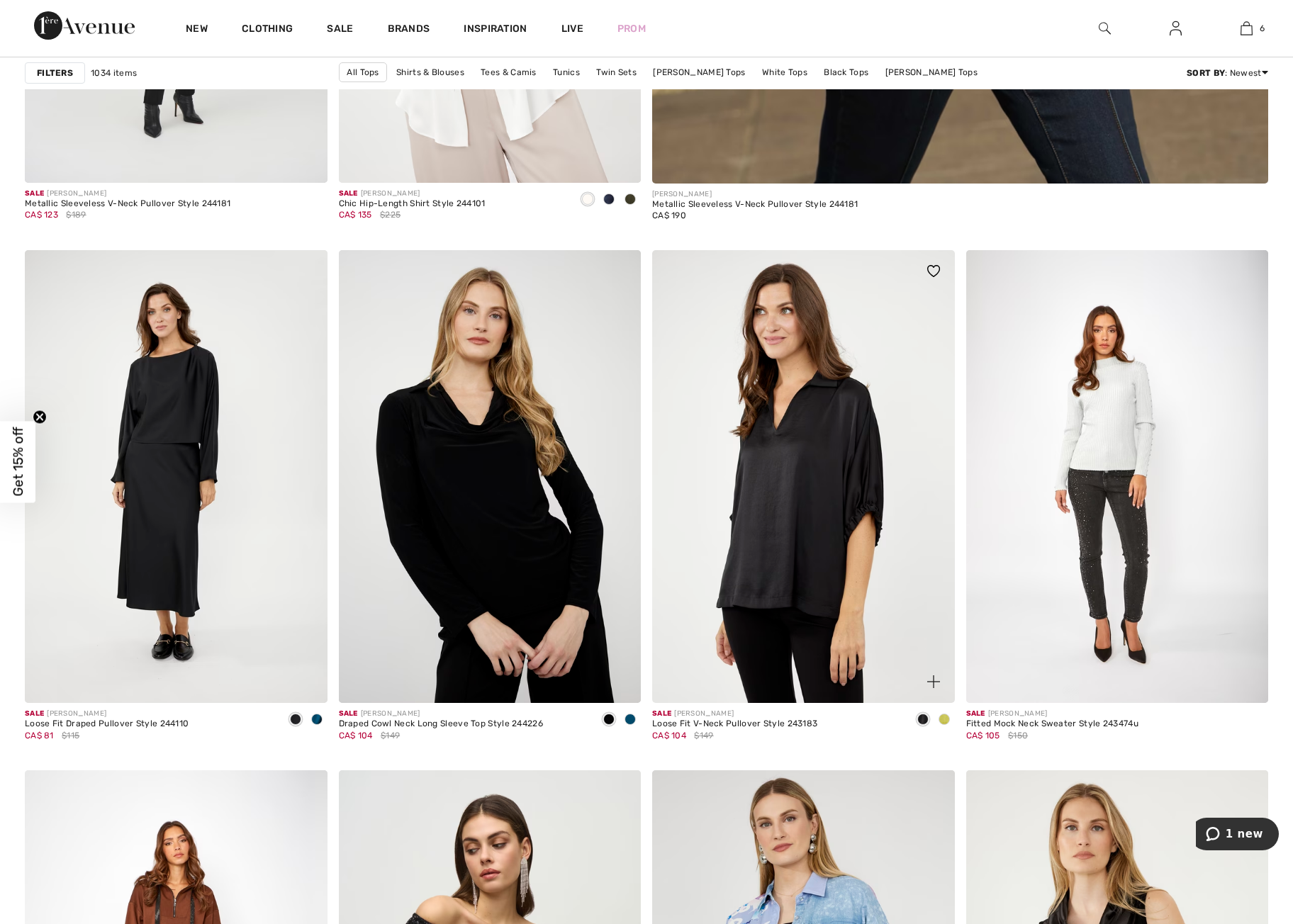
click at [799, 488] on img at bounding box center [804, 477] width 303 height 453
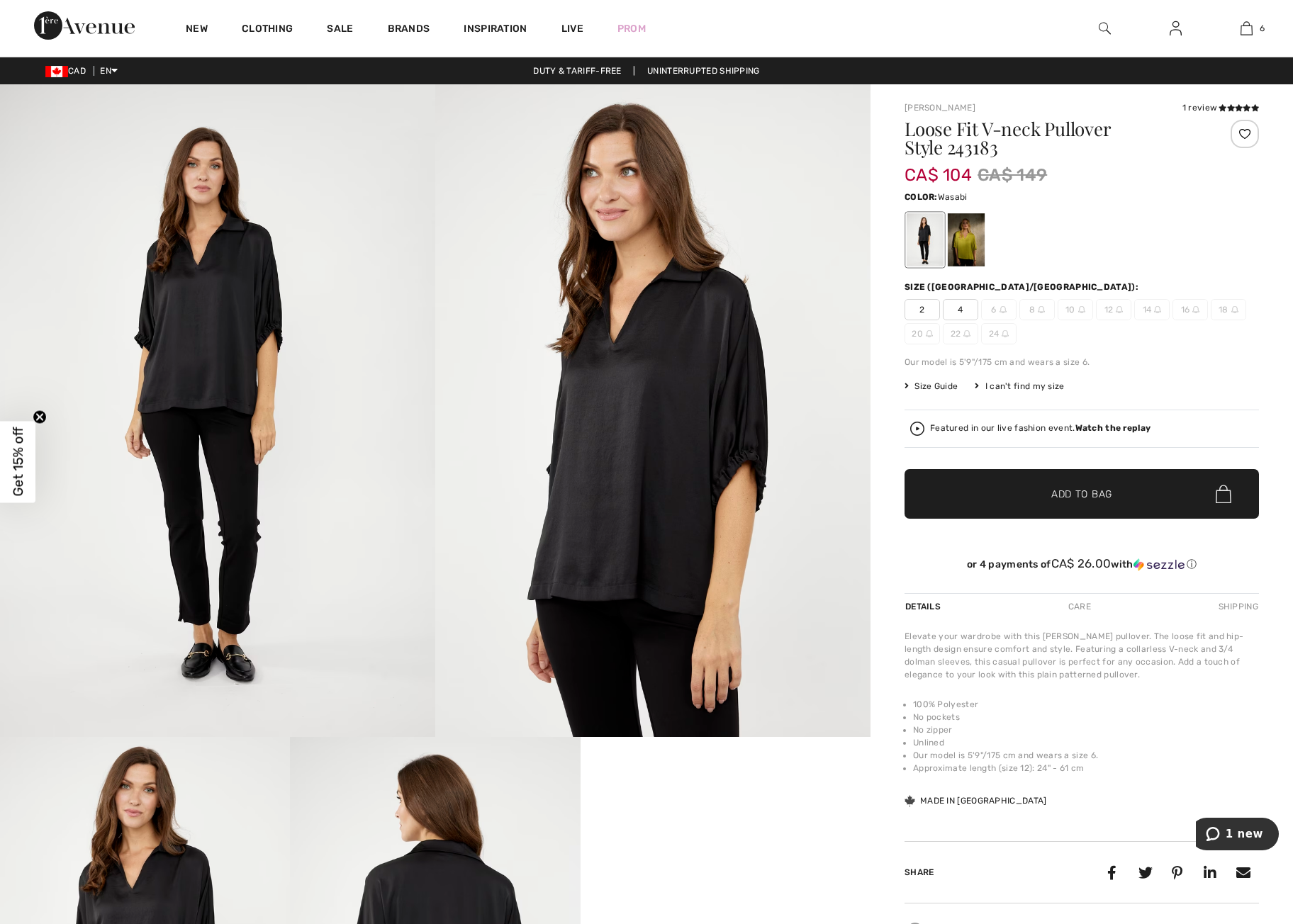
click at [966, 248] on div at bounding box center [966, 240] width 37 height 53
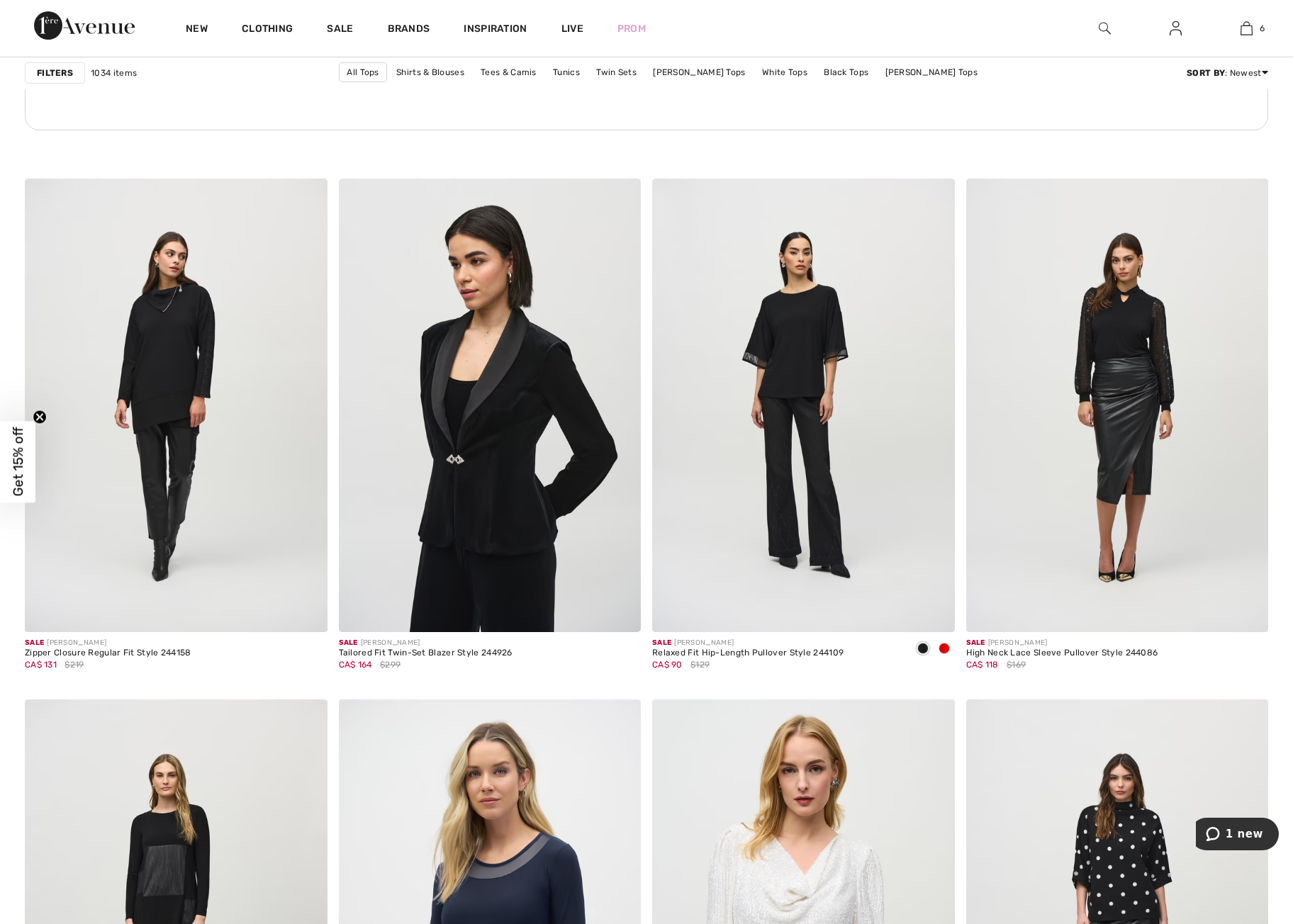
scroll to position [6397, 0]
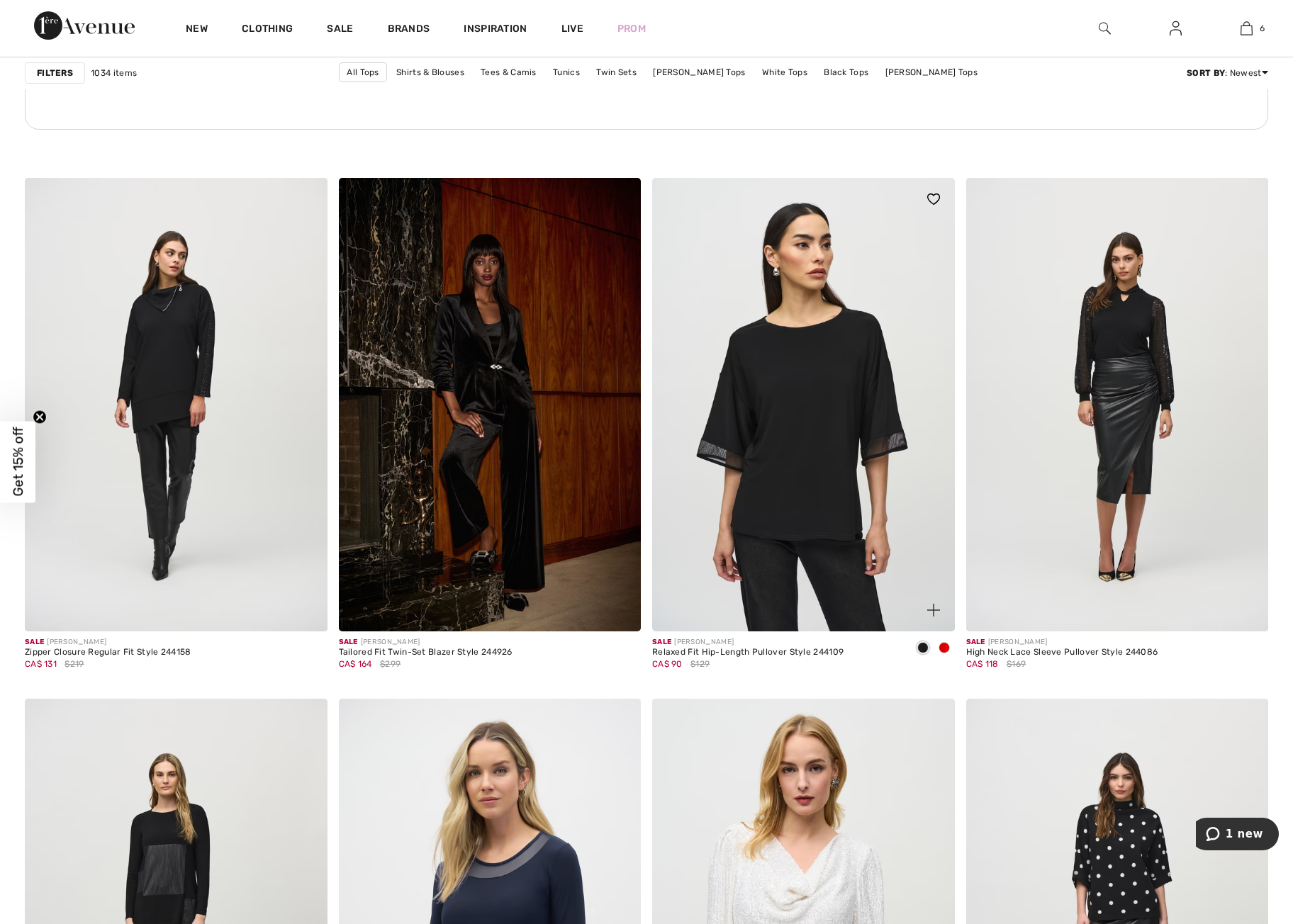
click at [816, 472] on img at bounding box center [804, 405] width 303 height 453
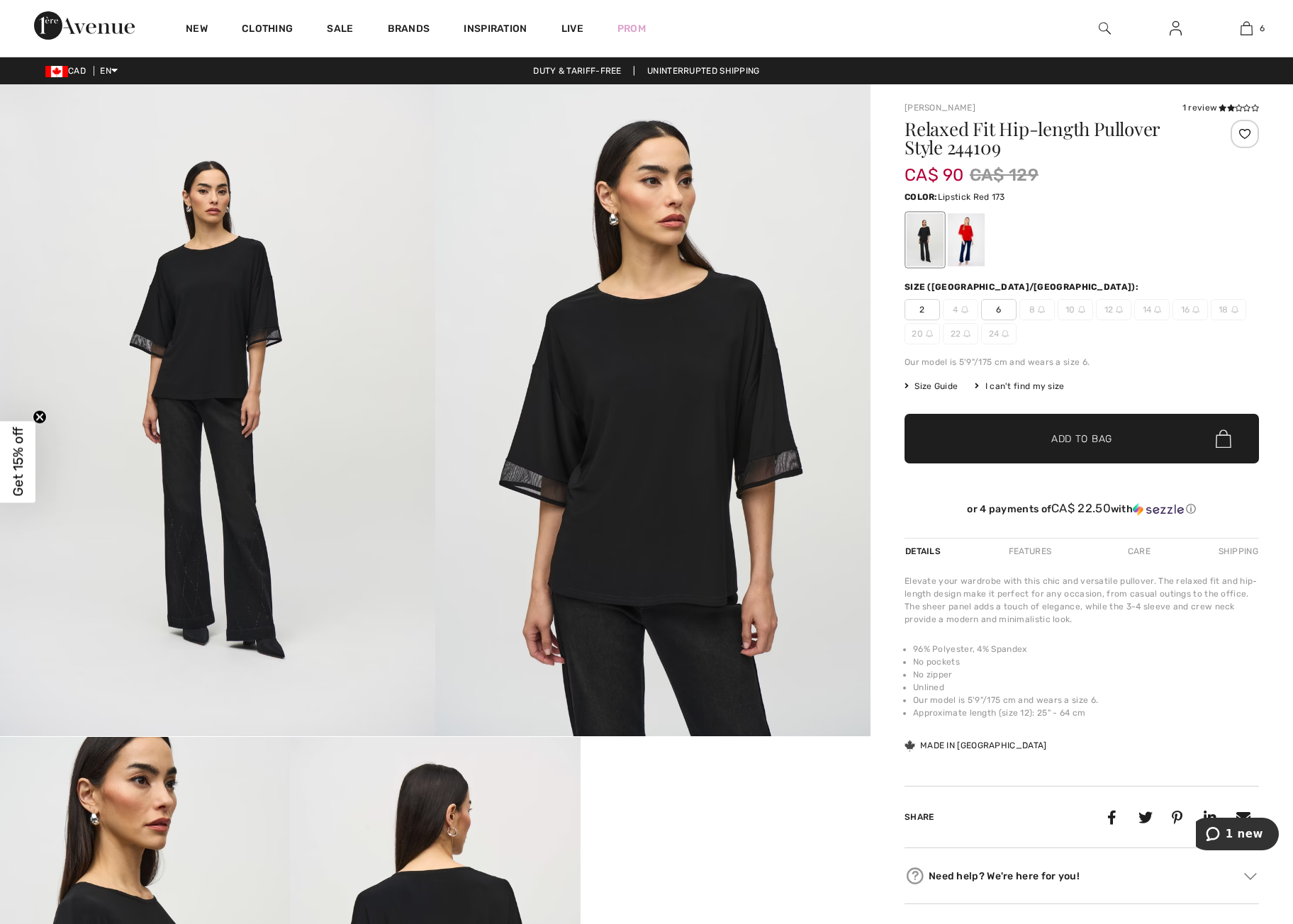
click at [963, 231] on div at bounding box center [966, 240] width 37 height 53
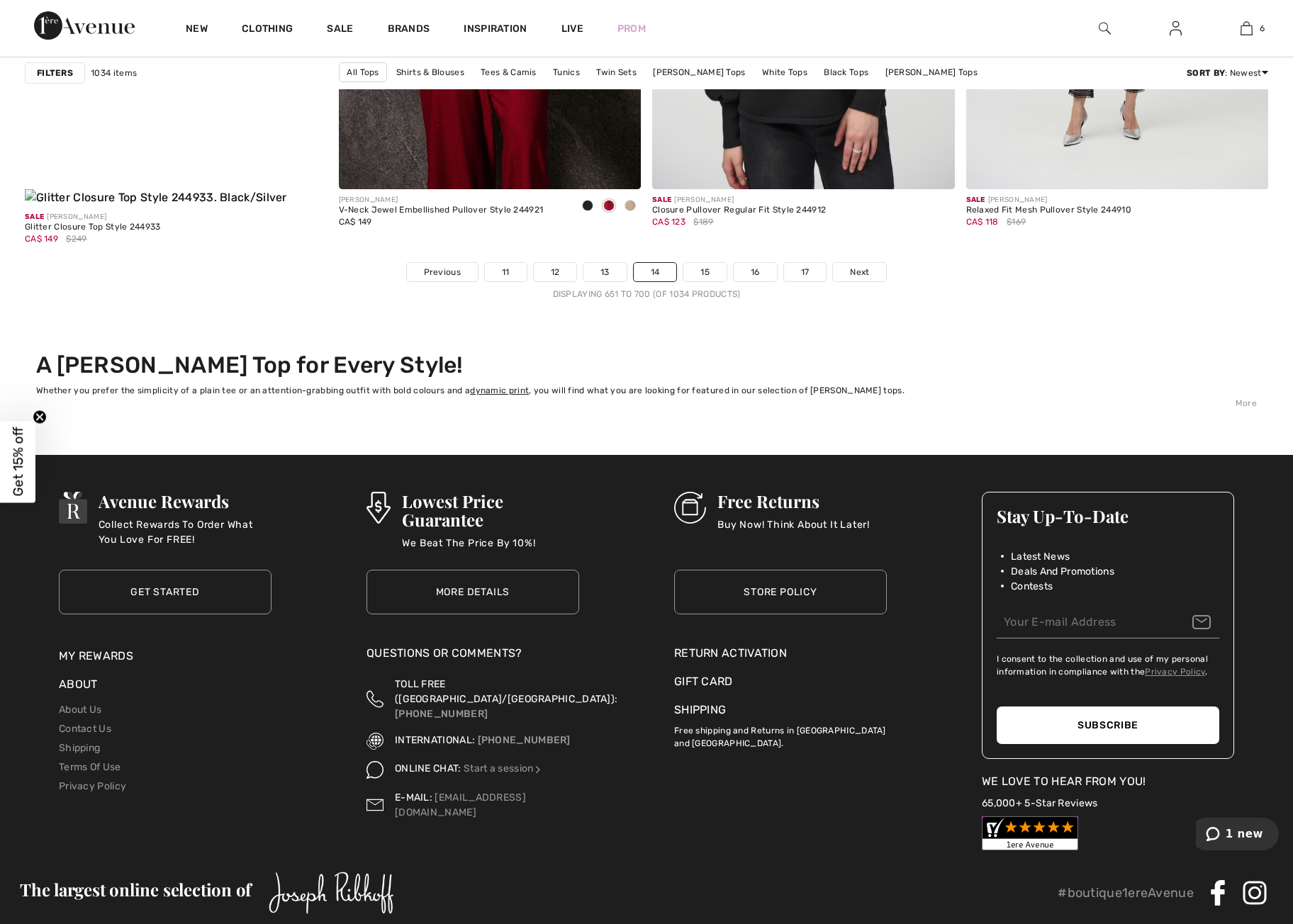
scroll to position [7884, 0]
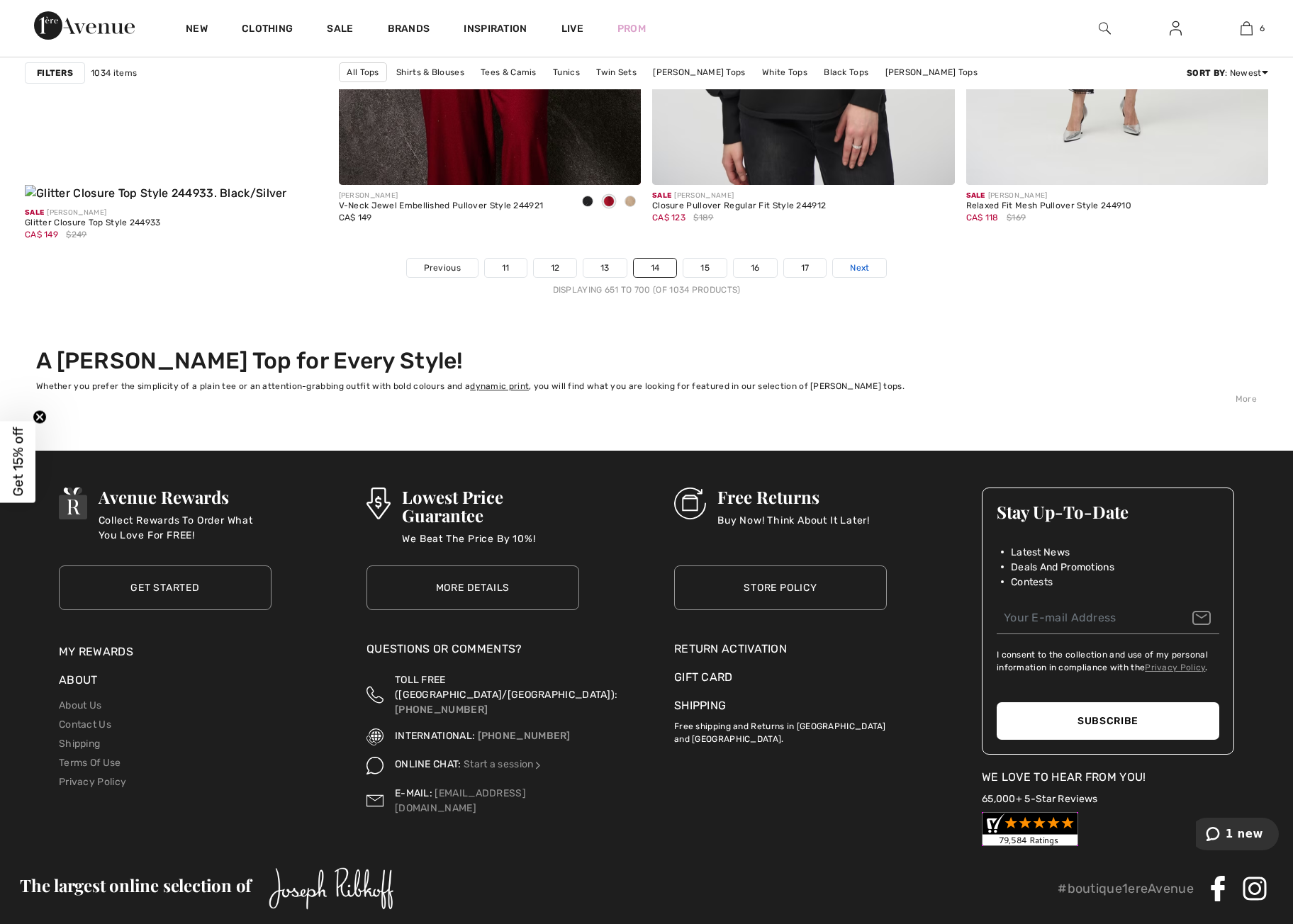
click at [863, 262] on span "Next" at bounding box center [859, 268] width 19 height 12
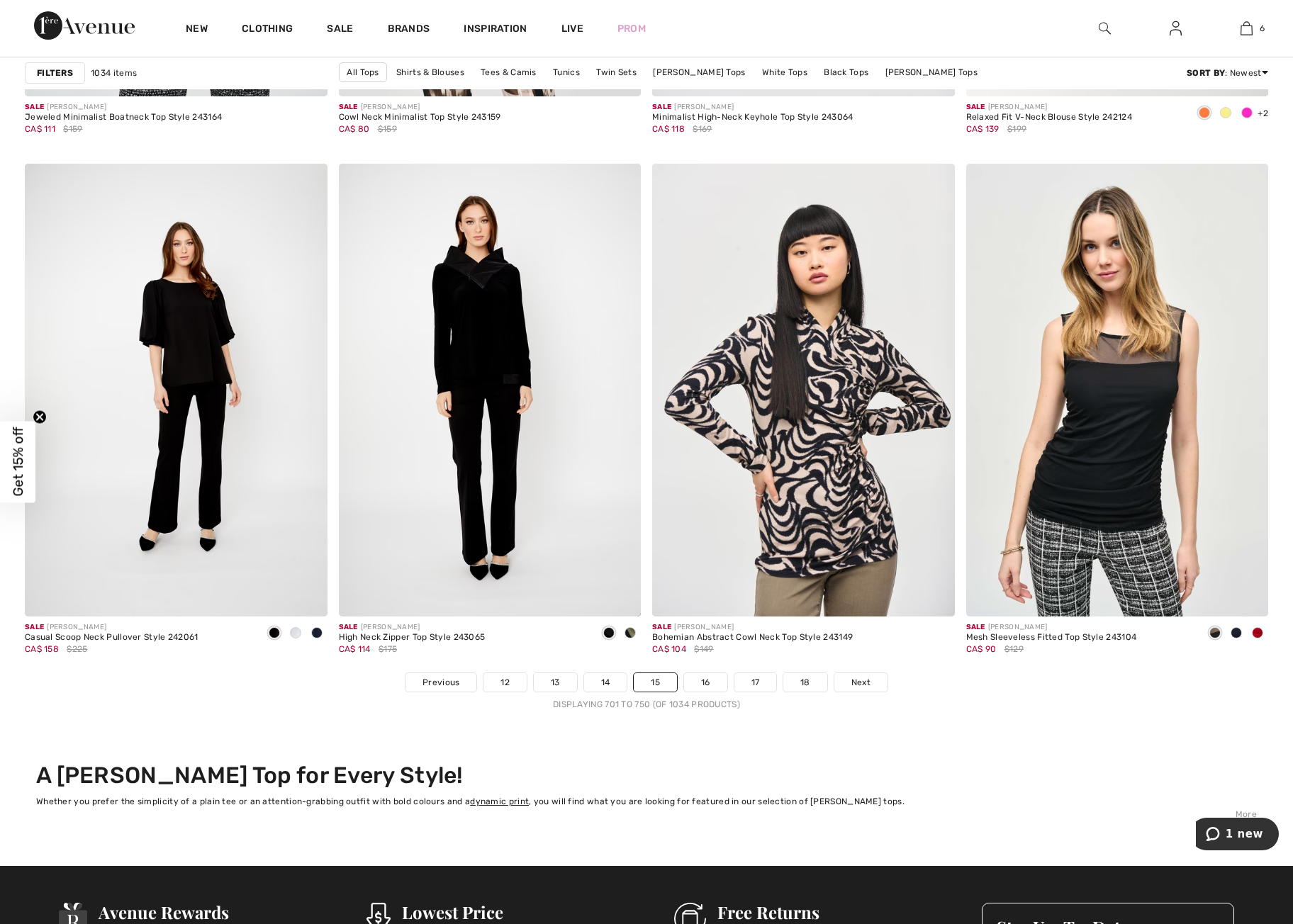
scroll to position [7456, 0]
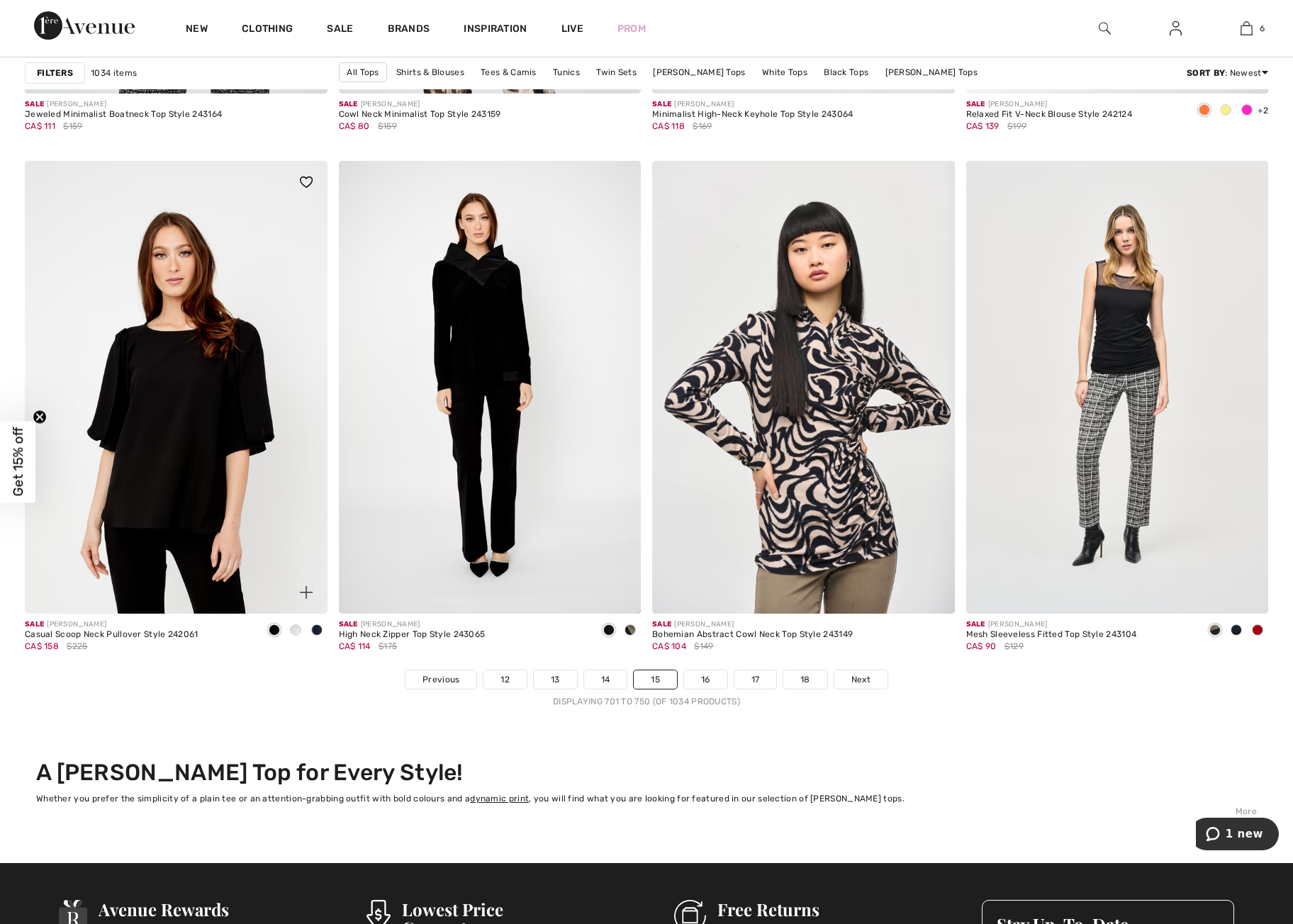
click at [178, 458] on img at bounding box center [176, 388] width 303 height 453
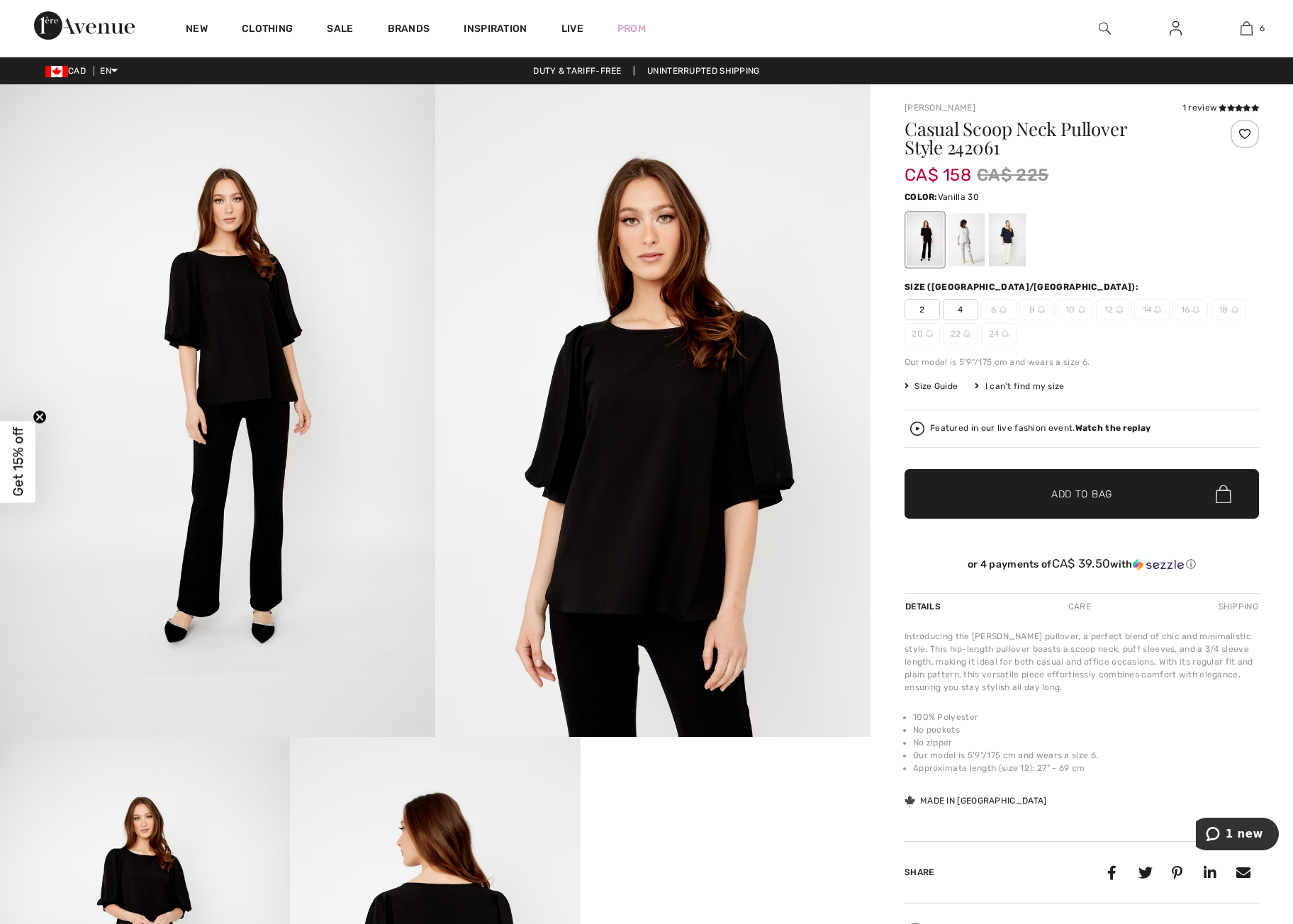
click at [968, 240] on div at bounding box center [966, 240] width 37 height 53
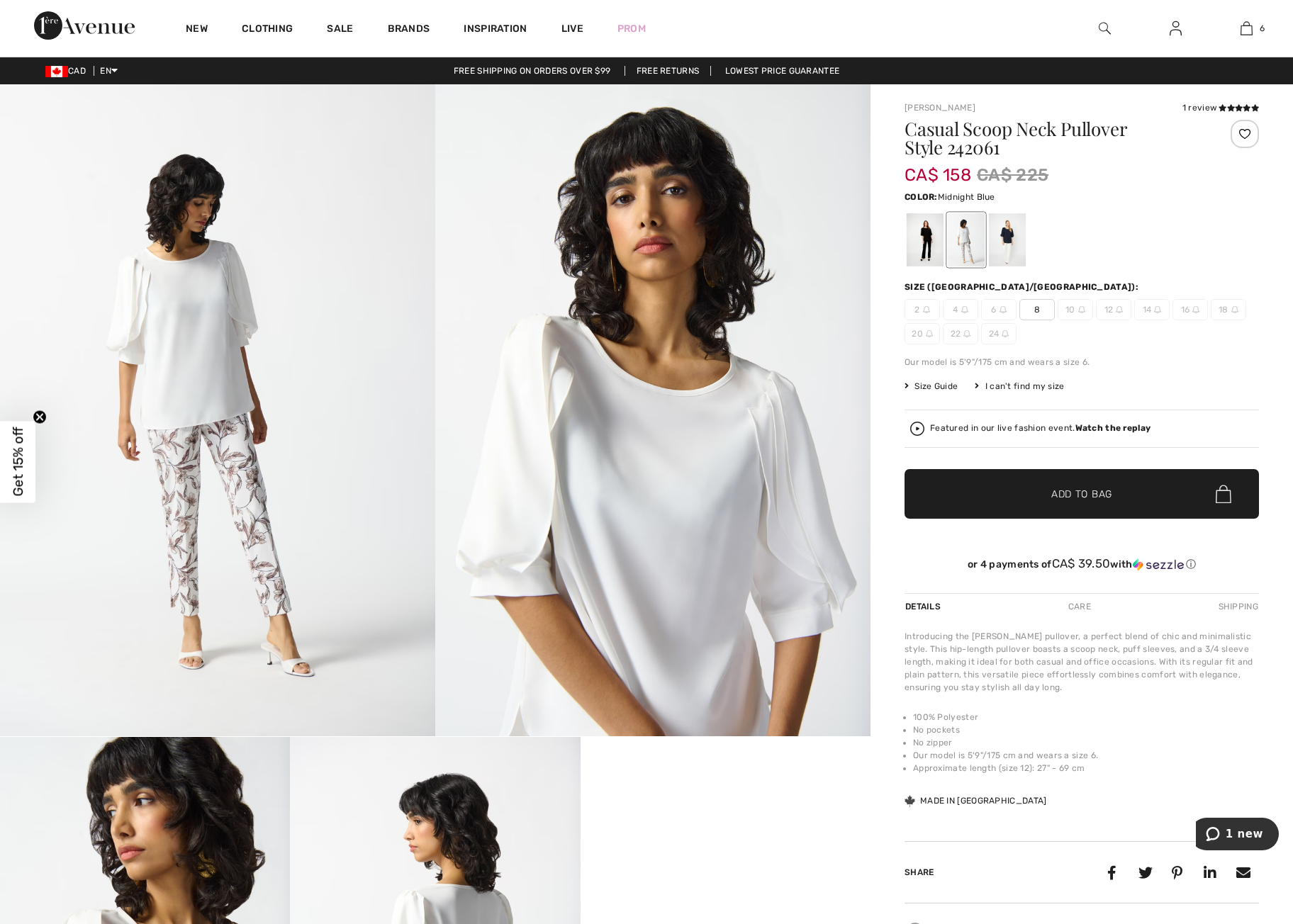
click at [1014, 237] on div at bounding box center [1007, 240] width 37 height 53
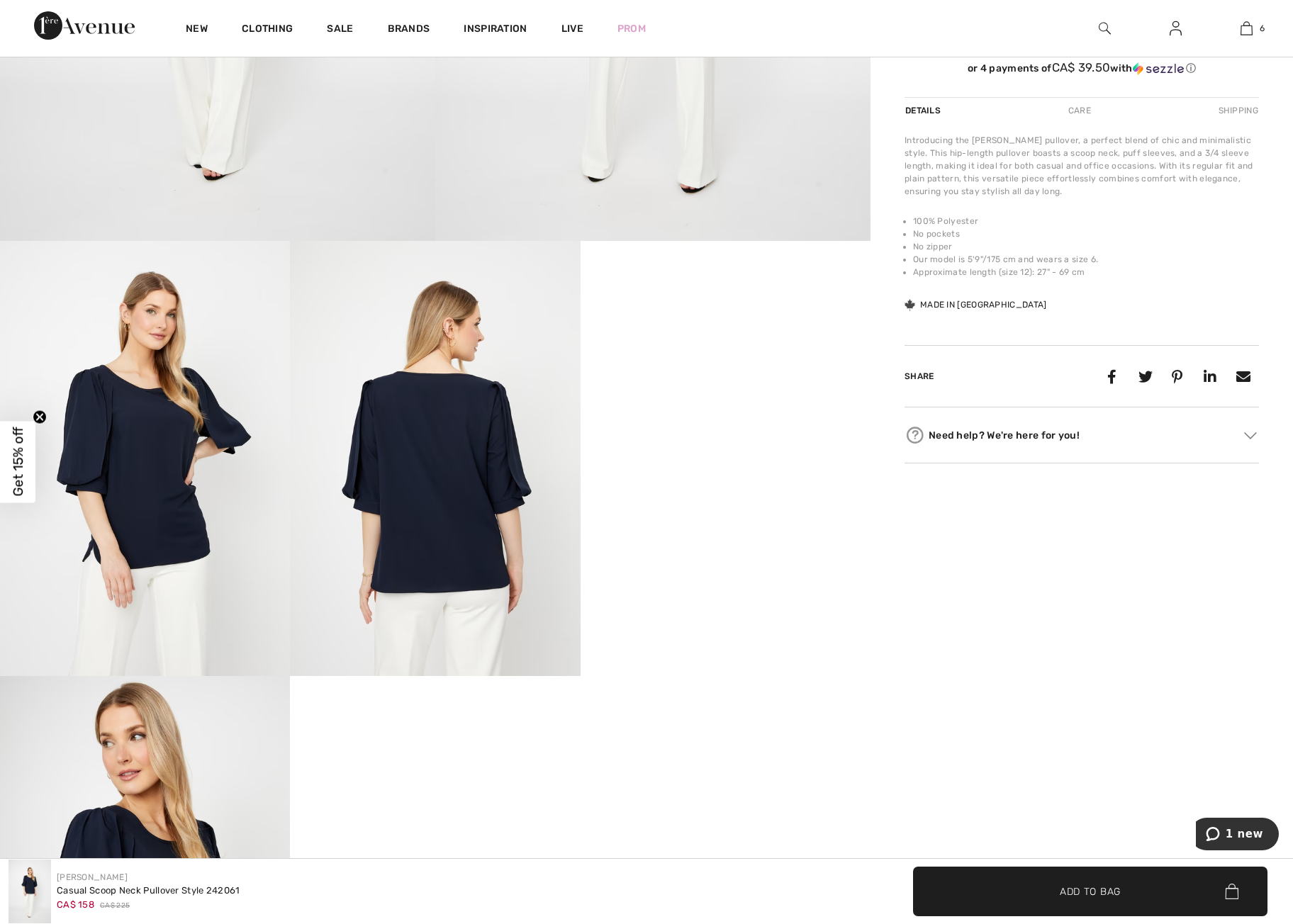
scroll to position [500, 0]
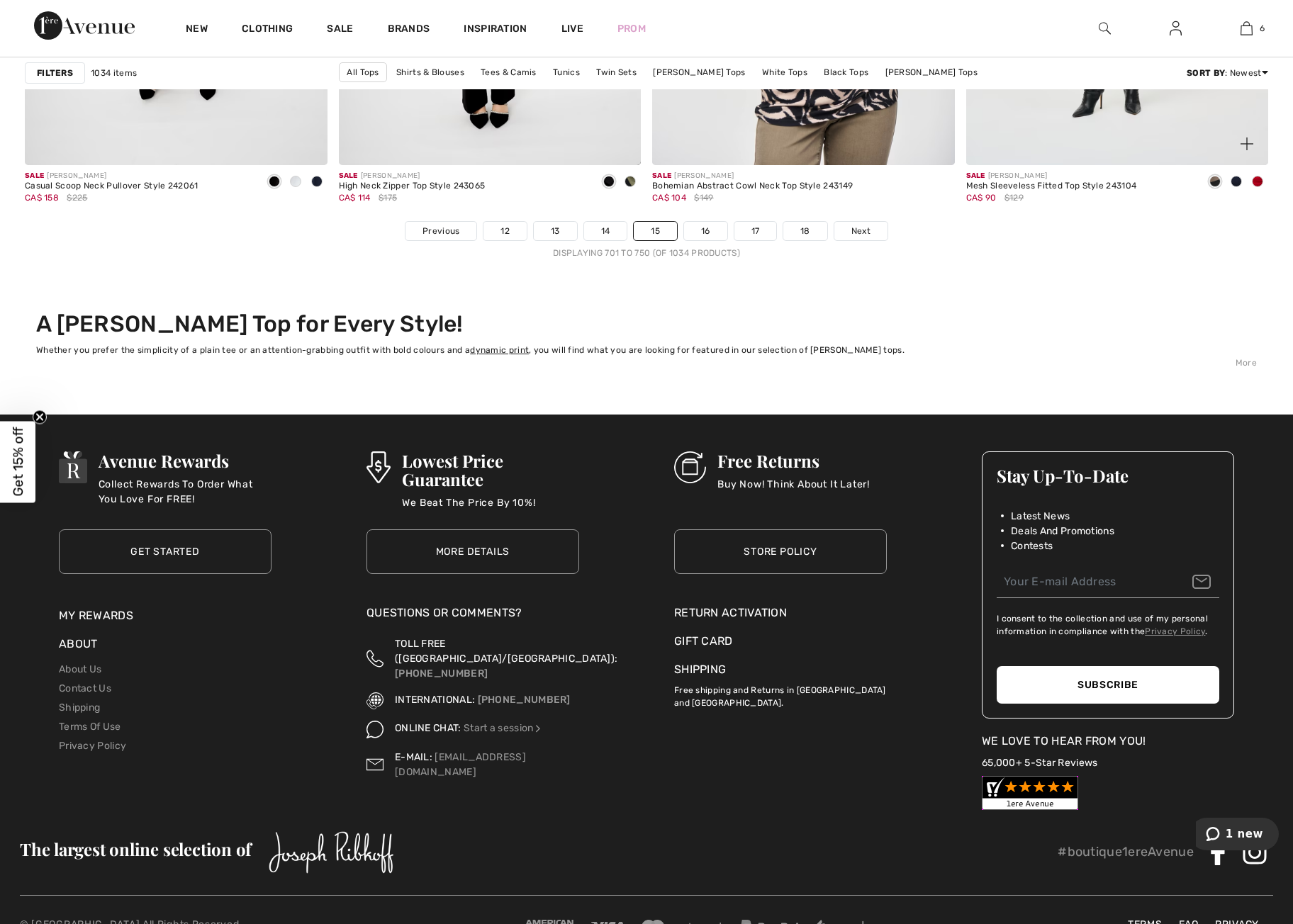
scroll to position [7949, 0]
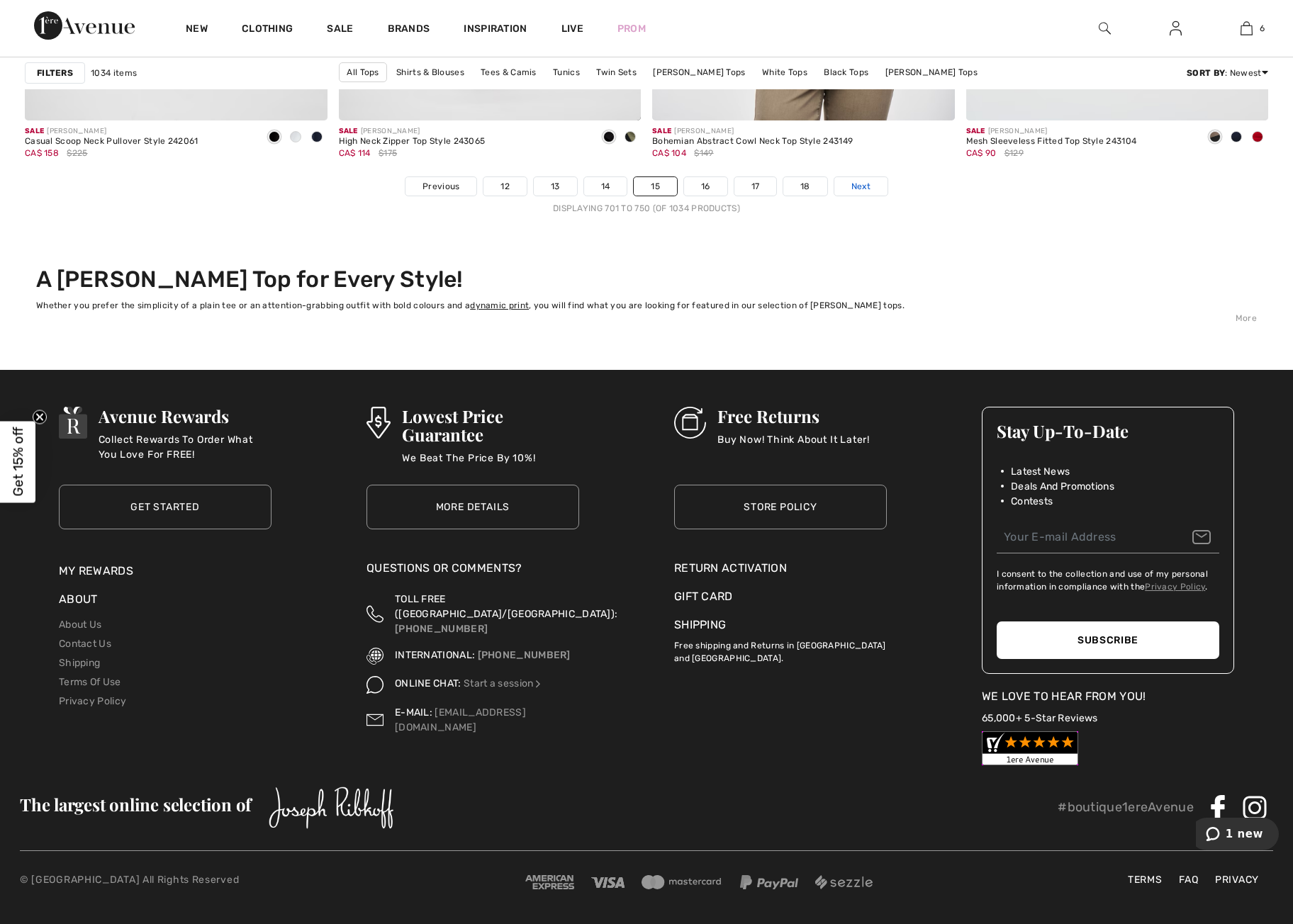
click at [856, 187] on span "Next" at bounding box center [861, 186] width 19 height 12
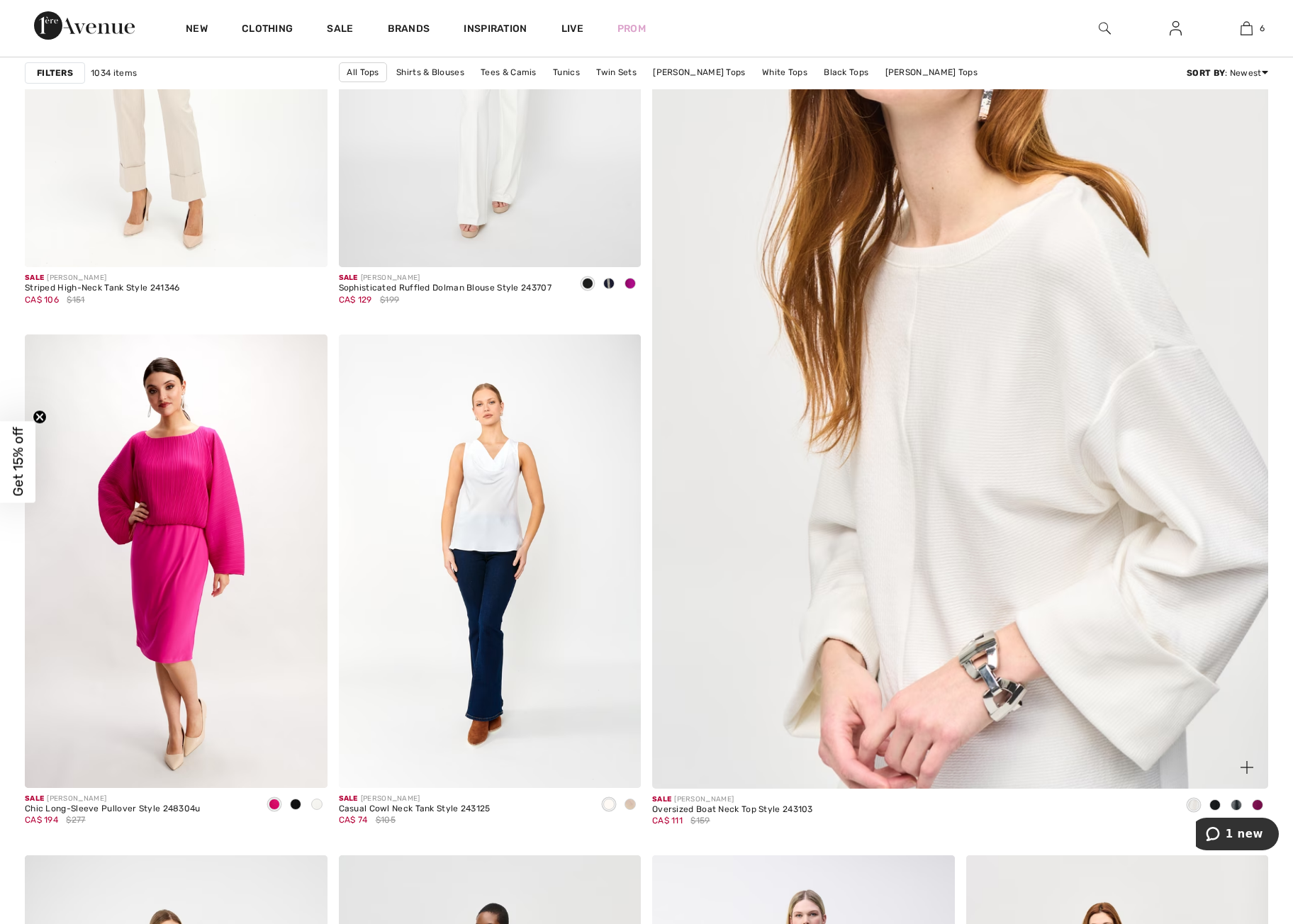
scroll to position [403, 0]
click at [1015, 464] on img at bounding box center [960, 368] width 739 height 1109
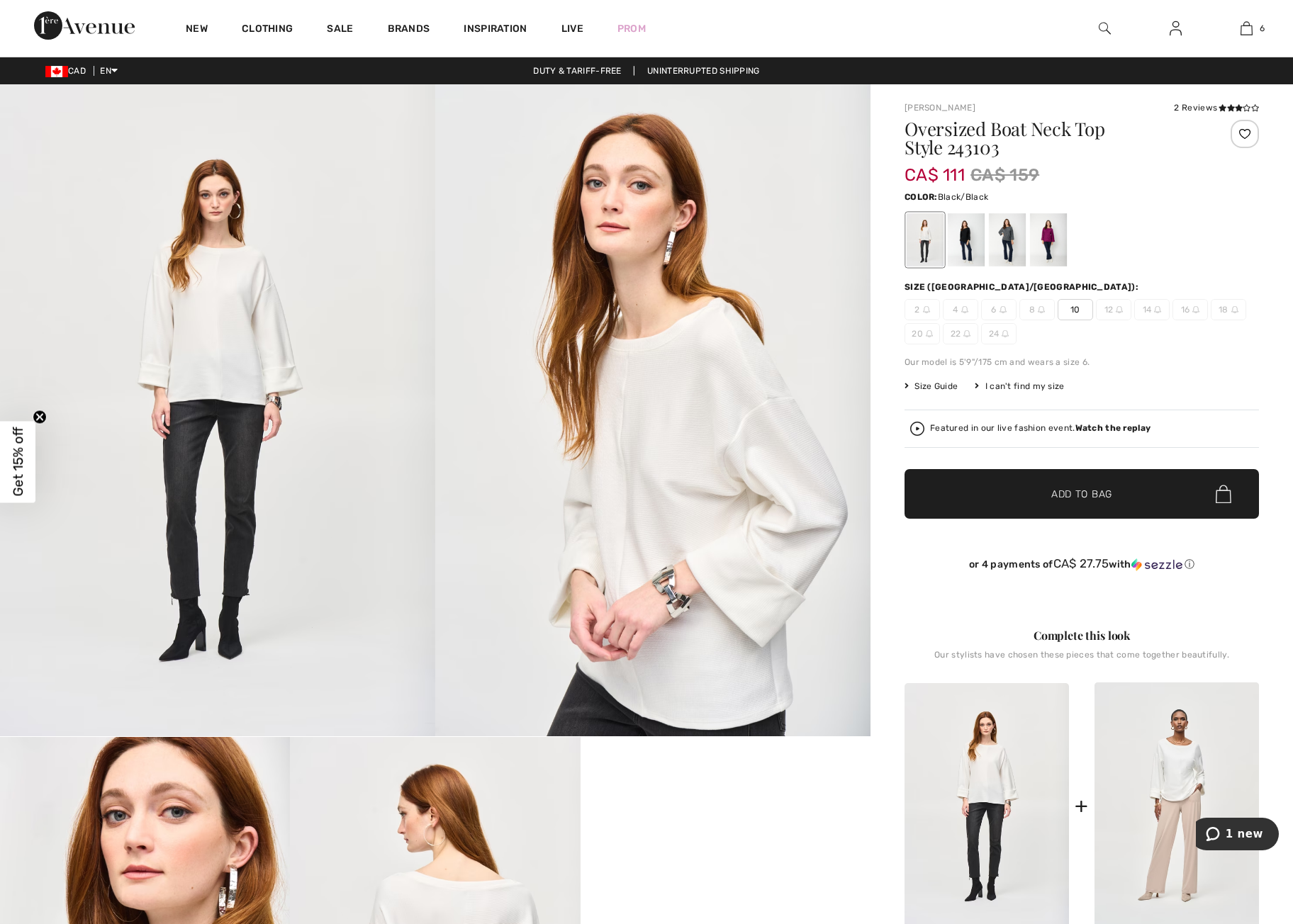
click at [964, 252] on div at bounding box center [966, 240] width 37 height 53
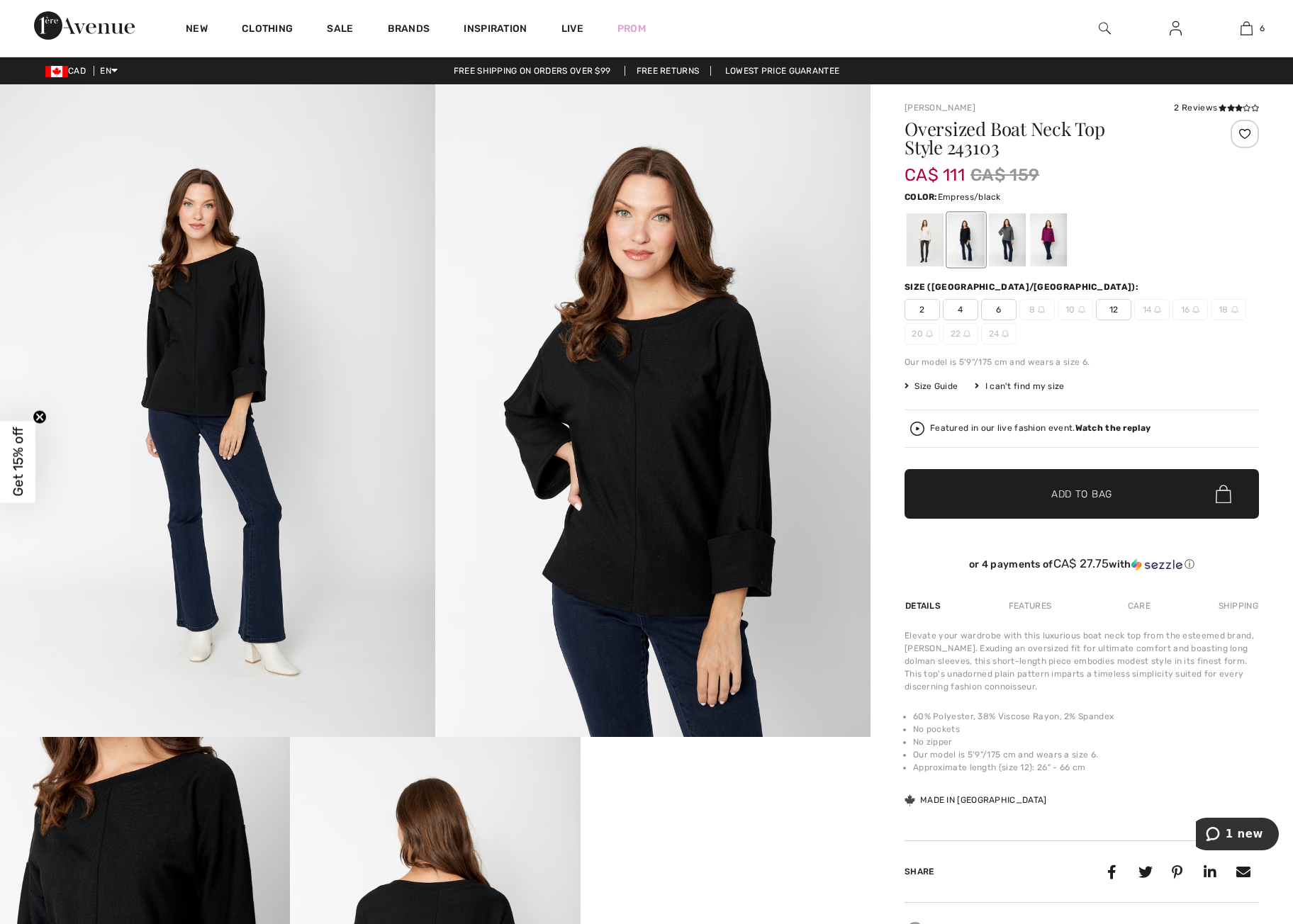
click at [1050, 234] on div at bounding box center [1048, 240] width 37 height 53
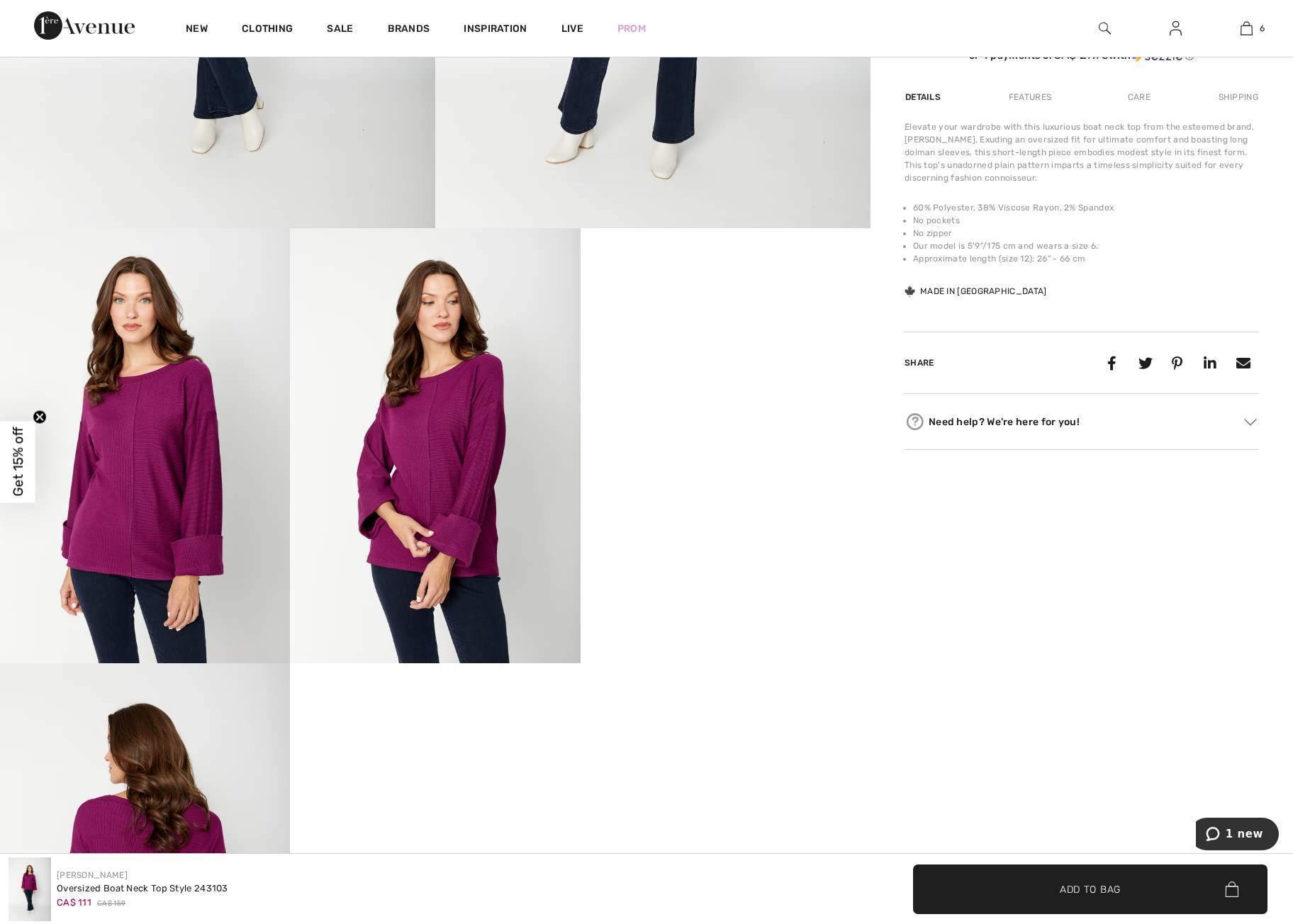
scroll to position [514, 0]
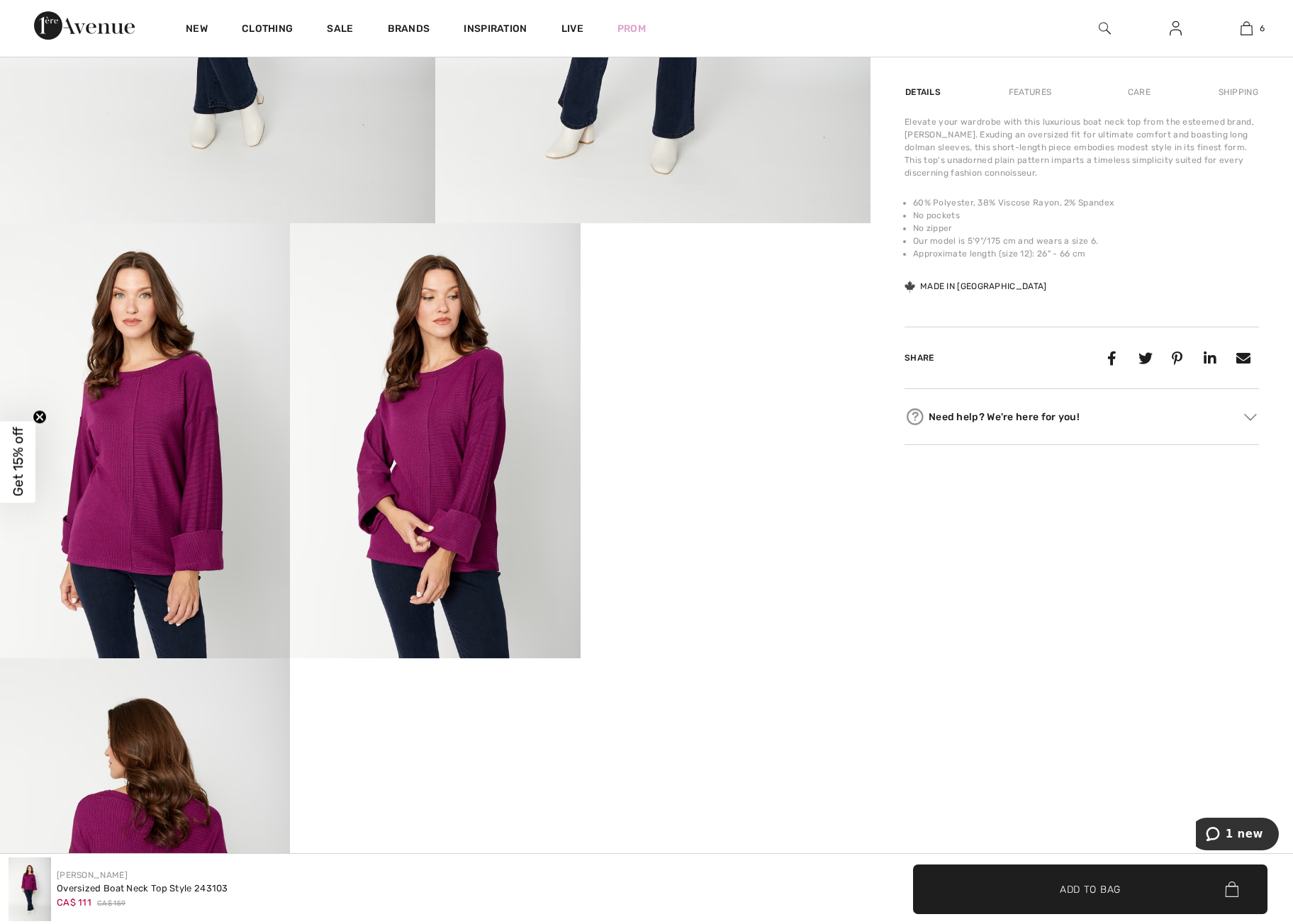
click at [445, 497] on img at bounding box center [434, 440] width 290 height 435
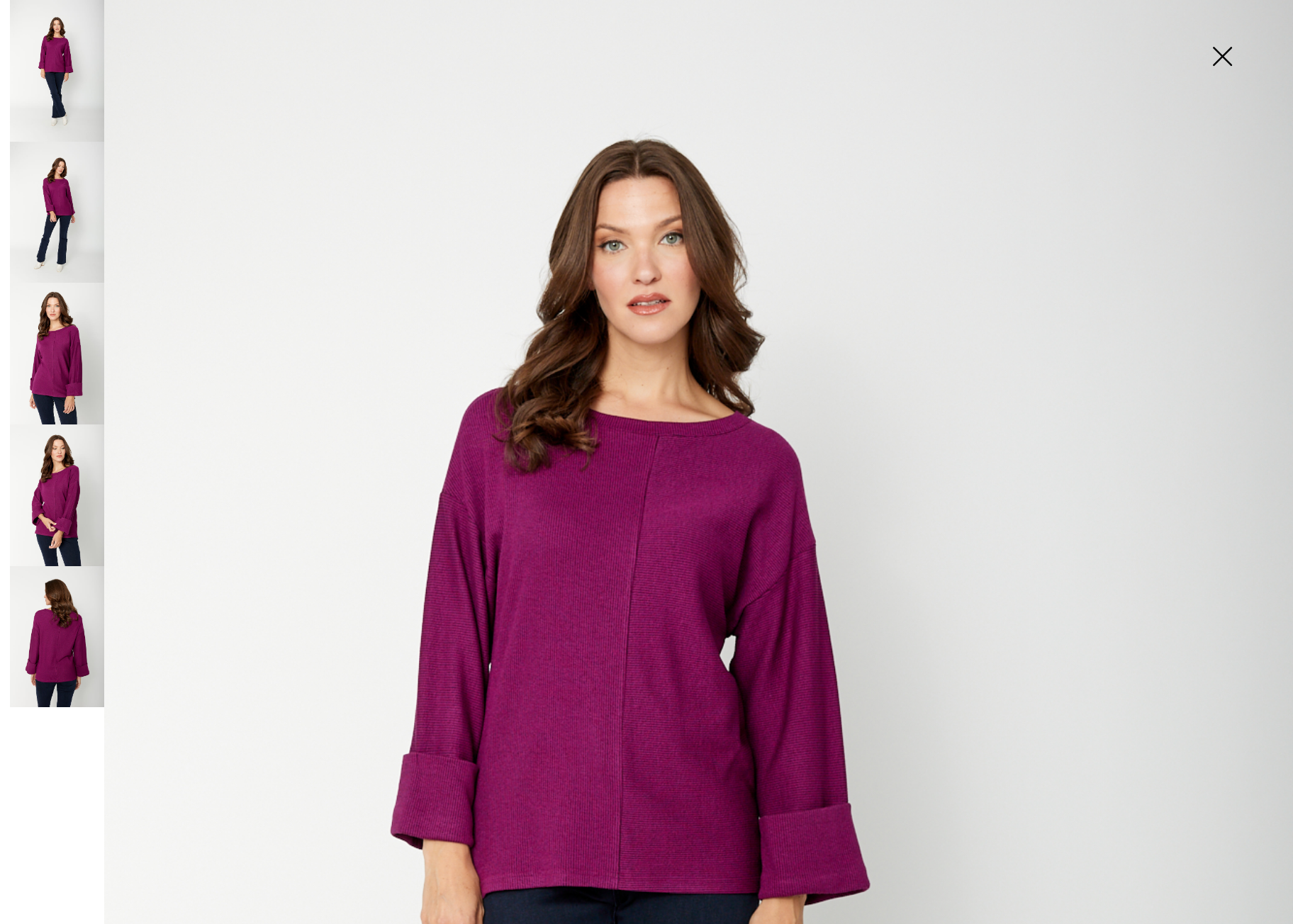
scroll to position [91, 0]
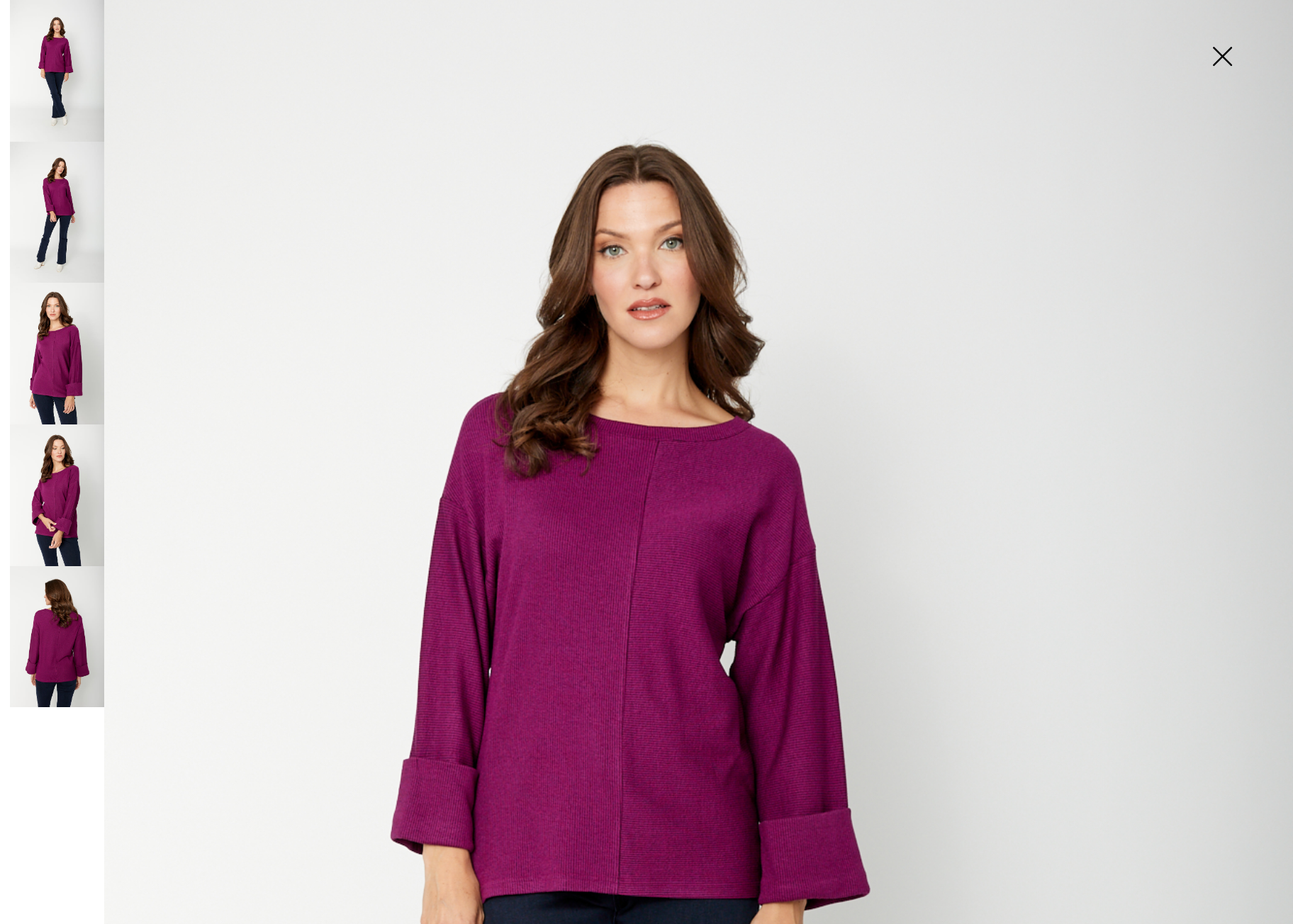
click at [68, 204] on img at bounding box center [56, 212] width 94 height 142
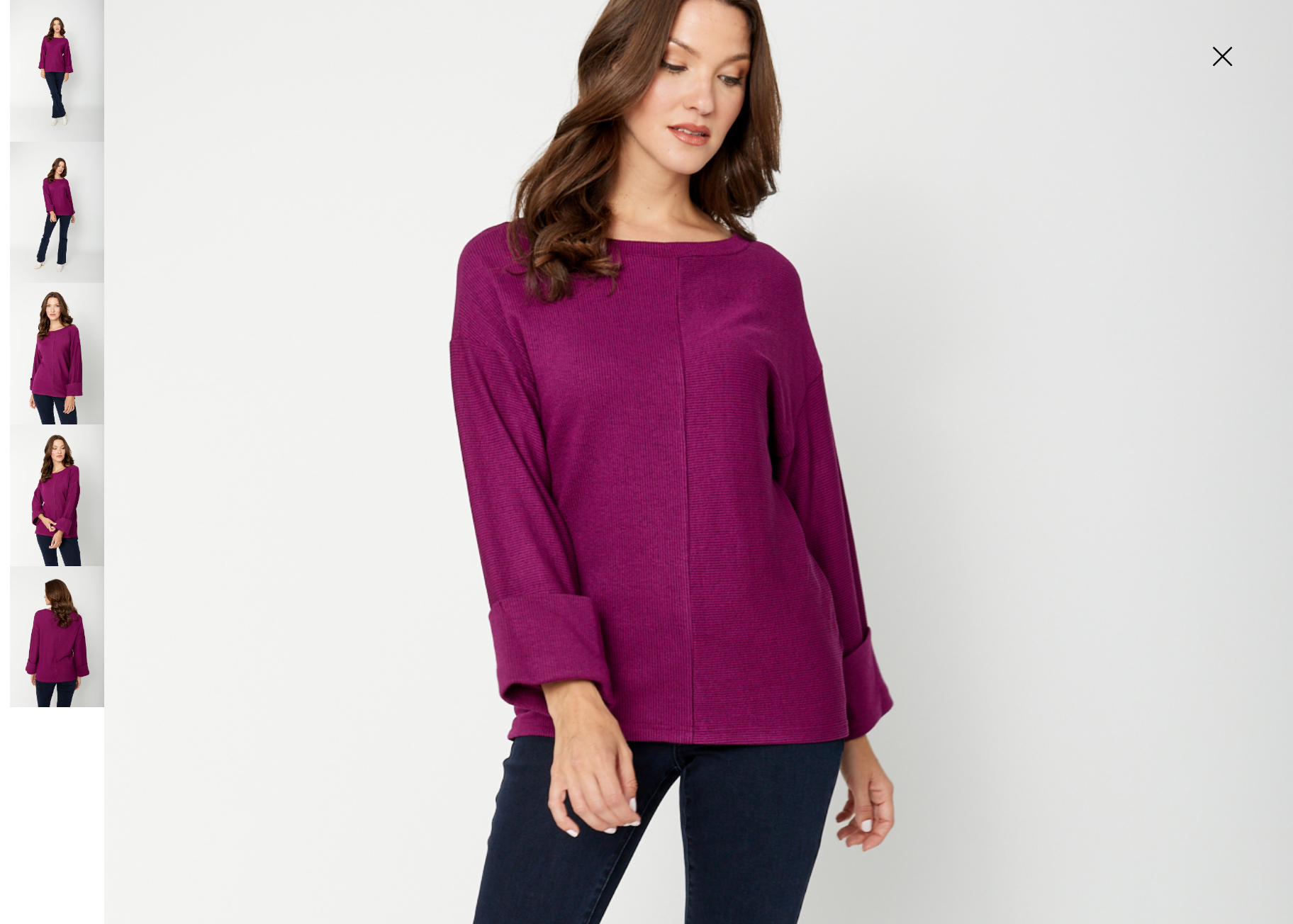
scroll to position [272, 0]
click at [56, 360] on img at bounding box center [56, 353] width 94 height 142
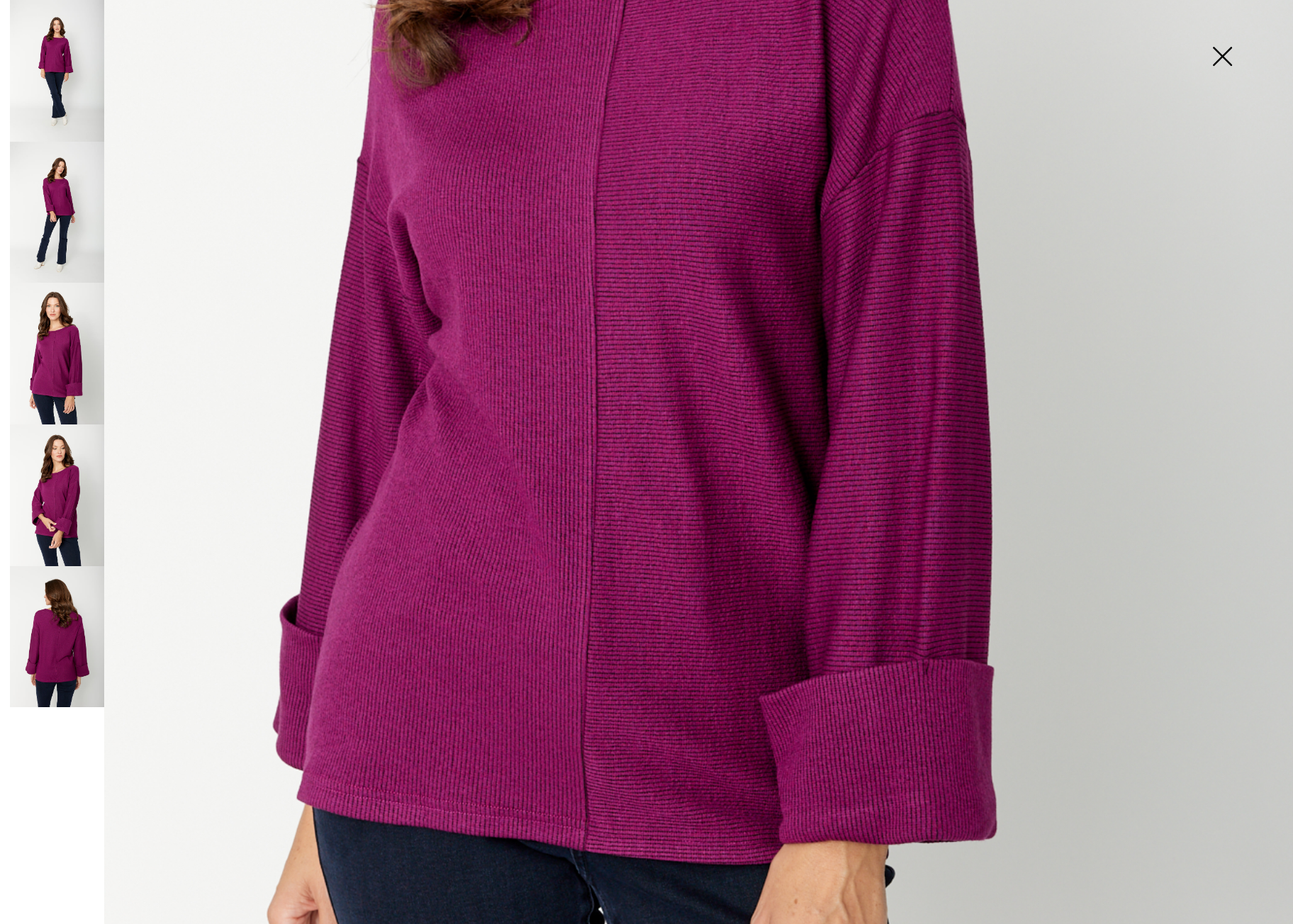
scroll to position [710, 0]
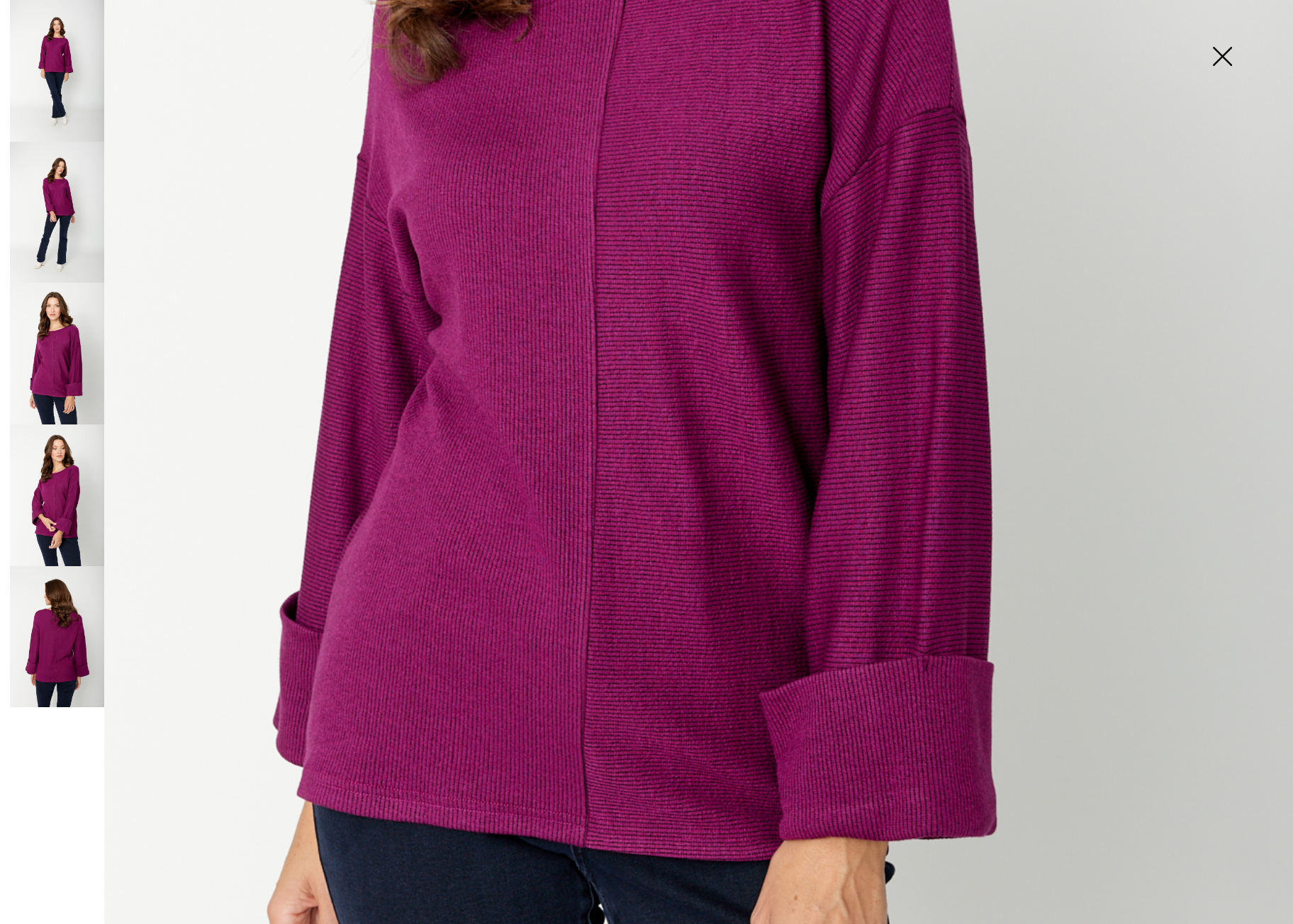
click at [56, 528] on img at bounding box center [56, 495] width 94 height 142
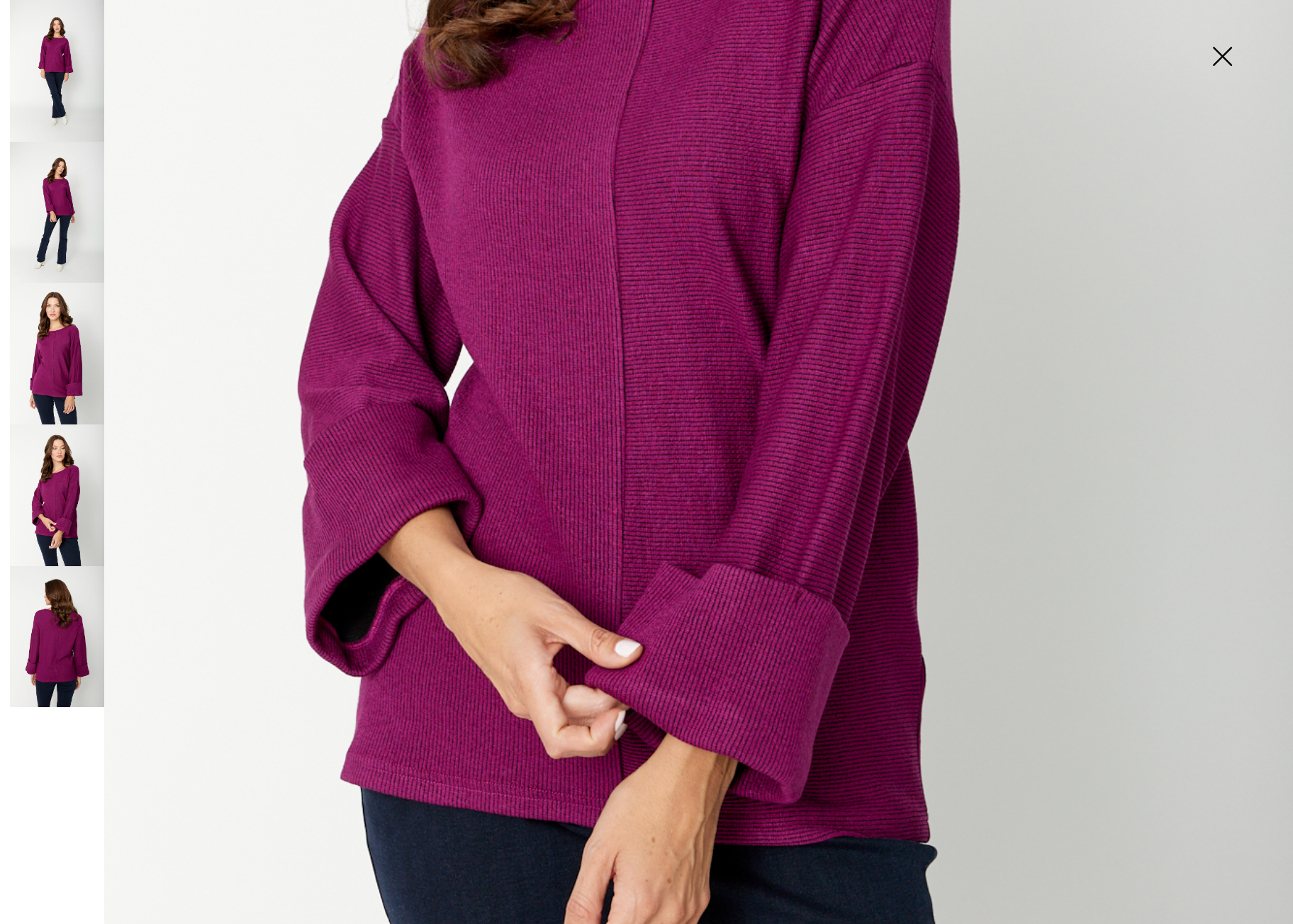
click at [42, 656] on img at bounding box center [56, 637] width 94 height 142
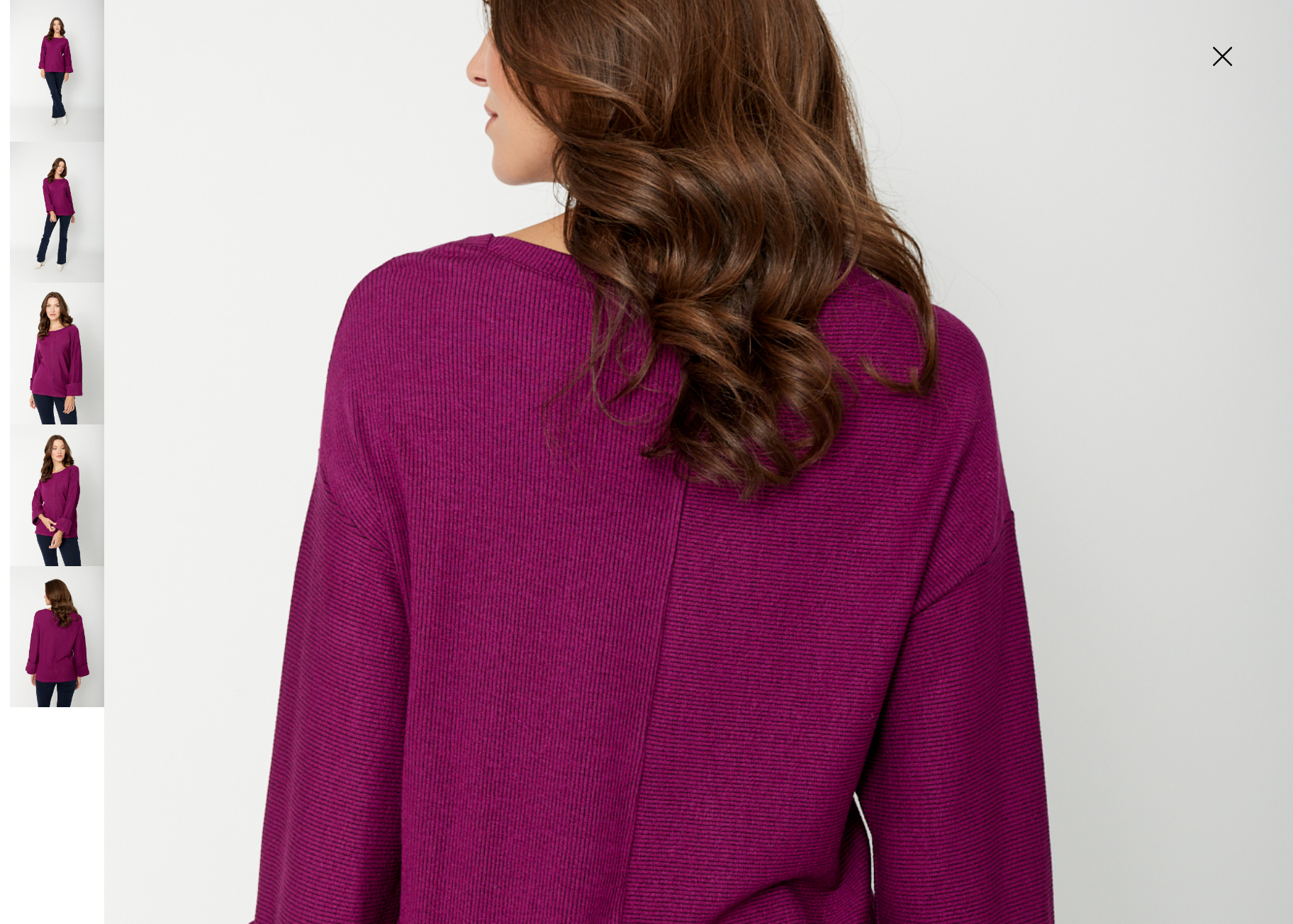
scroll to position [346, 0]
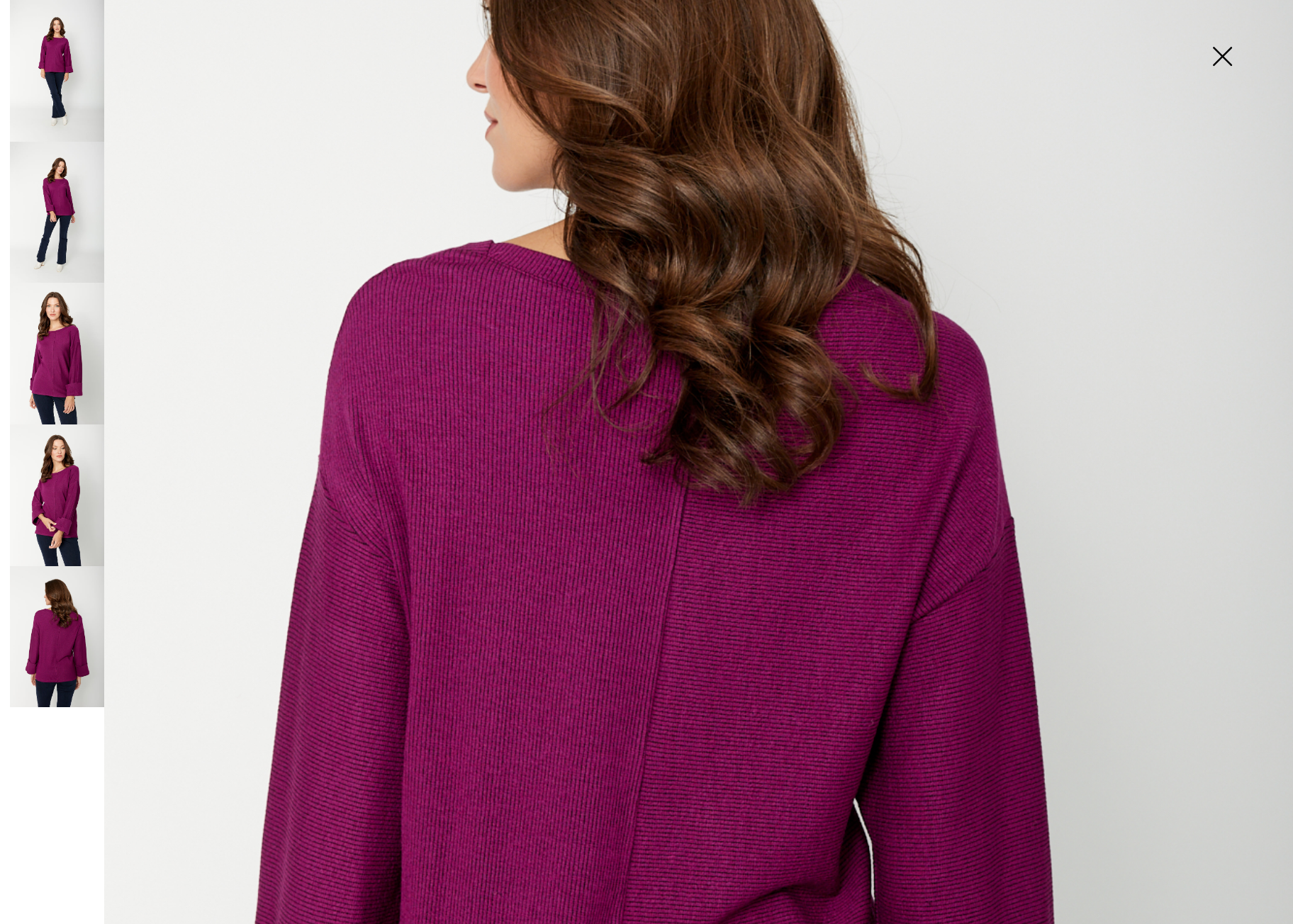
click at [1216, 52] on img at bounding box center [1222, 57] width 71 height 73
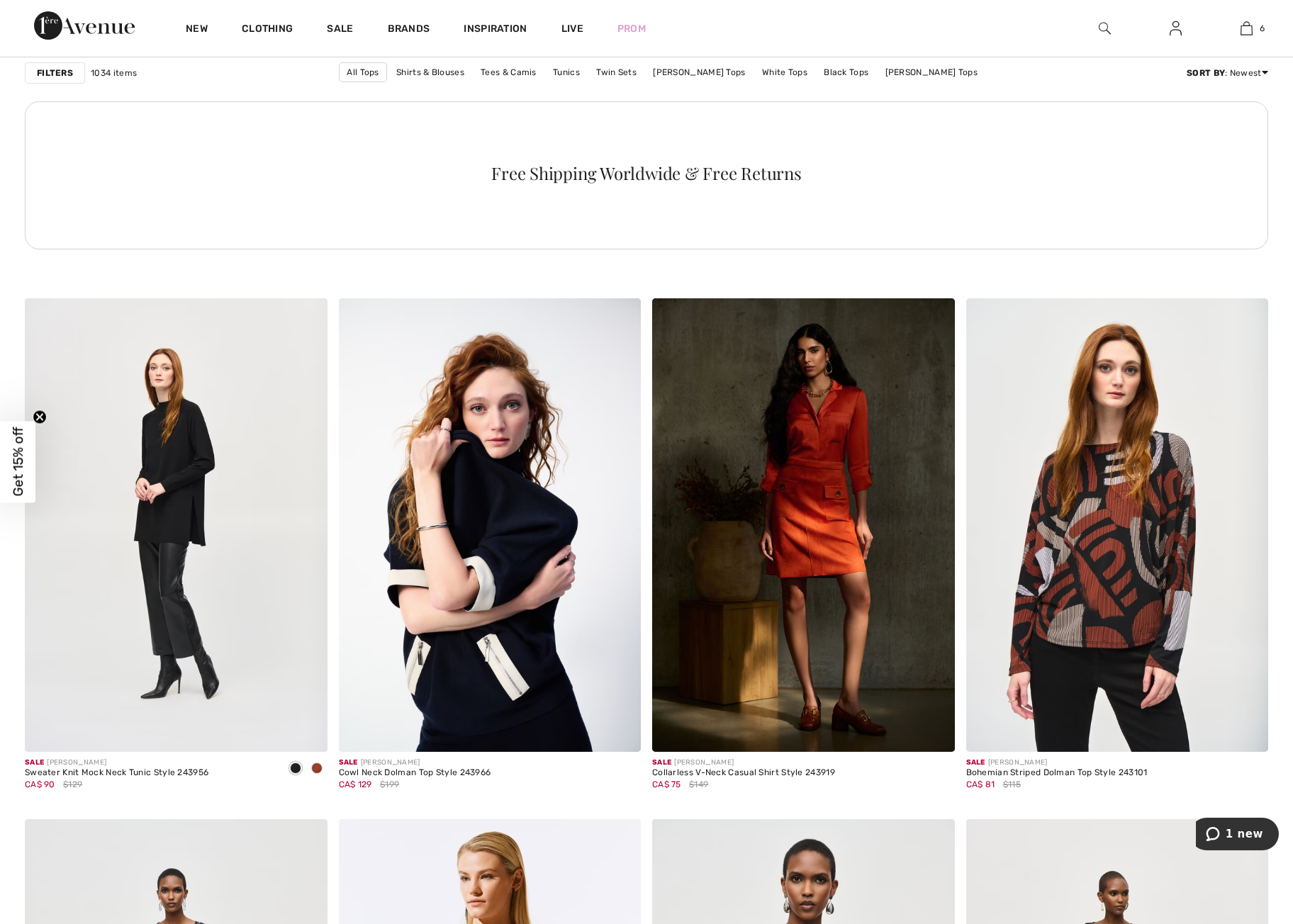
scroll to position [2200, 0]
click at [1123, 578] on img at bounding box center [1118, 525] width 303 height 453
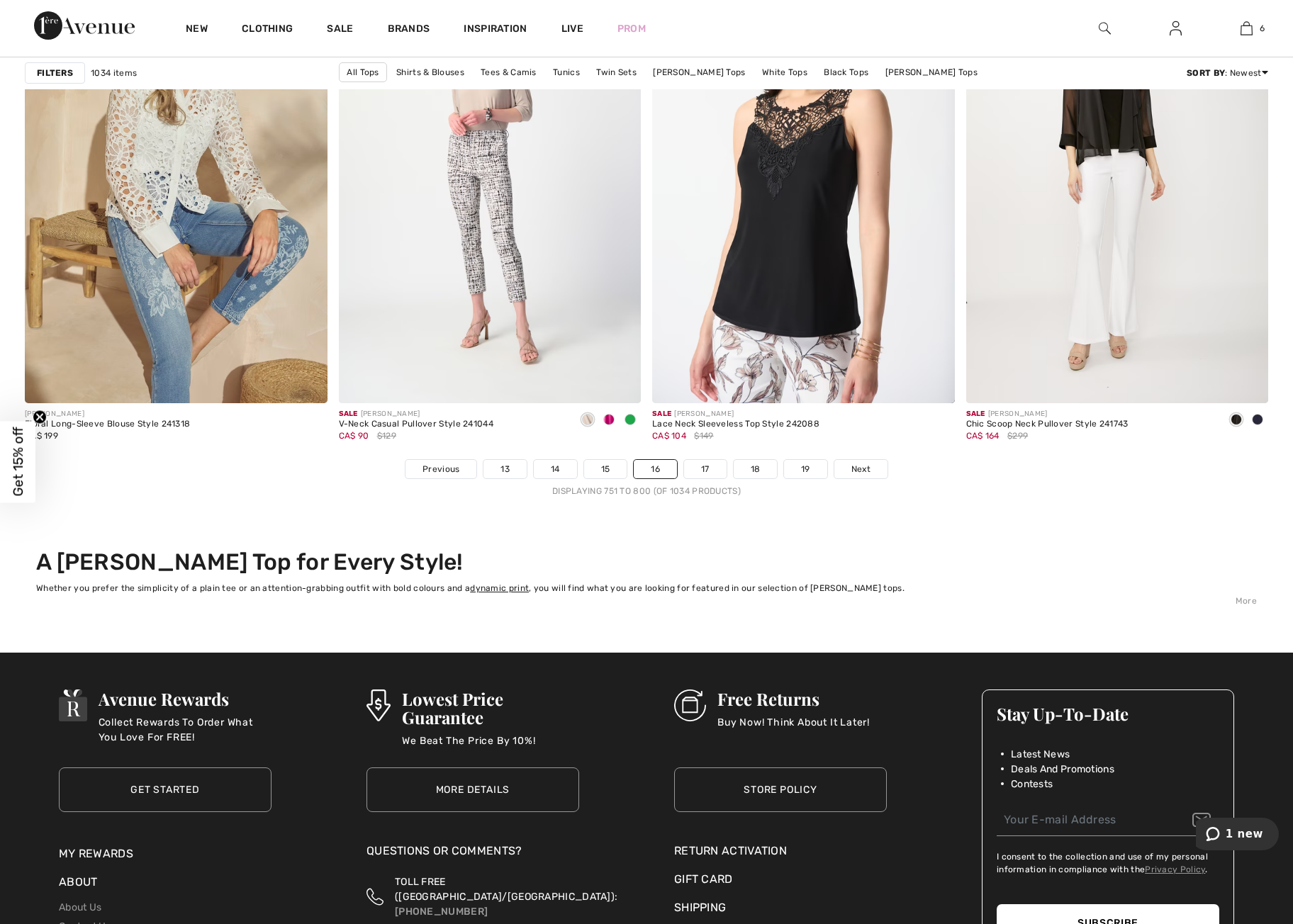
scroll to position [7667, 0]
click at [865, 466] on span "Next" at bounding box center [861, 468] width 19 height 12
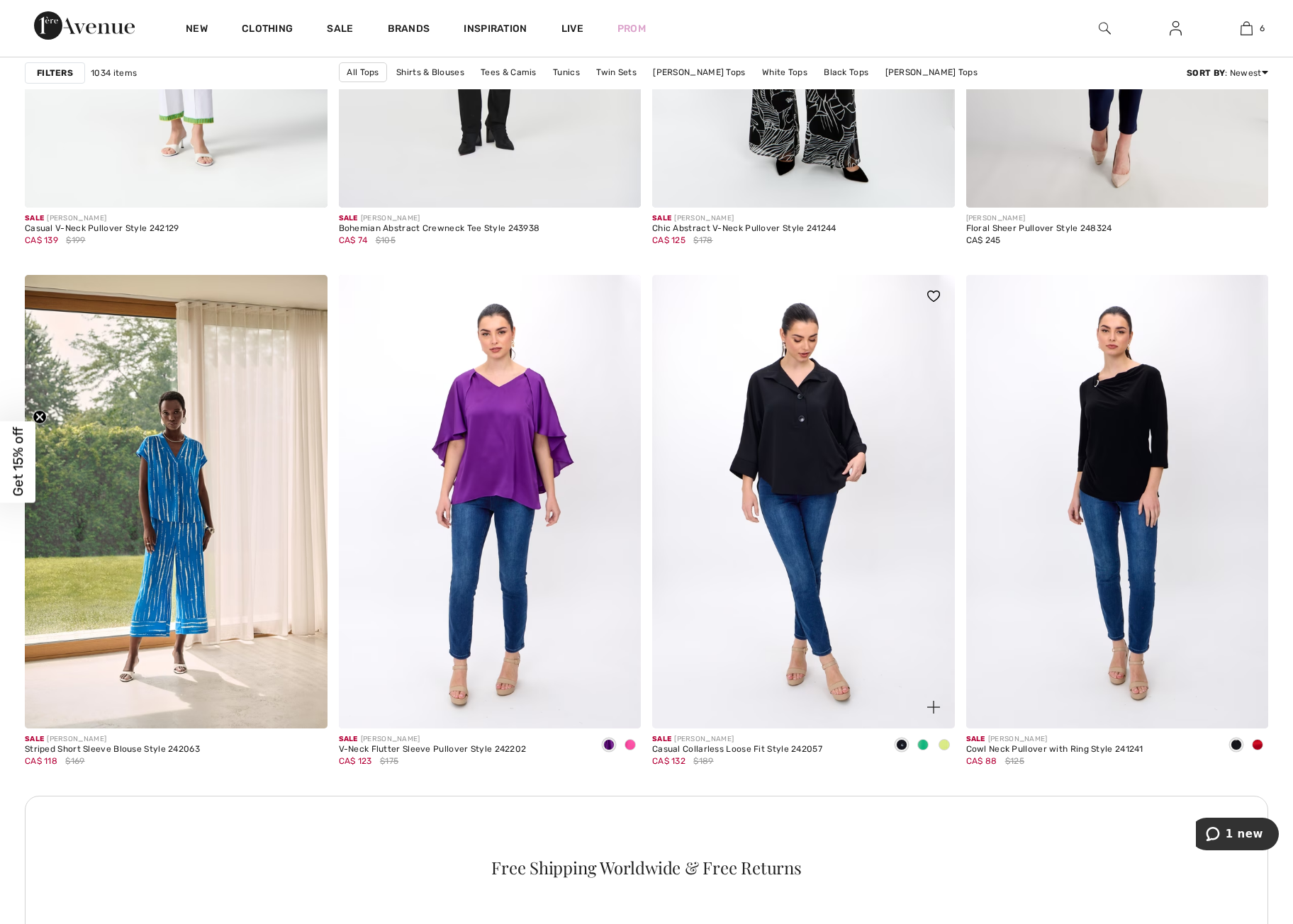
scroll to position [1501, 0]
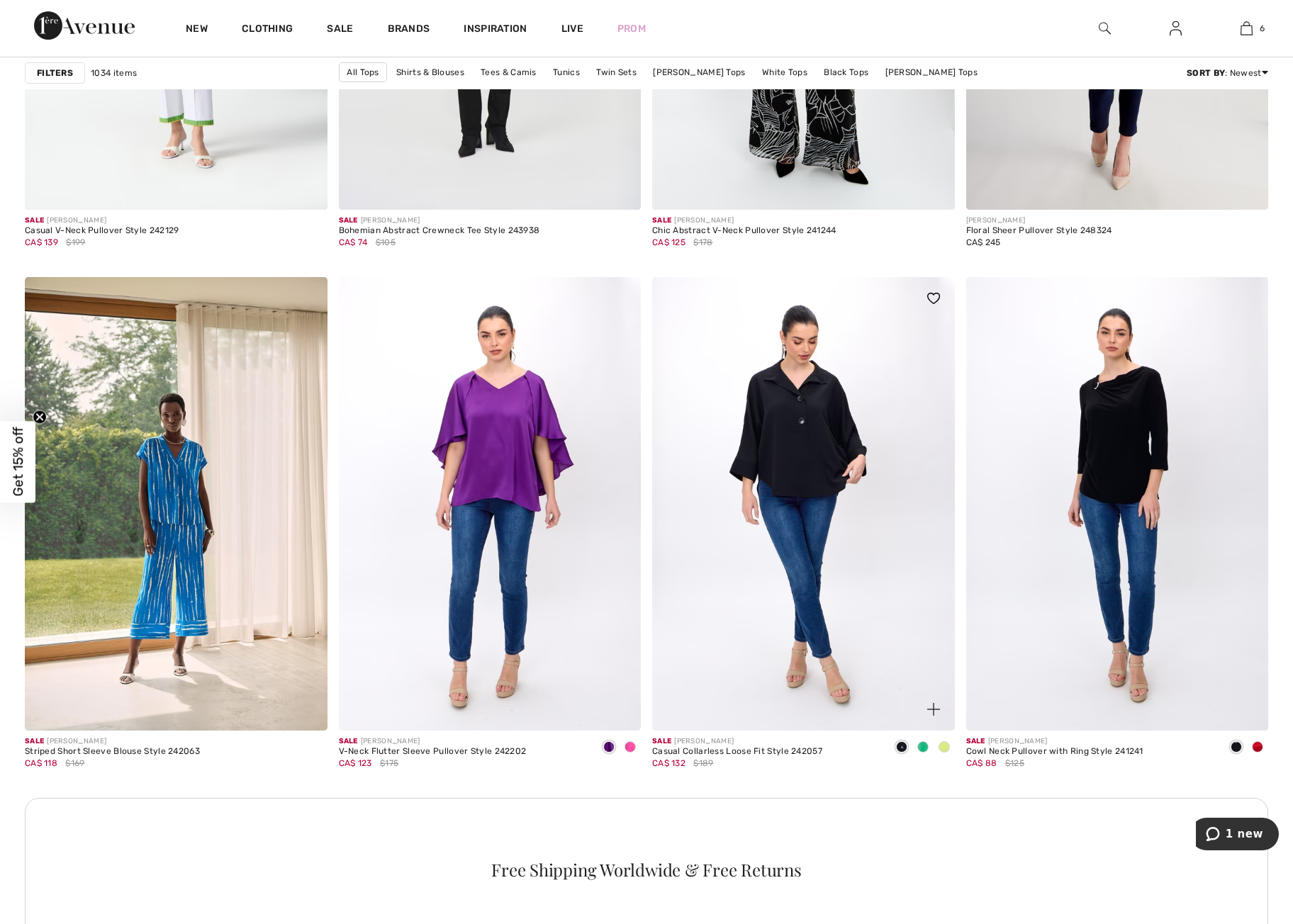
click at [812, 463] on img at bounding box center [804, 504] width 303 height 453
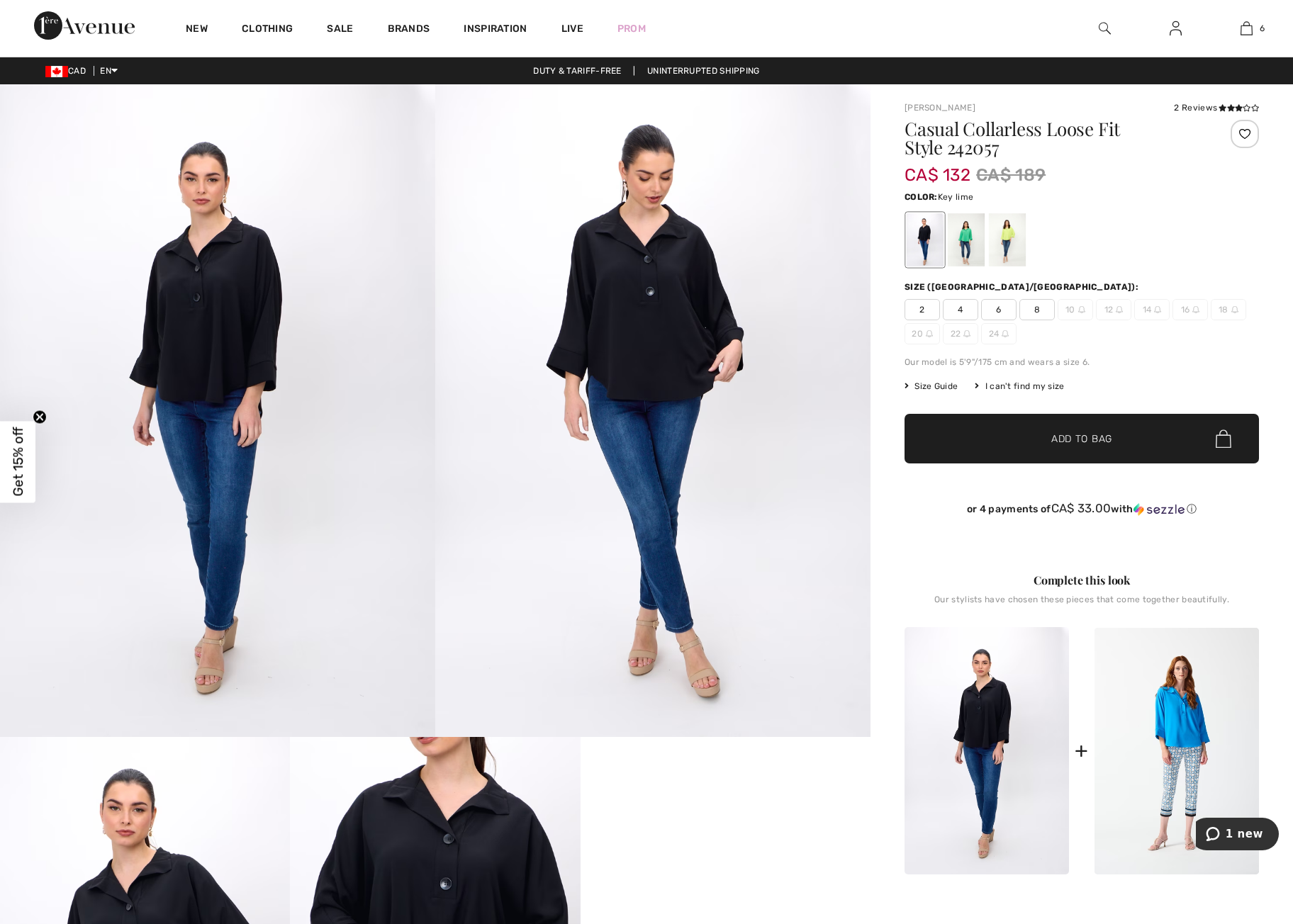
click at [997, 241] on div at bounding box center [1007, 240] width 37 height 53
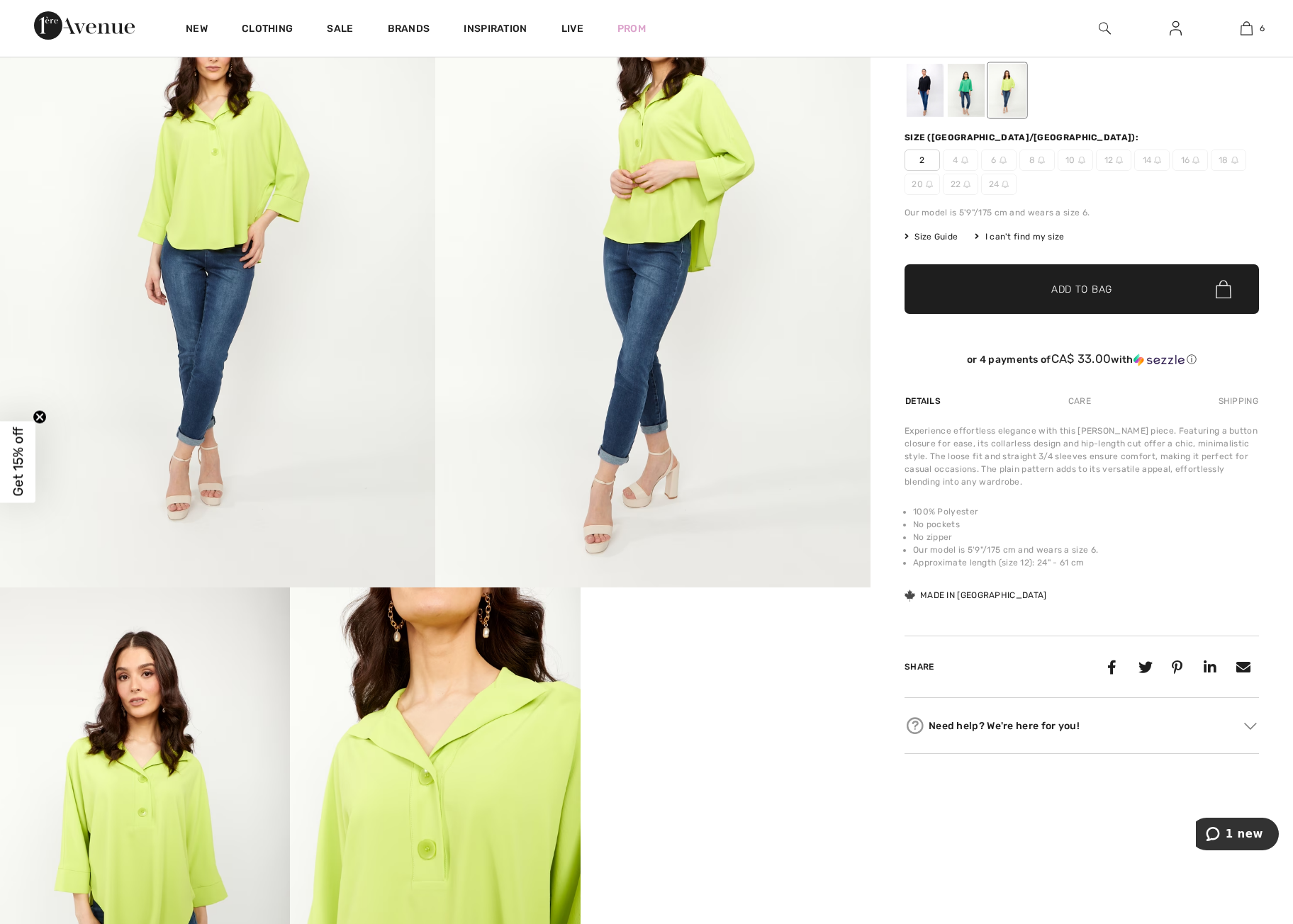
scroll to position [146, 0]
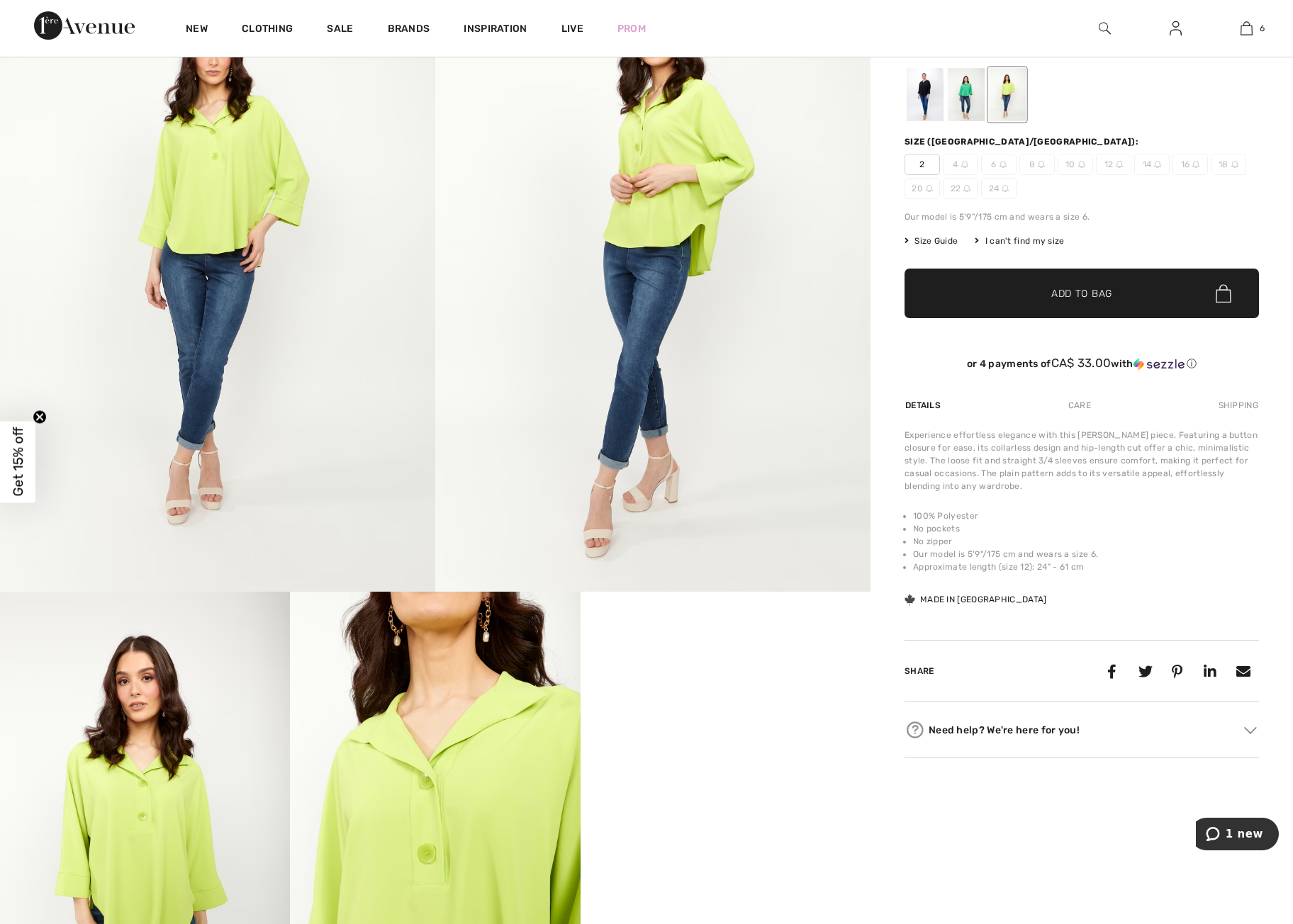
click at [962, 96] on div at bounding box center [966, 94] width 37 height 53
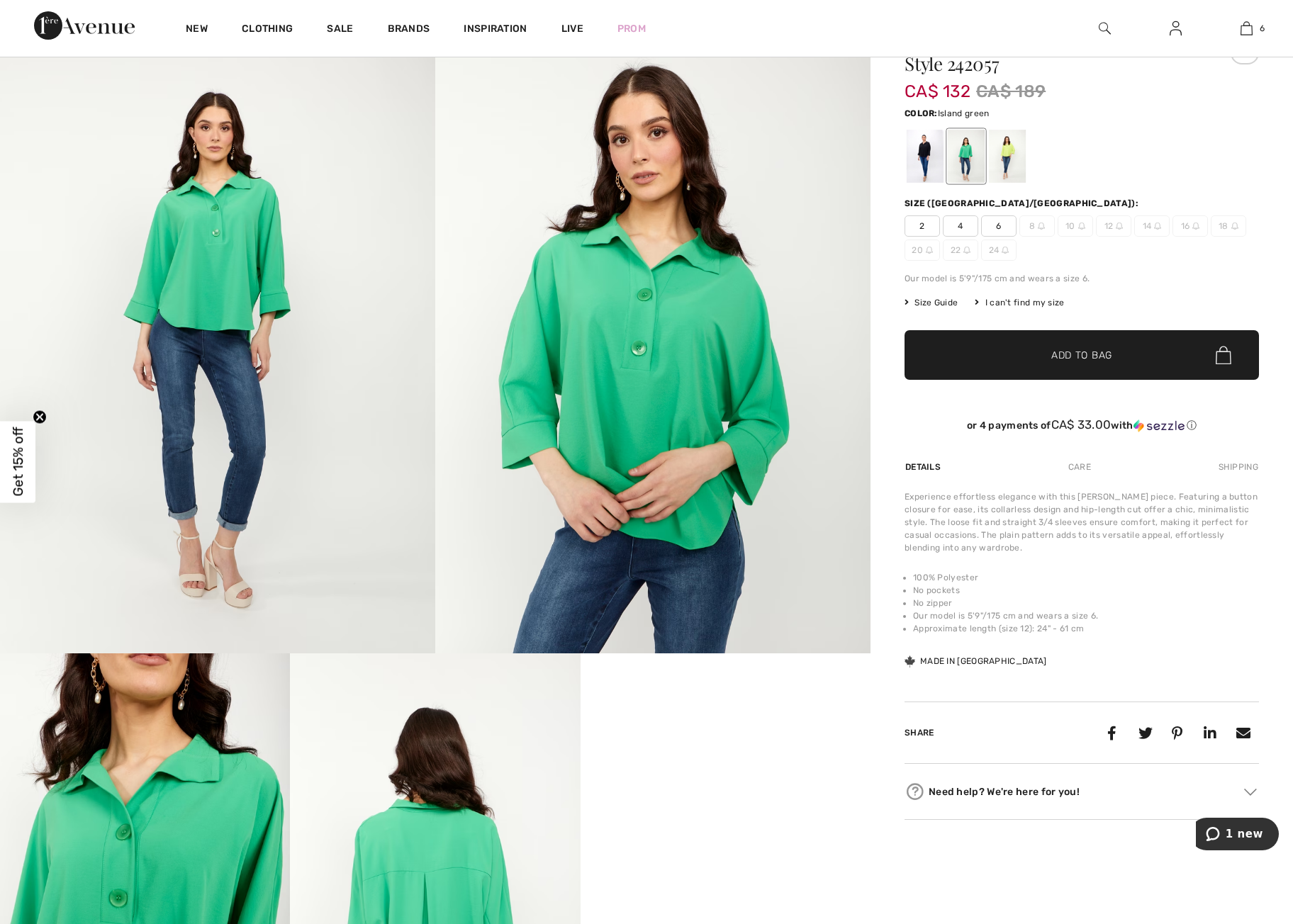
scroll to position [0, 0]
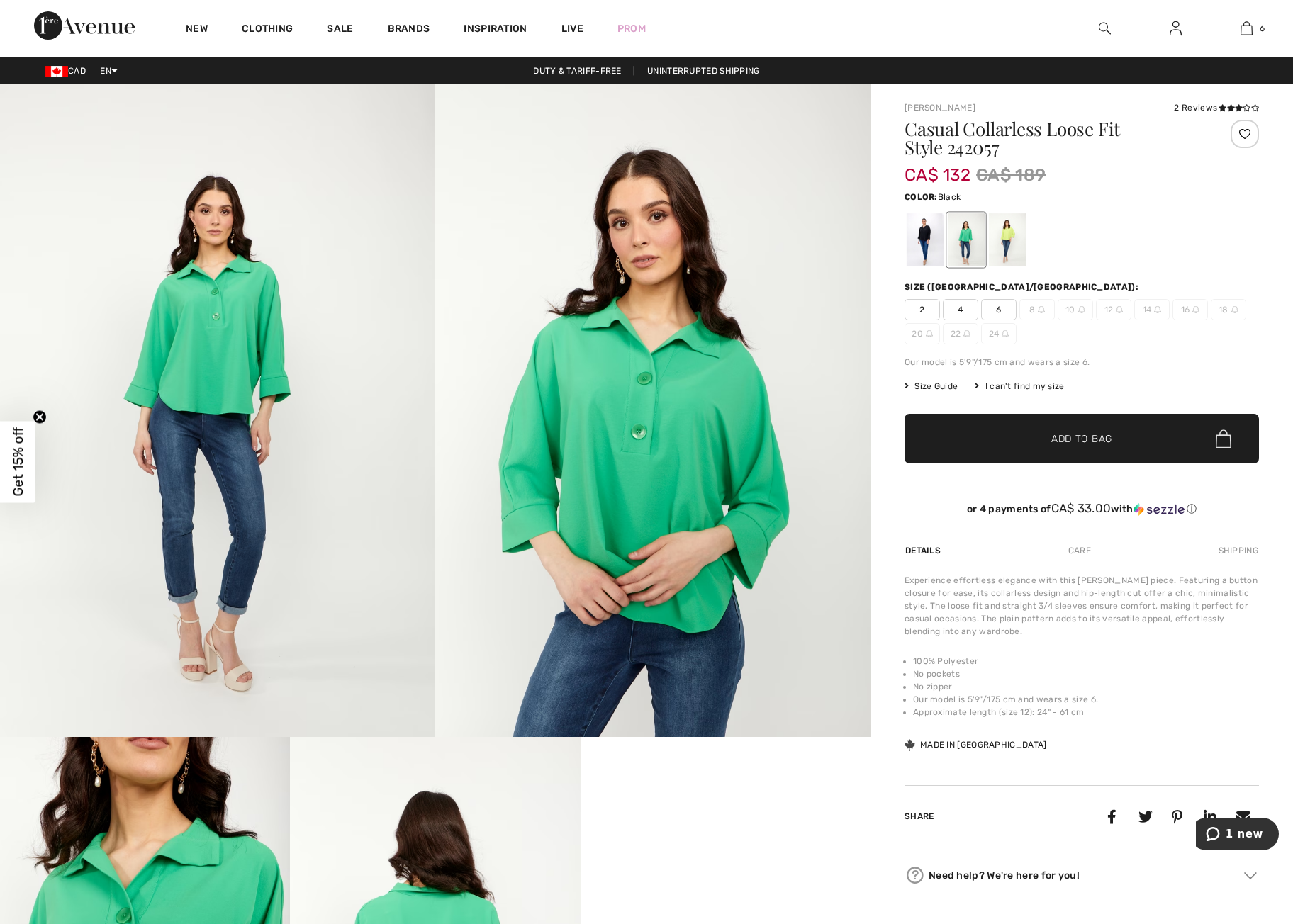
click at [920, 240] on div at bounding box center [925, 240] width 37 height 53
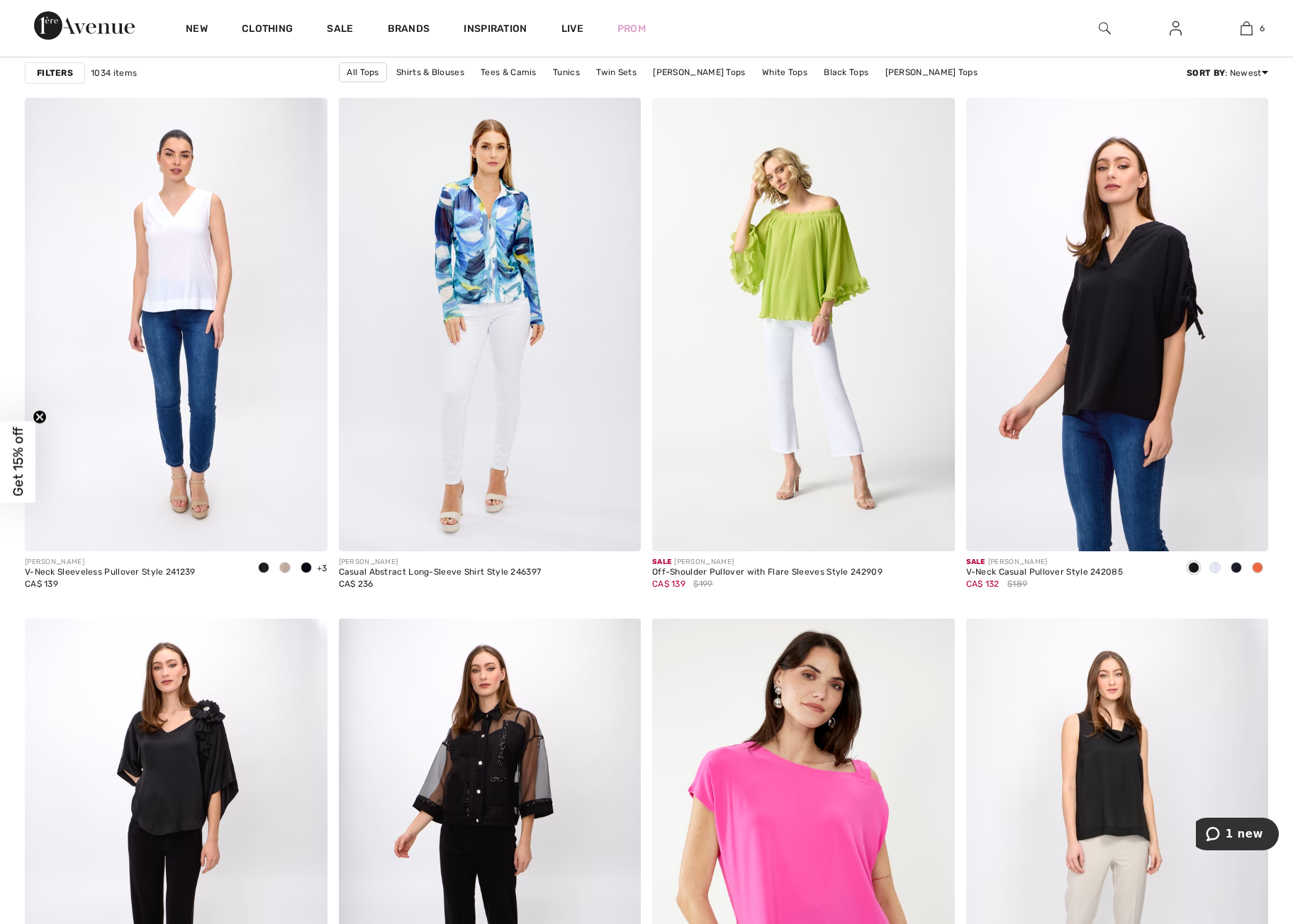
scroll to position [2401, 0]
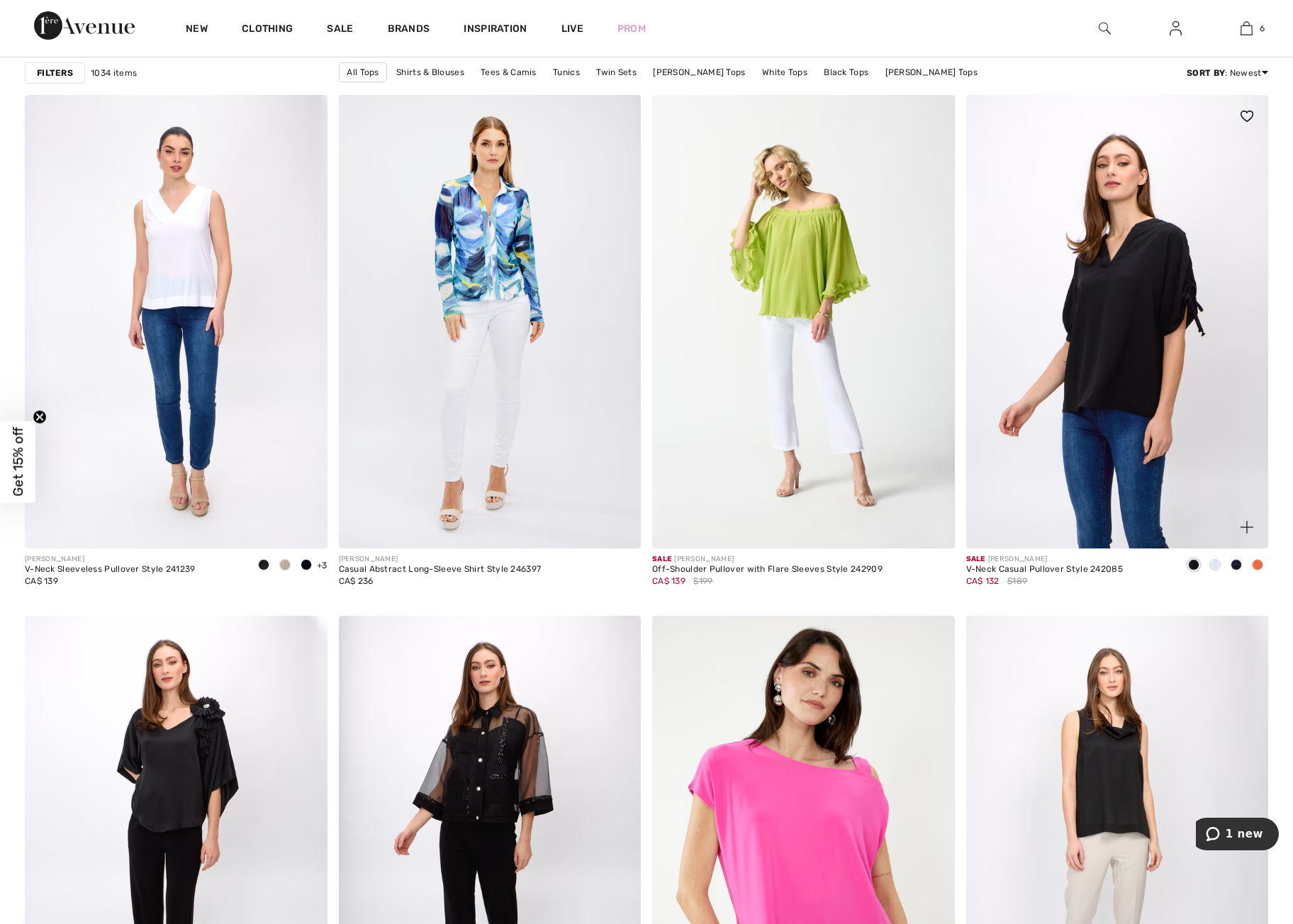
click at [1127, 372] on img at bounding box center [1118, 322] width 303 height 453
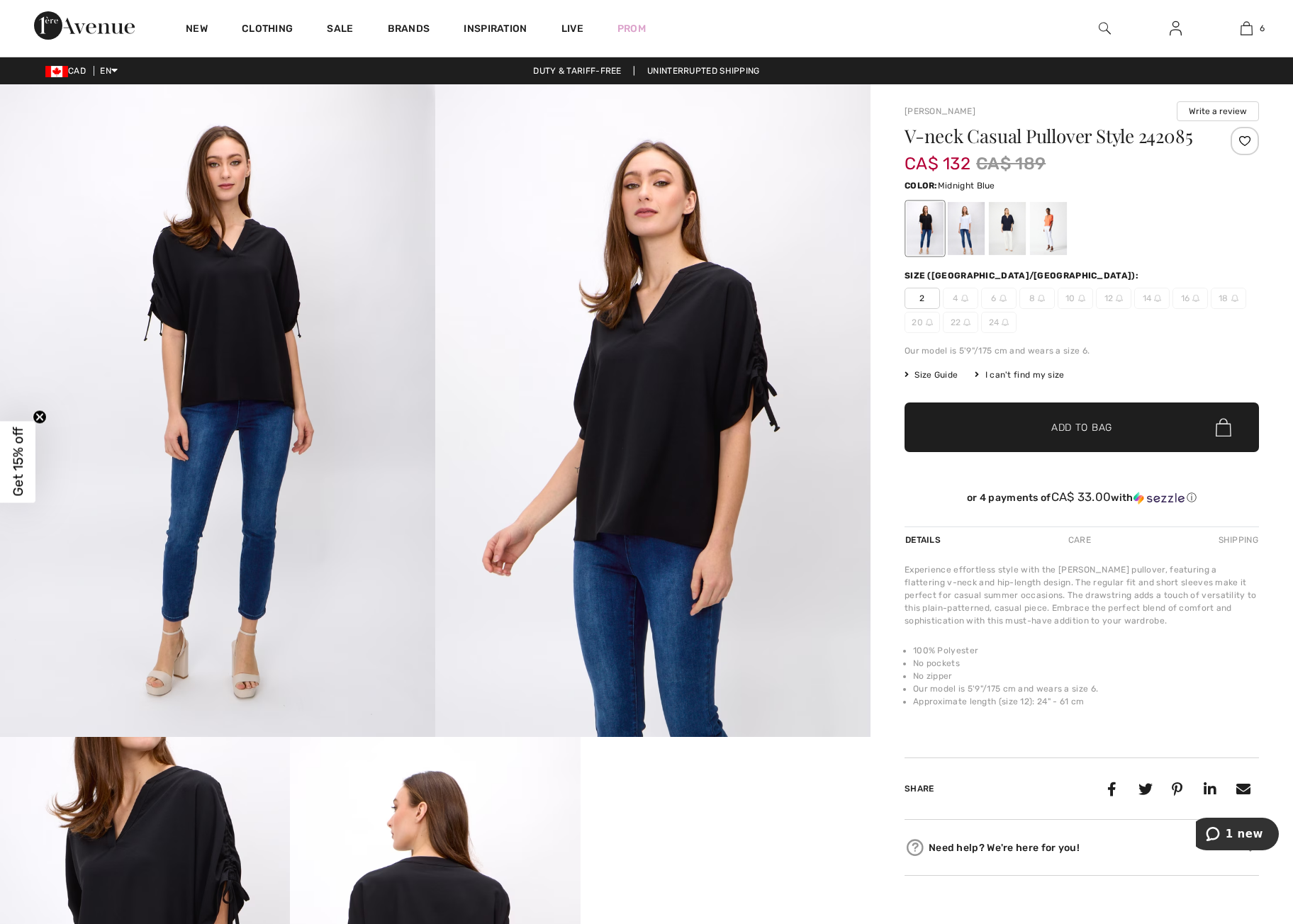
click at [1004, 231] on div at bounding box center [1007, 229] width 37 height 53
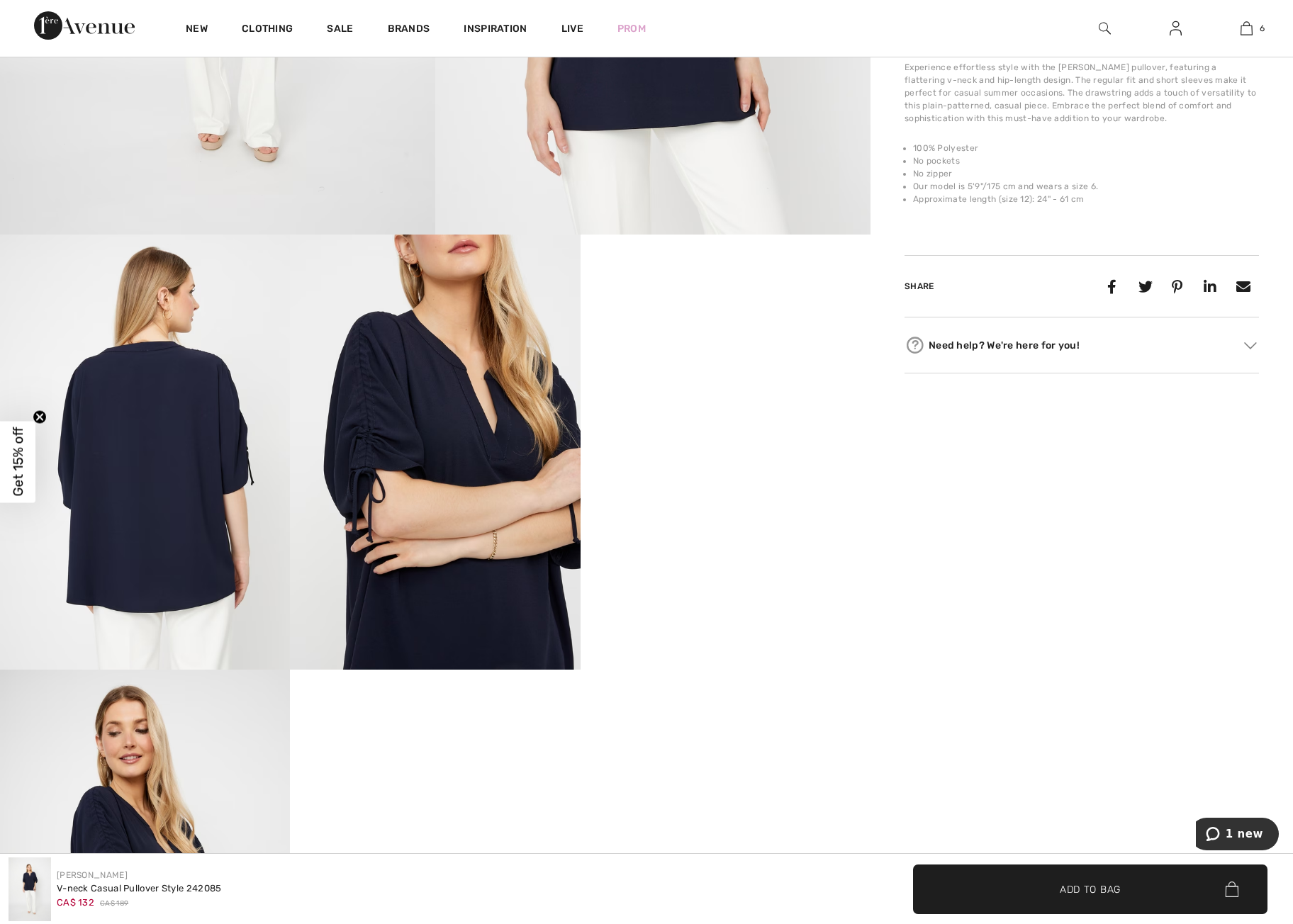
scroll to position [503, 0]
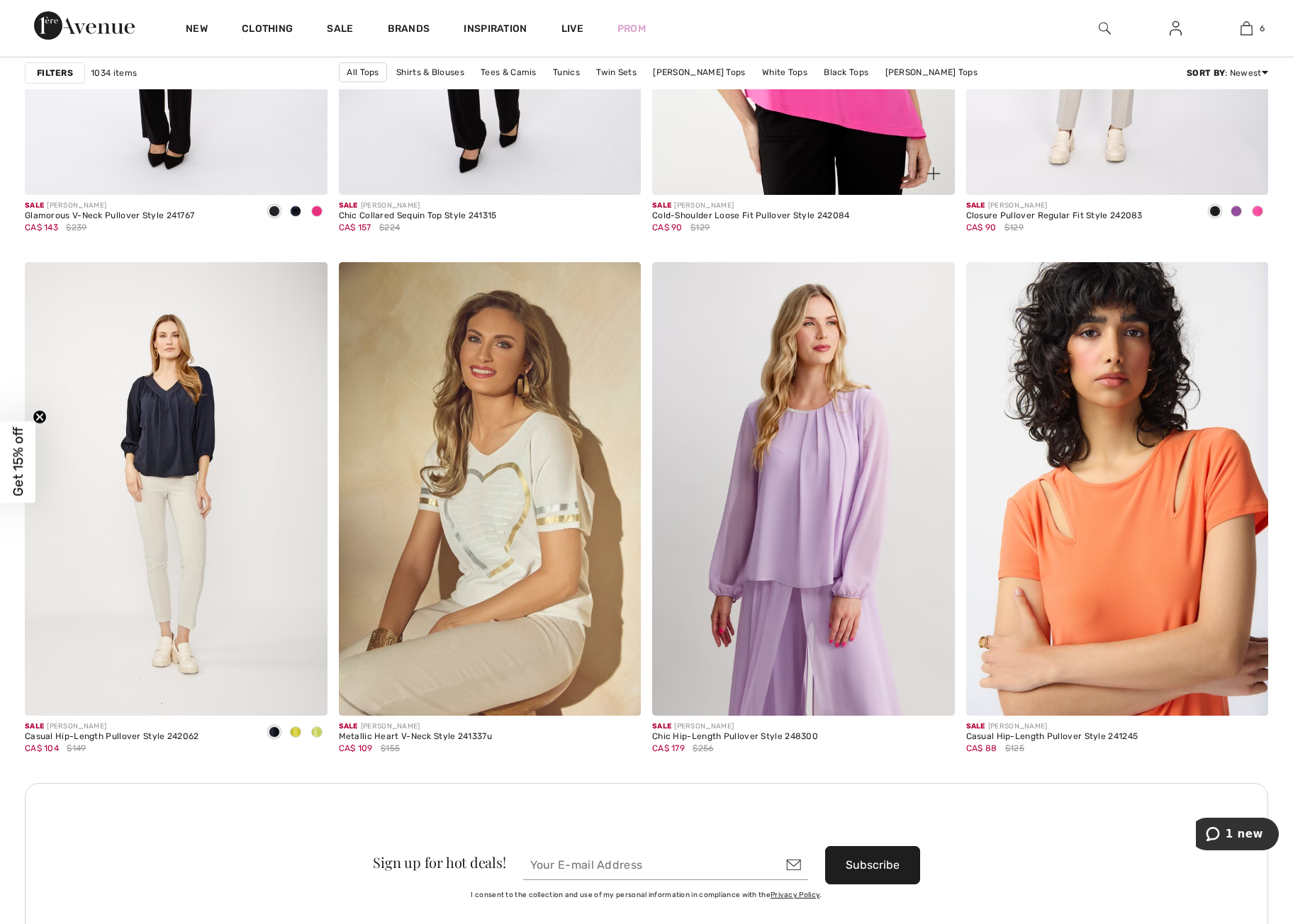
scroll to position [3277, 0]
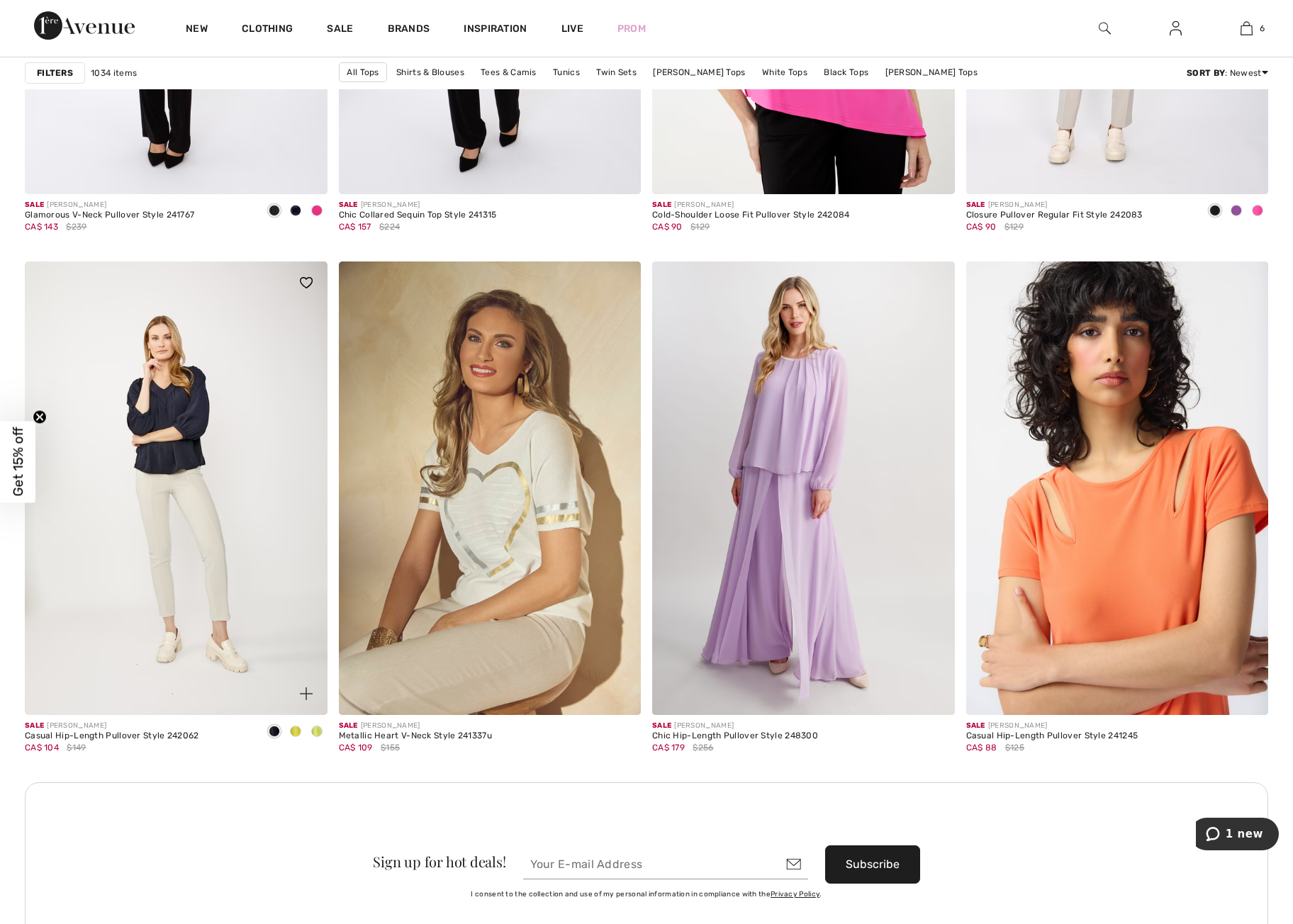
click at [165, 459] on img at bounding box center [176, 489] width 303 height 453
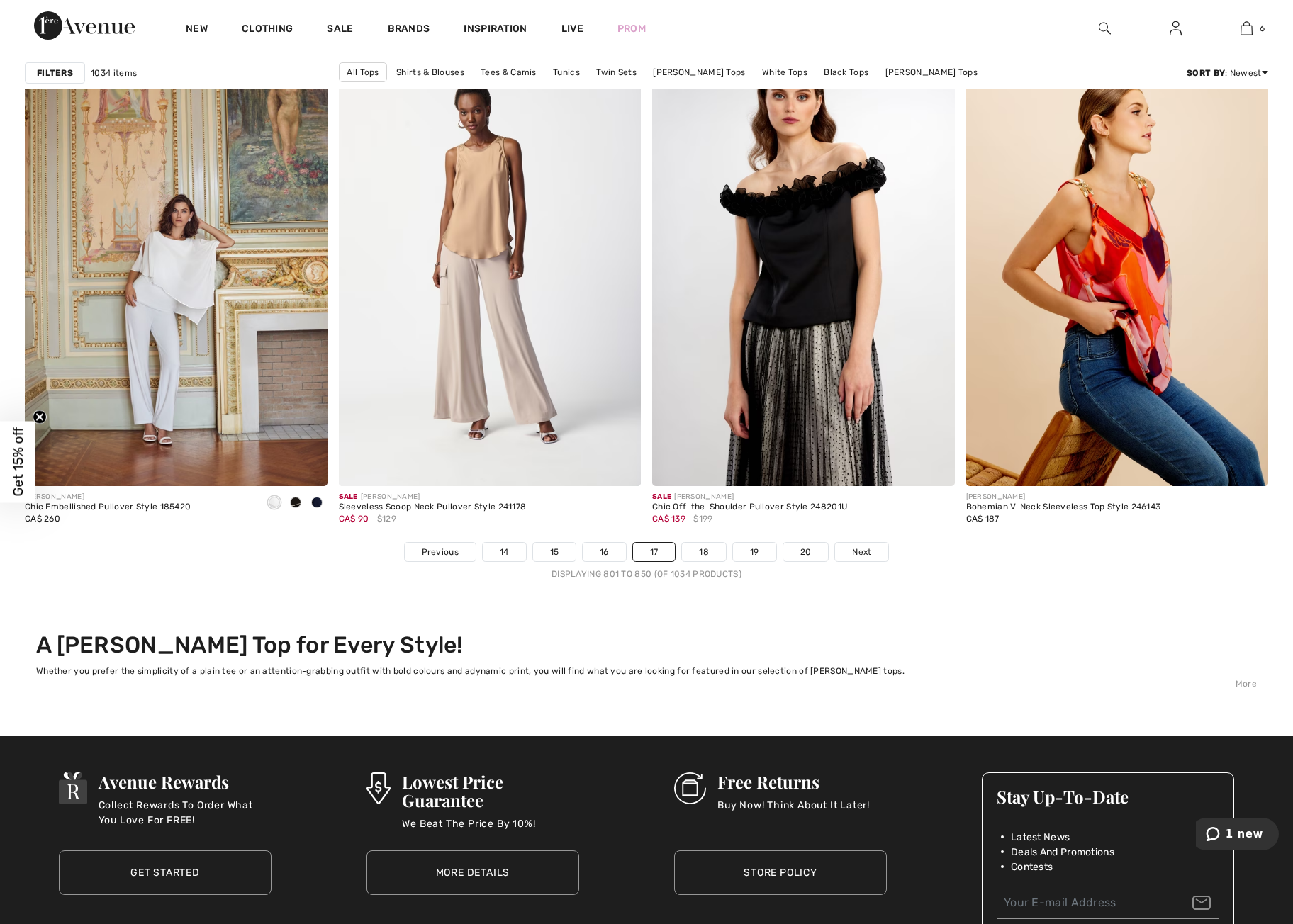
scroll to position [7588, 0]
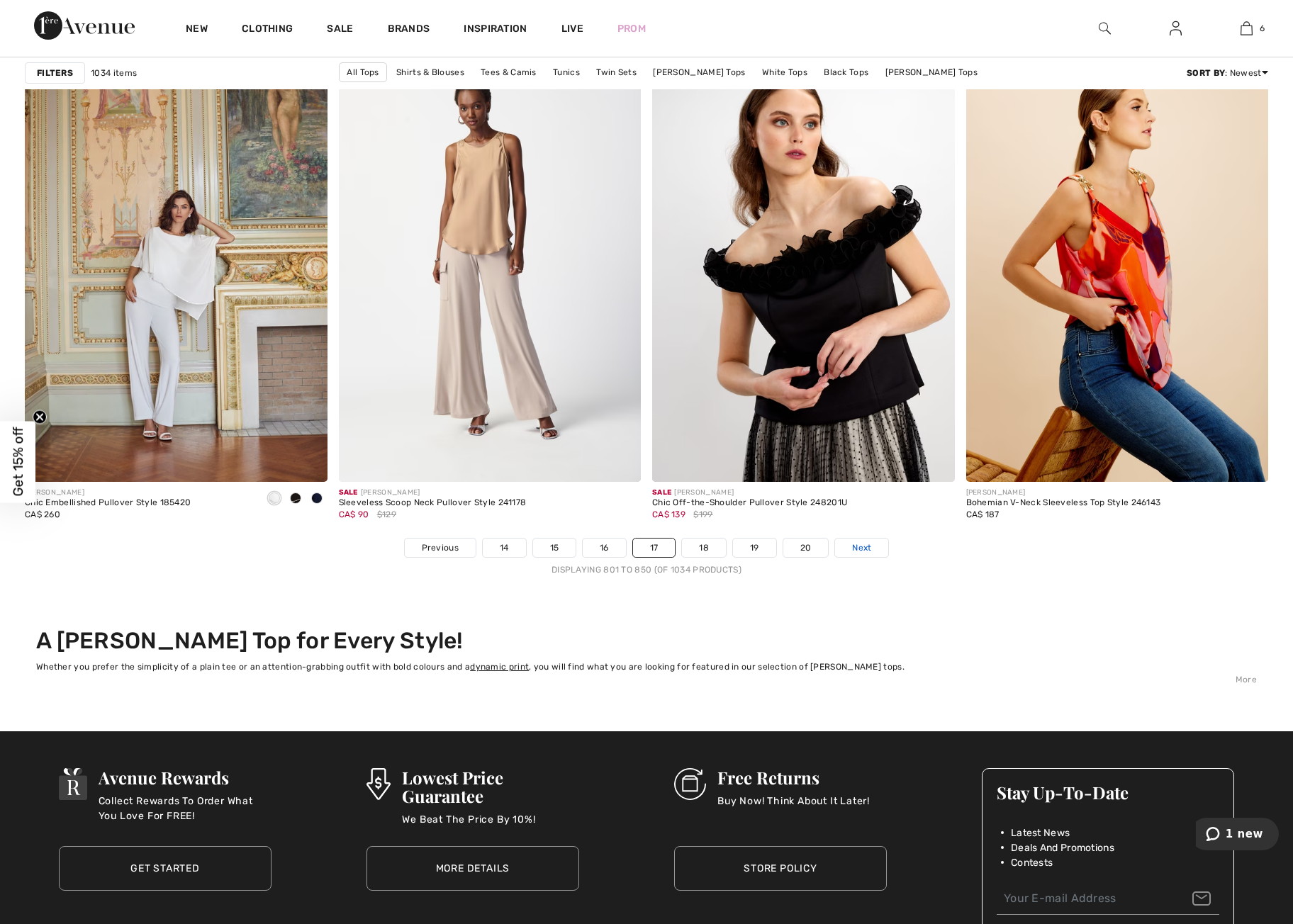
click at [869, 551] on span "Next" at bounding box center [862, 548] width 19 height 12
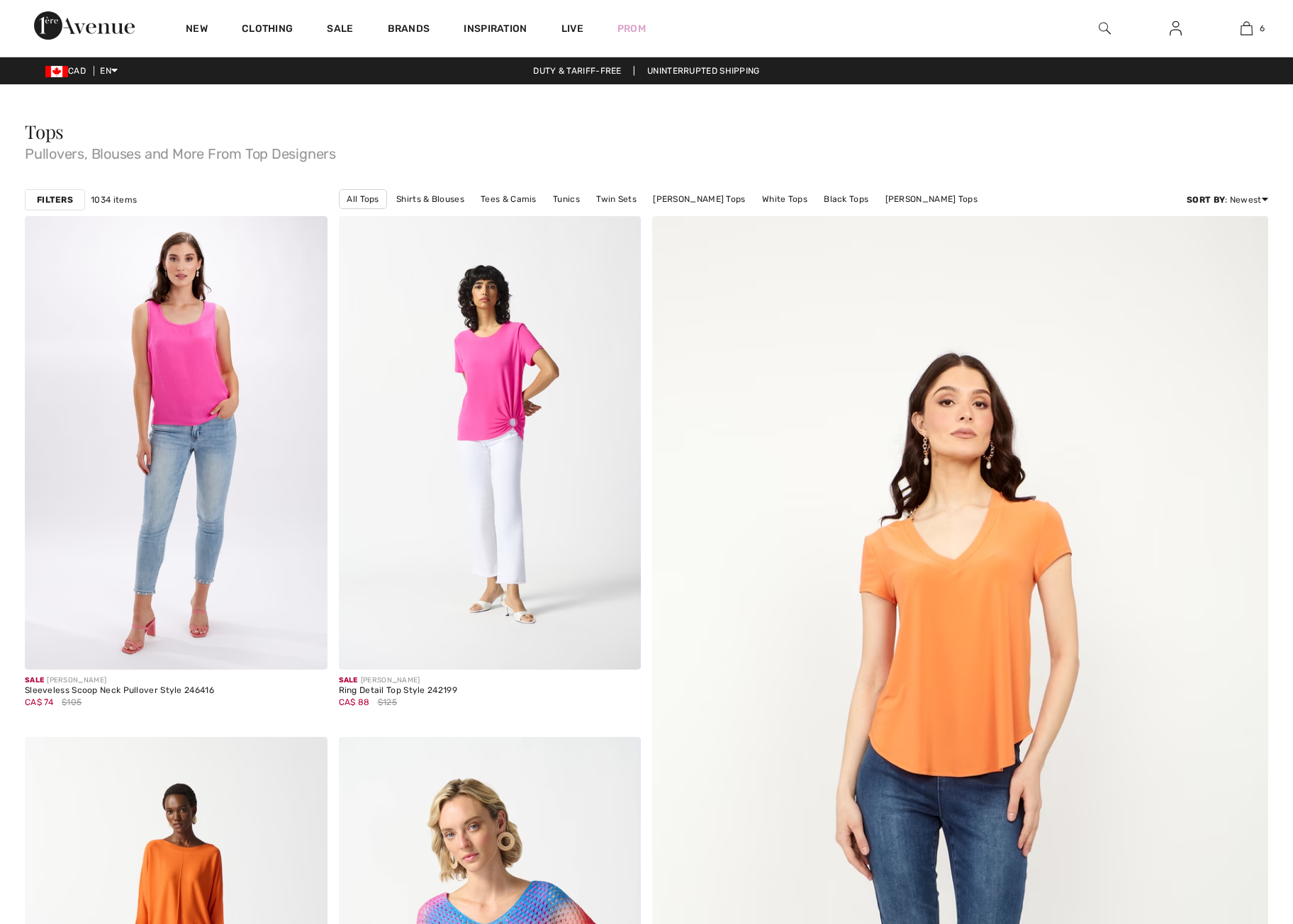
checkbox input "true"
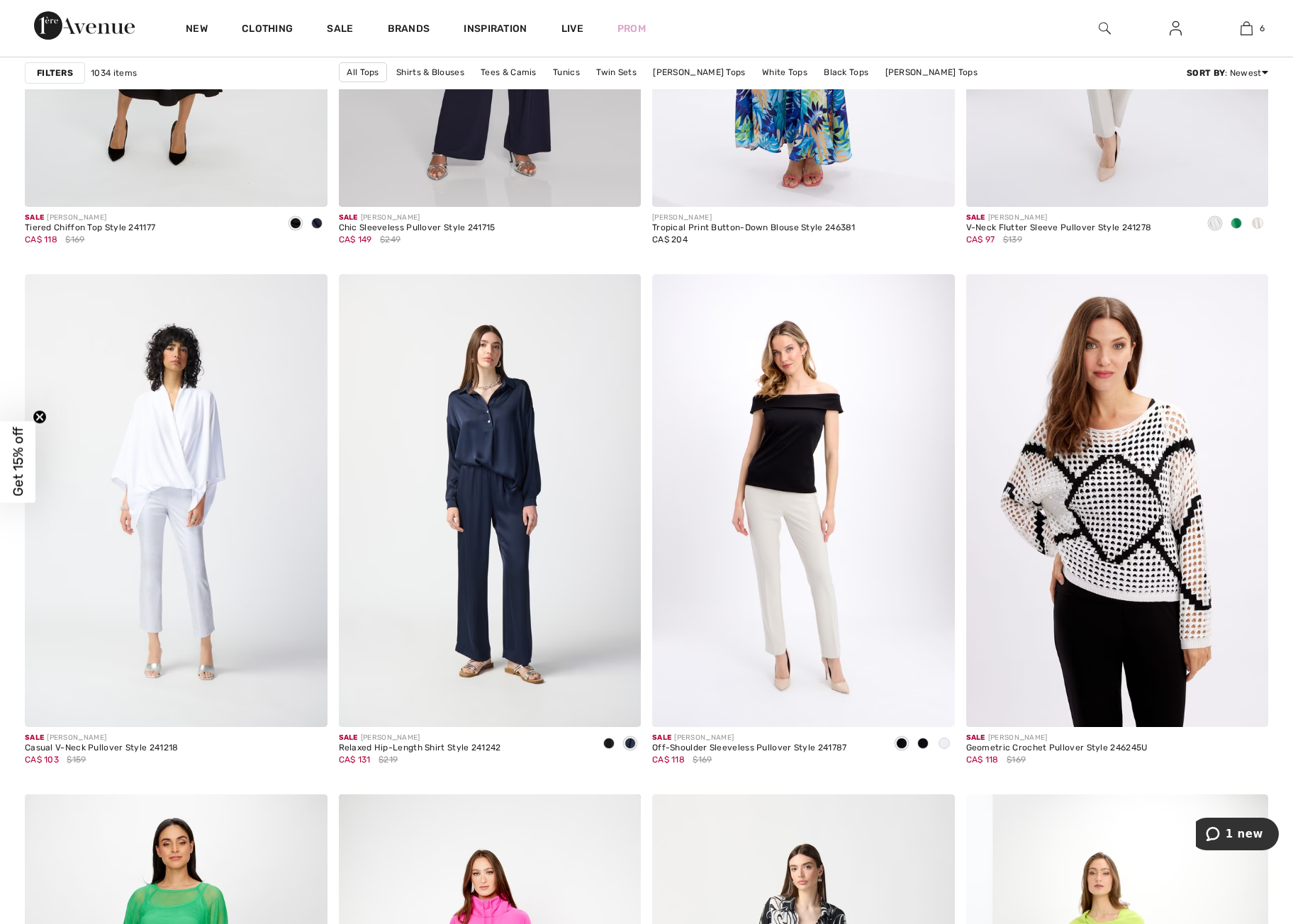
scroll to position [2744, 0]
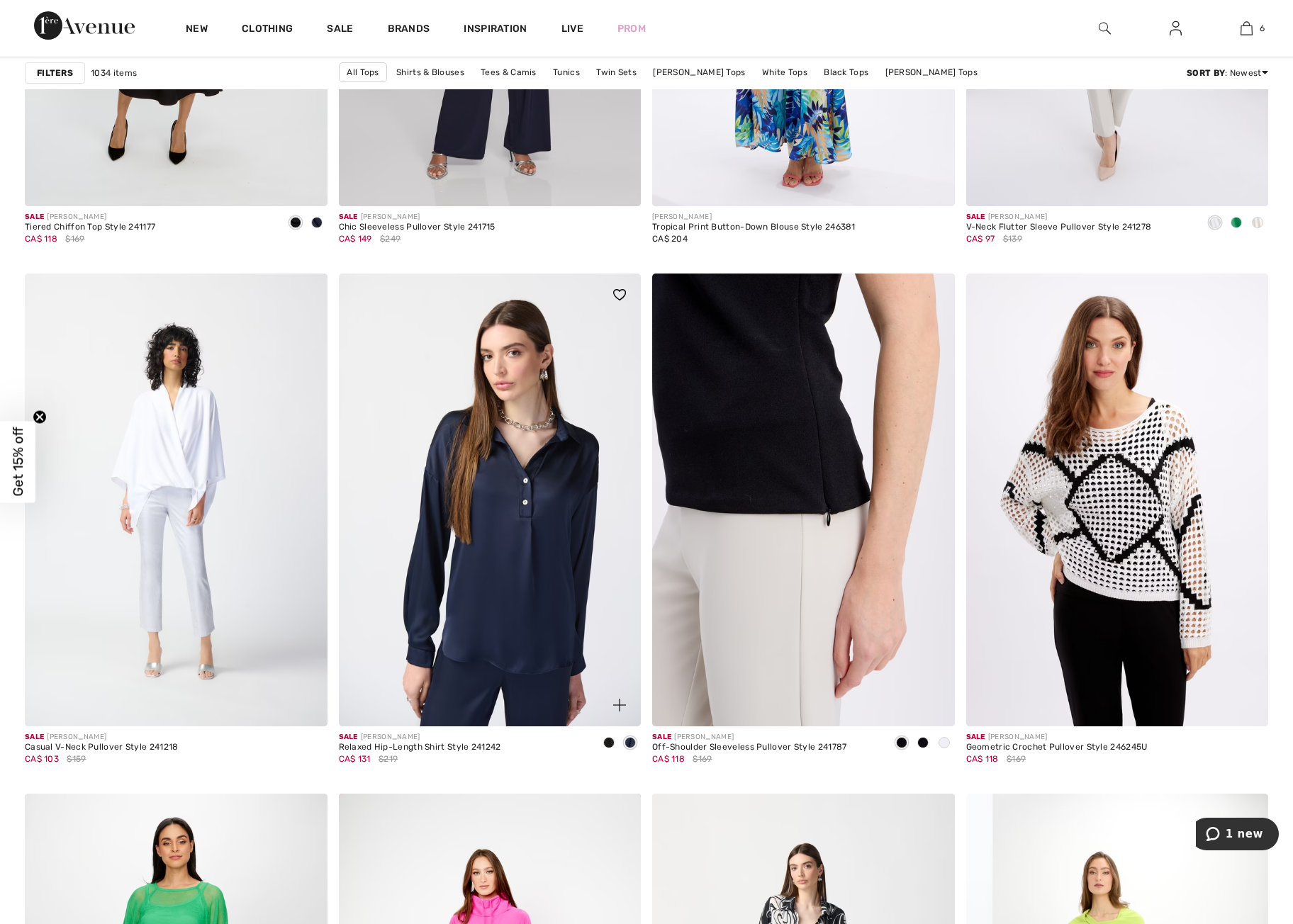
click at [505, 626] on img at bounding box center [491, 500] width 303 height 453
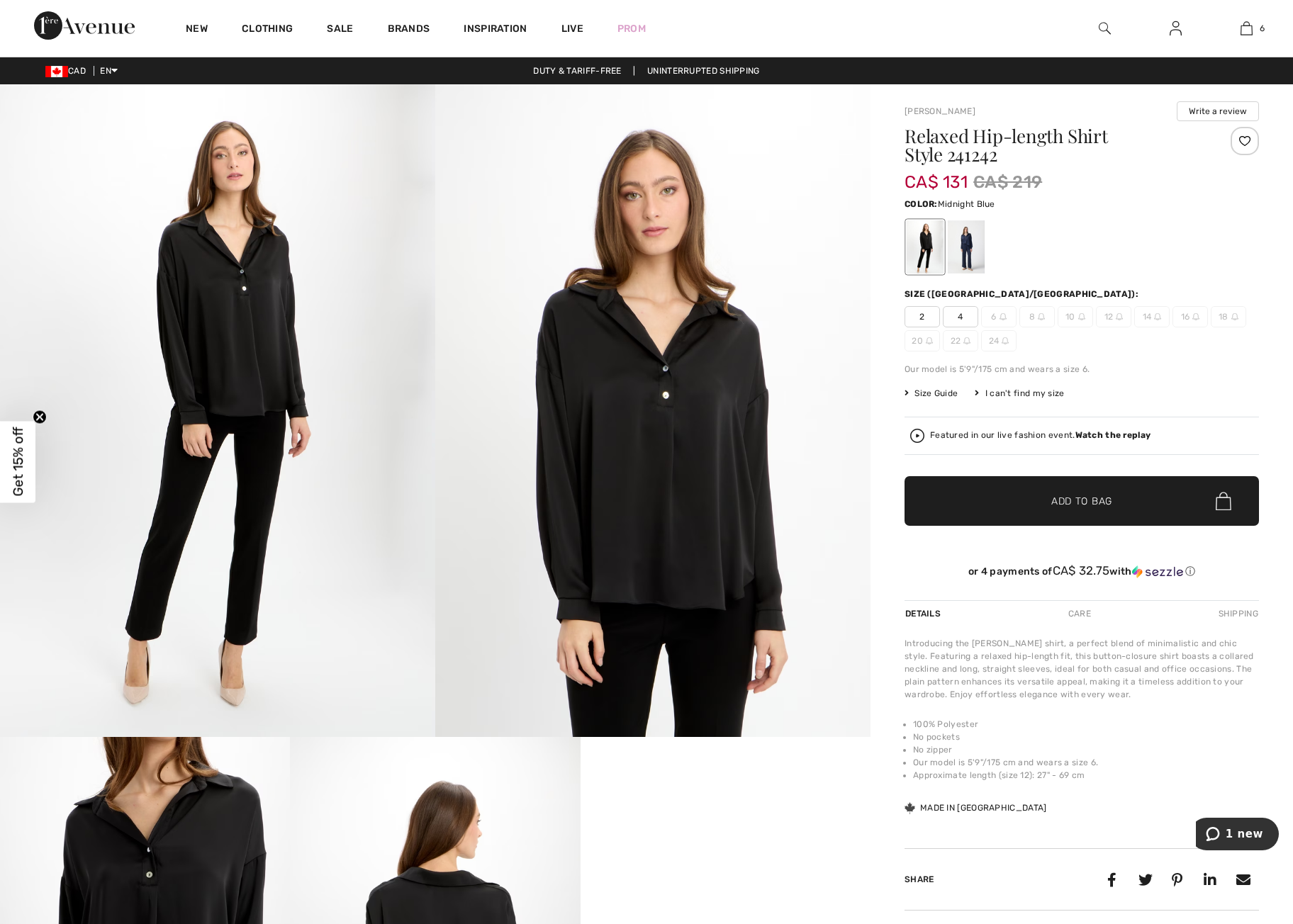
click at [969, 255] on div at bounding box center [966, 247] width 37 height 53
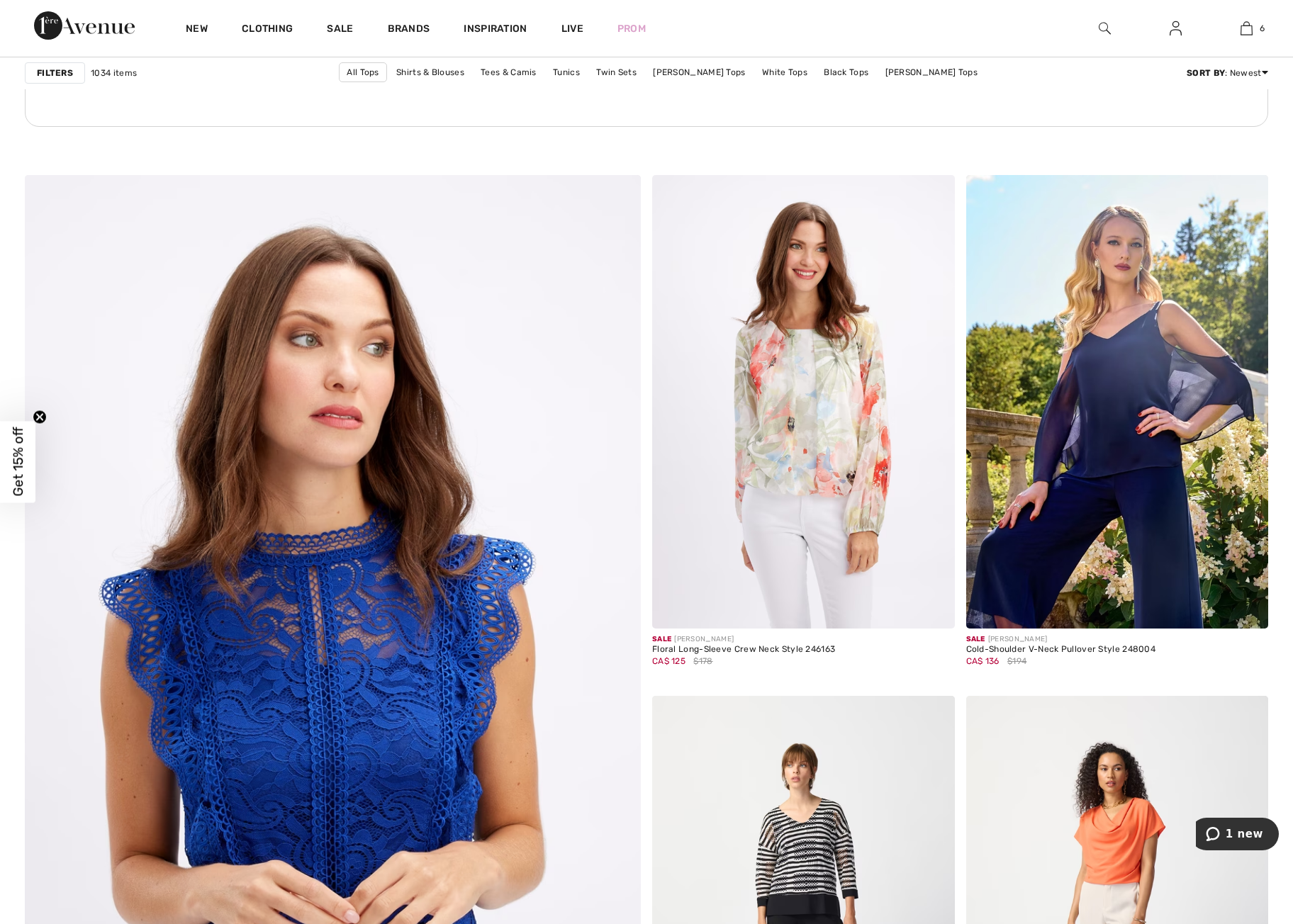
scroll to position [4120, 0]
click at [814, 452] on img at bounding box center [804, 401] width 303 height 453
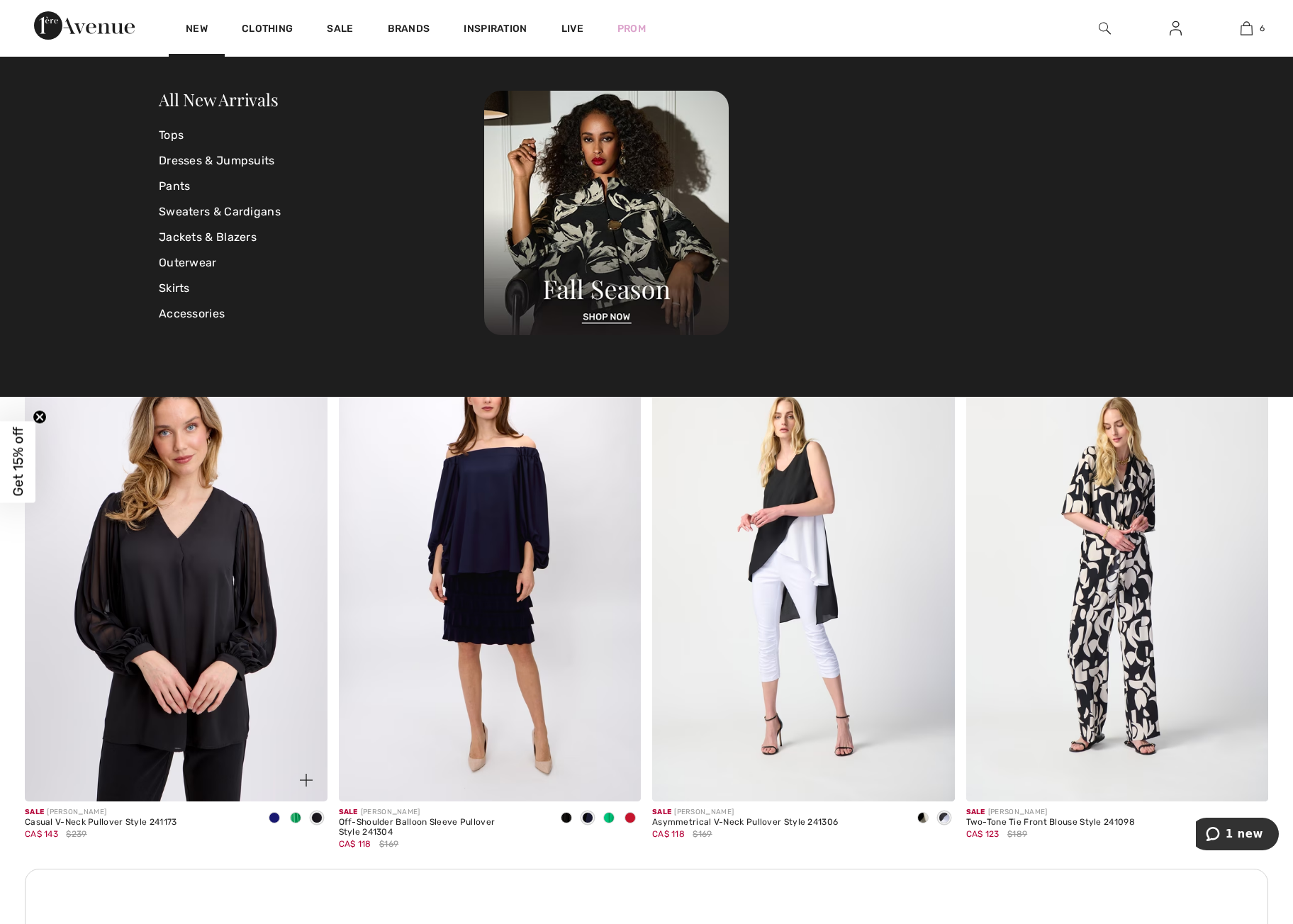
scroll to position [5510, 0]
click at [208, 673] on img at bounding box center [176, 573] width 303 height 453
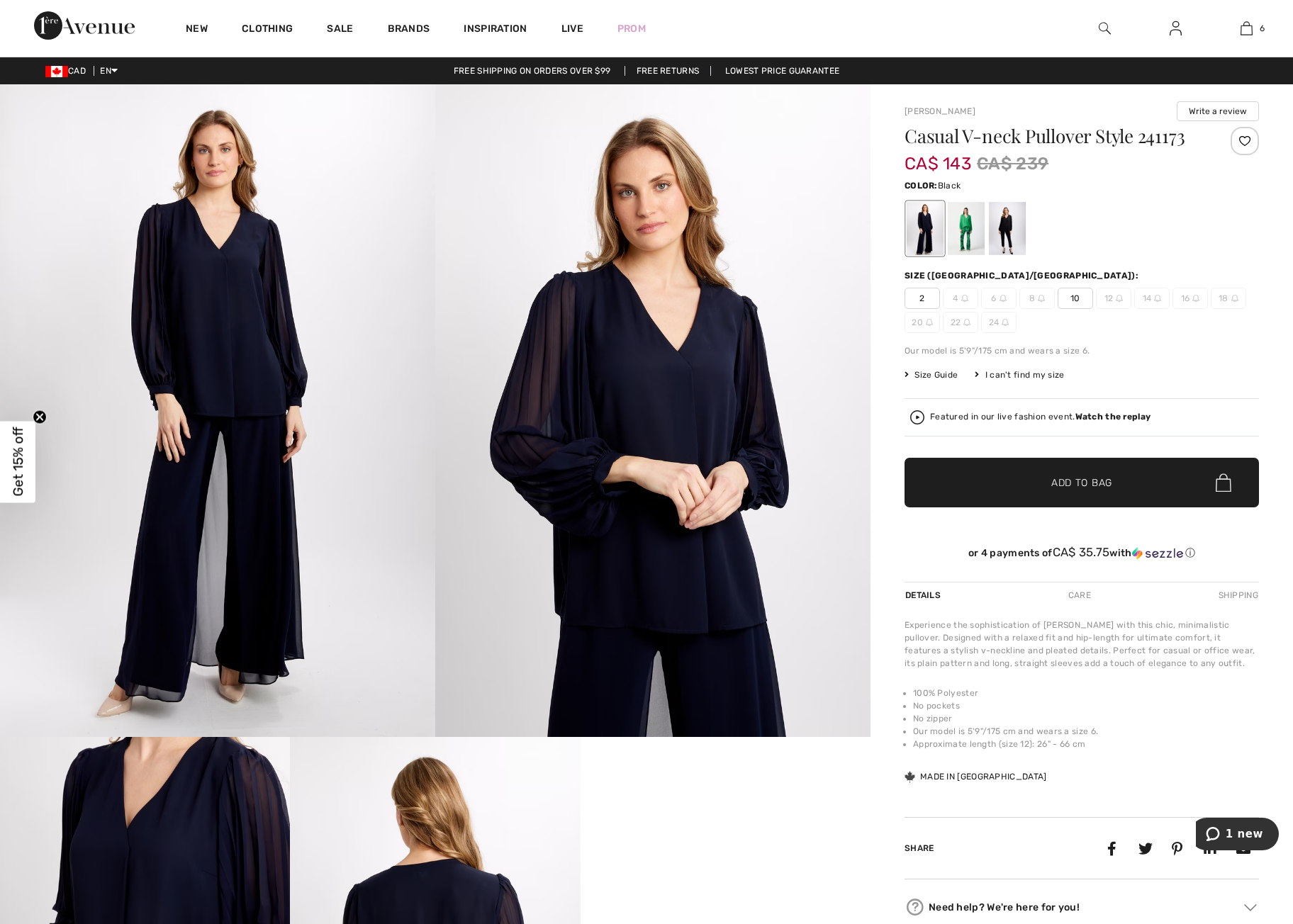
click at [1021, 223] on div at bounding box center [1007, 229] width 37 height 53
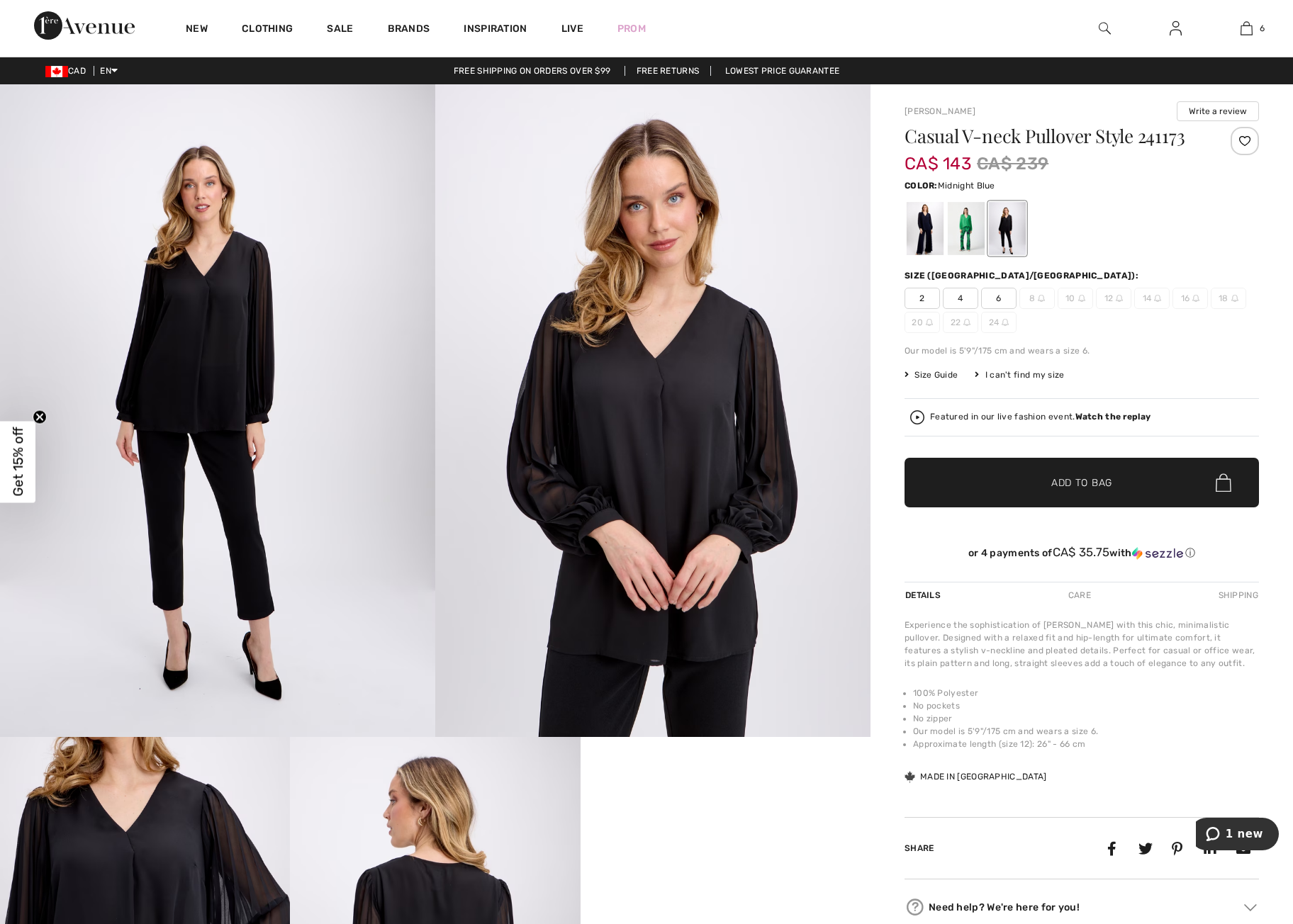
click at [927, 229] on div at bounding box center [925, 229] width 37 height 53
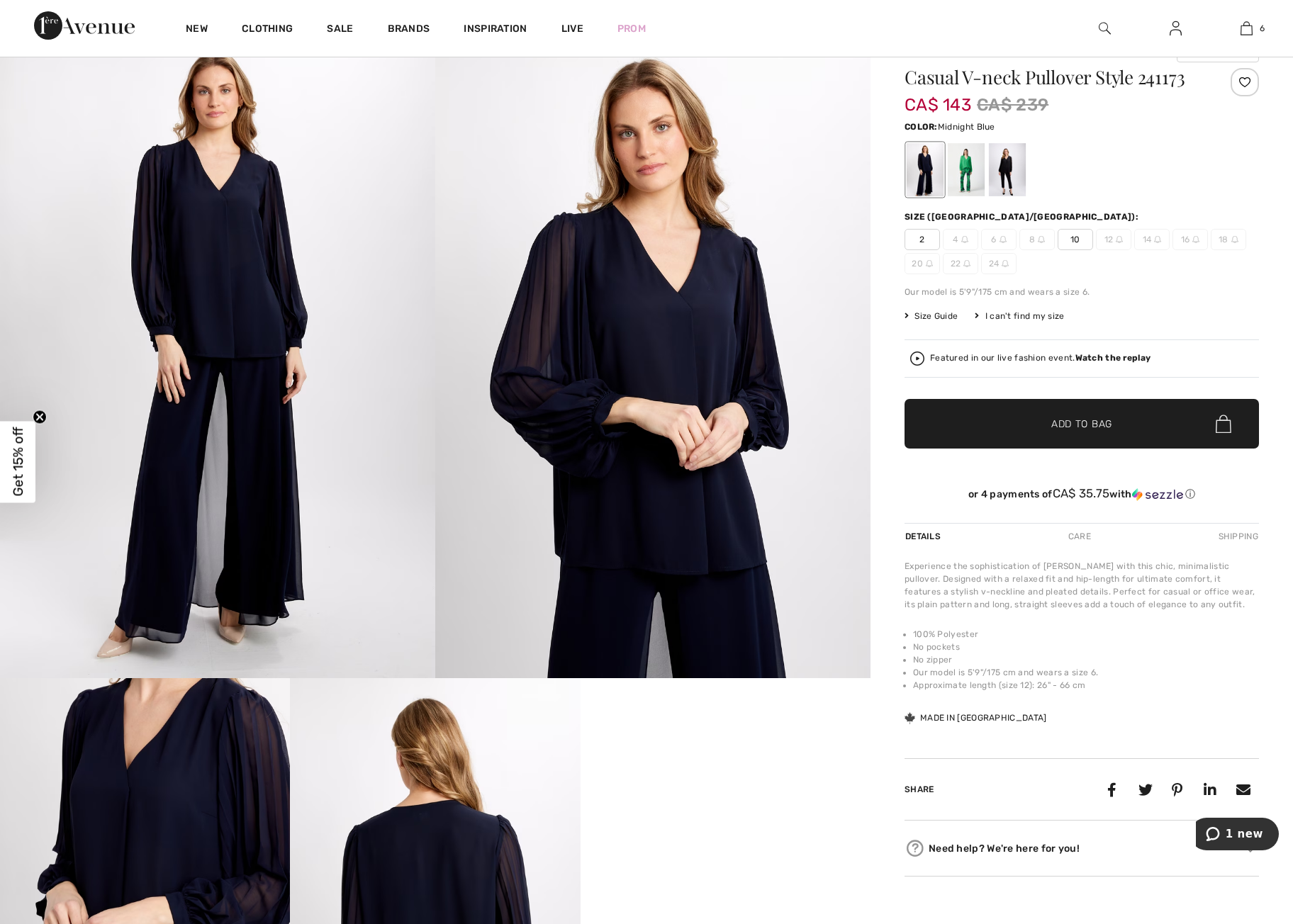
scroll to position [57, 0]
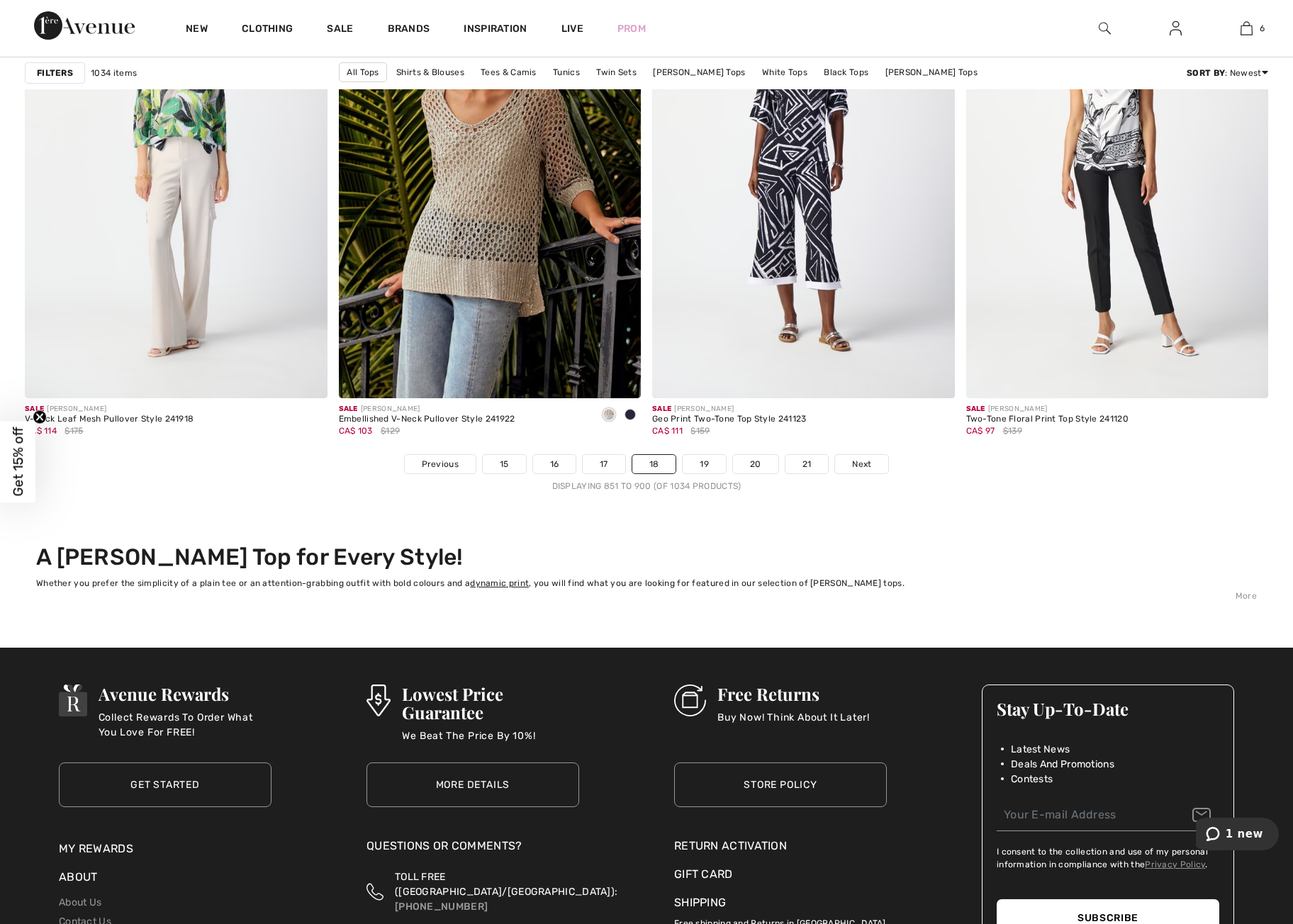
scroll to position [7677, 0]
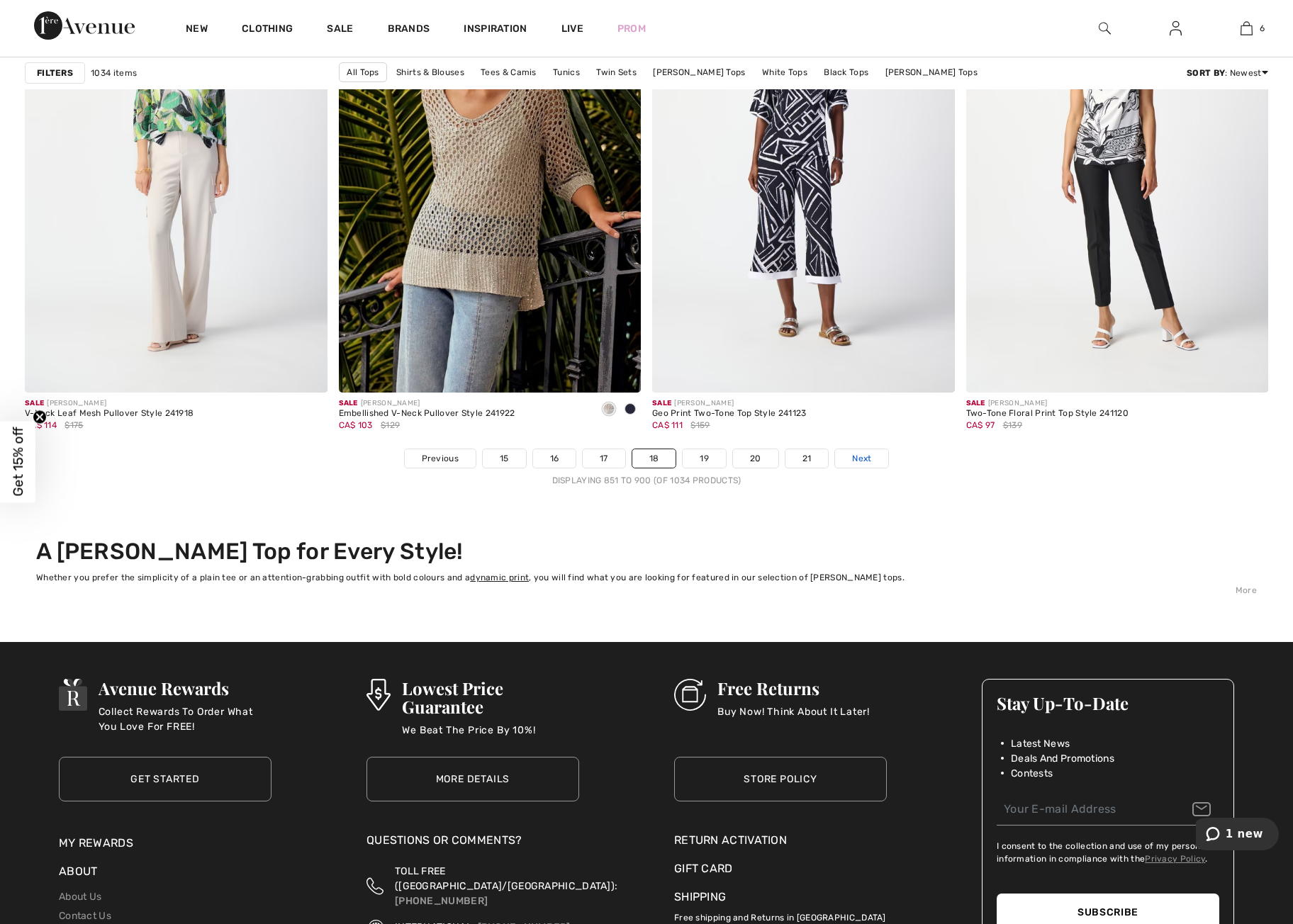
click at [861, 460] on span "Next" at bounding box center [862, 458] width 19 height 12
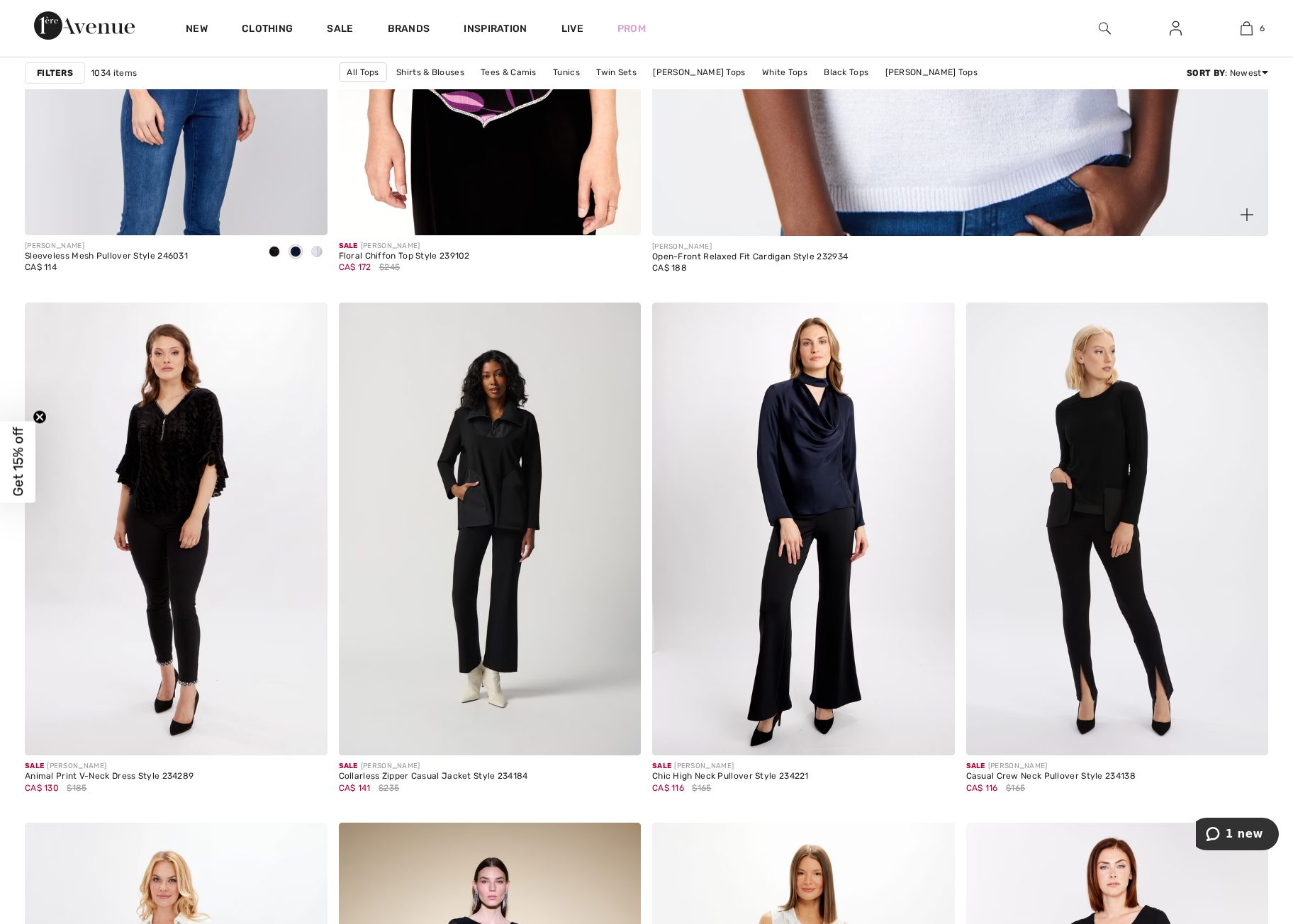
scroll to position [959, 0]
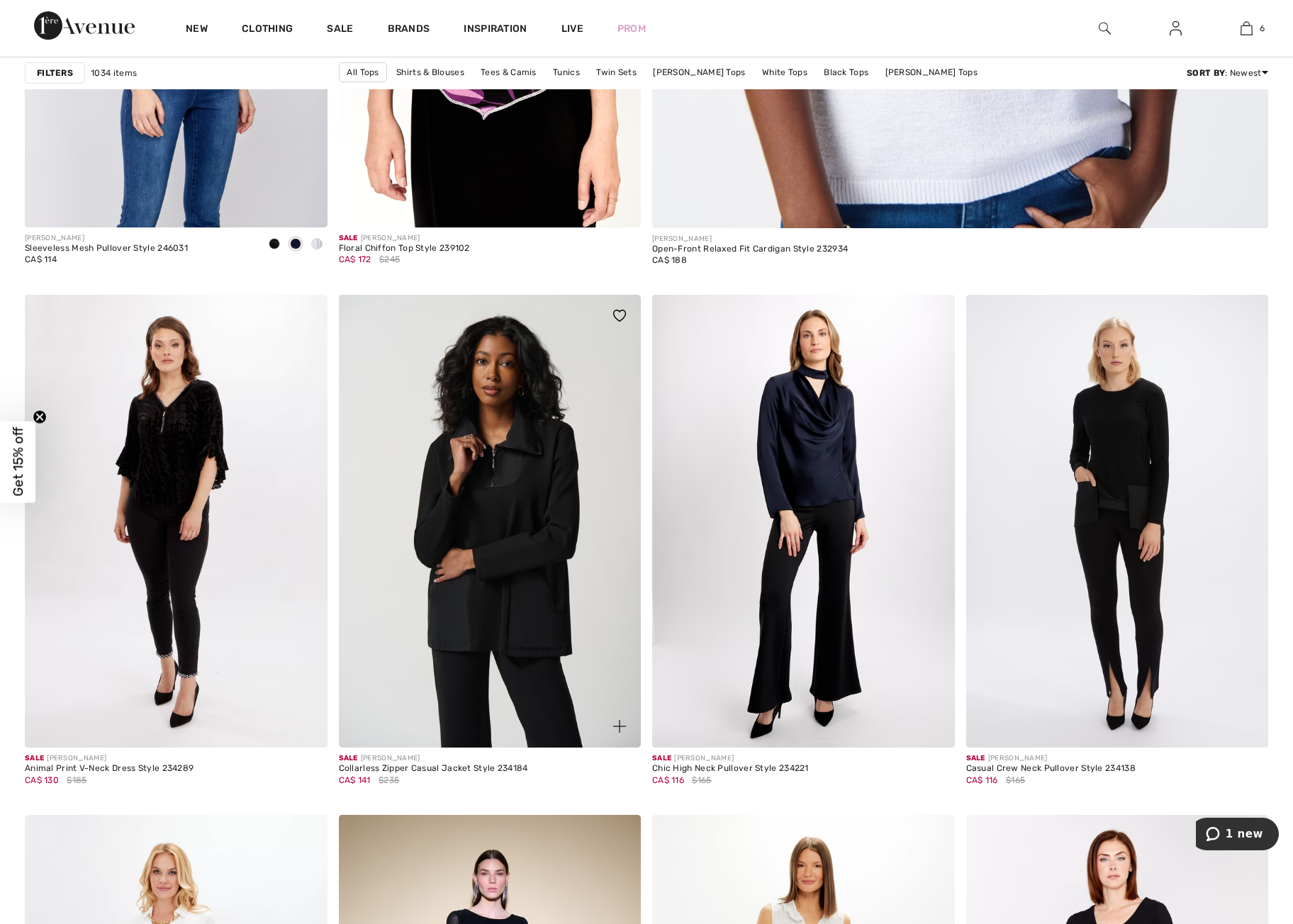
click at [525, 561] on img at bounding box center [491, 522] width 303 height 453
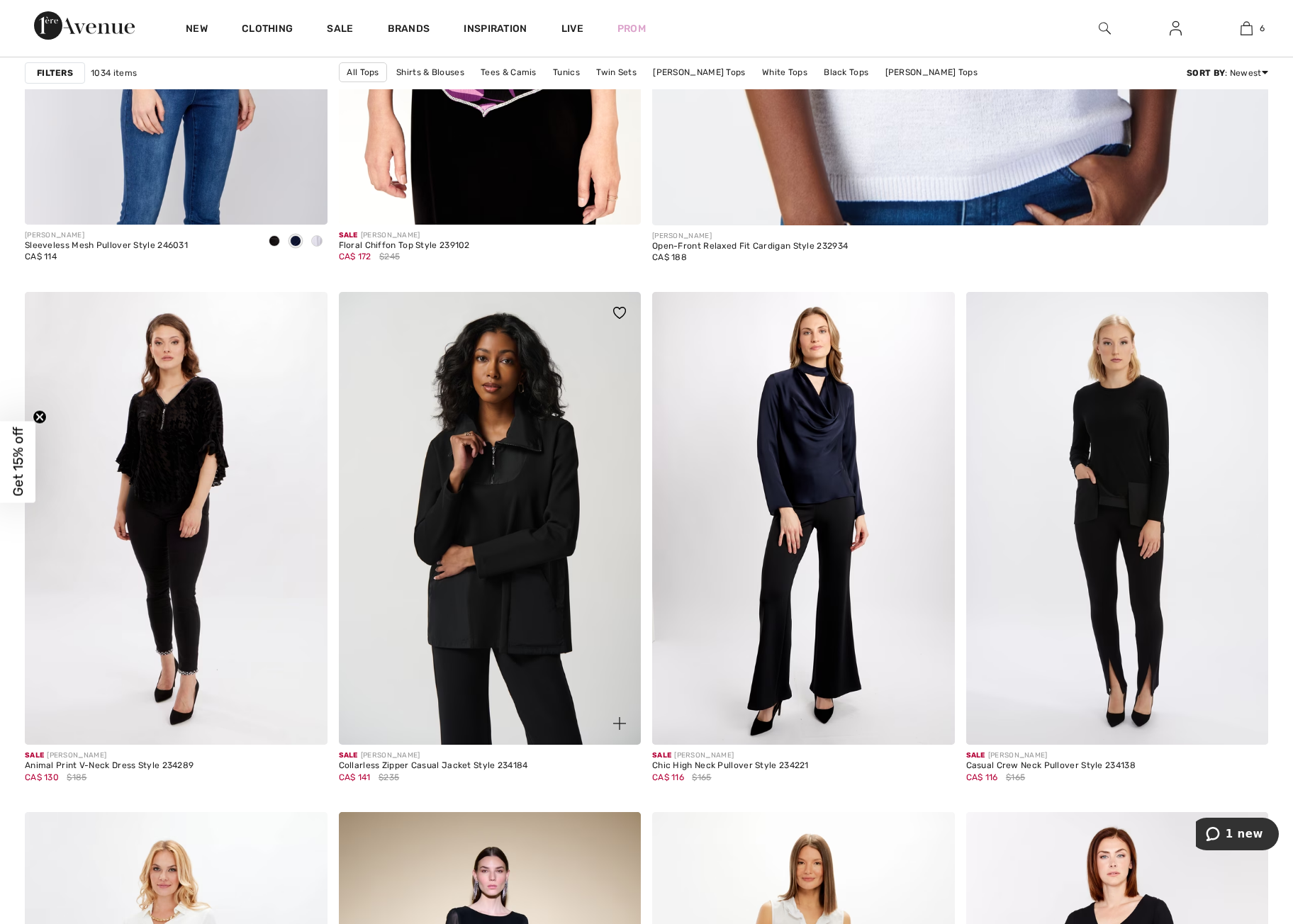
scroll to position [967, 0]
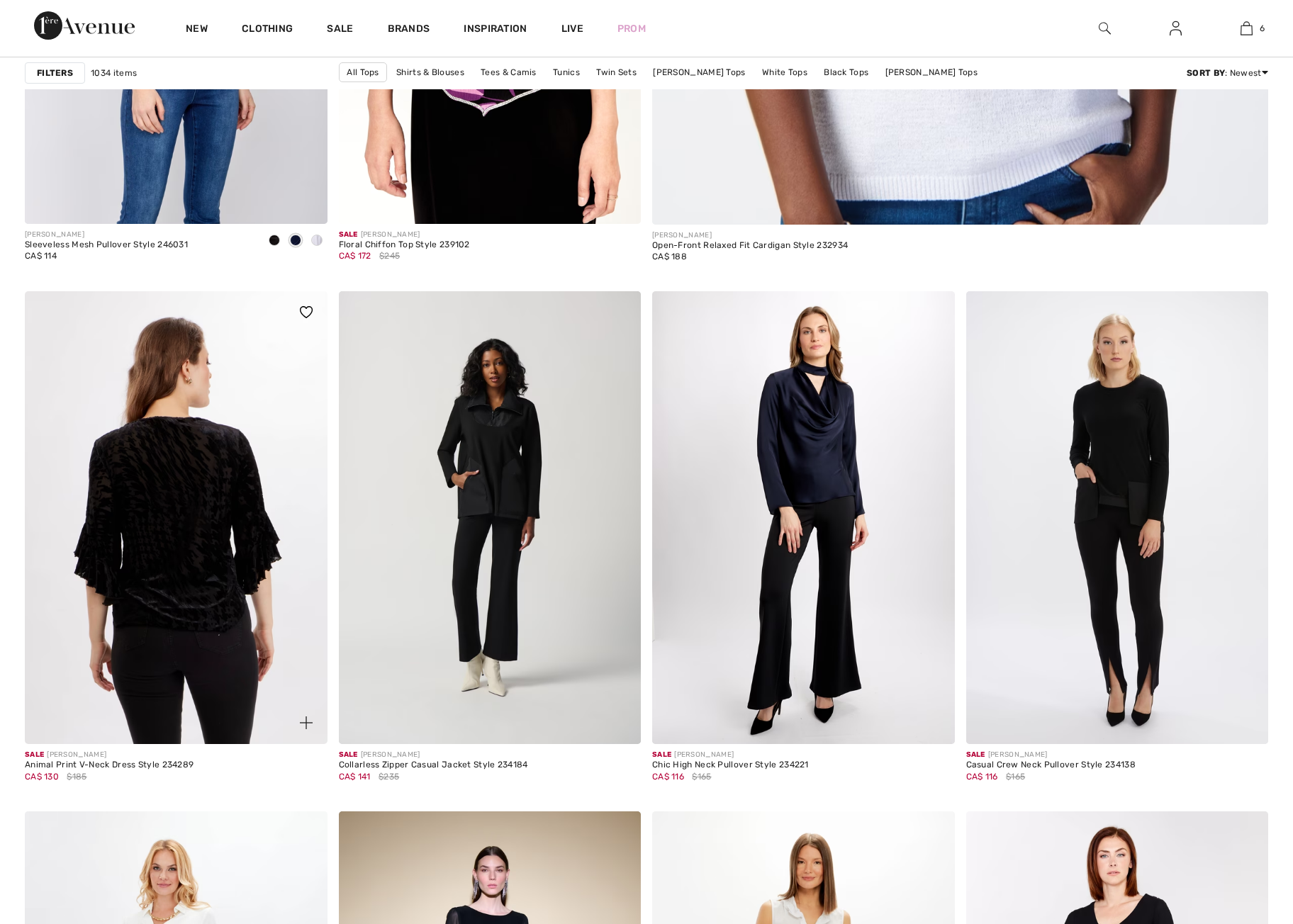
click at [220, 490] on img at bounding box center [176, 518] width 303 height 453
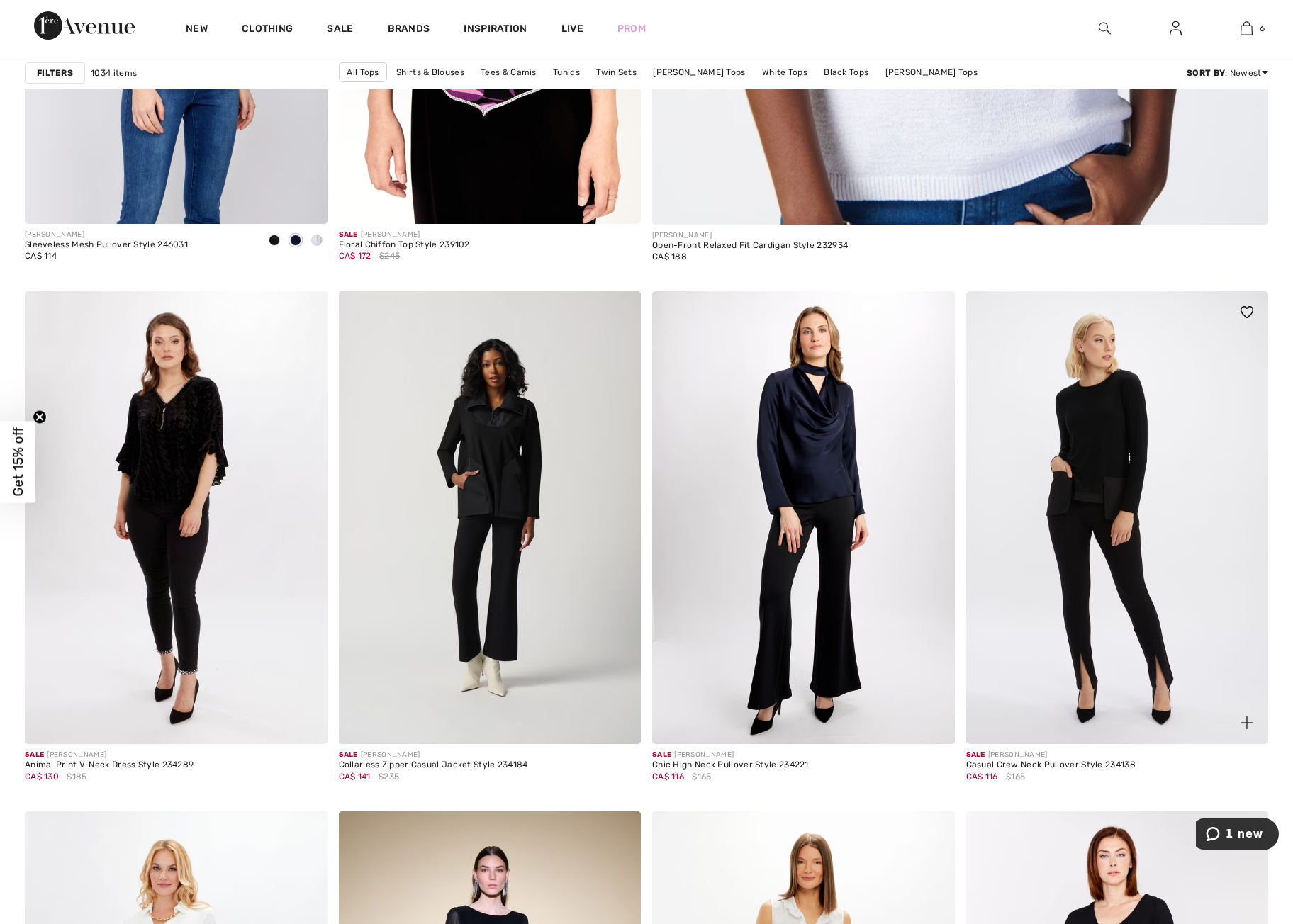
click at [1100, 479] on img at bounding box center [1118, 518] width 303 height 453
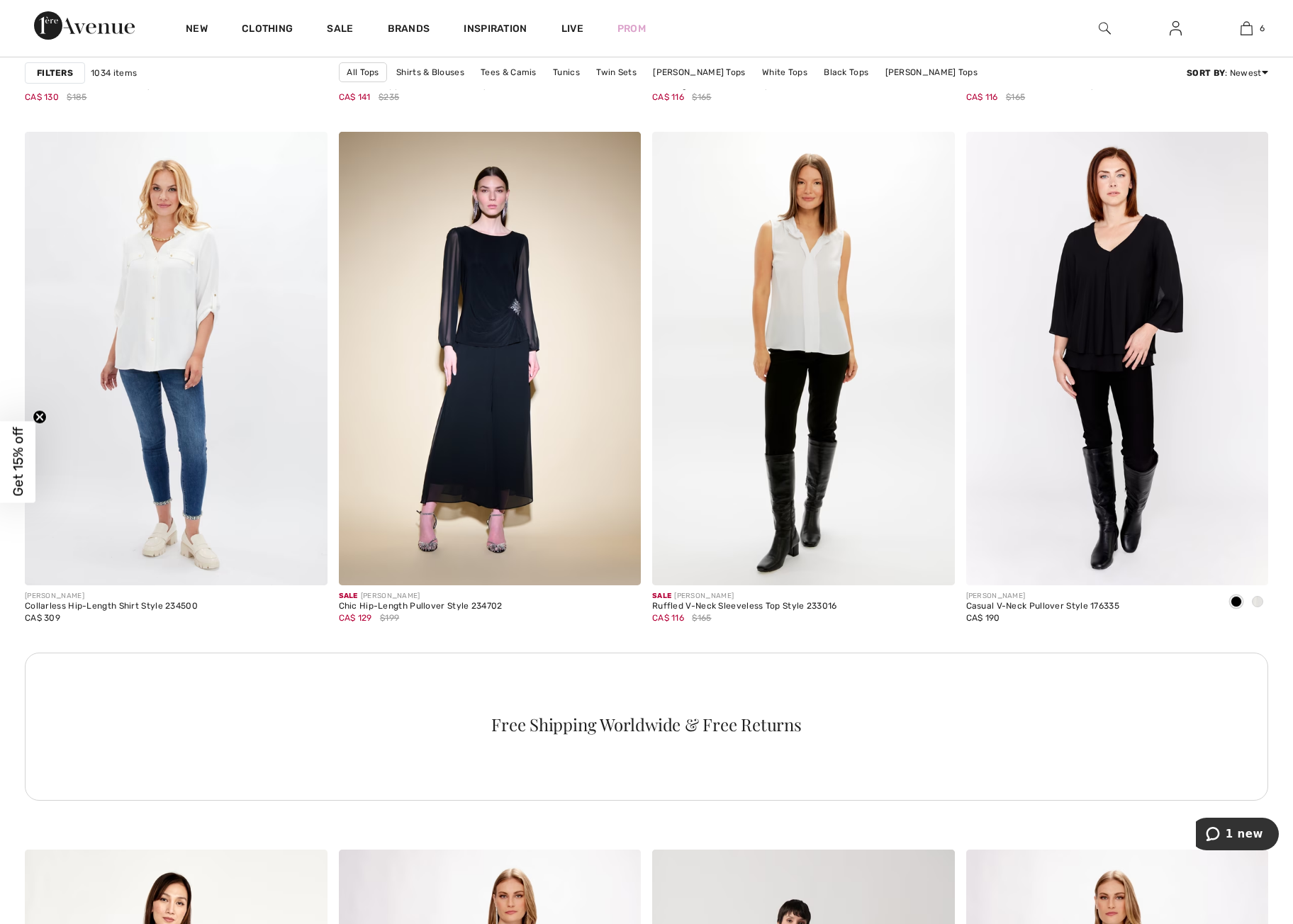
scroll to position [1648, 0]
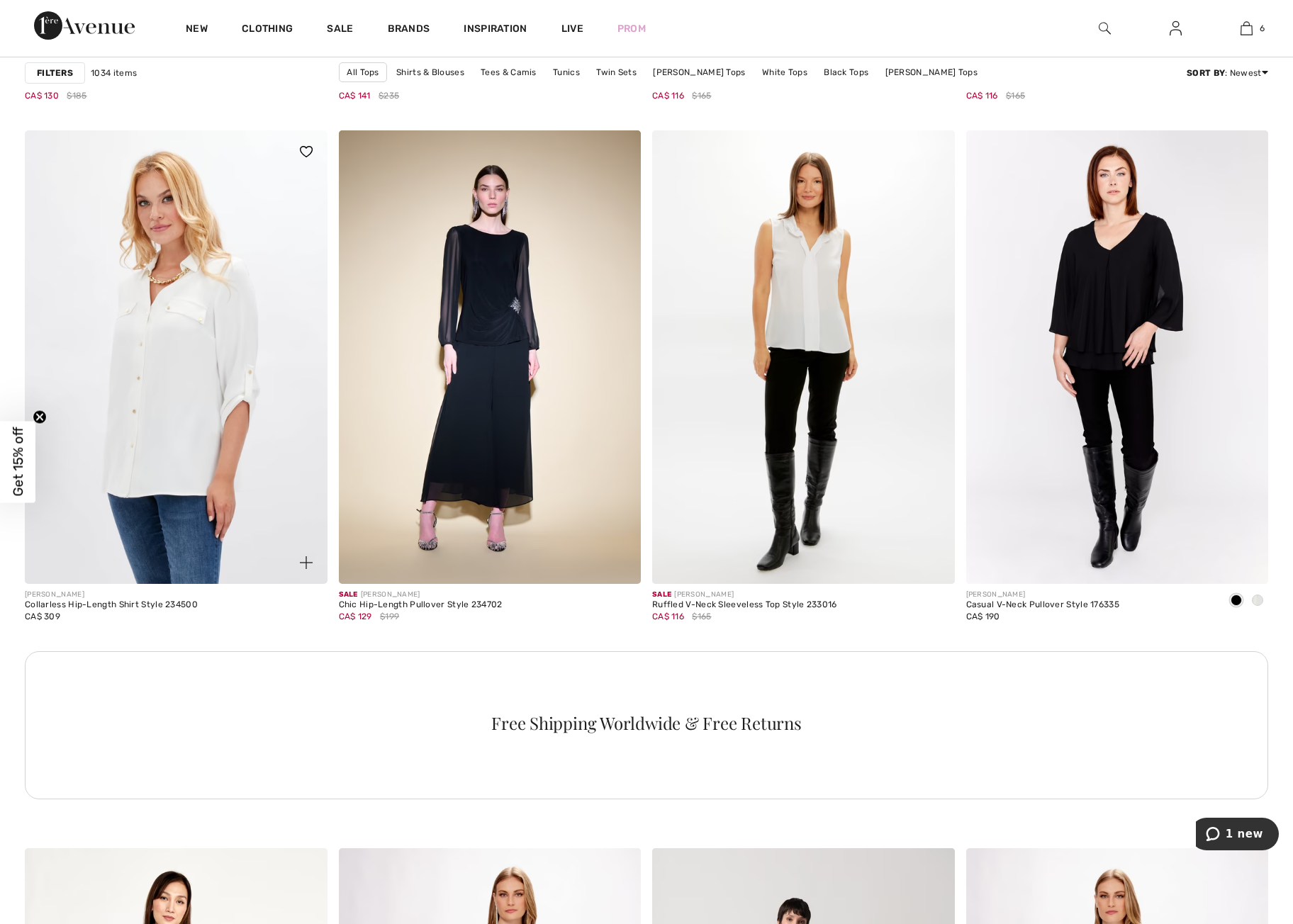
click at [178, 453] on img at bounding box center [176, 357] width 303 height 453
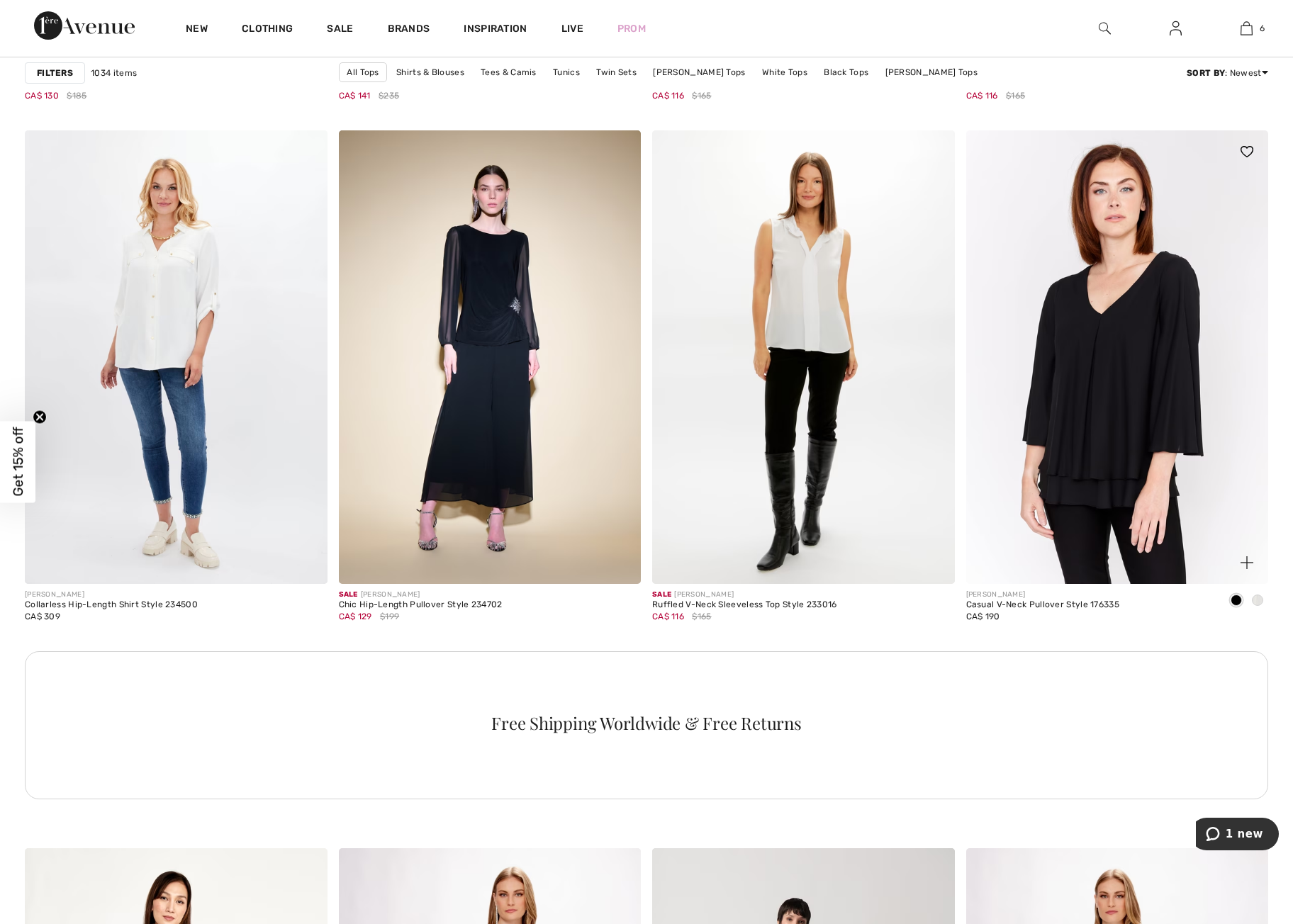
click at [1098, 392] on img at bounding box center [1118, 357] width 303 height 453
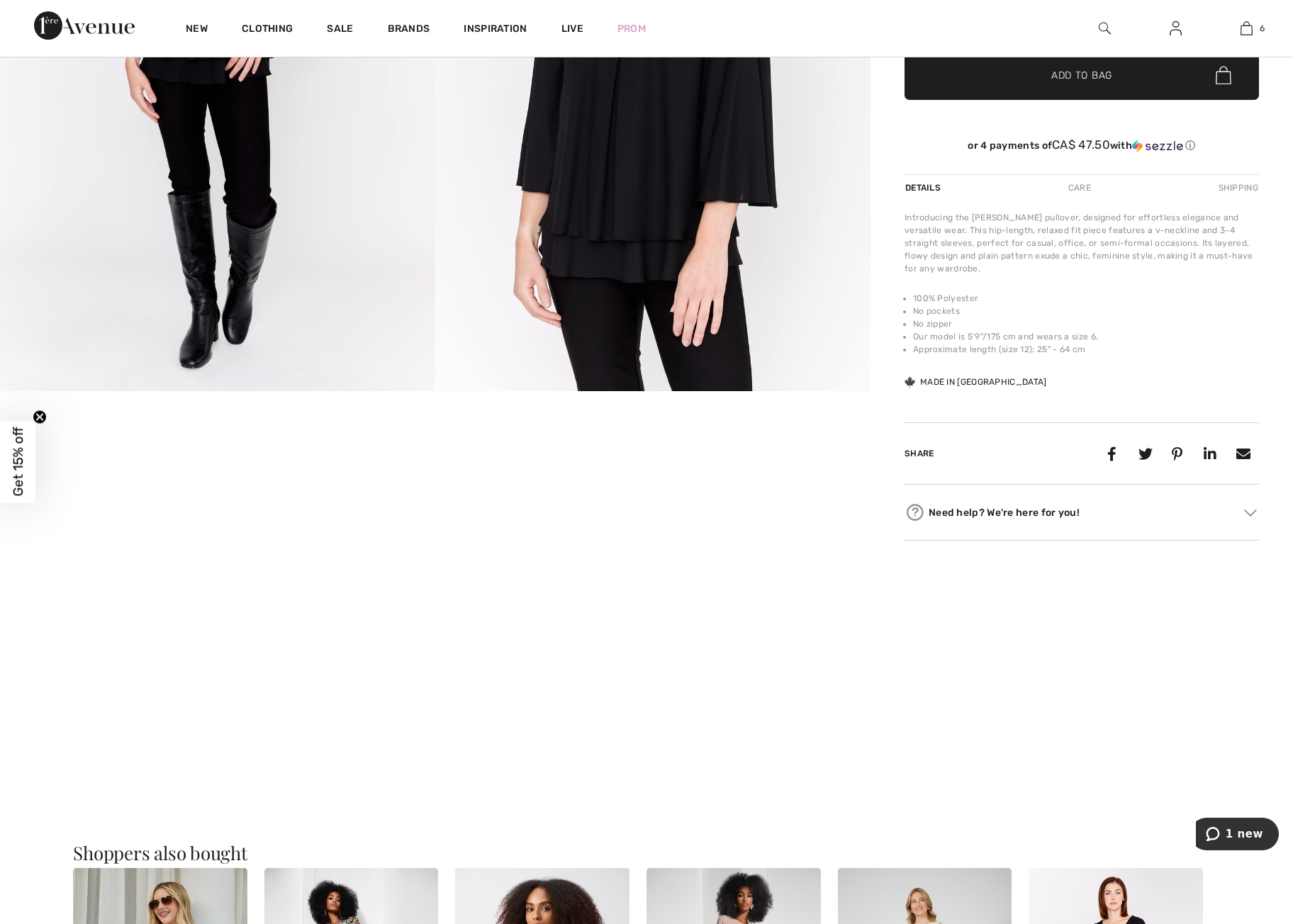
scroll to position [349, 0]
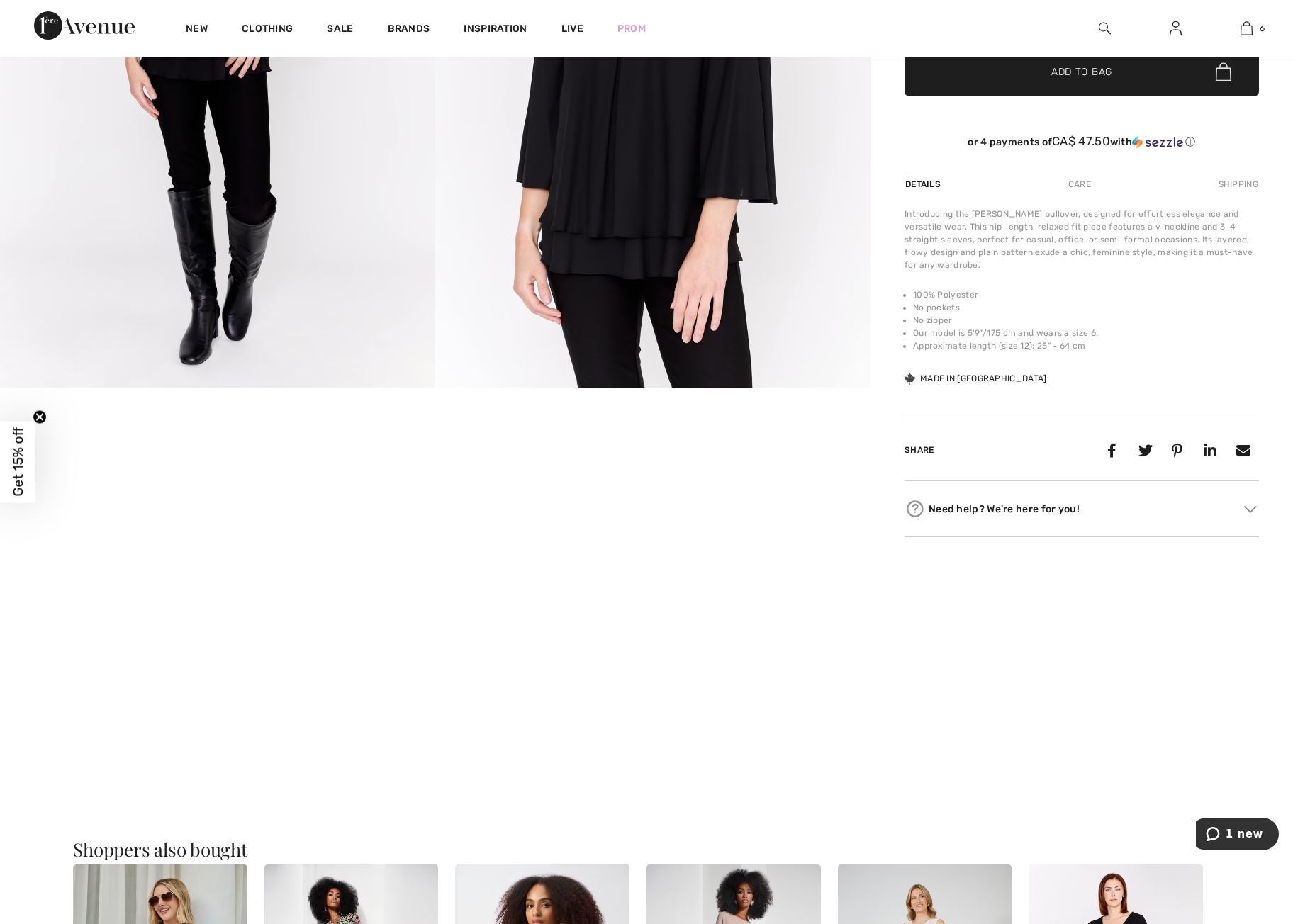
click at [449, 533] on video "Your browser does not support the video tag." at bounding box center [434, 461] width 290 height 146
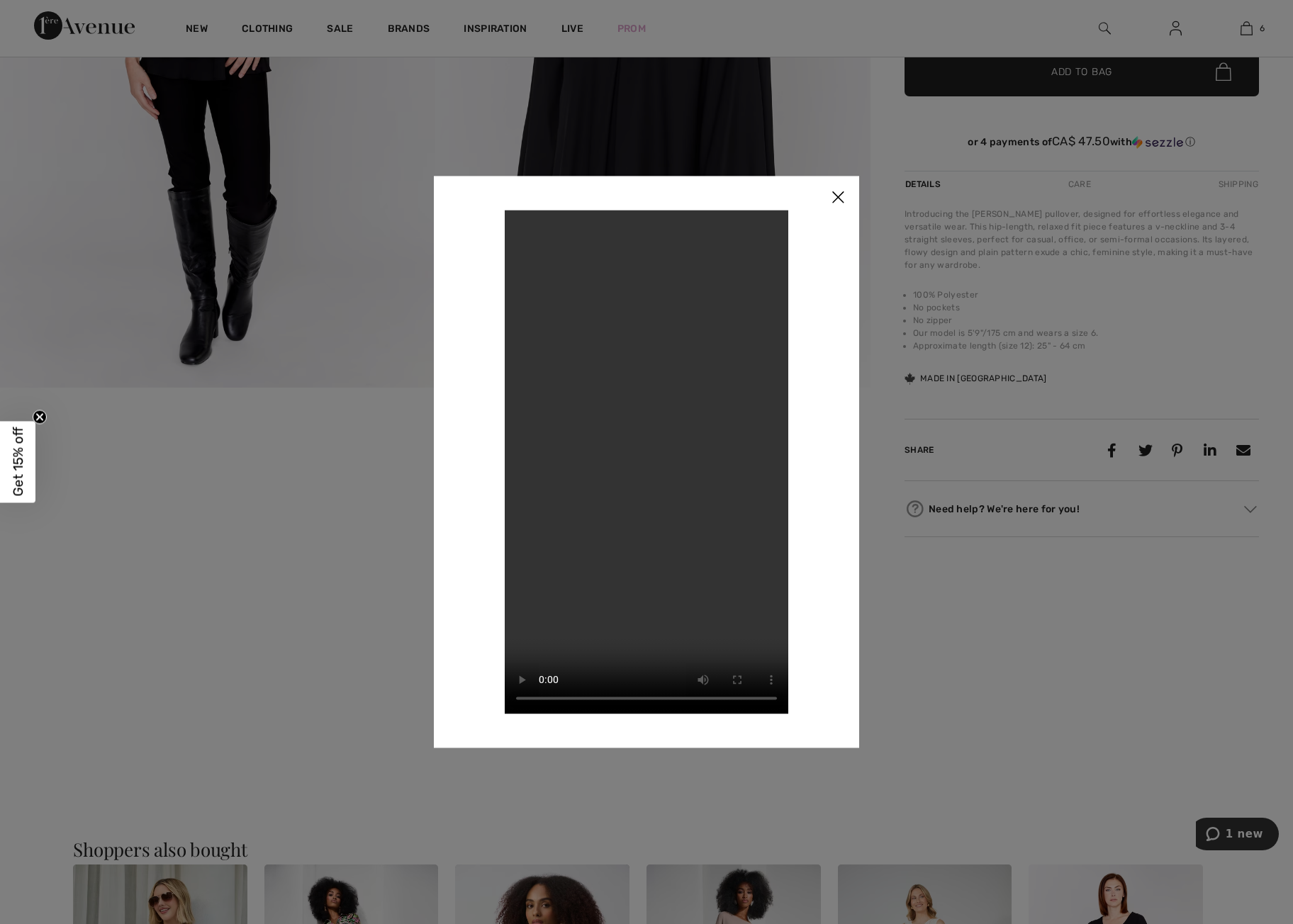
click at [839, 197] on img at bounding box center [838, 198] width 43 height 44
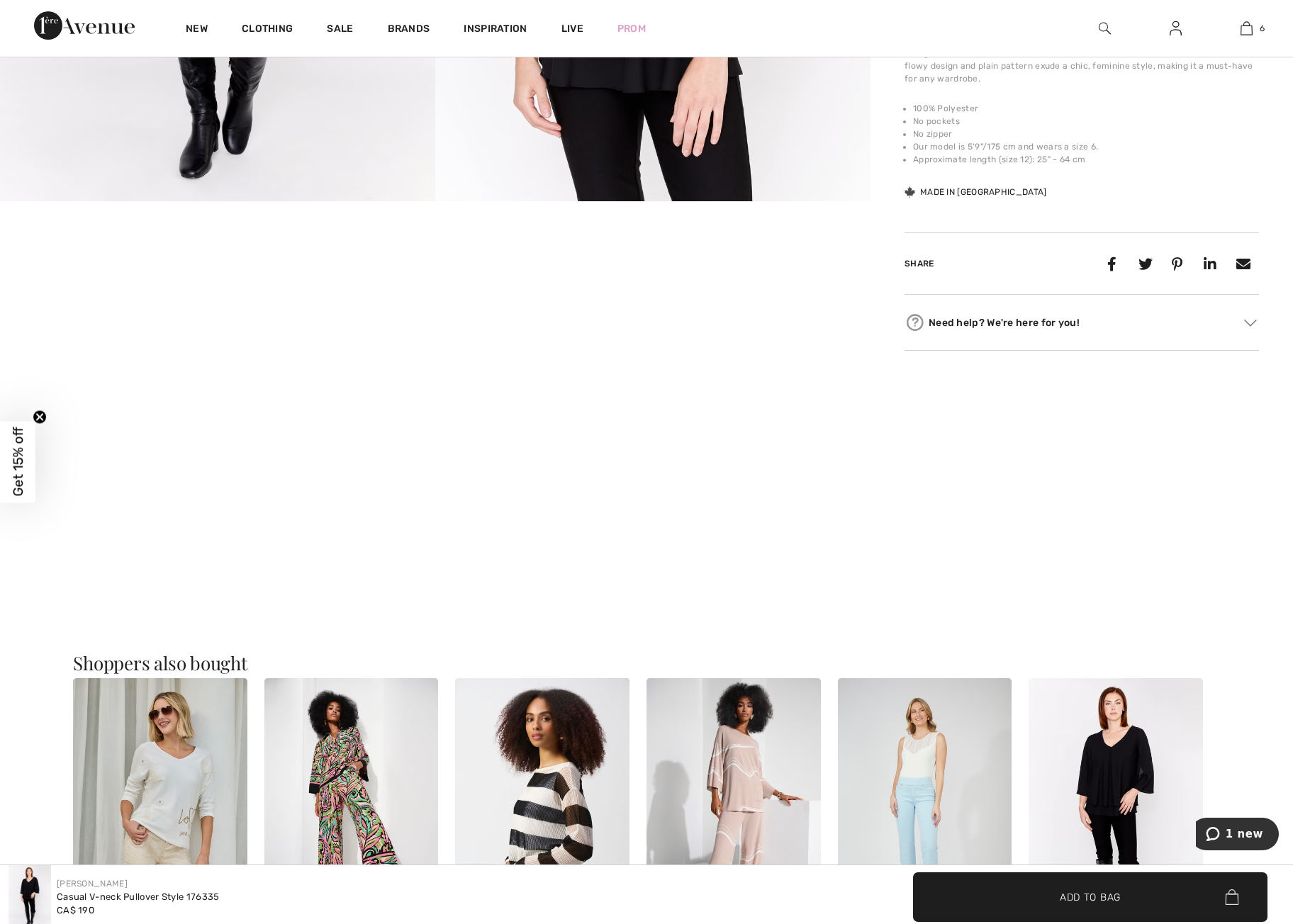
scroll to position [0, 0]
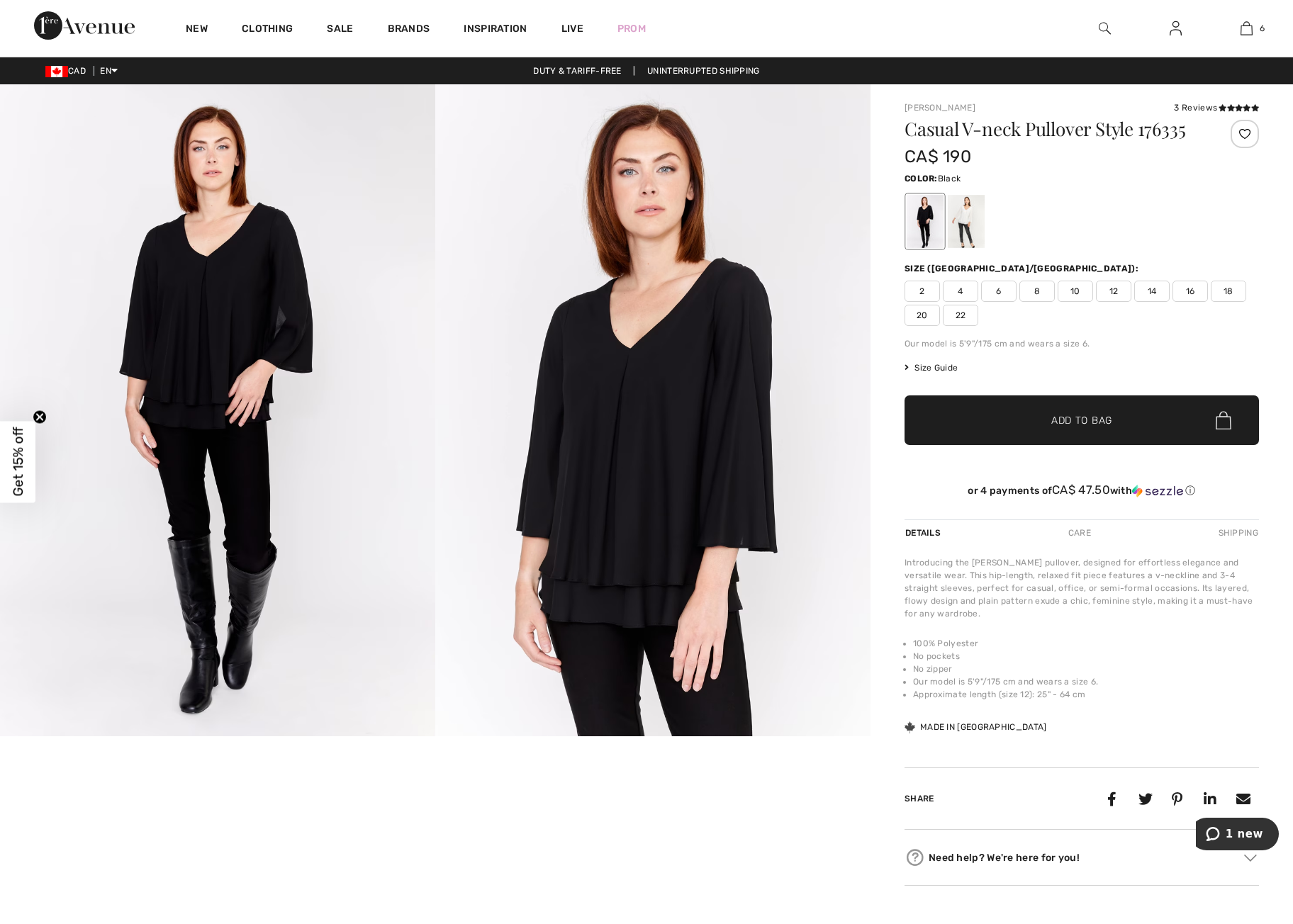
click at [212, 364] on img at bounding box center [217, 411] width 435 height 653
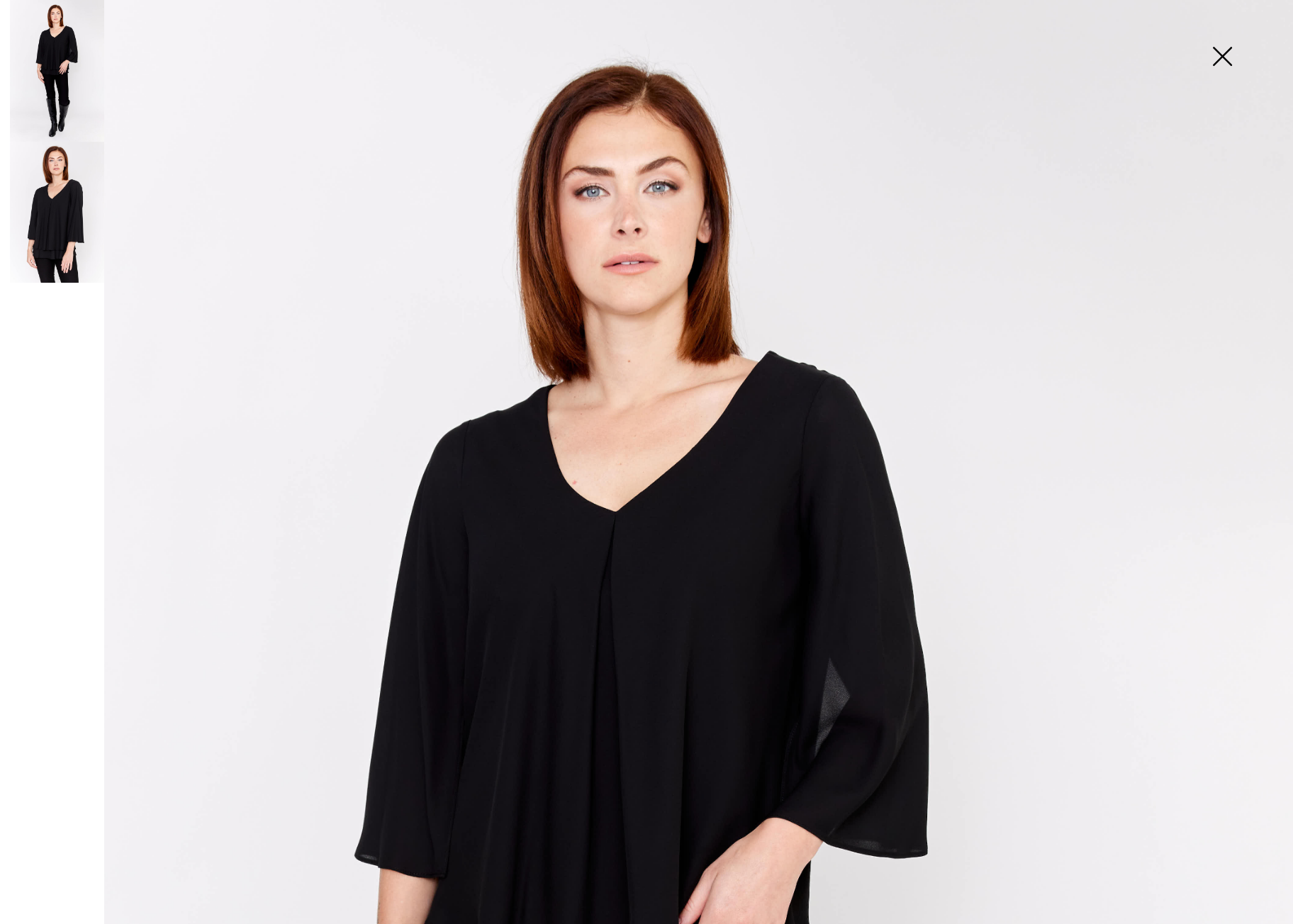
click at [57, 211] on img at bounding box center [56, 212] width 94 height 142
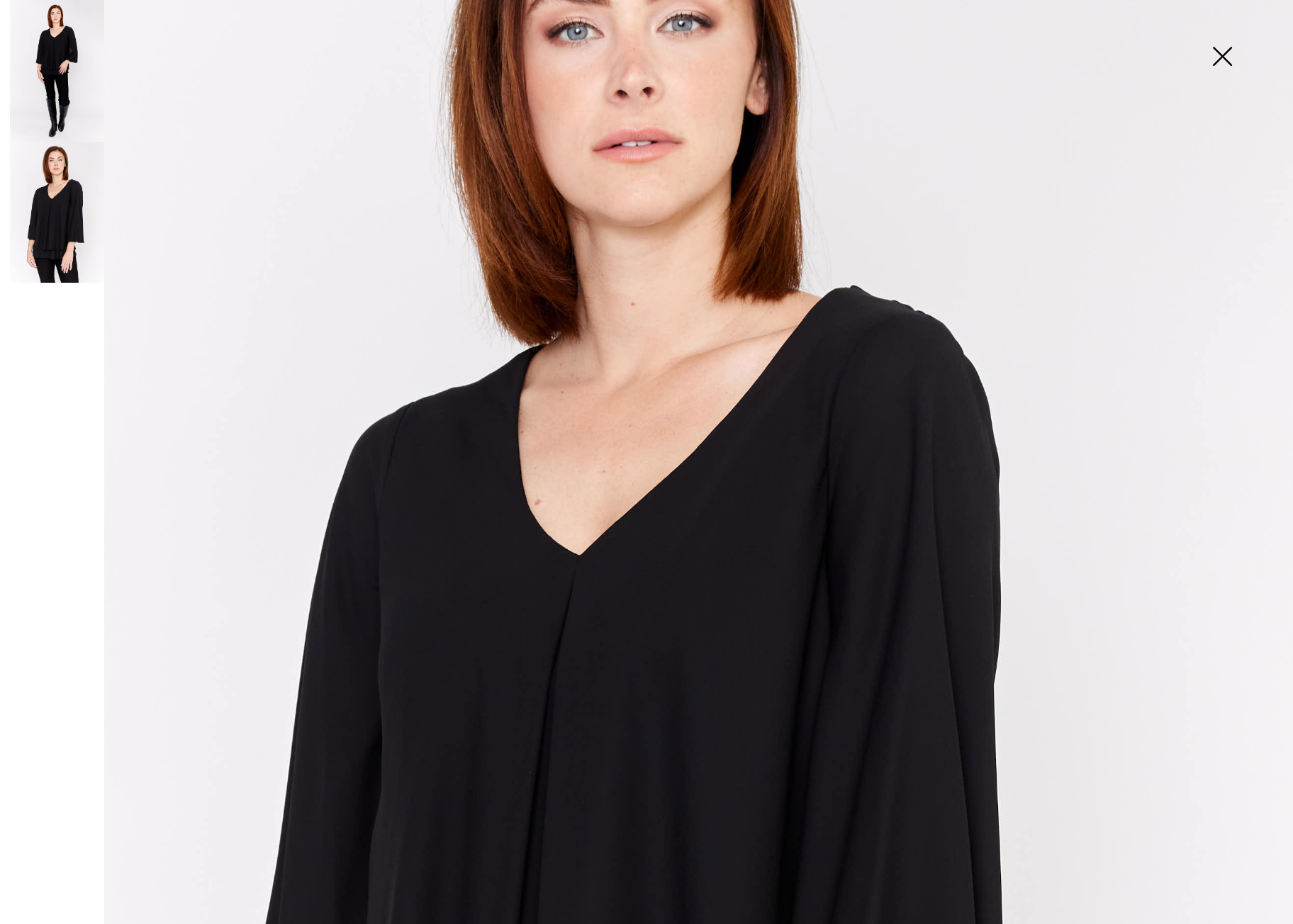
scroll to position [220, 0]
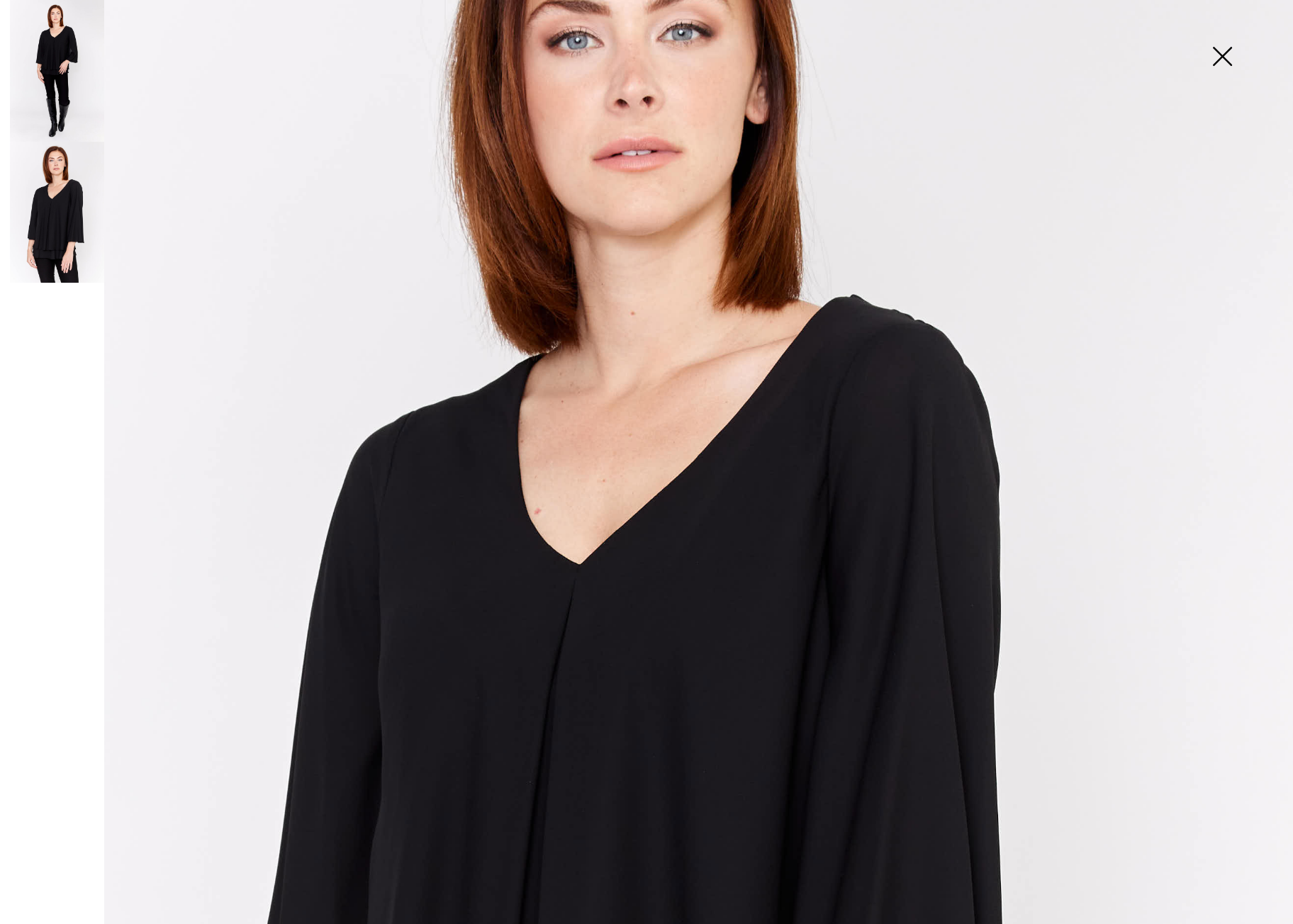
click at [1229, 60] on img at bounding box center [1222, 57] width 71 height 73
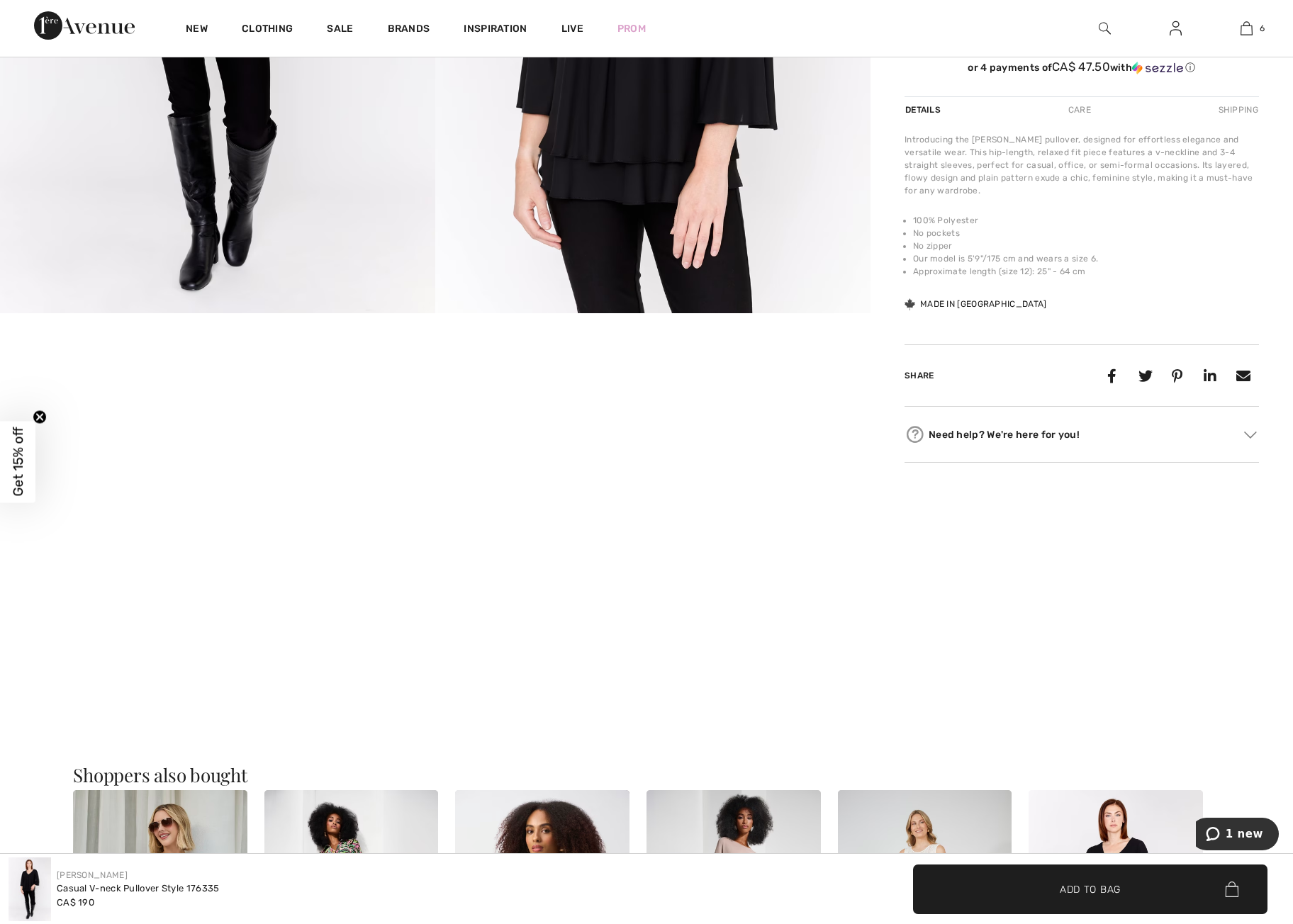
scroll to position [432, 0]
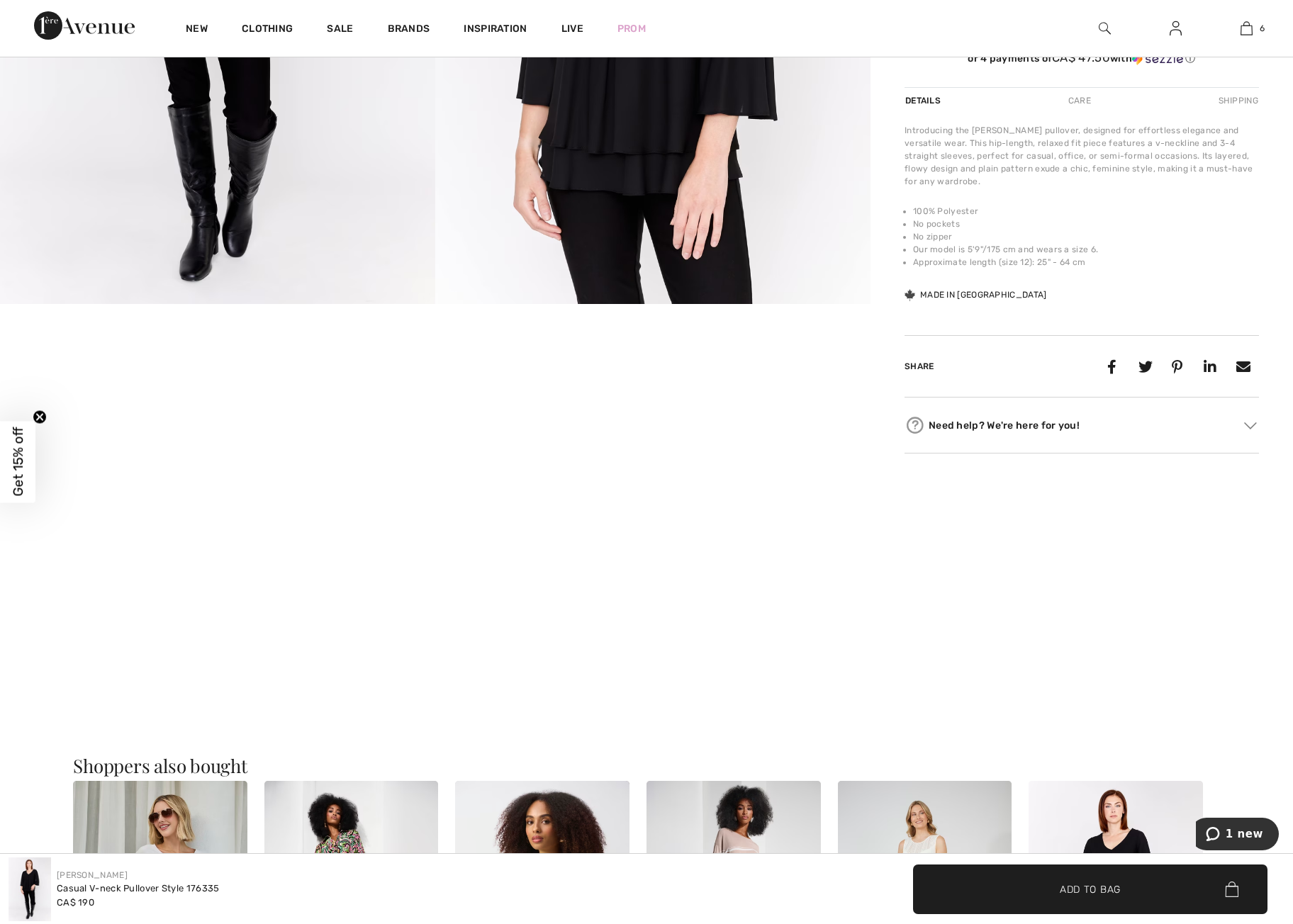
click at [261, 451] on video "Your browser does not support the video tag." at bounding box center [145, 377] width 290 height 146
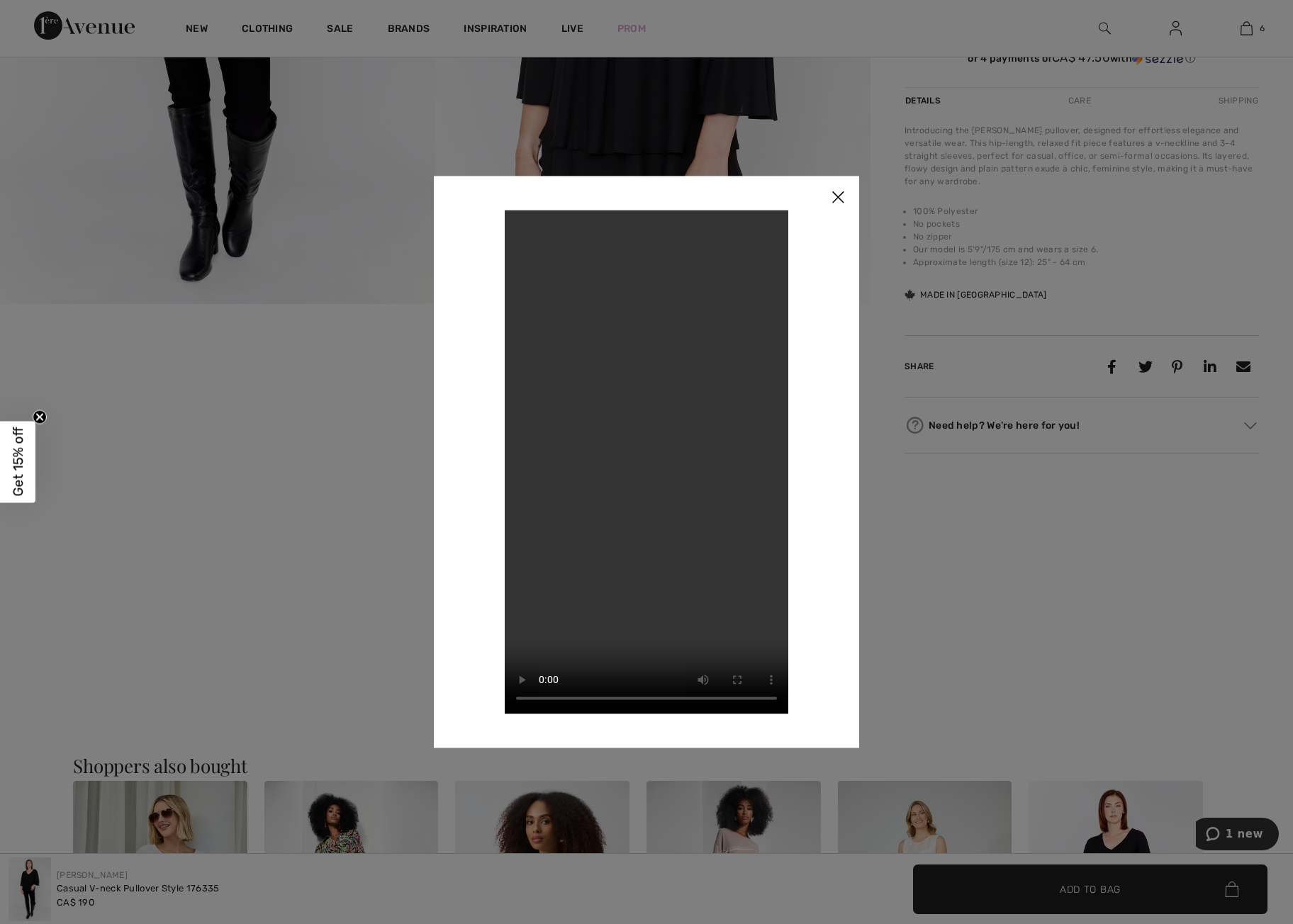
click at [838, 198] on img at bounding box center [838, 198] width 43 height 44
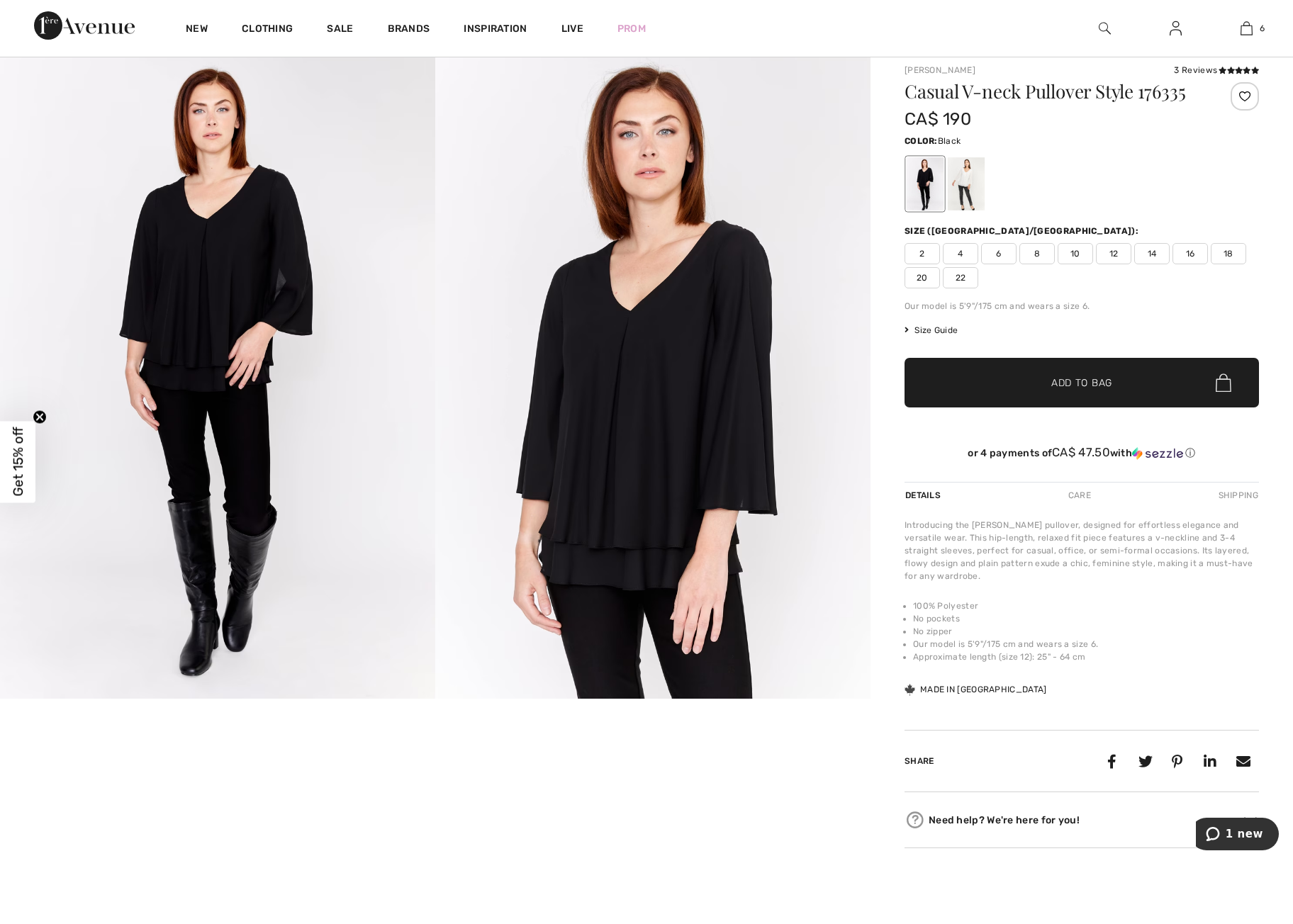
scroll to position [0, 0]
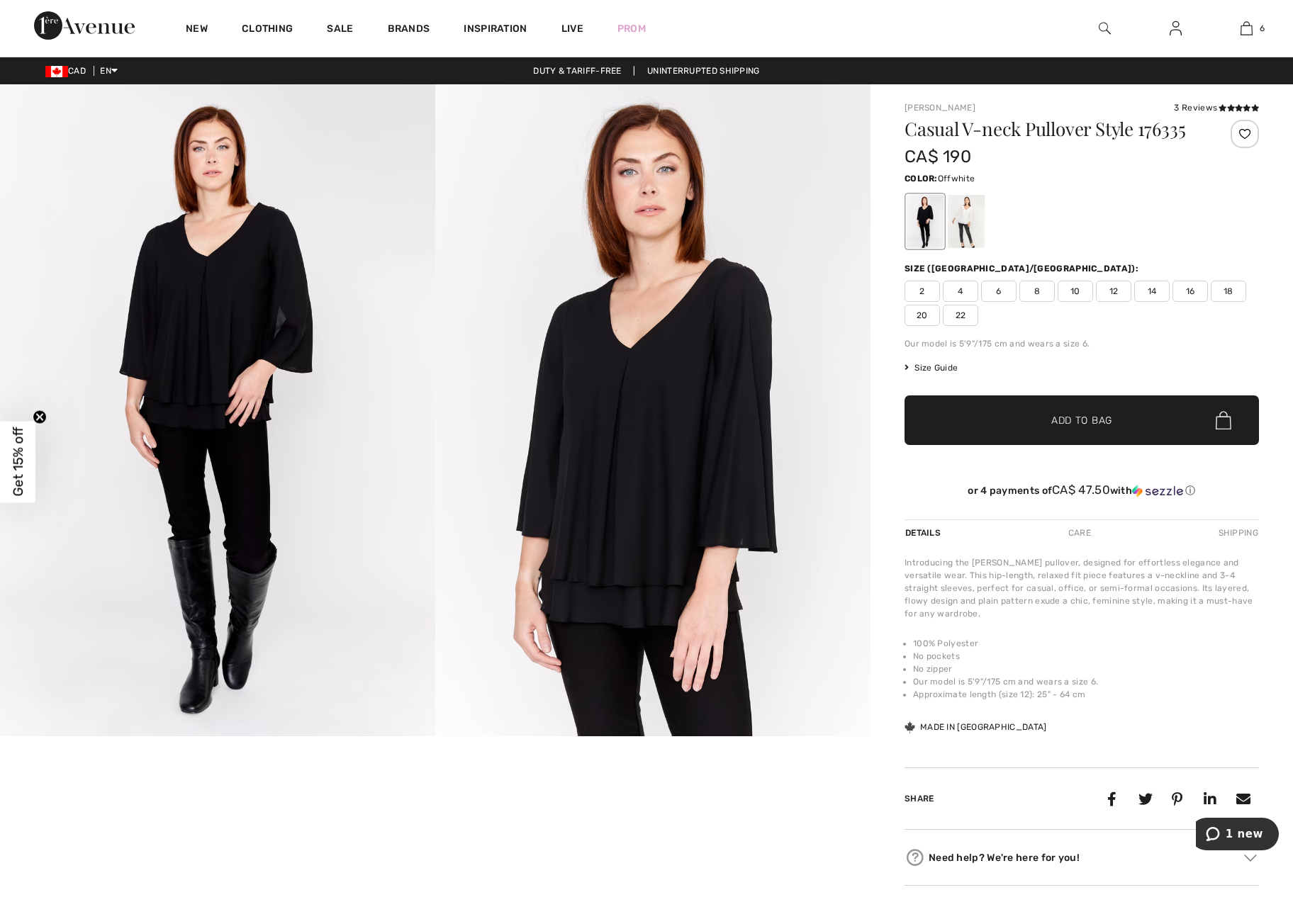
click at [963, 213] on div at bounding box center [966, 222] width 37 height 53
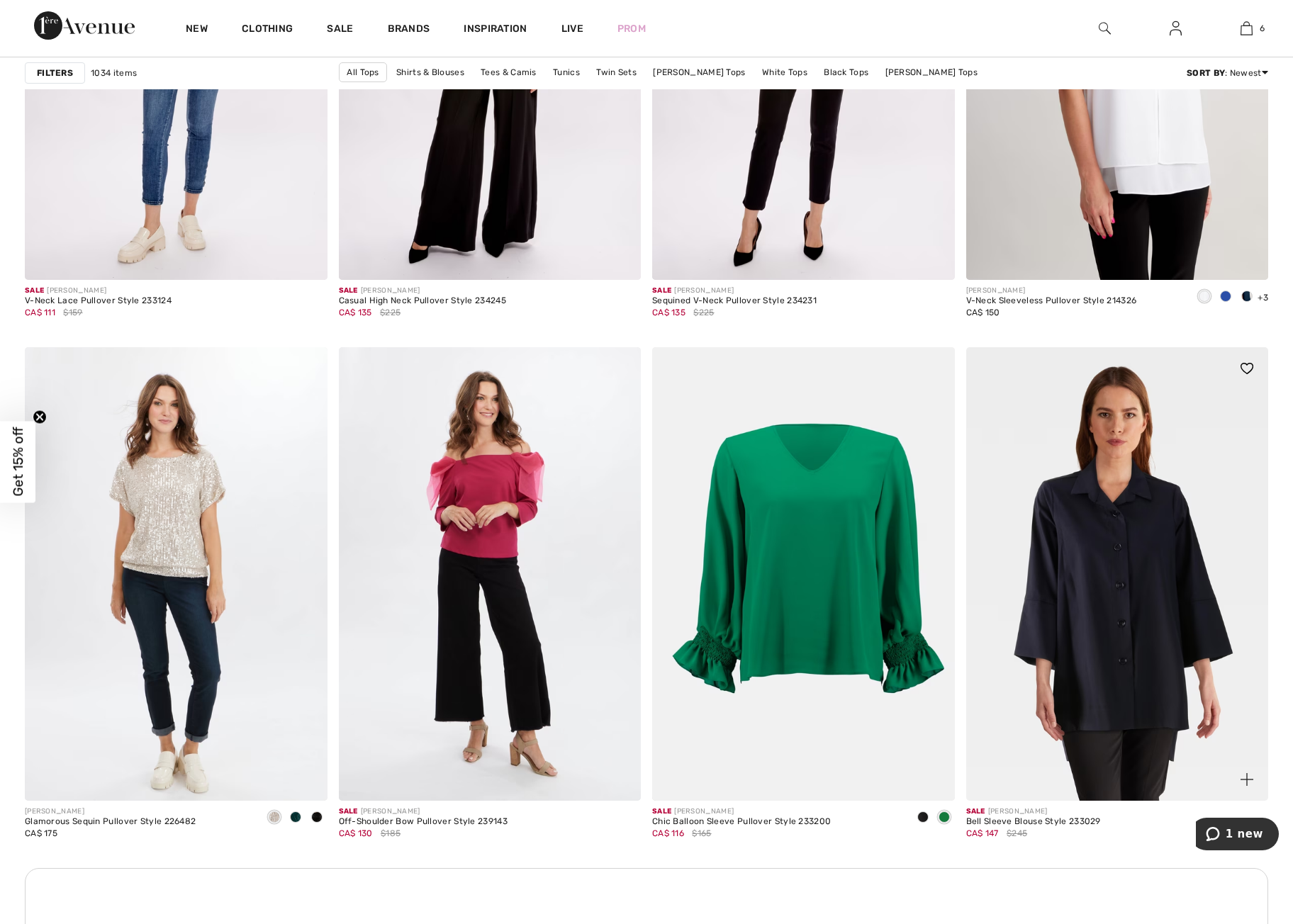
scroll to position [3190, 0]
click at [1131, 659] on img at bounding box center [1118, 574] width 303 height 453
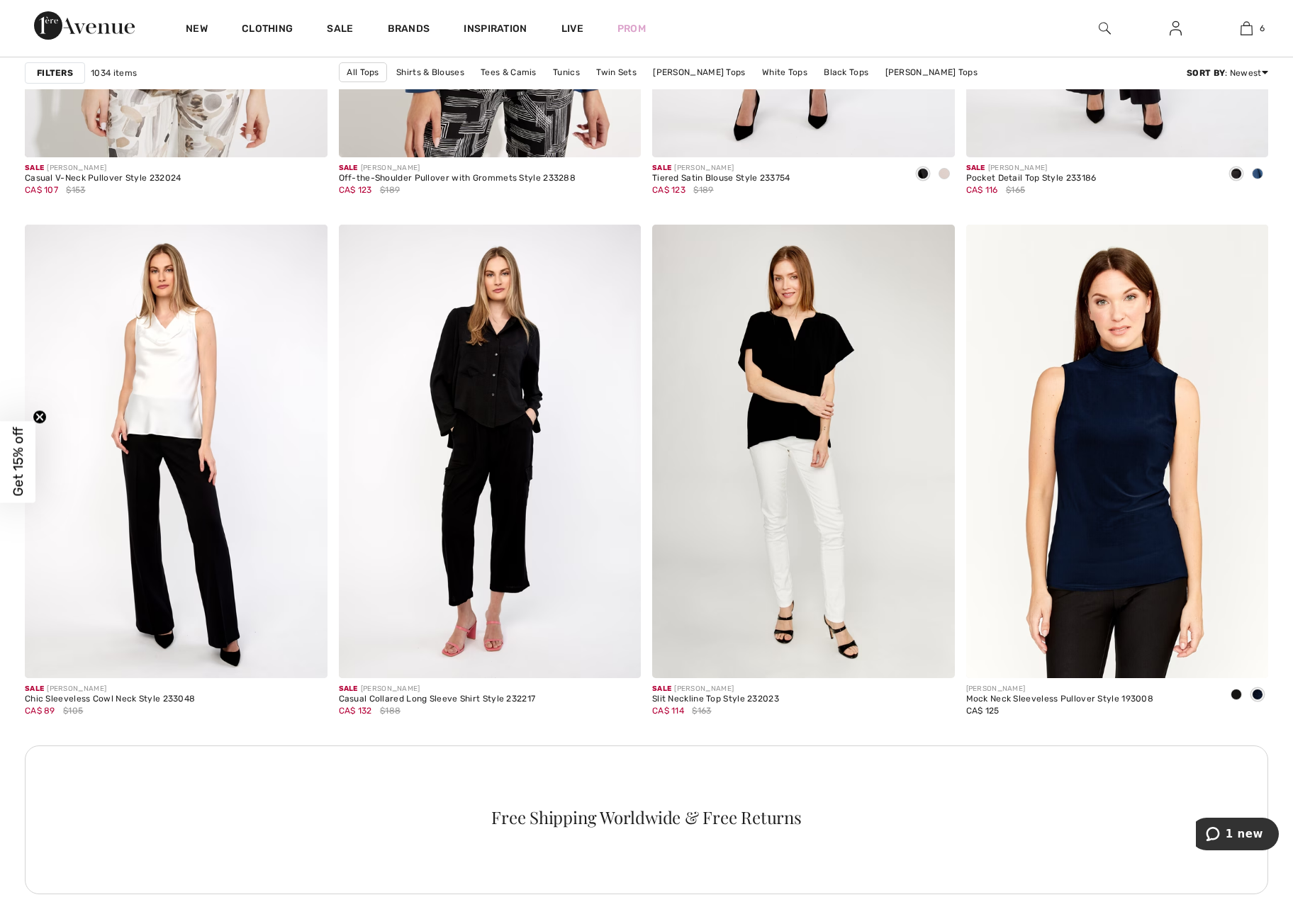
scroll to position [5634, 0]
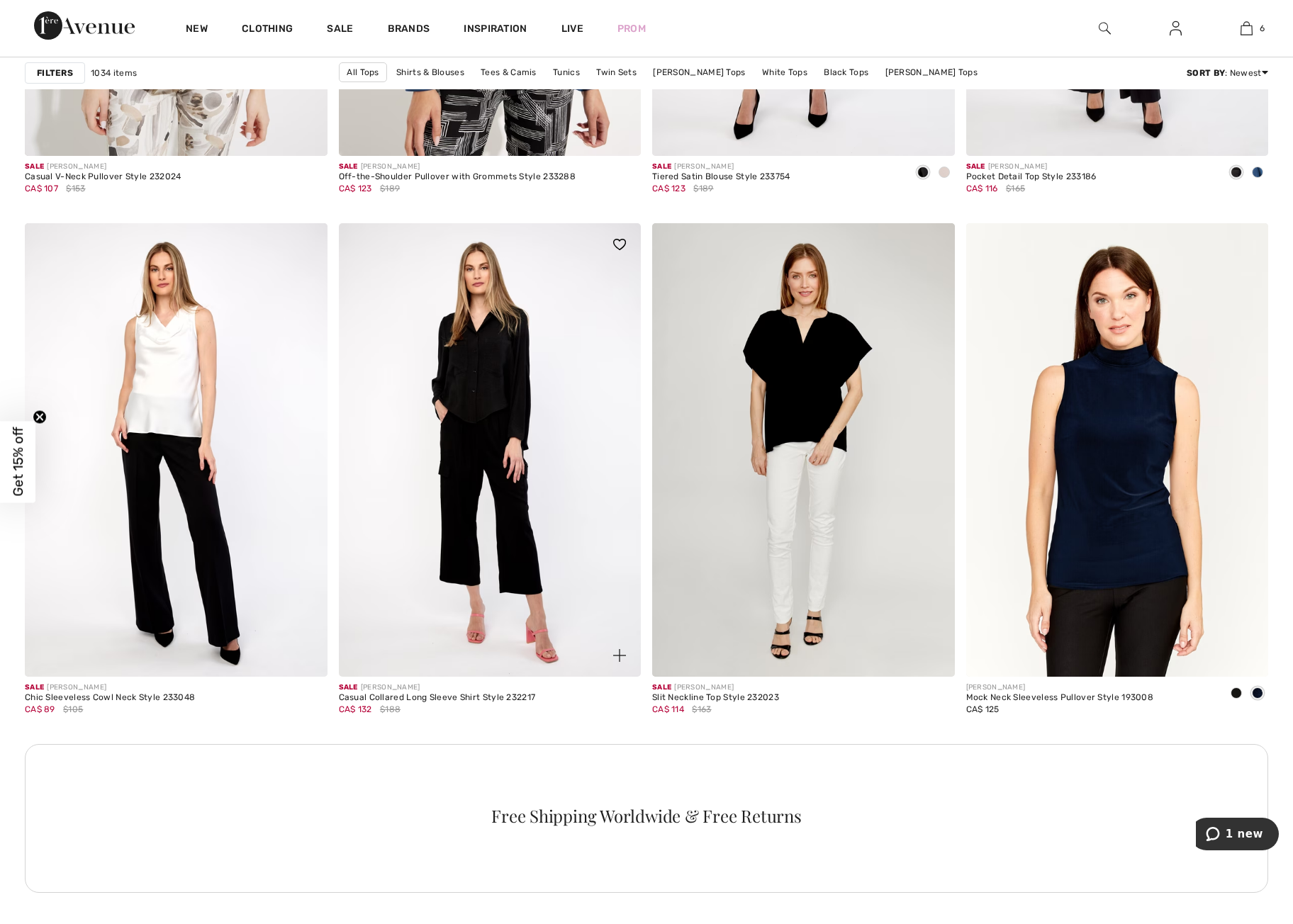
click at [492, 460] on img at bounding box center [491, 450] width 303 height 453
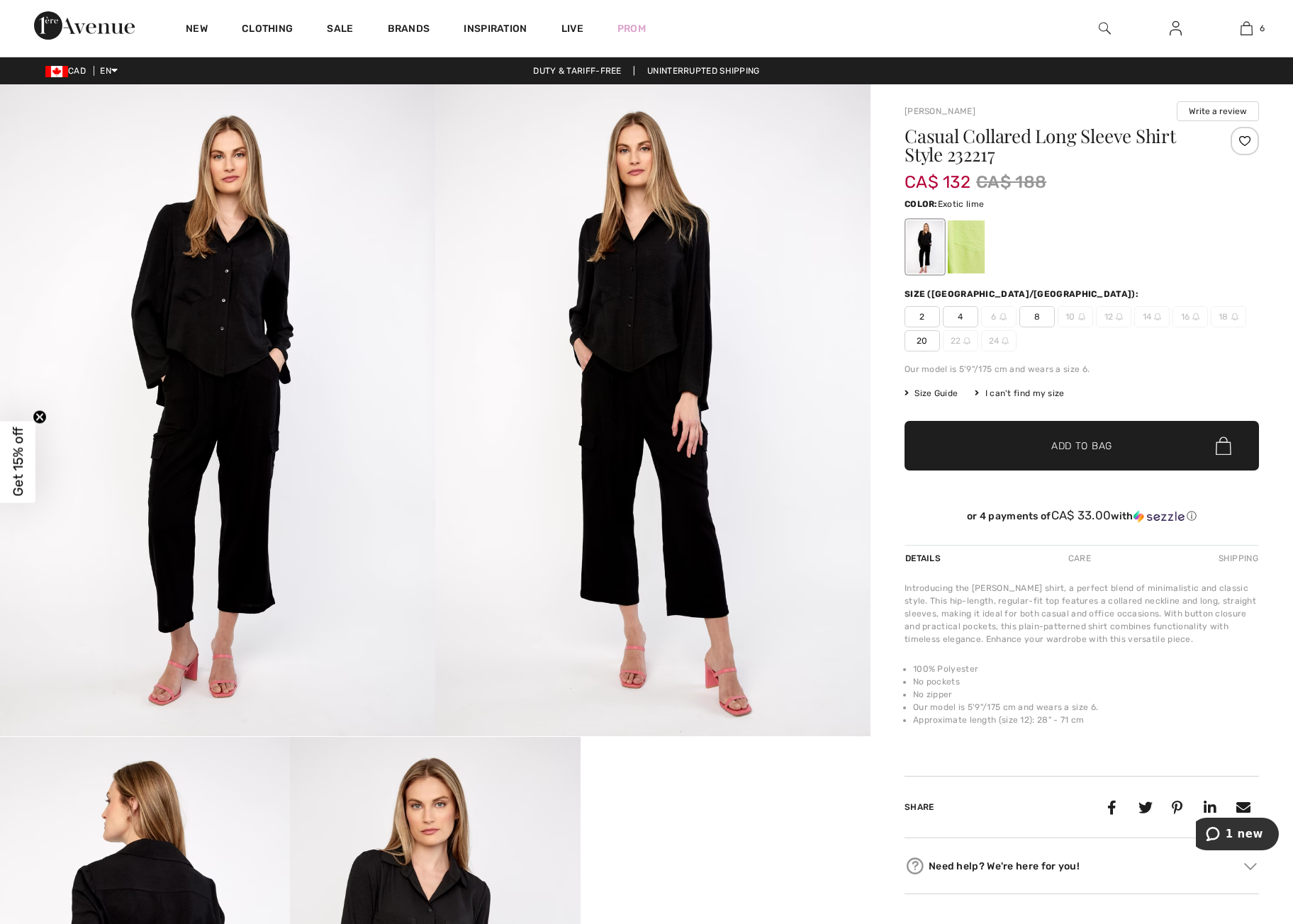
click at [972, 245] on div at bounding box center [966, 247] width 37 height 53
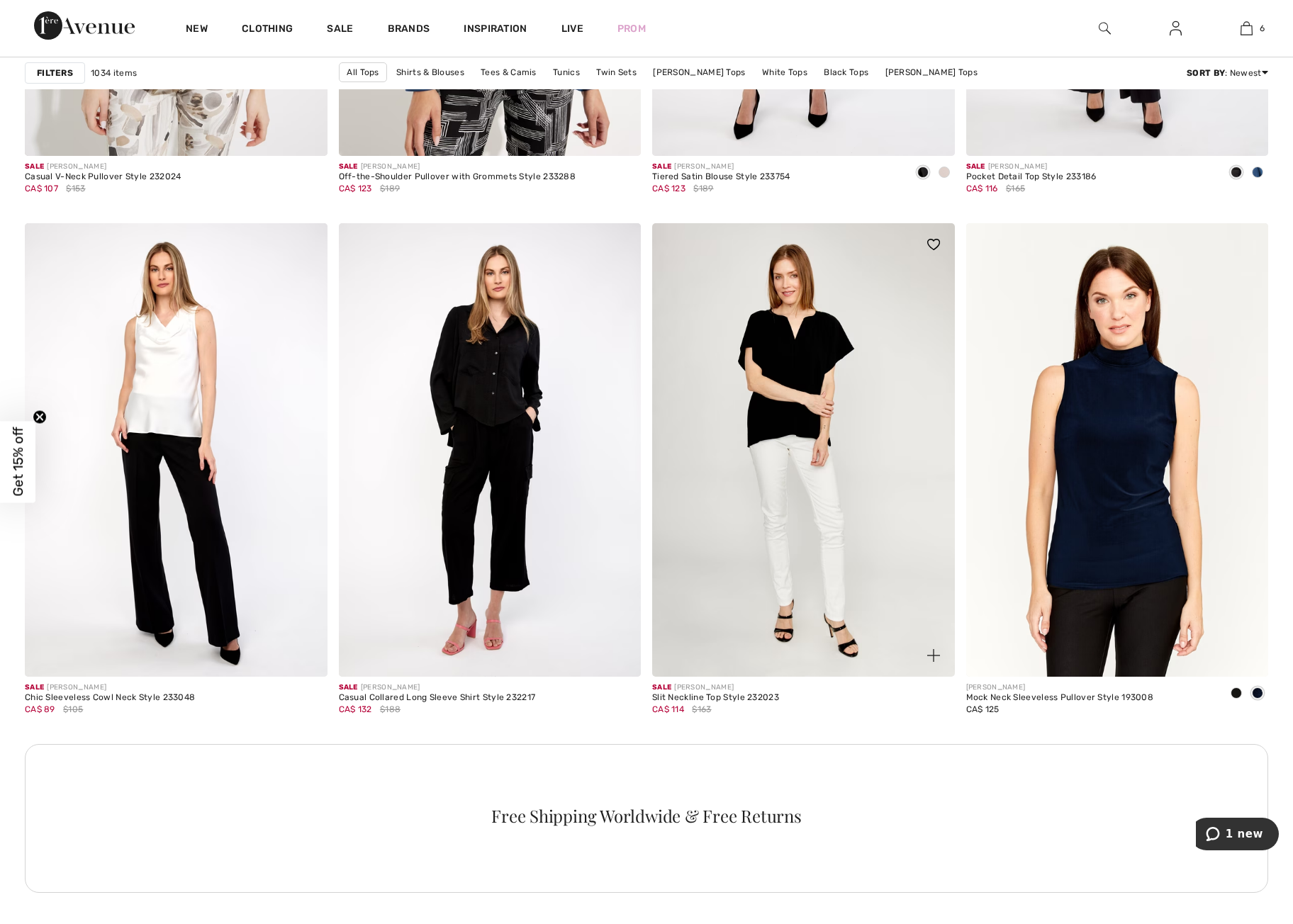
click at [799, 414] on img at bounding box center [804, 450] width 303 height 453
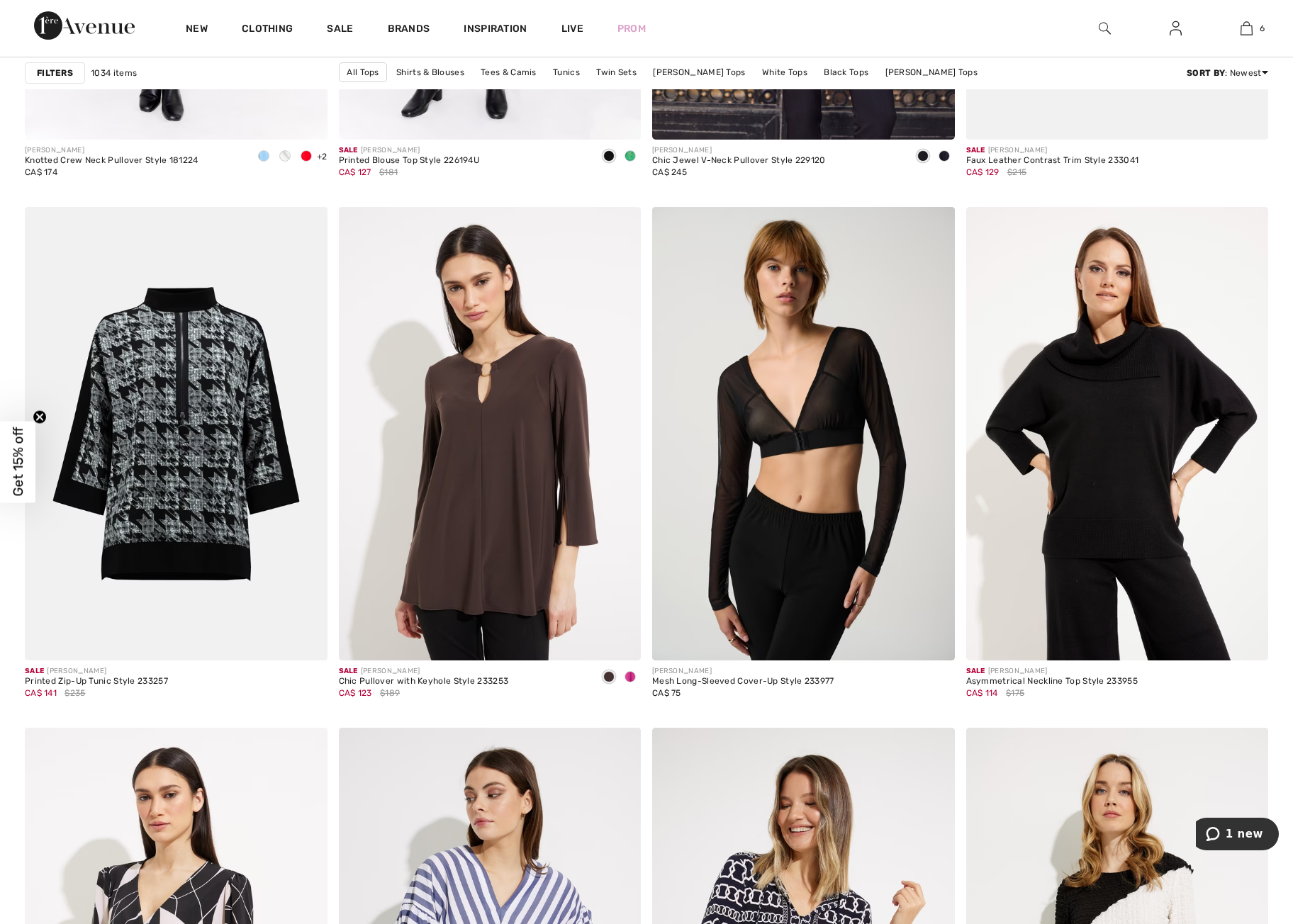
scroll to position [6890, 0]
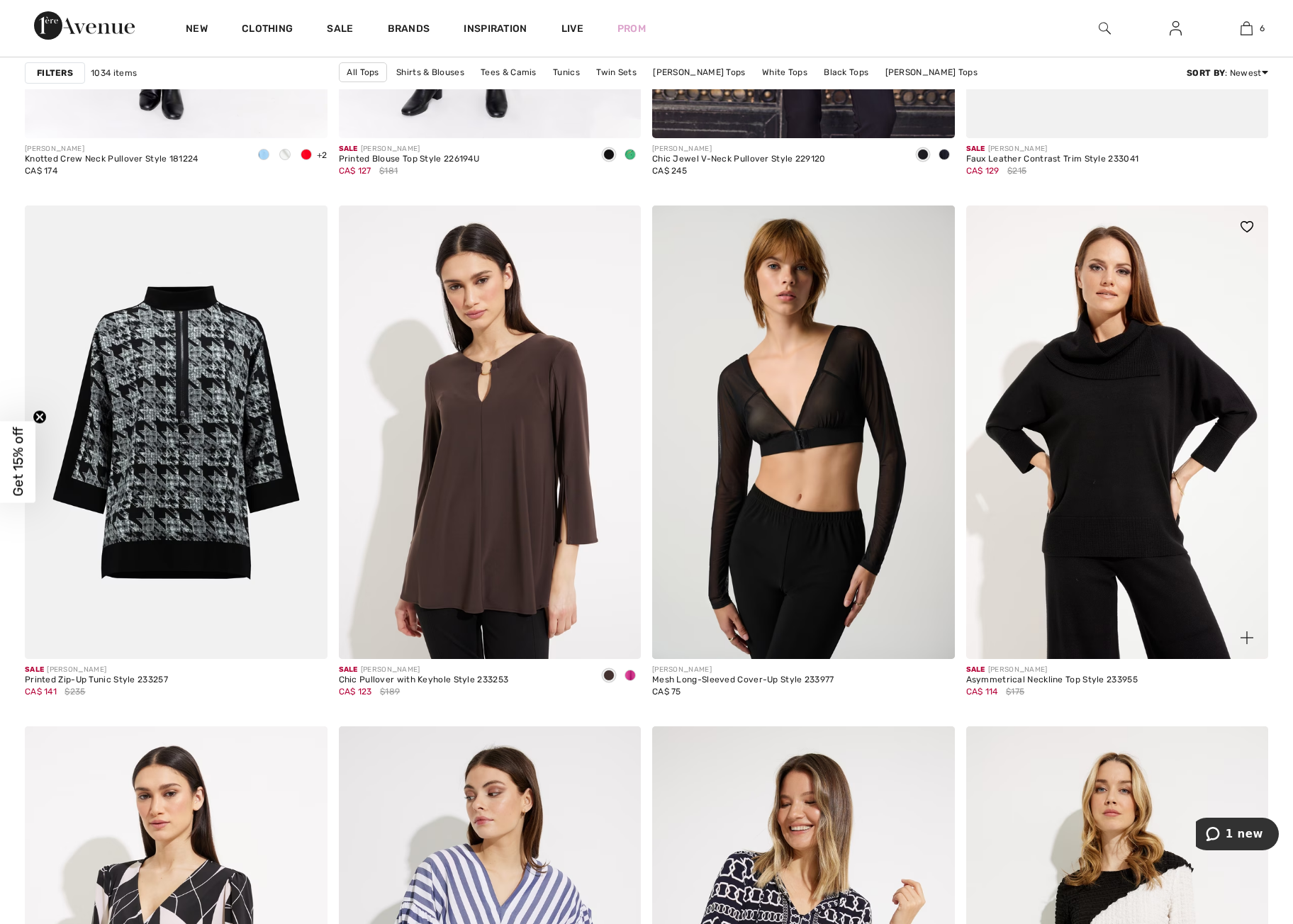
click at [1140, 509] on img at bounding box center [1118, 432] width 303 height 453
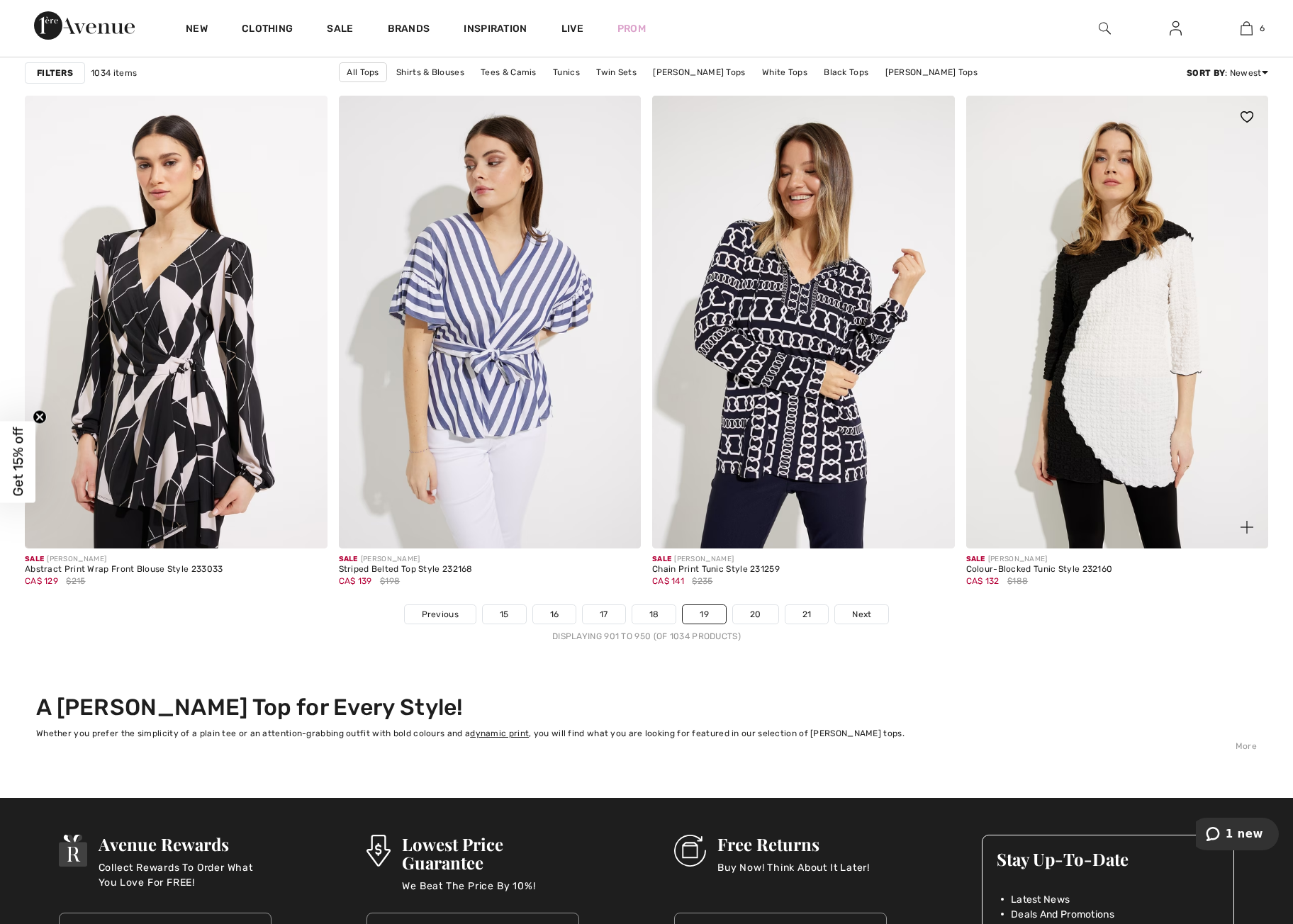
scroll to position [7525, 0]
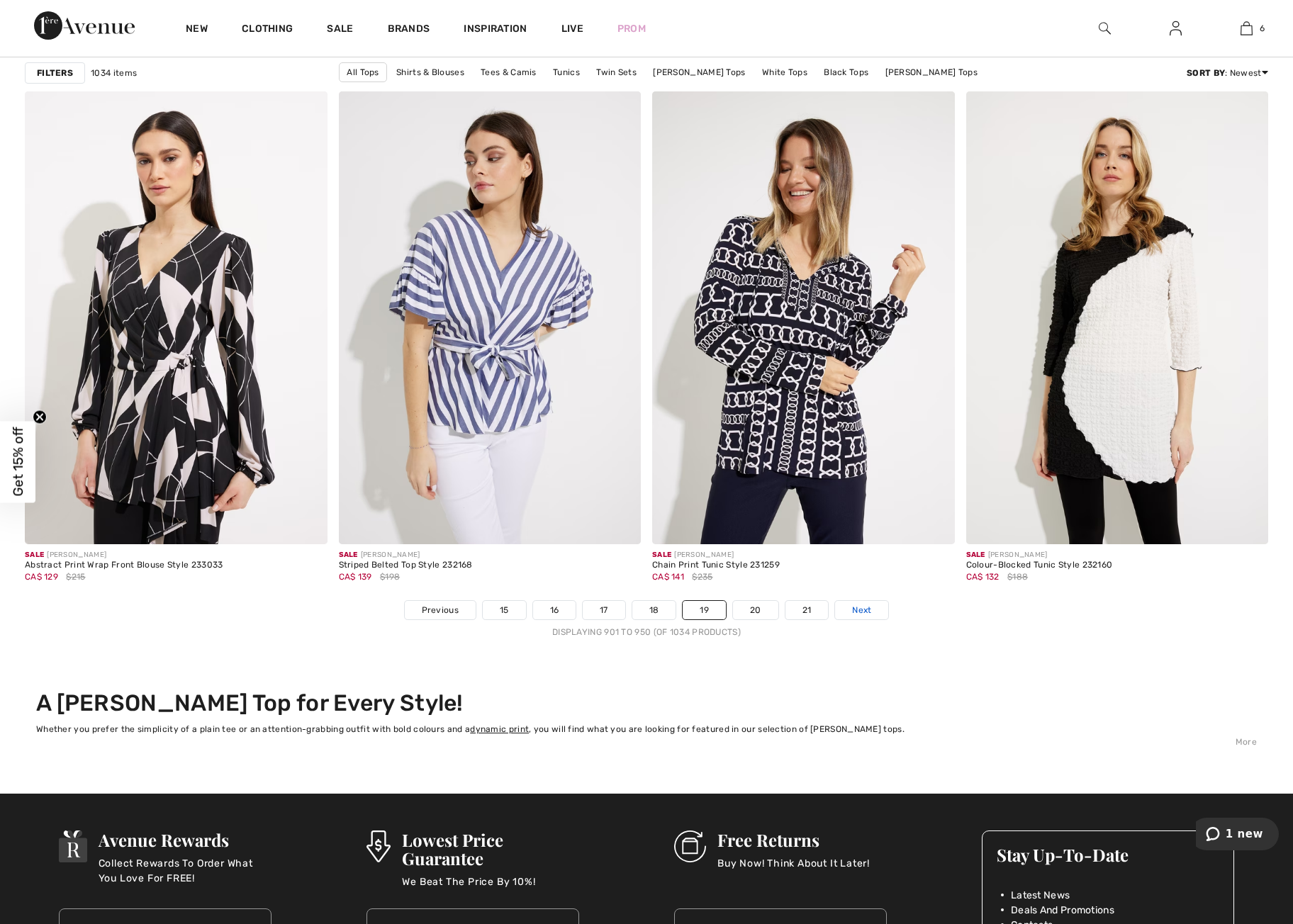
click at [864, 607] on span "Next" at bounding box center [862, 610] width 19 height 12
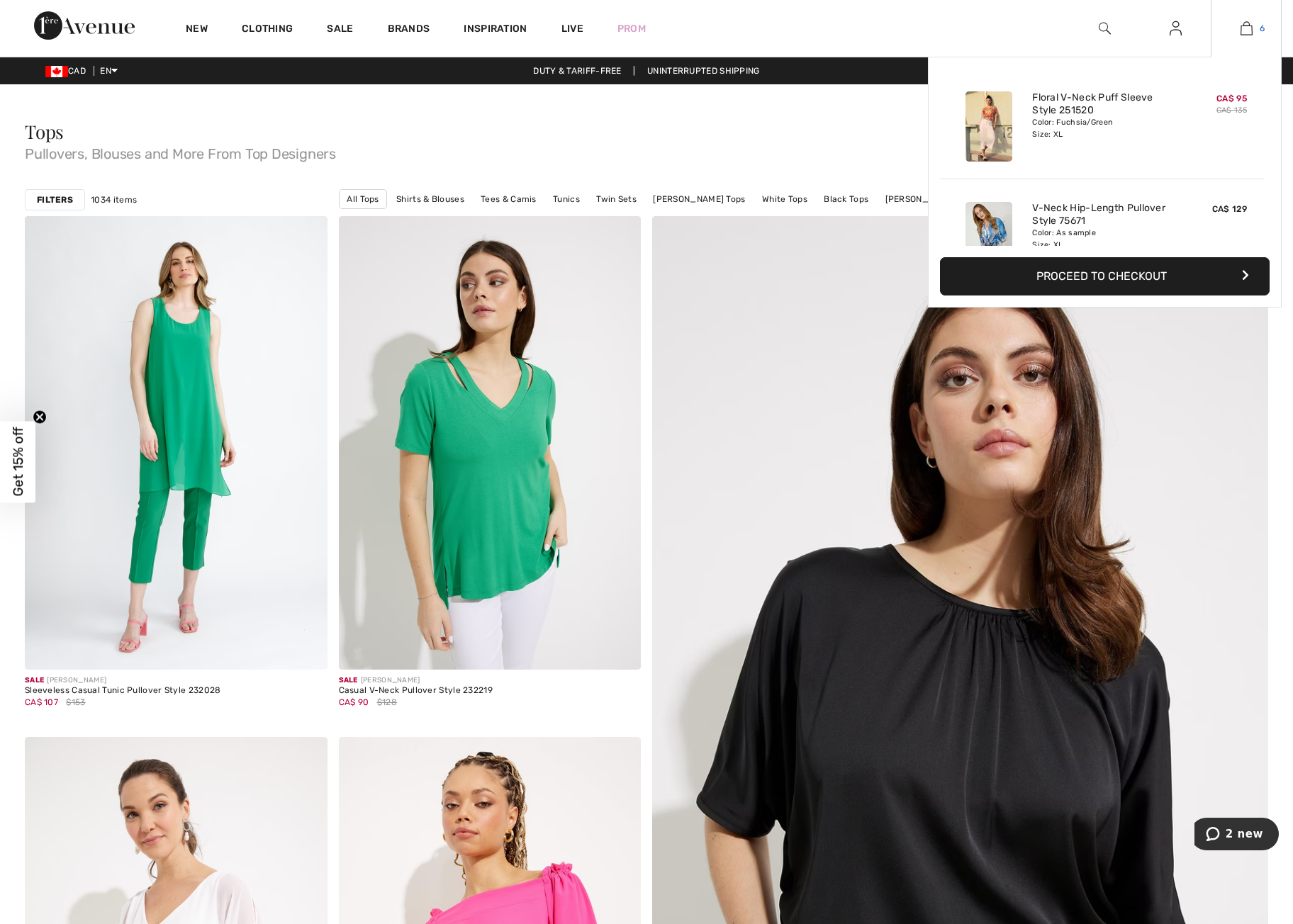
click at [1252, 30] on img at bounding box center [1246, 29] width 12 height 17
click at [1243, 33] on img at bounding box center [1246, 29] width 12 height 17
click at [1260, 27] on span "6" at bounding box center [1262, 28] width 5 height 12
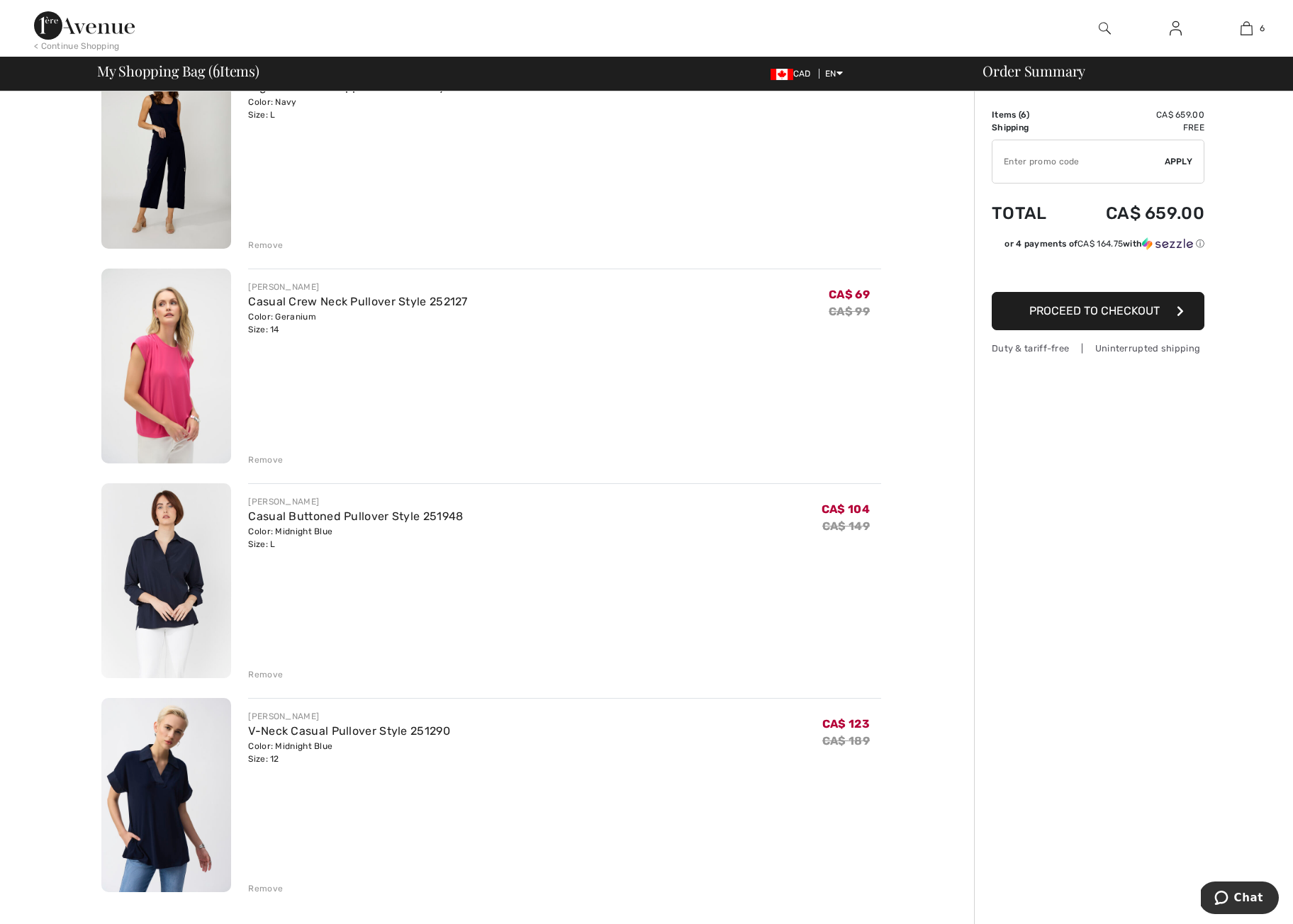
scroll to position [585, 0]
click at [271, 459] on div "Remove" at bounding box center [265, 458] width 34 height 12
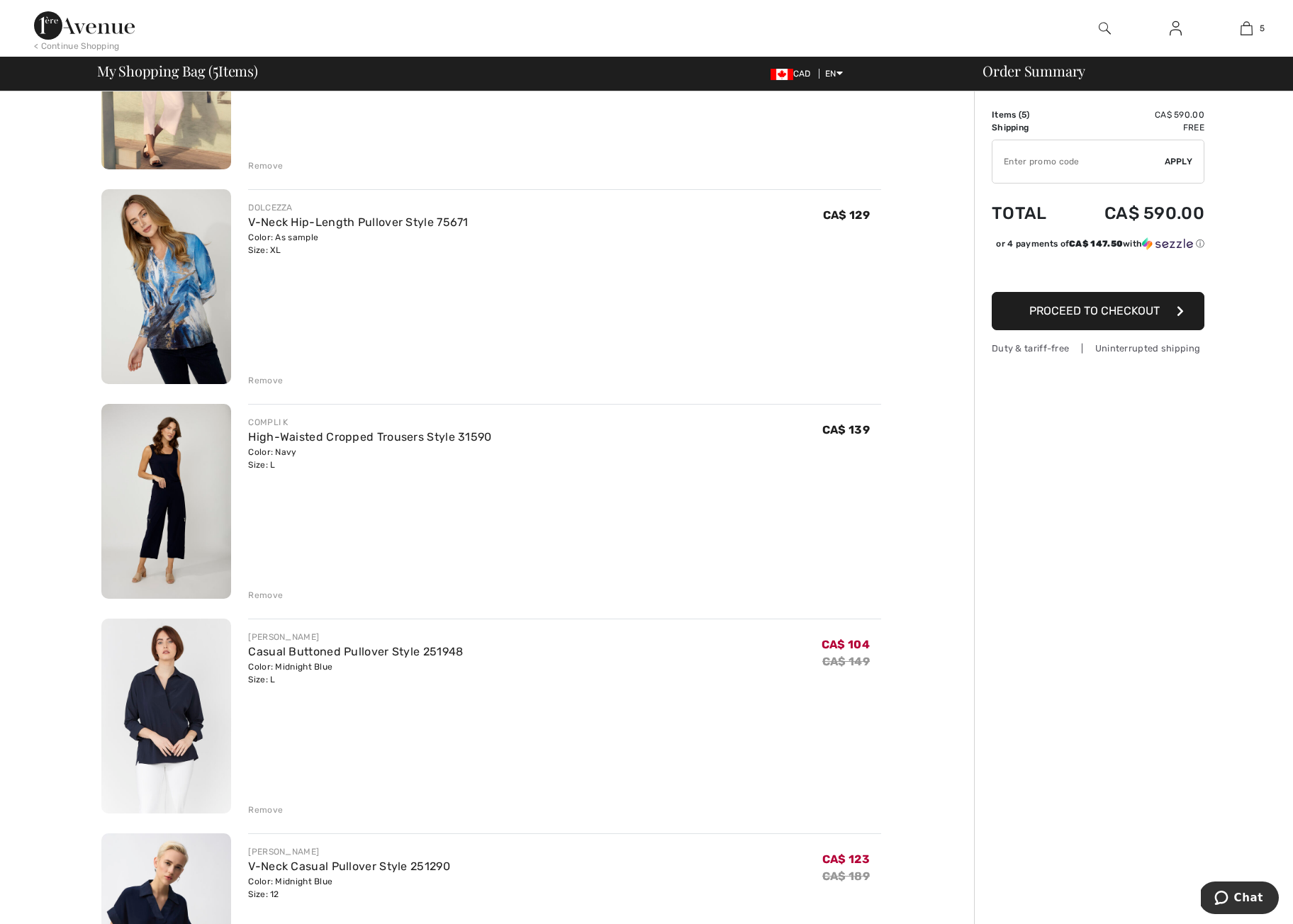
scroll to position [231, 0]
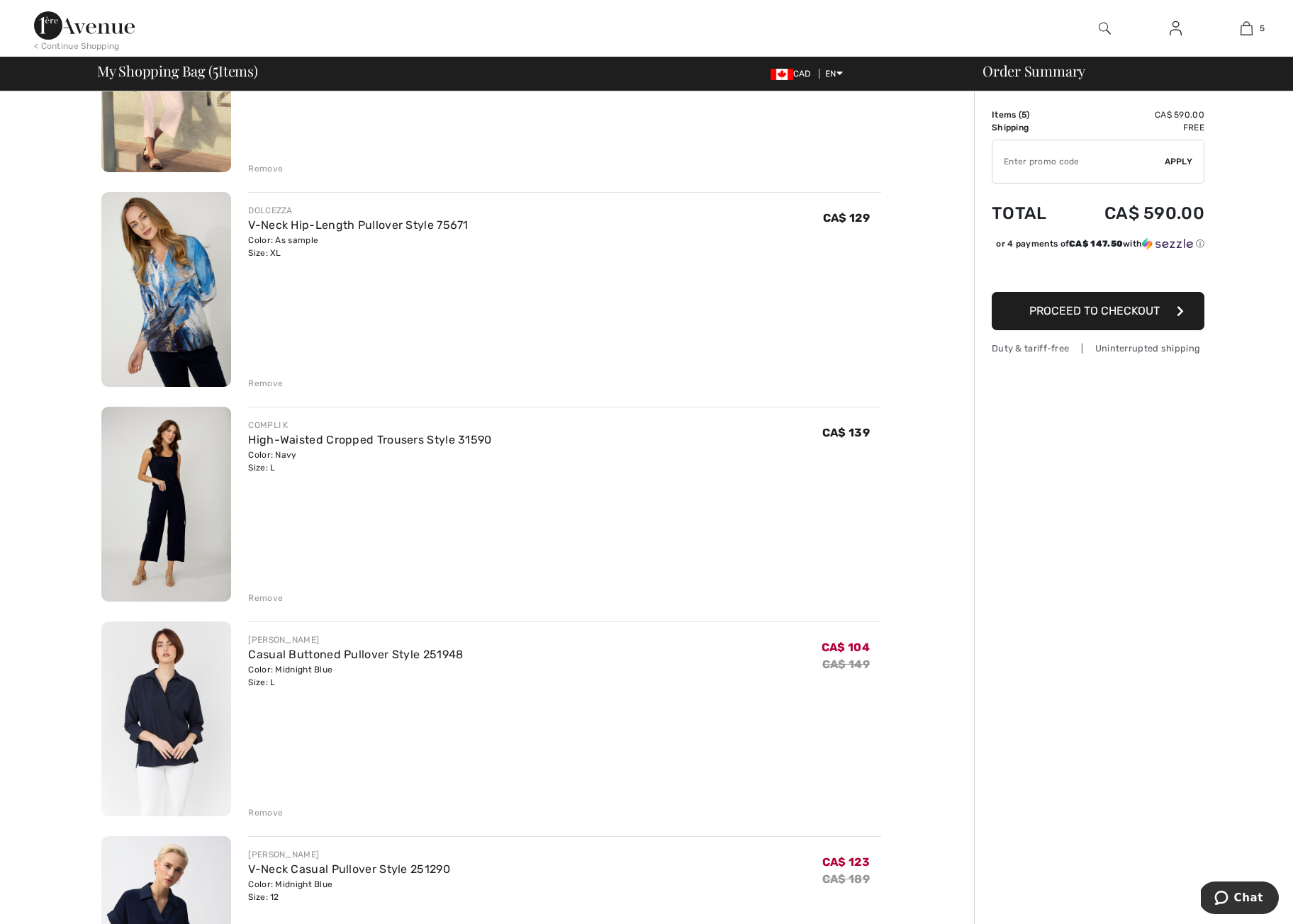
click at [272, 384] on div "Remove" at bounding box center [265, 383] width 34 height 12
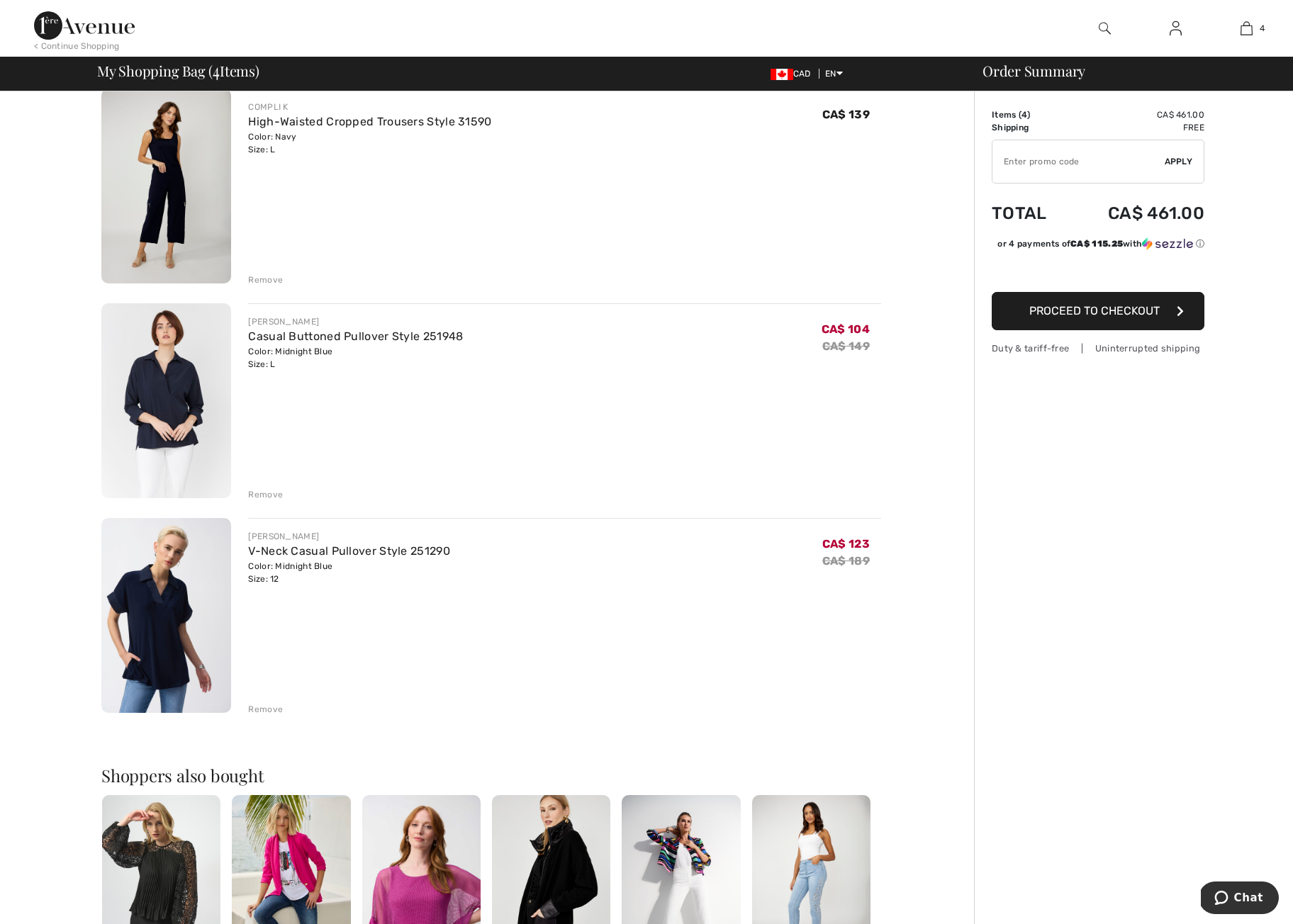
scroll to position [333, 0]
click at [268, 493] on div "Remove" at bounding box center [265, 495] width 34 height 12
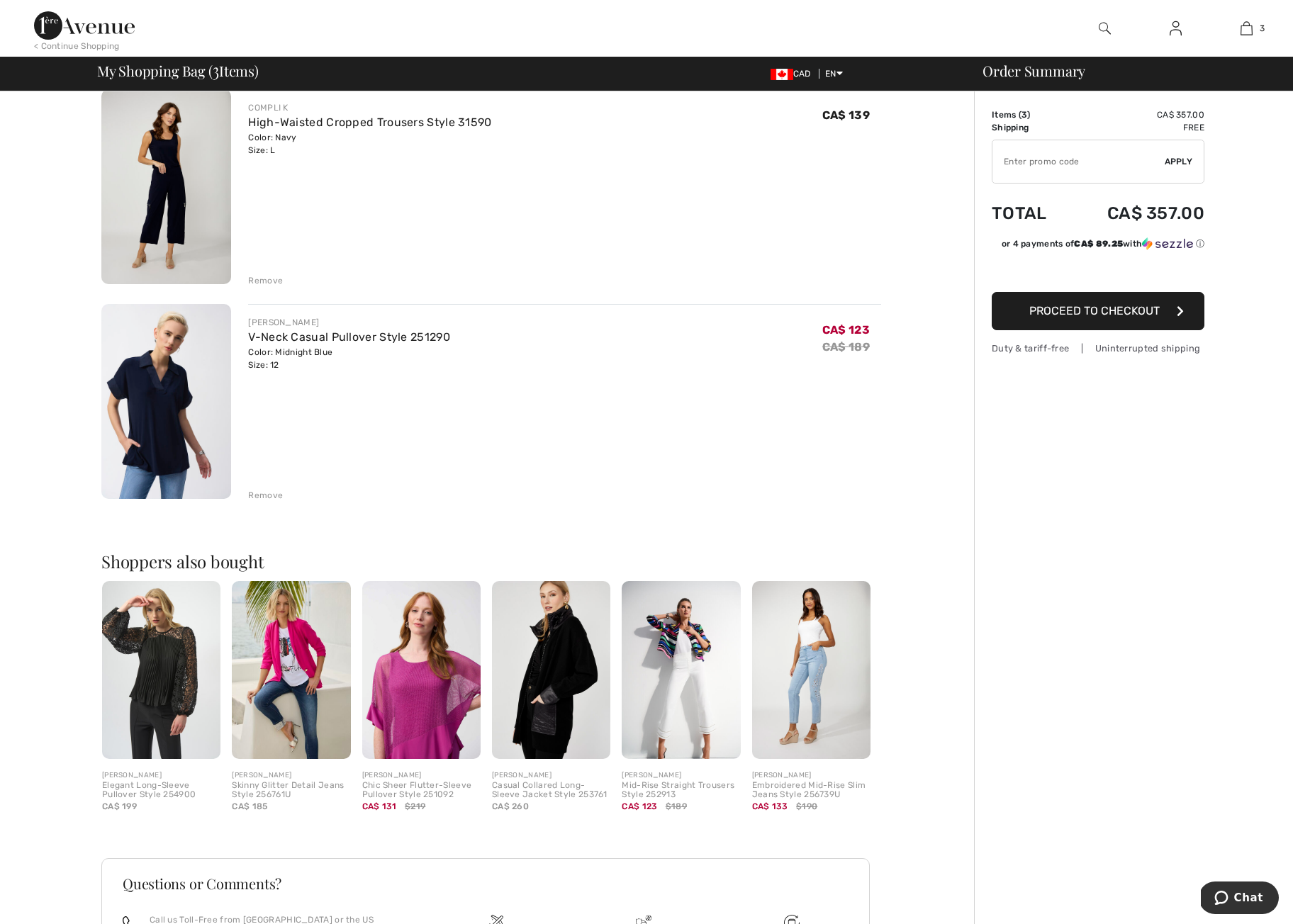
click at [272, 494] on div "Remove" at bounding box center [265, 495] width 34 height 12
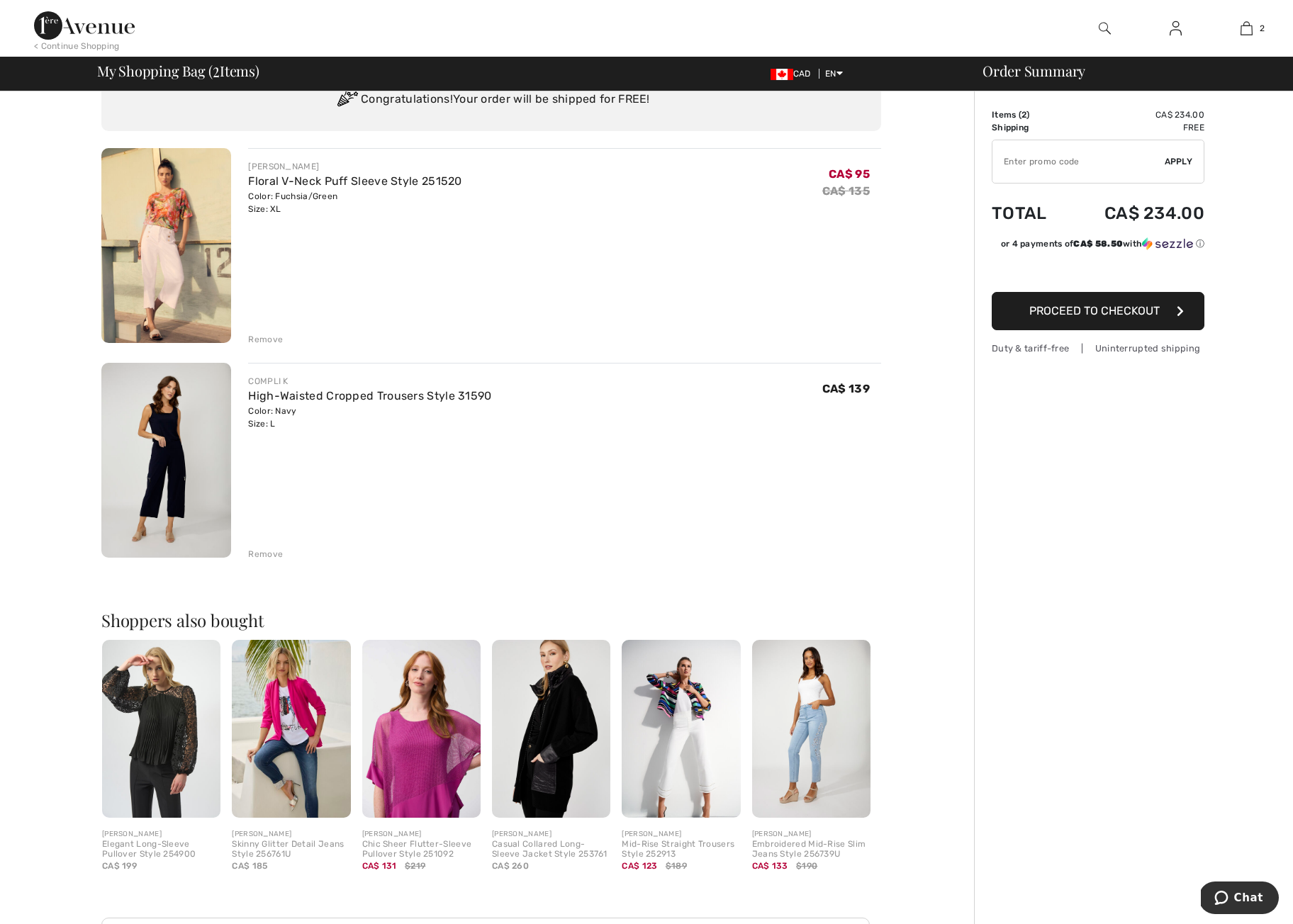
scroll to position [0, 0]
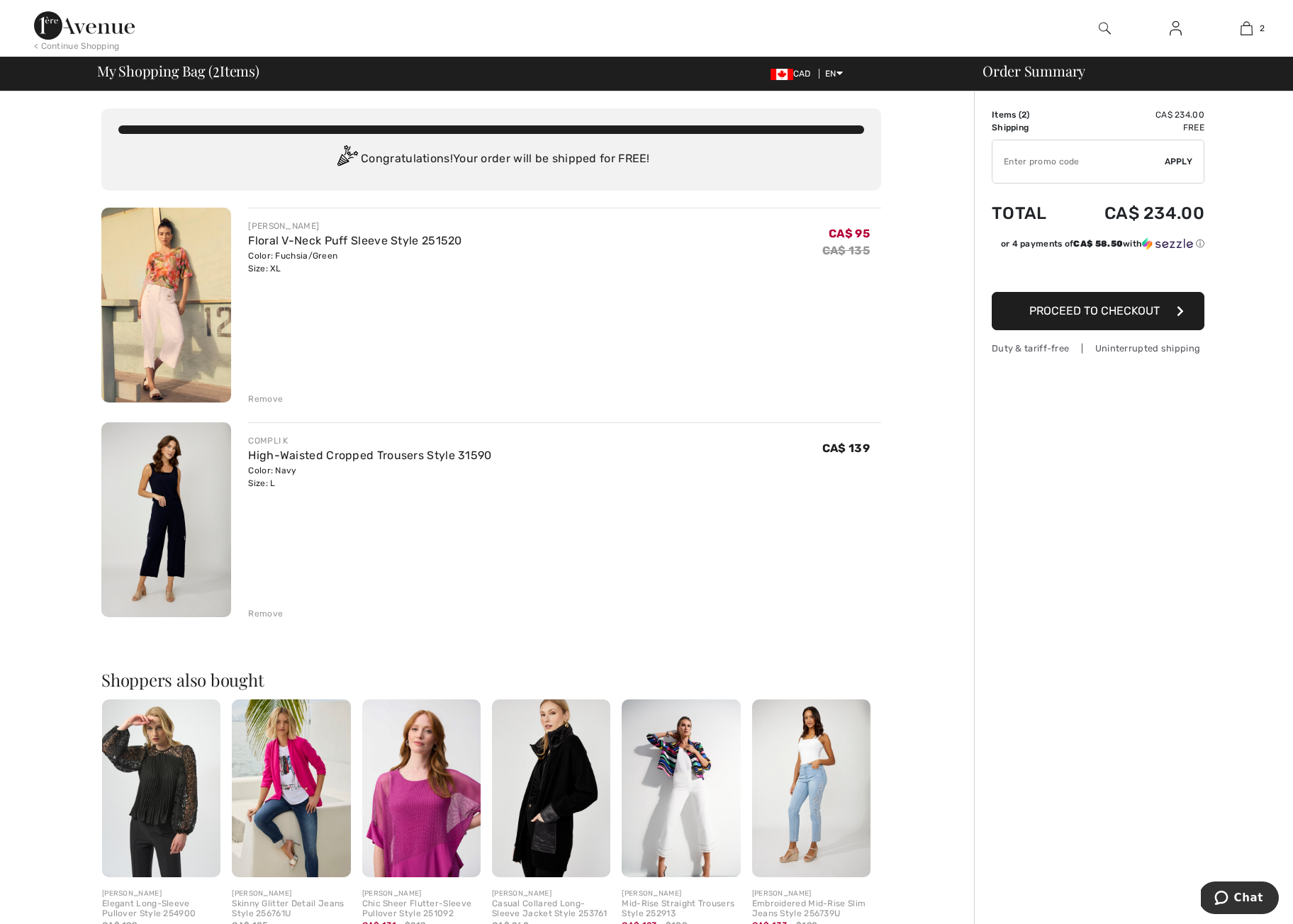
click at [1075, 311] on span "Proceed to Checkout" at bounding box center [1095, 311] width 131 height 13
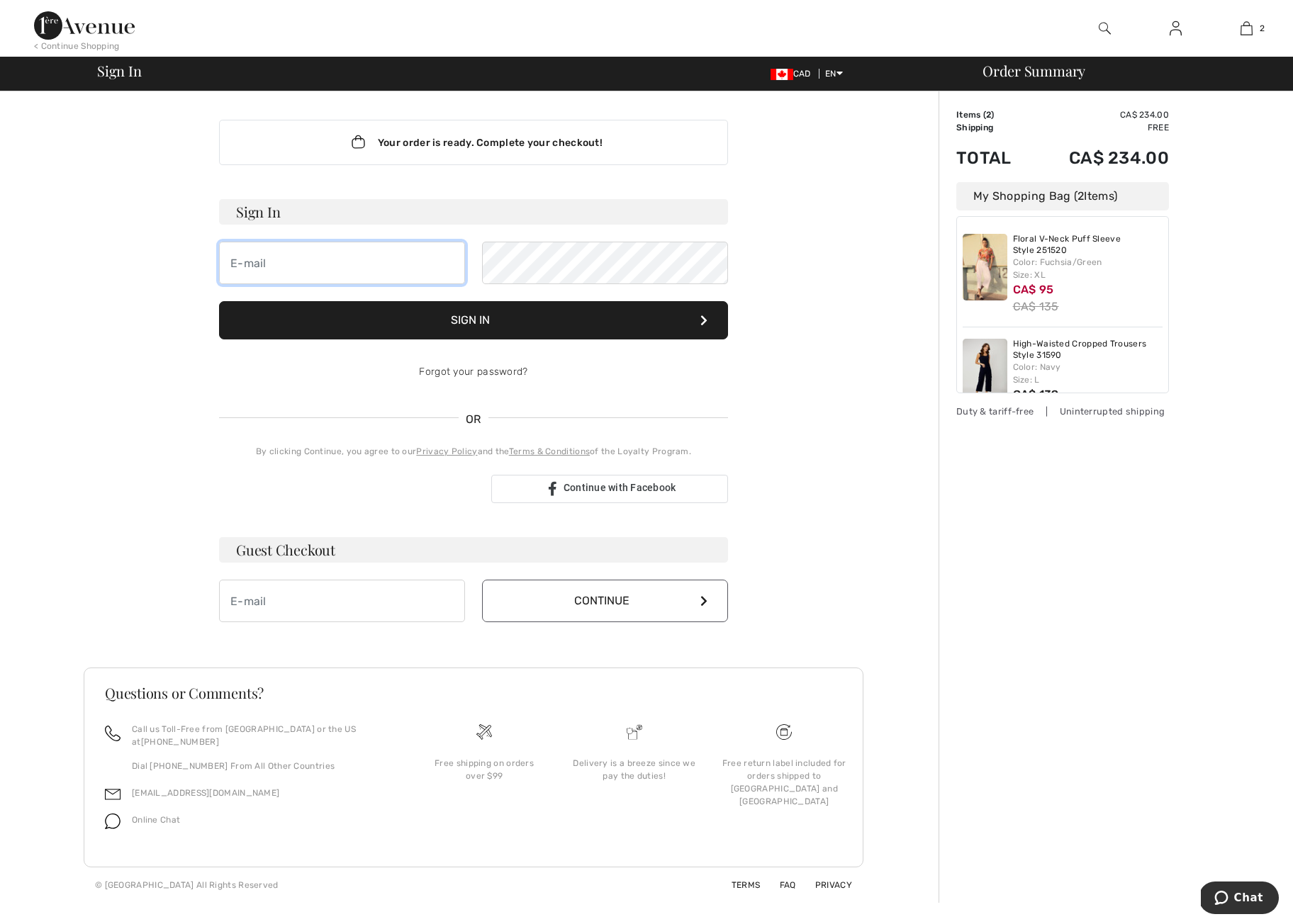
click at [297, 264] on input "email" at bounding box center [342, 263] width 246 height 43
type input "[EMAIL_ADDRESS][DOMAIN_NAME]"
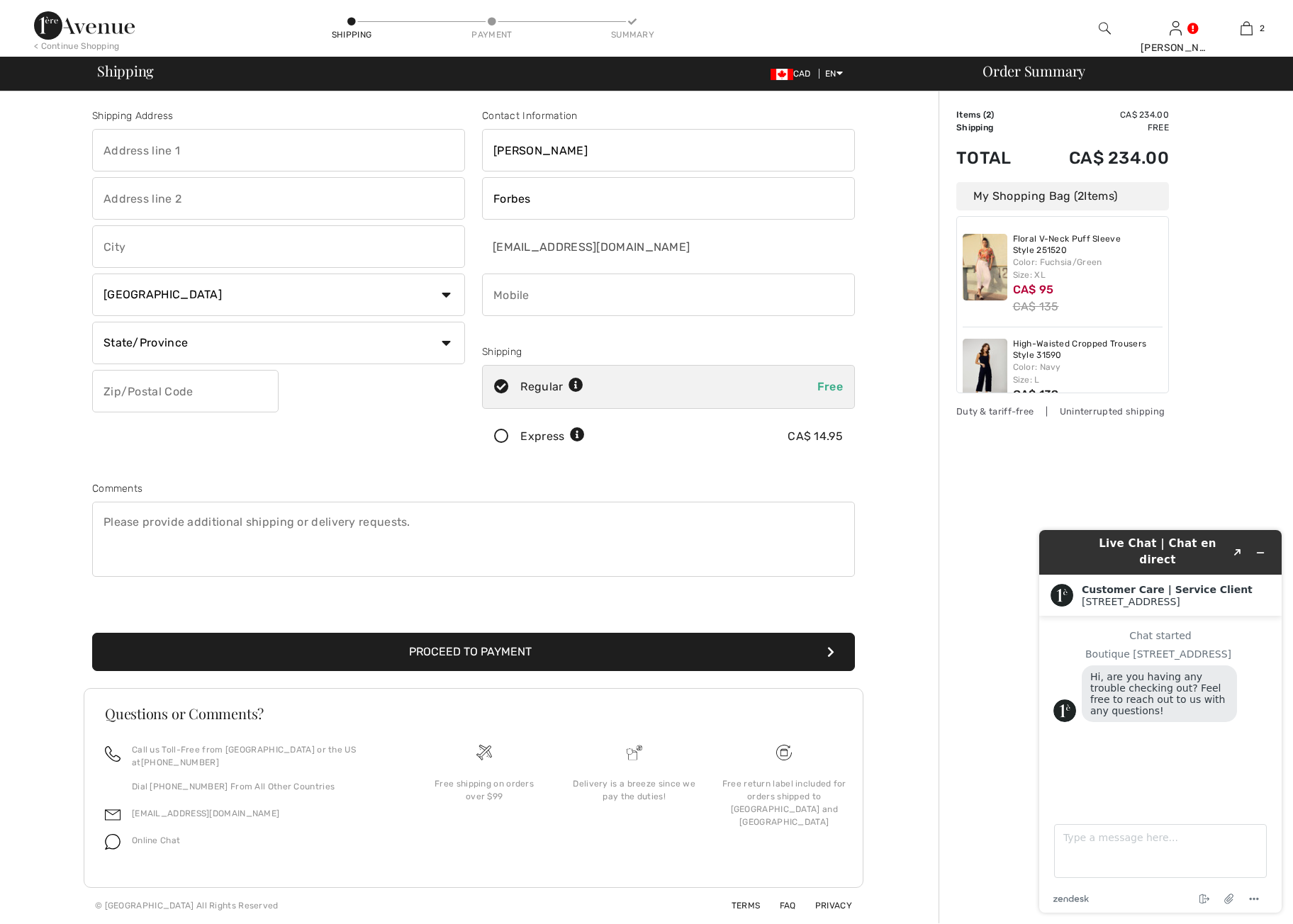
click at [137, 153] on input "text" at bounding box center [278, 150] width 373 height 43
type input "[STREET_ADDRESS][PERSON_NAME]"
type input "Edmonton"
select select "AB"
type input "T6J 7B8"
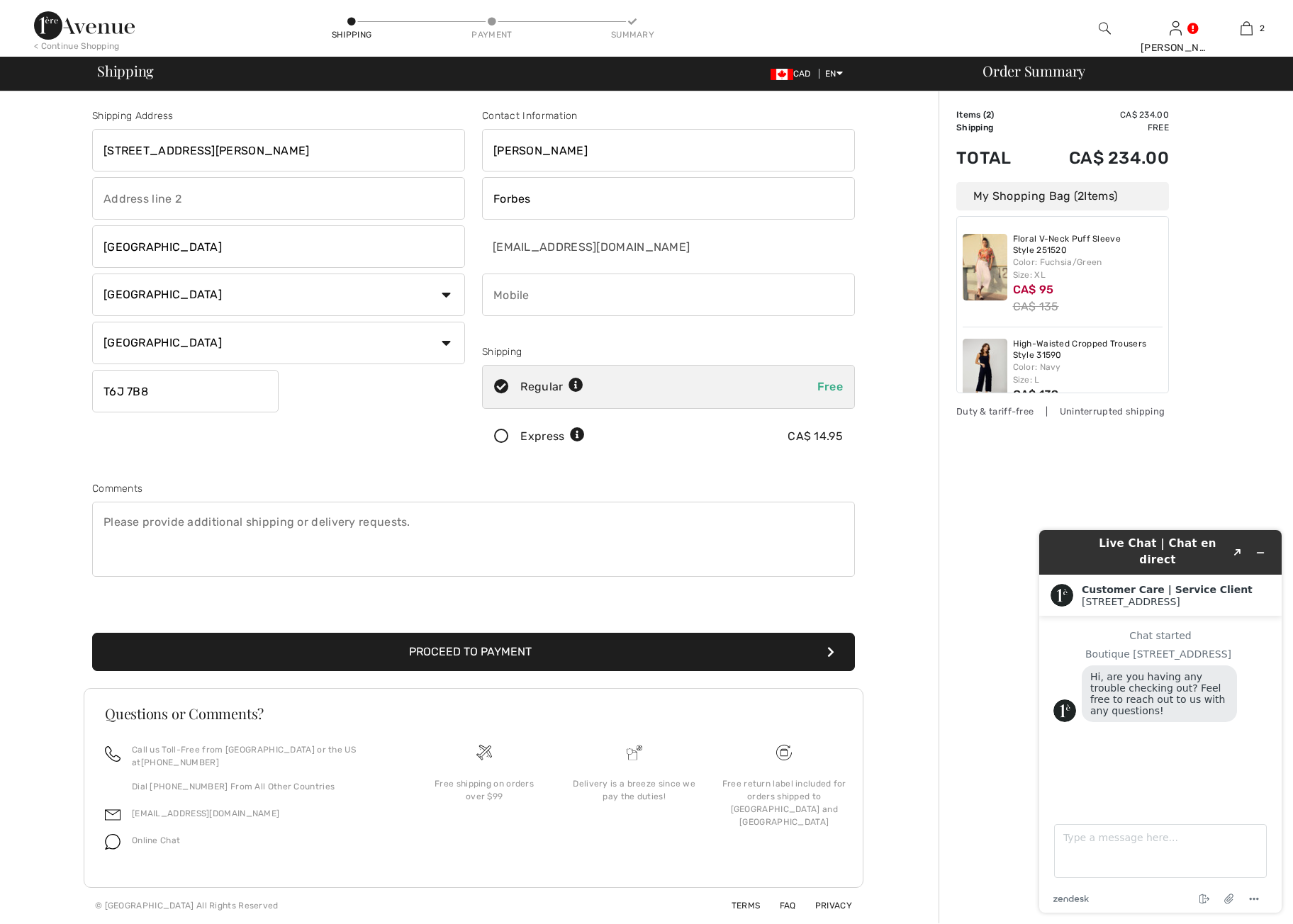
type input "7802970028"
type input "T6J7B8"
click at [1261, 548] on icon "Minimize widget" at bounding box center [1261, 552] width 10 height 10
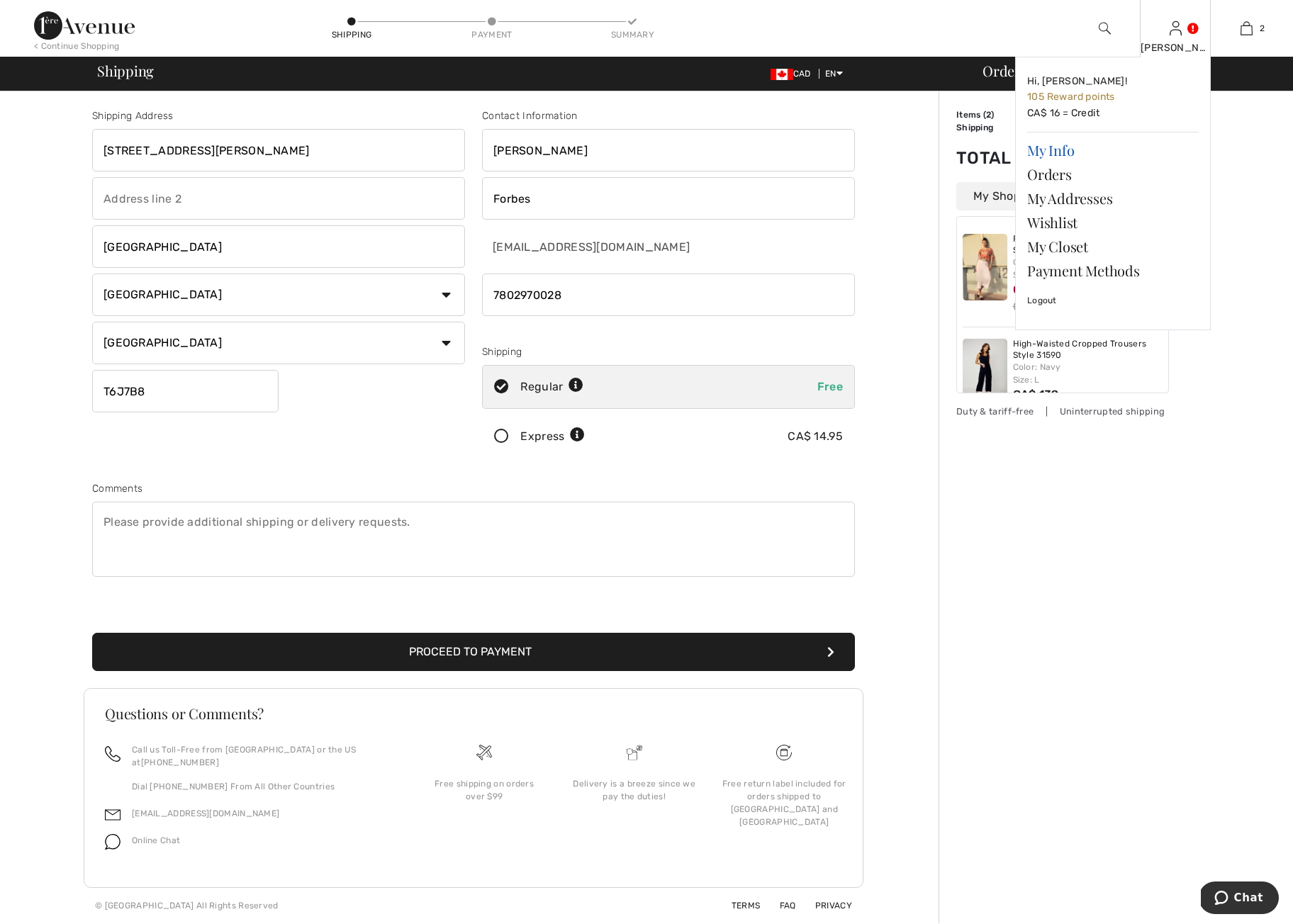
click at [1047, 151] on link "My Info" at bounding box center [1113, 150] width 172 height 24
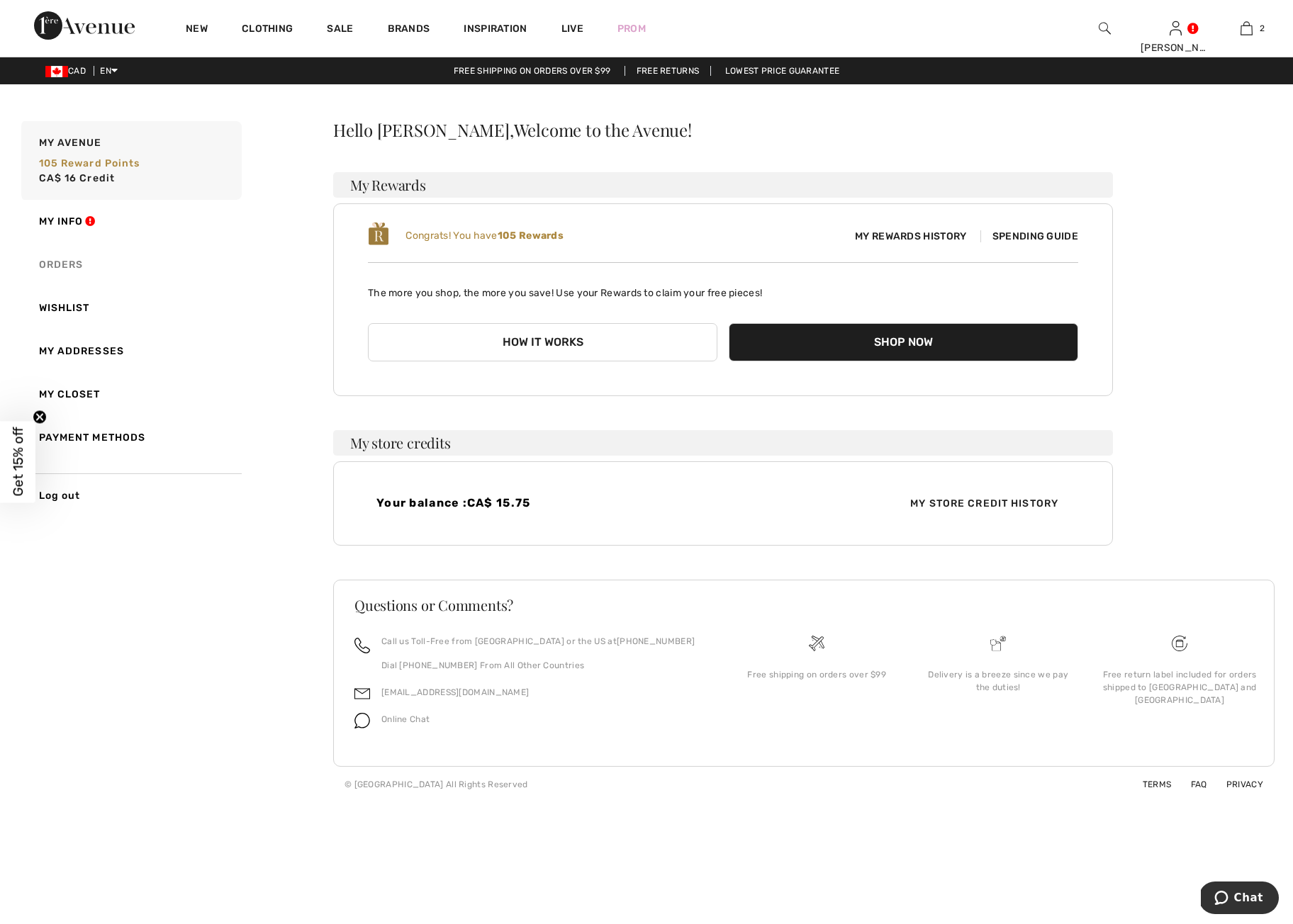
click at [61, 267] on link "Orders" at bounding box center [130, 264] width 223 height 43
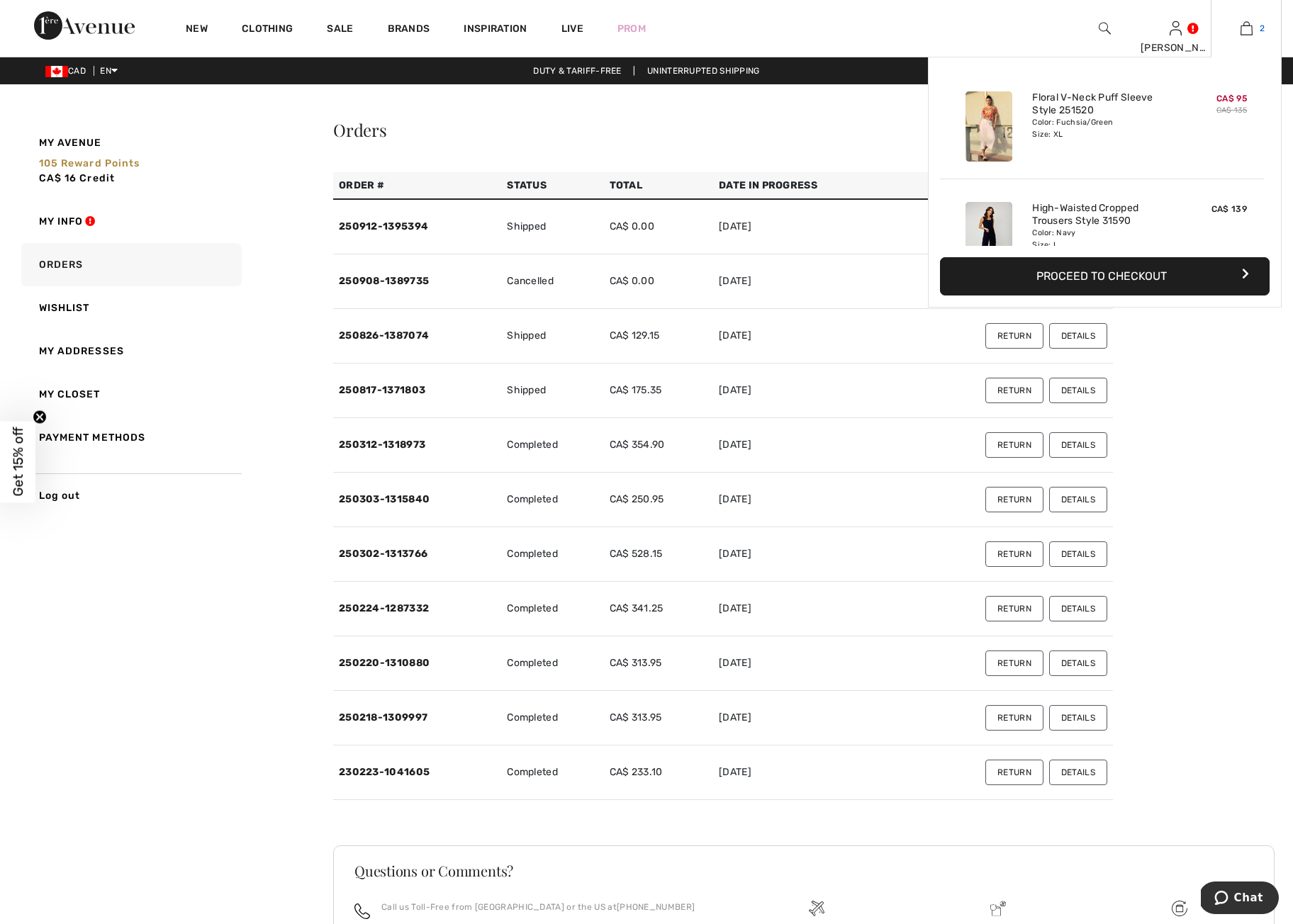
click at [1253, 27] on link "2" at bounding box center [1246, 29] width 70 height 17
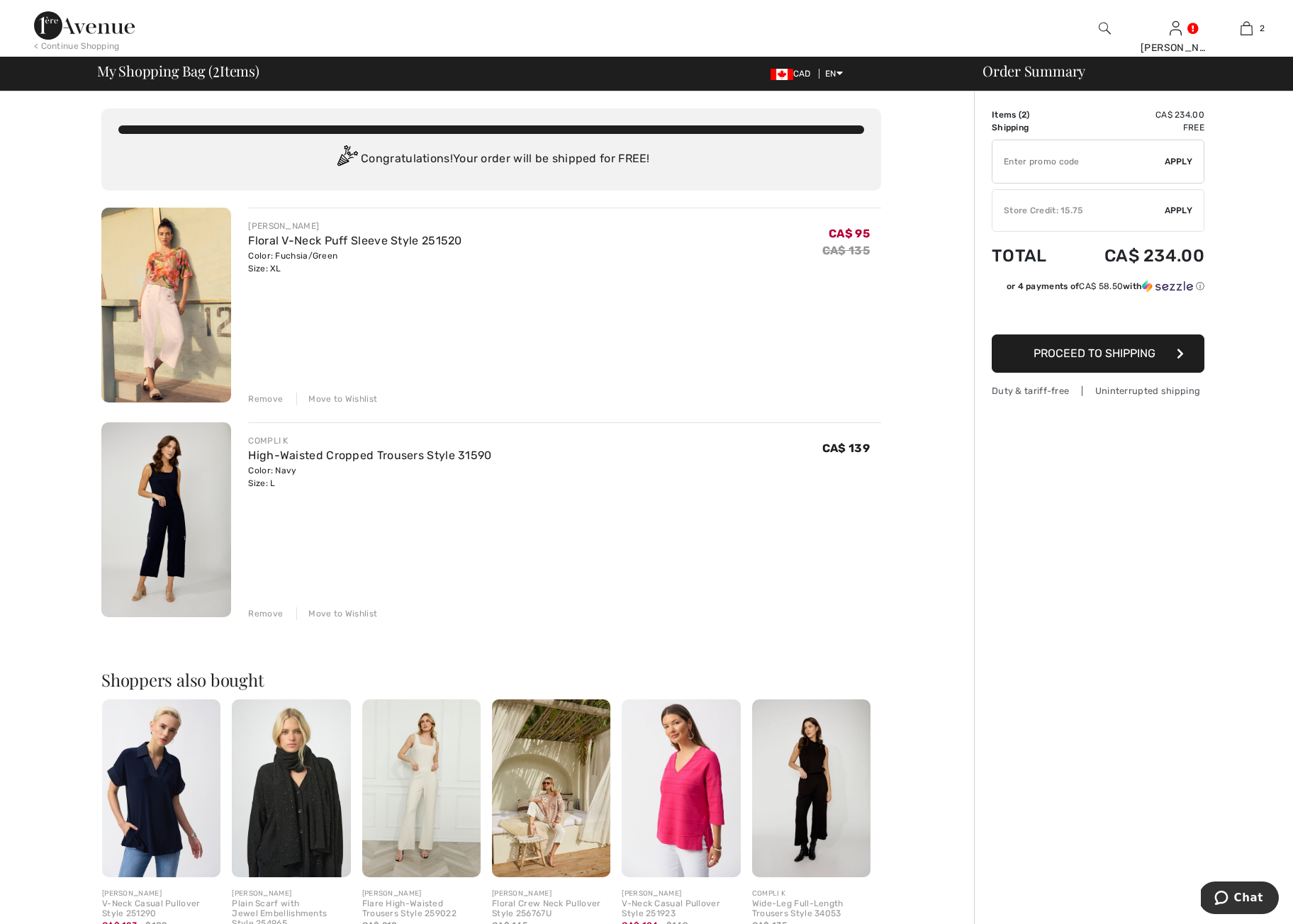
click at [1174, 211] on span "Apply" at bounding box center [1180, 210] width 29 height 12
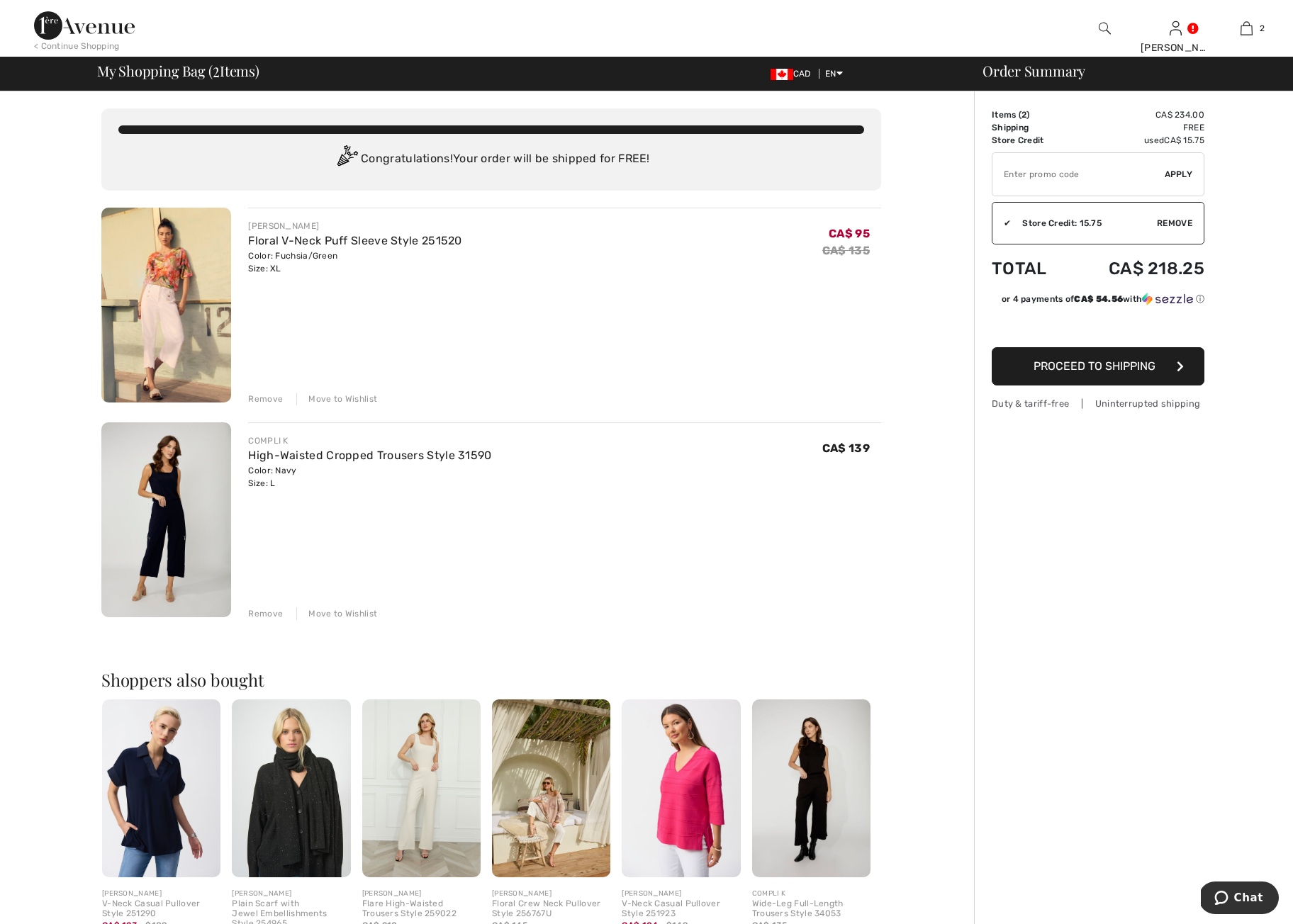
click at [1180, 171] on span "Apply" at bounding box center [1180, 173] width 29 height 12
click at [1100, 27] on img at bounding box center [1105, 29] width 12 height 17
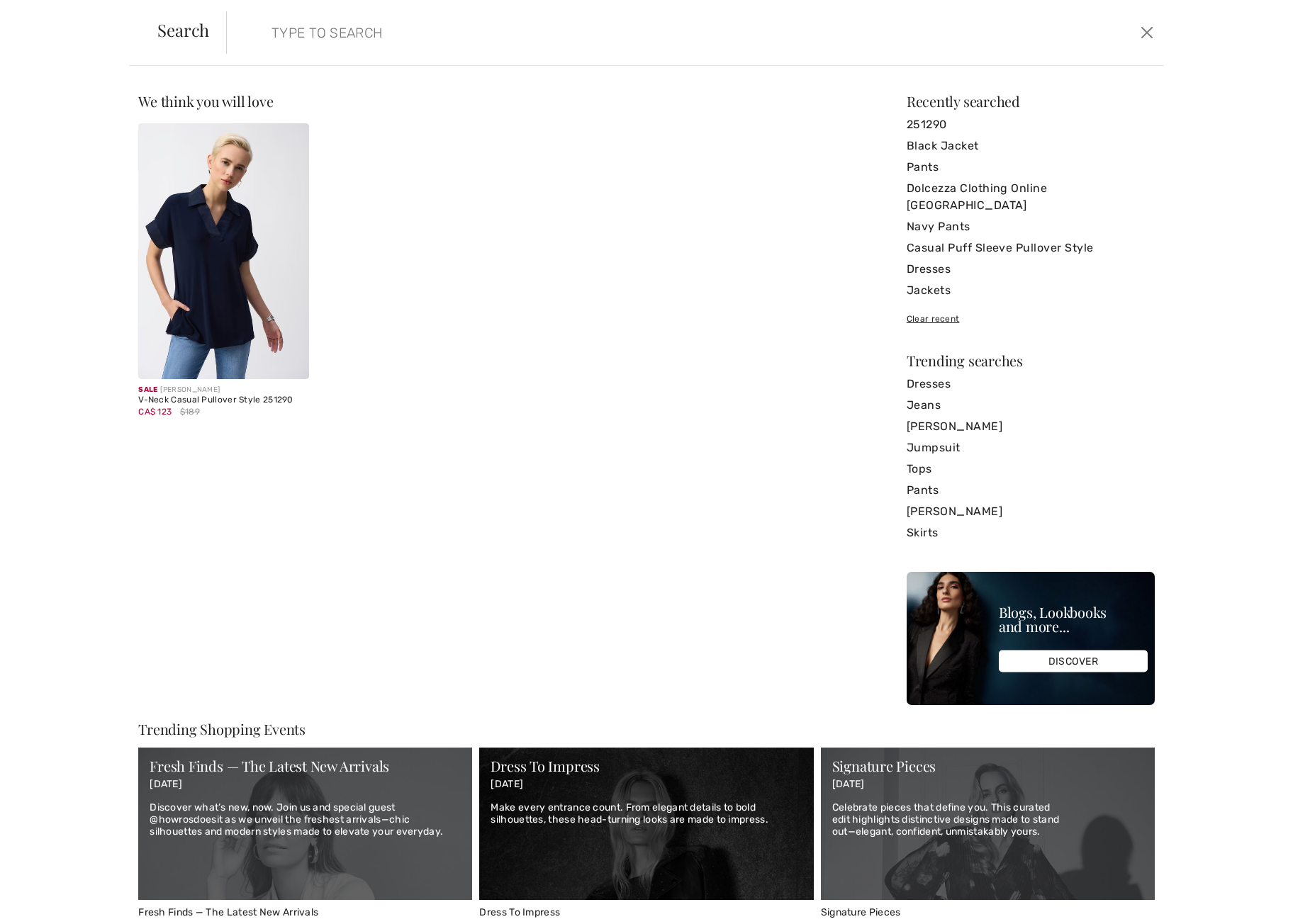
click at [300, 30] on input "search" at bounding box center [589, 32] width 657 height 43
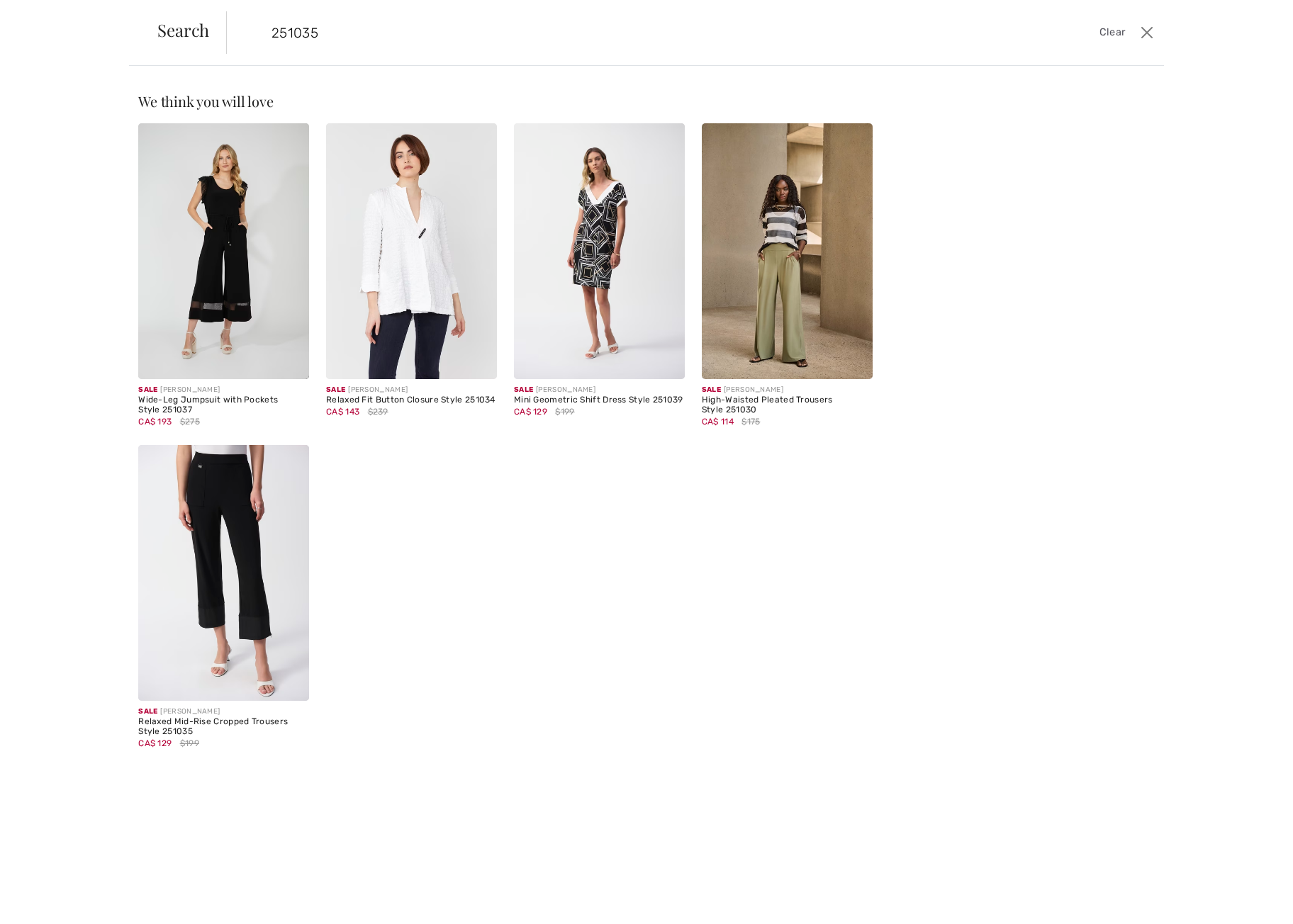
type input "251035"
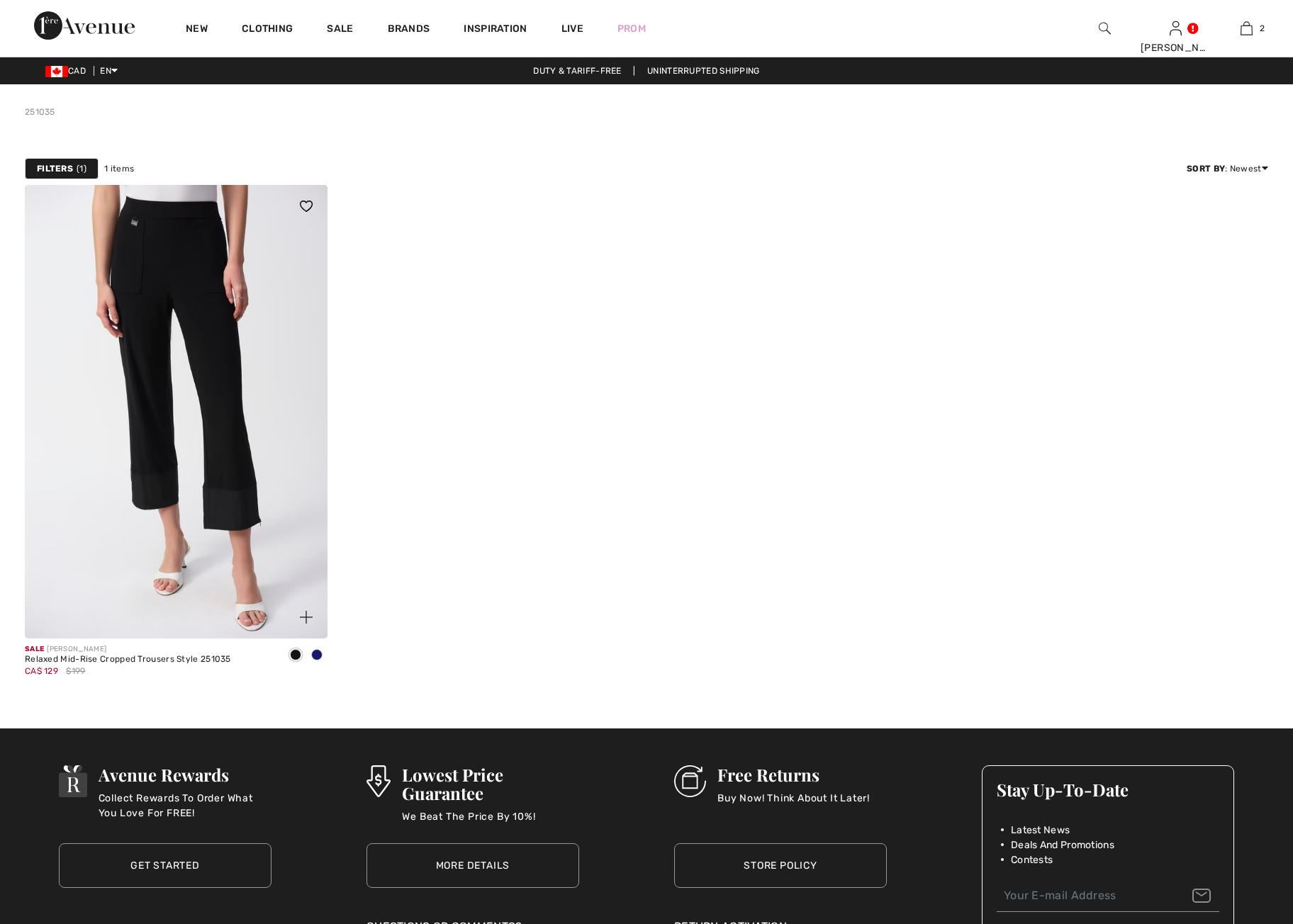
click at [198, 320] on img at bounding box center [176, 412] width 303 height 453
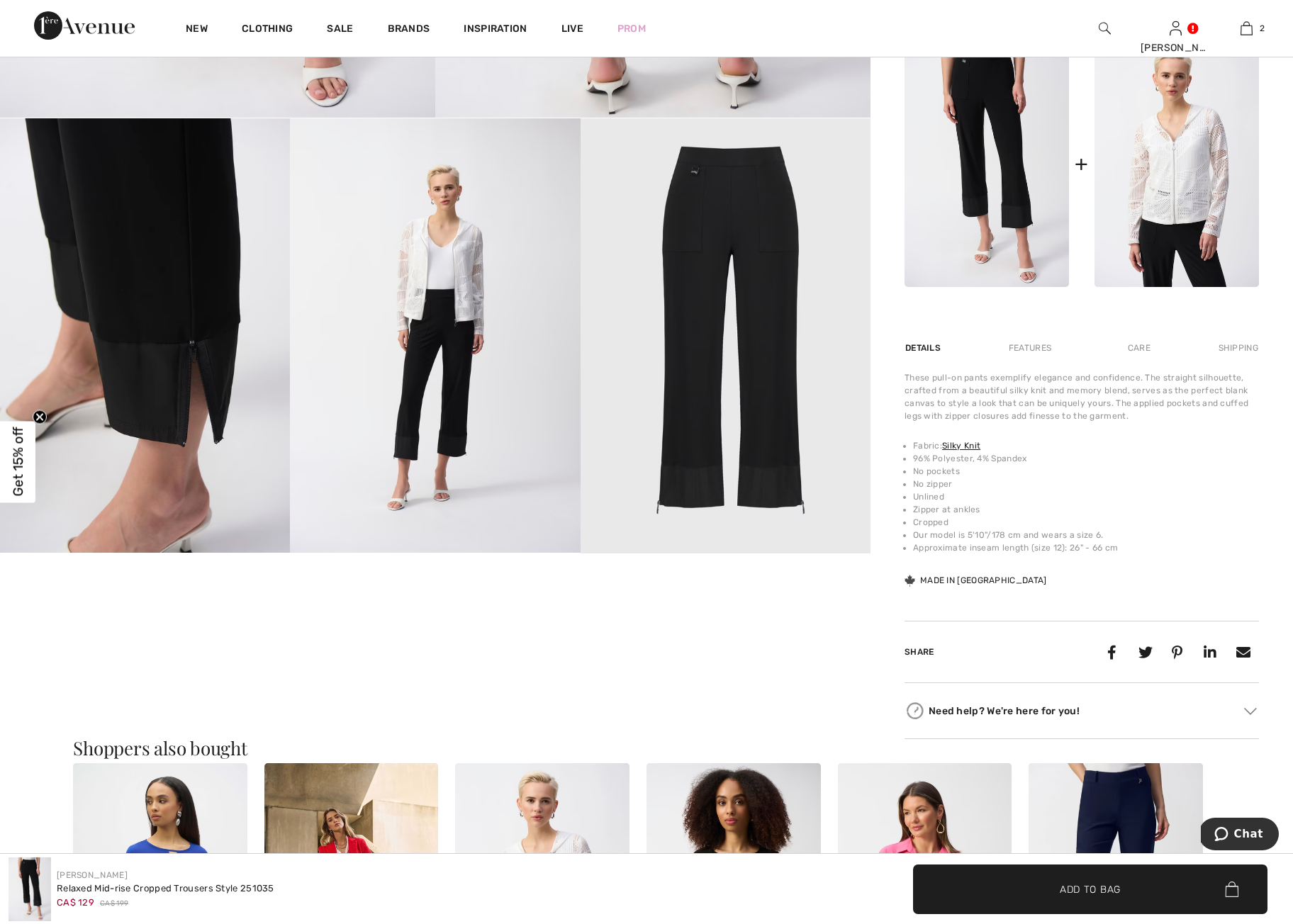
scroll to position [624, 0]
